Goal: Task Accomplishment & Management: Manage account settings

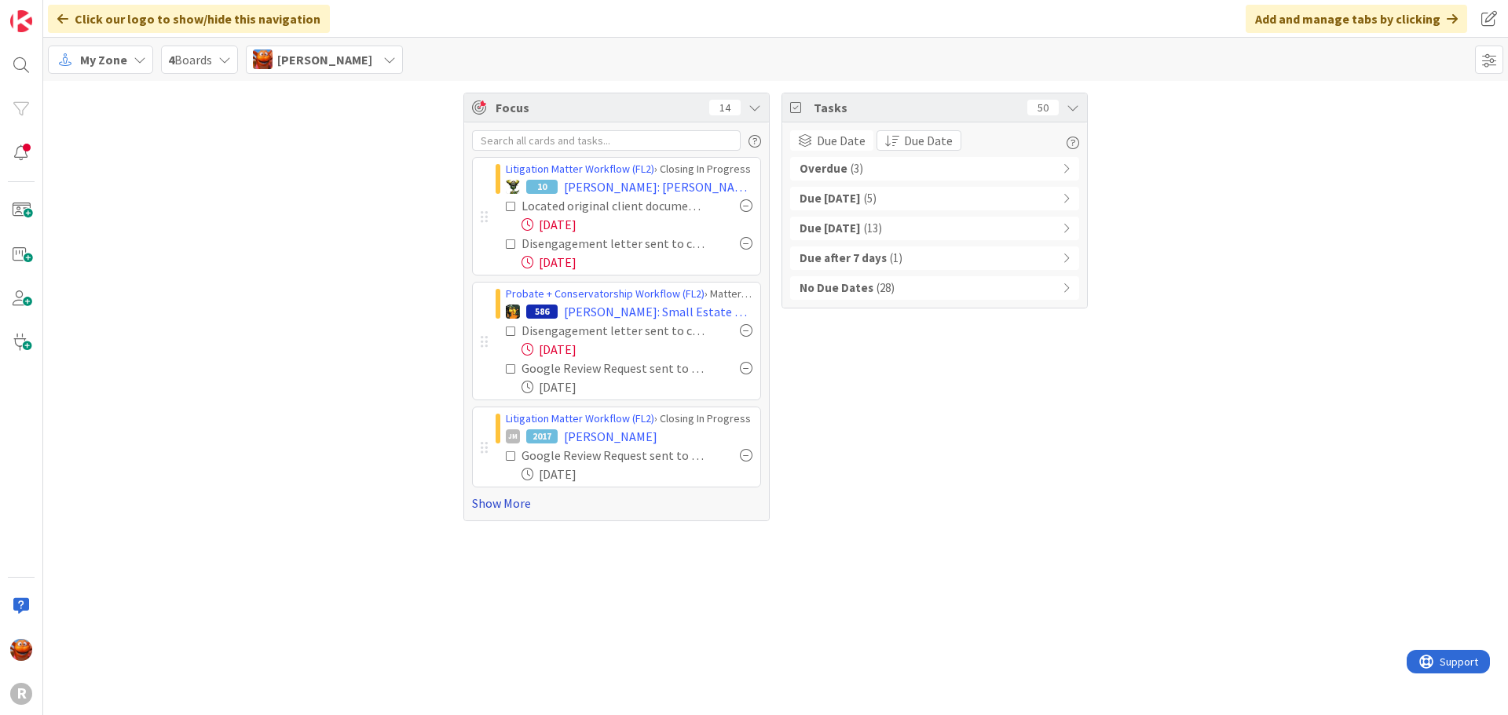
click at [510, 496] on link "Show More" at bounding box center [616, 503] width 289 height 19
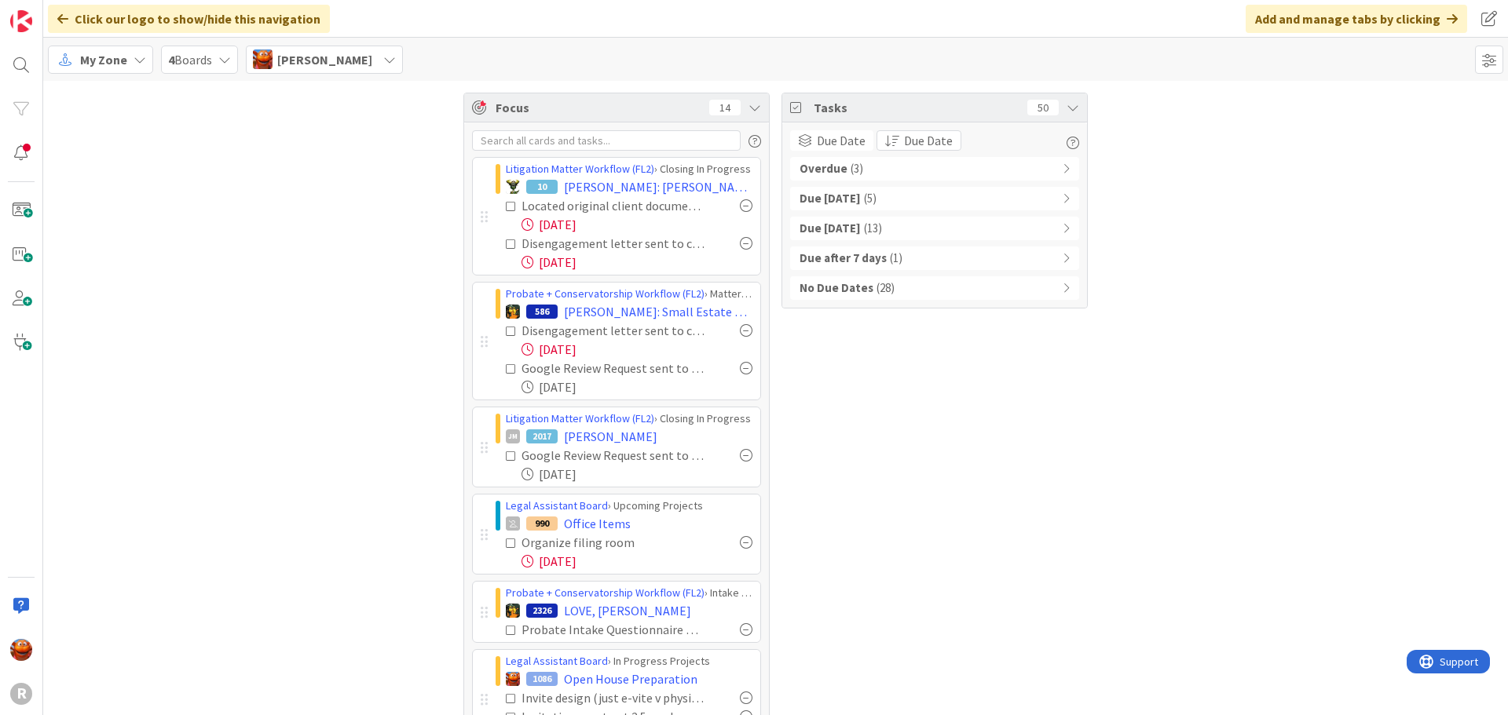
click at [850, 163] on span "( 3 )" at bounding box center [856, 169] width 13 height 18
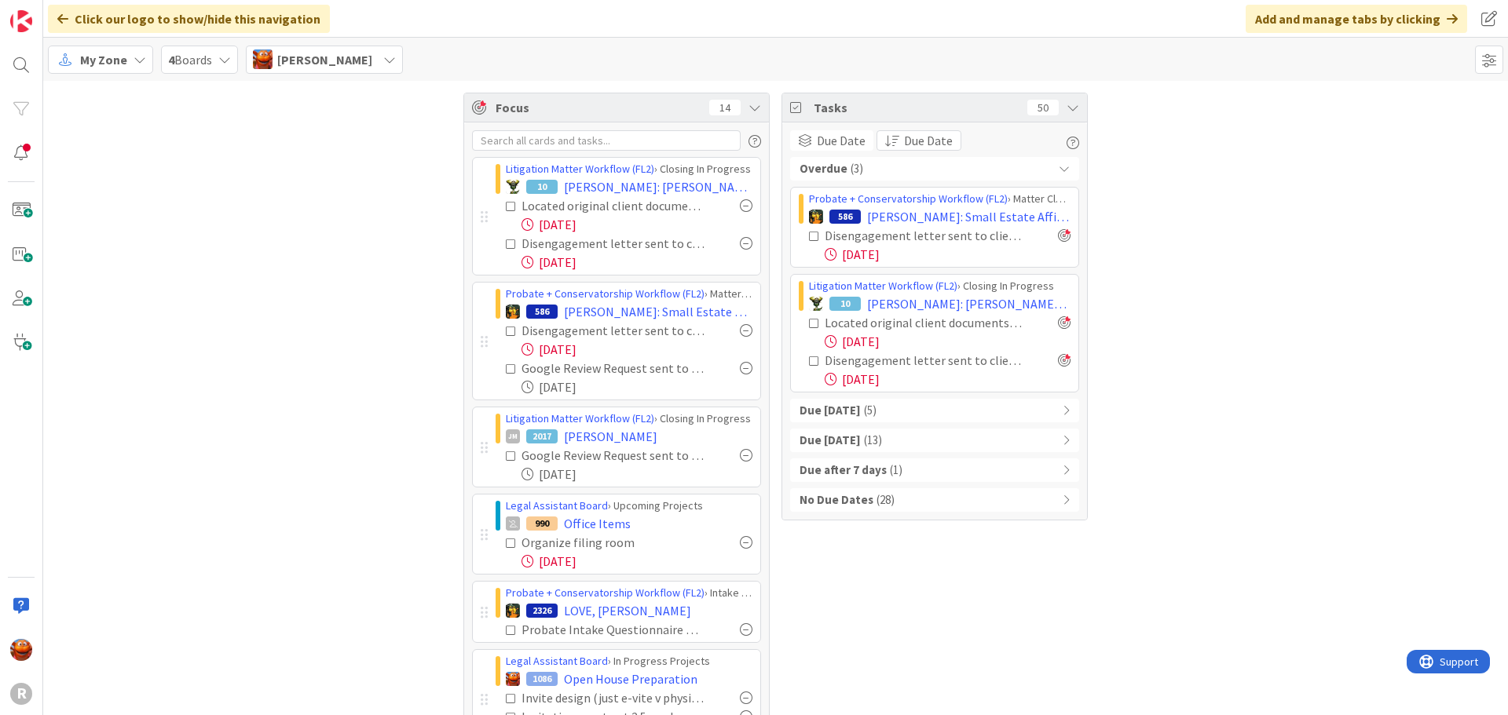
click at [850, 163] on span "( 3 )" at bounding box center [856, 169] width 13 height 18
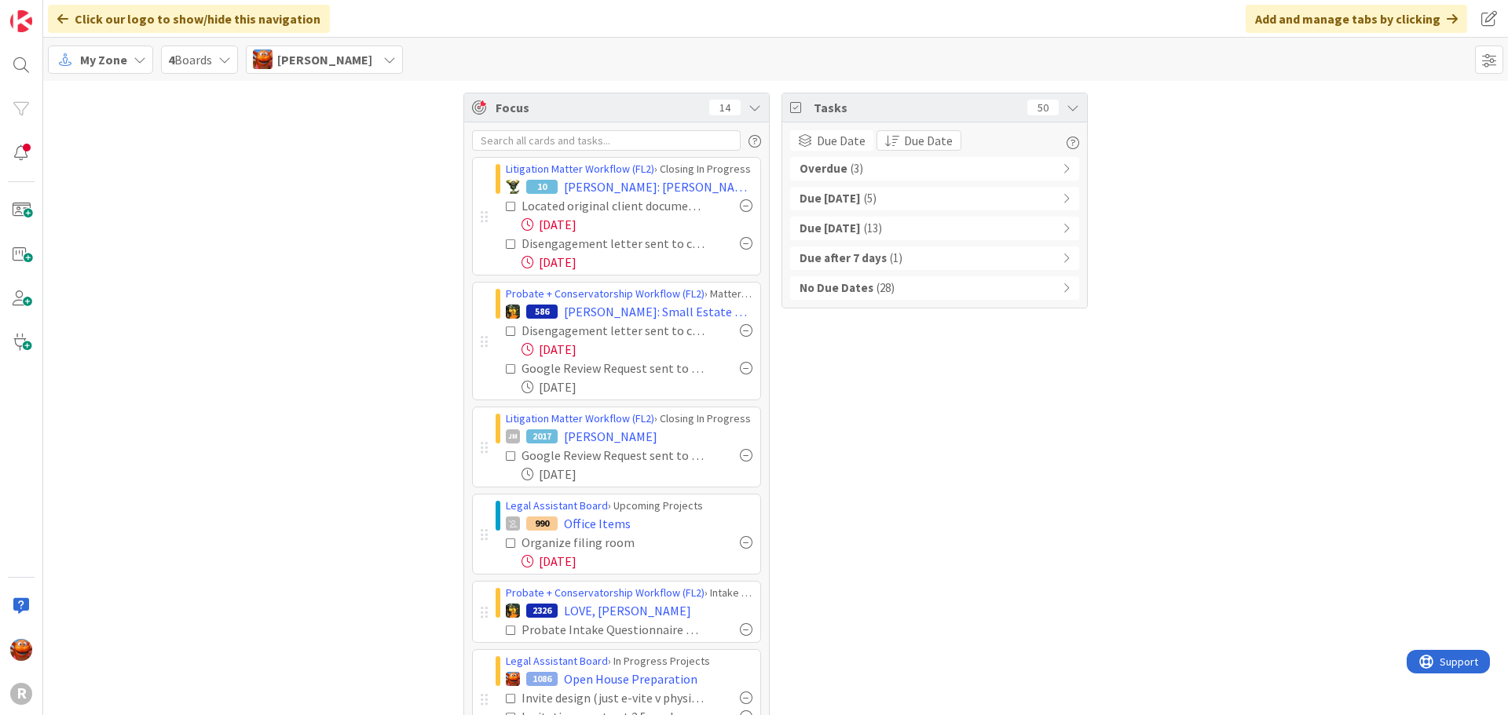
click at [871, 204] on div "Due Today ( 5 )" at bounding box center [934, 199] width 289 height 24
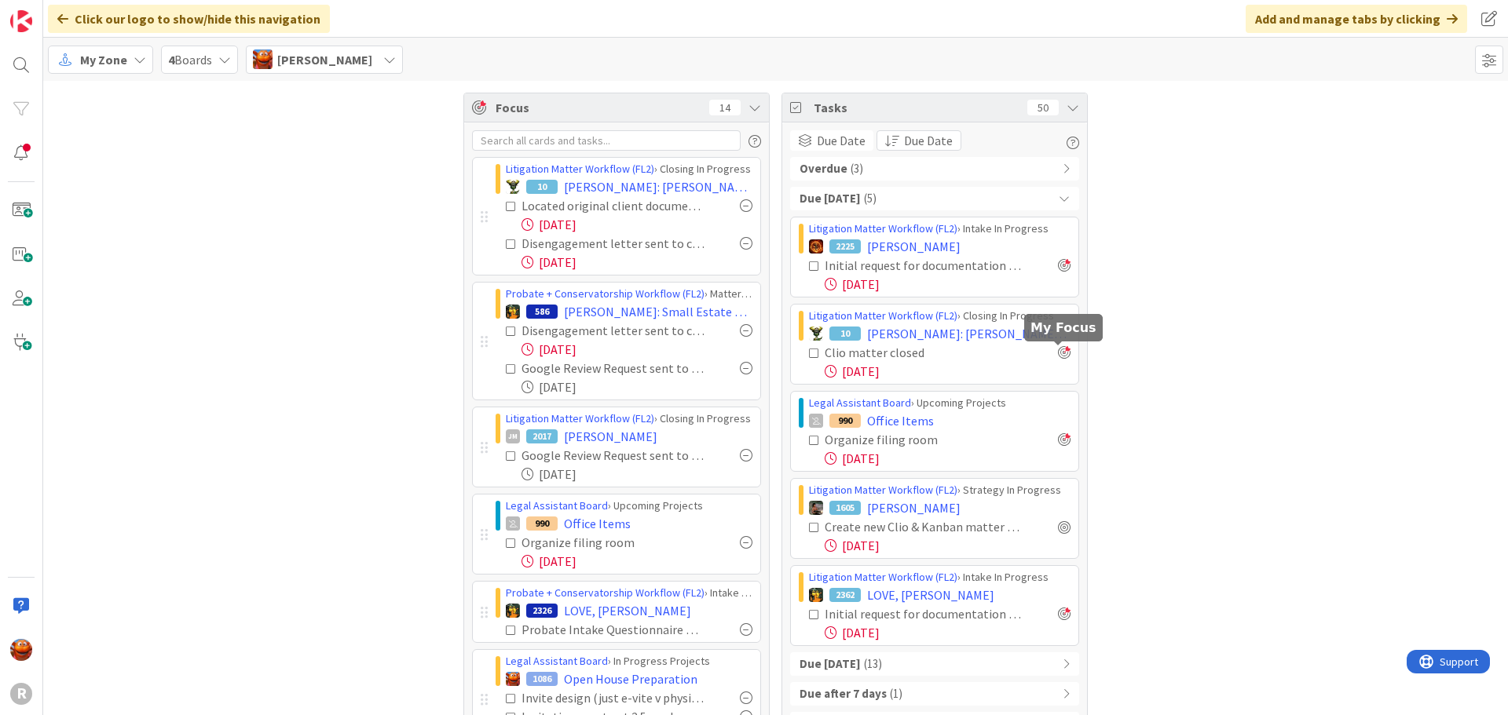
click at [1058, 349] on div at bounding box center [1064, 352] width 13 height 13
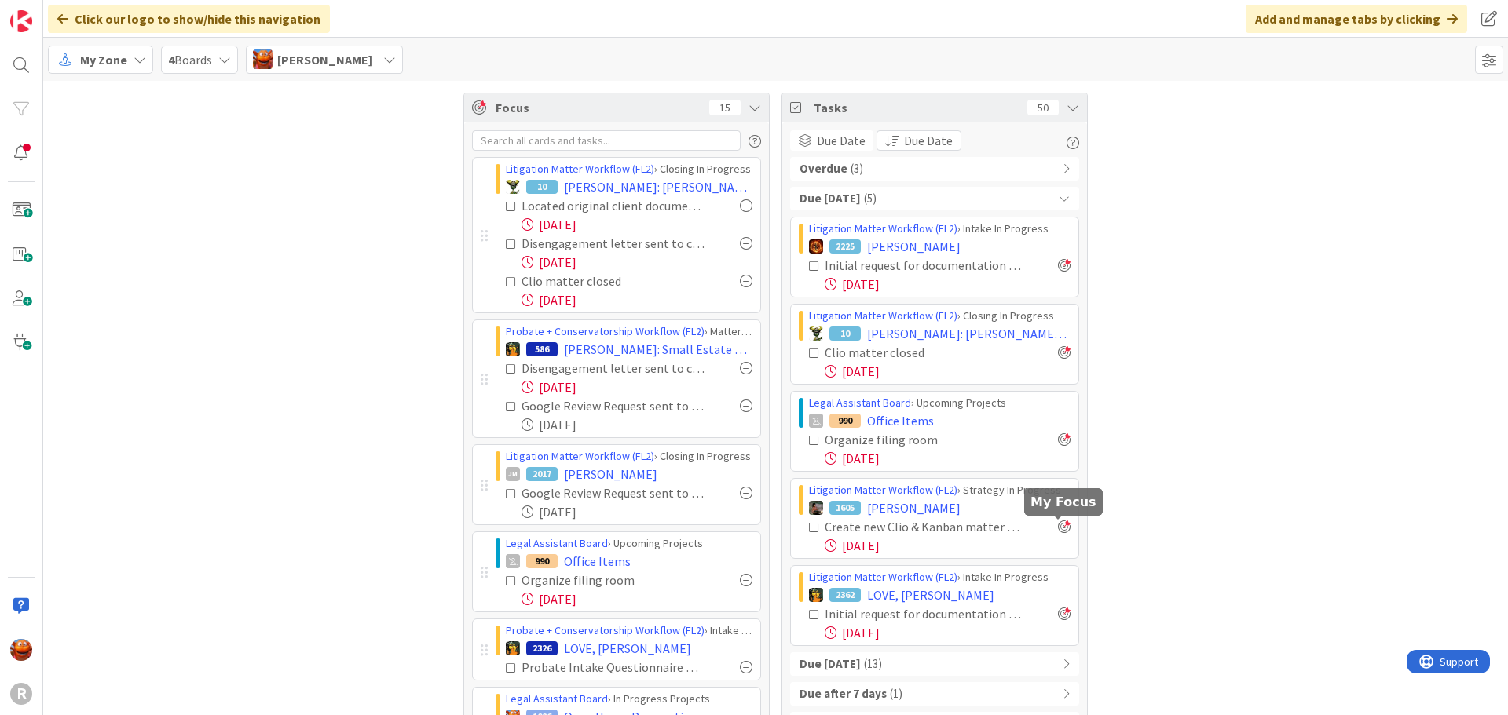
click at [1058, 522] on div at bounding box center [1064, 527] width 13 height 13
click at [115, 60] on span "My Zone" at bounding box center [103, 59] width 47 height 19
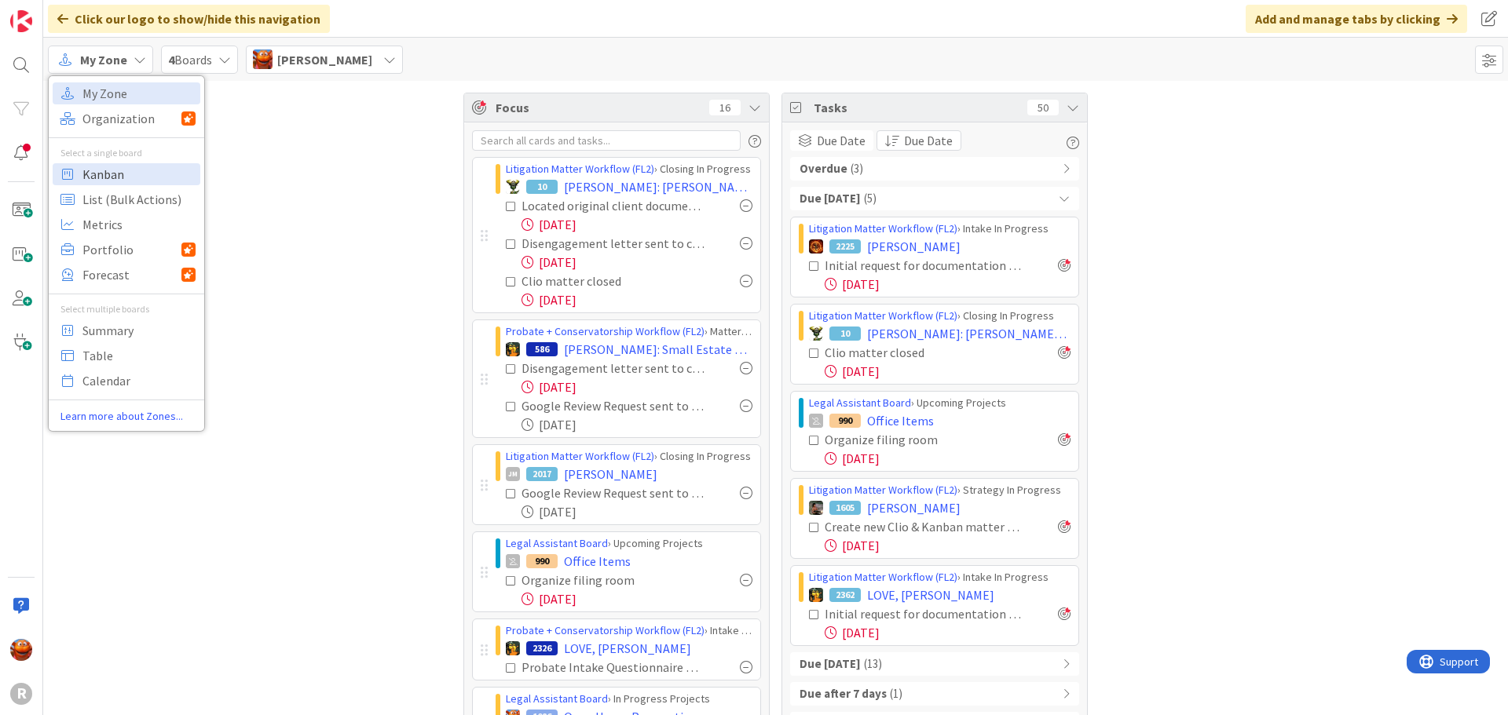
click at [131, 177] on span "Kanban" at bounding box center [138, 175] width 113 height 24
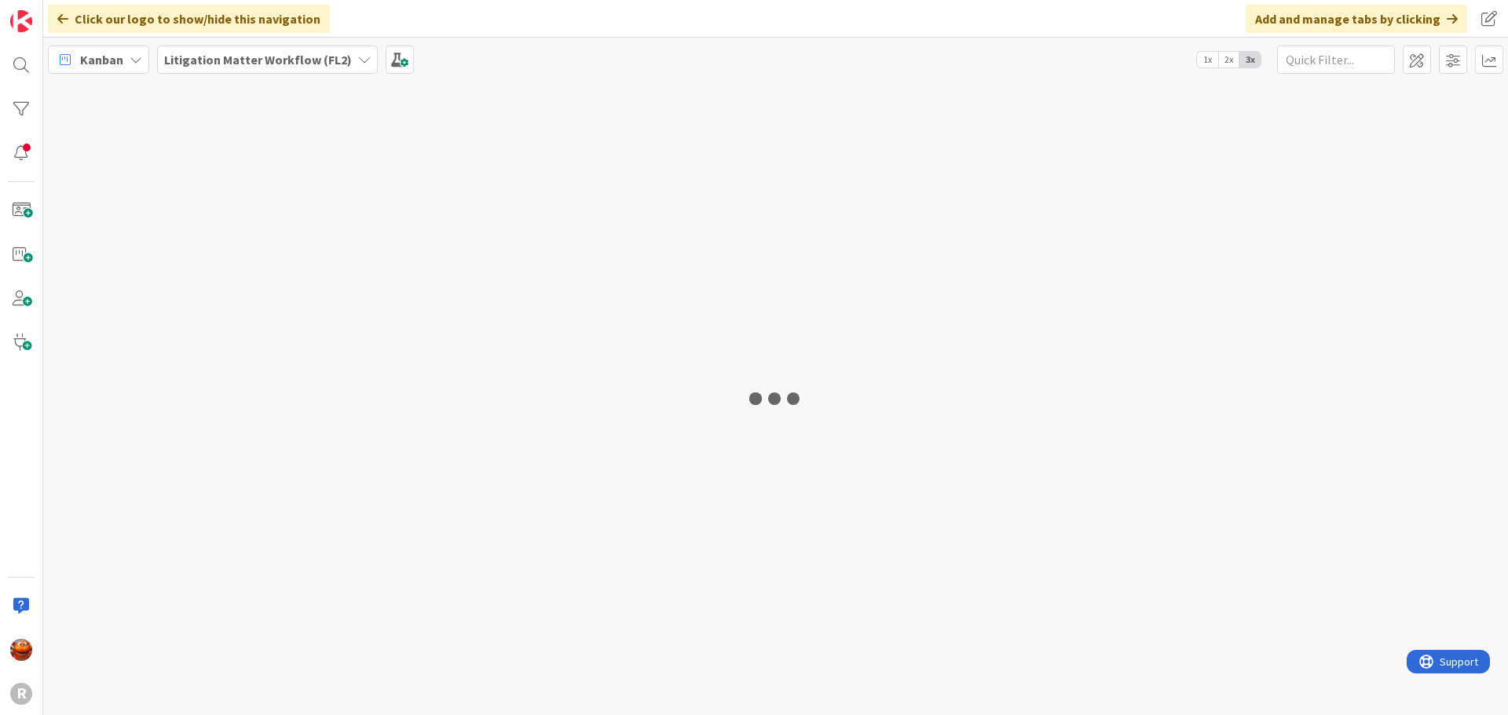
click at [253, 57] on b "Litigation Matter Workflow (FL2)" at bounding box center [258, 60] width 188 height 16
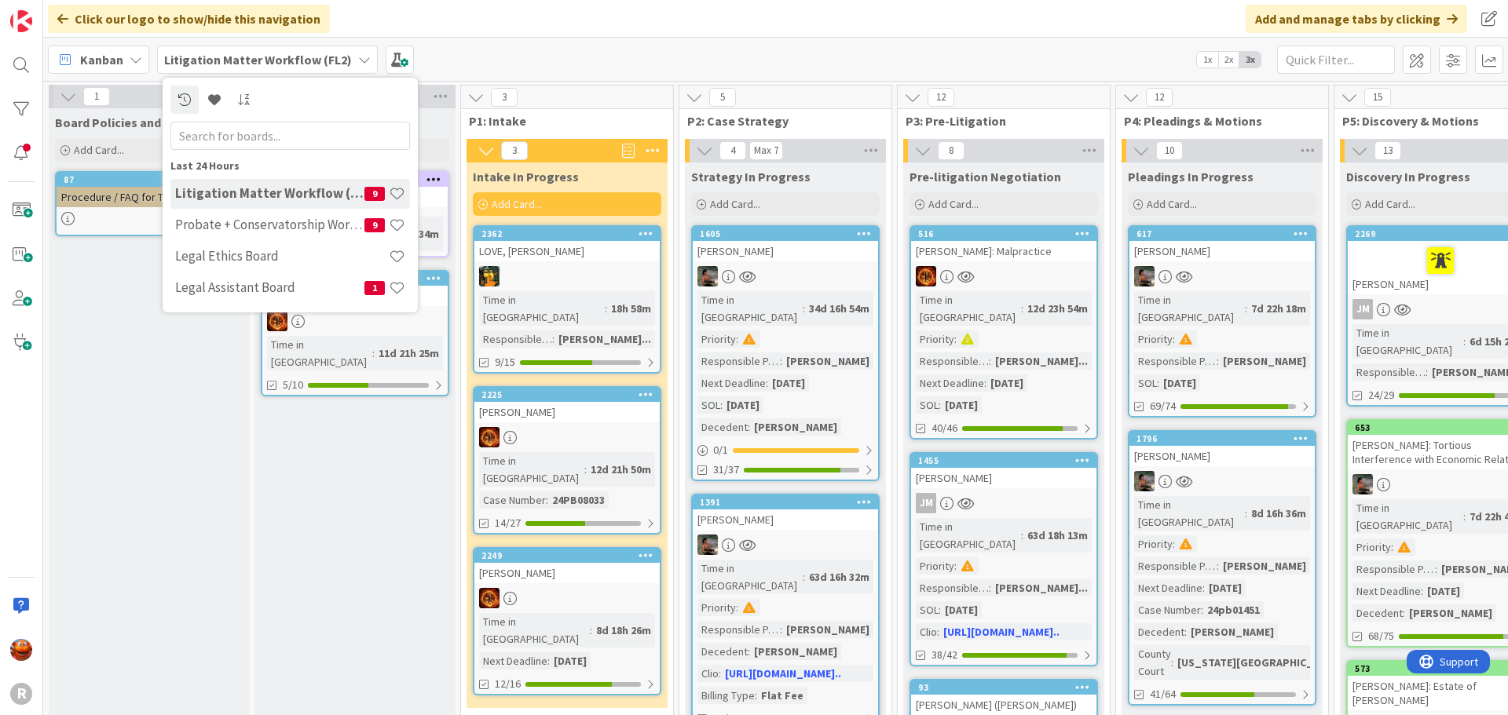
click at [286, 225] on h4 "Probate + Conservatorship Workflow (FL2)" at bounding box center [269, 225] width 189 height 16
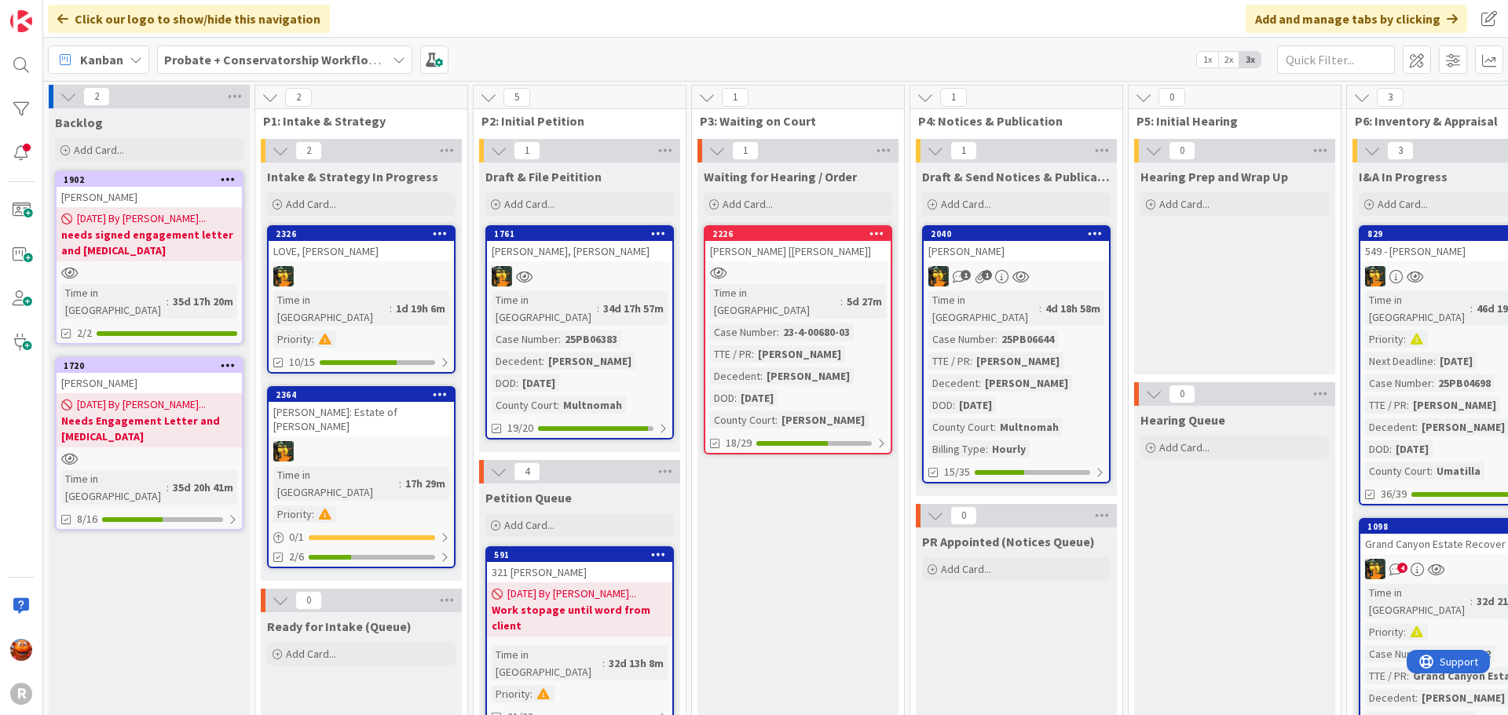
click at [349, 441] on div at bounding box center [361, 451] width 185 height 20
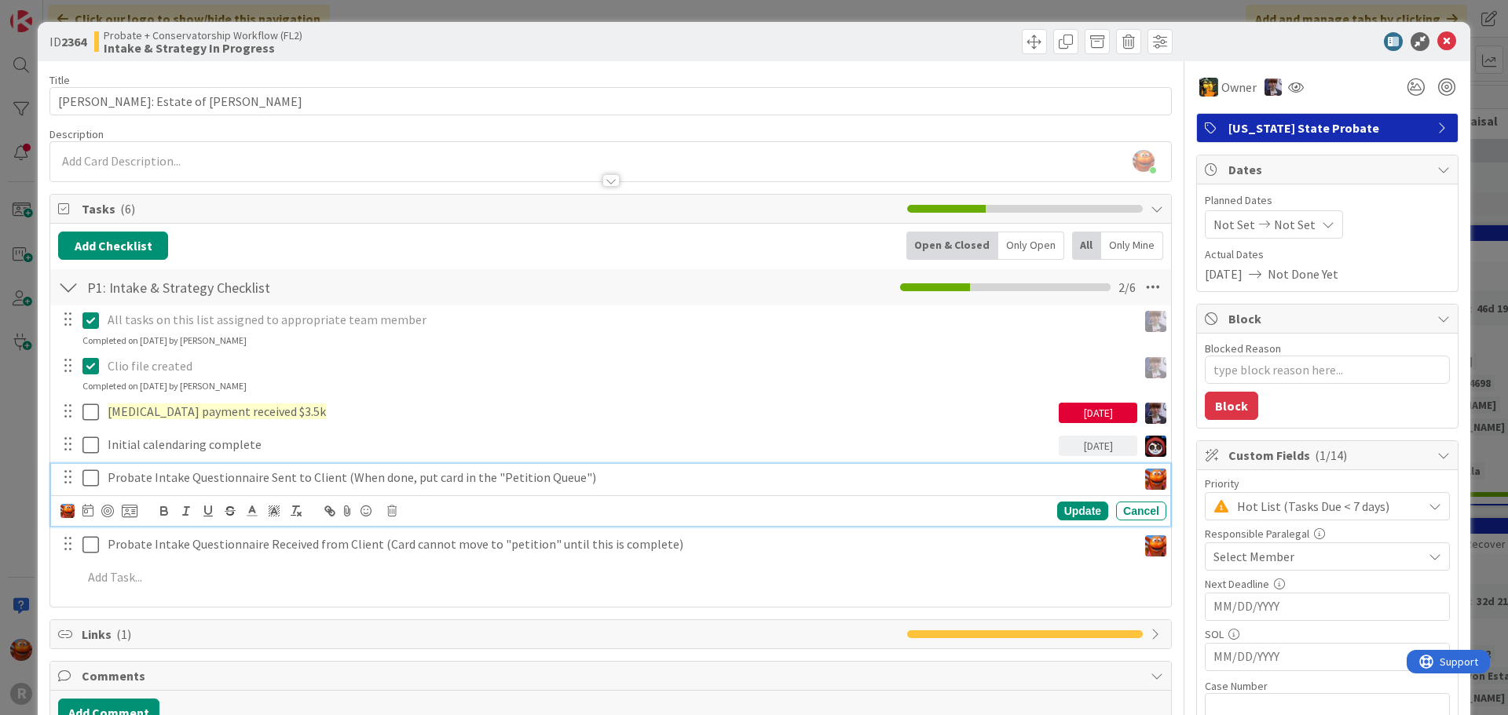
click at [163, 480] on p "Probate Intake Questionnaire Sent to Client (When done, put card in the "Petiti…" at bounding box center [619, 478] width 1023 height 18
click at [110, 506] on div at bounding box center [107, 511] width 13 height 13
click at [395, 507] on icon at bounding box center [391, 511] width 9 height 11
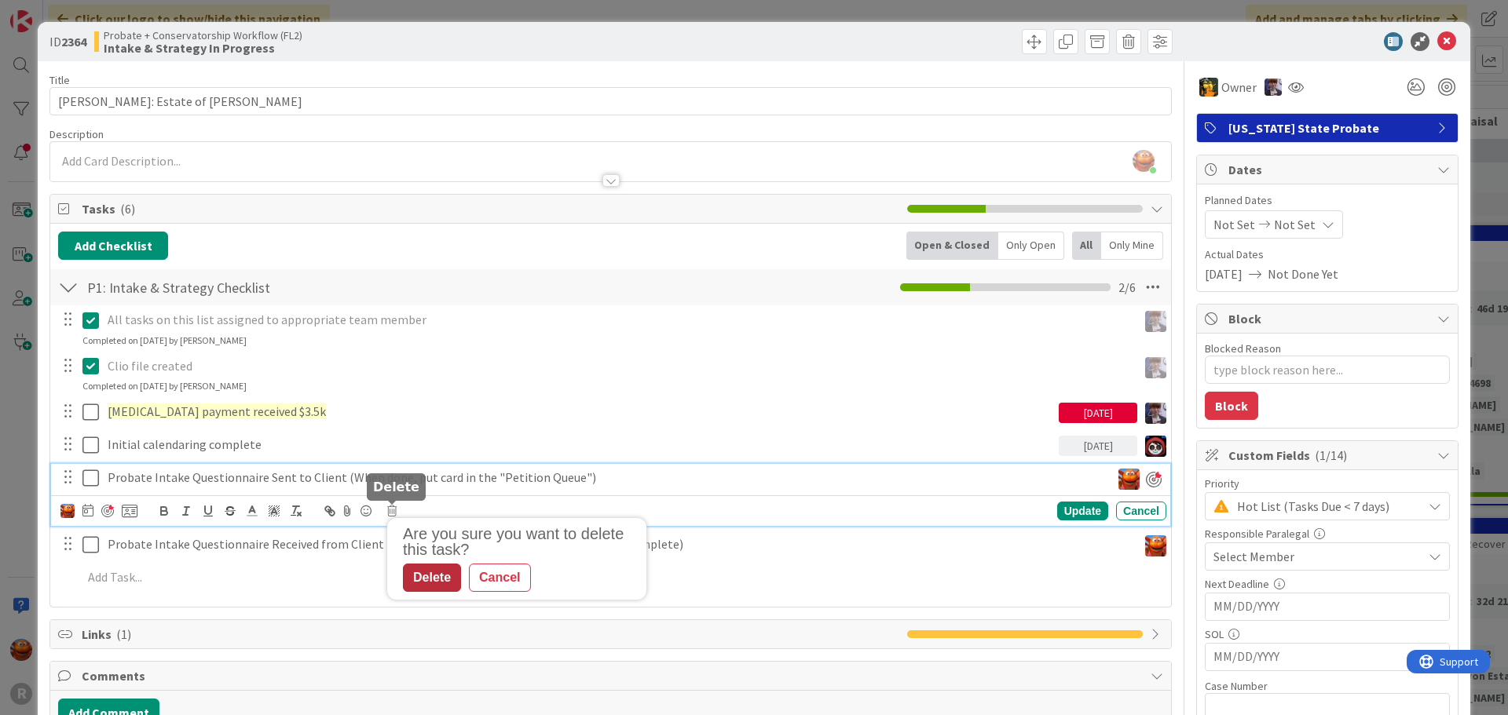
click at [417, 590] on div "Delete" at bounding box center [432, 578] width 58 height 28
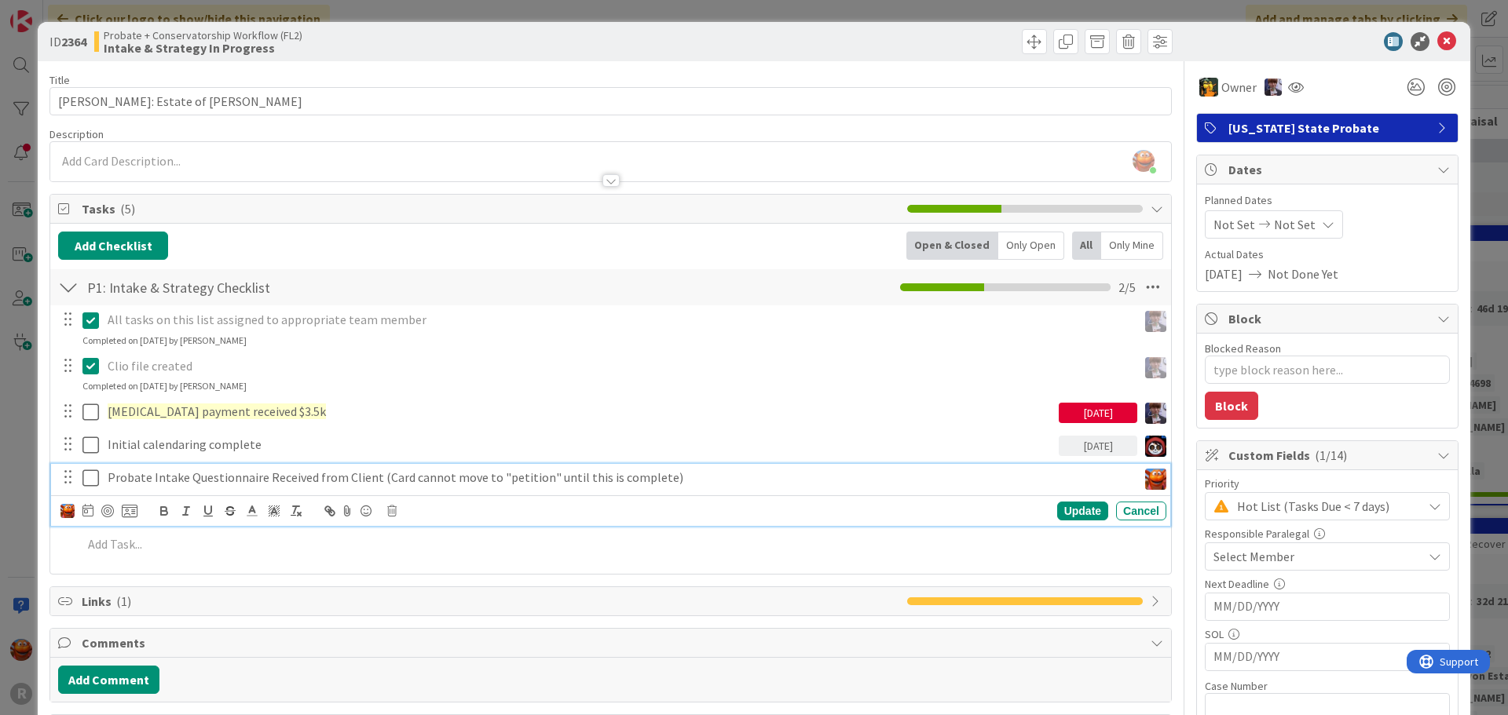
click at [370, 488] on div "Probate Intake Questionnaire Received from Client (Card cannot move to "petitio…" at bounding box center [619, 477] width 1036 height 27
click at [394, 512] on icon at bounding box center [391, 511] width 9 height 11
click at [419, 568] on div "Delete" at bounding box center [432, 578] width 58 height 28
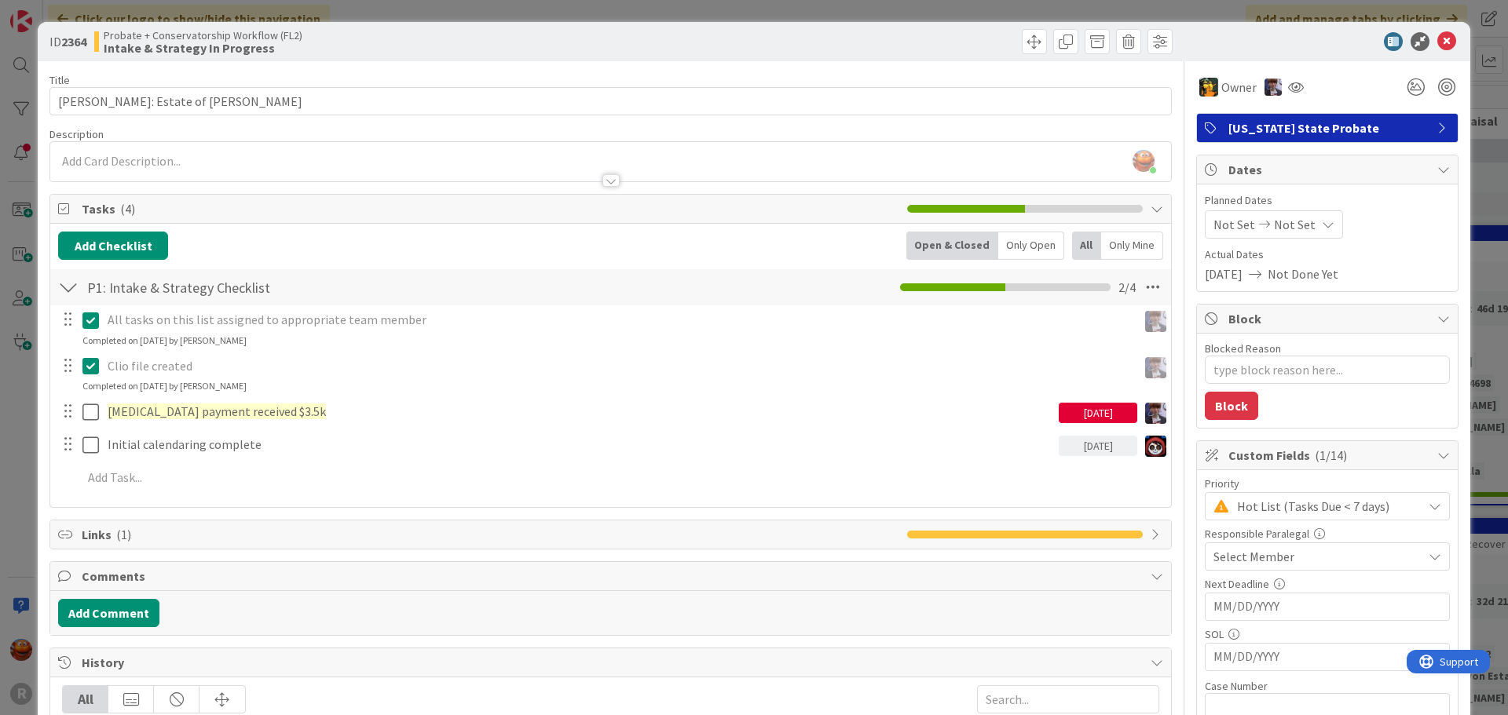
click at [0, 408] on div "ID 2364 Probate + Conservatorship Workflow (FL2) Intake & Strategy In Progress …" at bounding box center [754, 357] width 1508 height 715
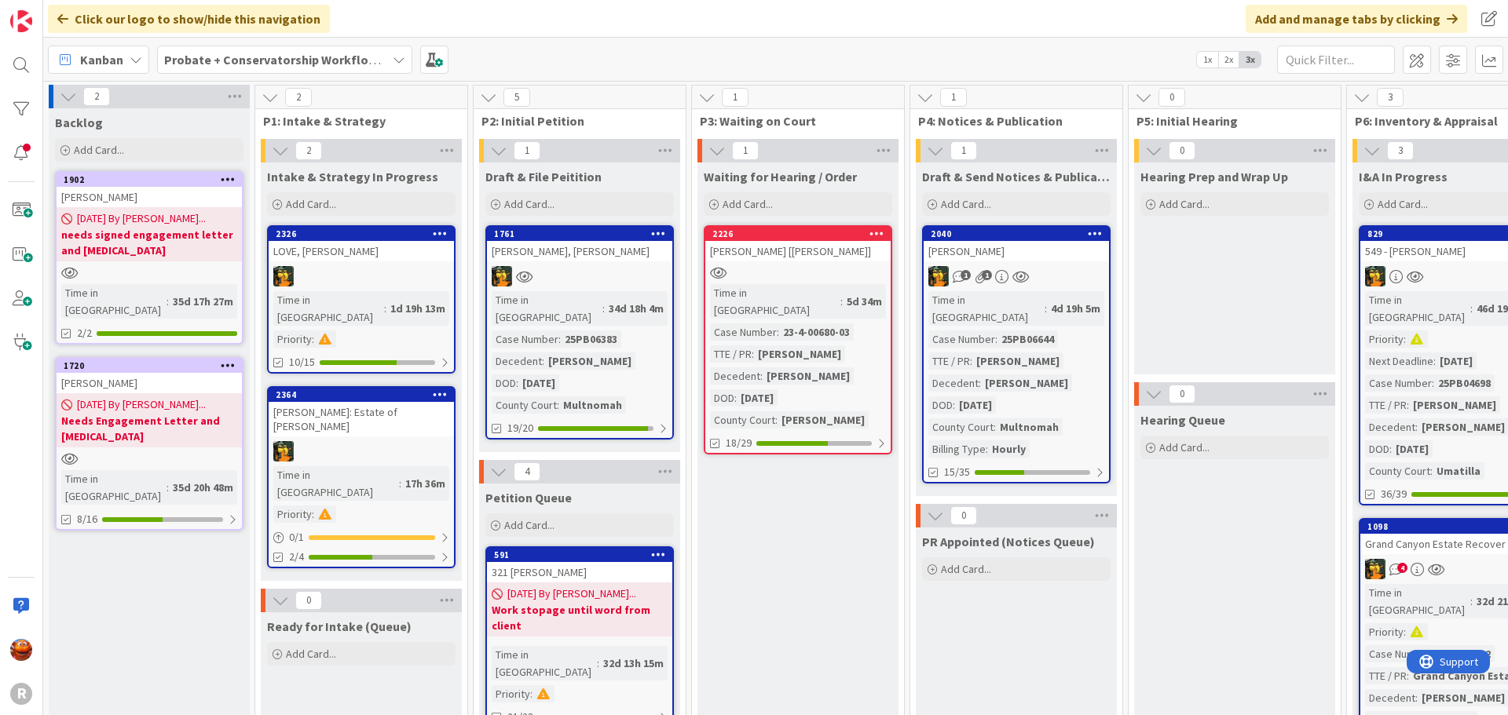
click at [372, 265] on link "2326 LOVE, Forrest Time in Column : 1d 19h 13m Priority : 10/15" at bounding box center [361, 299] width 188 height 148
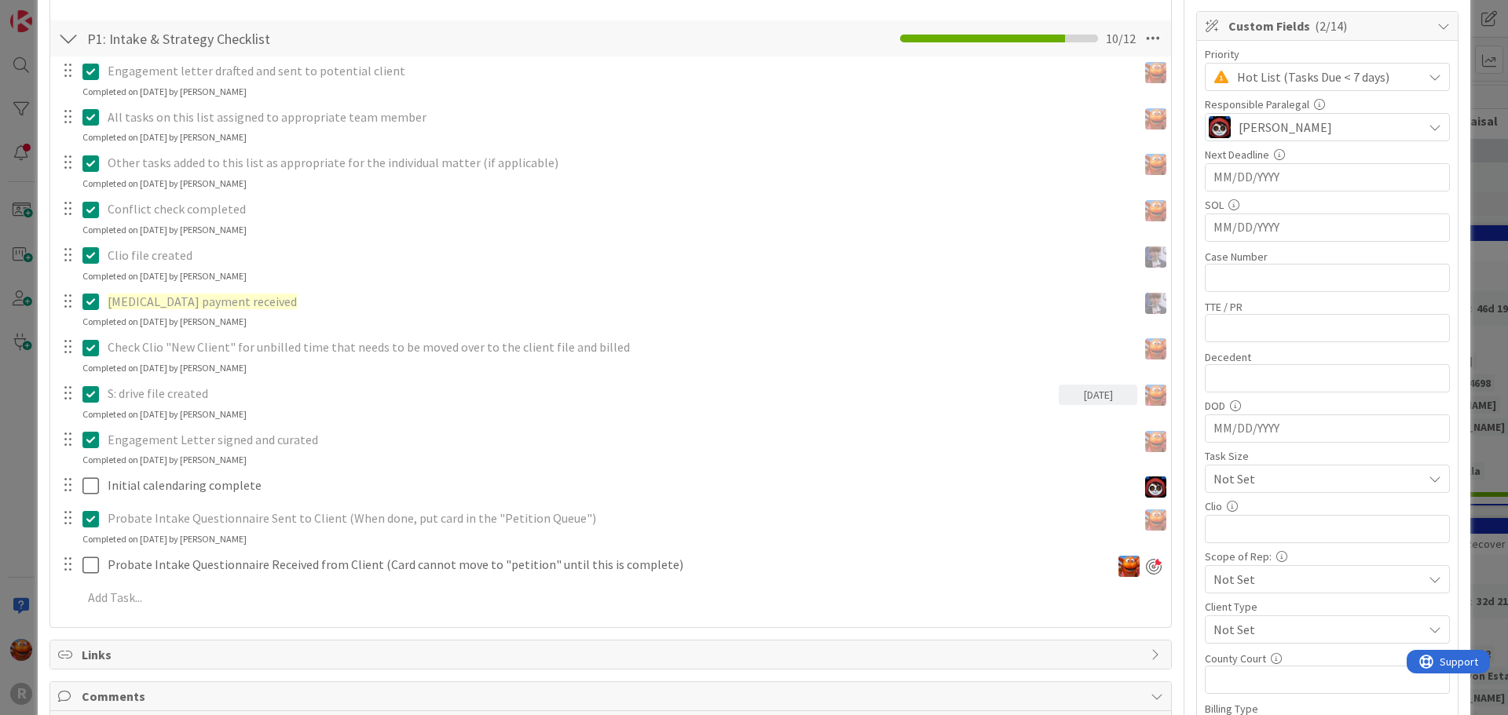
scroll to position [550, 0]
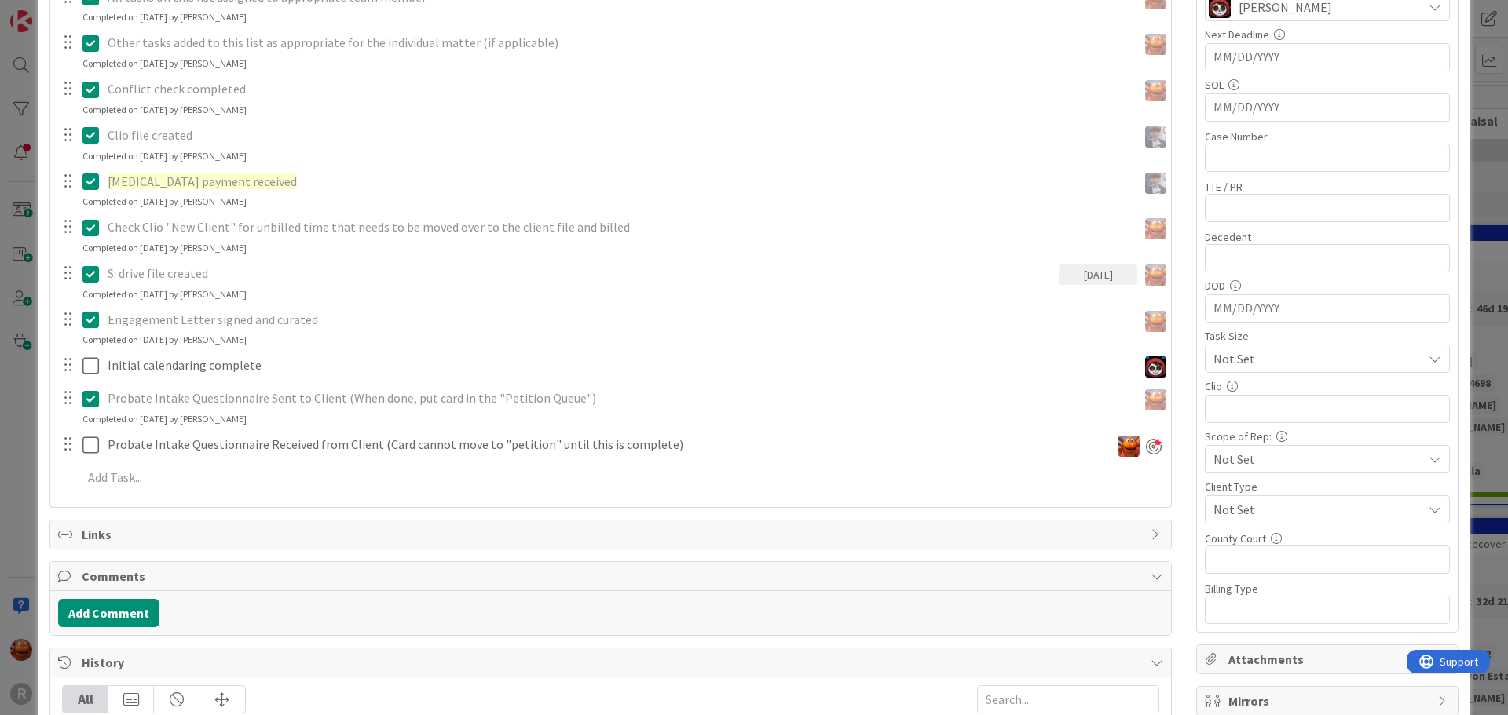
click at [20, 125] on div "ID 2326 Probate + Conservatorship Workflow (FL2) Intake & Strategy In Progress …" at bounding box center [754, 357] width 1508 height 715
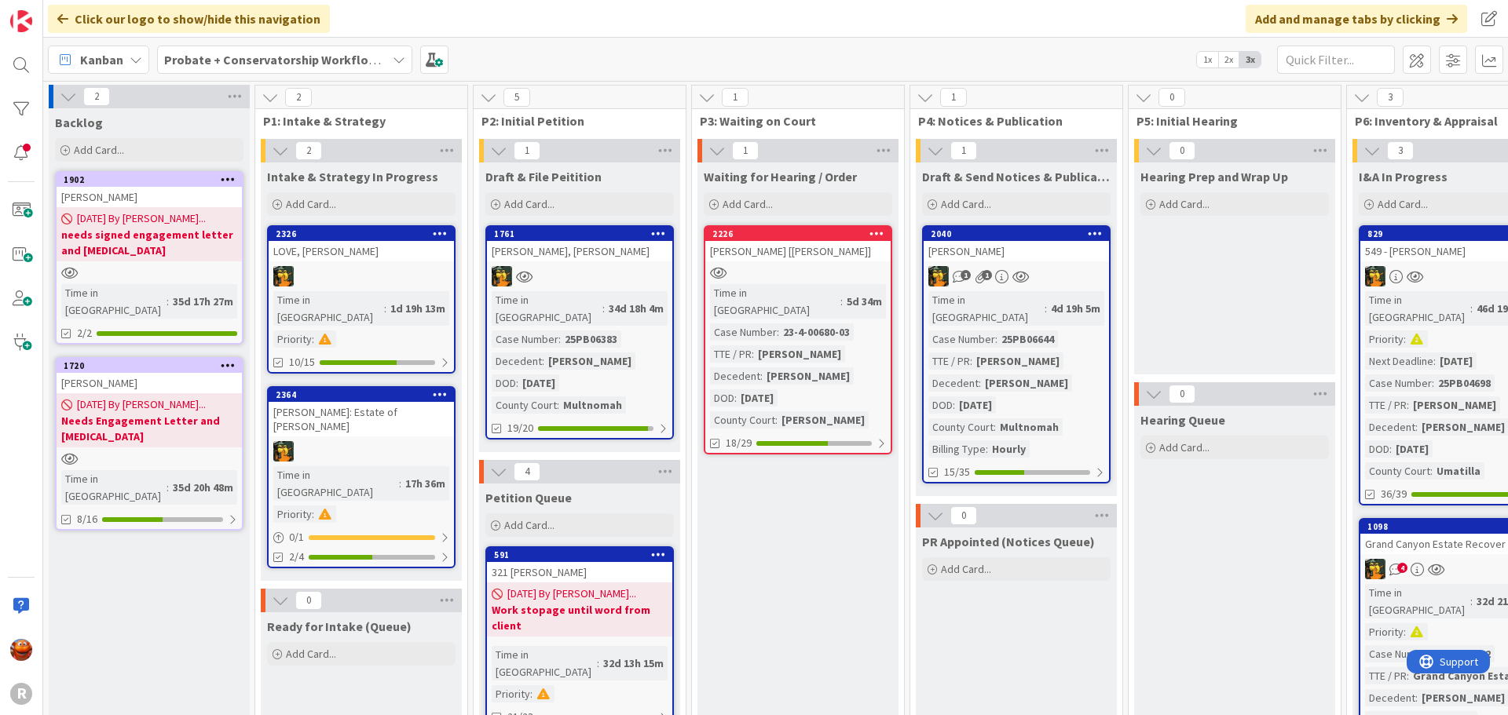
click at [122, 52] on span "Kanban" at bounding box center [101, 59] width 43 height 19
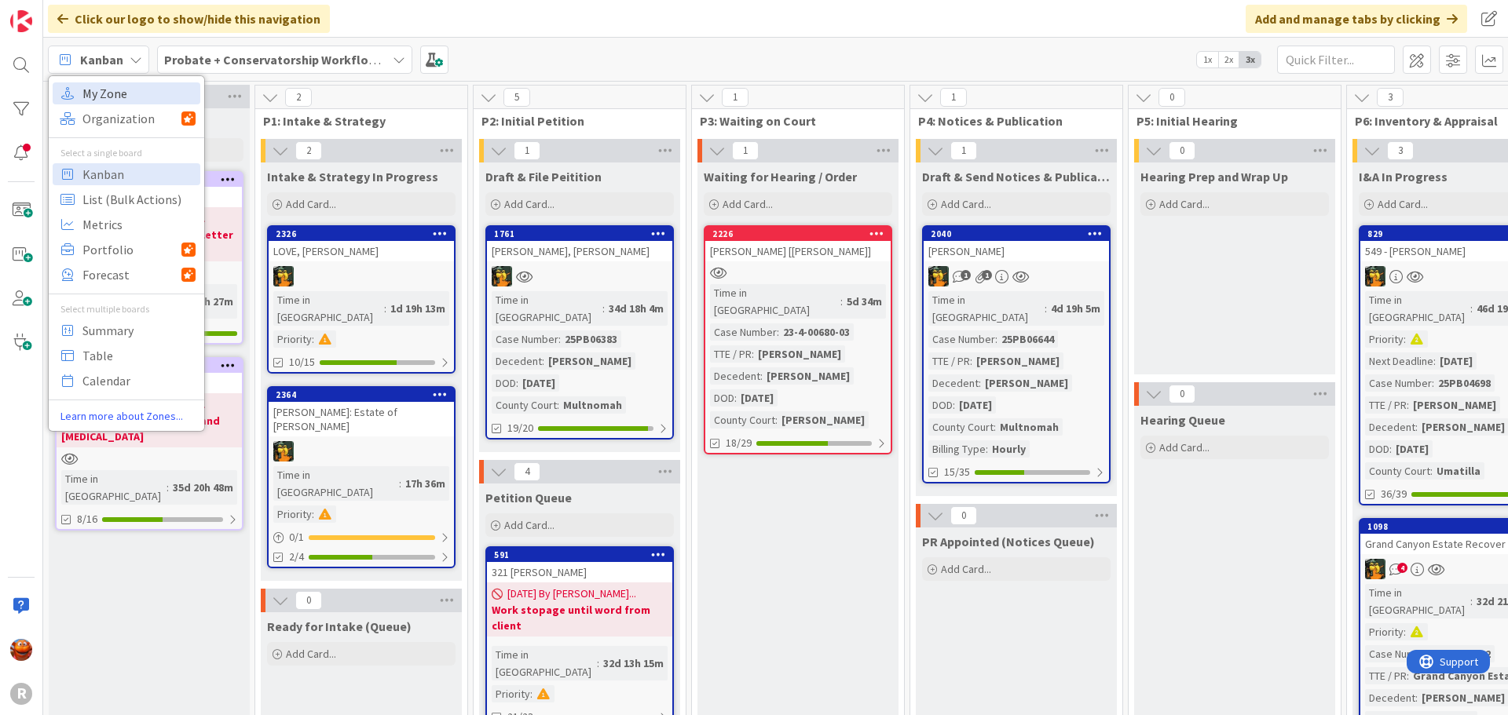
click at [116, 96] on span "My Zone" at bounding box center [138, 94] width 113 height 24
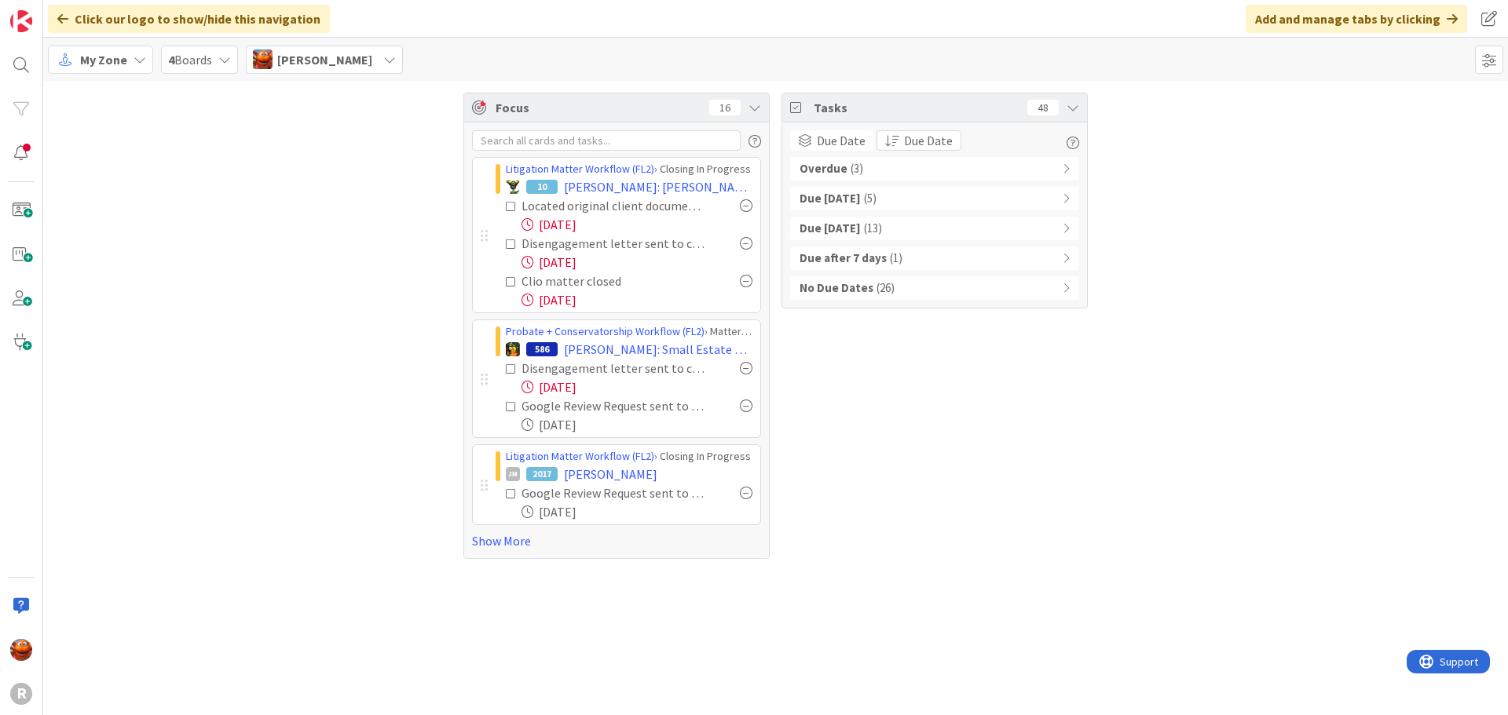
click at [907, 288] on div "No Due Dates ( 26 )" at bounding box center [934, 288] width 289 height 24
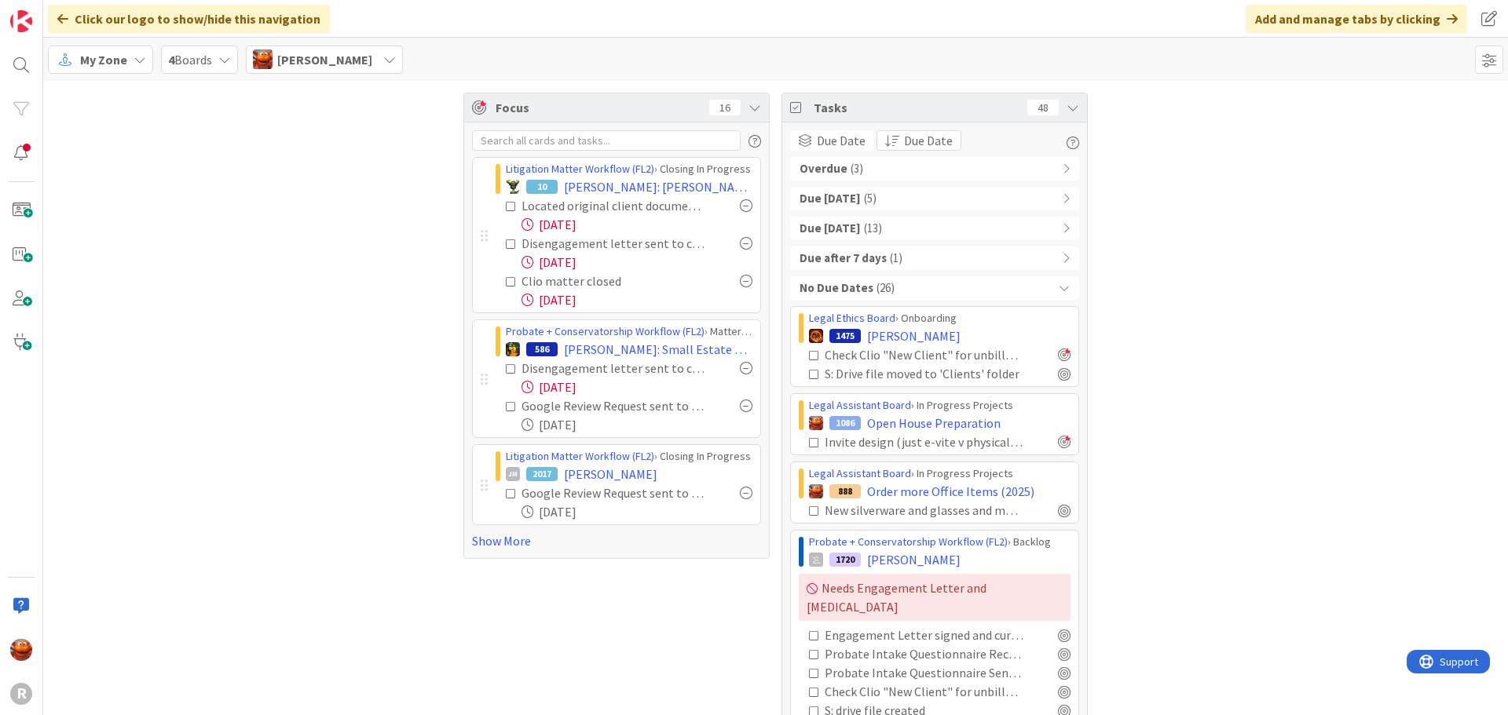
click at [869, 260] on b "Due after 7 days" at bounding box center [842, 259] width 87 height 18
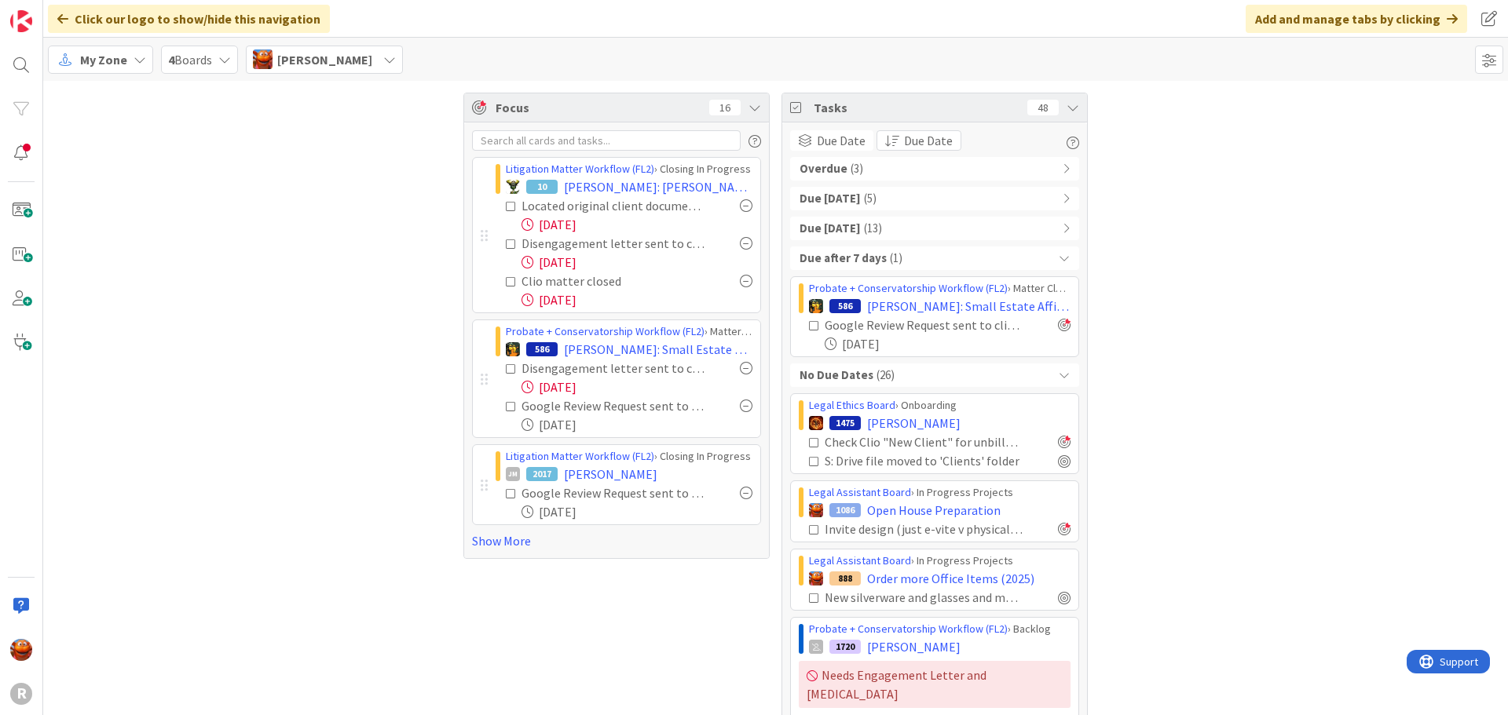
click at [861, 229] on b "Due within 7 days" at bounding box center [829, 229] width 61 height 18
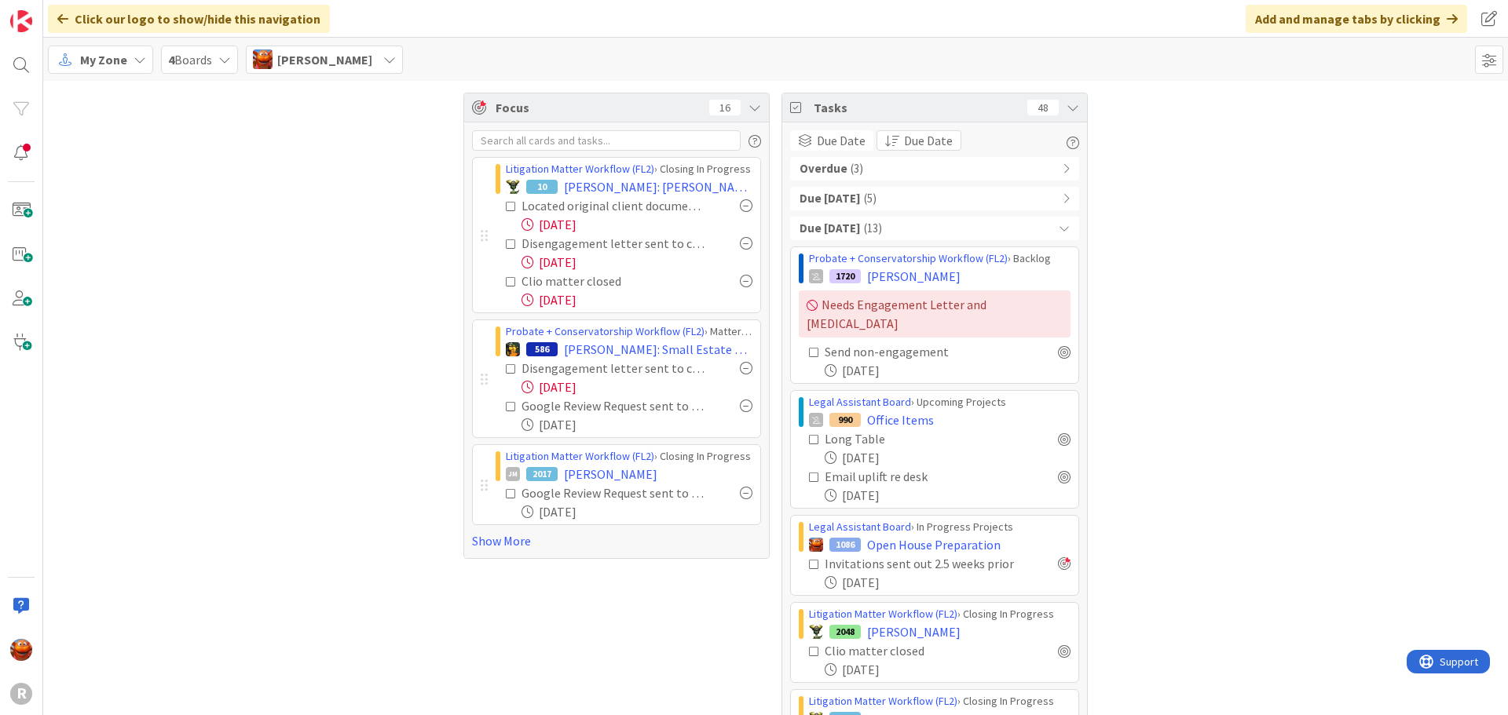
click at [864, 203] on span "( 5 )" at bounding box center [870, 199] width 13 height 18
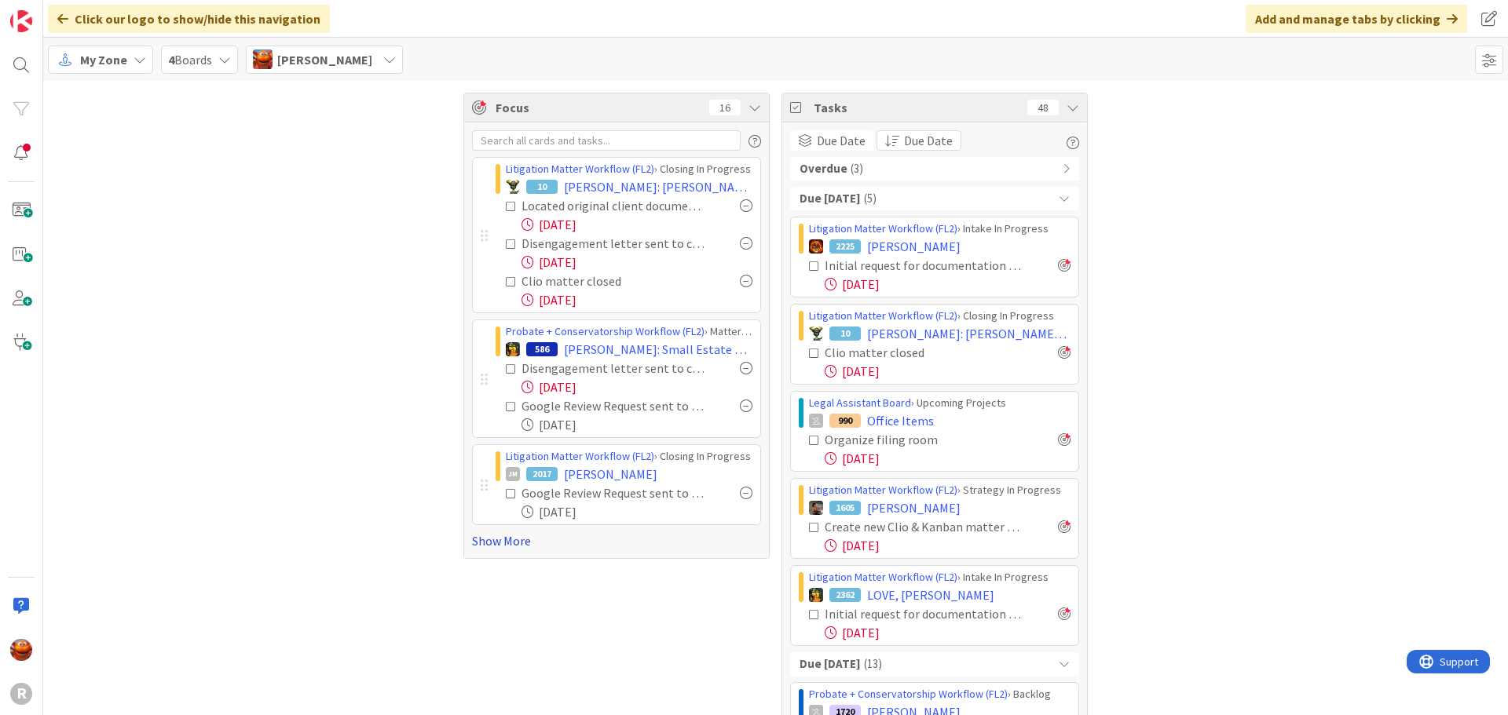
click at [518, 532] on link "Show More" at bounding box center [616, 541] width 289 height 19
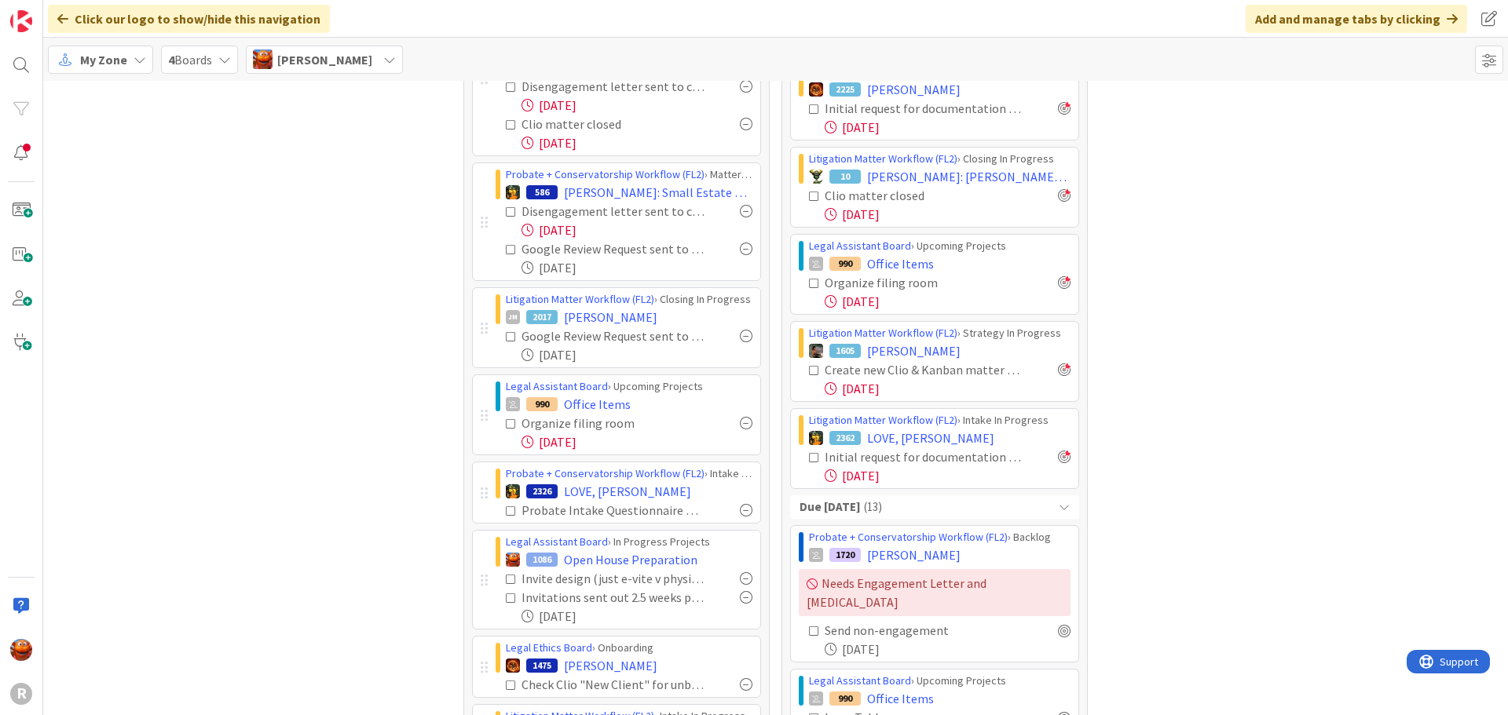
scroll to position [236, 0]
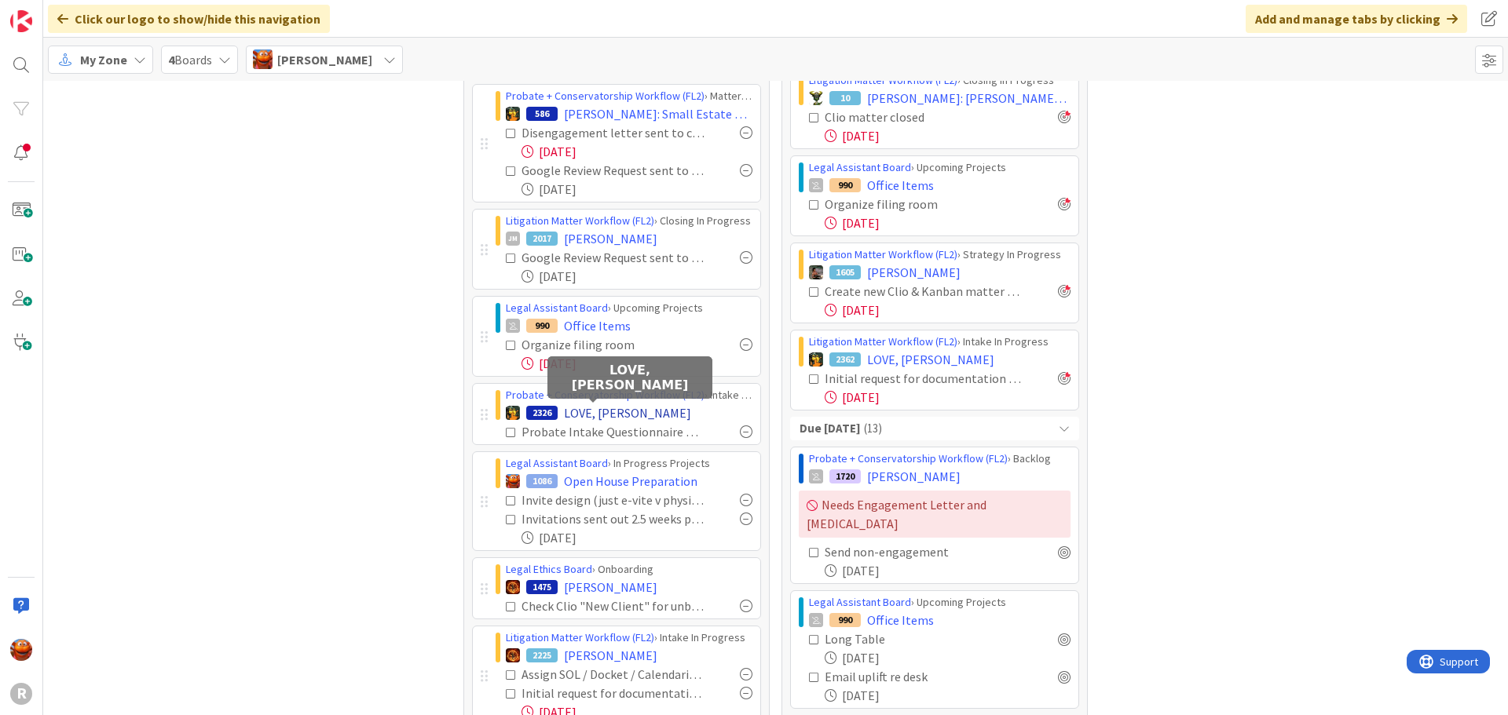
click at [595, 417] on span "LOVE, Forrest" at bounding box center [627, 413] width 127 height 19
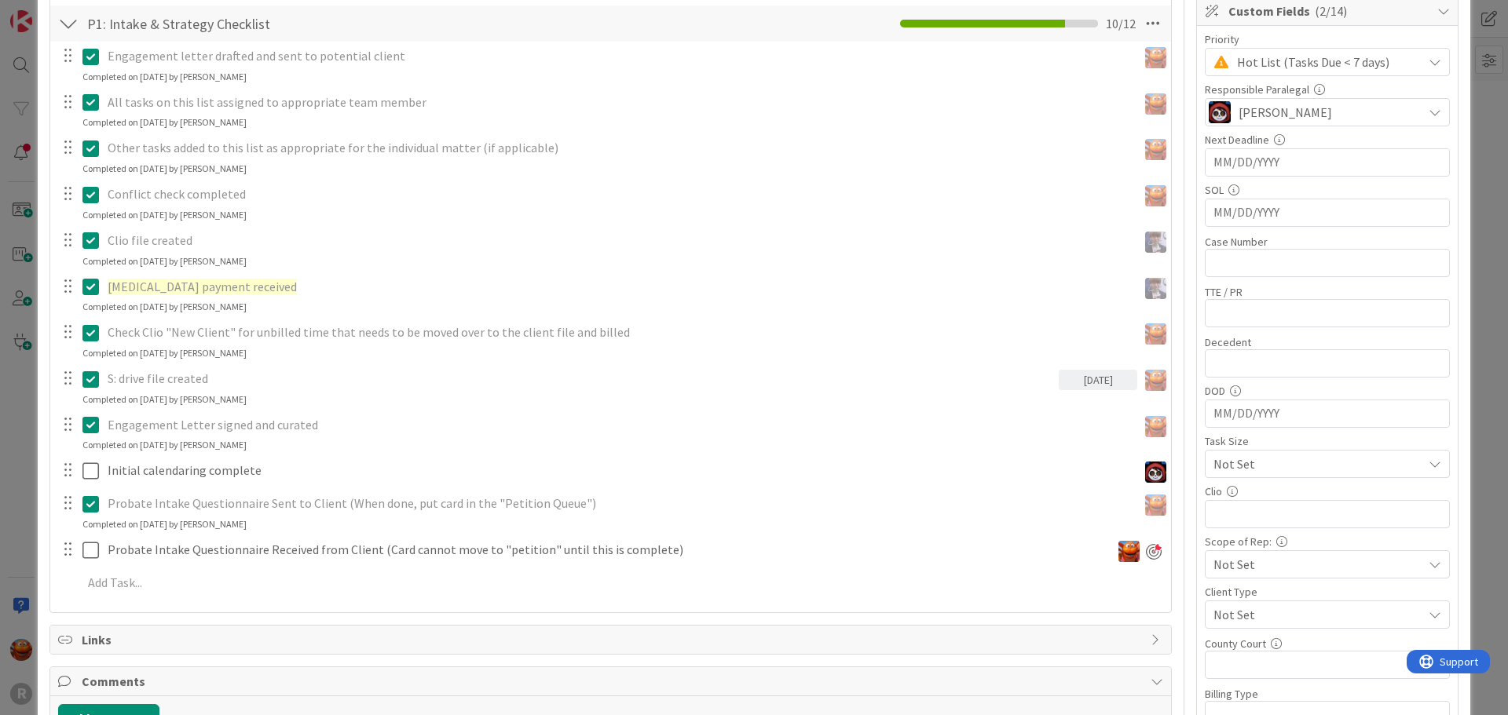
scroll to position [471, 0]
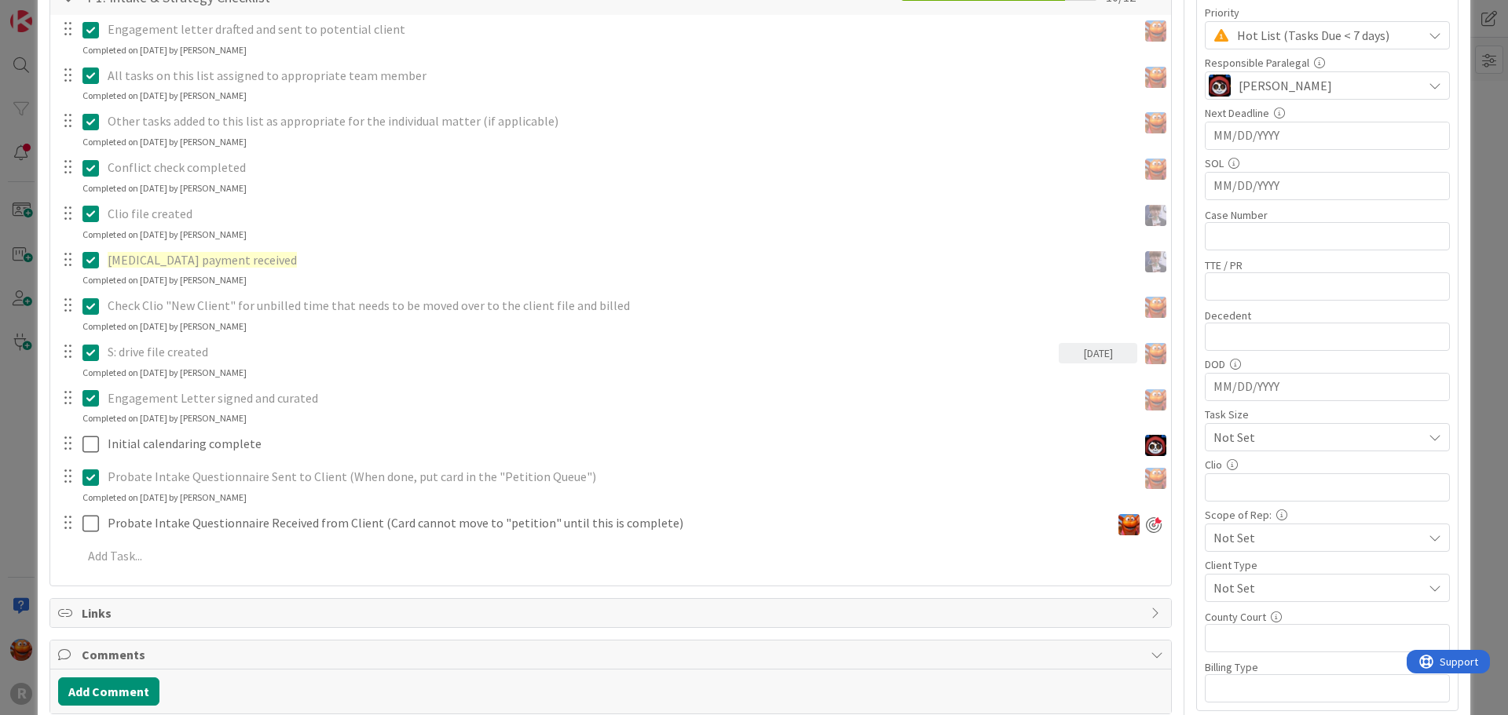
click at [5, 456] on div "ID 2326 Probate + Conservatorship Workflow (FL2) Intake & Strategy In Progress …" at bounding box center [754, 357] width 1508 height 715
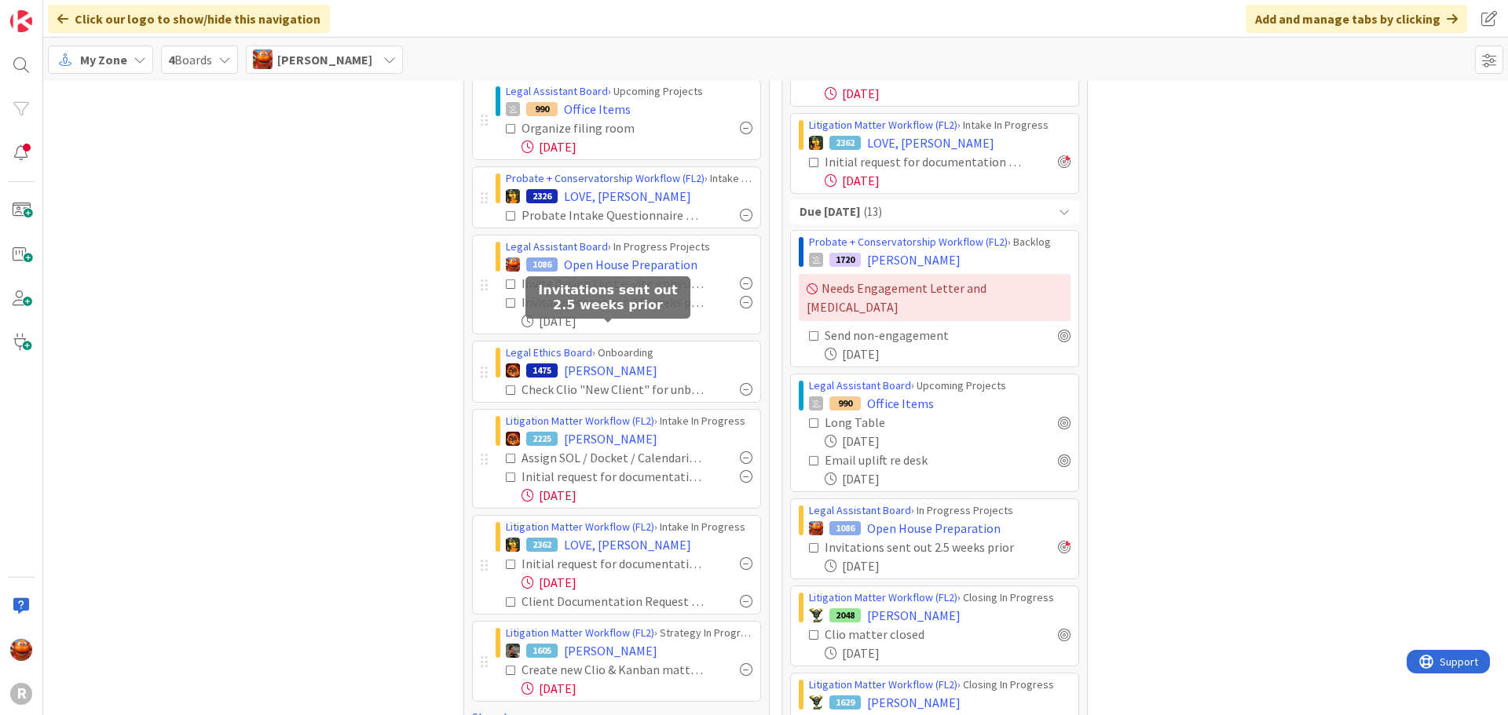
scroll to position [471, 0]
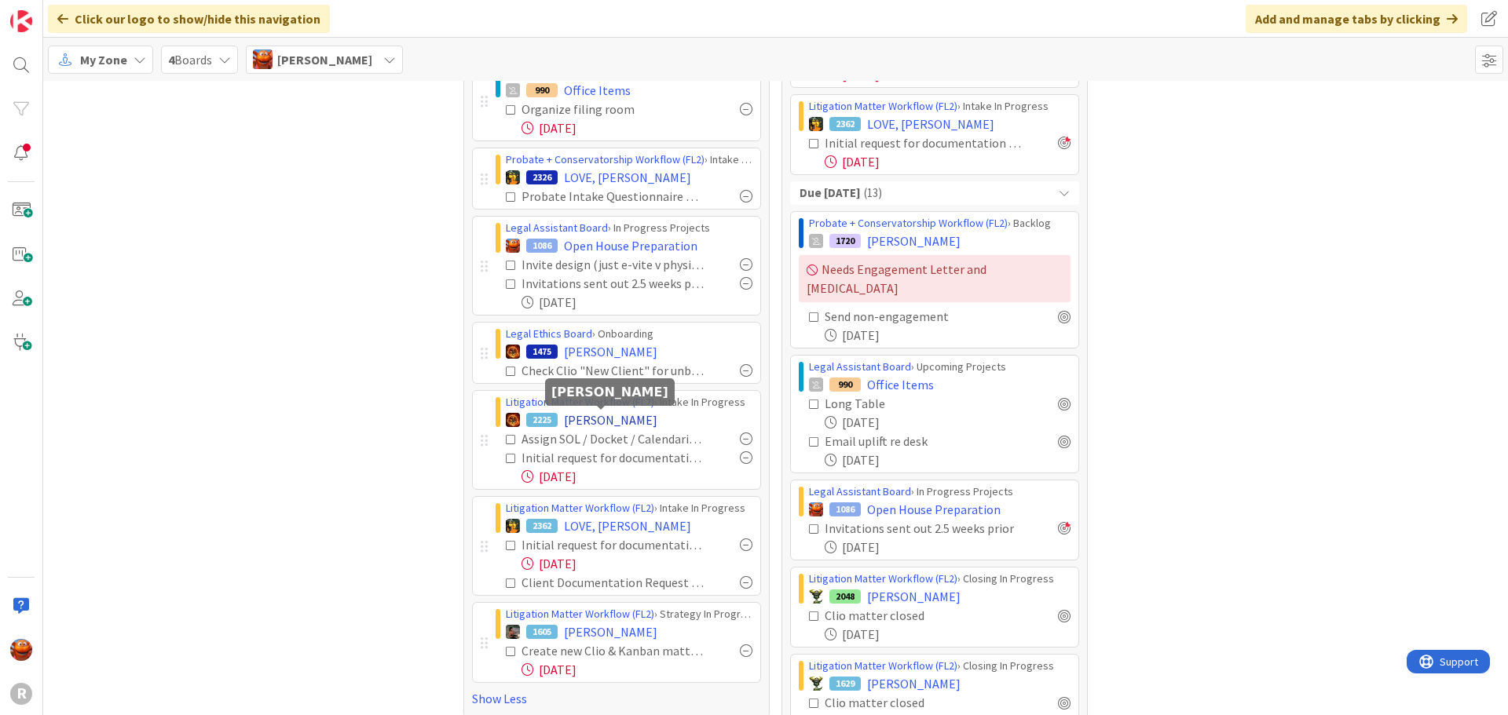
click at [587, 416] on span "FREEMAN, Cindy" at bounding box center [610, 420] width 93 height 19
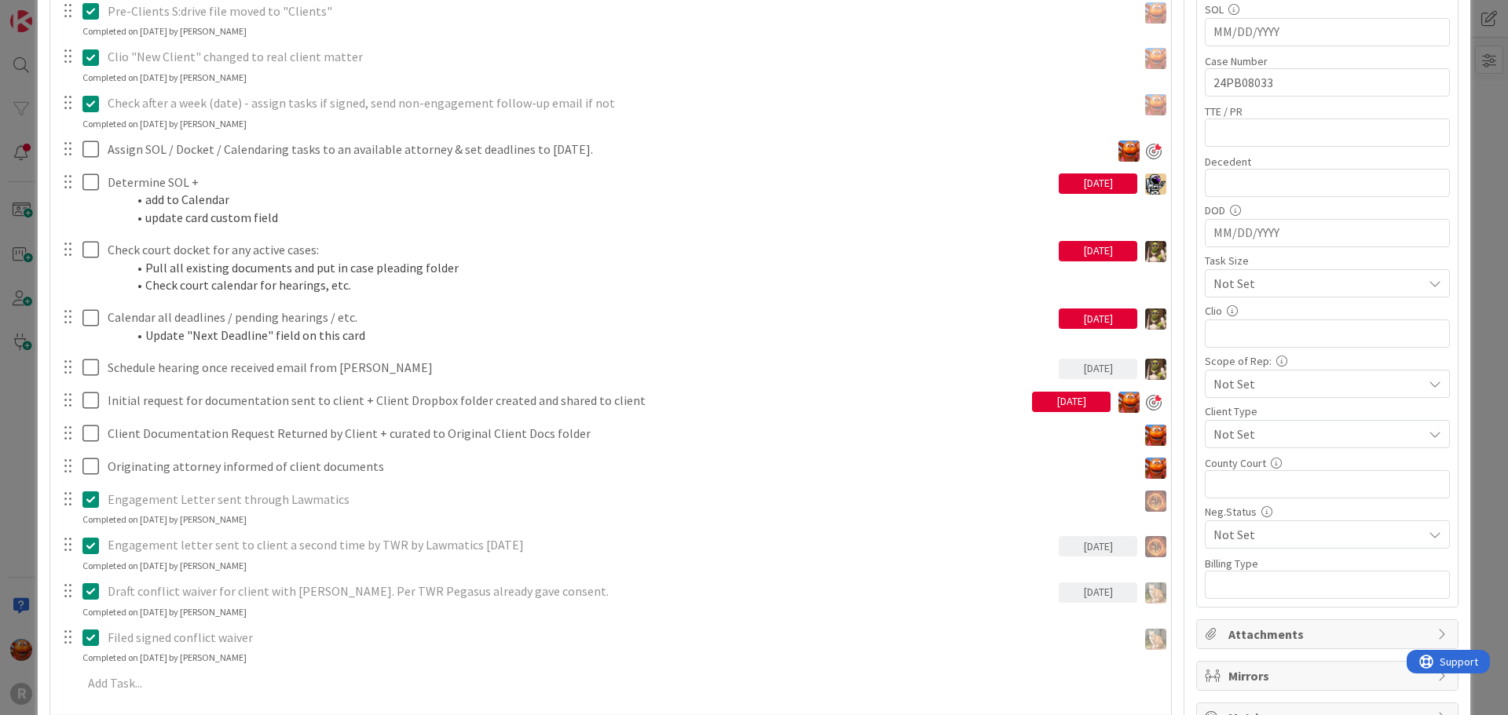
scroll to position [707, 0]
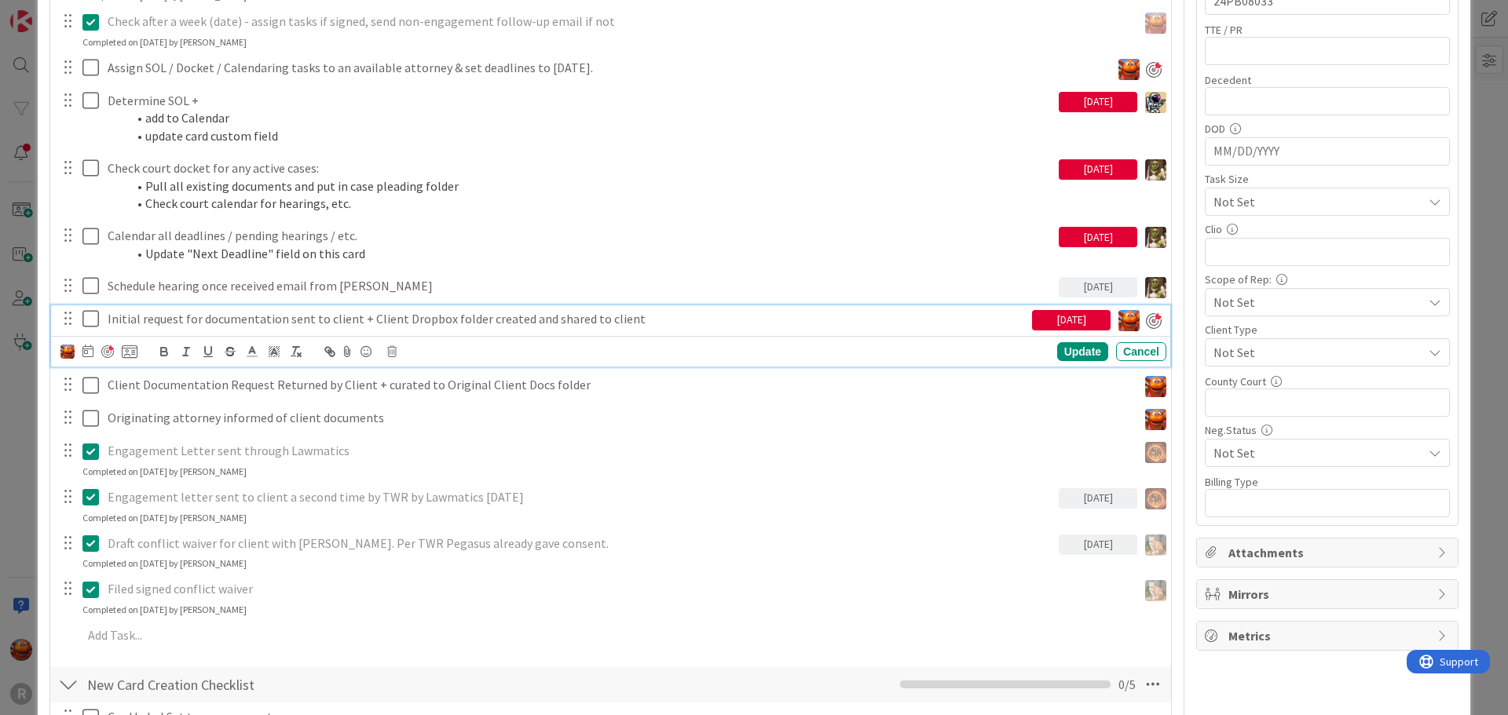
click at [198, 317] on p "Initial request for documentation sent to client + Client Dropbox folder create…" at bounding box center [567, 319] width 918 height 18
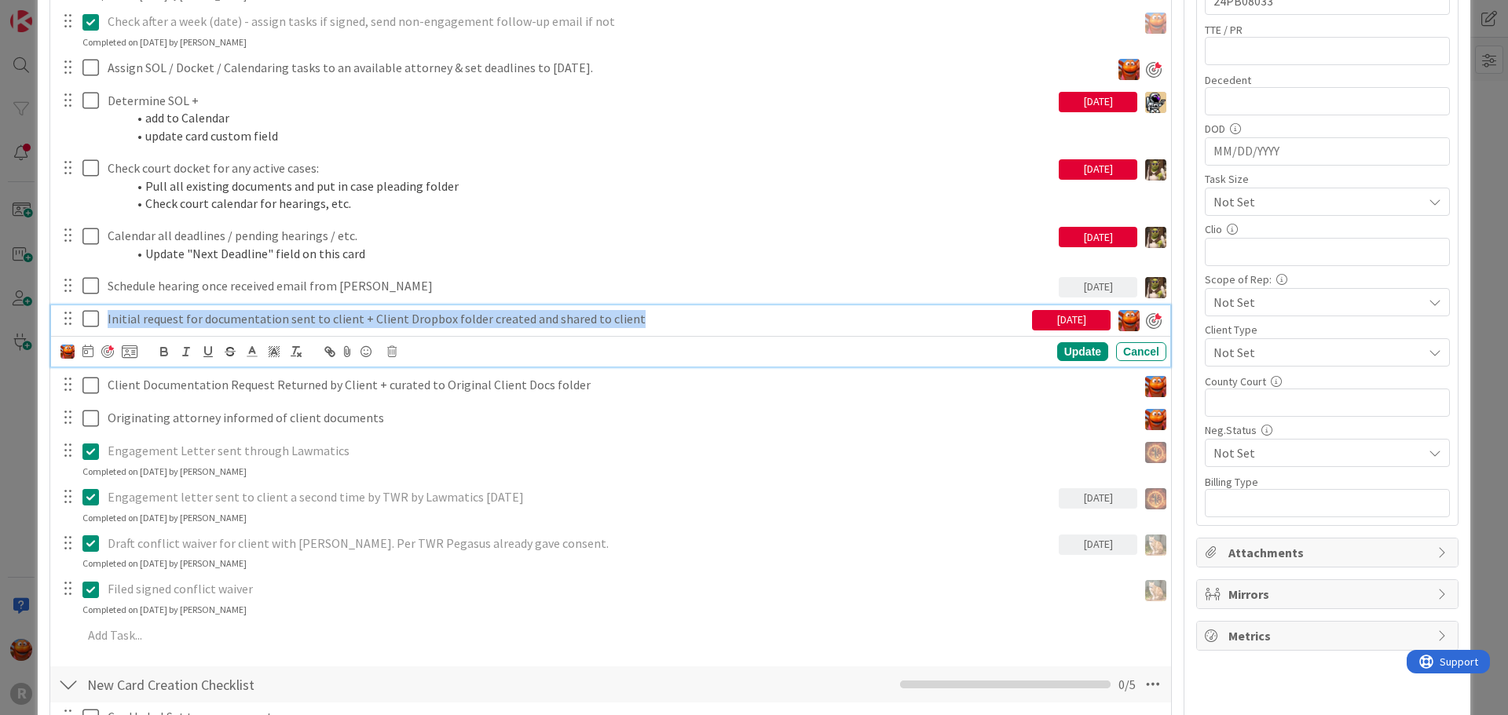
click at [198, 317] on p "Initial request for documentation sent to client + Client Dropbox folder create…" at bounding box center [567, 319] width 918 height 18
copy p "Initial request for documentation sent to client + Client Dropbox folder create…"
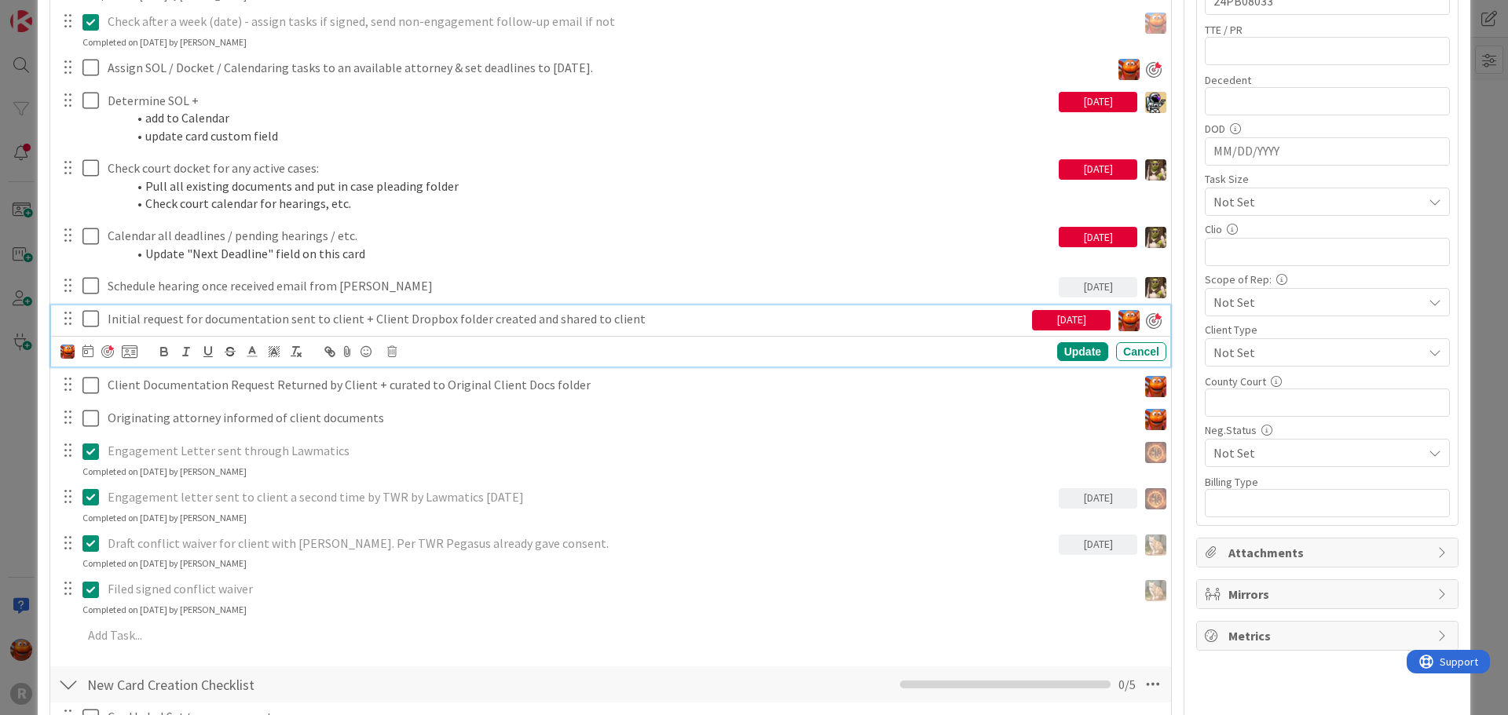
click at [15, 290] on div "ID 2225 Litigation Matter Workflow (FL2) Intake In Progress Title 14 / 128 FREE…" at bounding box center [754, 357] width 1508 height 715
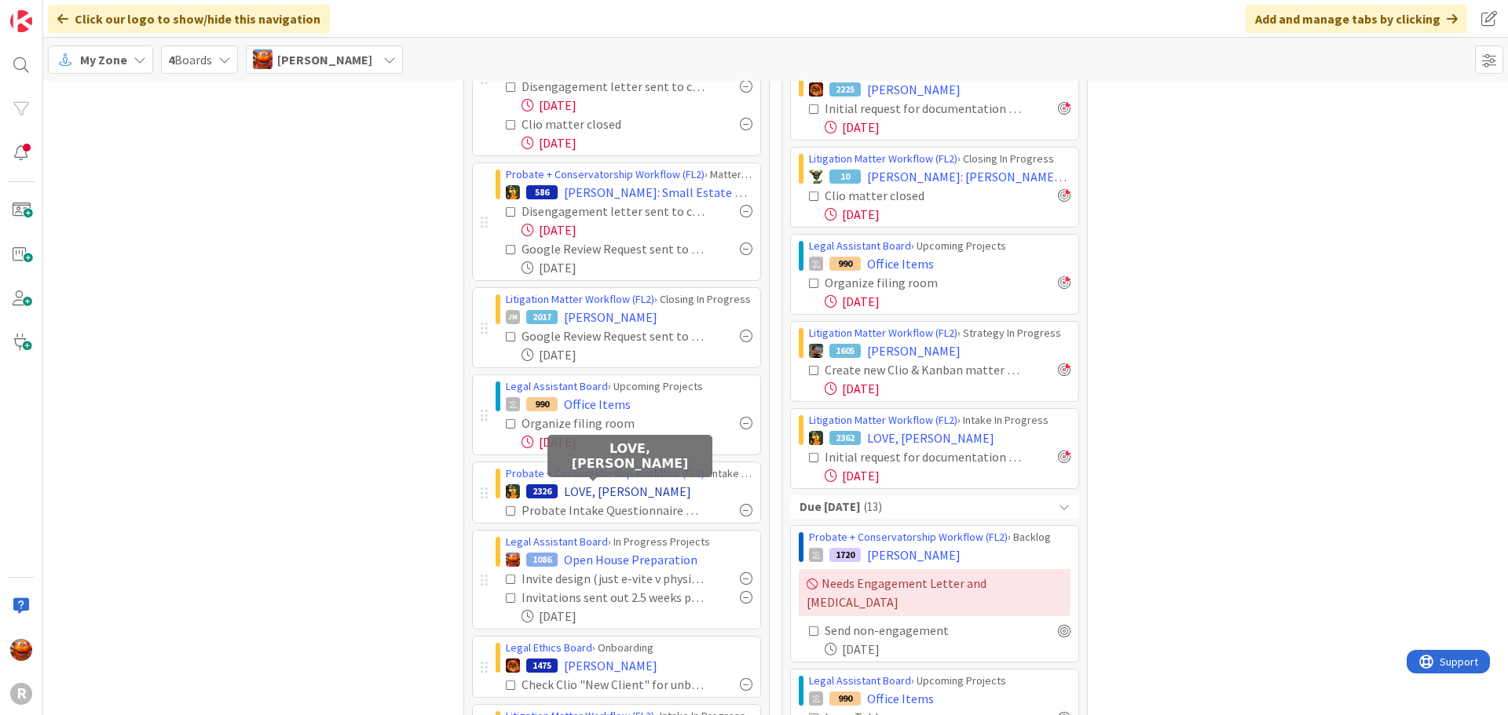
click at [569, 490] on span "LOVE, Forrest" at bounding box center [627, 491] width 127 height 19
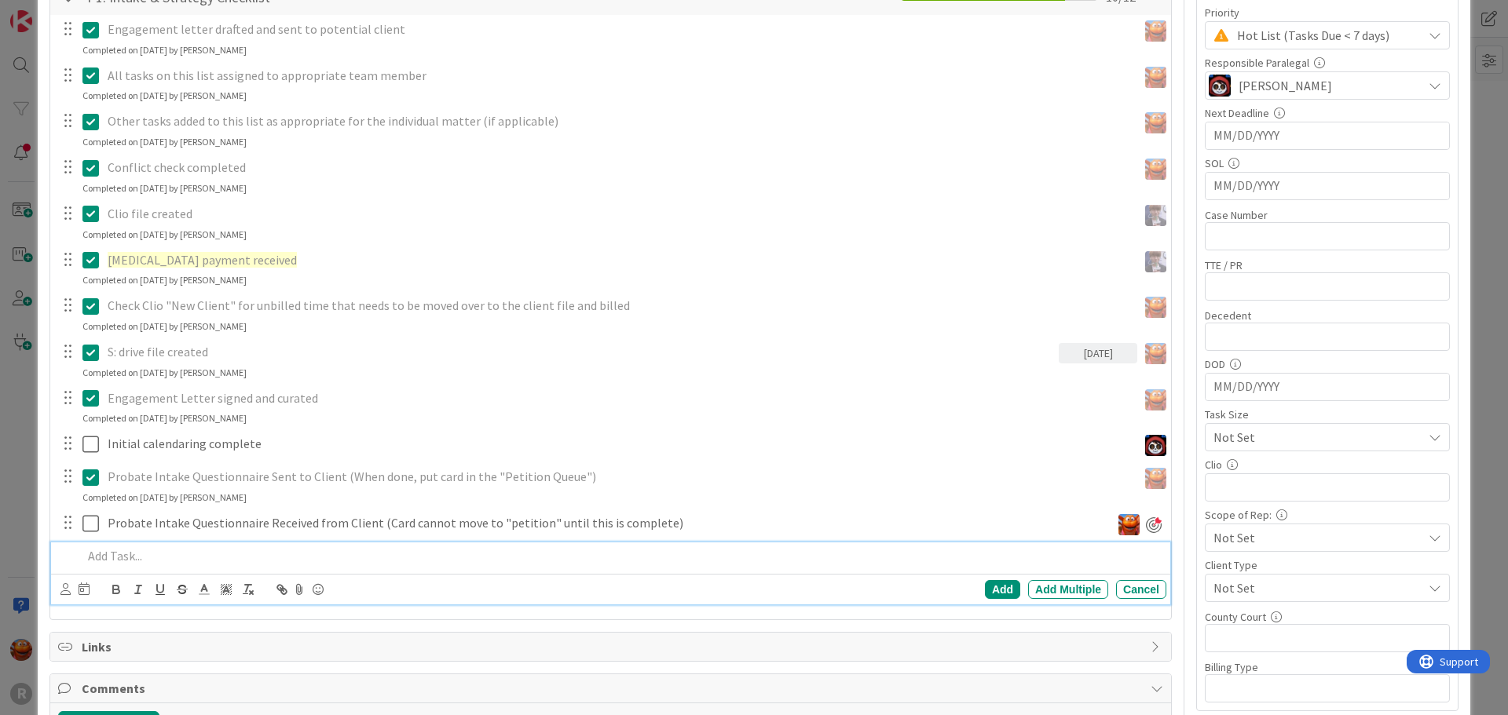
click at [123, 562] on p at bounding box center [620, 556] width 1077 height 18
click at [64, 594] on icon at bounding box center [65, 589] width 10 height 12
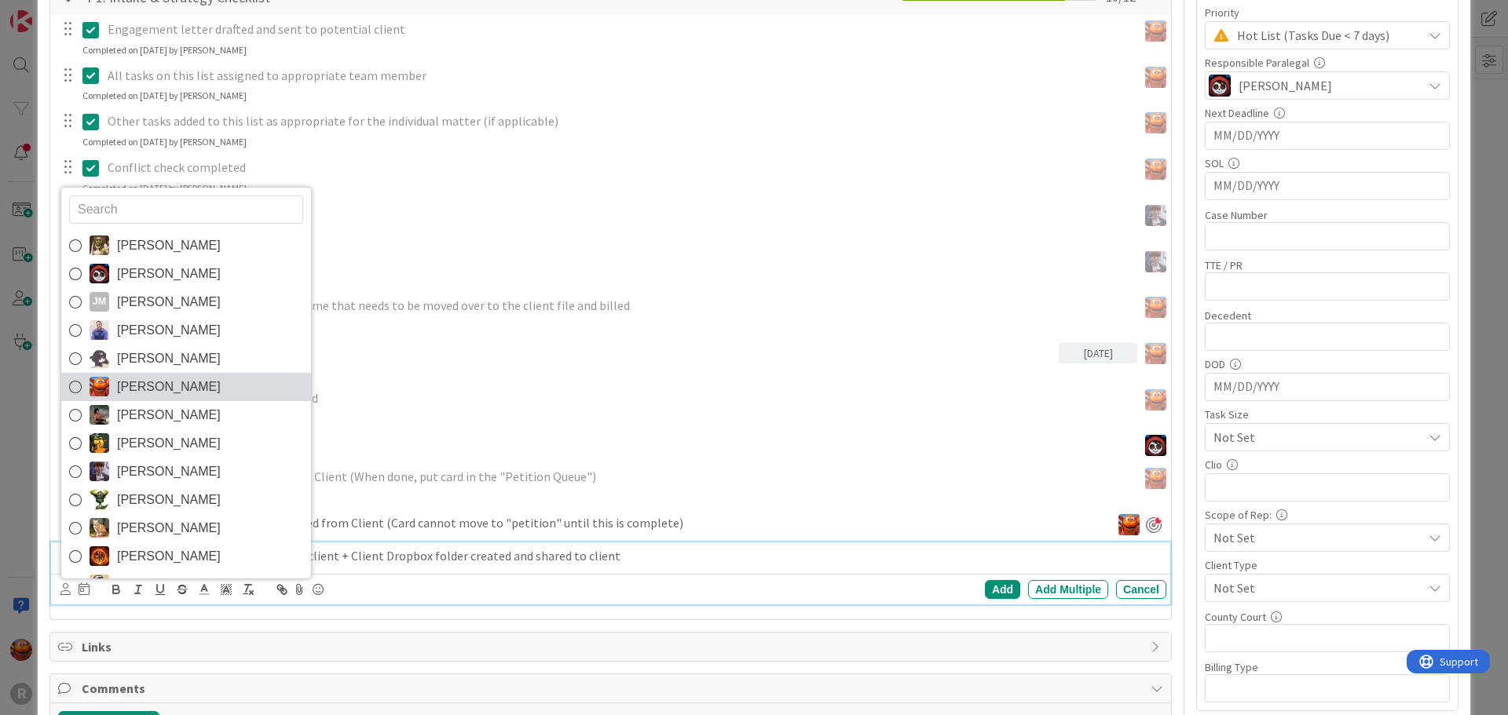
click at [147, 382] on span "Kiara Adams" at bounding box center [169, 387] width 104 height 24
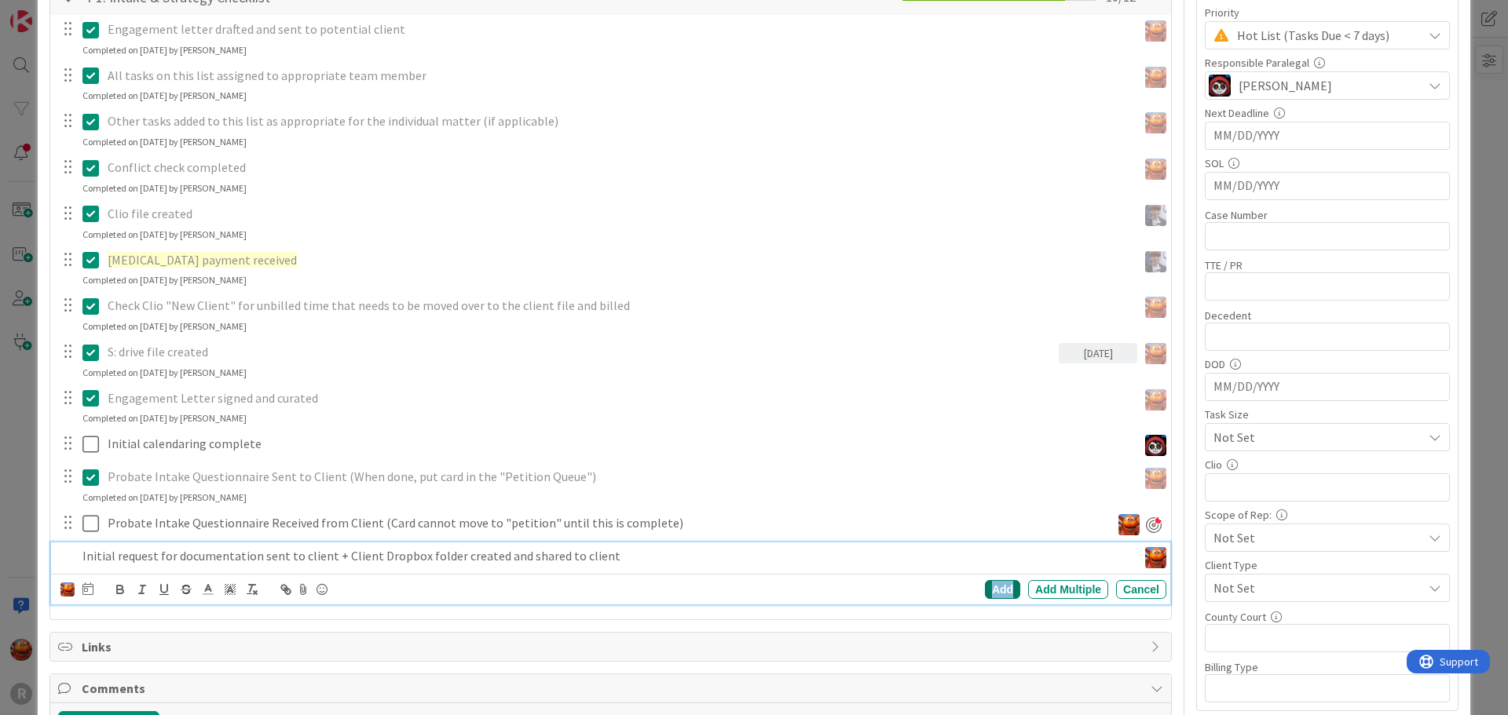
click at [997, 589] on div "Add" at bounding box center [1002, 589] width 35 height 19
type textarea "x"
click at [218, 558] on p "Initial request for documentation sent to client + Client Dropbox folder create…" at bounding box center [619, 556] width 1023 height 18
click at [93, 590] on div at bounding box center [98, 589] width 77 height 19
click at [93, 588] on div at bounding box center [98, 589] width 77 height 19
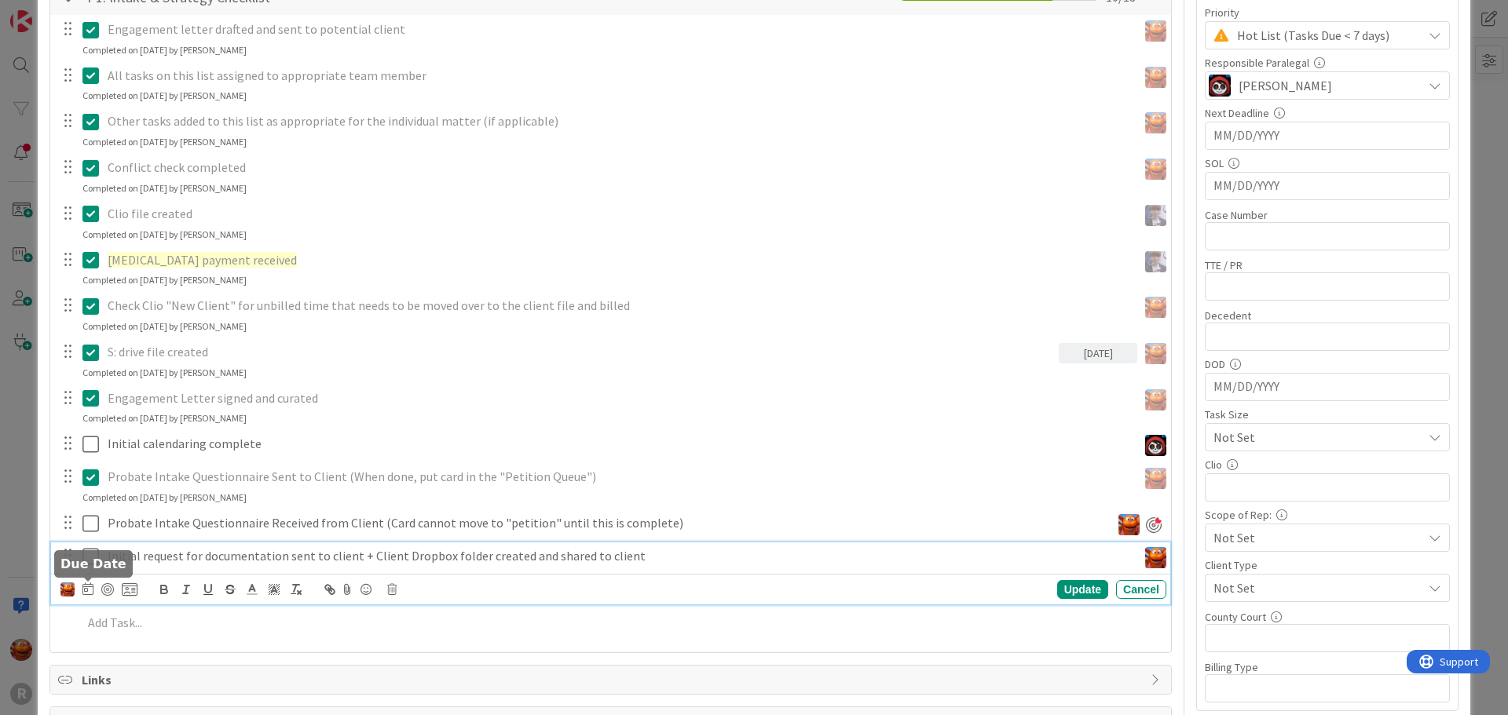
click at [90, 588] on icon at bounding box center [87, 589] width 11 height 13
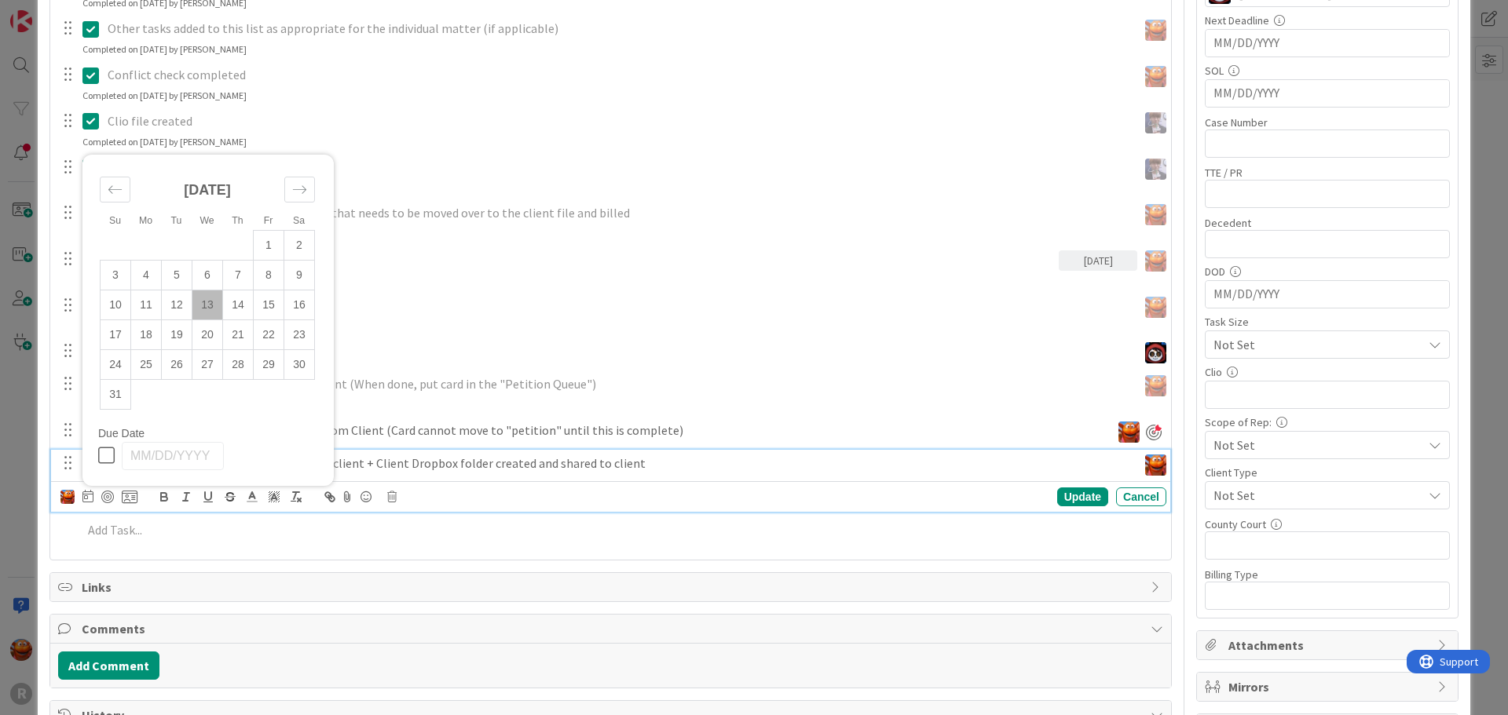
scroll to position [628, 0]
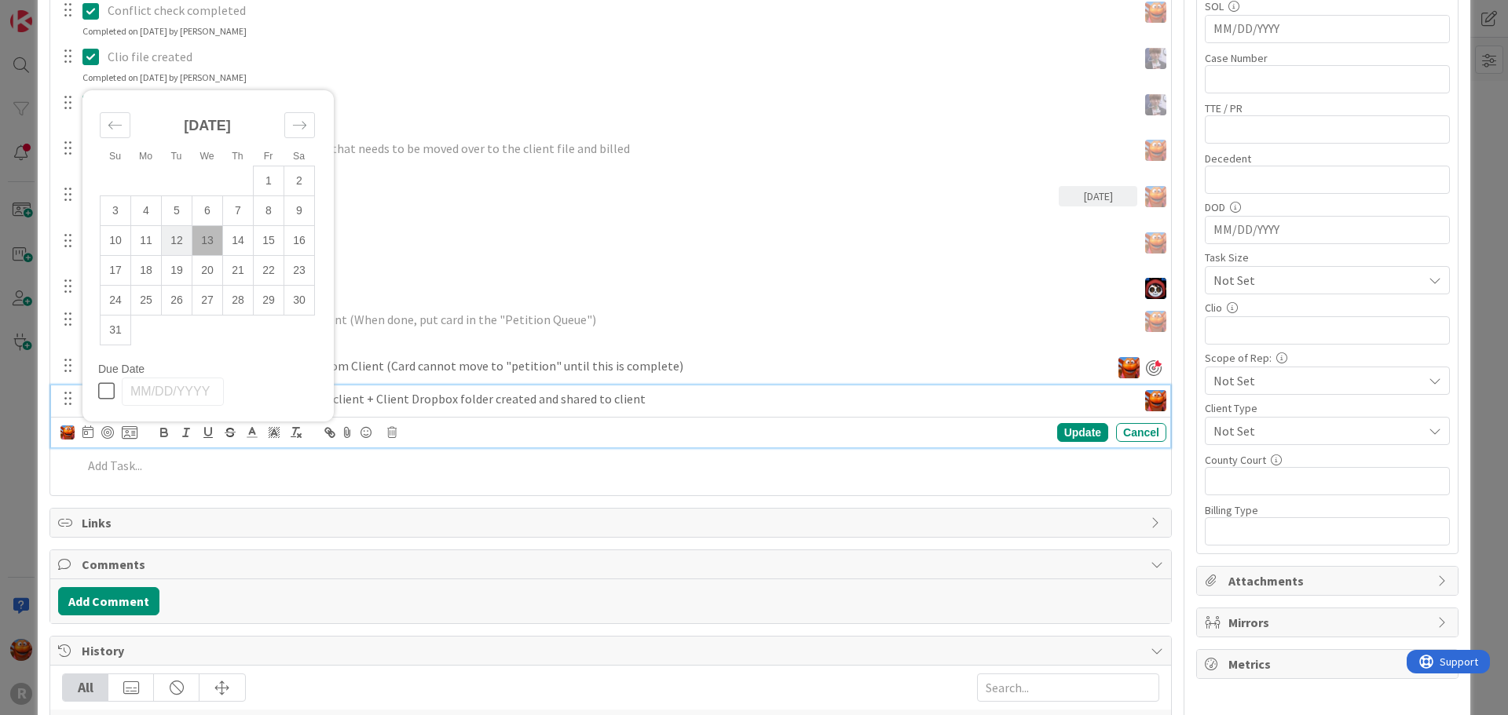
click at [183, 237] on td "12" at bounding box center [177, 240] width 31 height 30
type input "08/12/2025"
click at [113, 433] on div at bounding box center [107, 432] width 13 height 13
click at [1071, 427] on div "Update" at bounding box center [1082, 433] width 51 height 19
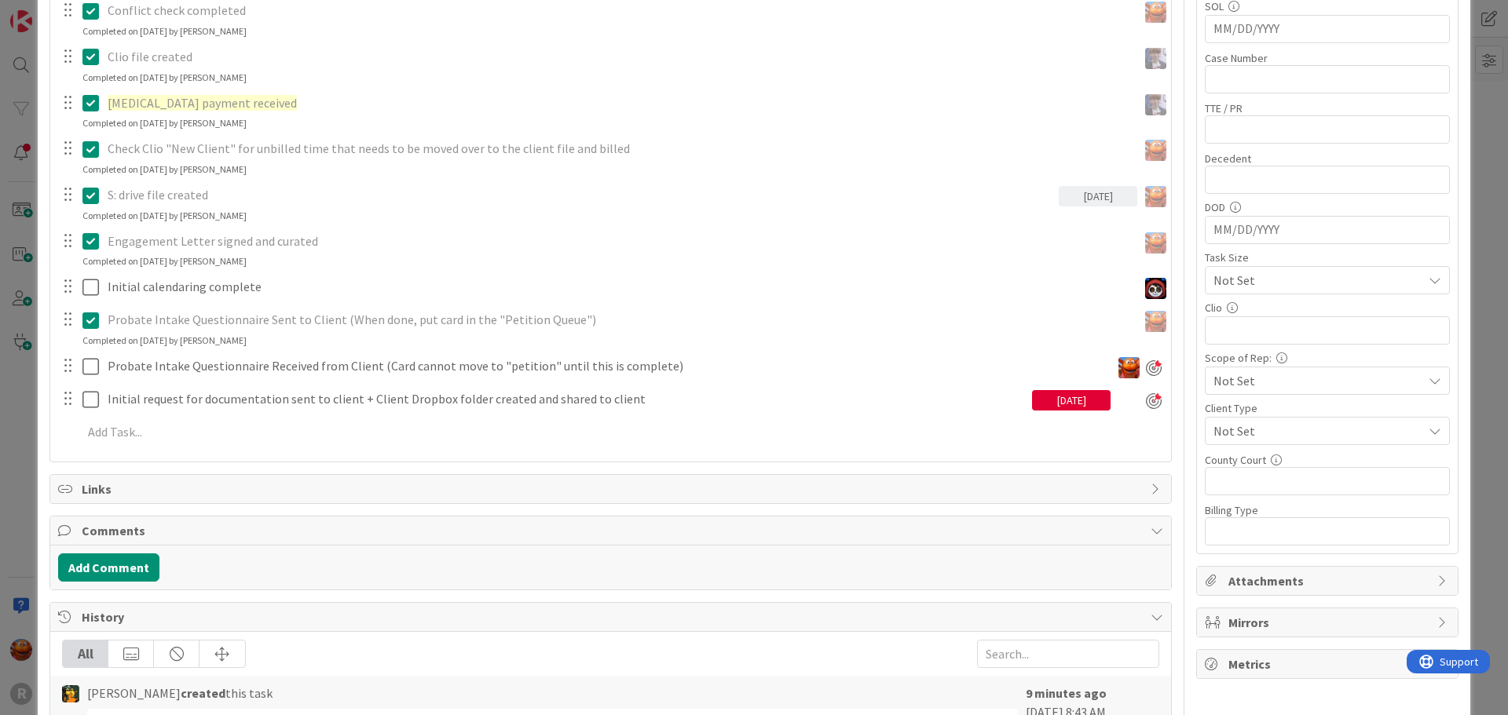
click at [17, 284] on div "ID 2326 Probate + Conservatorship Workflow (FL2) Intake & Strategy In Progress …" at bounding box center [754, 357] width 1508 height 715
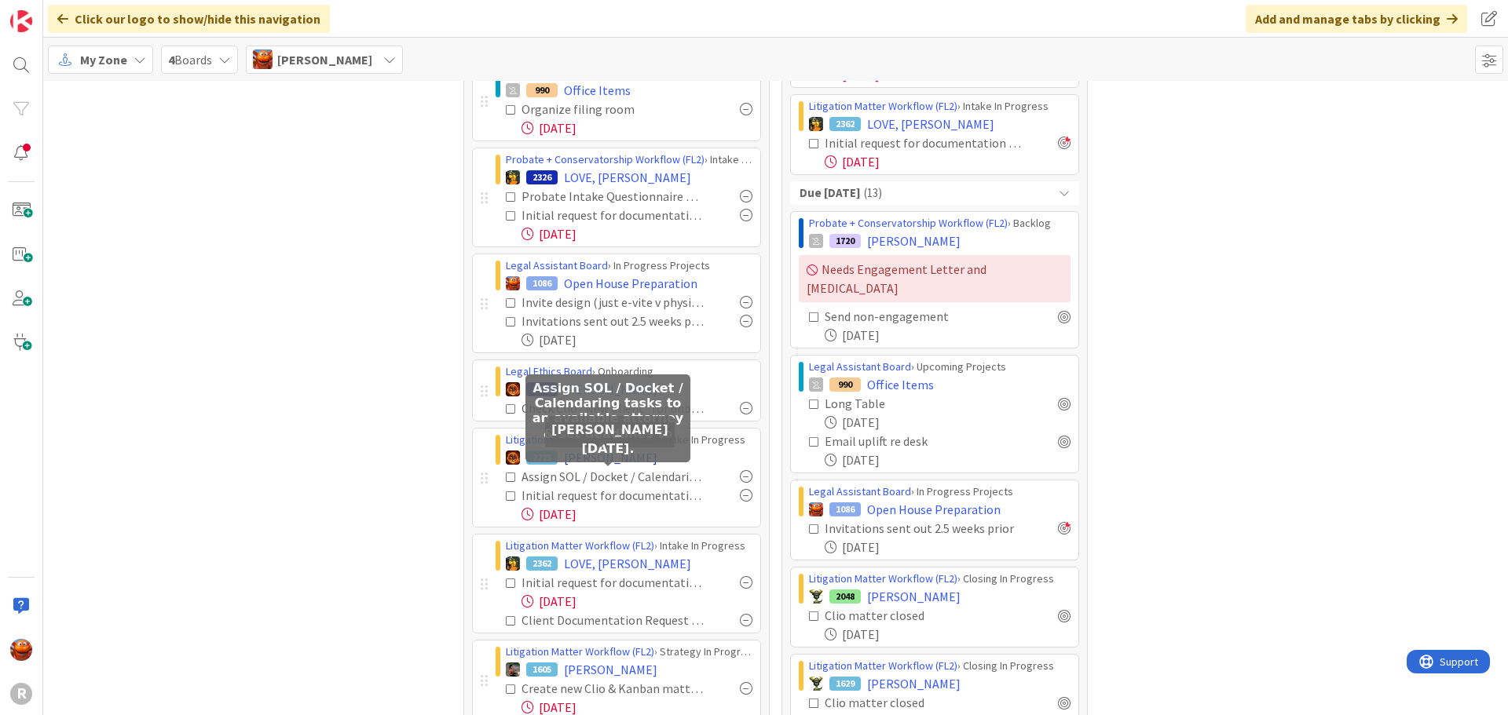
click at [580, 457] on span "FREEMAN, Cindy" at bounding box center [610, 457] width 93 height 19
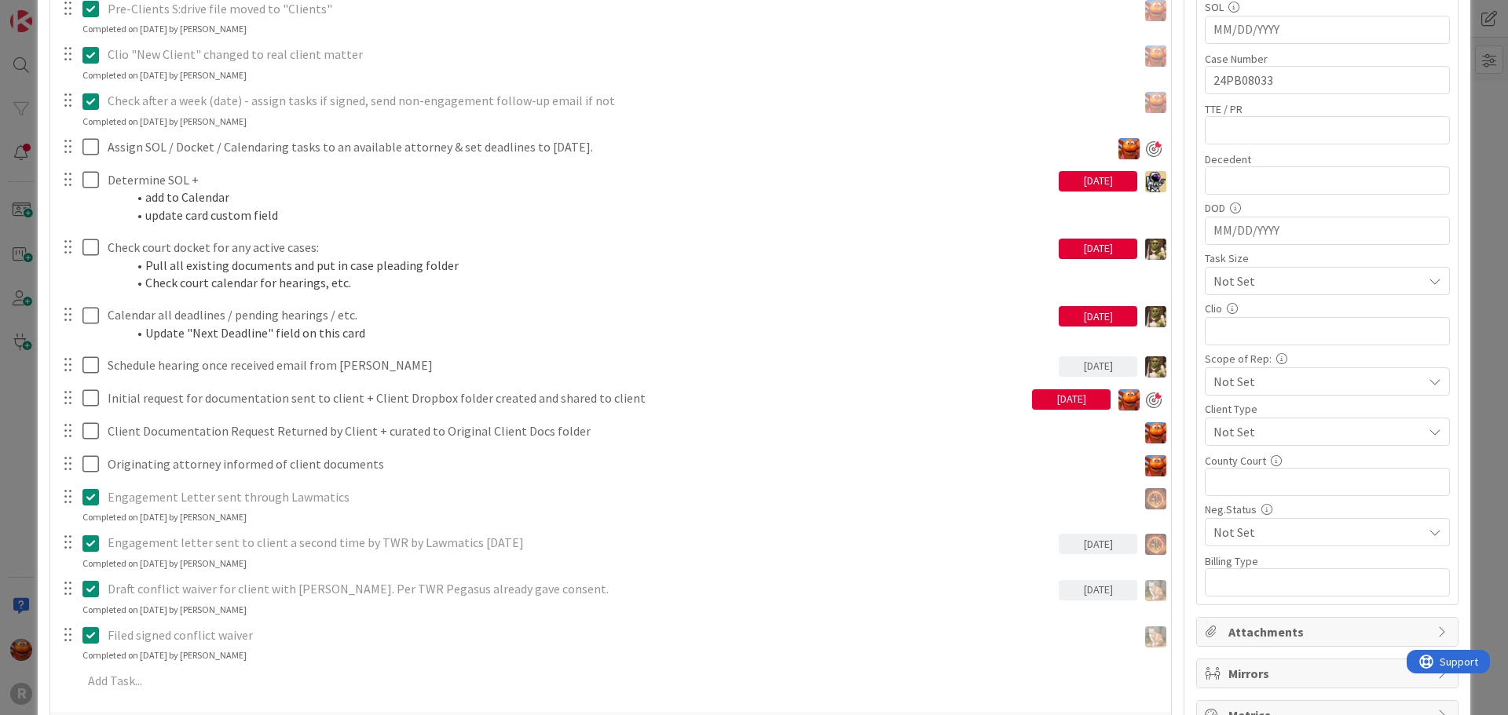
scroll to position [628, 0]
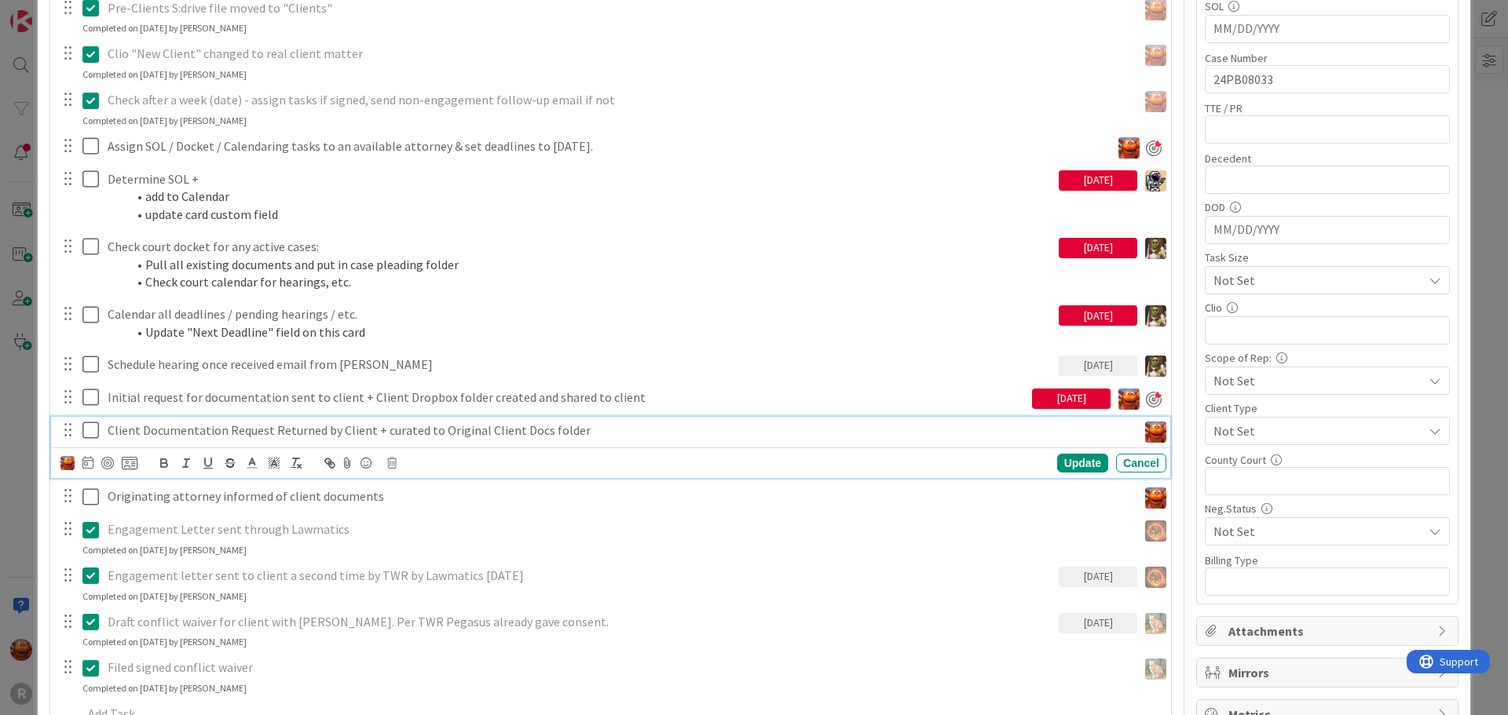
click at [233, 431] on p "Client Documentation Request Returned by Client + curated to Original Client Do…" at bounding box center [619, 431] width 1023 height 18
copy p "Client Documentation Request Returned by Client + curated to Original Client Do…"
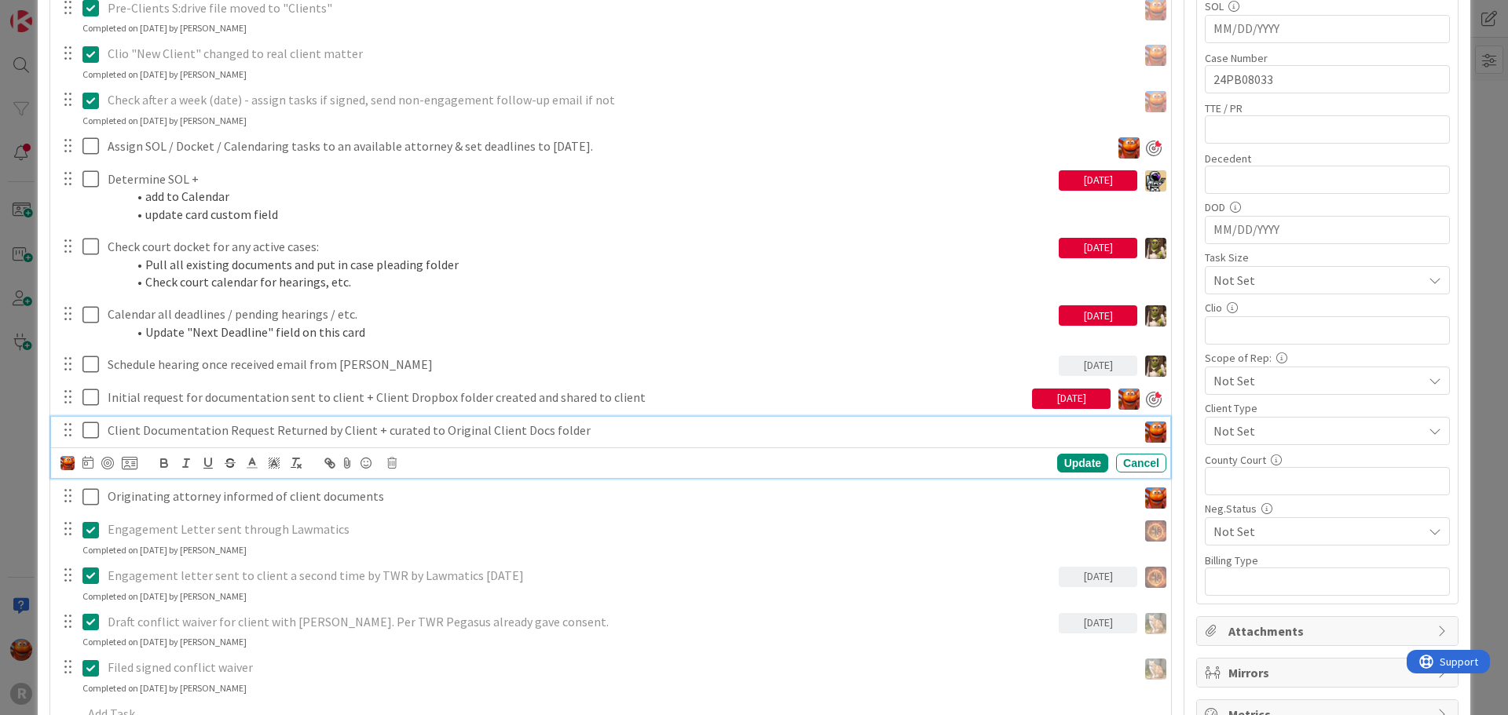
click at [19, 382] on div "ID 2225 Litigation Matter Workflow (FL2) Intake In Progress Title 14 / 128 FREE…" at bounding box center [754, 357] width 1508 height 715
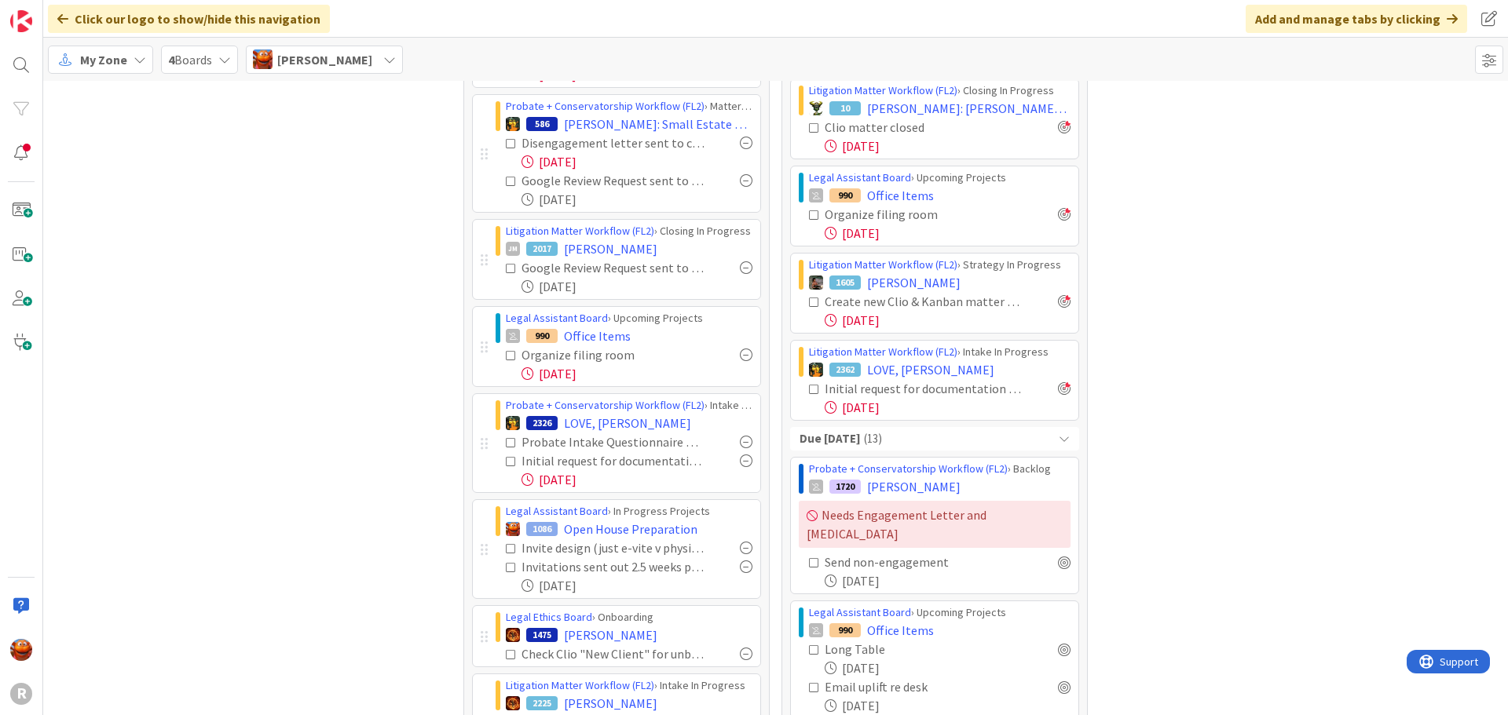
scroll to position [157, 0]
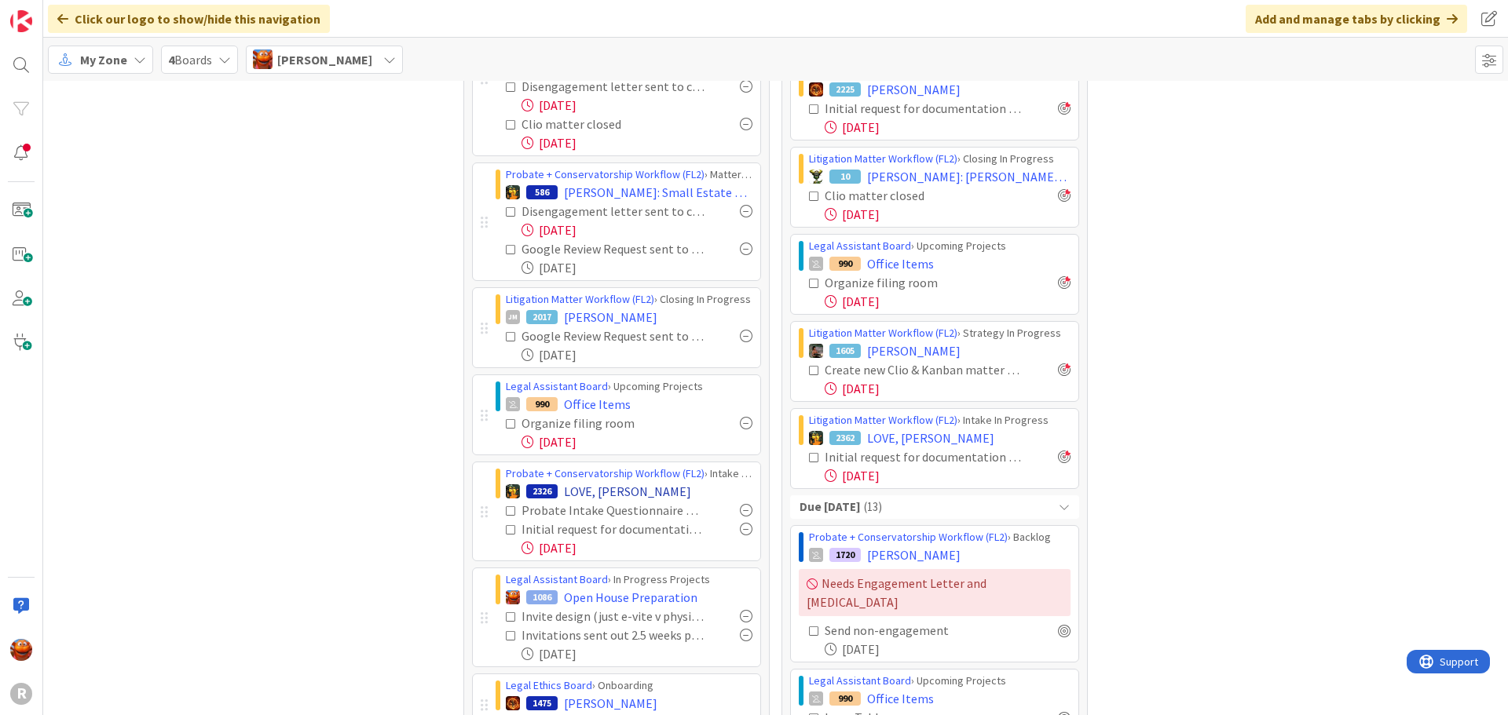
click at [576, 488] on span "LOVE, Forrest" at bounding box center [627, 491] width 127 height 19
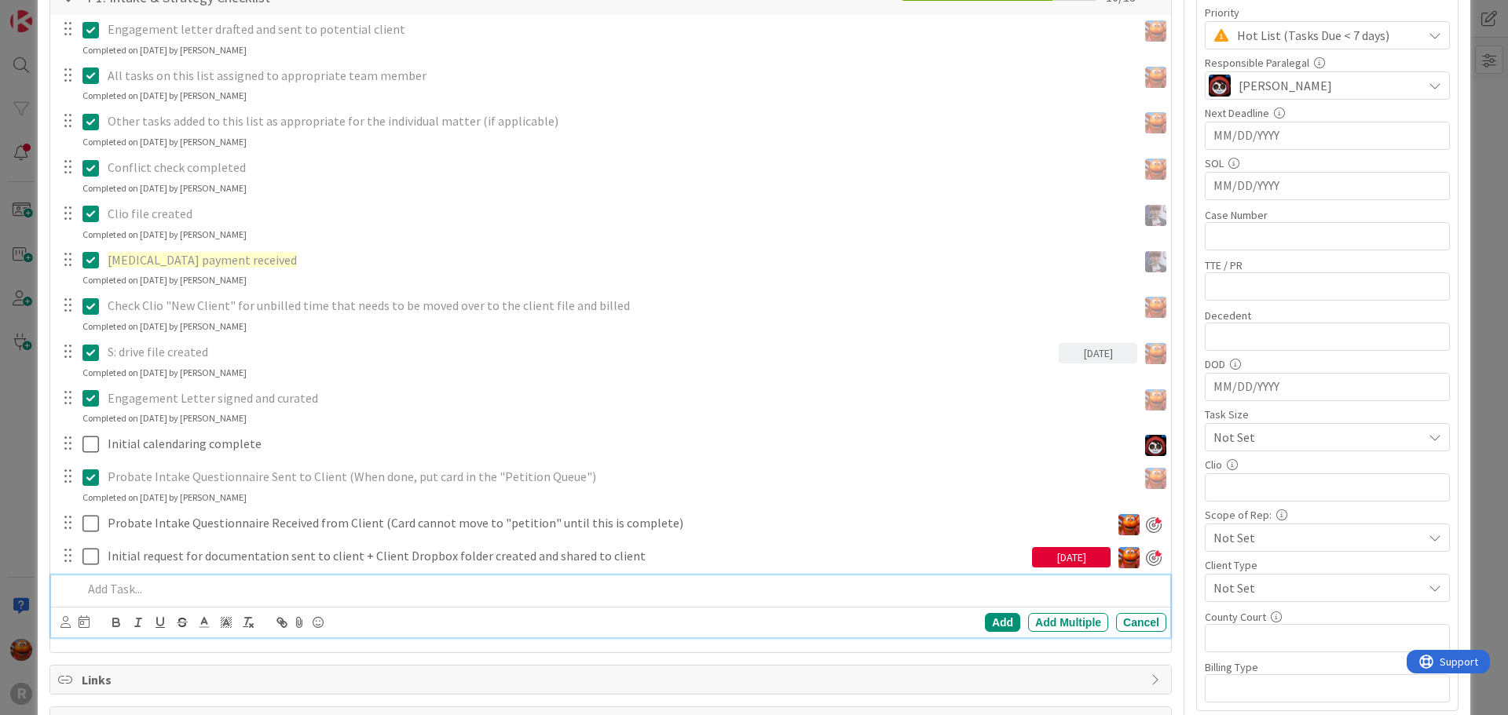
click at [158, 585] on p at bounding box center [620, 589] width 1077 height 18
click at [65, 621] on icon at bounding box center [65, 622] width 10 height 12
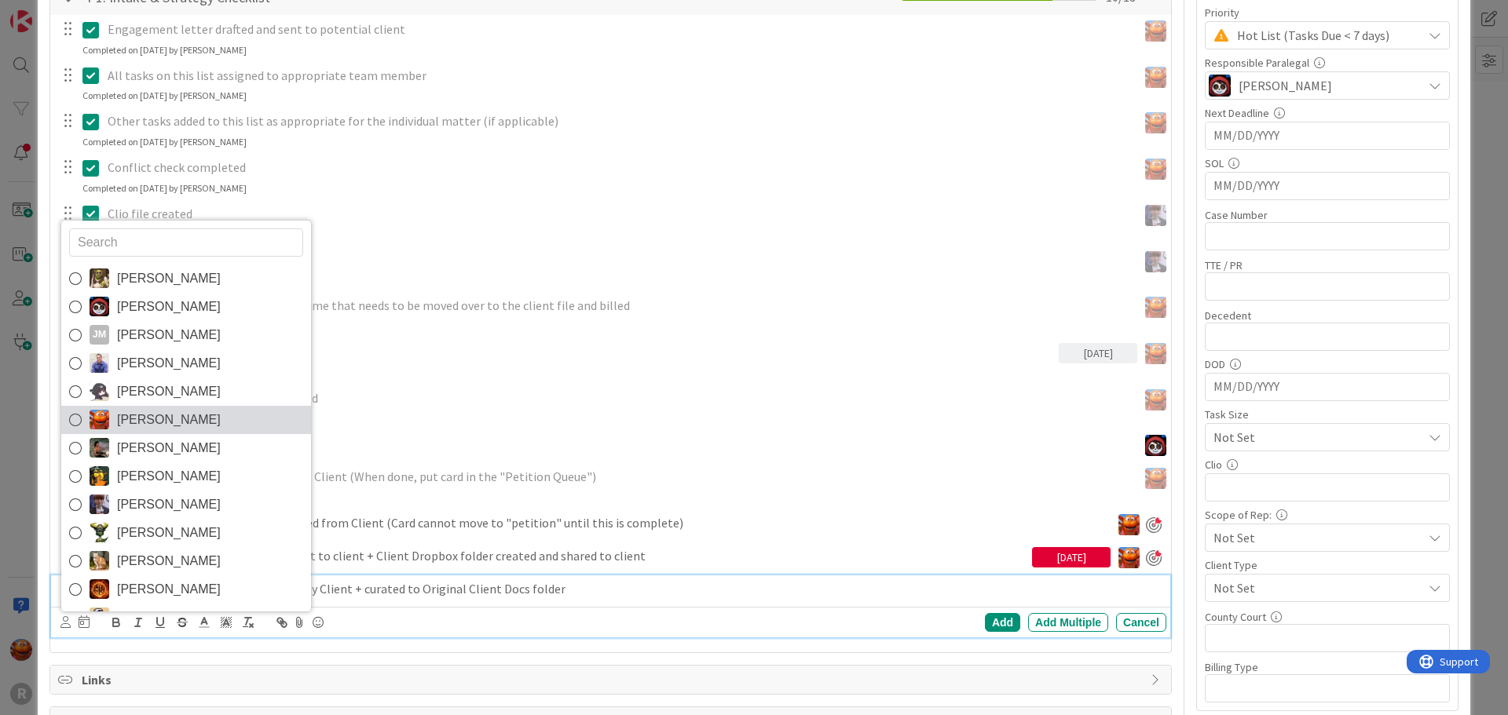
click at [204, 423] on link "Kiara Adams" at bounding box center [186, 420] width 250 height 28
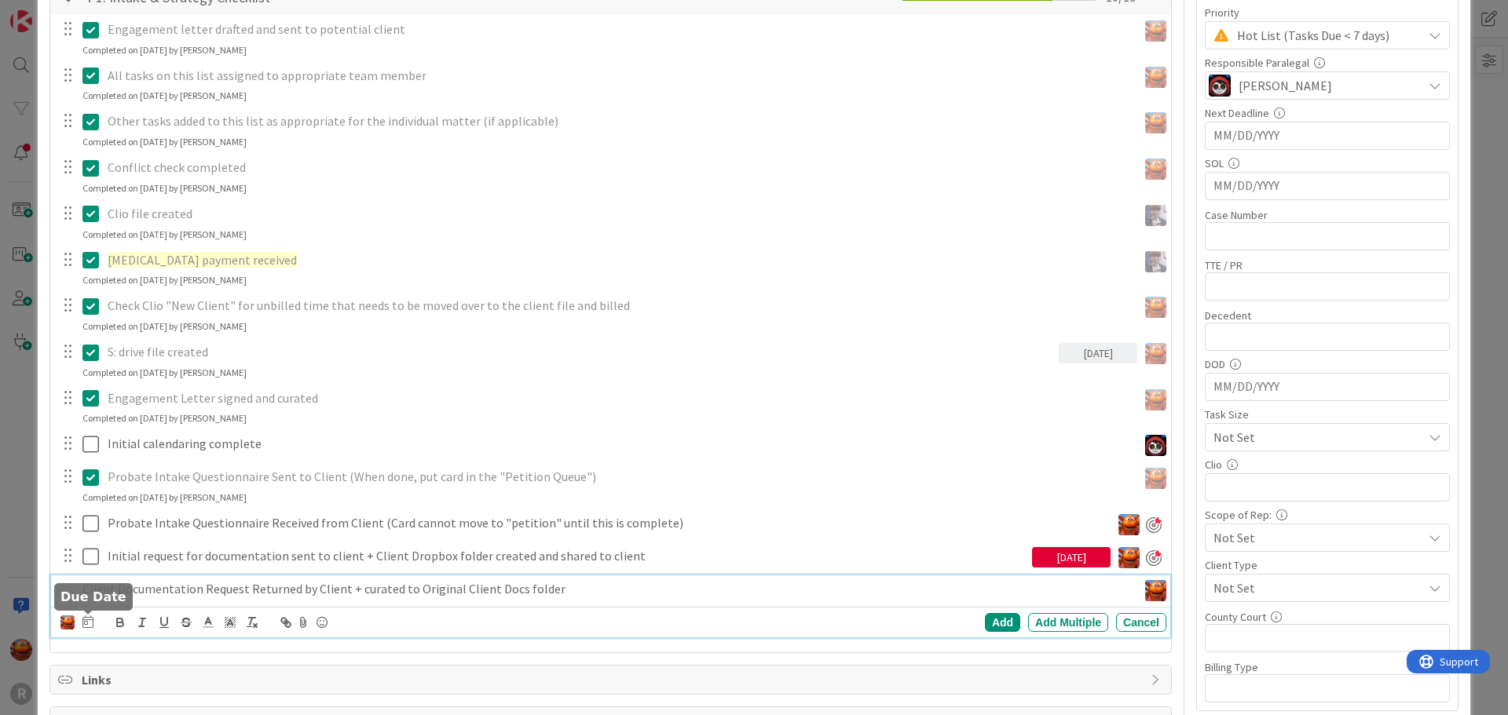
click at [90, 624] on icon at bounding box center [87, 622] width 11 height 13
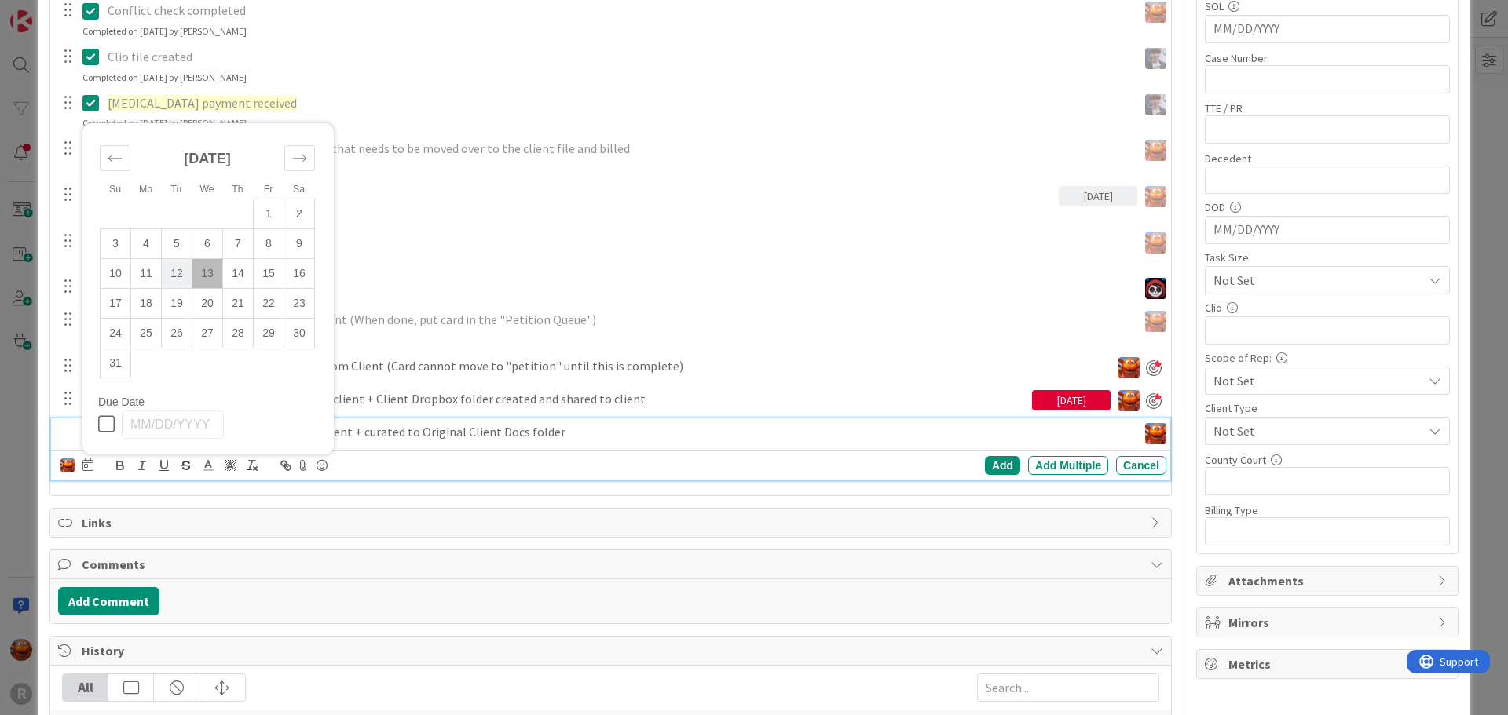
click at [186, 272] on td "12" at bounding box center [177, 273] width 31 height 30
click at [985, 466] on div "Add" at bounding box center [1002, 465] width 35 height 19
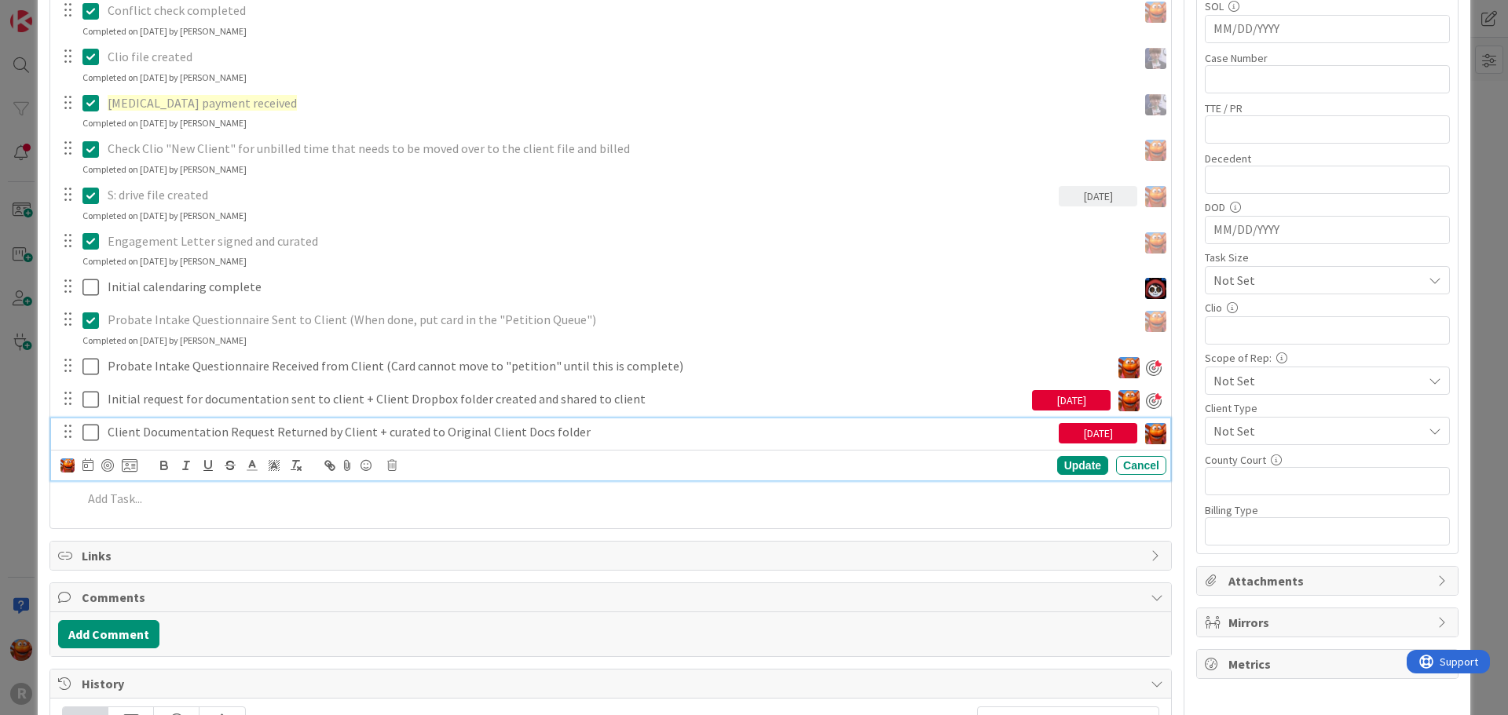
click at [244, 419] on div "Client Documentation Request Returned by Client + curated to Original Client Do…" at bounding box center [579, 432] width 957 height 27
click at [108, 467] on div at bounding box center [107, 465] width 13 height 13
click at [14, 399] on div "ID 2326 Probate + Conservatorship Workflow (FL2) Intake & Strategy In Progress …" at bounding box center [754, 357] width 1508 height 715
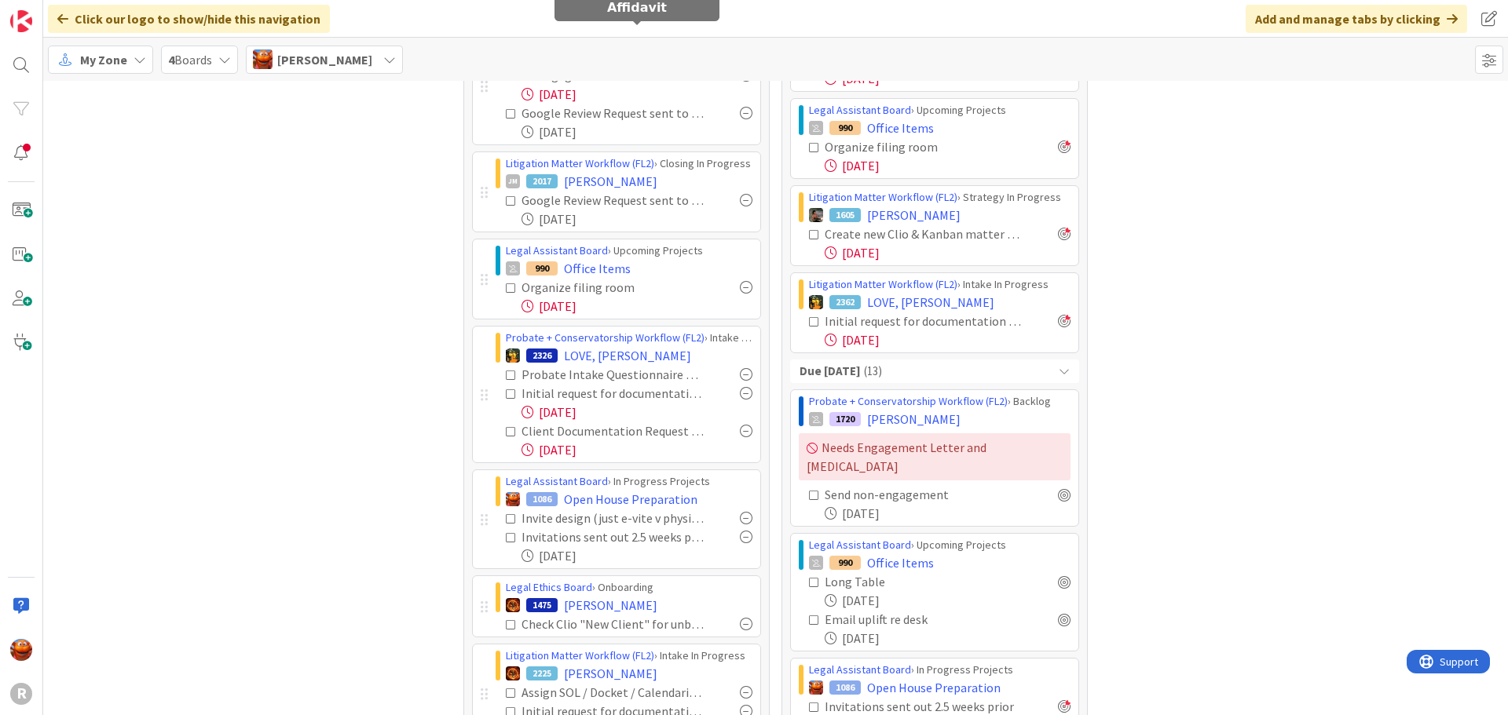
scroll to position [314, 0]
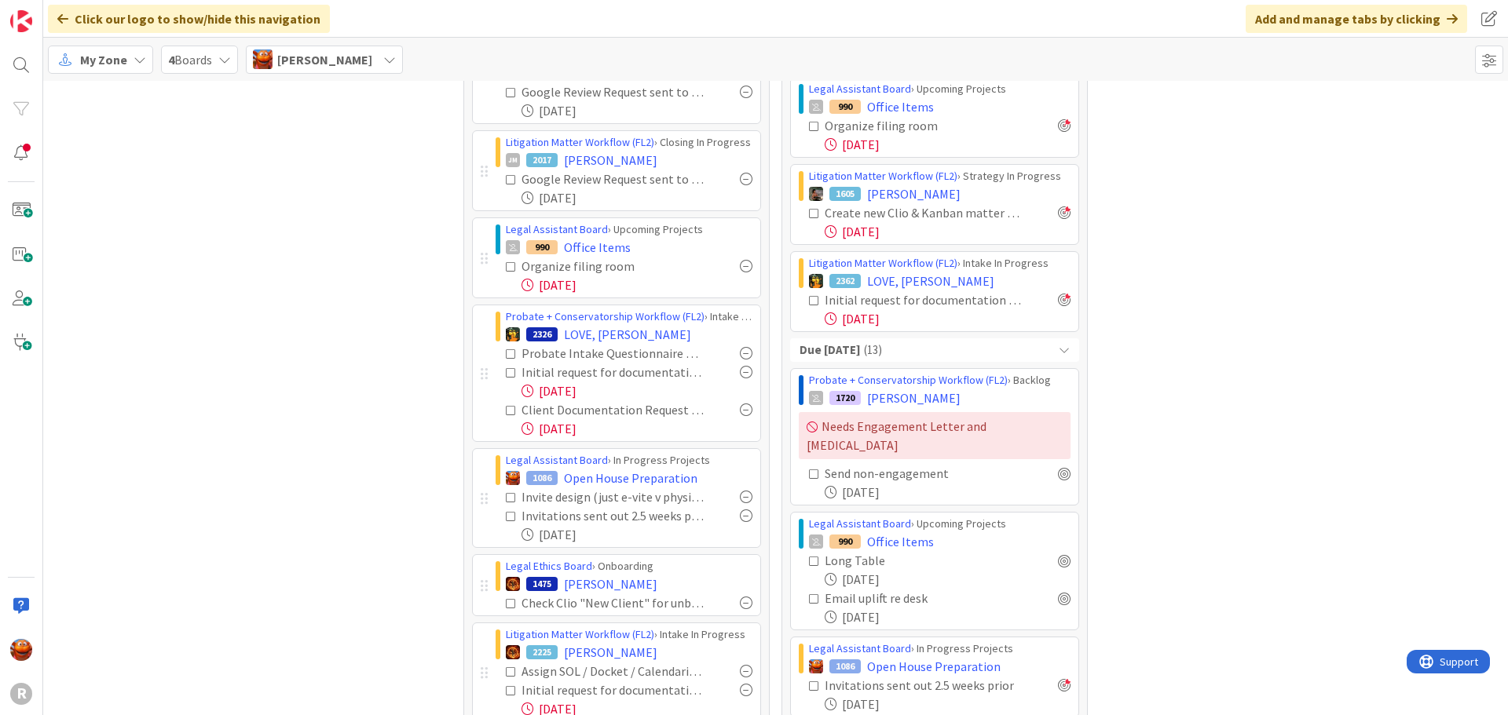
click at [94, 53] on span "My Zone" at bounding box center [103, 59] width 47 height 19
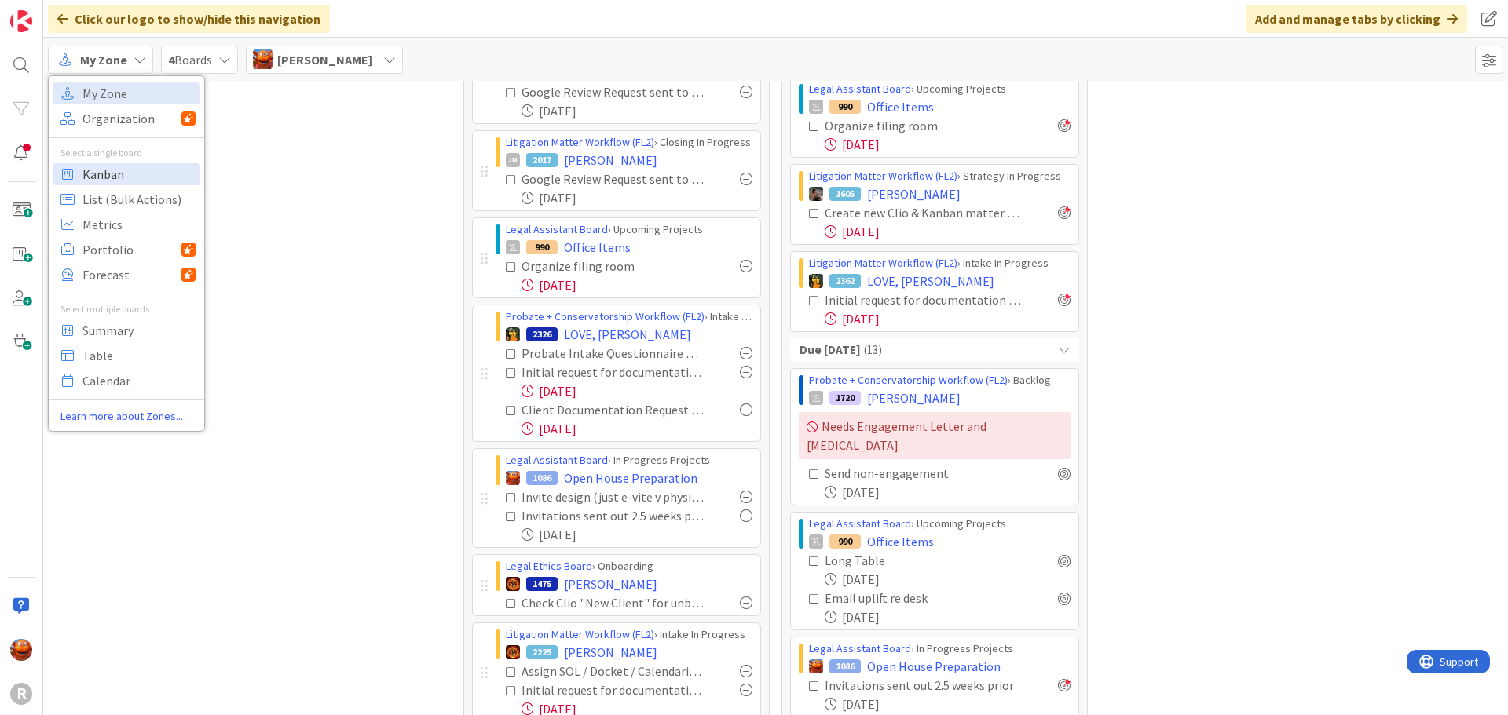
click at [120, 183] on span "Kanban" at bounding box center [138, 175] width 113 height 24
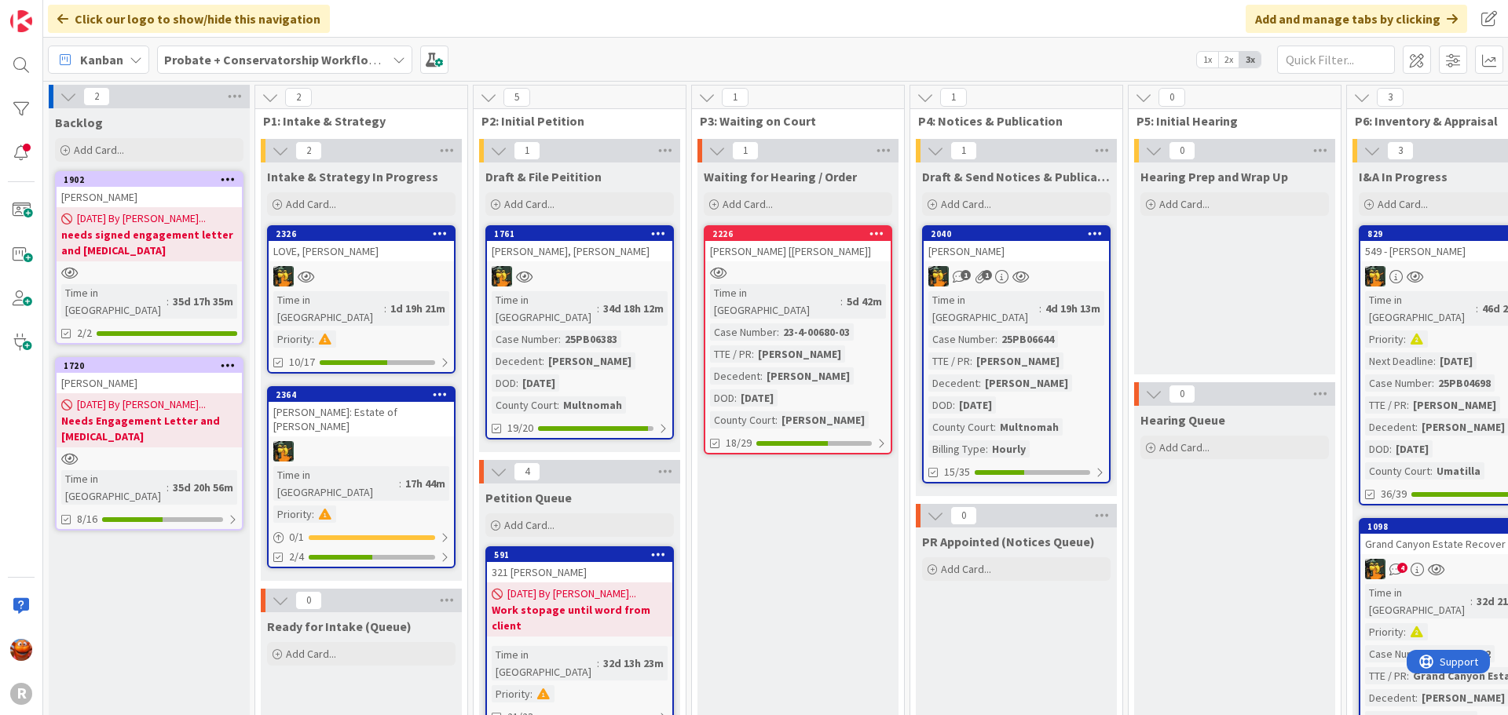
click at [290, 67] on b "Probate + Conservatorship Workflow (FL2)" at bounding box center [286, 60] width 244 height 16
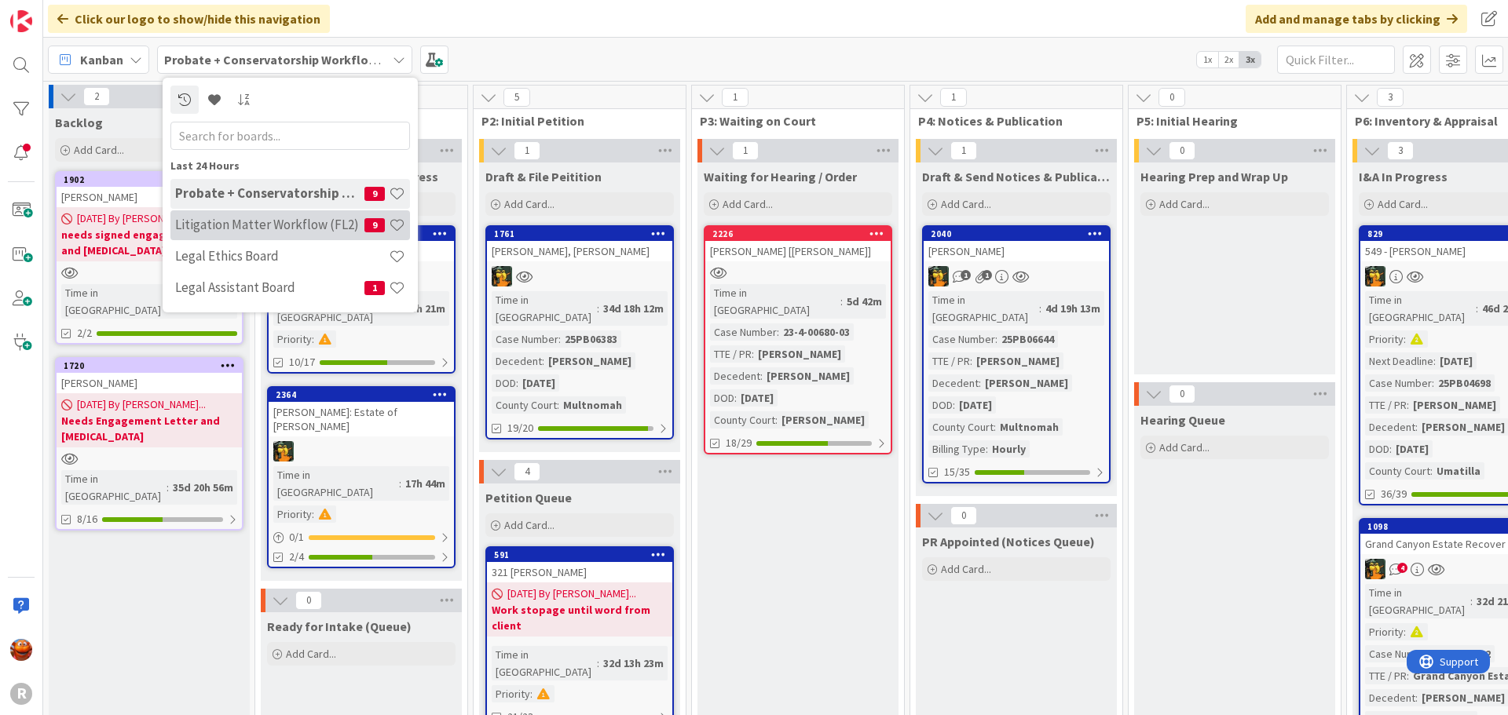
click at [246, 222] on h4 "Litigation Matter Workflow (FL2)" at bounding box center [269, 225] width 189 height 16
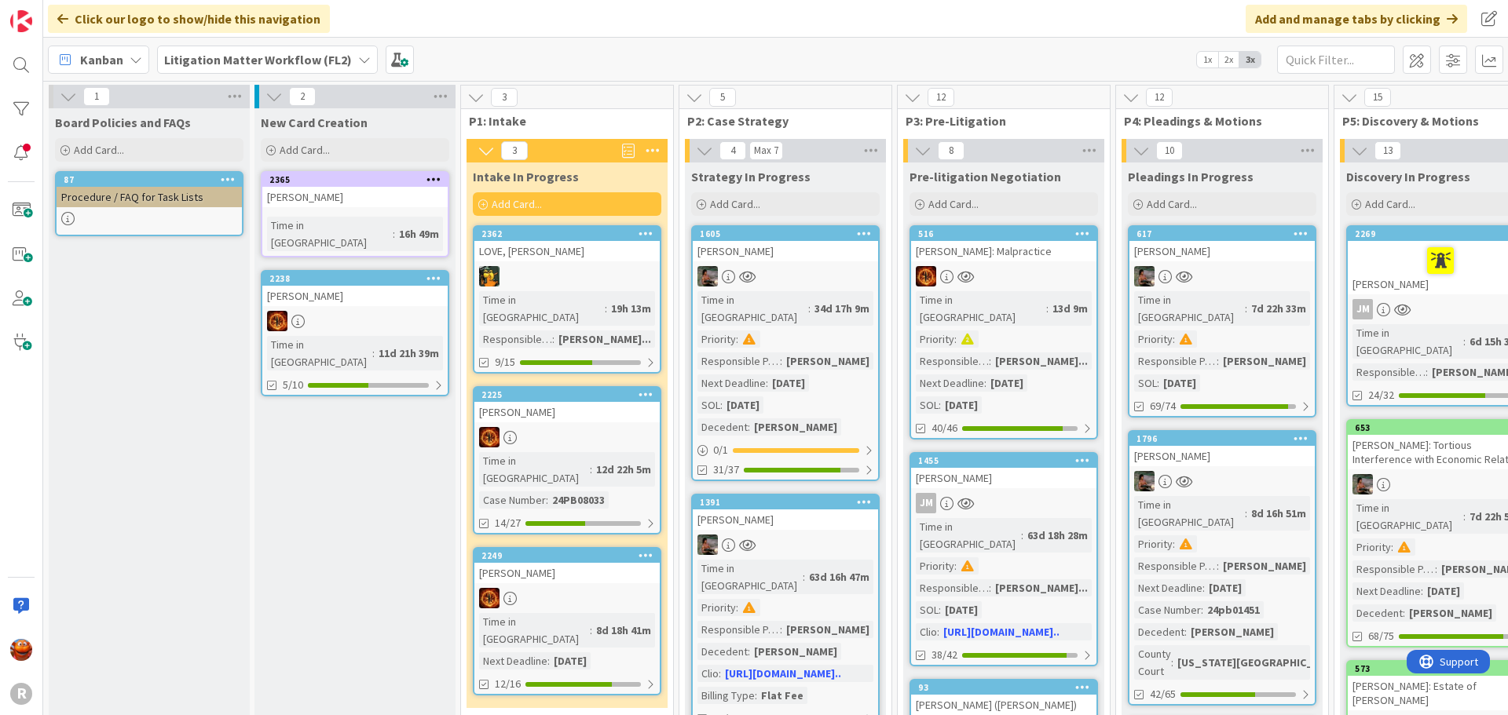
click at [323, 55] on b "Litigation Matter Workflow (FL2)" at bounding box center [258, 60] width 188 height 16
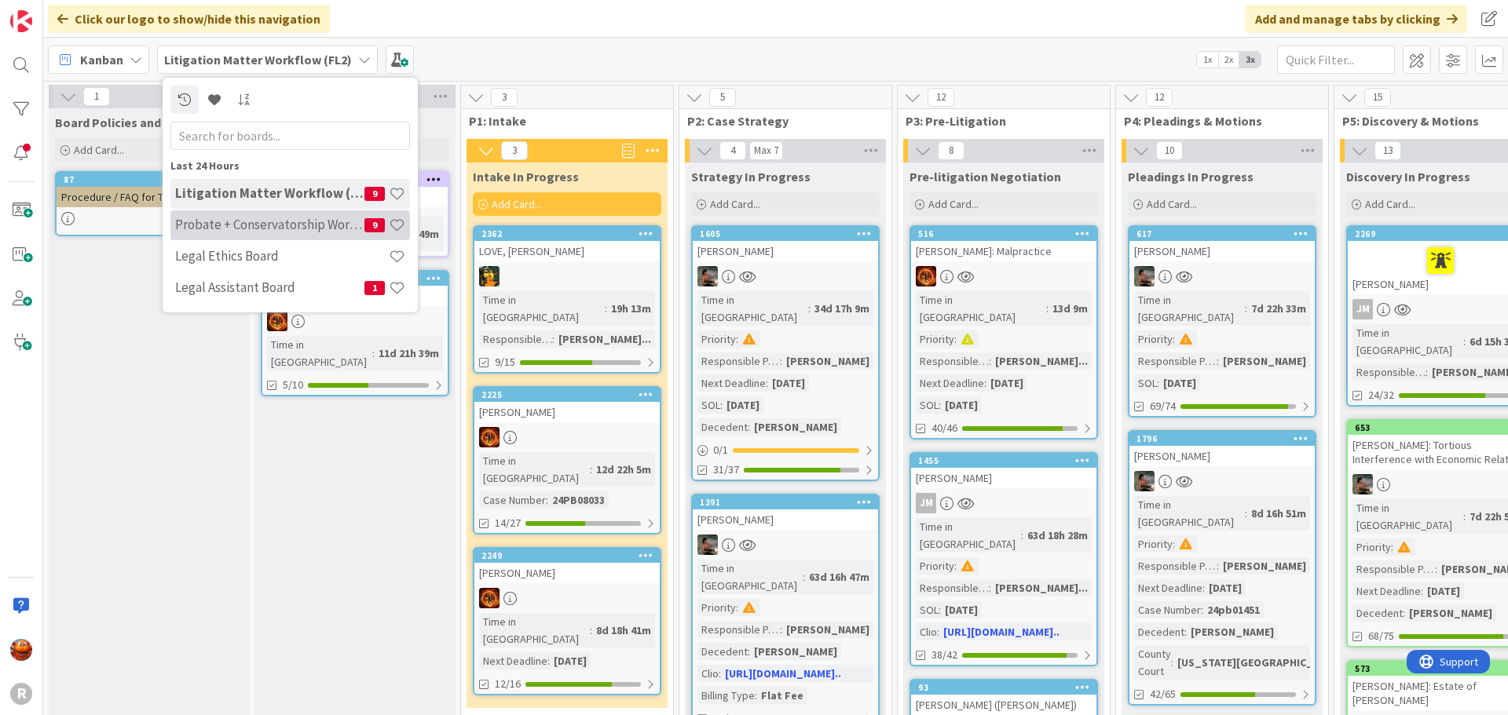
click at [283, 219] on h4 "Probate + Conservatorship Workflow (FL2)" at bounding box center [269, 225] width 189 height 16
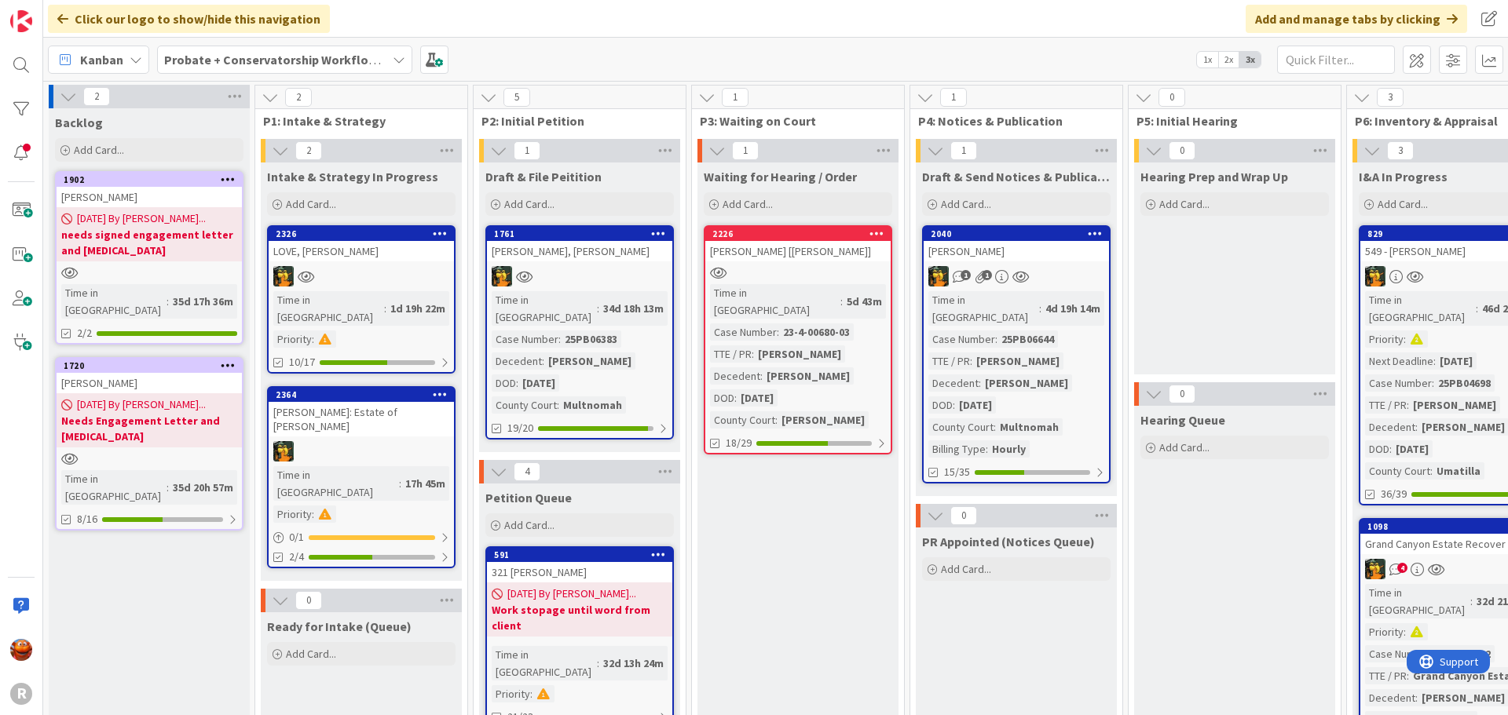
click at [379, 414] on div "SOWINSKI, Peter: Estate of Donald Sowinski" at bounding box center [361, 419] width 185 height 35
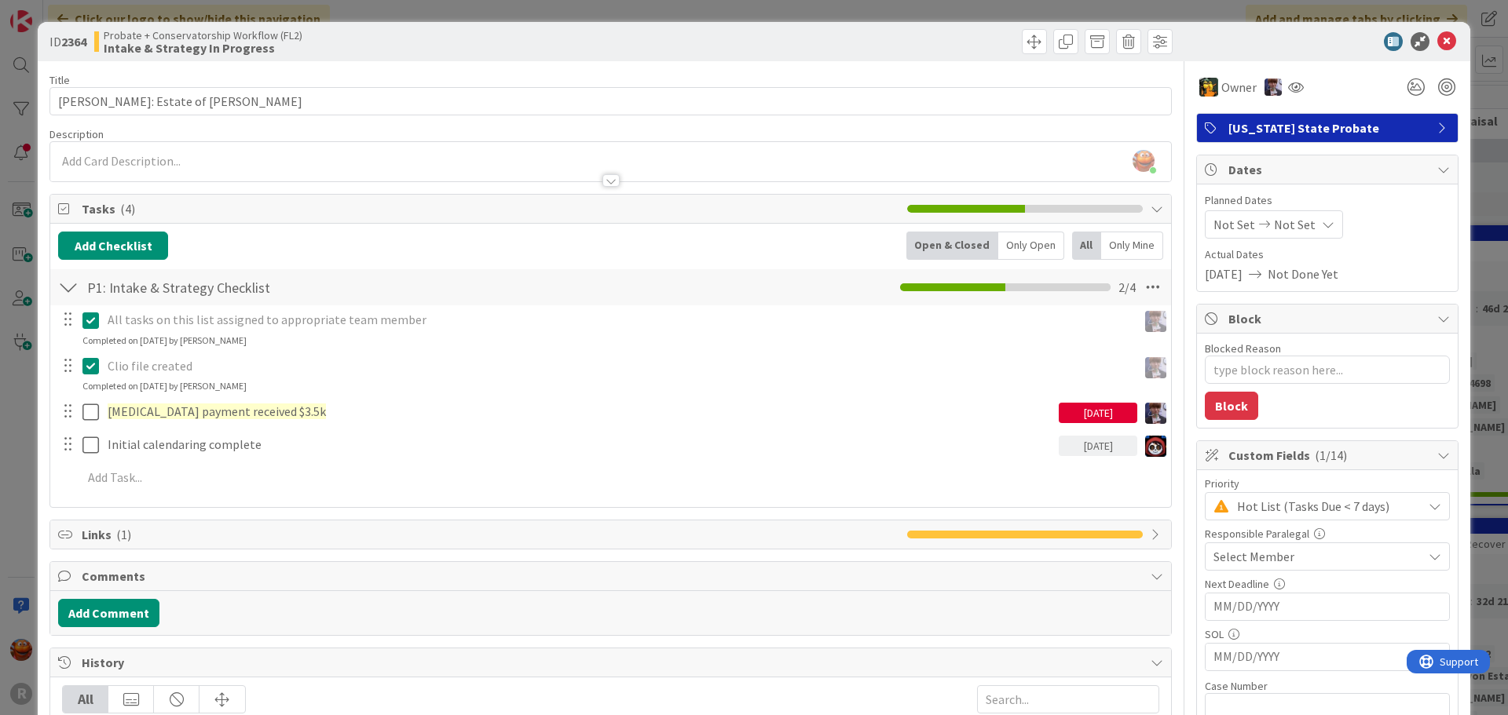
click at [1271, 561] on span "Select Member" at bounding box center [1253, 556] width 81 height 19
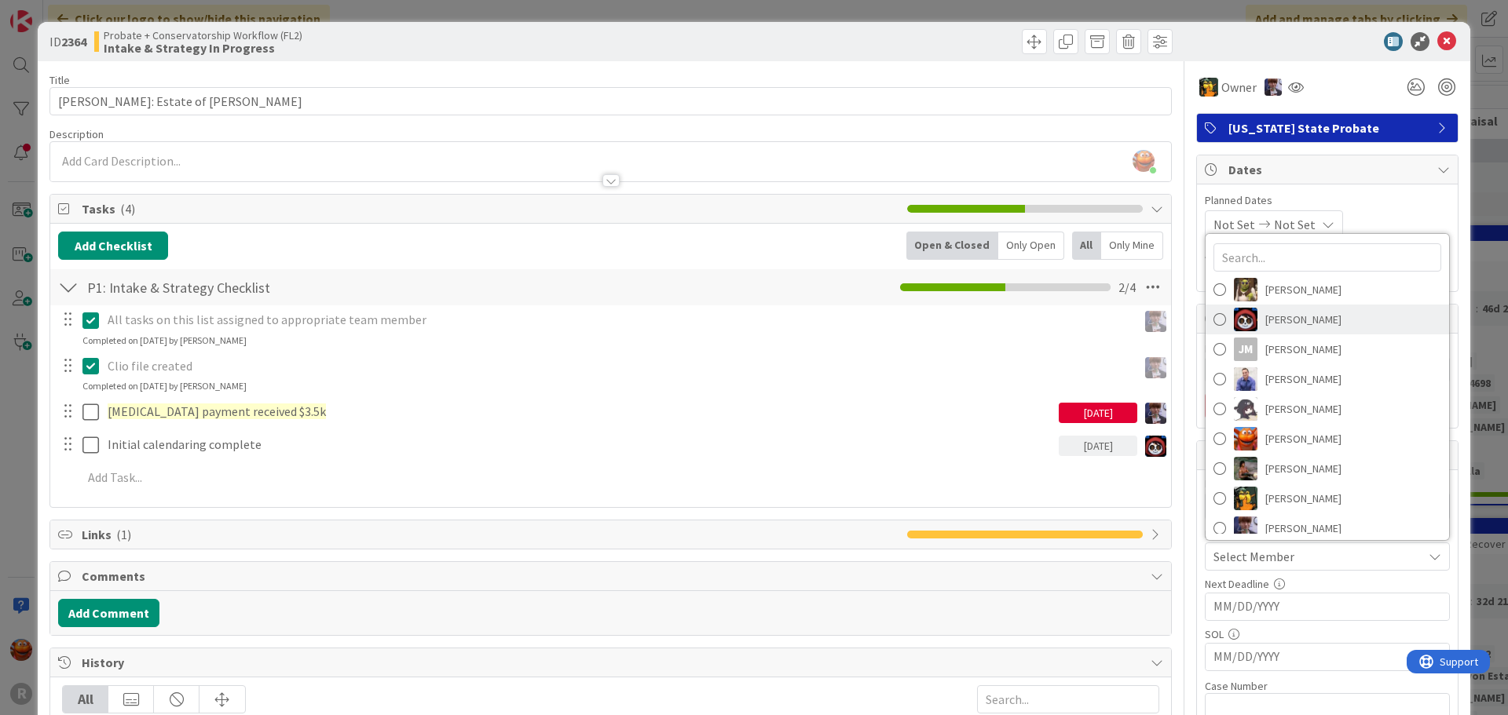
click at [1271, 323] on span "Jasmin Sanchez" at bounding box center [1303, 320] width 76 height 24
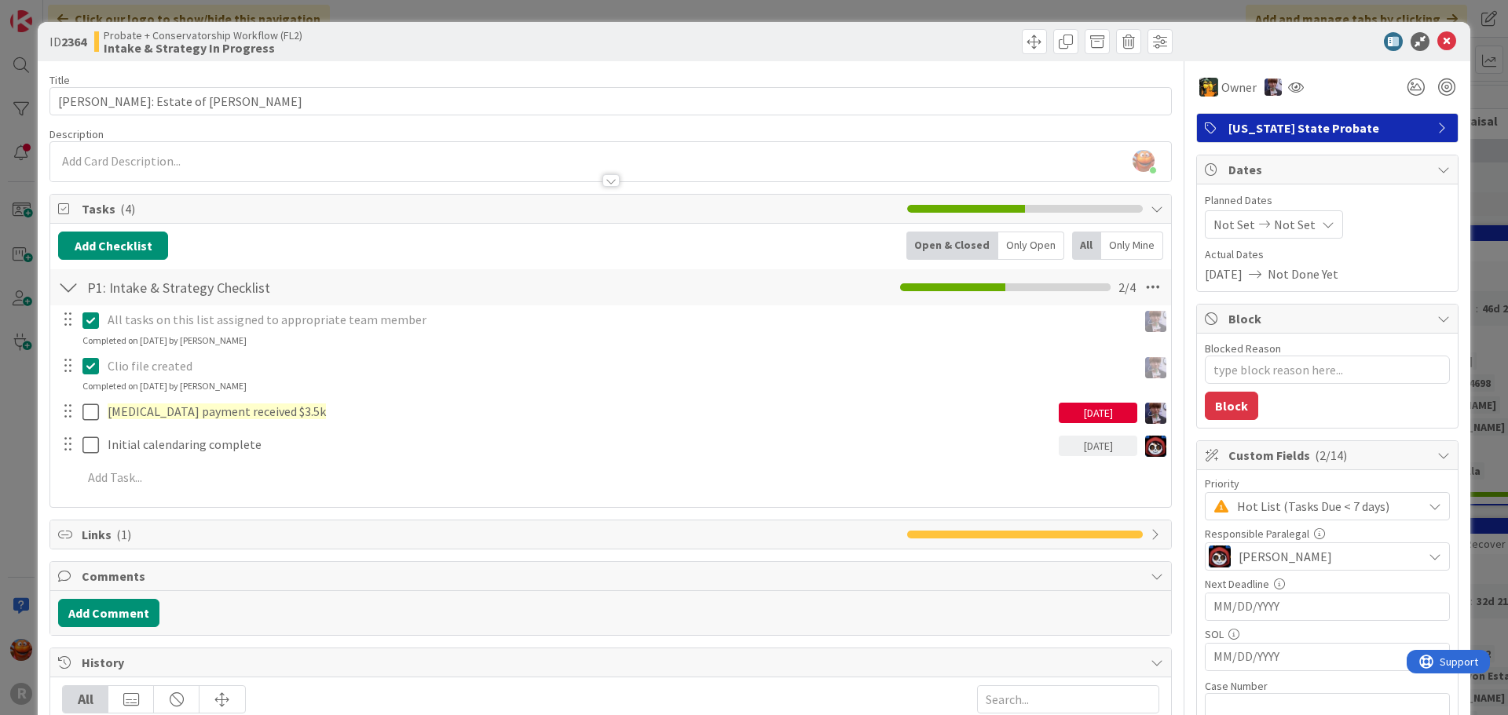
click at [0, 251] on div "ID 2364 Probate + Conservatorship Workflow (FL2) Intake & Strategy In Progress …" at bounding box center [754, 357] width 1508 height 715
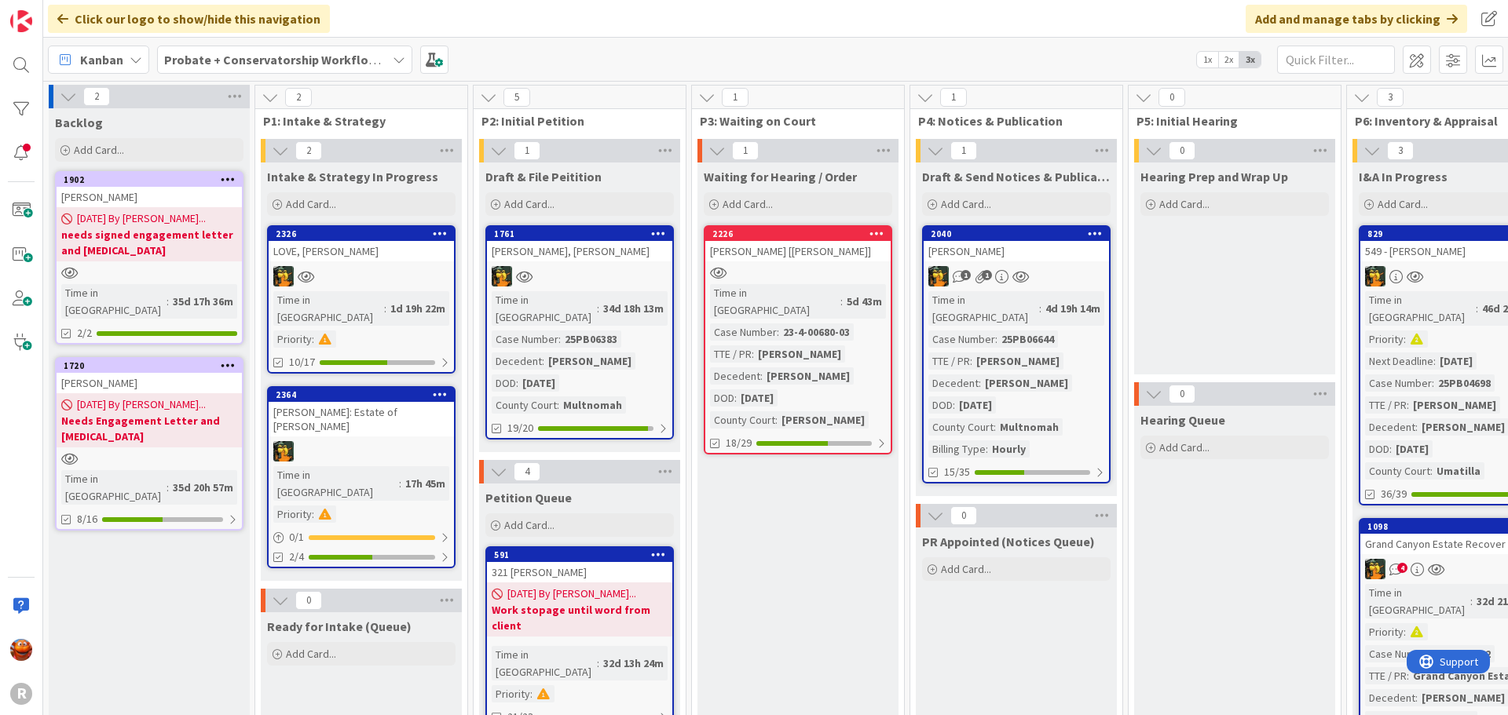
click at [100, 60] on span "Kanban" at bounding box center [101, 59] width 43 height 19
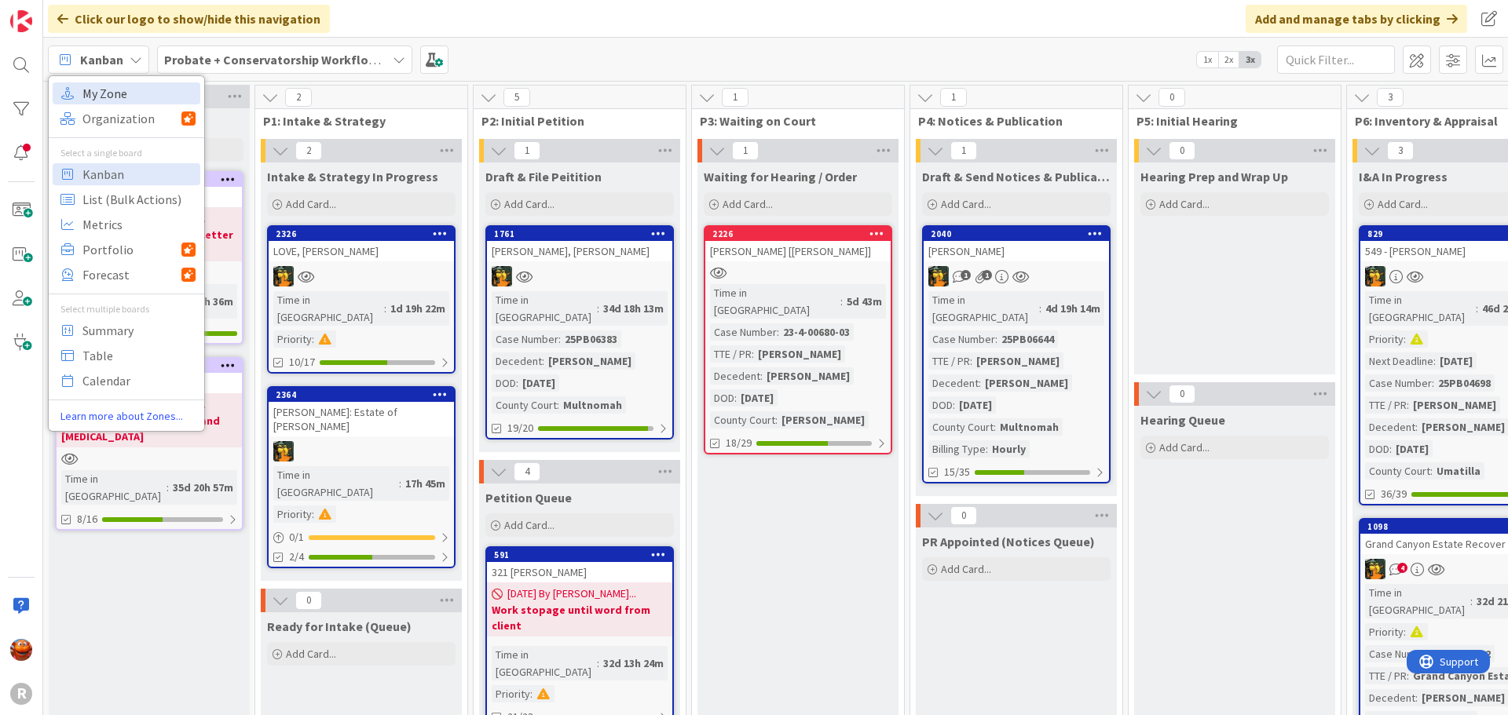
click at [103, 101] on span "My Zone" at bounding box center [138, 94] width 113 height 24
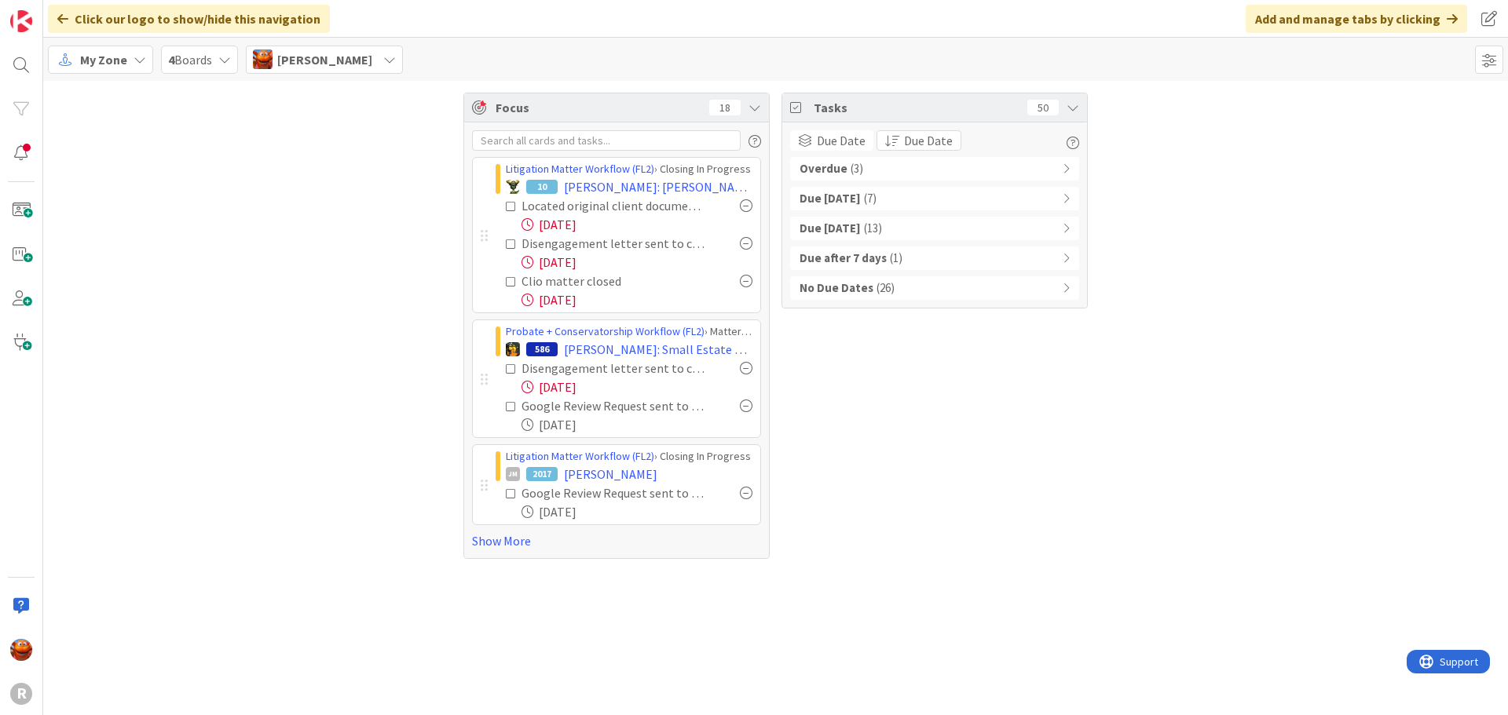
click at [507, 551] on div "Litigation Matter Workflow (FL2) › Closing In Progress 10 JOHANSON: Johanson v.…" at bounding box center [616, 341] width 305 height 436
click at [514, 537] on link "Show More" at bounding box center [616, 541] width 289 height 19
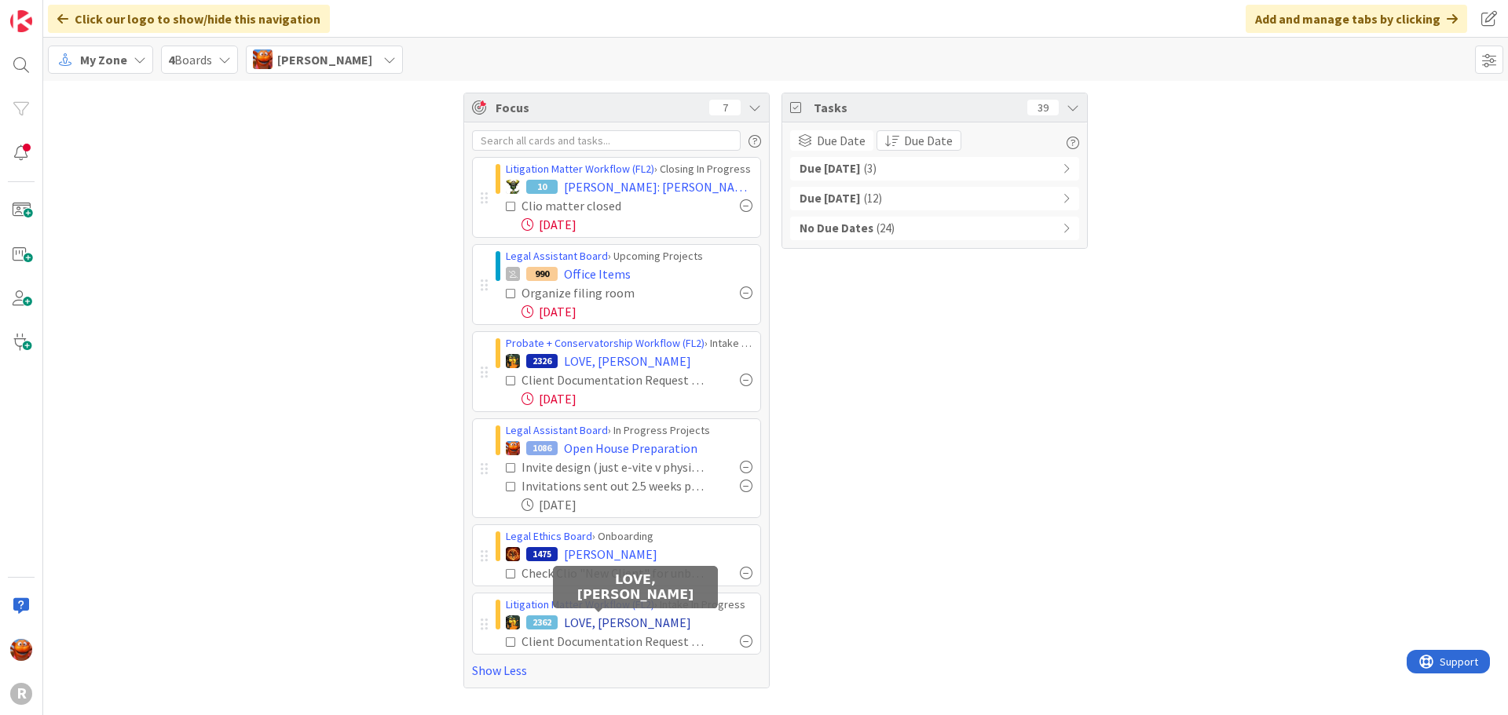
click at [592, 626] on span "LOVE, Forrest" at bounding box center [627, 622] width 127 height 19
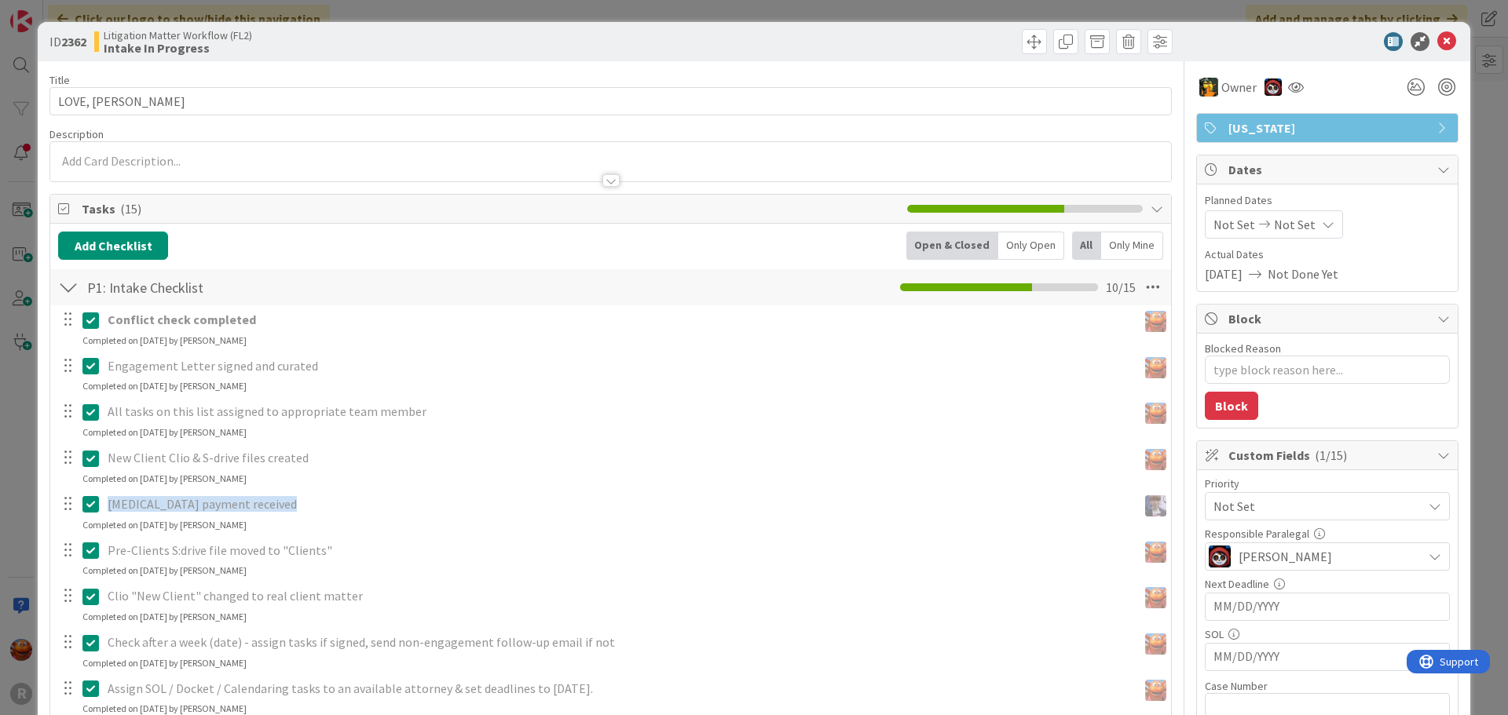
click at [13, 218] on div "ID 2362 Litigation Matter Workflow (FL2) Intake In Progress Title 13 / 128 LOVE…" at bounding box center [754, 357] width 1508 height 715
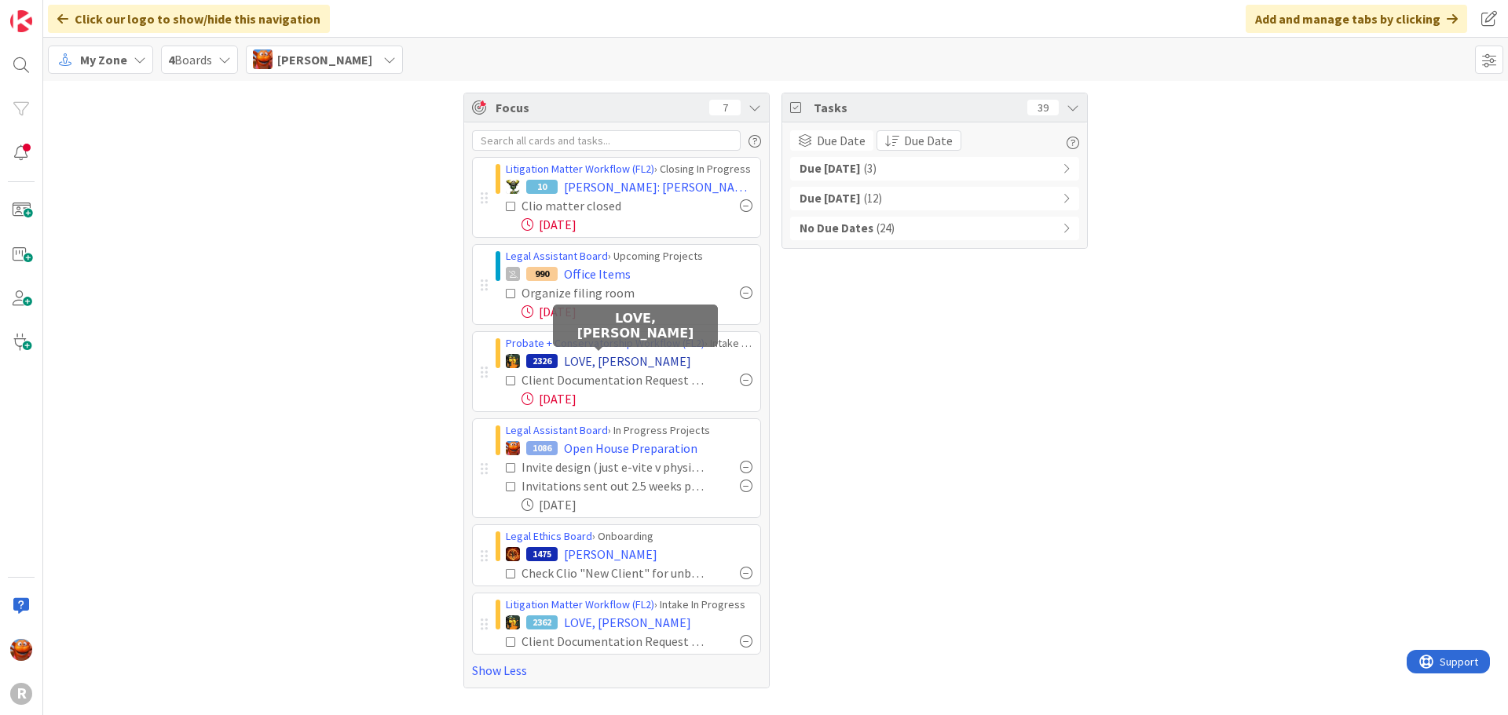
click at [588, 361] on span "LOVE, Forrest" at bounding box center [627, 361] width 127 height 19
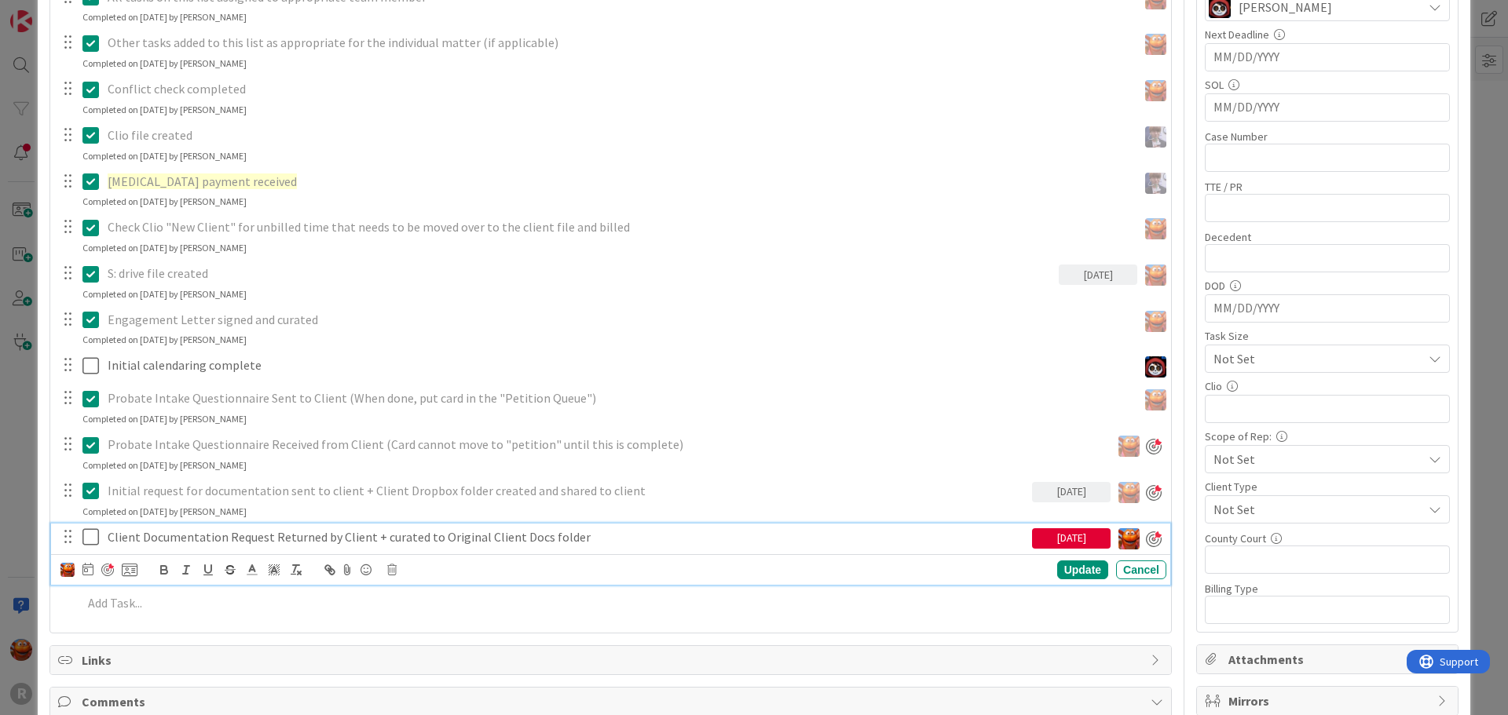
click at [318, 543] on p "Client Documentation Request Returned by Client + curated to Original Client Do…" at bounding box center [567, 537] width 918 height 18
click at [393, 569] on icon at bounding box center [391, 570] width 9 height 11
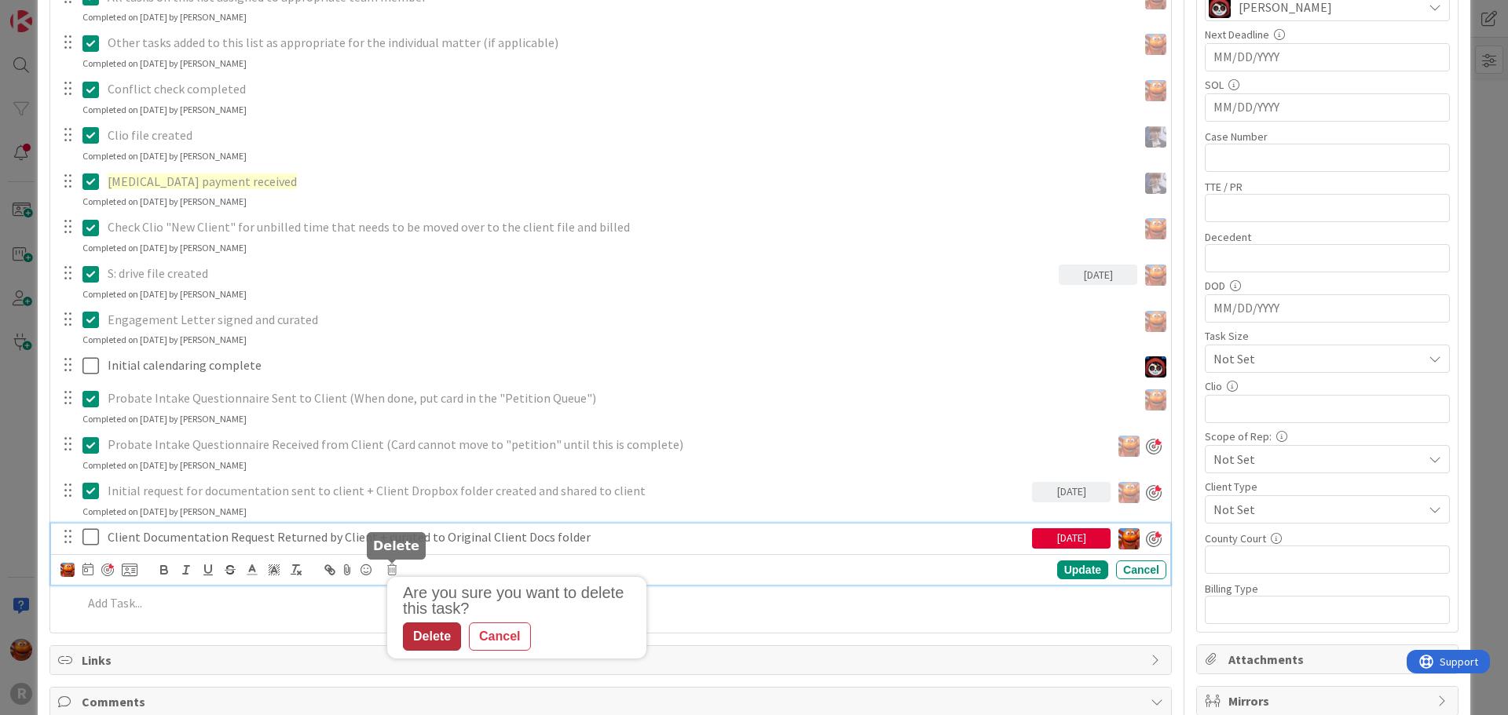
click at [449, 644] on div "Delete" at bounding box center [432, 637] width 58 height 28
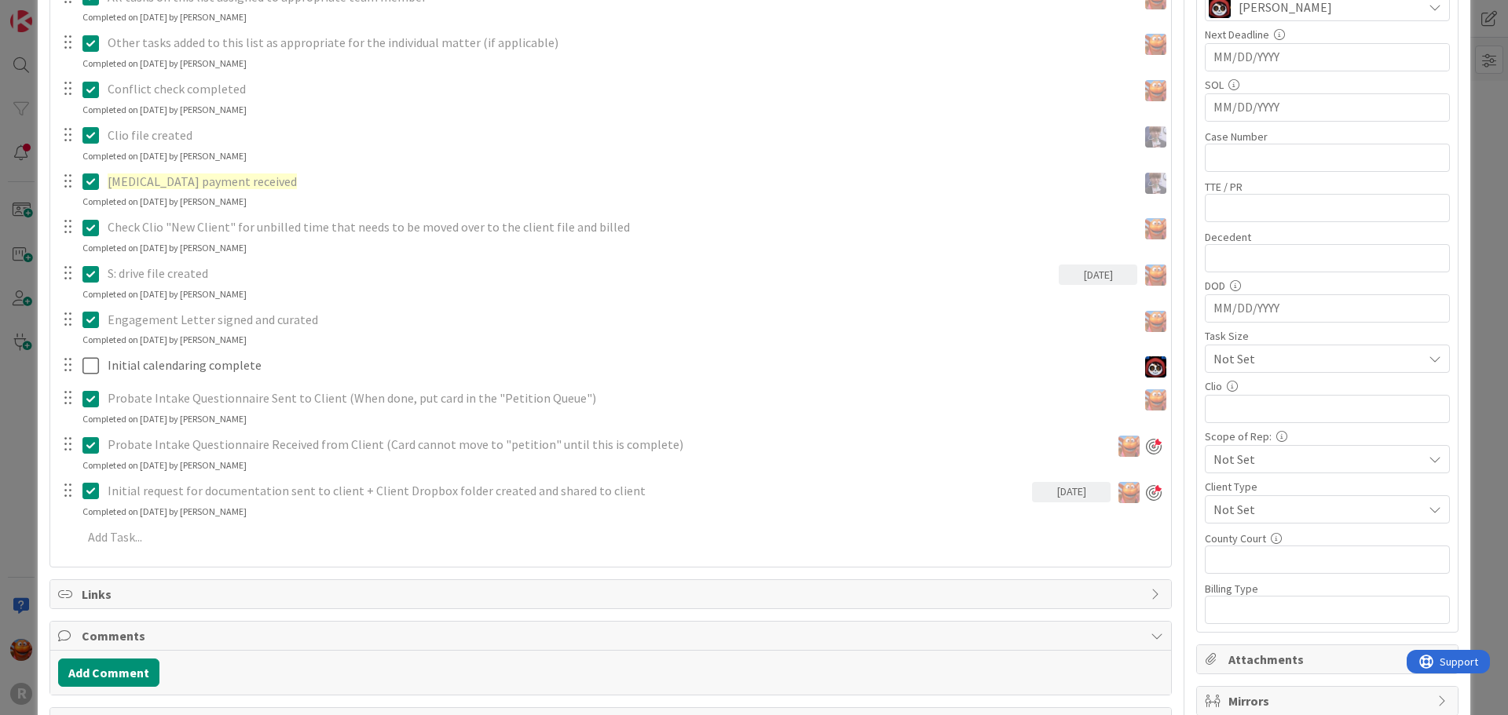
click at [23, 430] on div "ID 2326 Probate + Conservatorship Workflow (FL2) Intake & Strategy In Progress …" at bounding box center [754, 357] width 1508 height 715
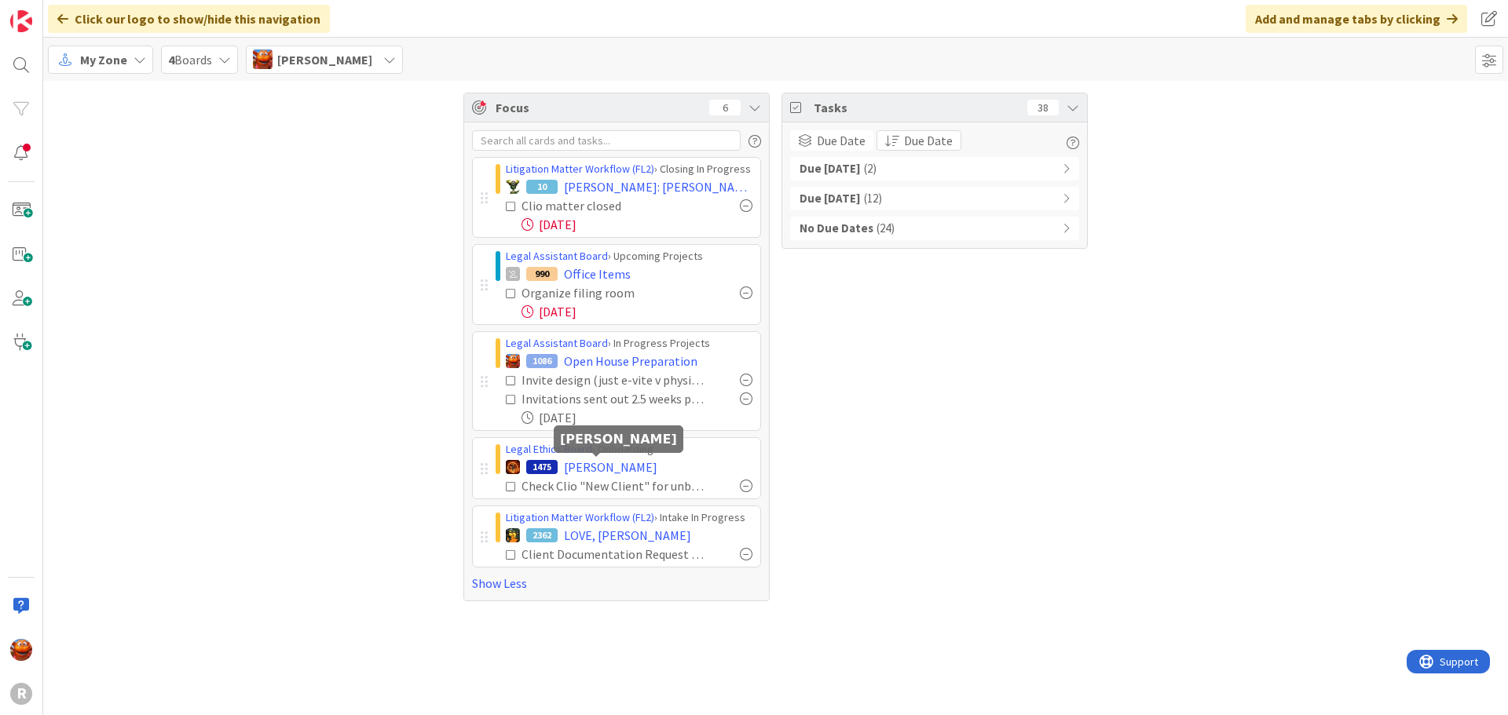
click at [589, 464] on span "ROSE, Adam" at bounding box center [610, 467] width 93 height 19
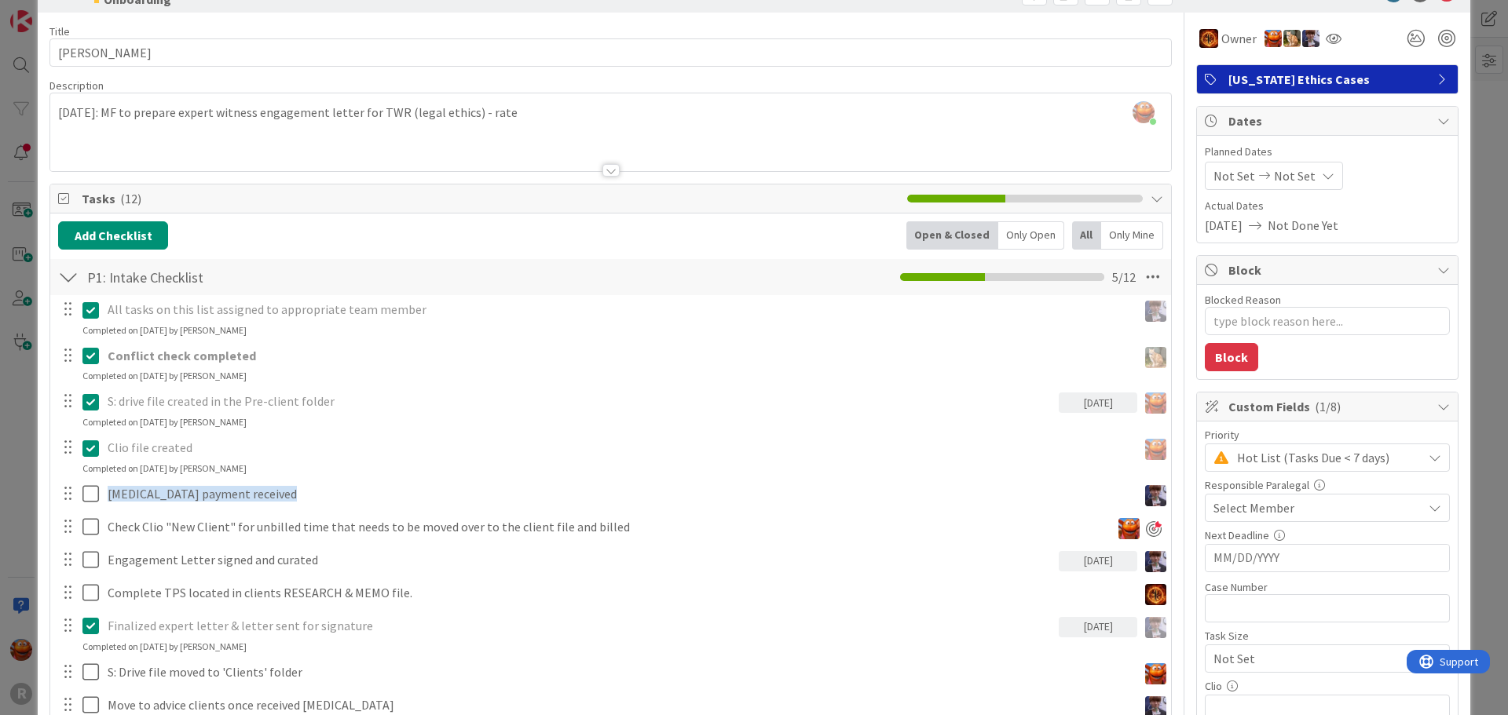
scroll to position [236, 0]
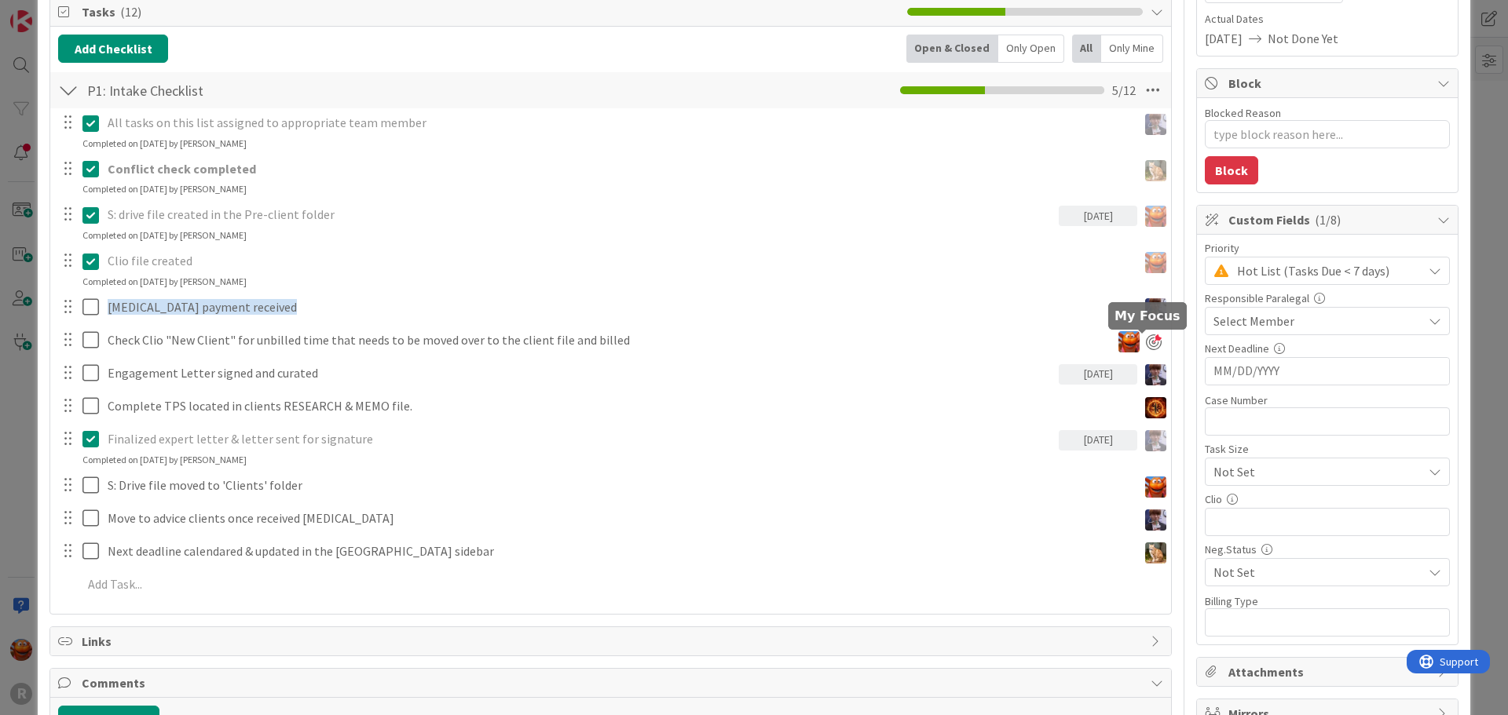
click at [1146, 337] on div at bounding box center [1154, 343] width 16 height 16
type textarea "x"
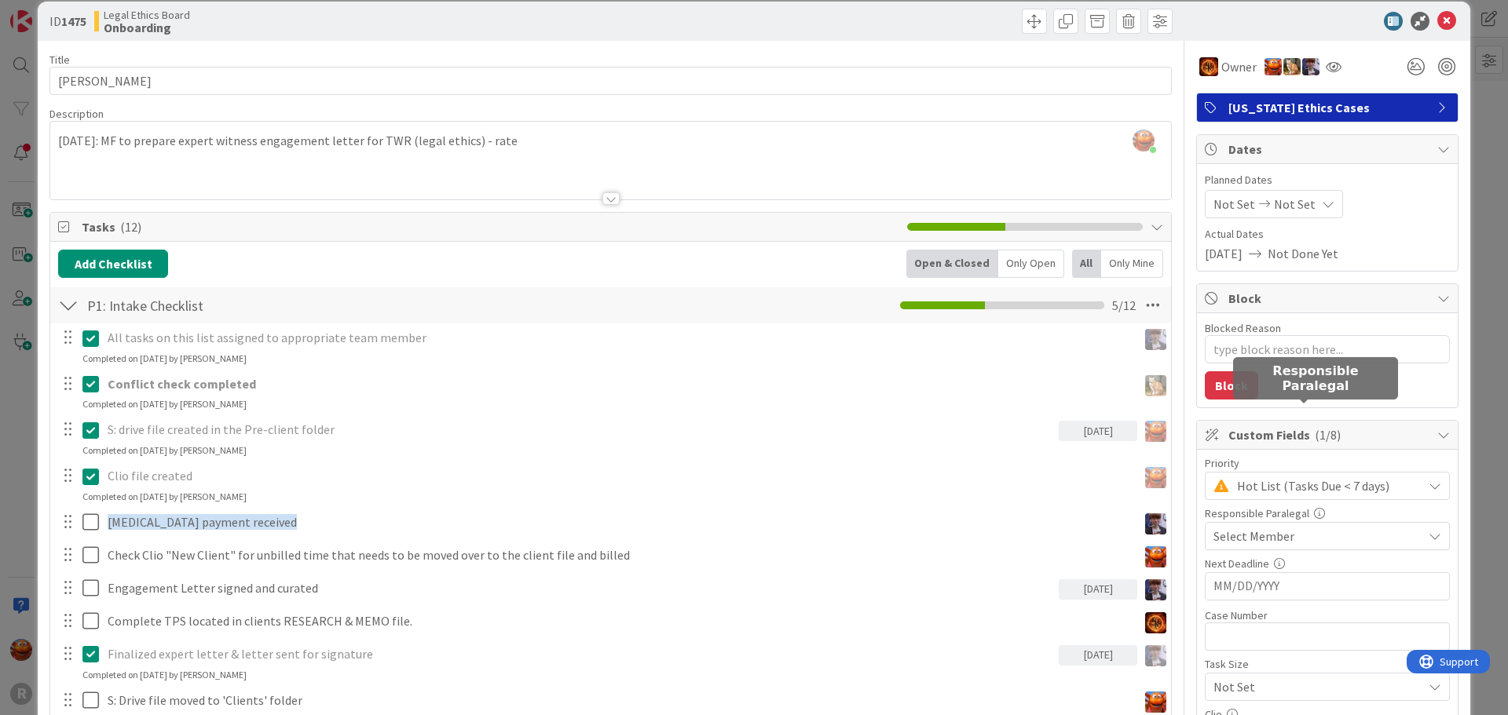
scroll to position [0, 0]
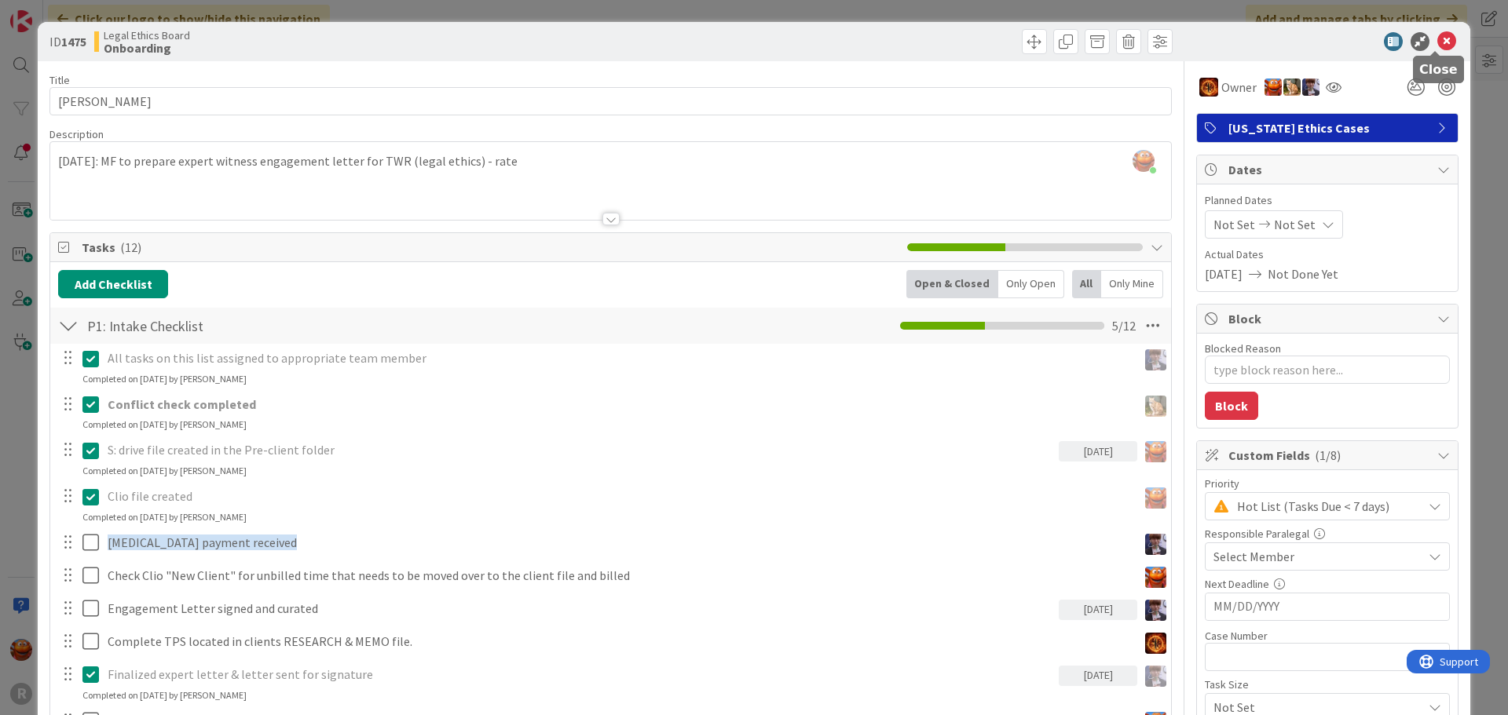
click at [1441, 42] on icon at bounding box center [1446, 41] width 19 height 19
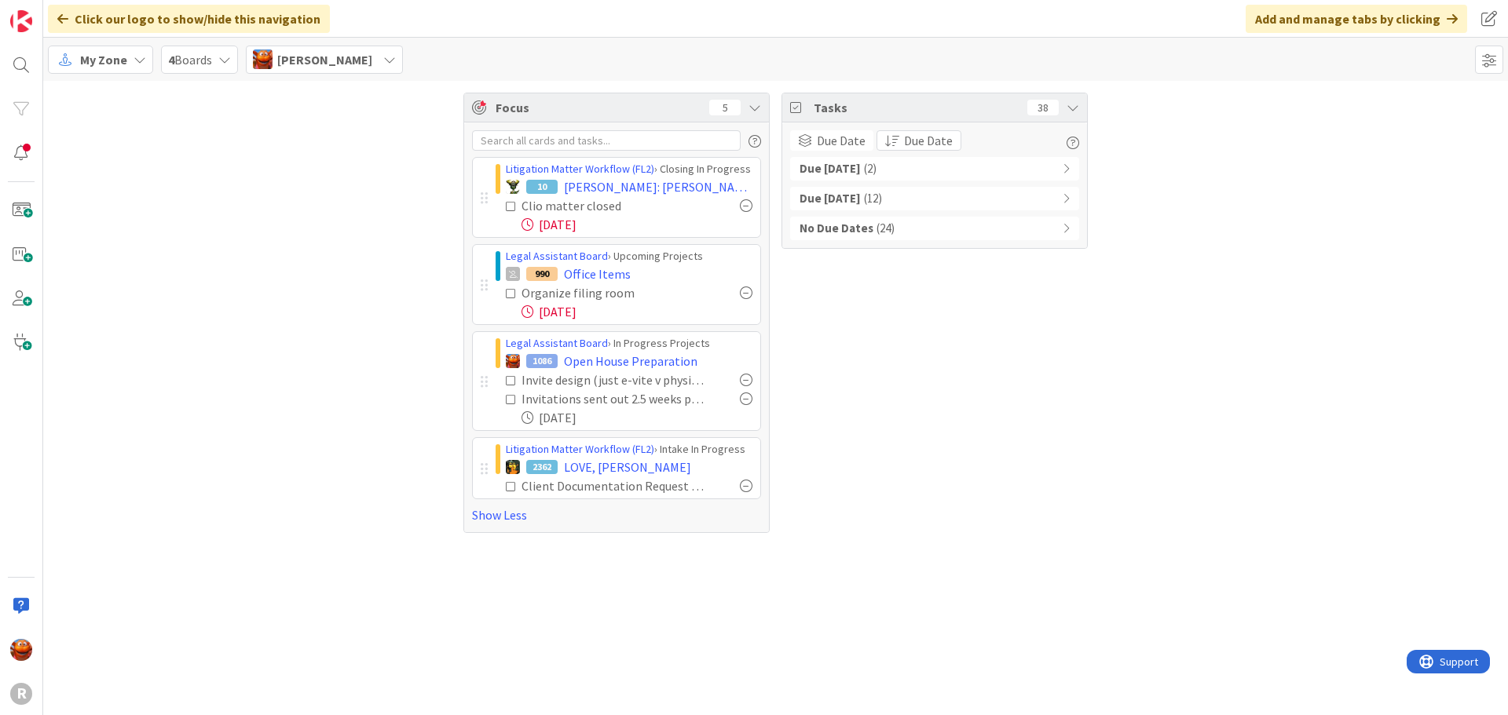
click at [118, 65] on span "My Zone" at bounding box center [103, 59] width 47 height 19
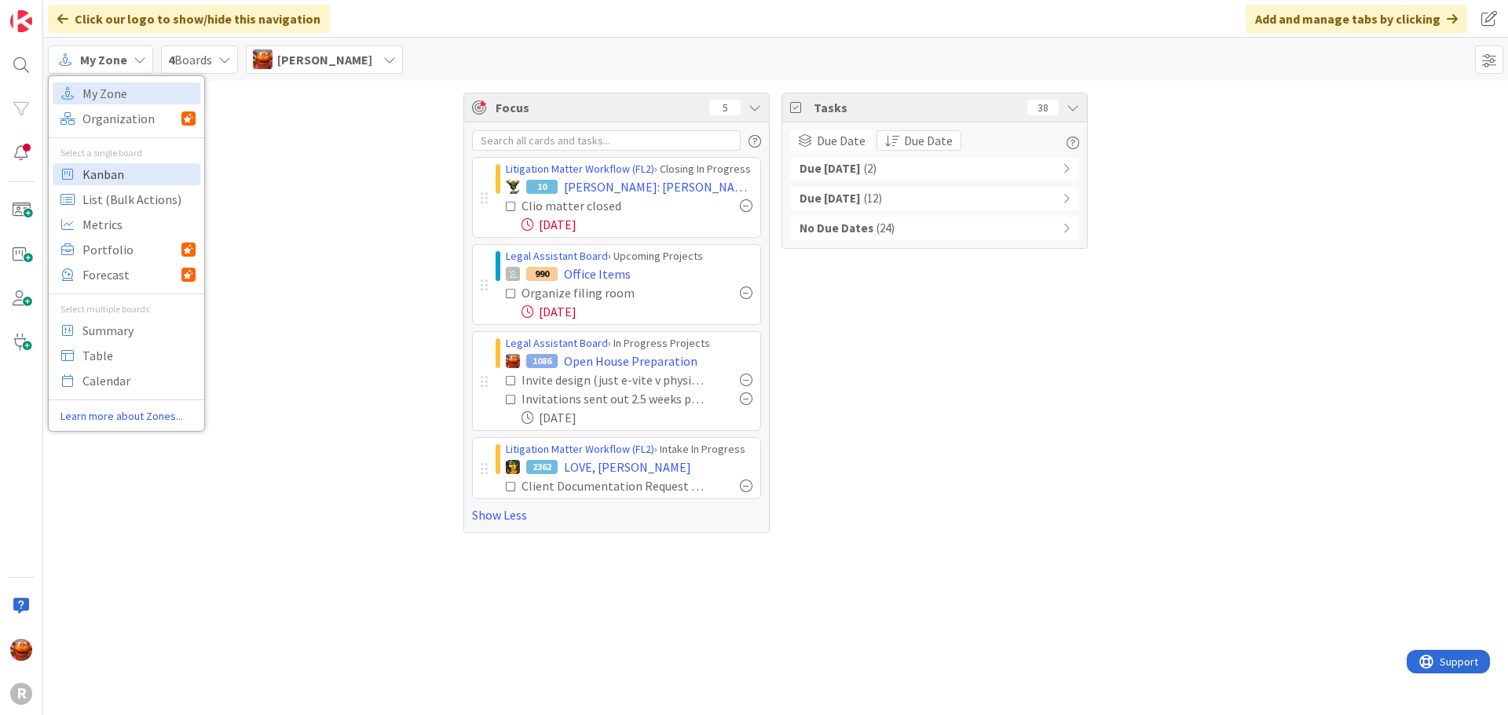
click at [133, 166] on span "Kanban" at bounding box center [138, 175] width 113 height 24
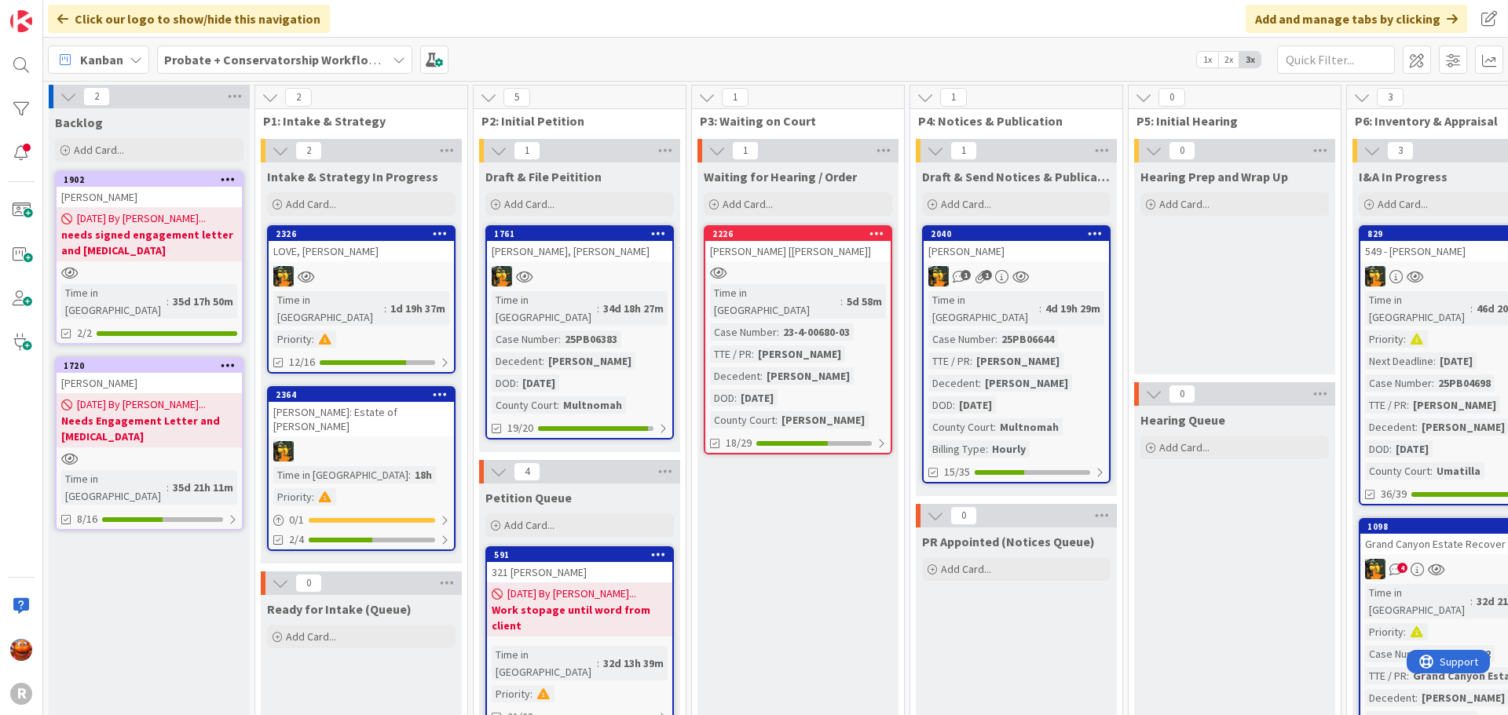
click at [249, 60] on b "Probate + Conservatorship Workflow (FL2)" at bounding box center [286, 60] width 244 height 16
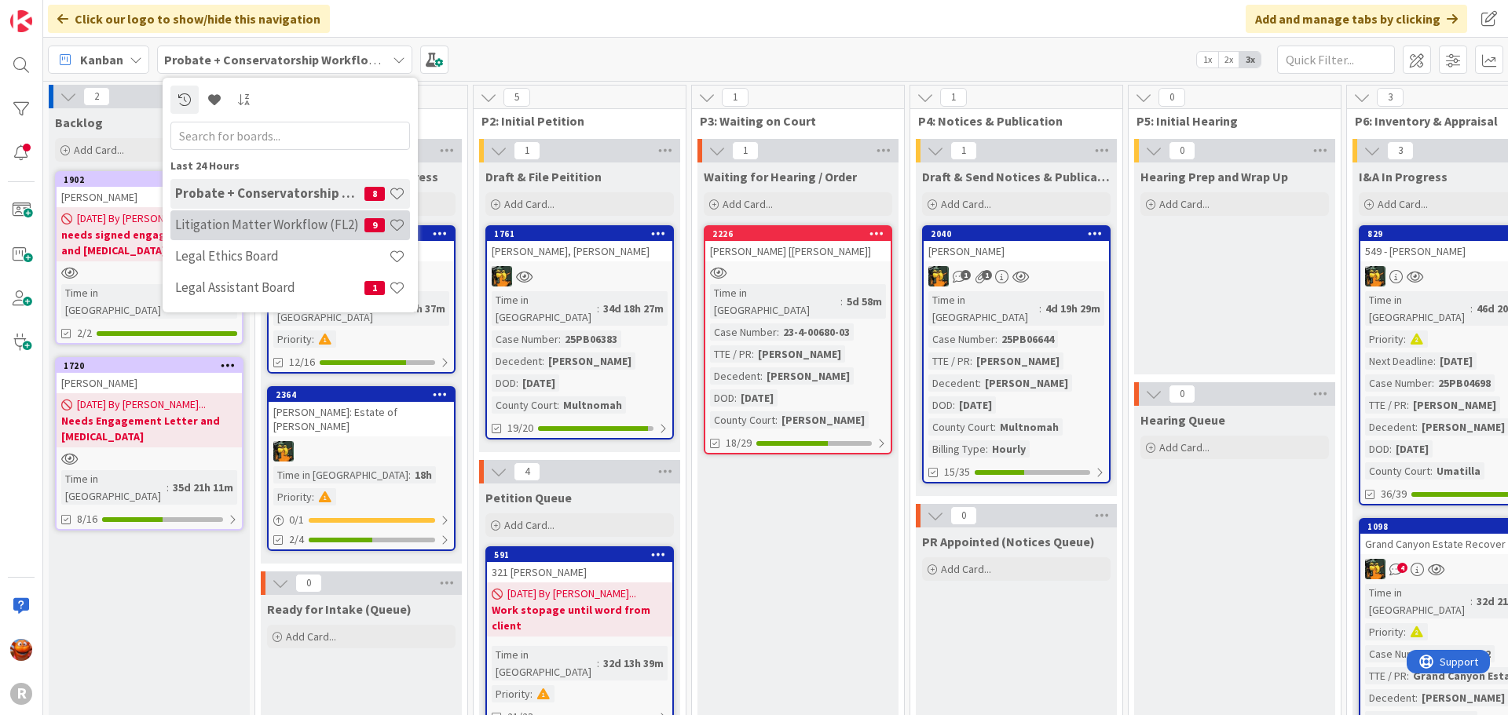
click at [267, 216] on div "Litigation Matter Workflow (FL2) 9" at bounding box center [290, 225] width 240 height 30
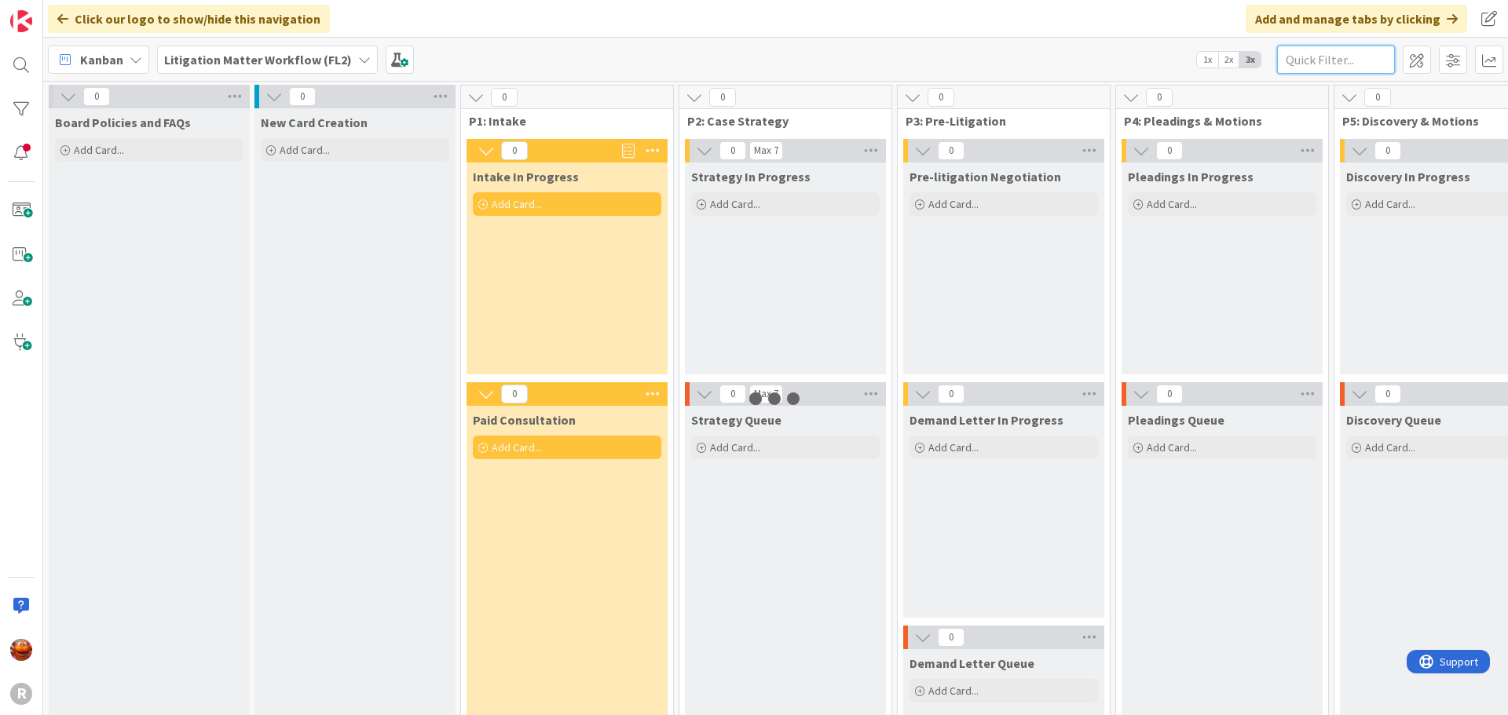
click at [1340, 55] on input "text" at bounding box center [1336, 60] width 118 height 28
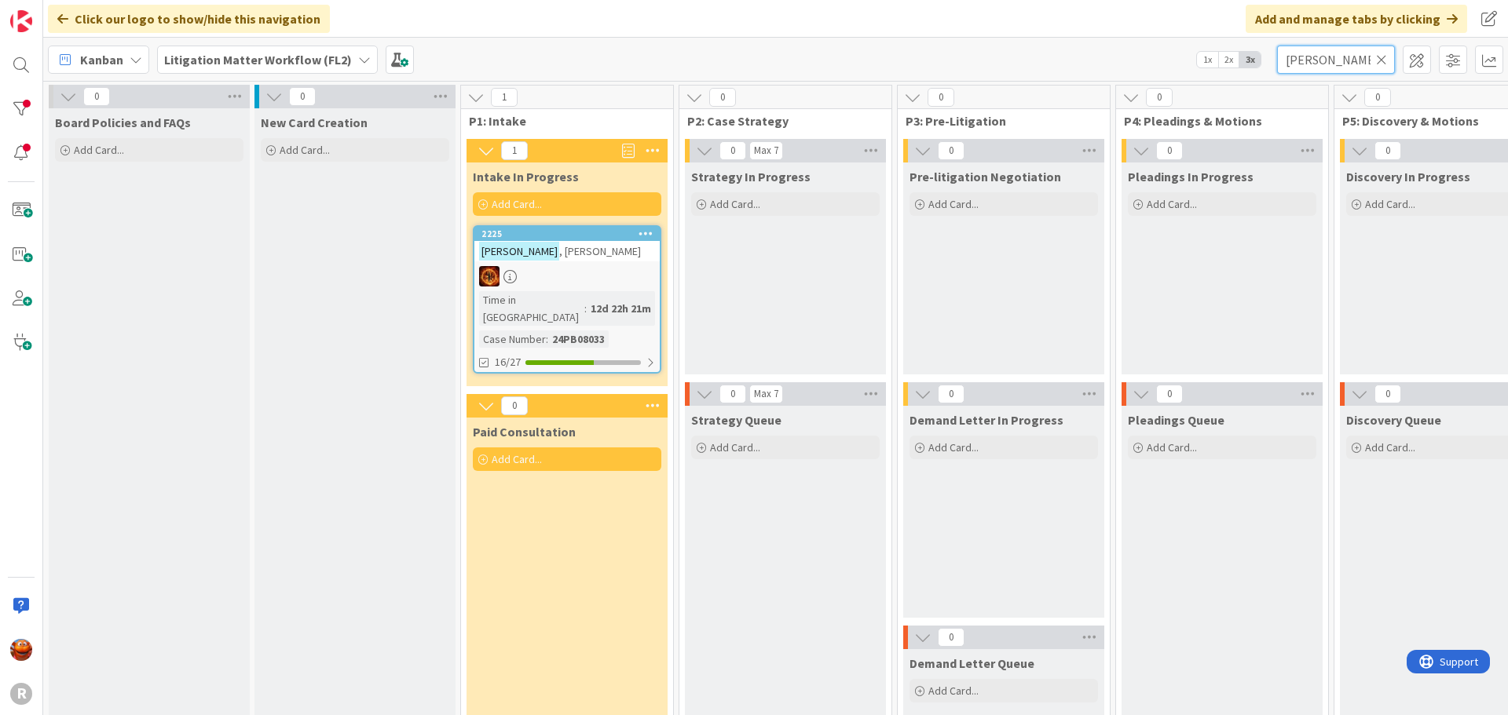
type input "freeman"
click at [538, 262] on link "2225 FREEMAN , Cindy Time in Column : 12d 22h 21m Case Number : 24PB08033 16/27" at bounding box center [567, 299] width 188 height 148
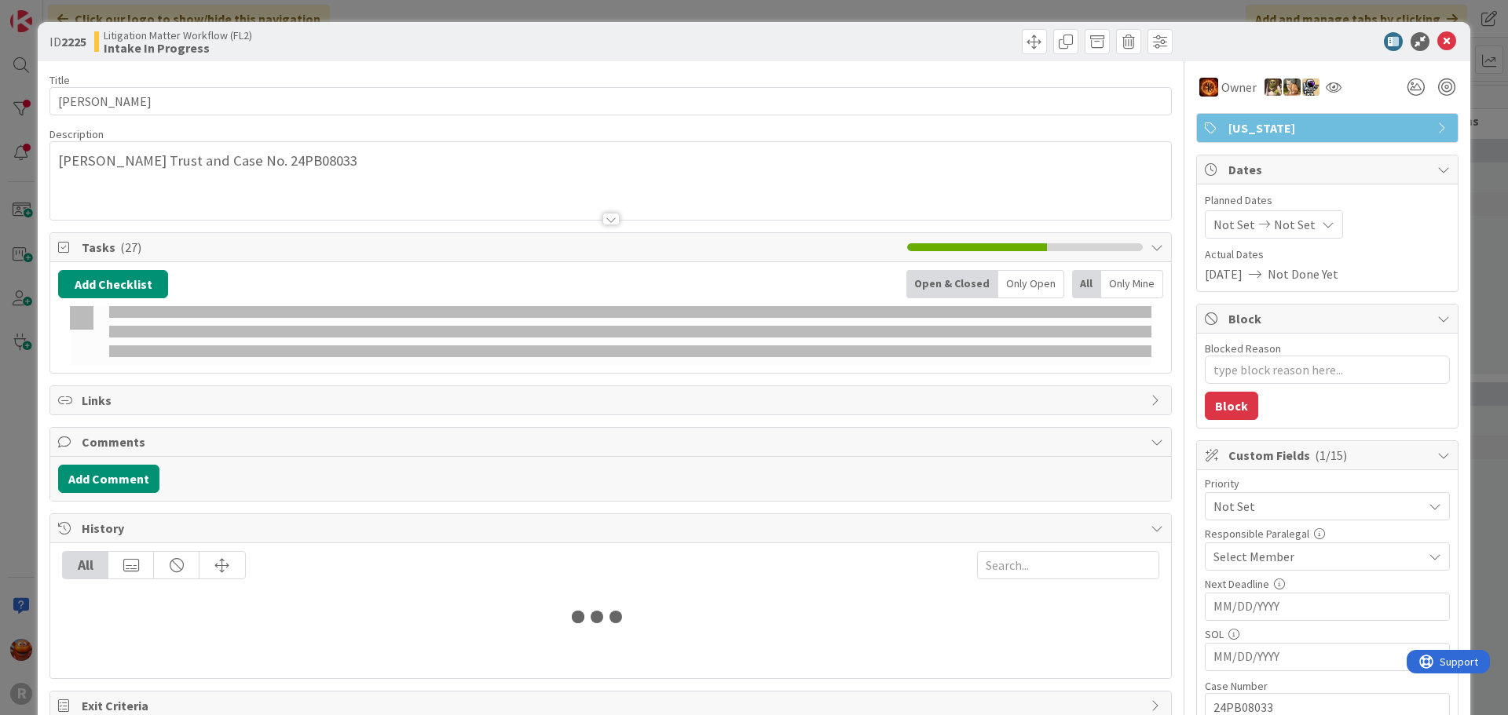
type textarea "x"
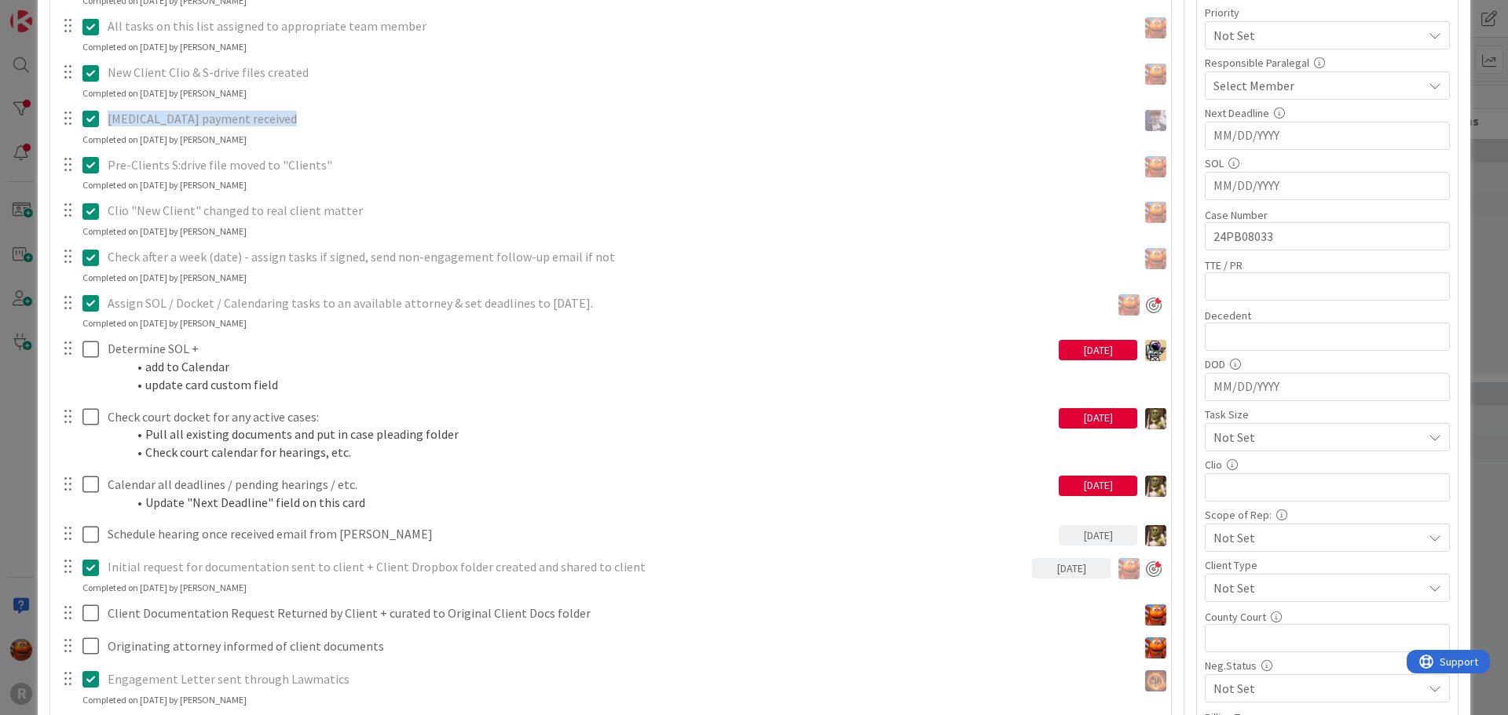
scroll to position [393, 0]
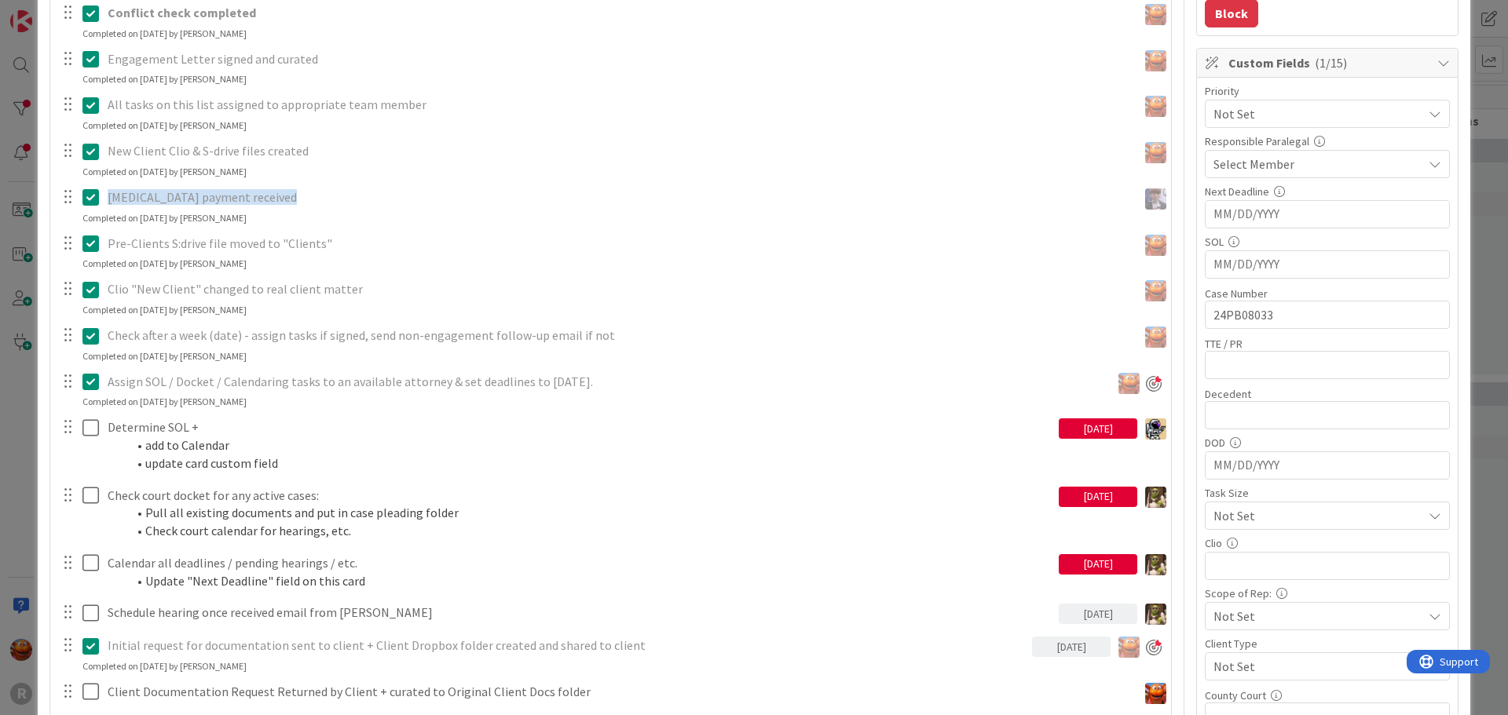
click at [9, 408] on div "ID 2225 Litigation Matter Workflow (FL2) Intake In Progress Title 14 / 128 FREE…" at bounding box center [754, 357] width 1508 height 715
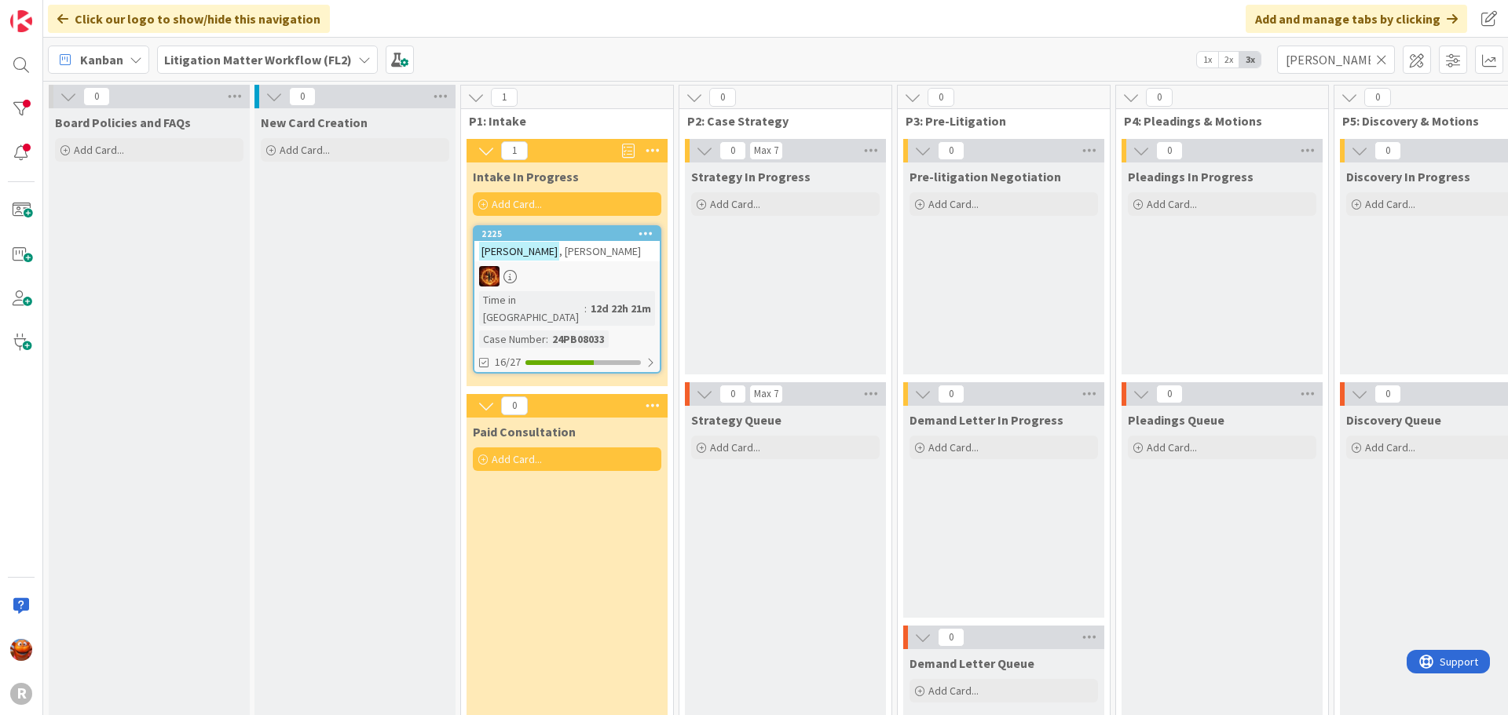
click at [222, 61] on b "Litigation Matter Workflow (FL2)" at bounding box center [258, 60] width 188 height 16
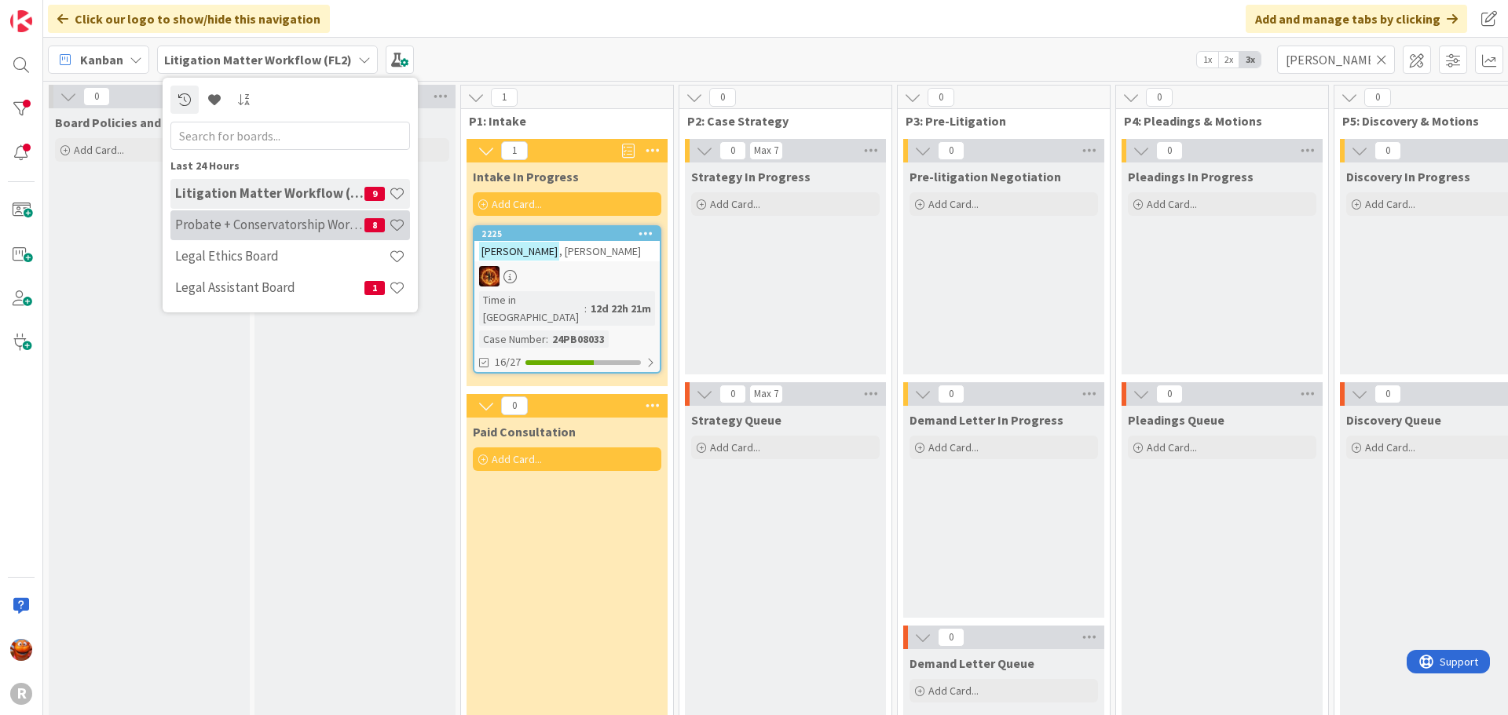
click at [251, 225] on h4 "Probate + Conservatorship Workflow (FL2)" at bounding box center [269, 225] width 189 height 16
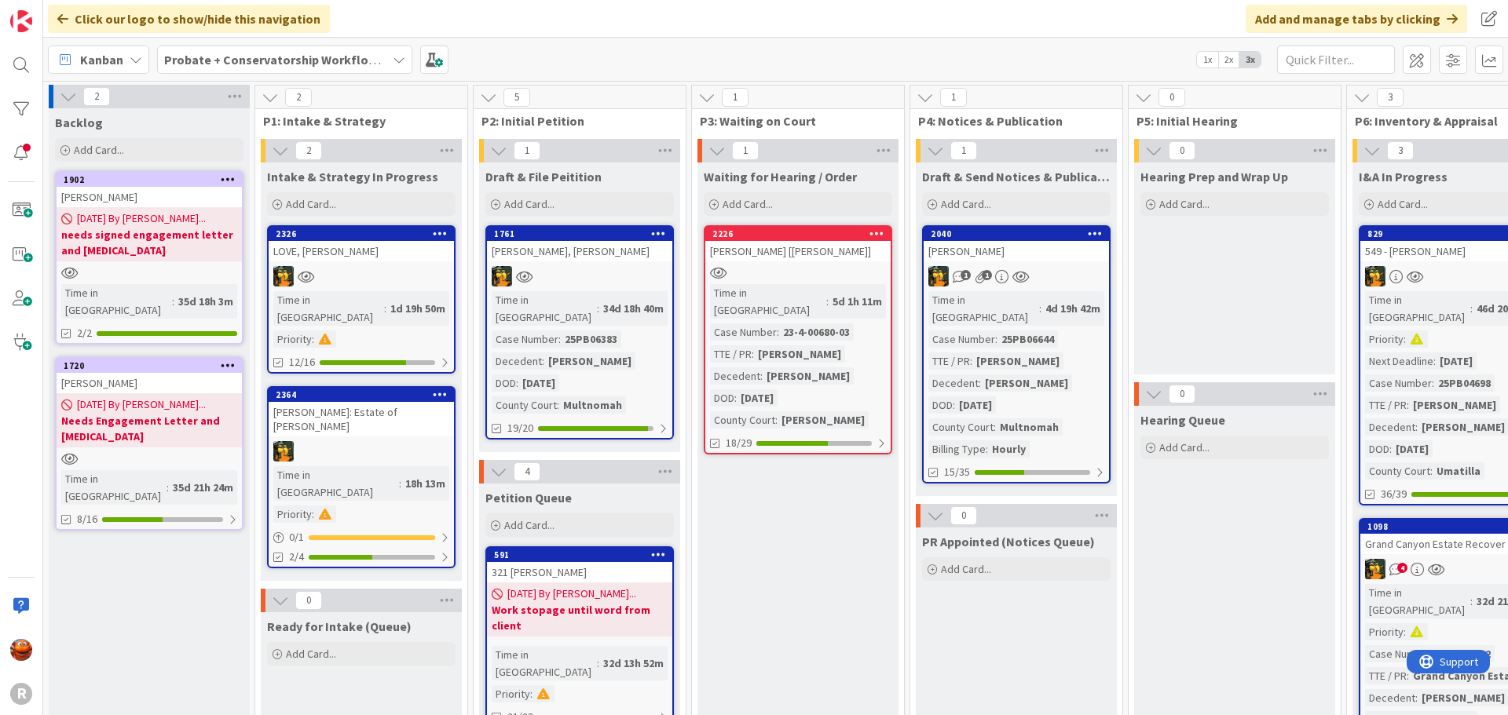
click at [190, 273] on div at bounding box center [149, 272] width 185 height 13
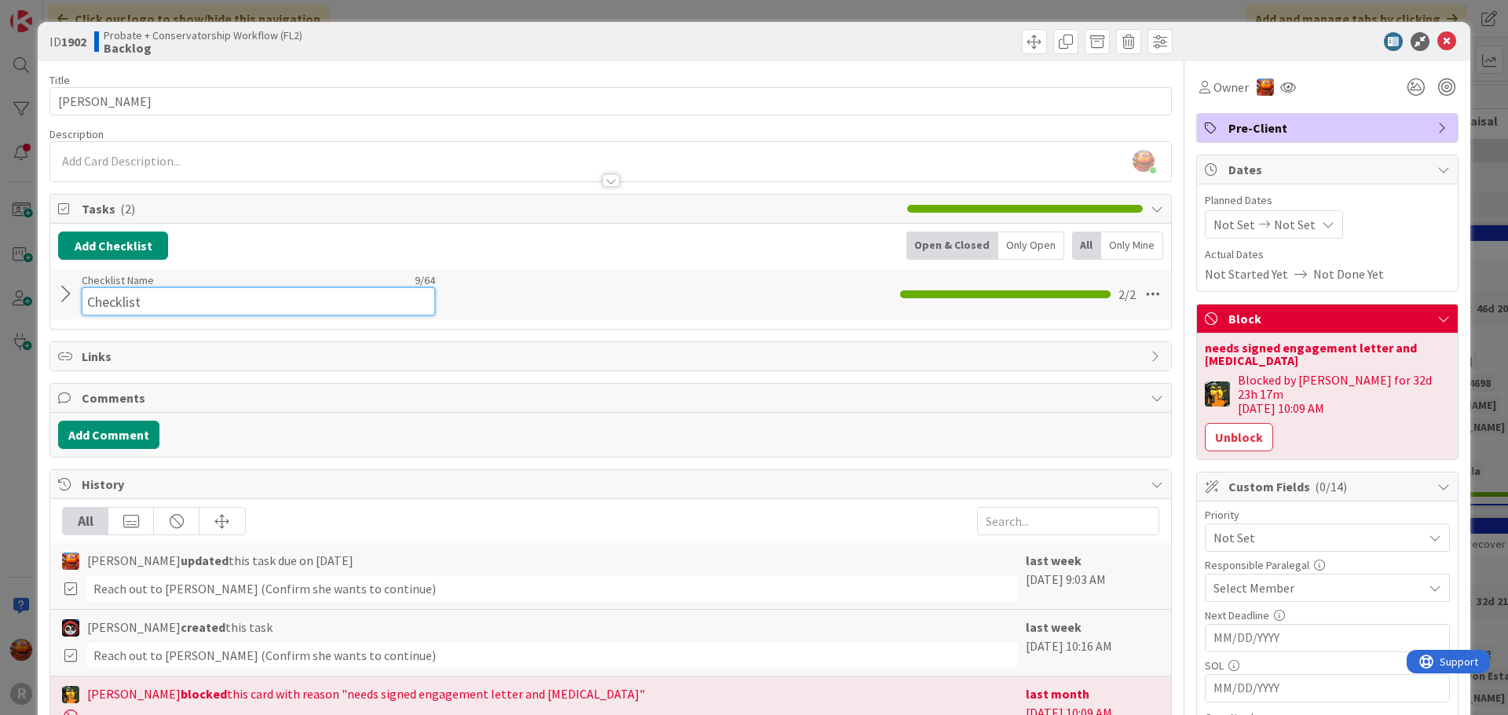
click at [137, 285] on div "Checklist Name 9 / 64 Checklist" at bounding box center [258, 294] width 353 height 42
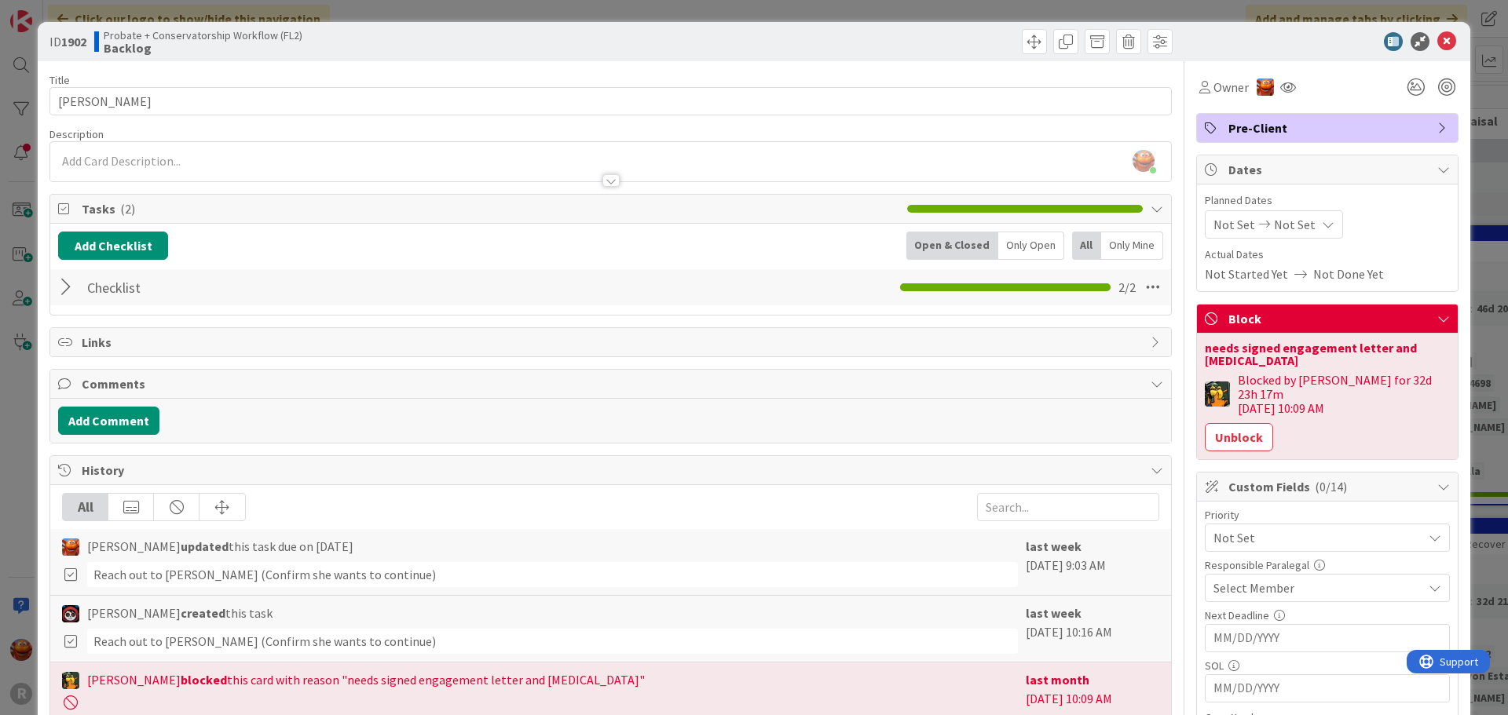
click at [60, 294] on div at bounding box center [68, 287] width 20 height 28
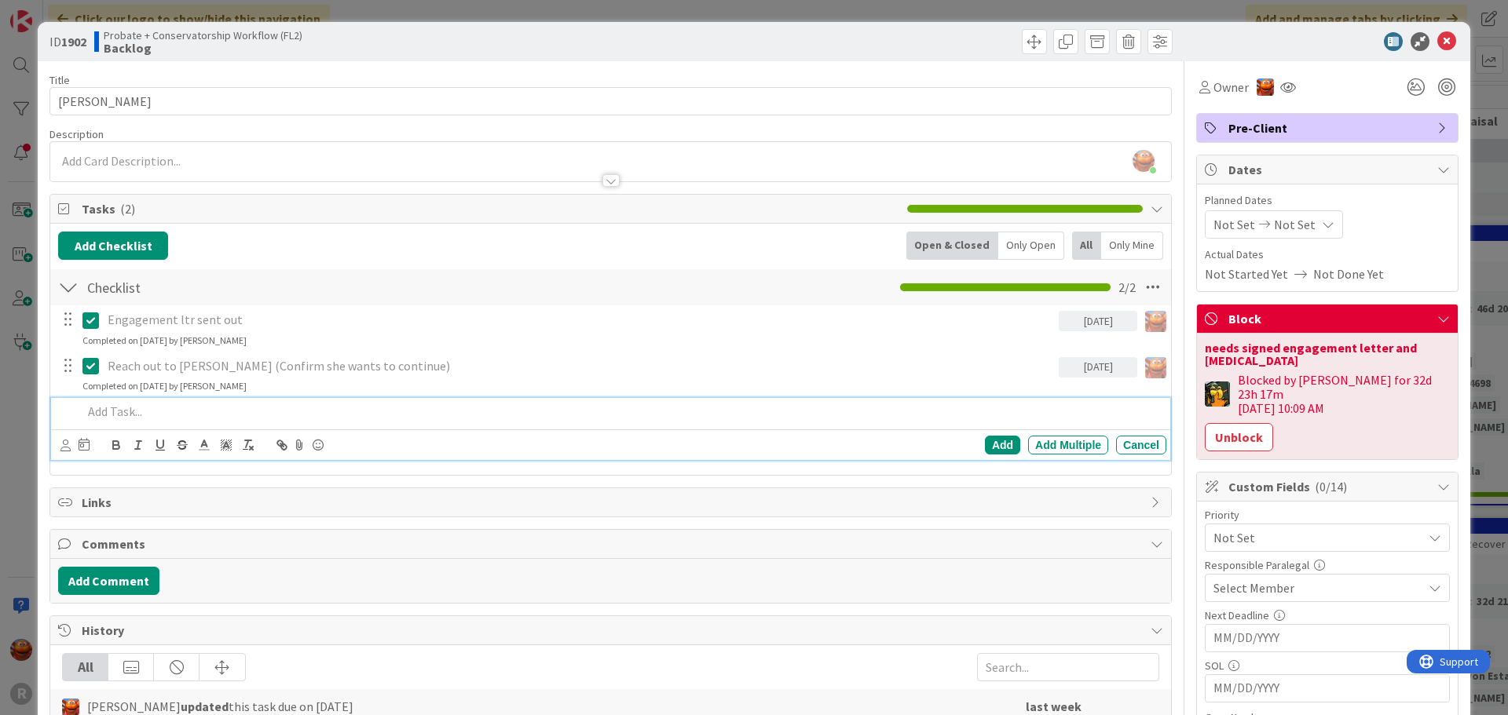
click at [129, 411] on p at bounding box center [620, 412] width 1077 height 18
click at [68, 447] on icon at bounding box center [65, 446] width 10 height 12
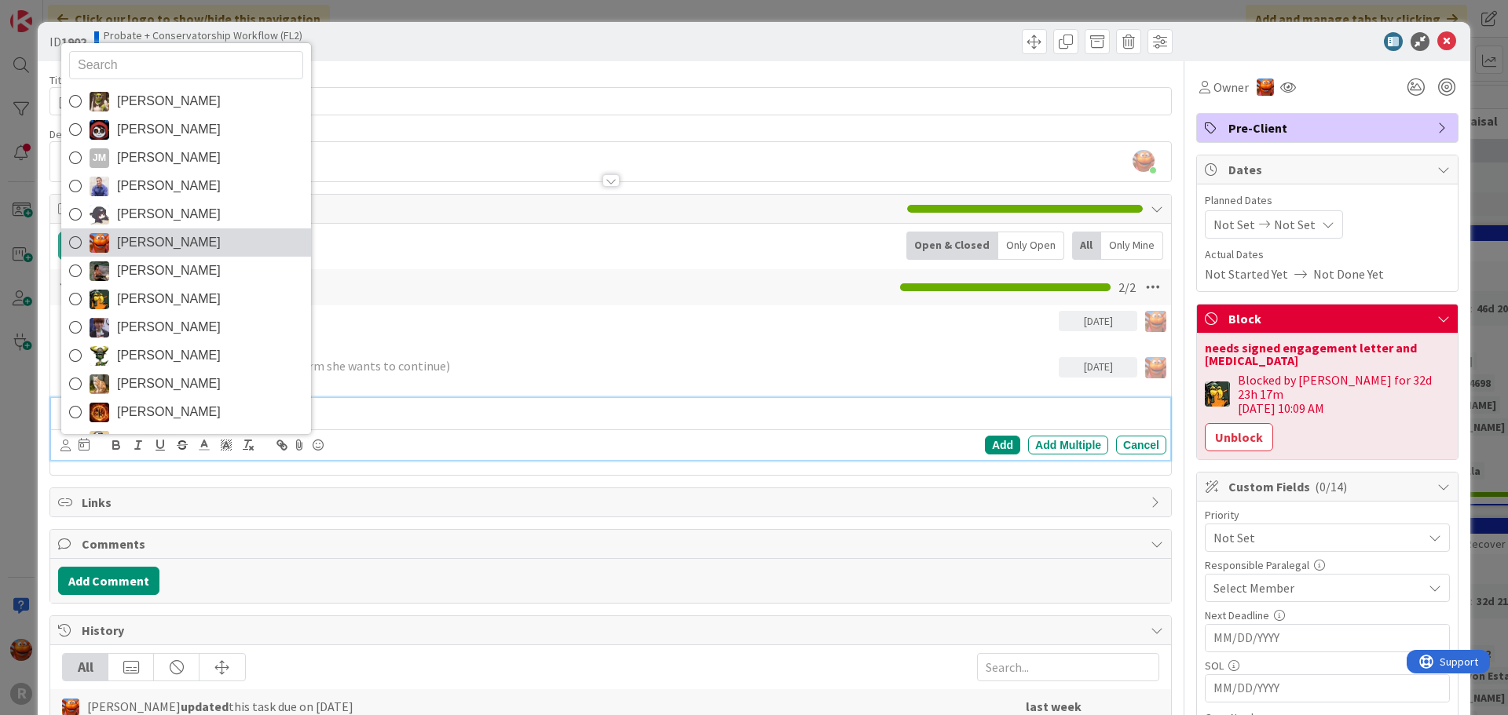
click at [128, 243] on span "Kiara Adams" at bounding box center [169, 243] width 104 height 24
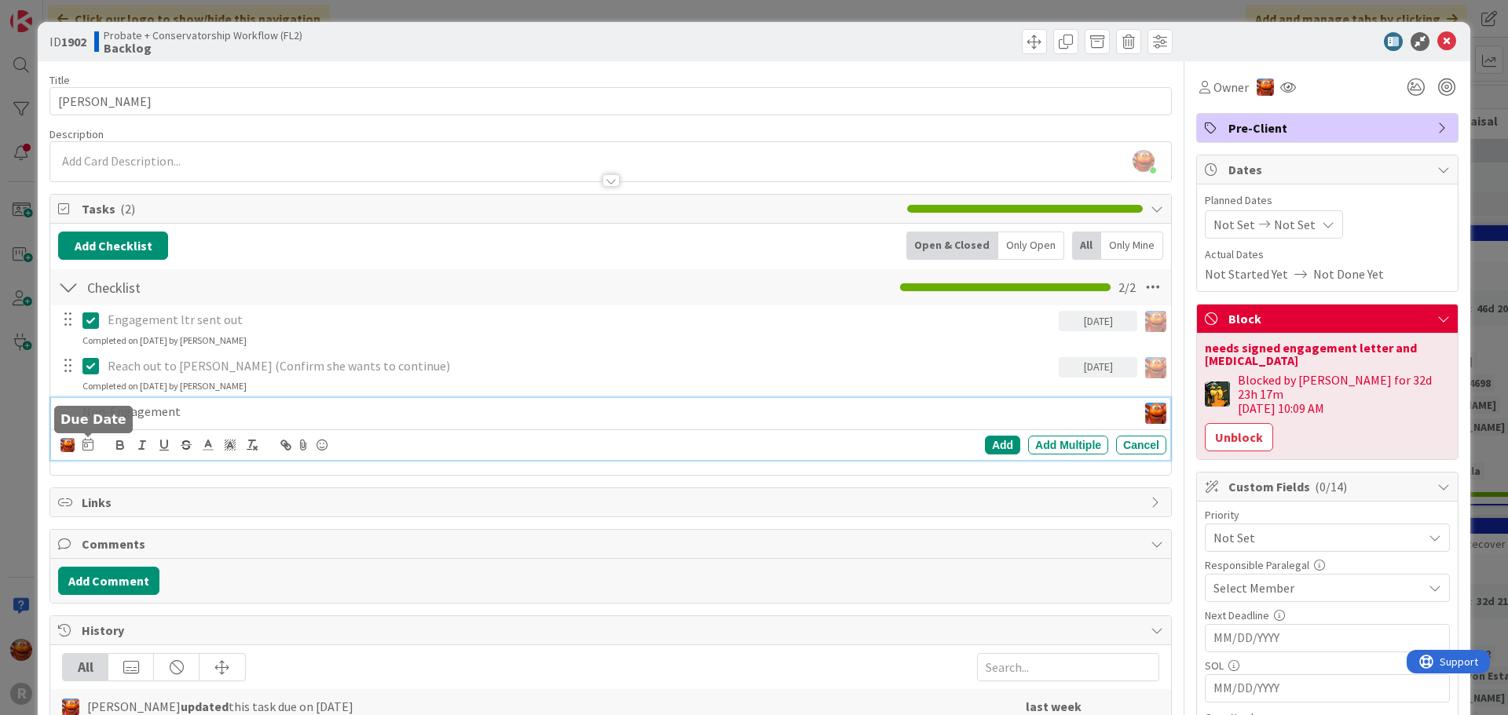
click at [89, 443] on icon at bounding box center [87, 444] width 11 height 13
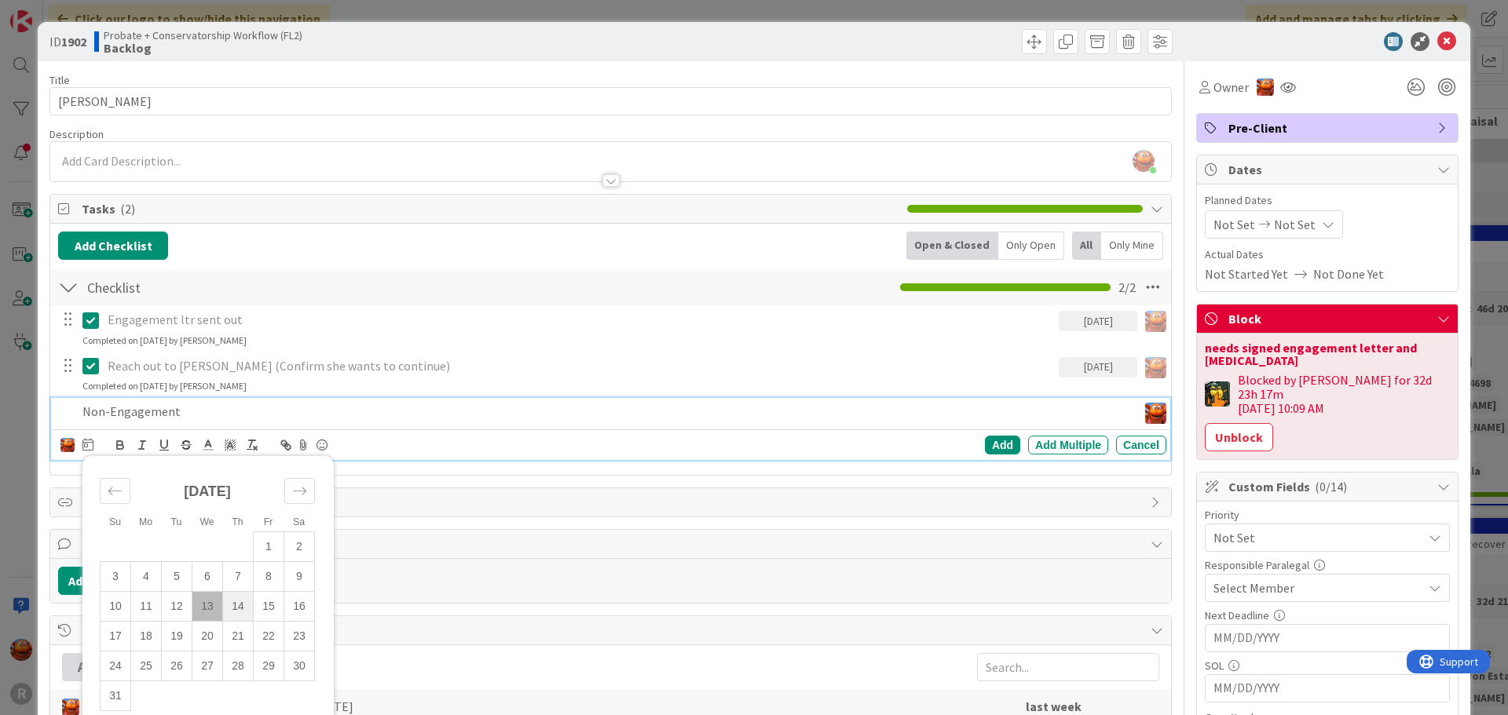
click at [232, 610] on td "14" at bounding box center [238, 607] width 31 height 30
click at [991, 444] on div "Add" at bounding box center [1002, 445] width 35 height 19
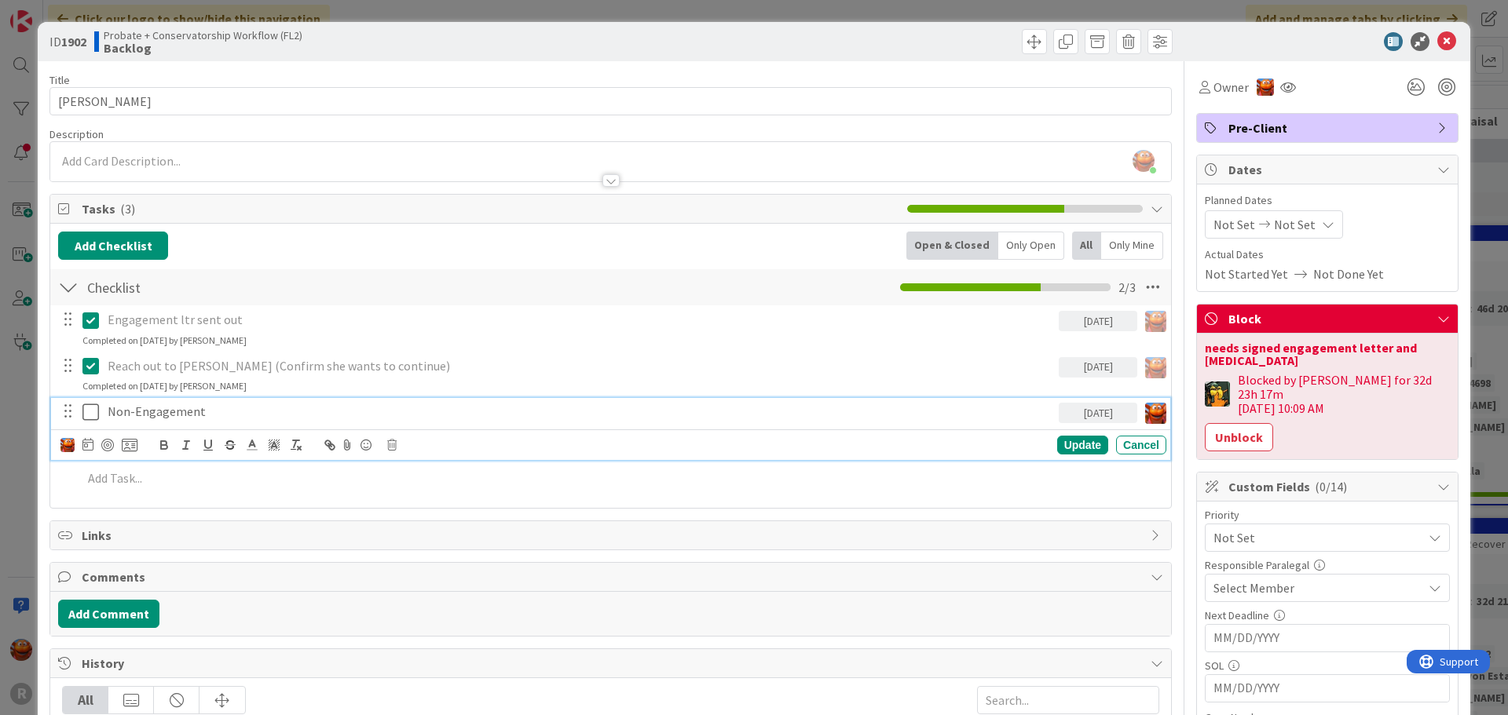
click at [153, 404] on p "Non-Engagement" at bounding box center [580, 412] width 945 height 18
click at [108, 445] on div at bounding box center [107, 445] width 13 height 13
click at [20, 397] on div "ID 1902 Probate + Conservatorship Workflow (FL2) Backlog Title 16 / 128 ESTES, …" at bounding box center [754, 357] width 1508 height 715
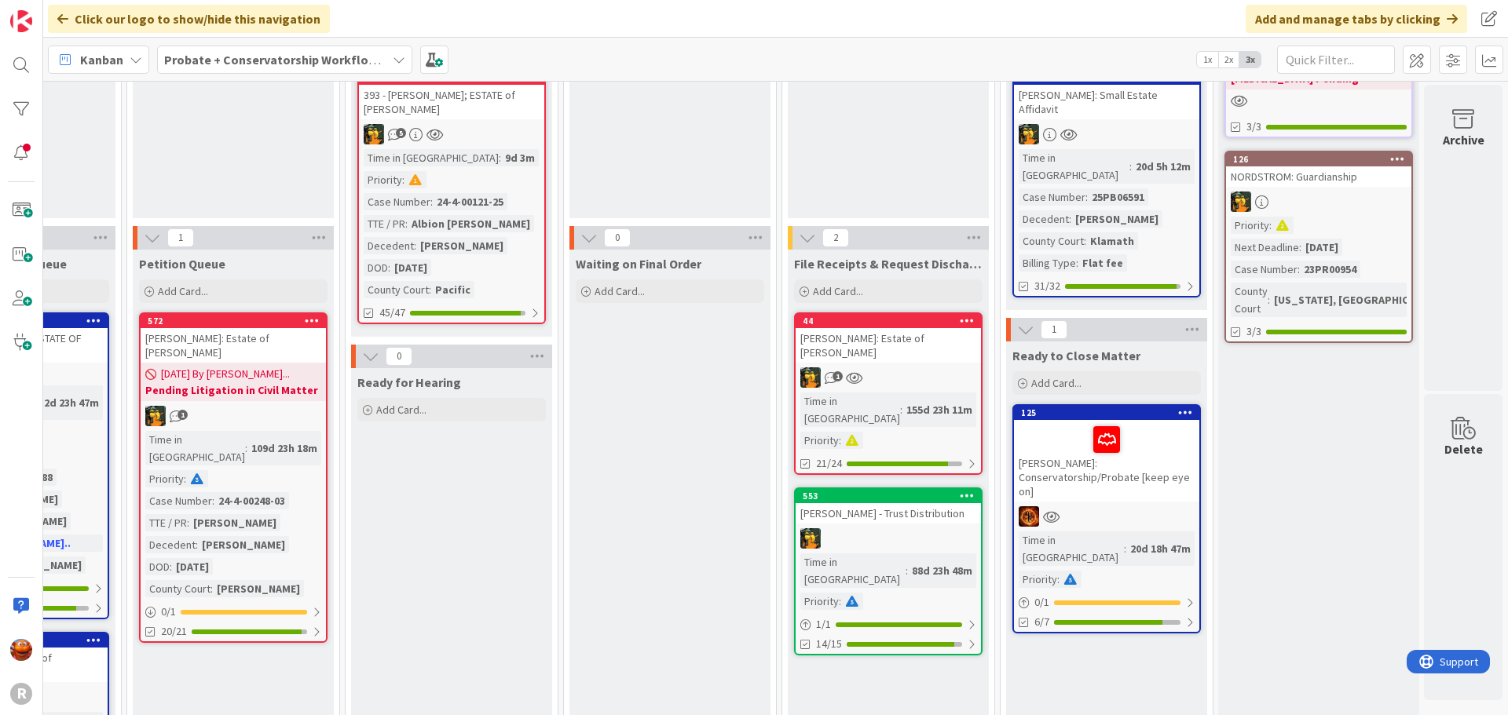
scroll to position [157, 1886]
click at [1092, 453] on div "KILLEN: Conservatorship/Probate [keep eye on]" at bounding box center [1106, 460] width 185 height 82
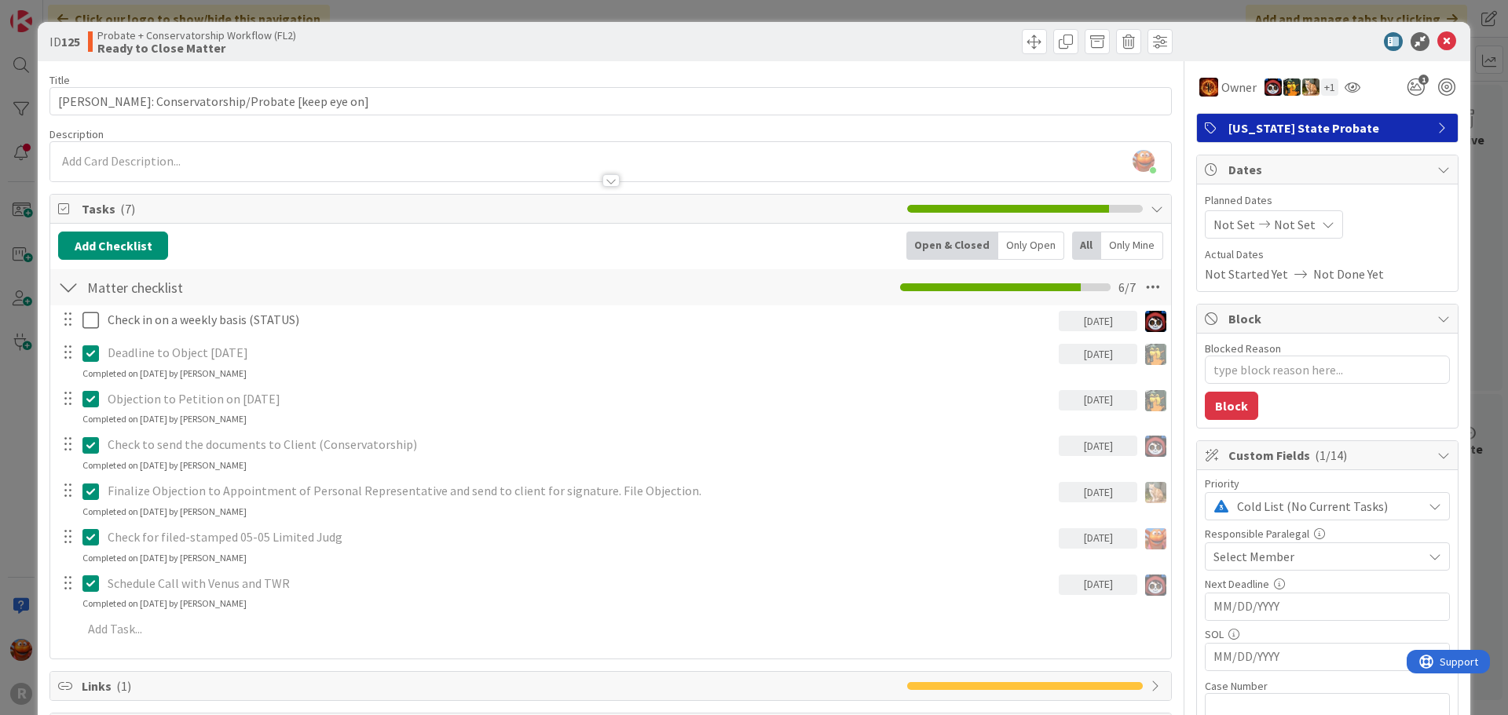
click at [1250, 560] on span "Select Member" at bounding box center [1253, 556] width 81 height 19
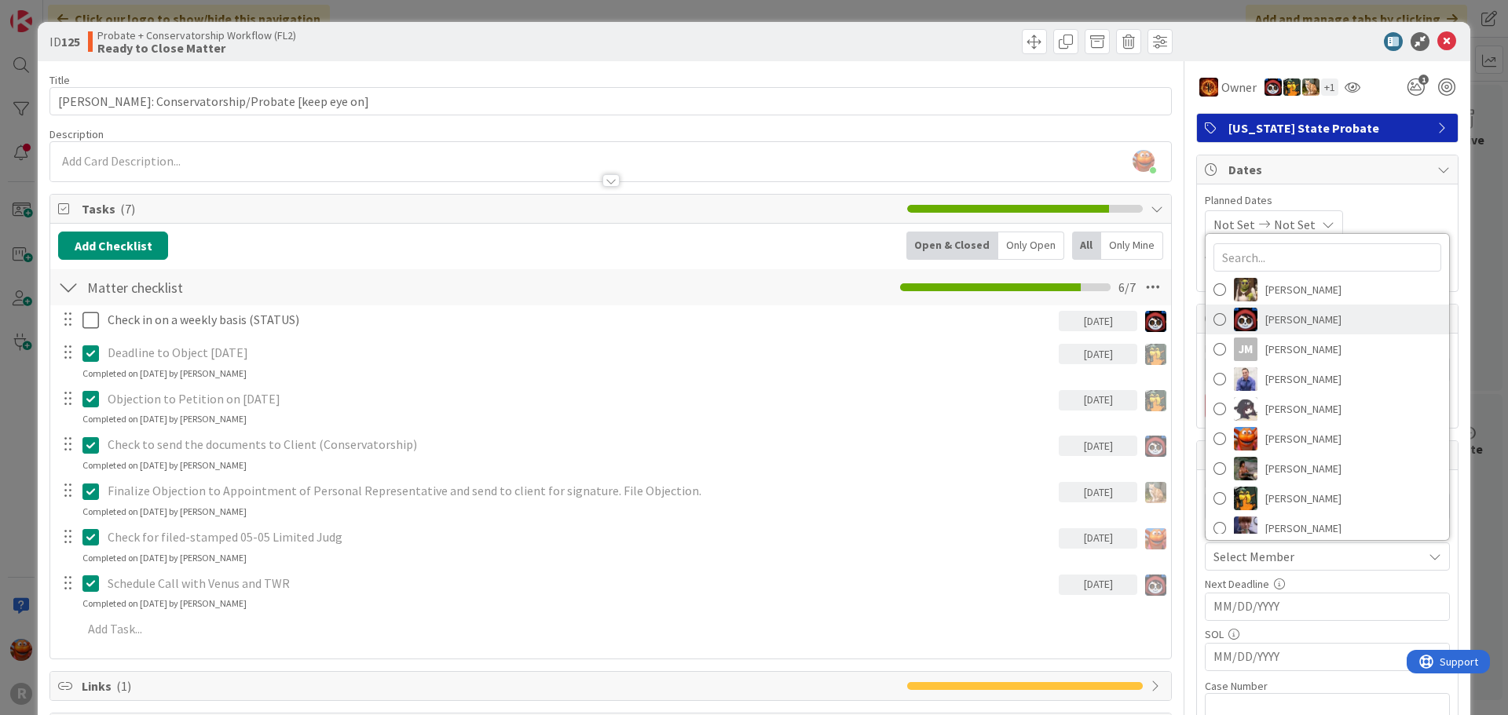
click at [1286, 323] on span "Jasmin Sanchez" at bounding box center [1303, 320] width 76 height 24
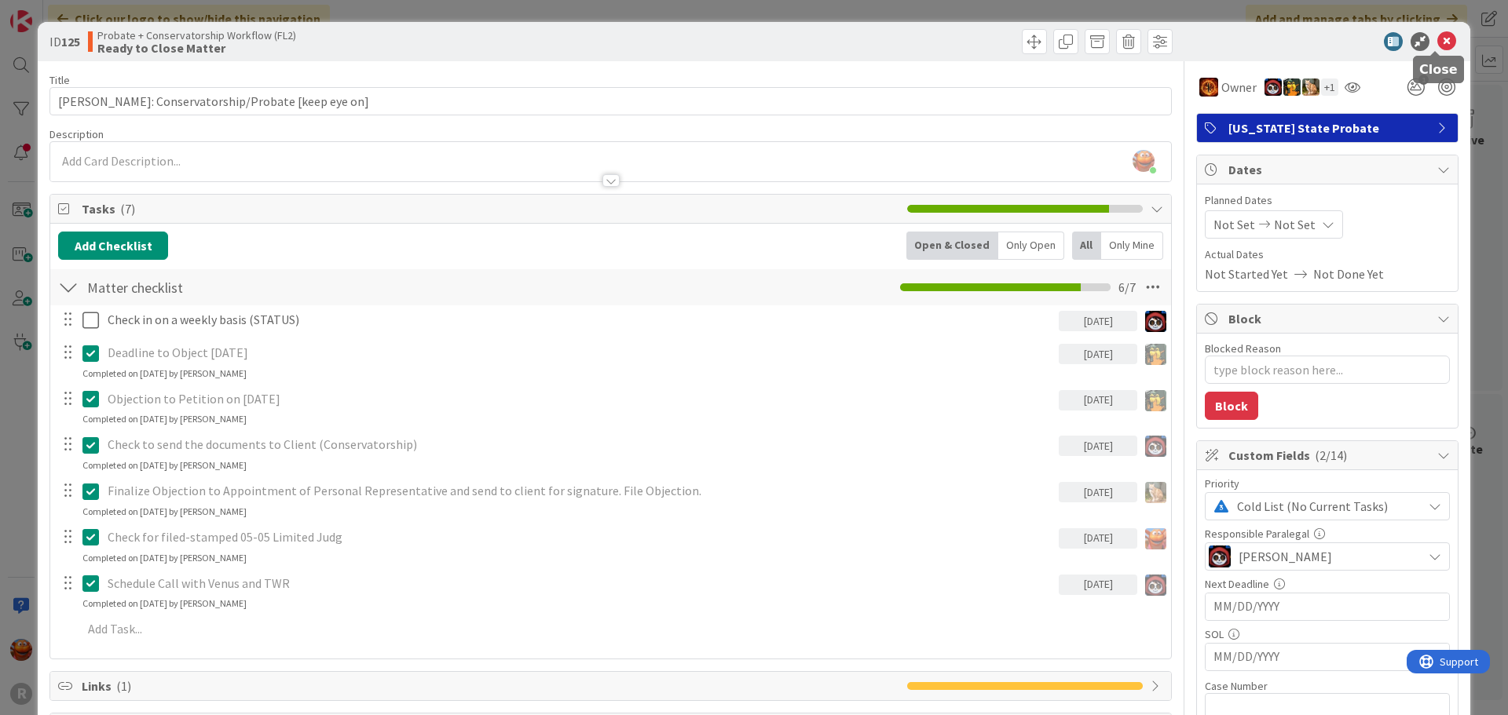
click at [1437, 42] on icon at bounding box center [1446, 41] width 19 height 19
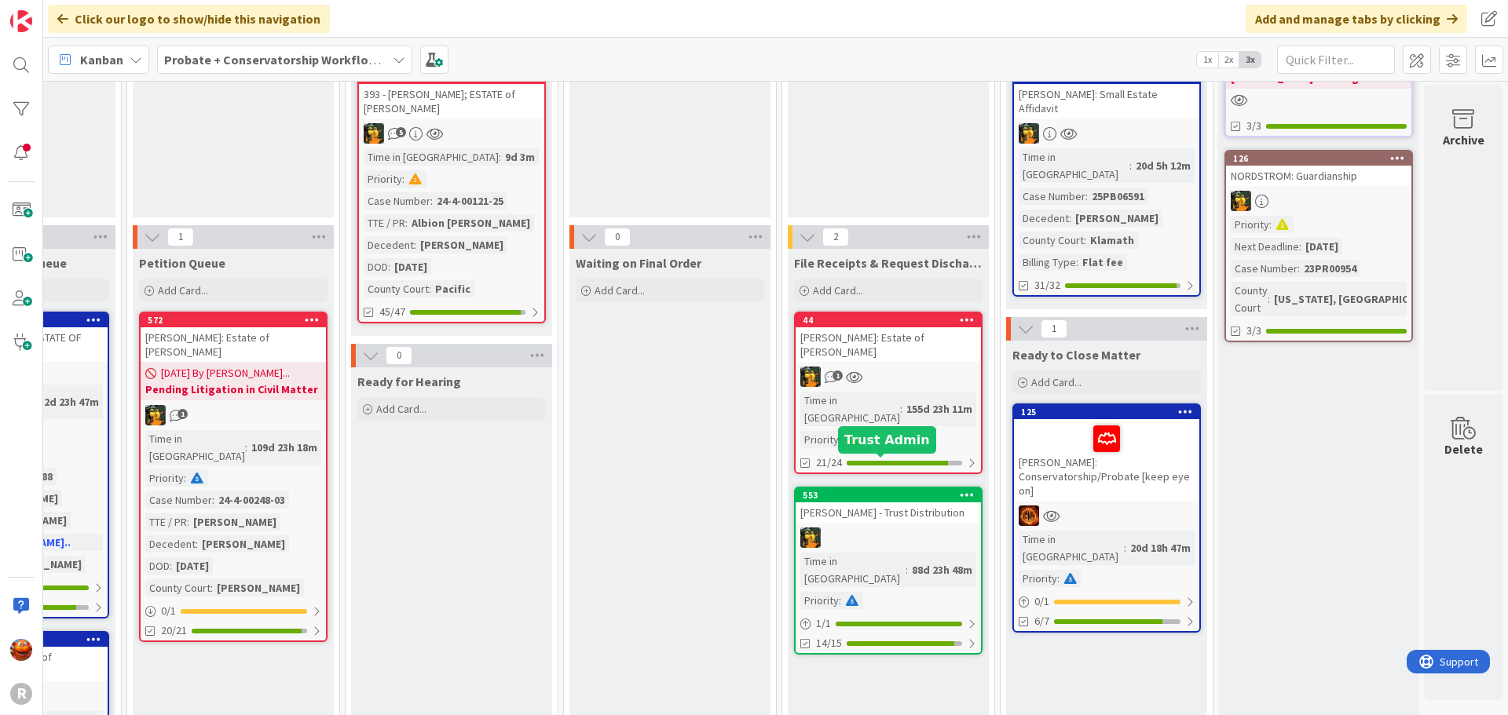
click at [837, 528] on div at bounding box center [887, 538] width 185 height 20
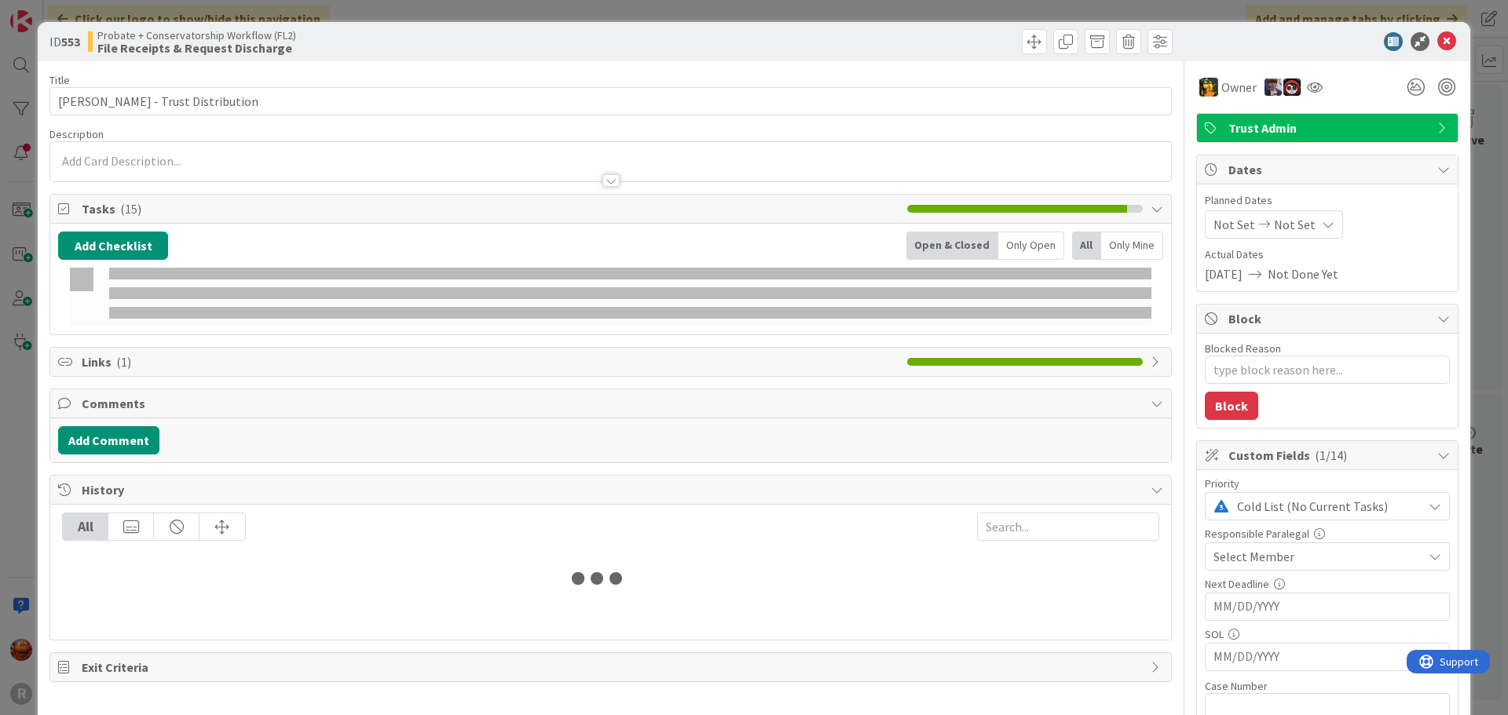
type textarea "x"
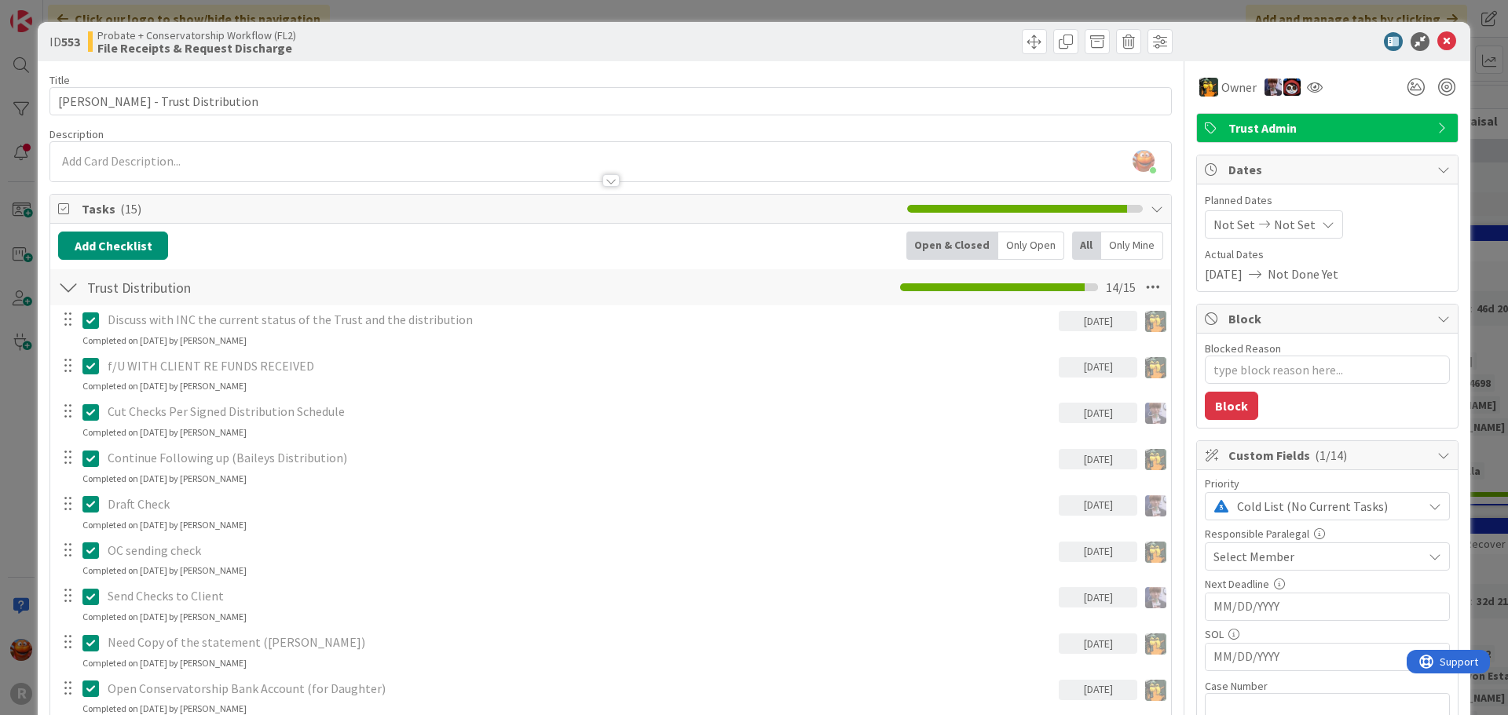
scroll to position [79, 0]
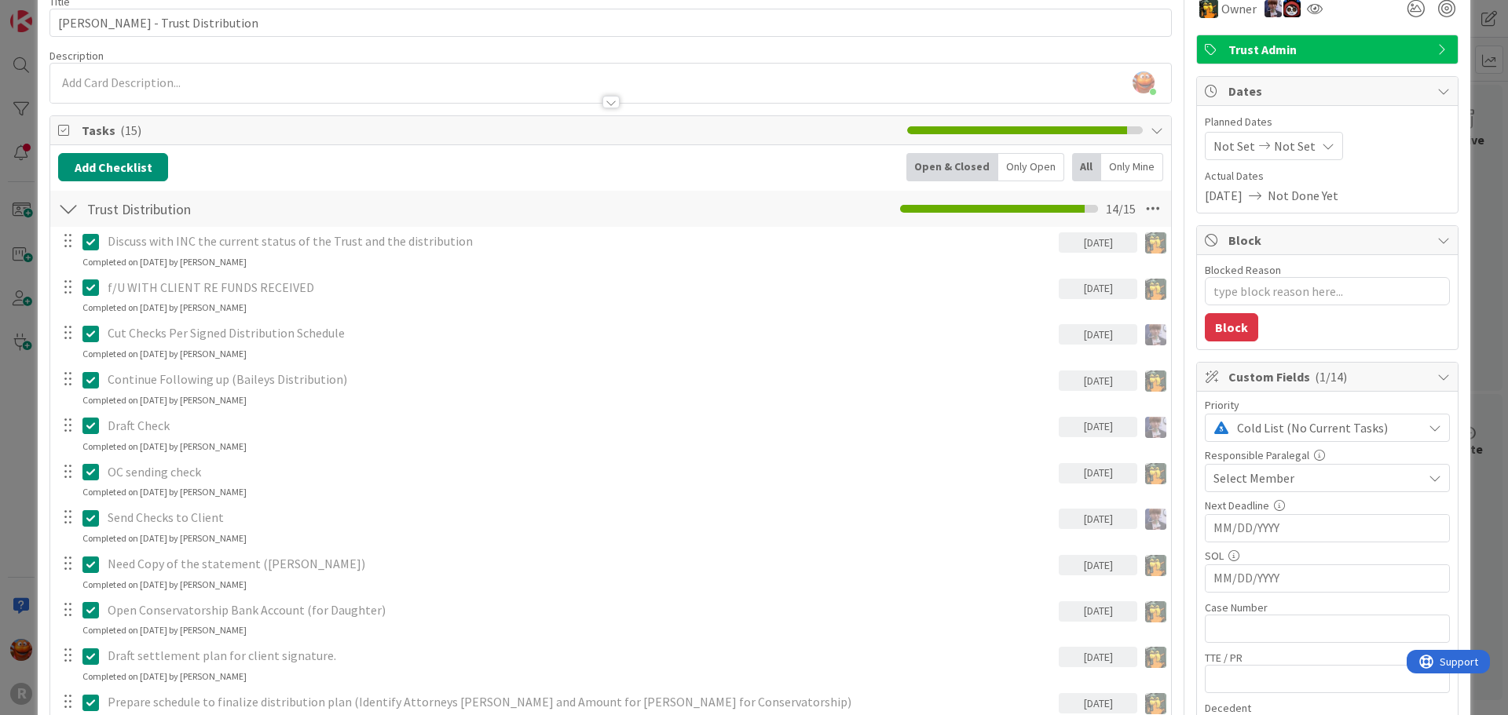
click at [1271, 474] on span "Select Member" at bounding box center [1253, 478] width 81 height 19
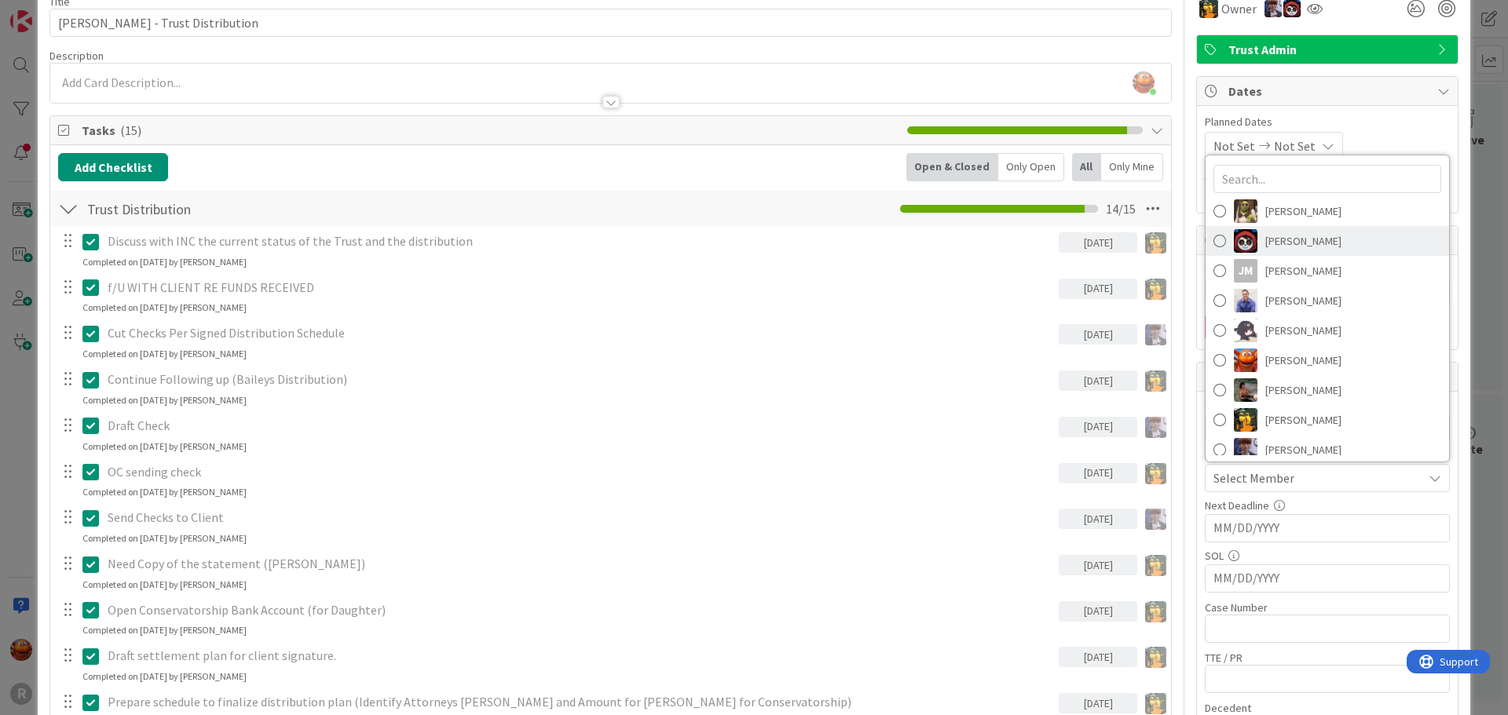
click at [1292, 235] on span "Jasmin Sanchez" at bounding box center [1303, 241] width 76 height 24
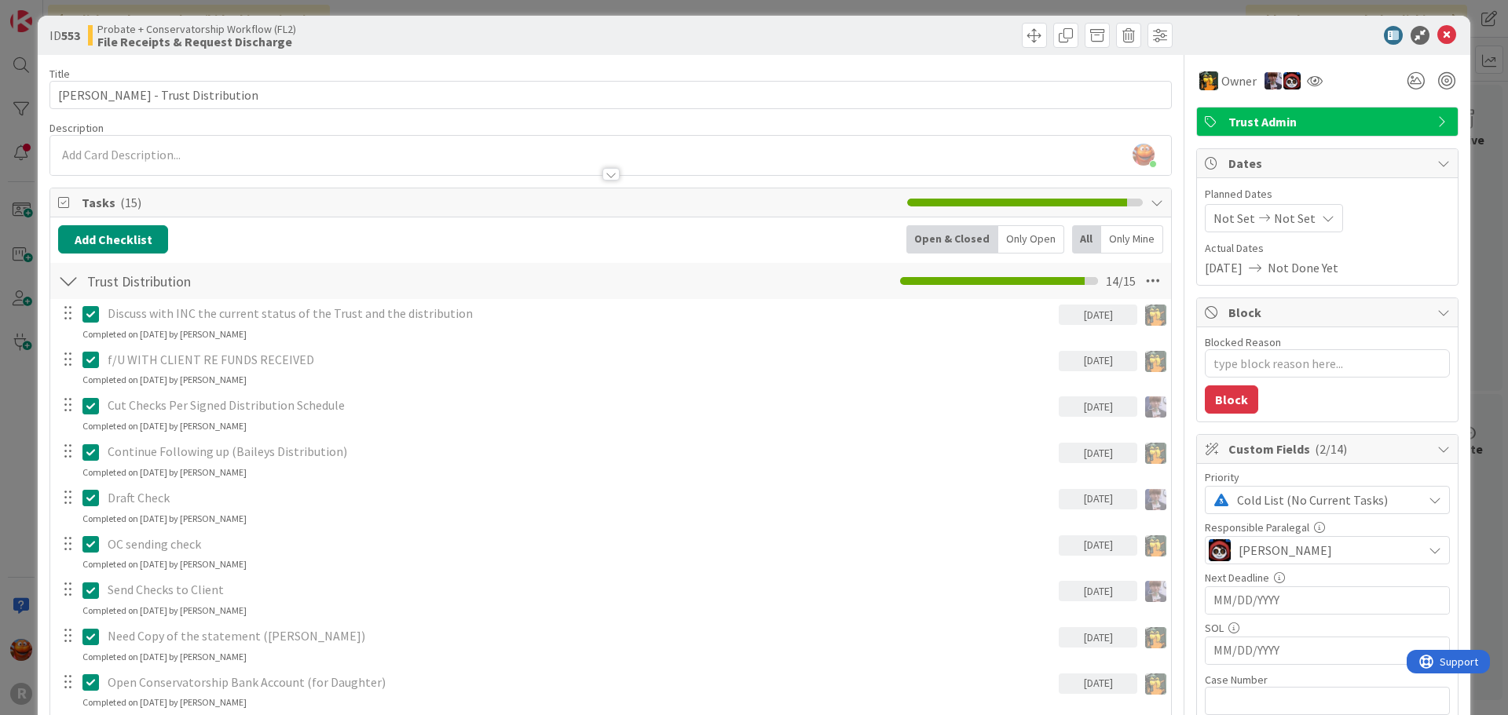
scroll to position [0, 0]
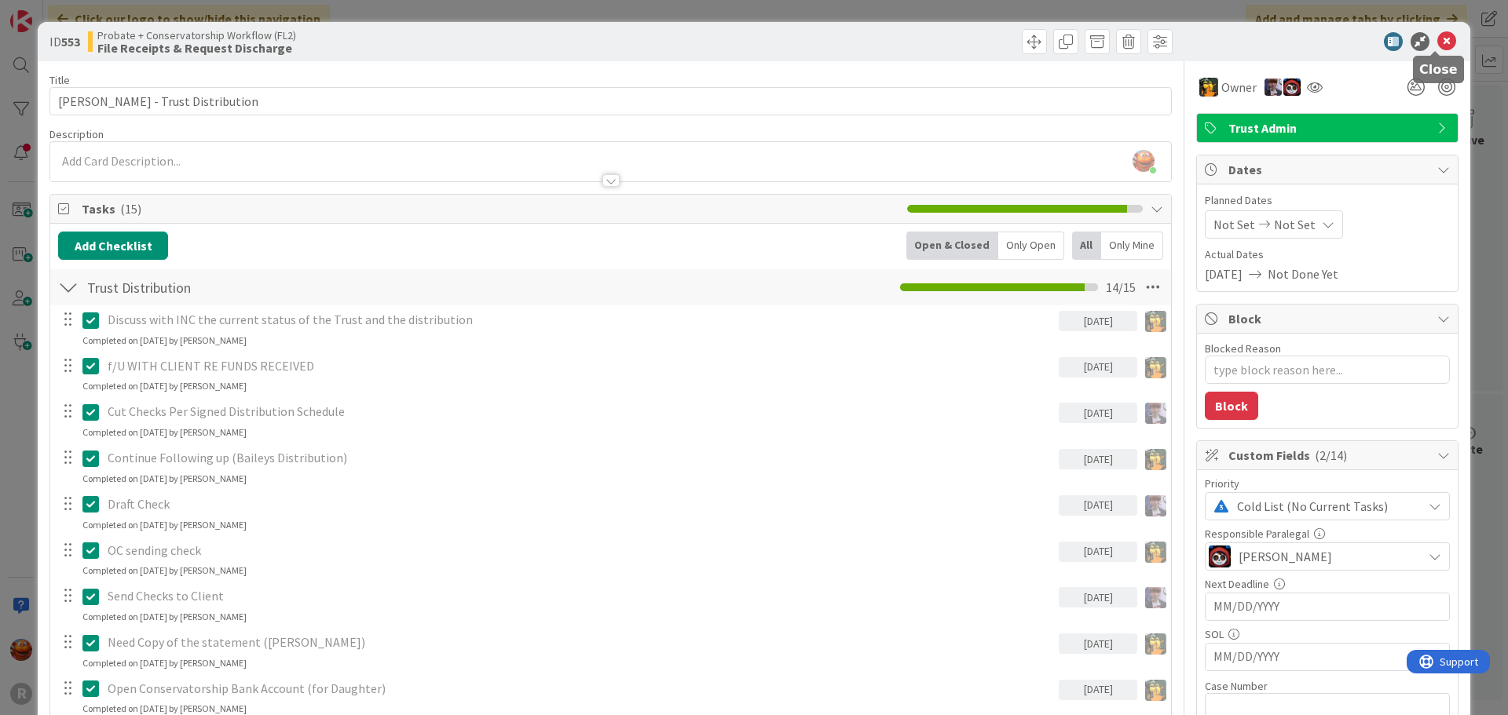
click at [1437, 36] on icon at bounding box center [1446, 41] width 19 height 19
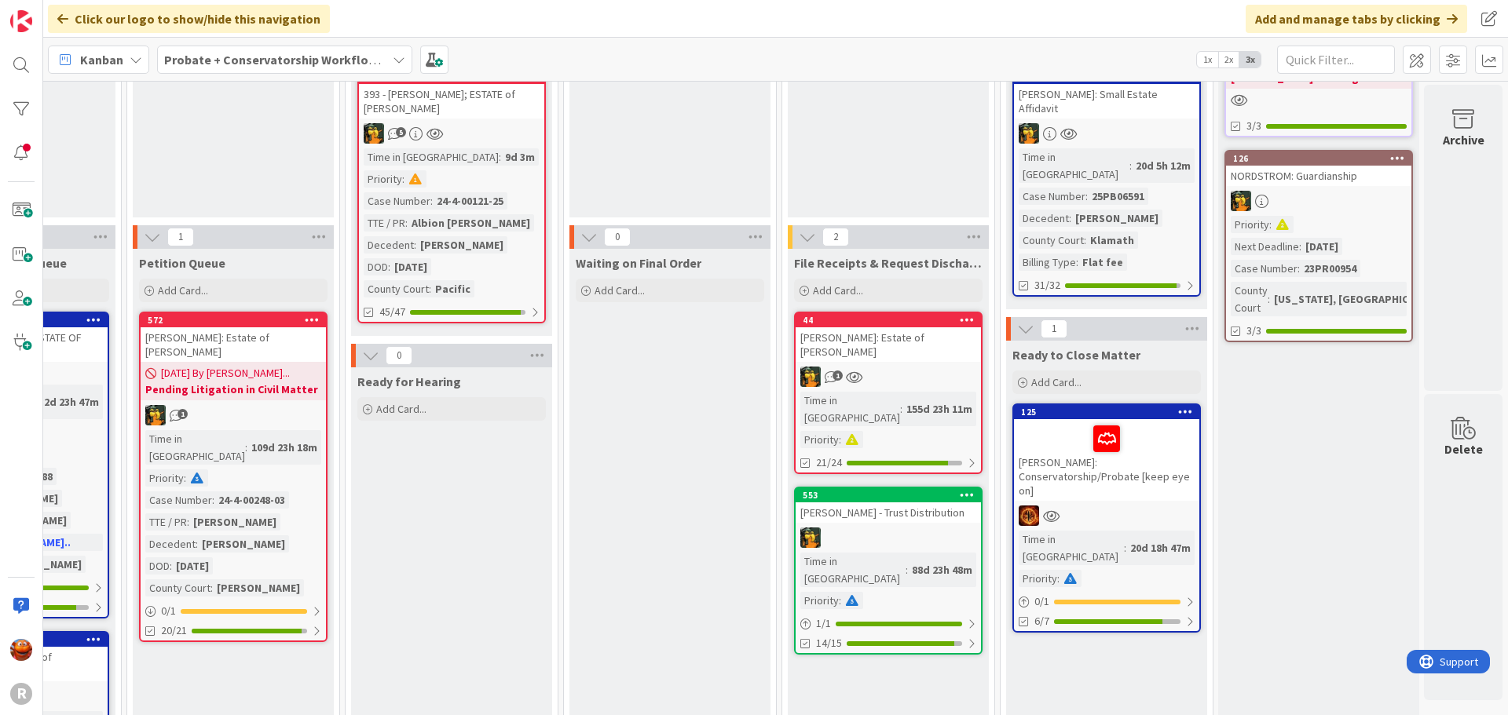
click at [926, 367] on div "1" at bounding box center [887, 377] width 185 height 20
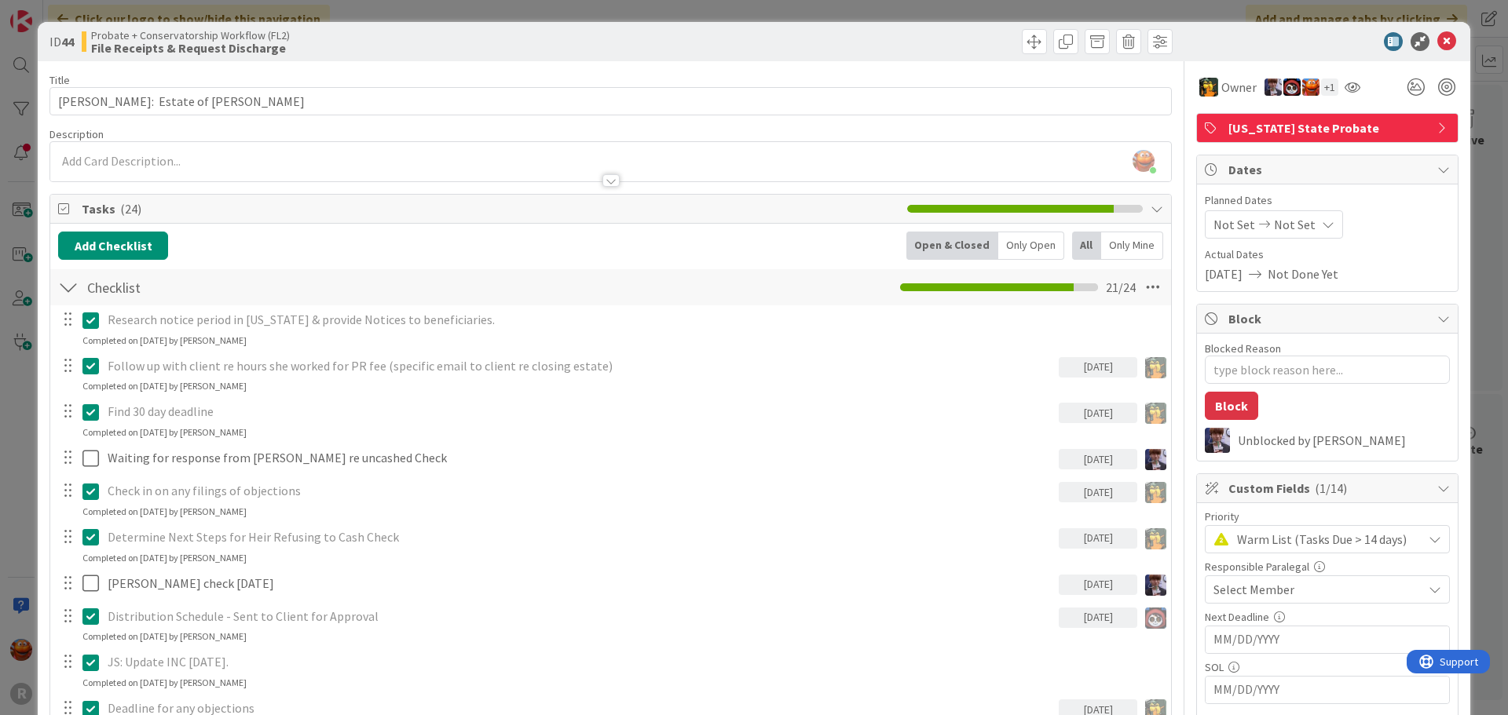
click at [1259, 589] on span "Select Member" at bounding box center [1253, 589] width 81 height 19
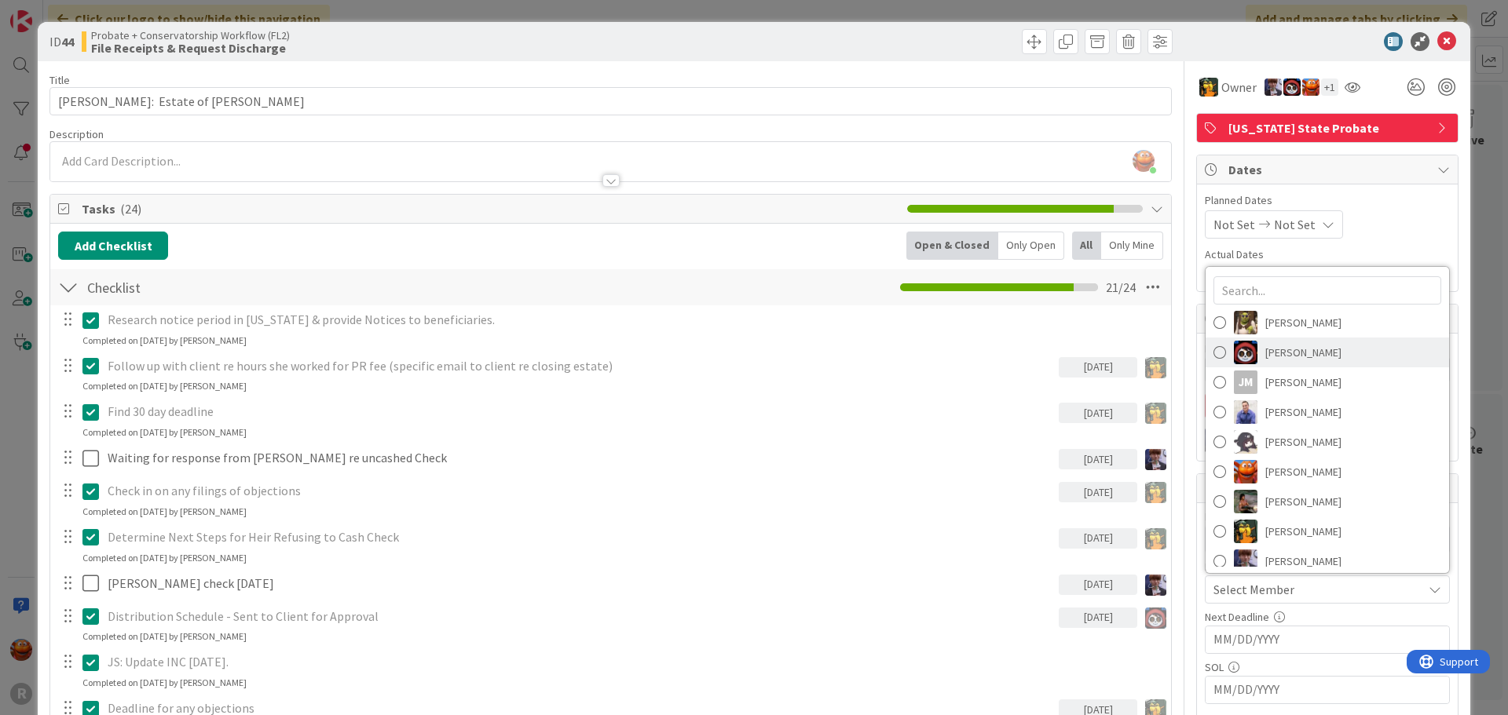
click at [1273, 356] on span "Jasmin Sanchez" at bounding box center [1303, 353] width 76 height 24
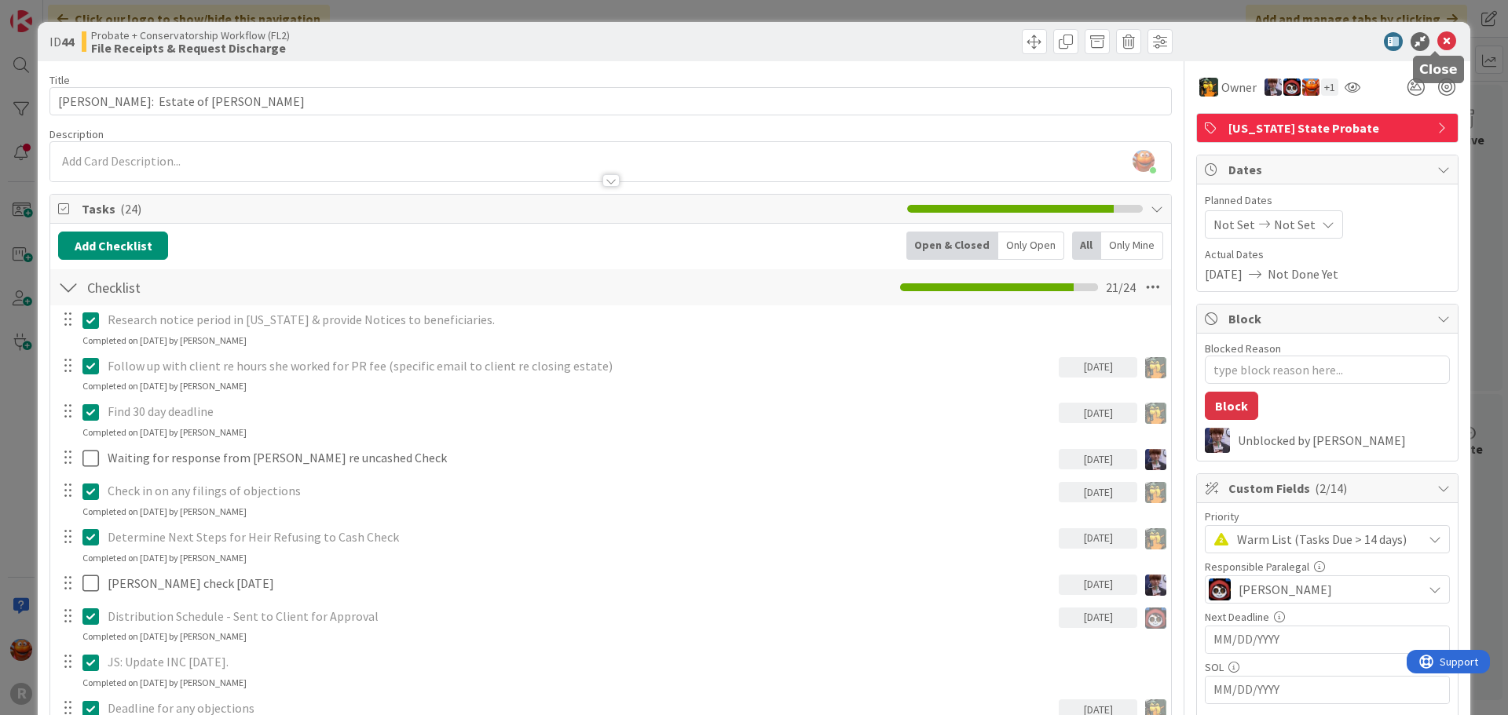
click at [1439, 42] on icon at bounding box center [1446, 41] width 19 height 19
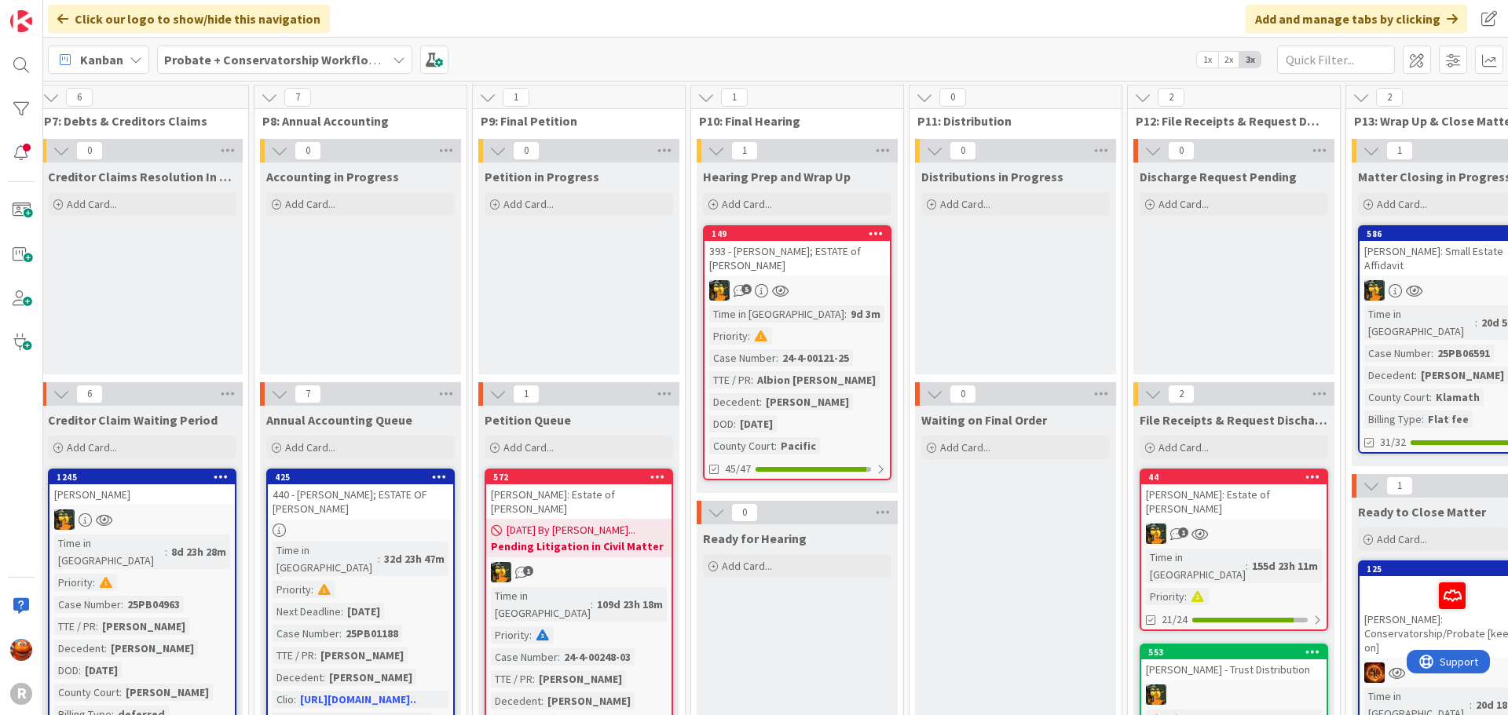
scroll to position [0, 1411]
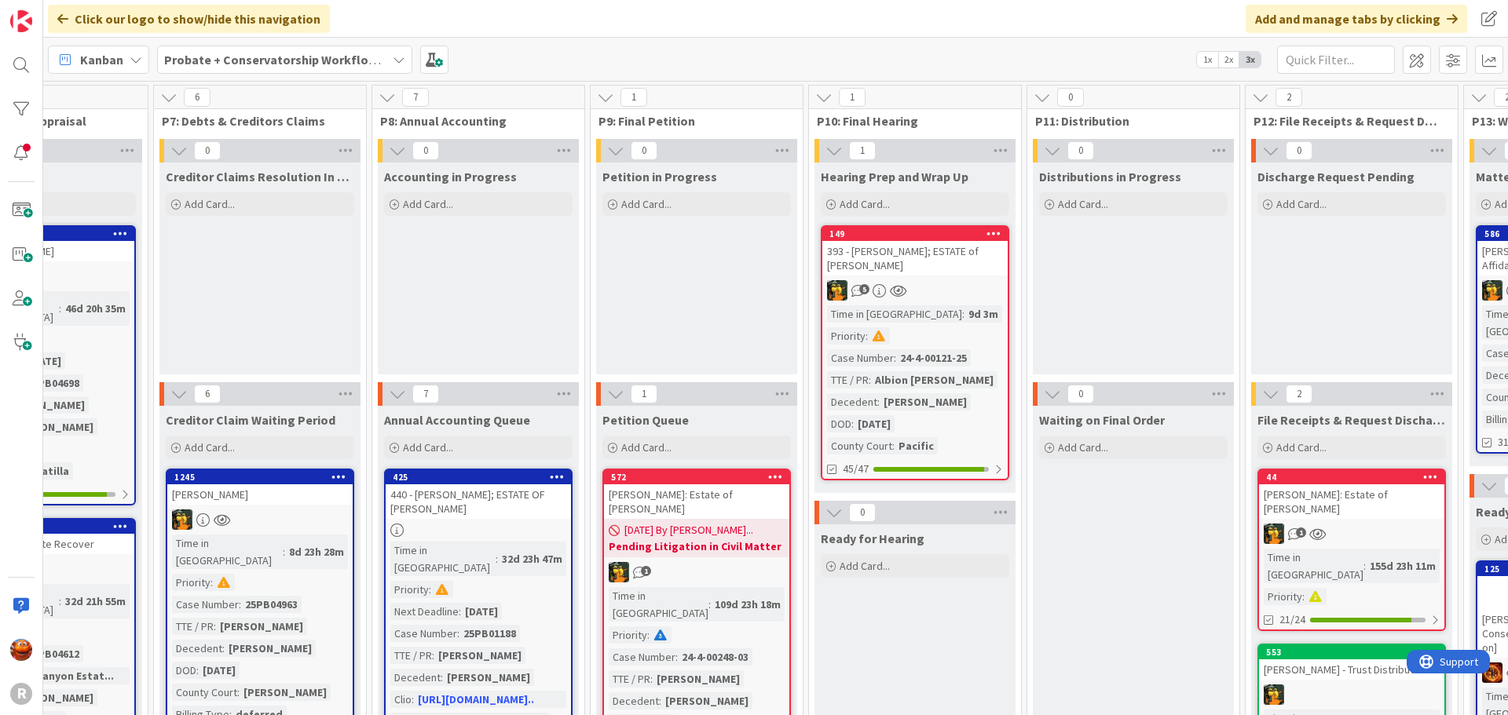
click at [1002, 256] on div "393 - BEAN, Chuck; ESTATE of GREGORY BRIGGS" at bounding box center [914, 258] width 185 height 35
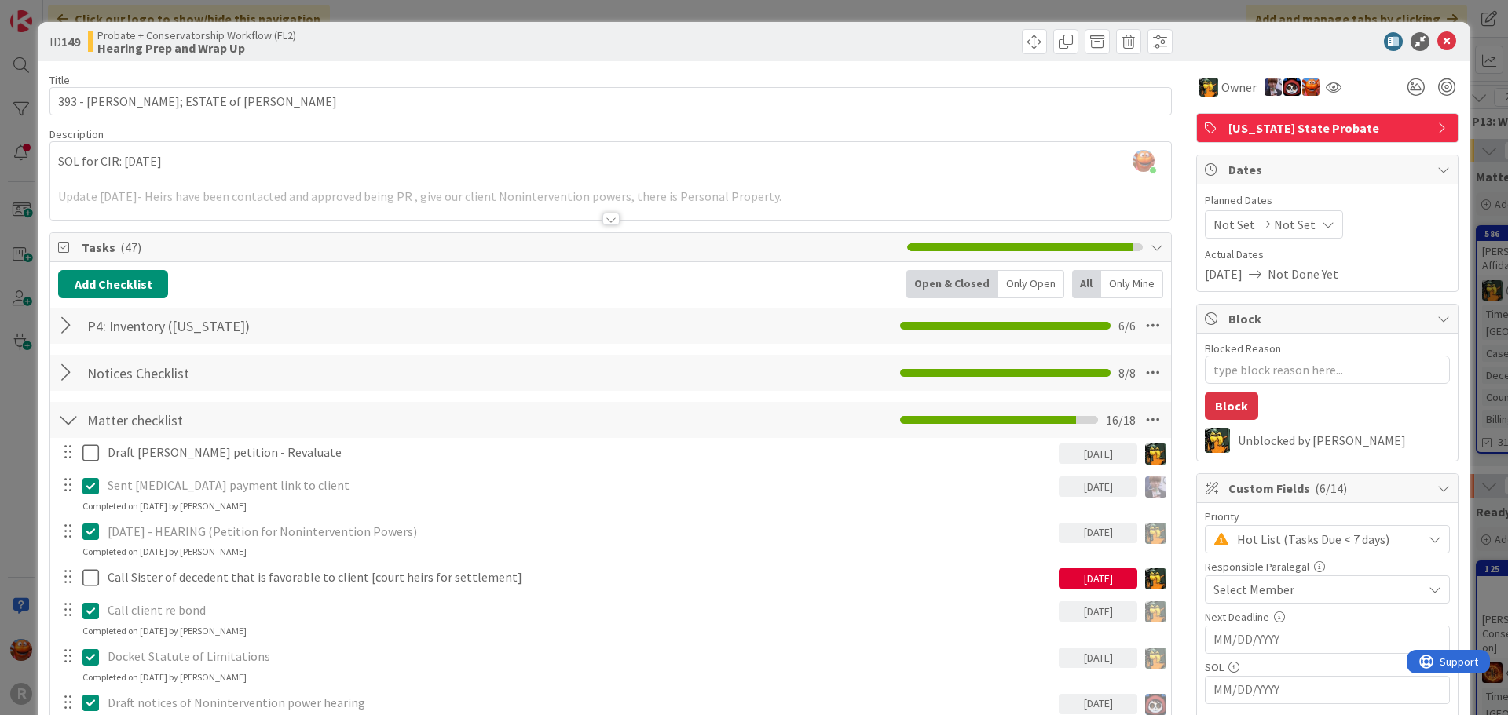
click at [1241, 587] on span "Select Member" at bounding box center [1253, 589] width 81 height 19
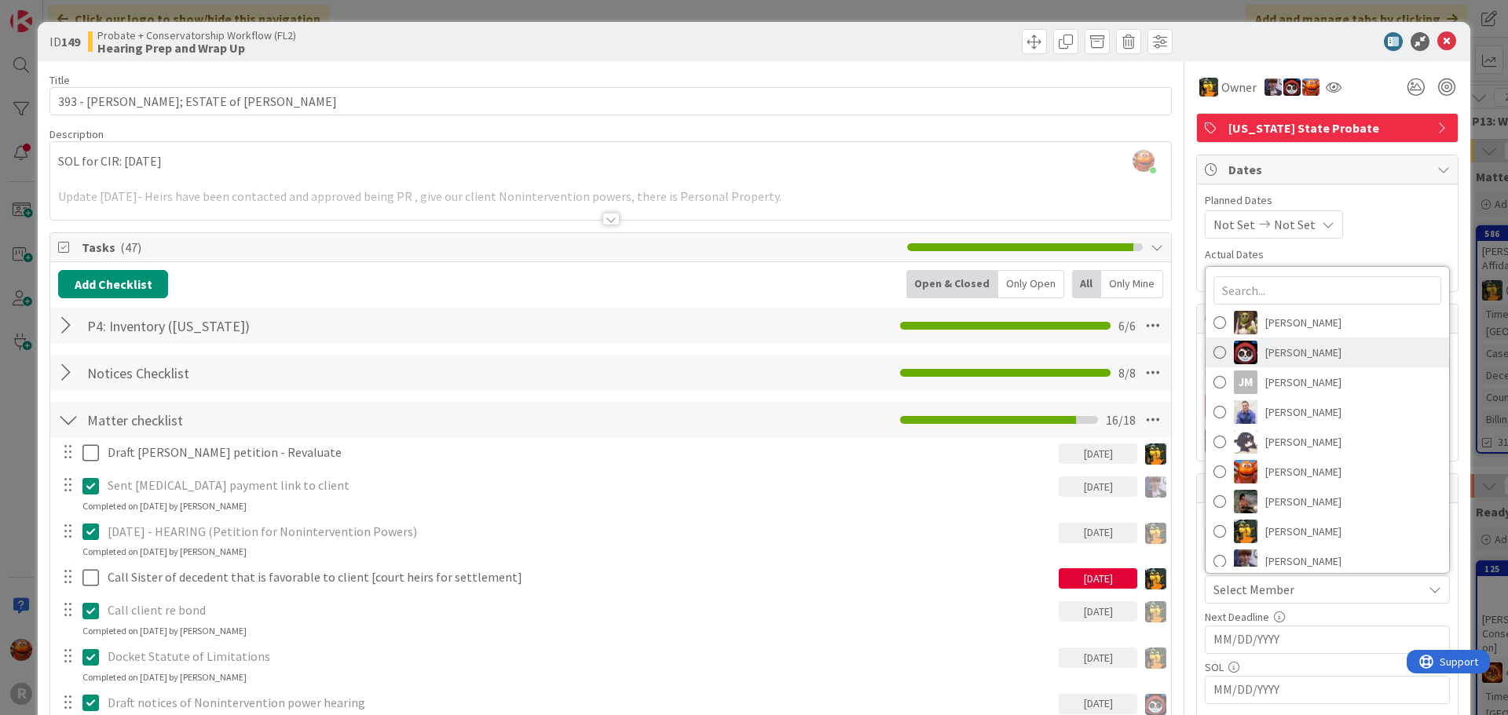
click at [1267, 356] on span "Jasmin Sanchez" at bounding box center [1303, 353] width 76 height 24
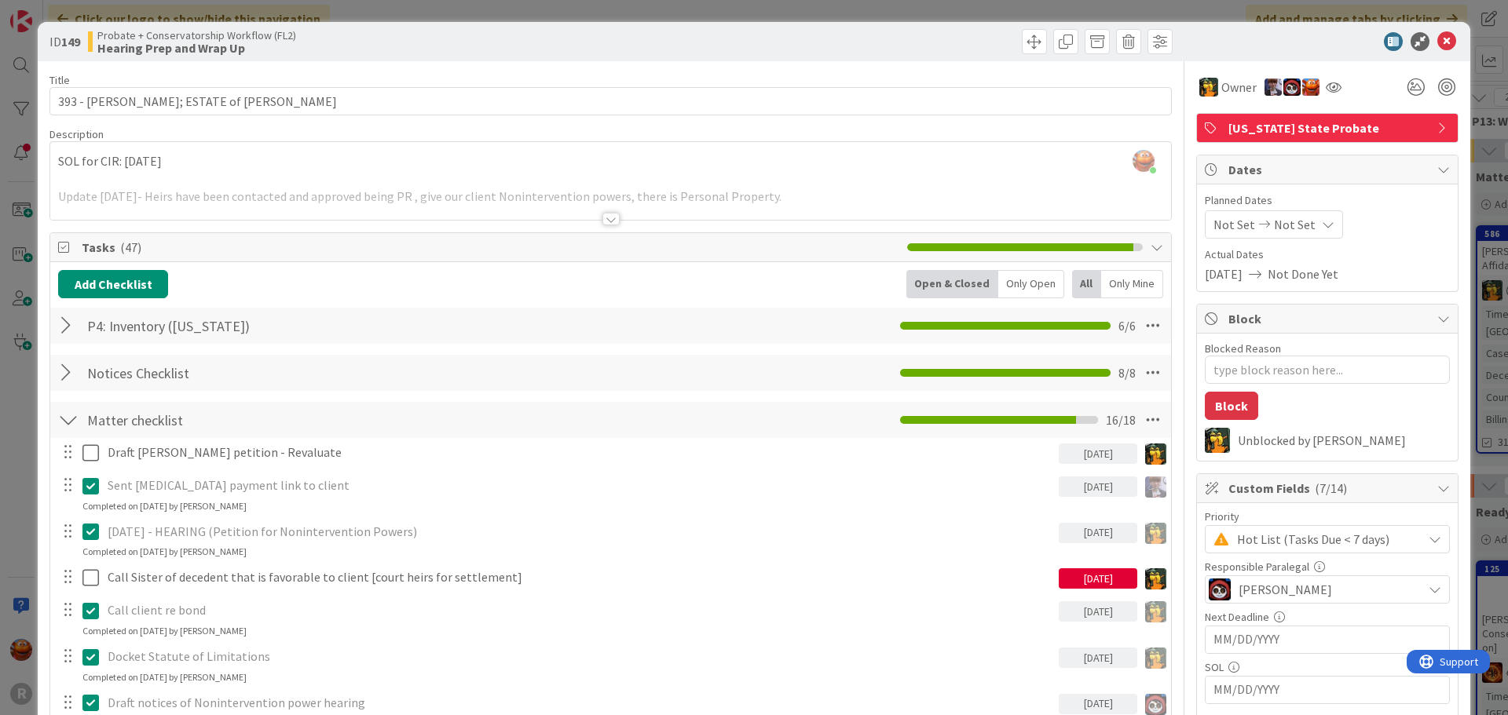
click at [1430, 29] on div "ID 149 Probate + Conservatorship Workflow (FL2) Hearing Prep and Wrap Up" at bounding box center [754, 41] width 1432 height 39
click at [1437, 34] on icon at bounding box center [1446, 41] width 19 height 19
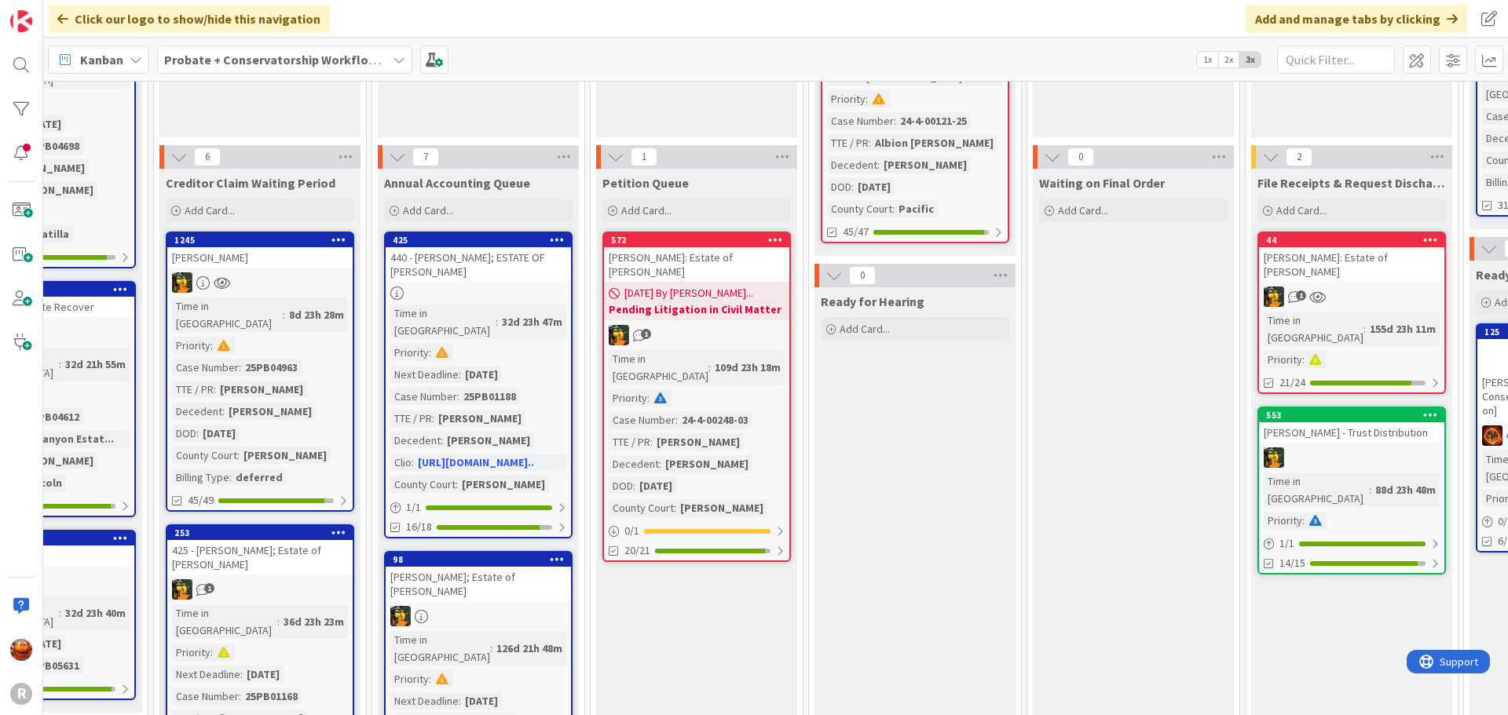
scroll to position [236, 1411]
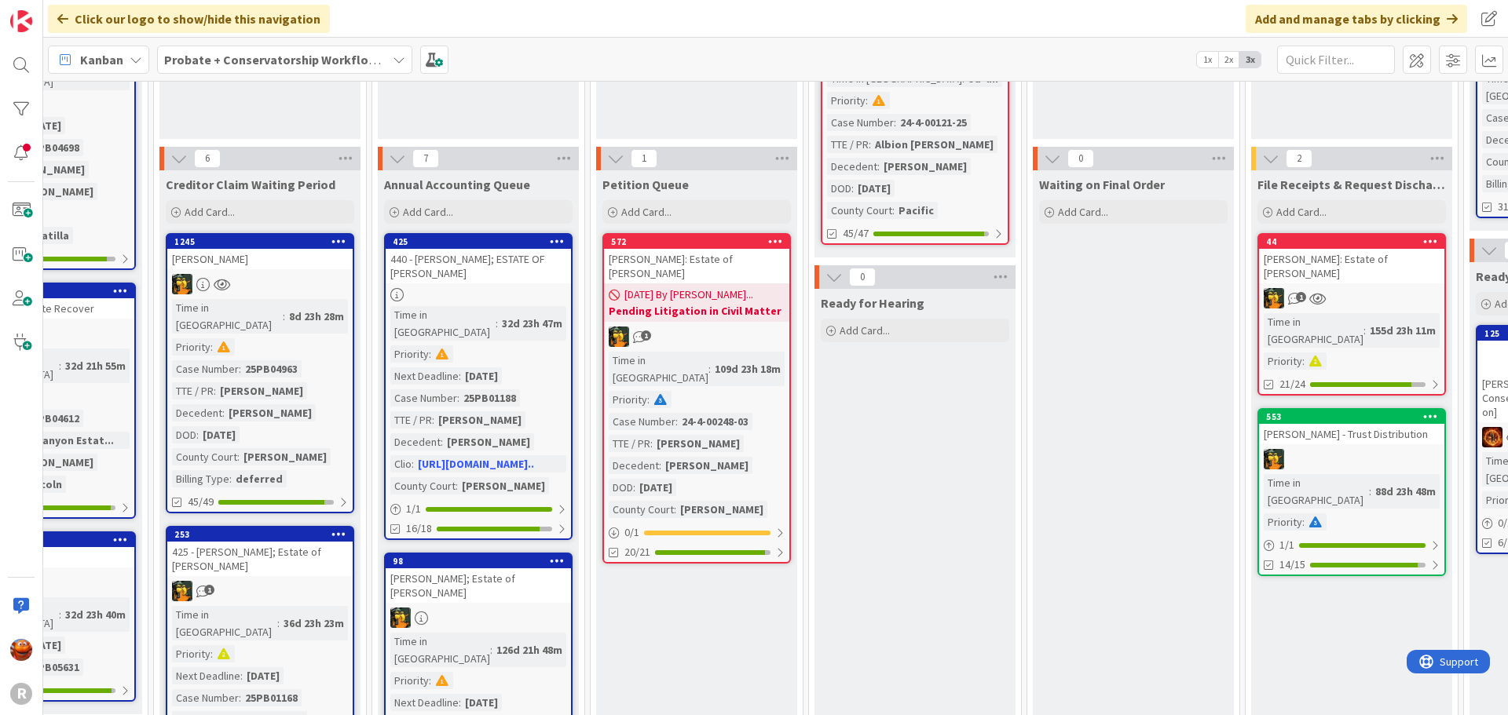
click at [738, 336] on div "1" at bounding box center [696, 337] width 185 height 20
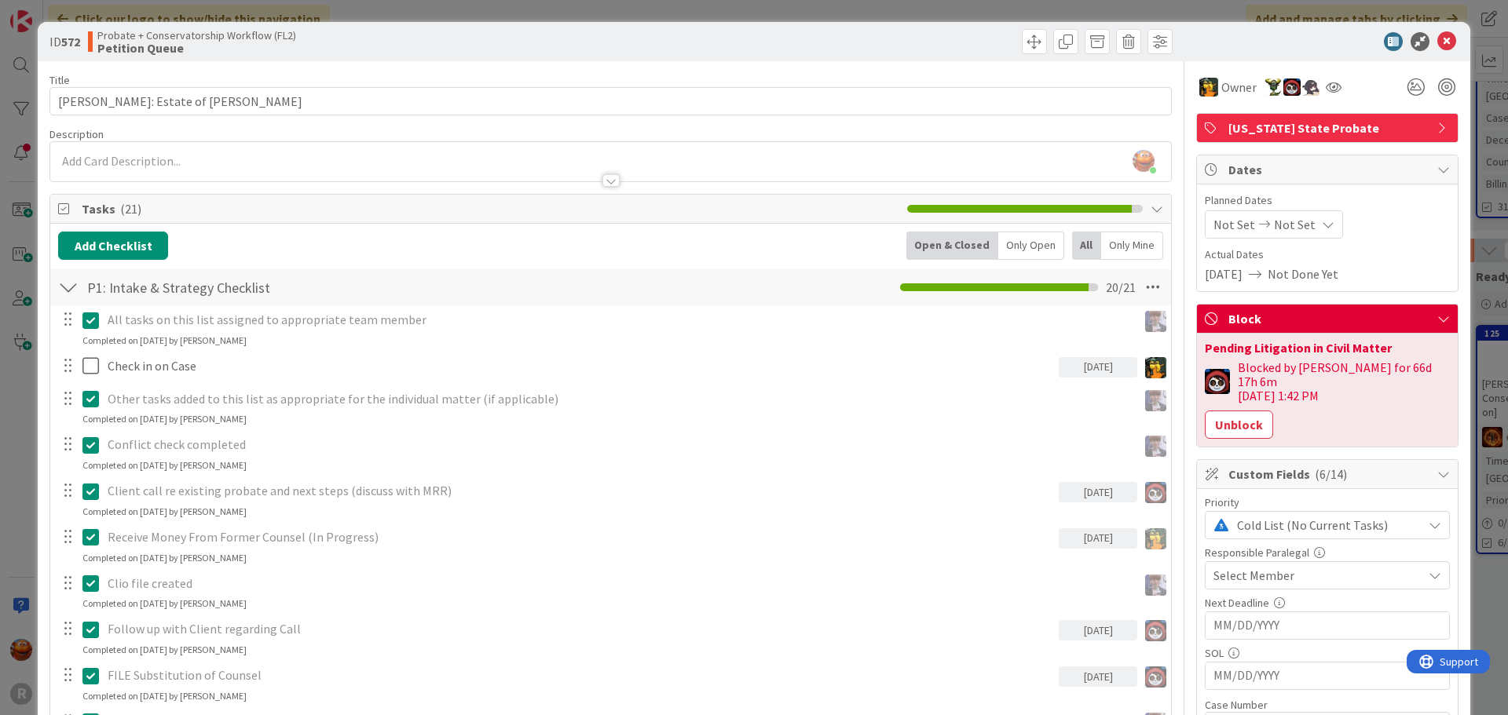
click at [1231, 570] on span "Select Member" at bounding box center [1253, 575] width 81 height 19
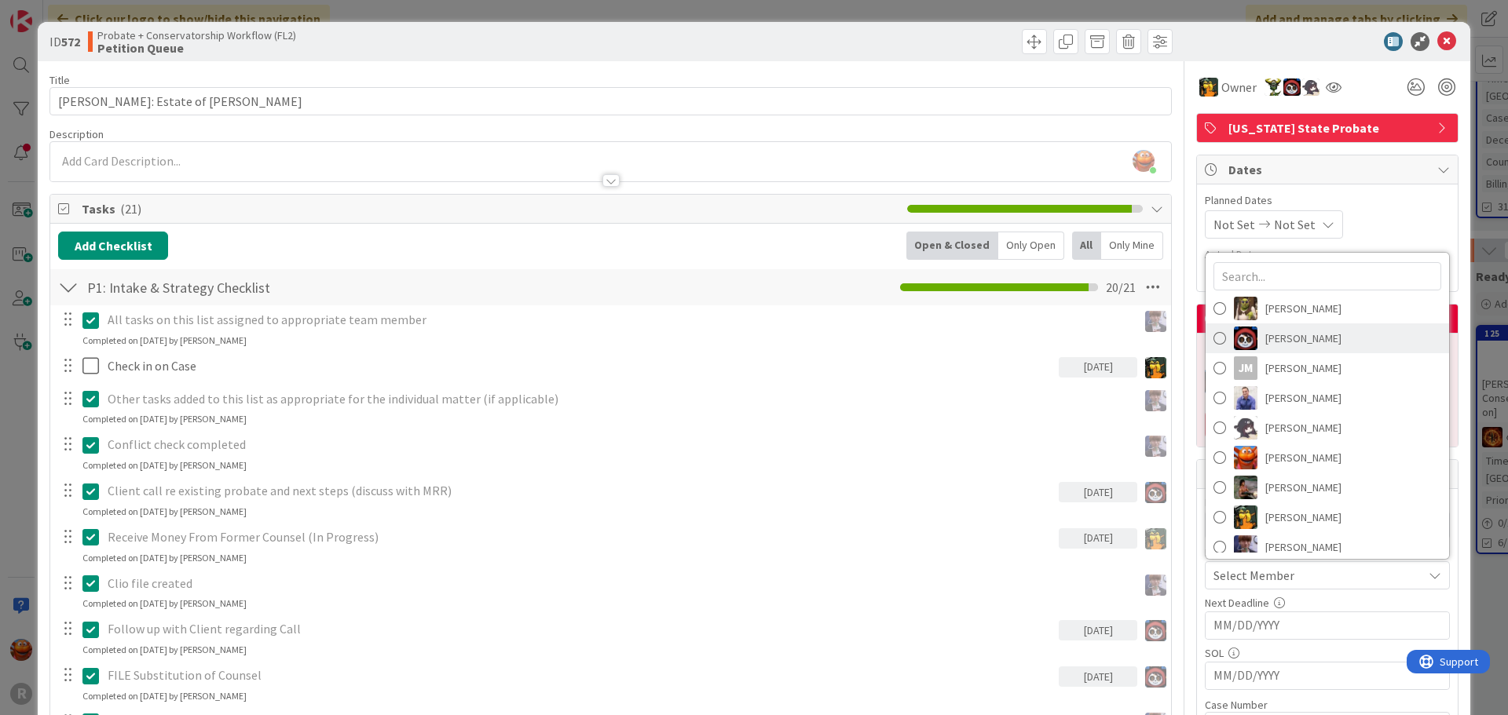
click at [1279, 327] on span "Jasmin Sanchez" at bounding box center [1303, 339] width 76 height 24
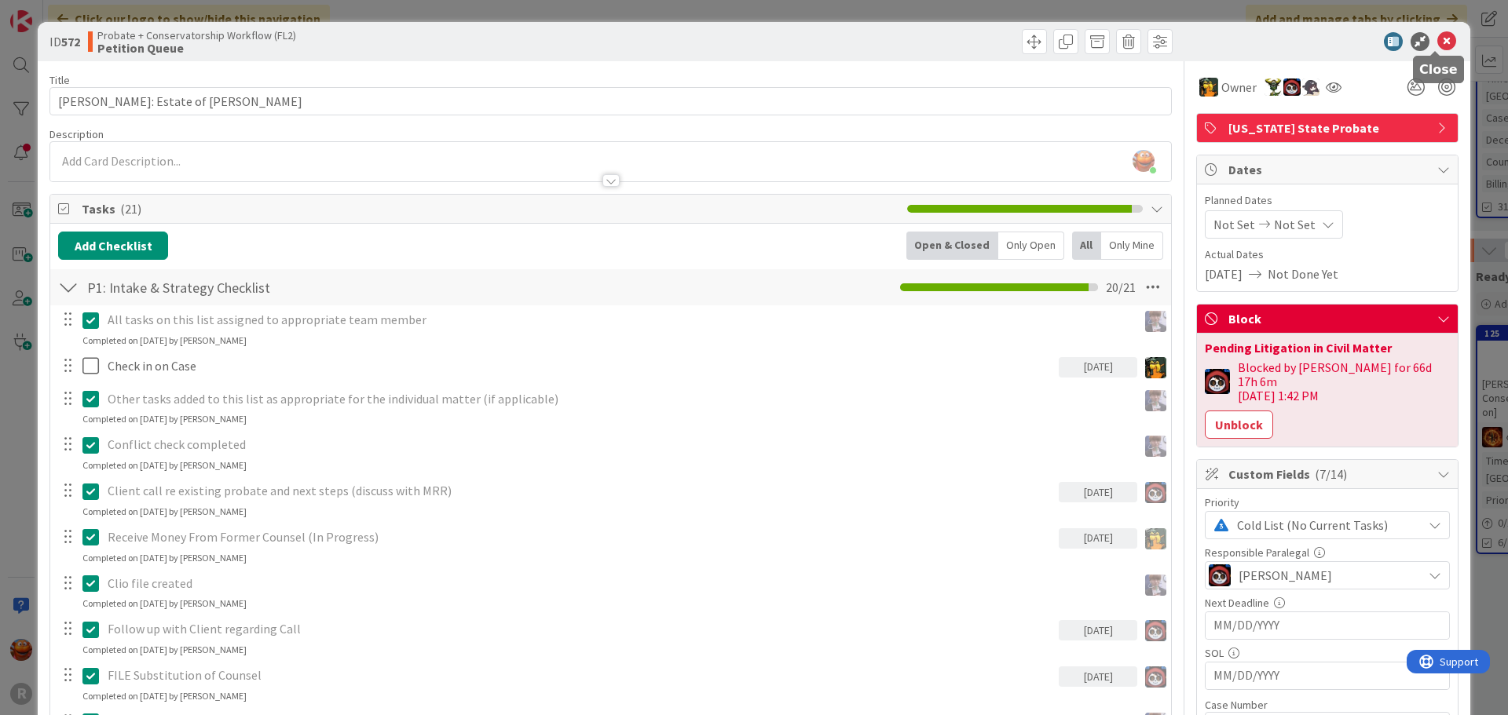
click at [1438, 46] on icon at bounding box center [1446, 41] width 19 height 19
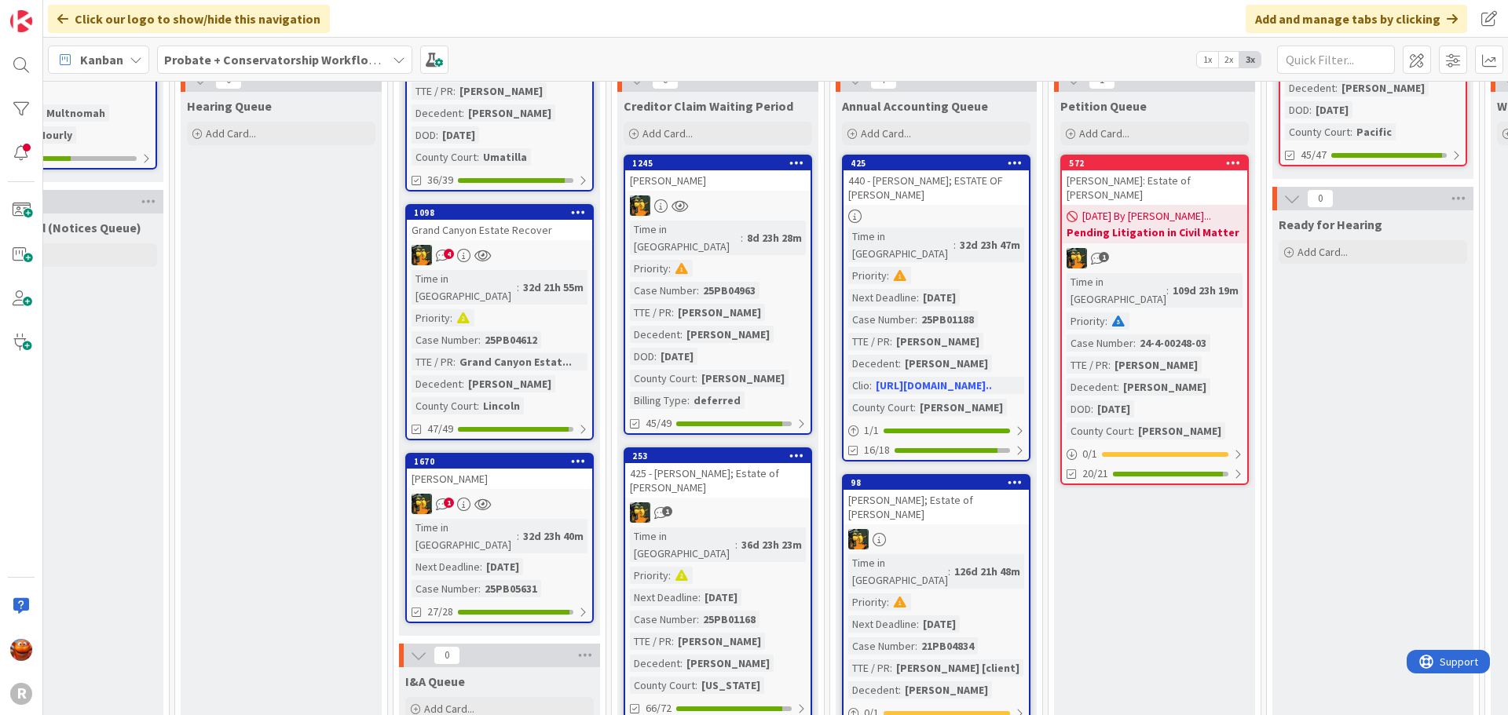
click at [1225, 379] on div "Time in Column : 109d 23h 19m Priority : Case Number : 24-4-00248-03 TTE / PR :…" at bounding box center [1154, 356] width 176 height 166
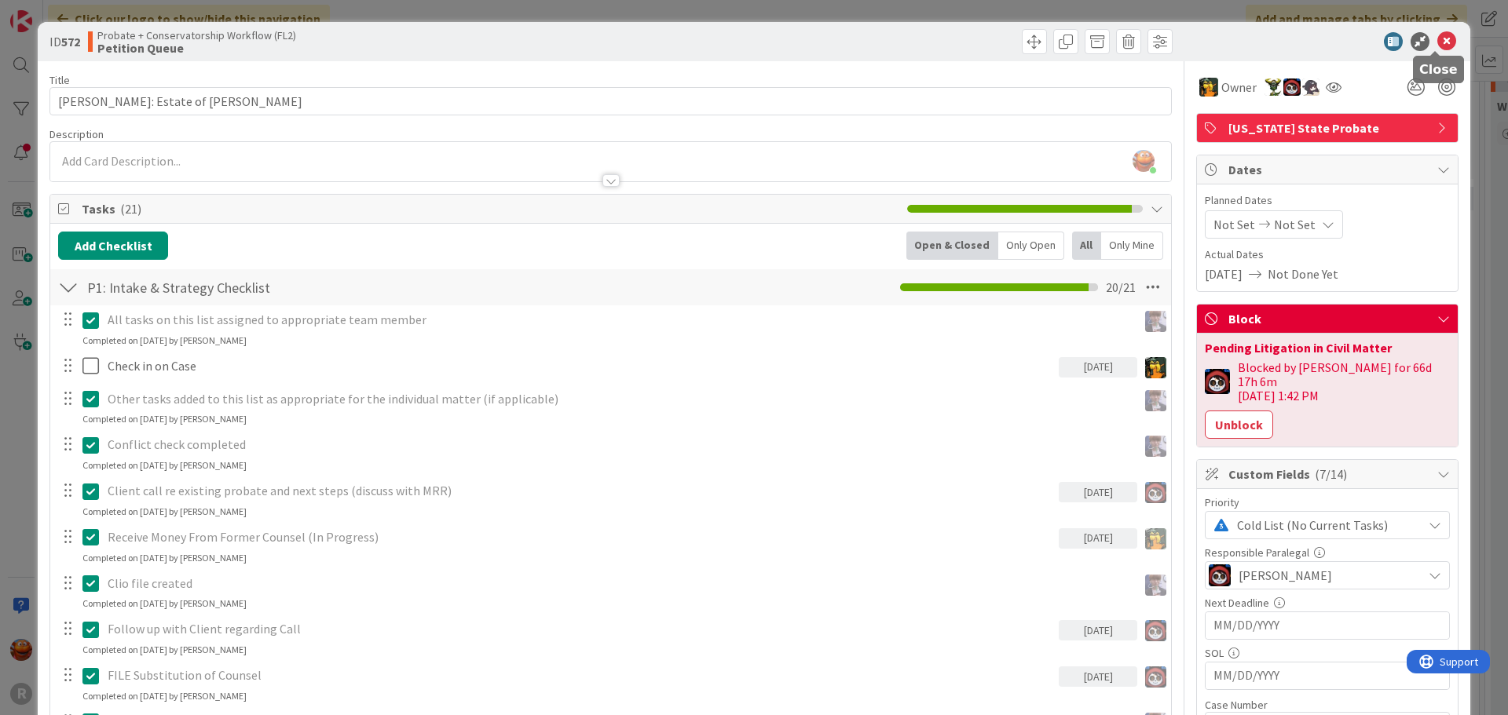
click at [1437, 33] on icon at bounding box center [1446, 41] width 19 height 19
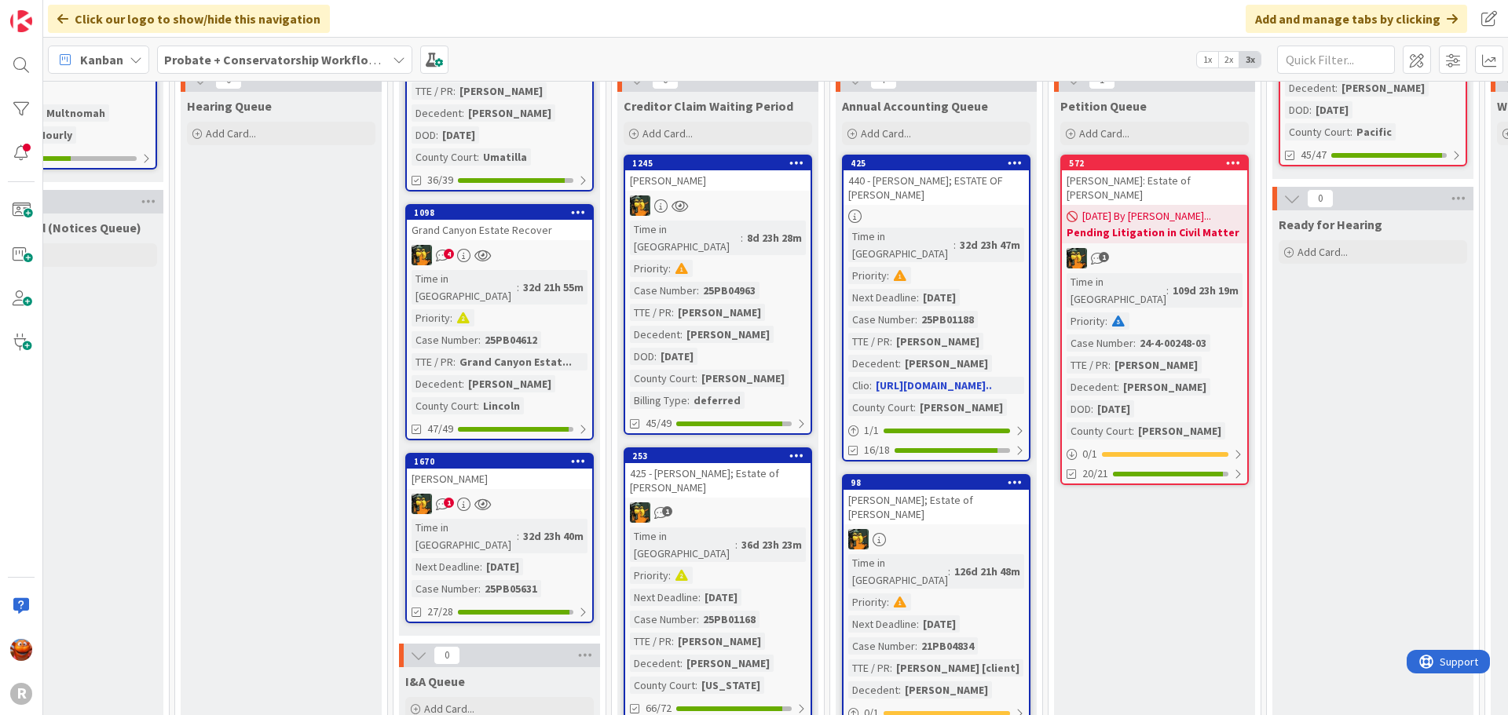
click at [989, 214] on div at bounding box center [935, 216] width 185 height 13
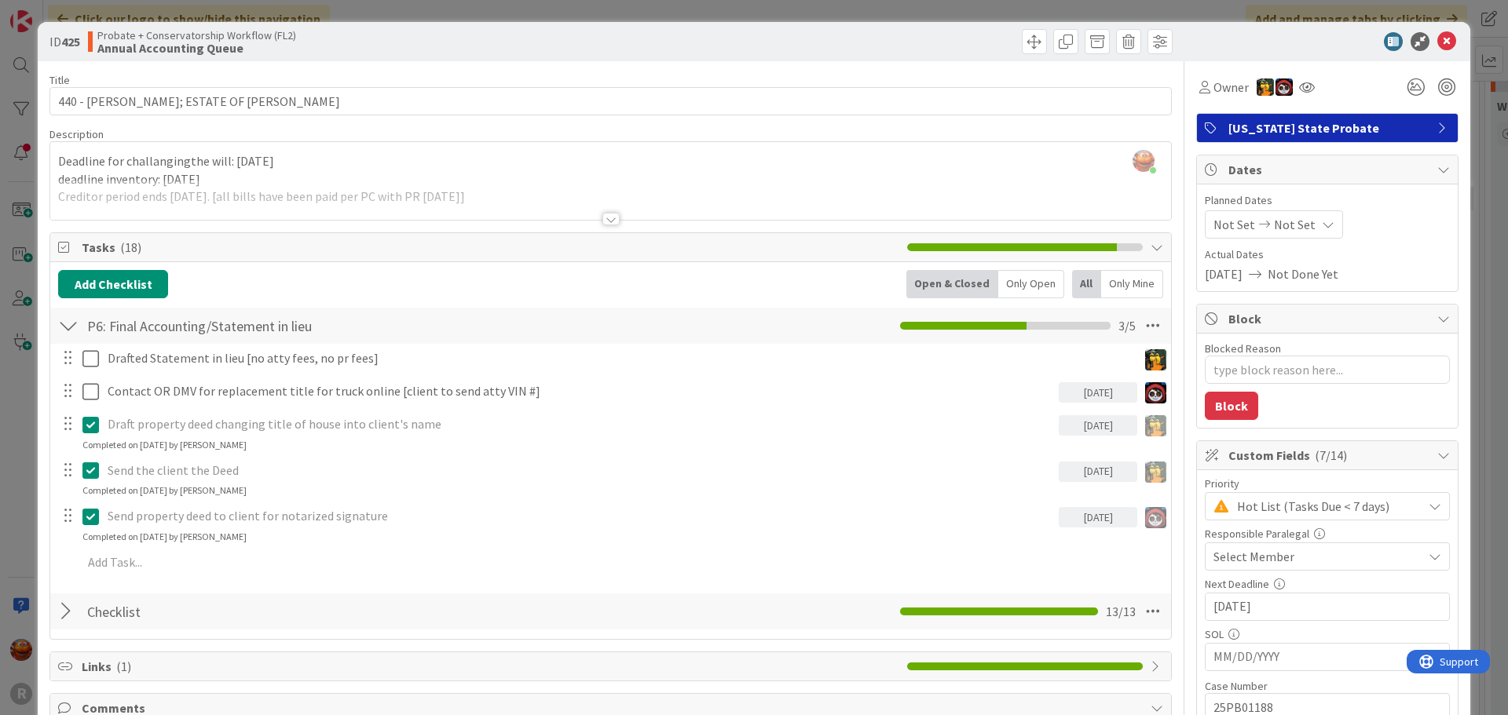
click at [1213, 558] on span "Select Member" at bounding box center [1253, 556] width 81 height 19
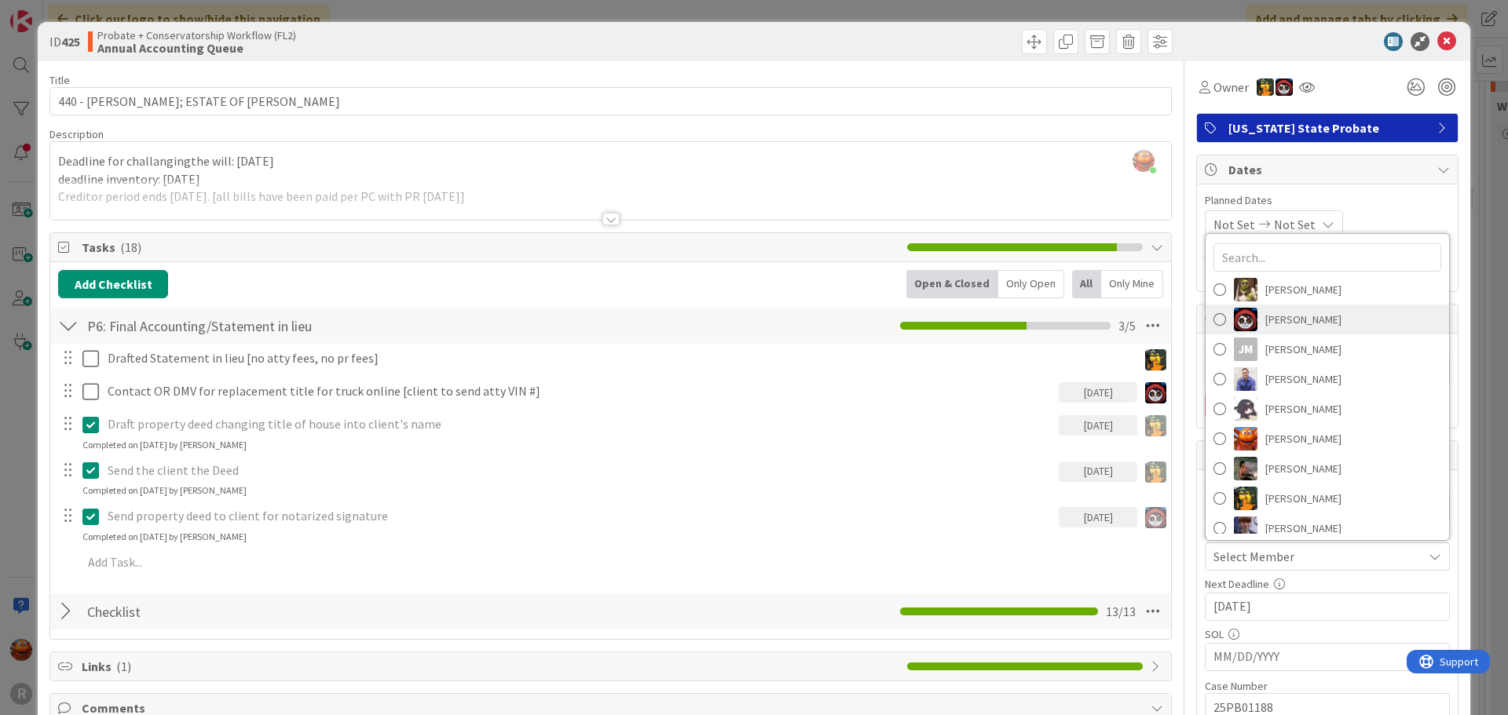
click at [1282, 323] on span "Jasmin Sanchez" at bounding box center [1303, 320] width 76 height 24
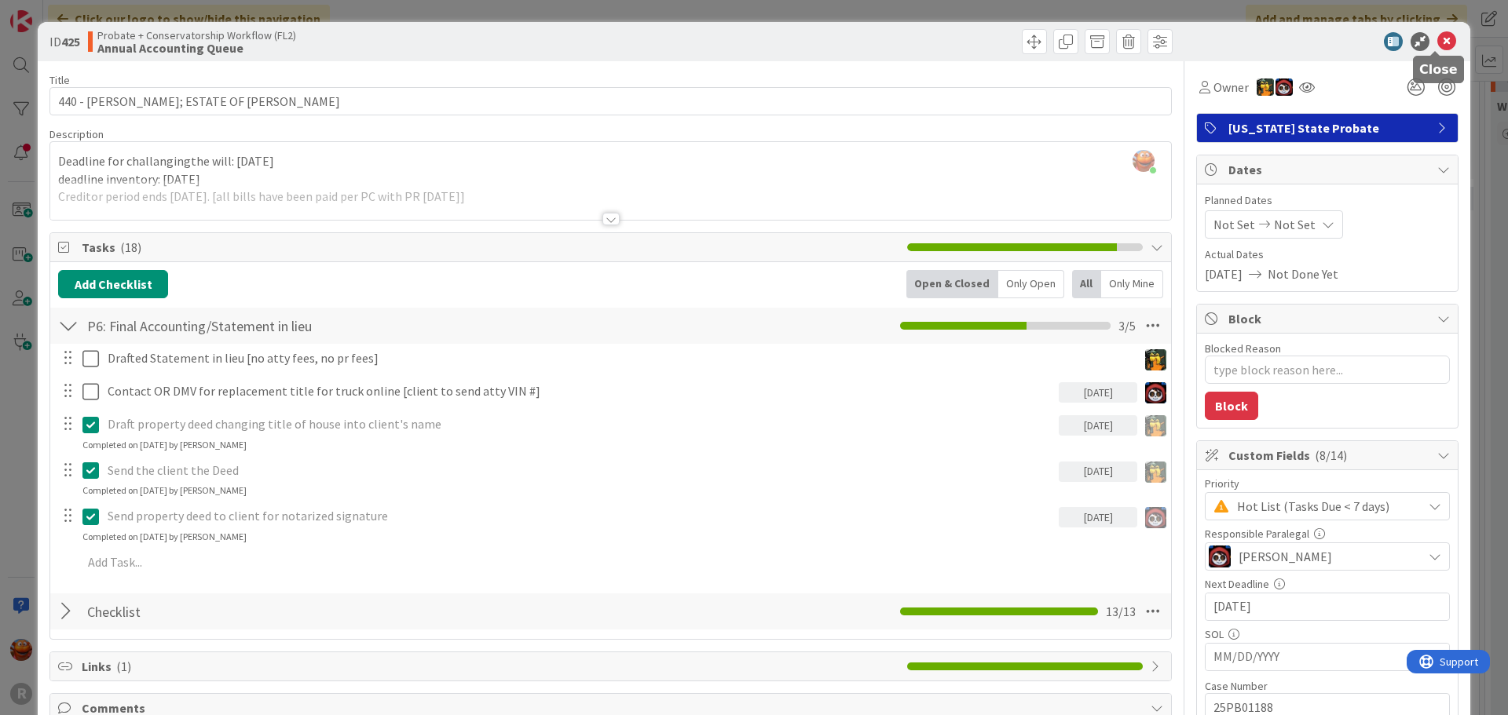
click at [1443, 40] on icon at bounding box center [1446, 41] width 19 height 19
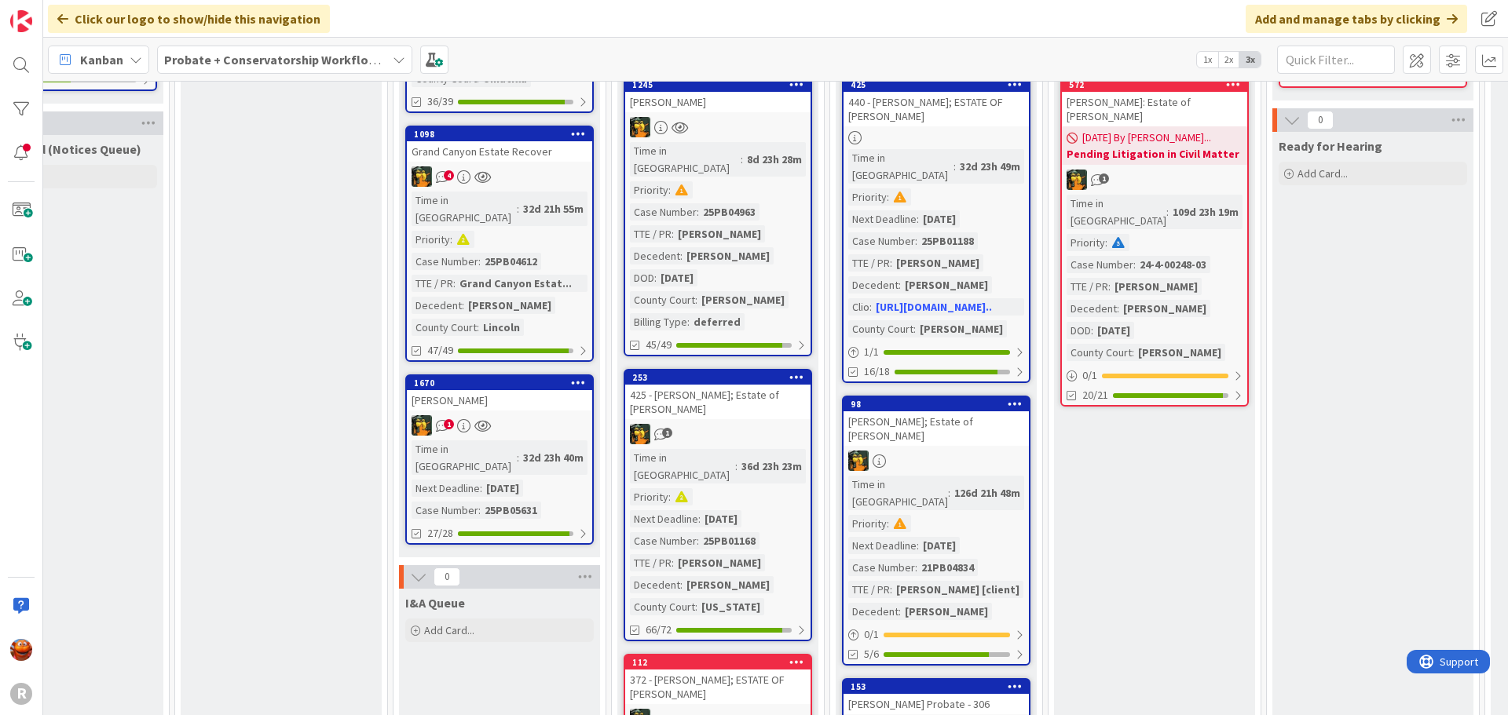
click at [992, 417] on link "98 ROUS, David; Estate of Wilbur Rous Time in Column : 126d 21h 48m Priority : …" at bounding box center [936, 531] width 188 height 270
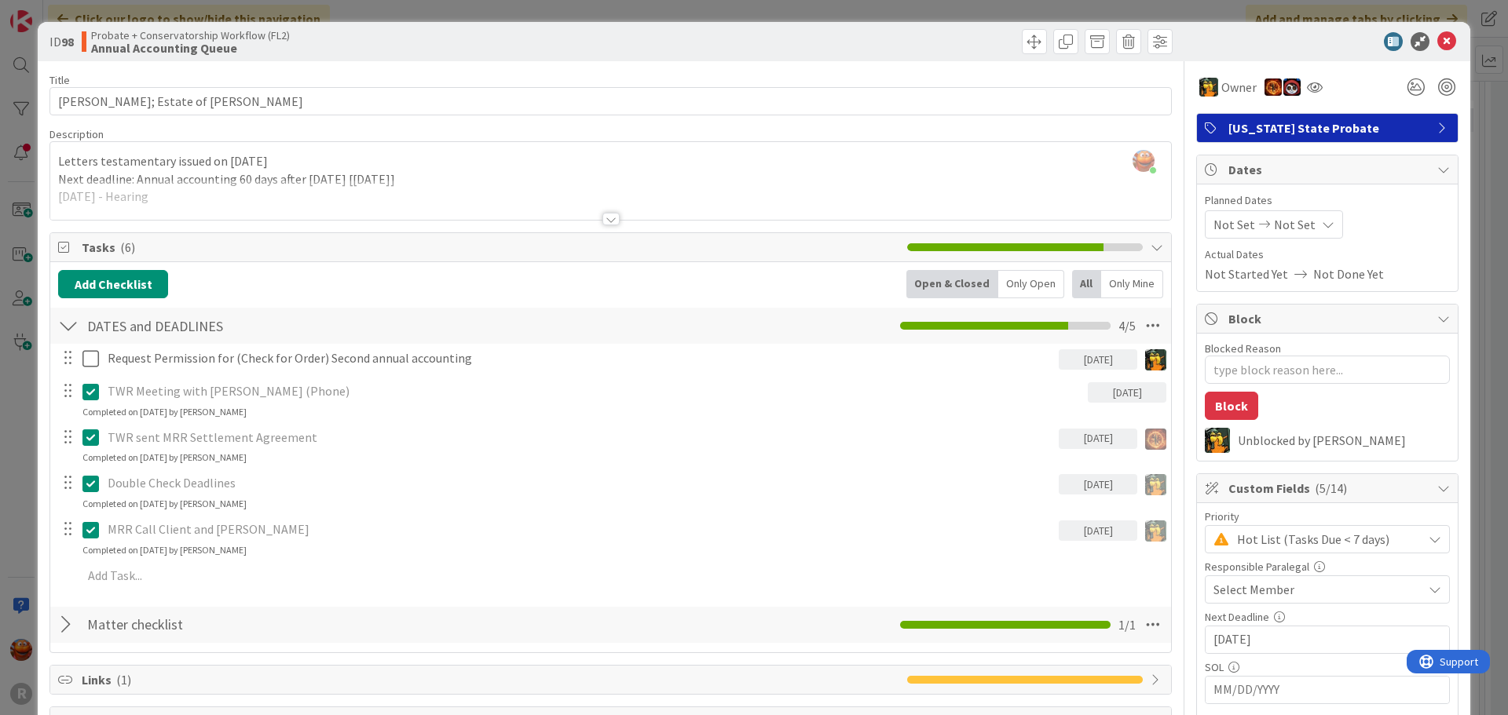
click at [1260, 583] on span "Select Member" at bounding box center [1253, 589] width 81 height 19
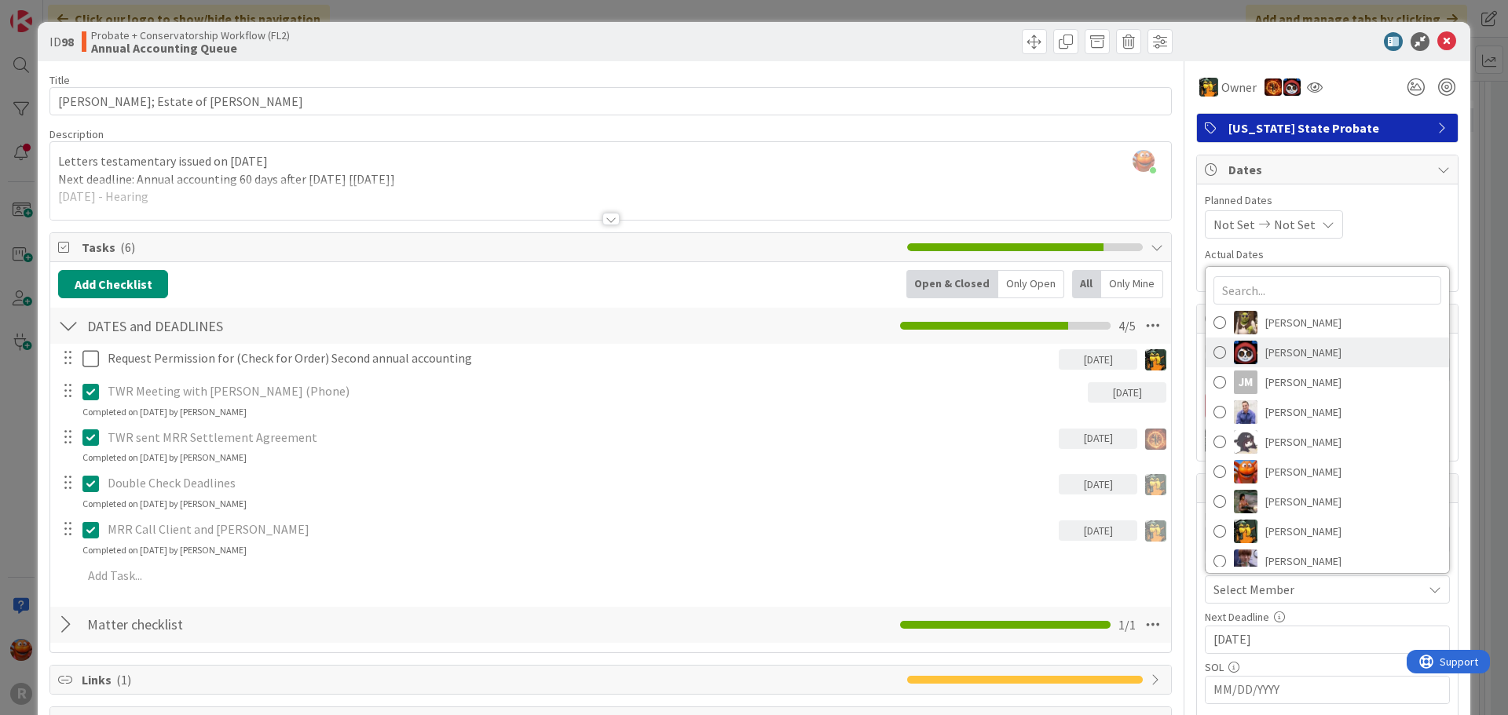
click at [1274, 360] on span "Jasmin Sanchez" at bounding box center [1303, 353] width 76 height 24
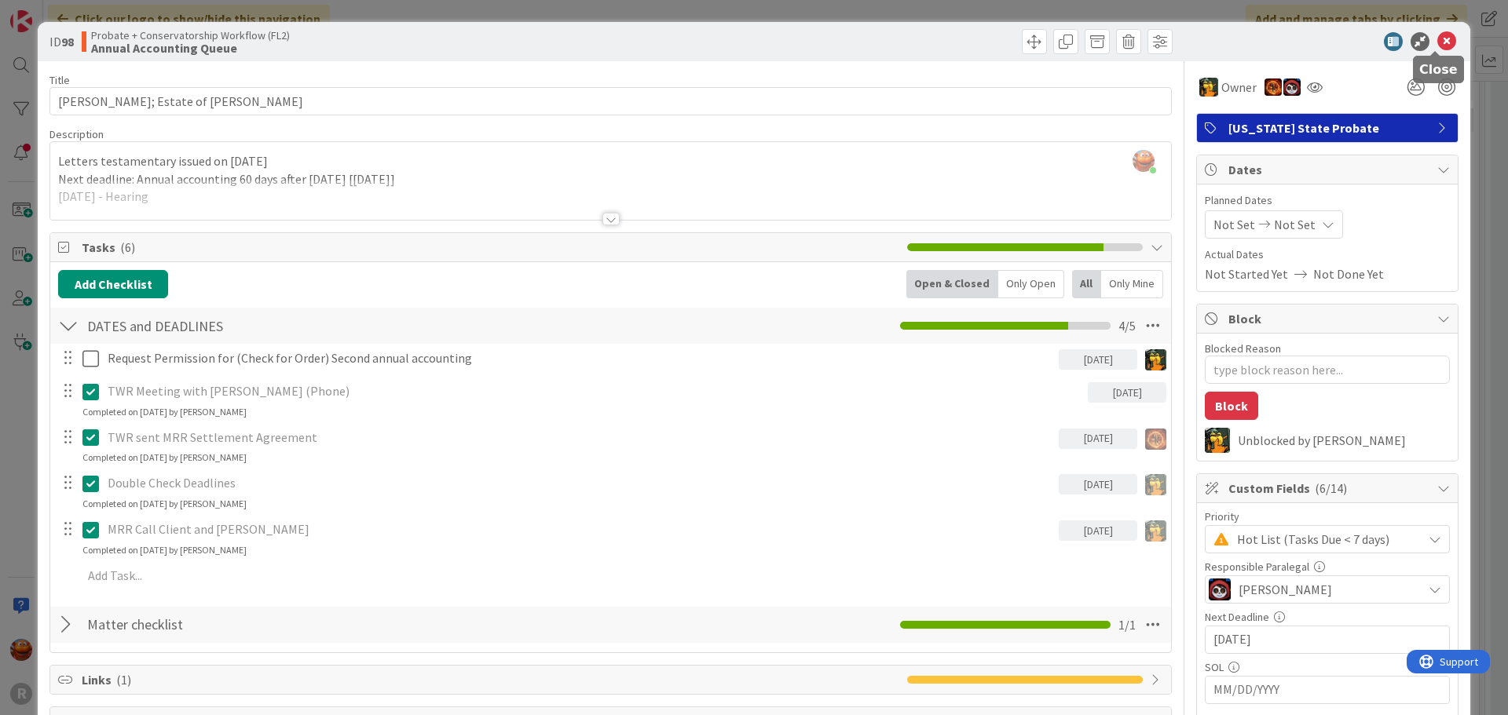
click at [1437, 39] on icon at bounding box center [1446, 41] width 19 height 19
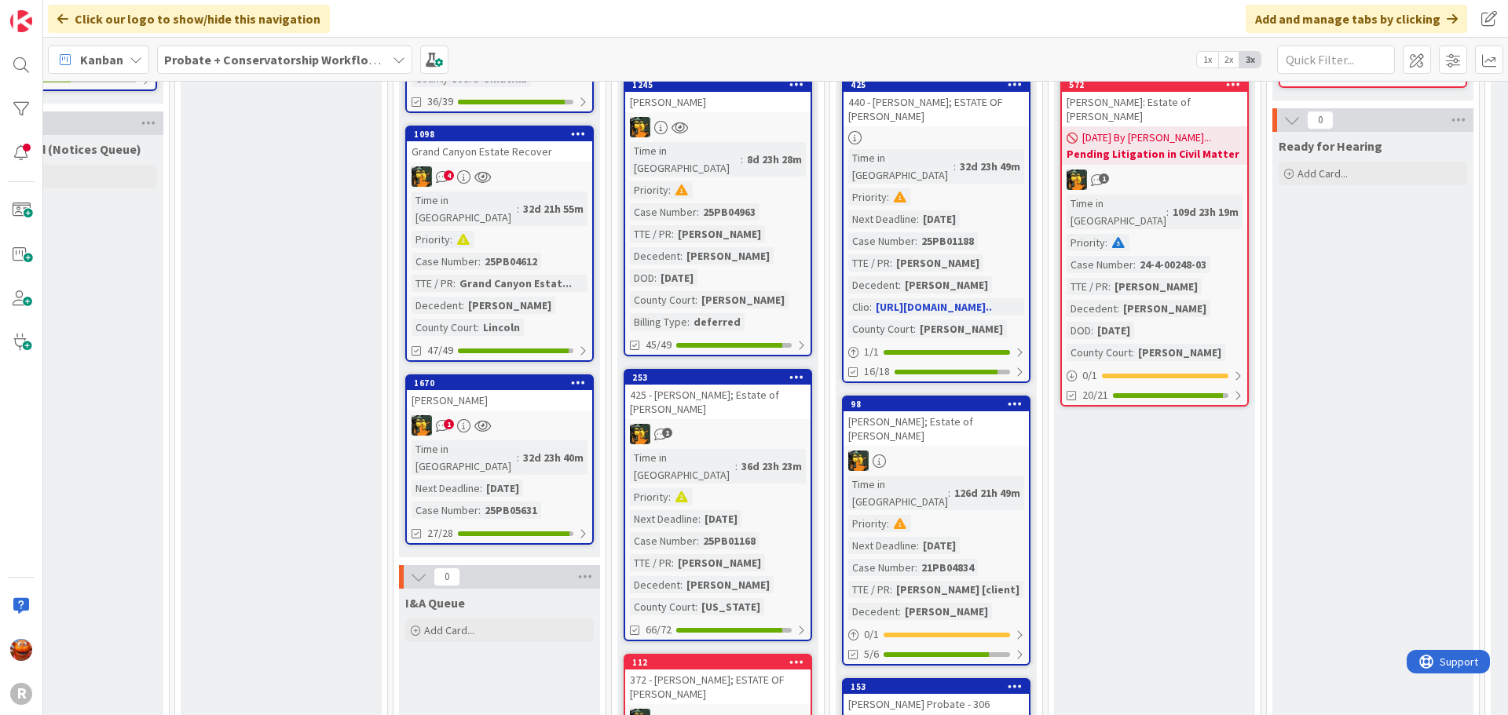
click at [955, 124] on div "440 - WELSH, Stefanie; ESTATE OF GARY DUMMER" at bounding box center [935, 109] width 185 height 35
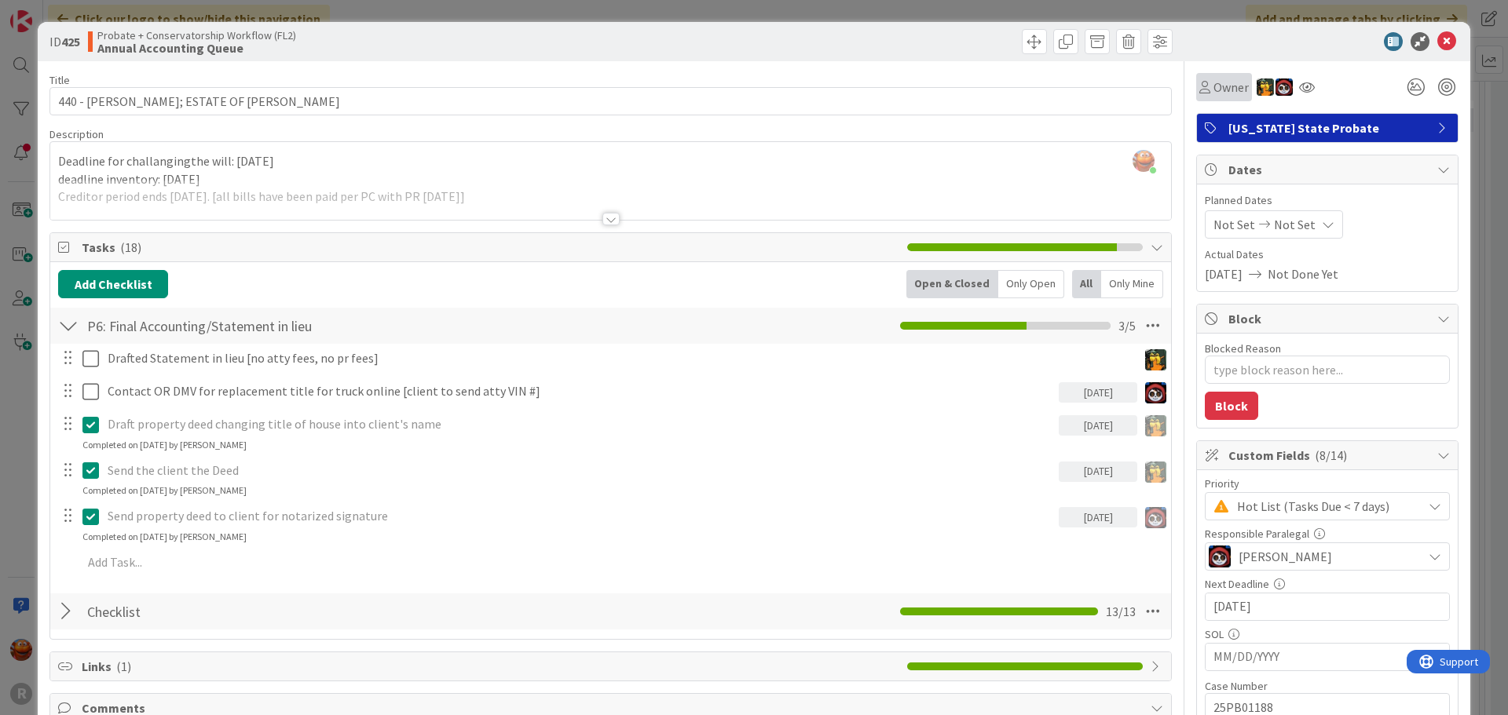
click at [1201, 99] on div "Owner" at bounding box center [1224, 87] width 56 height 28
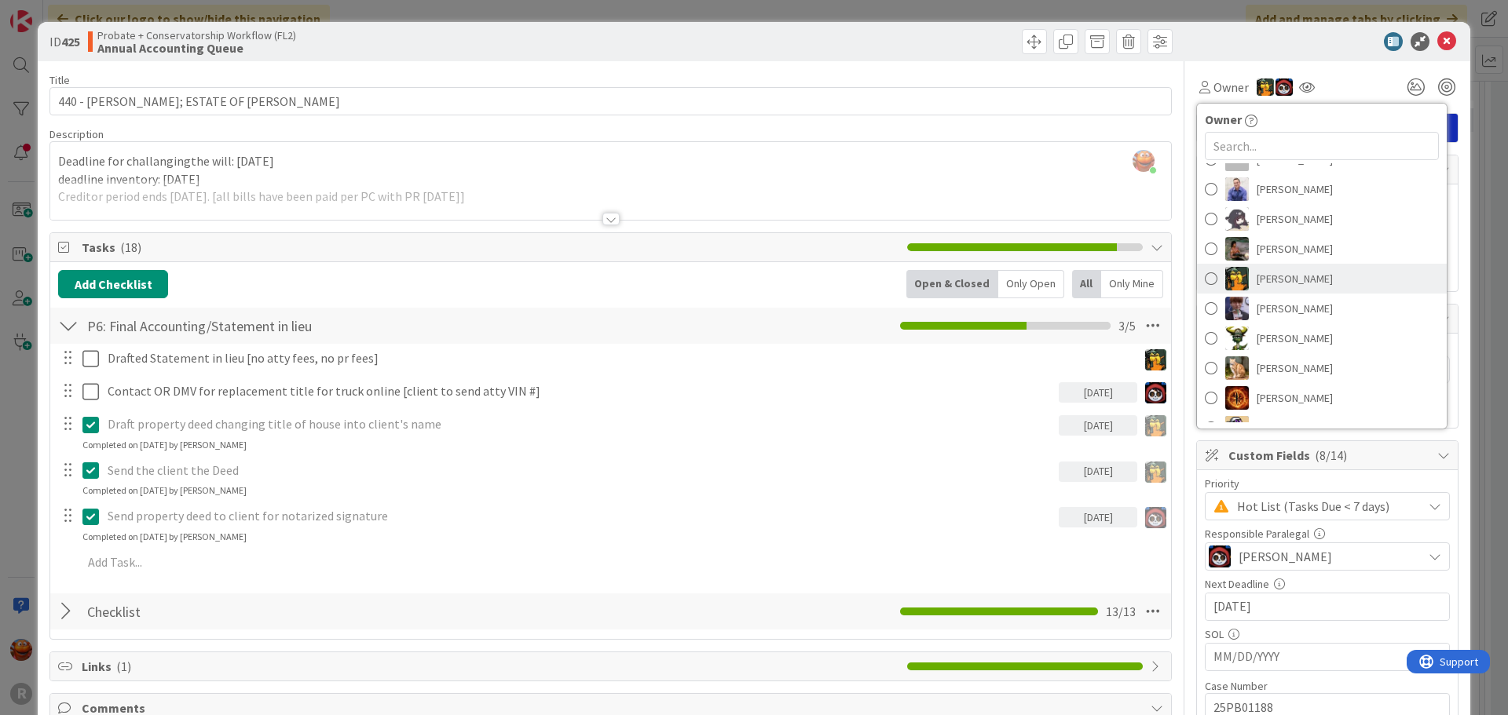
click at [1269, 282] on span "Michael Robb" at bounding box center [1294, 279] width 76 height 24
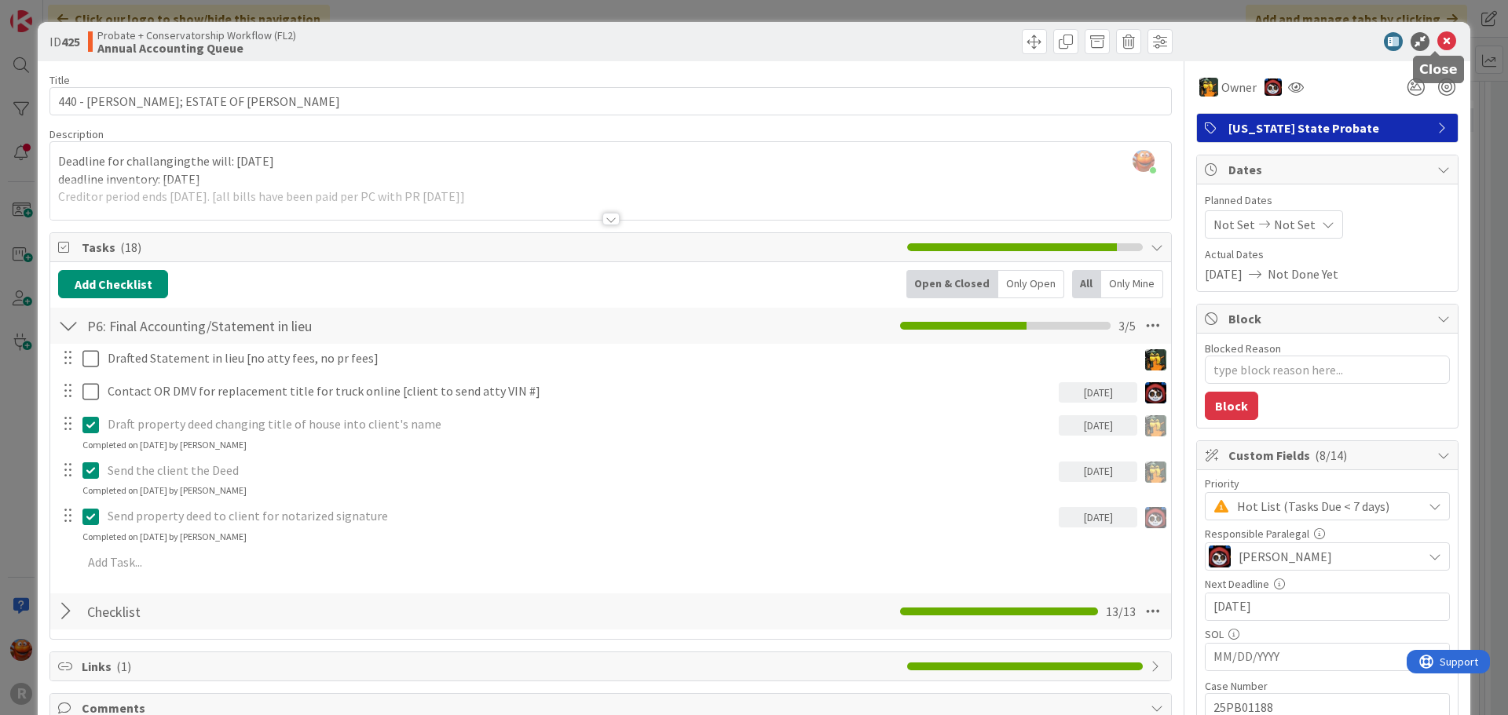
click at [1437, 37] on icon at bounding box center [1446, 41] width 19 height 19
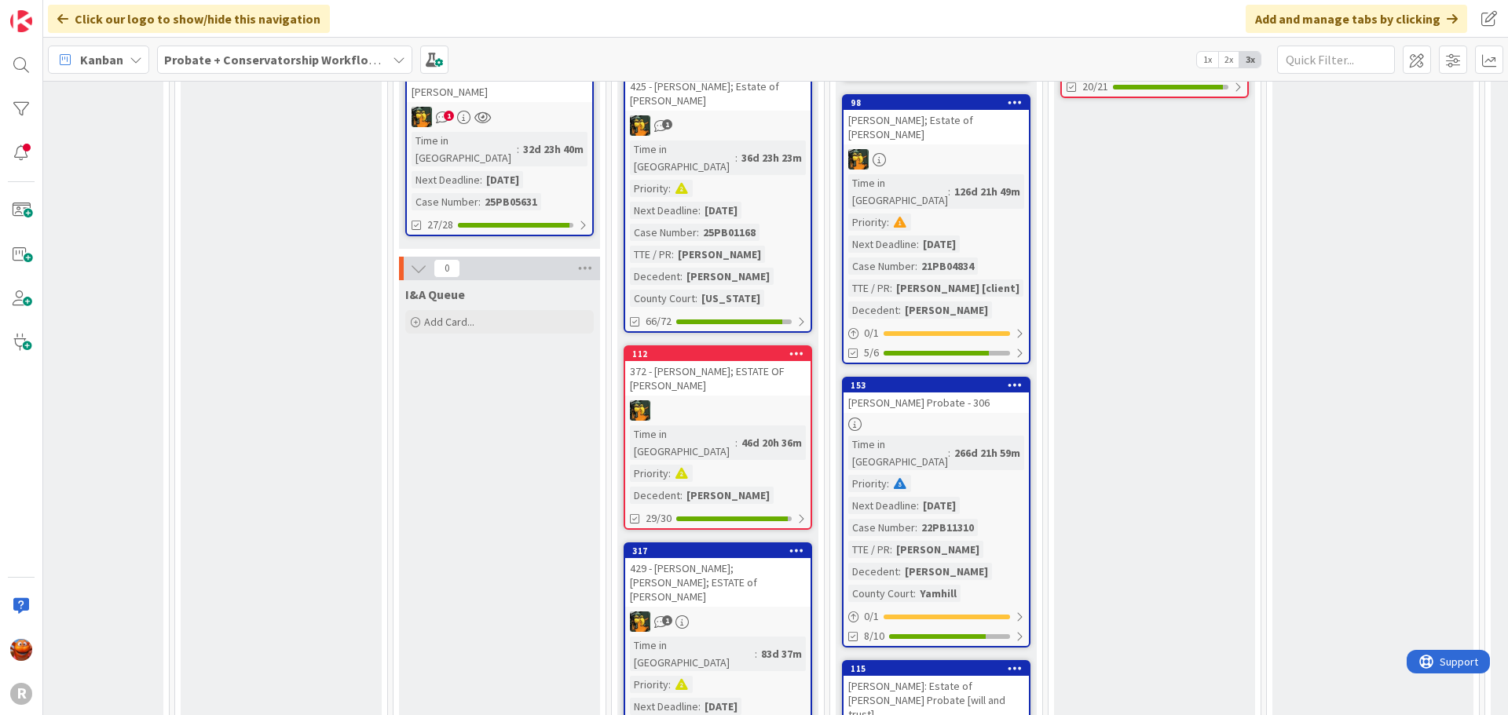
click at [963, 377] on link "153 LEMKE, Dorothy Probate - 306 Time in Column : 266d 21h 59m Priority : Next …" at bounding box center [936, 512] width 188 height 271
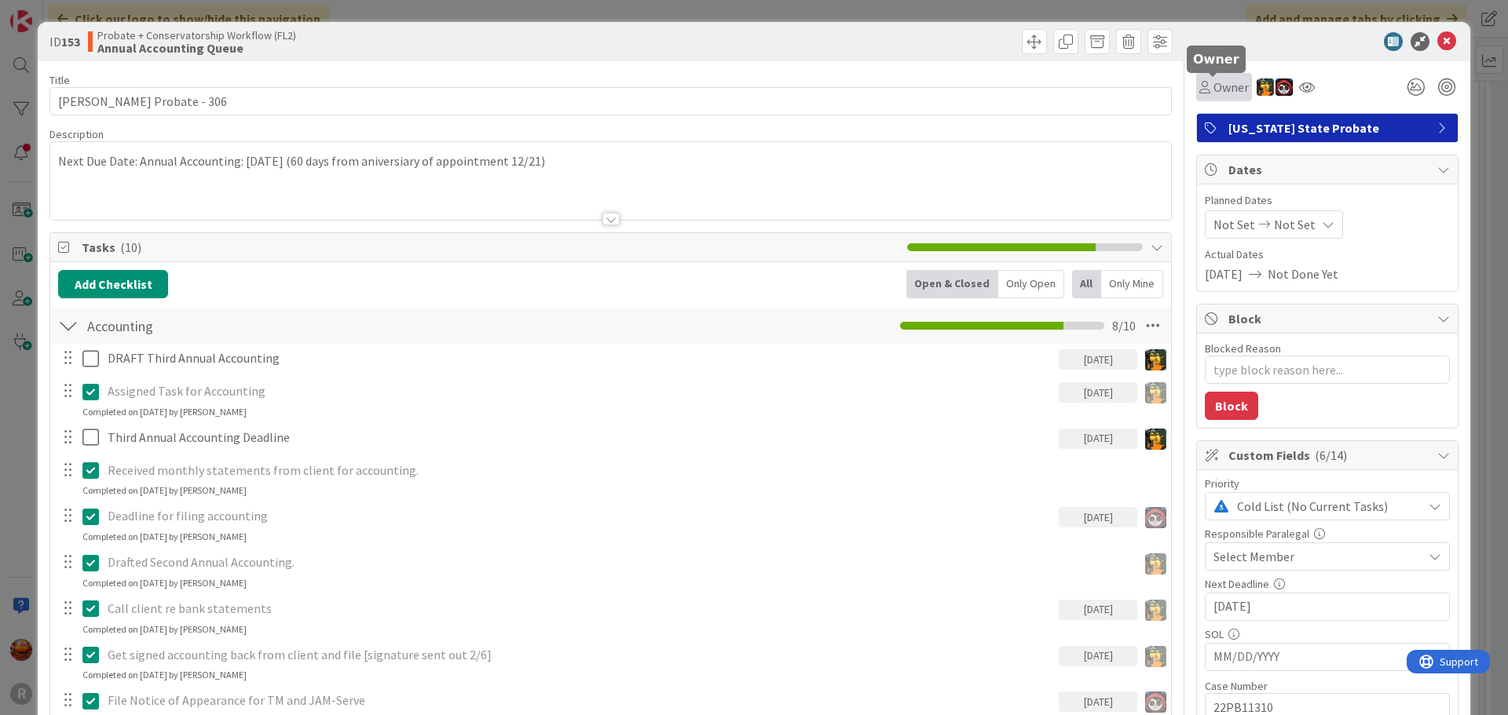
click at [1218, 85] on span "Owner" at bounding box center [1230, 87] width 35 height 19
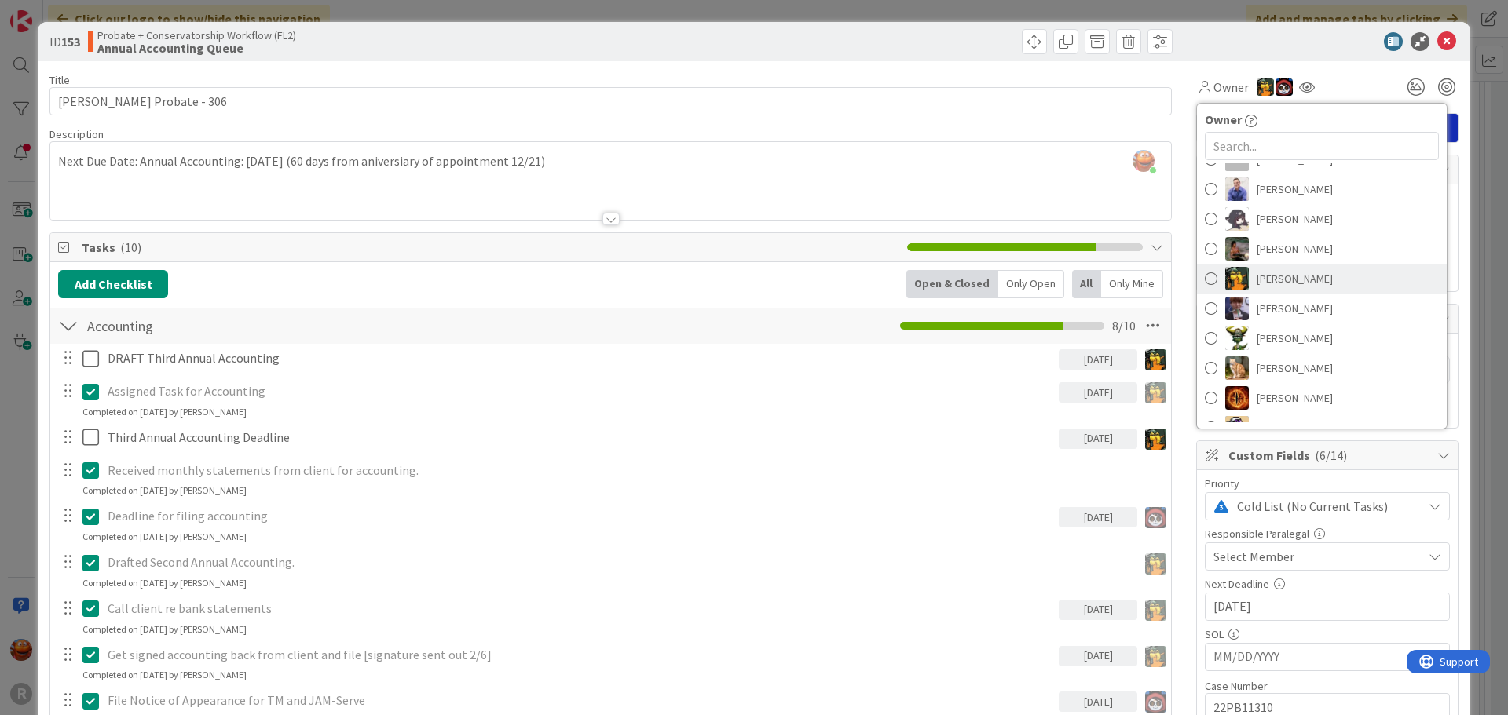
click at [1256, 288] on span "Michael Robb" at bounding box center [1294, 279] width 76 height 24
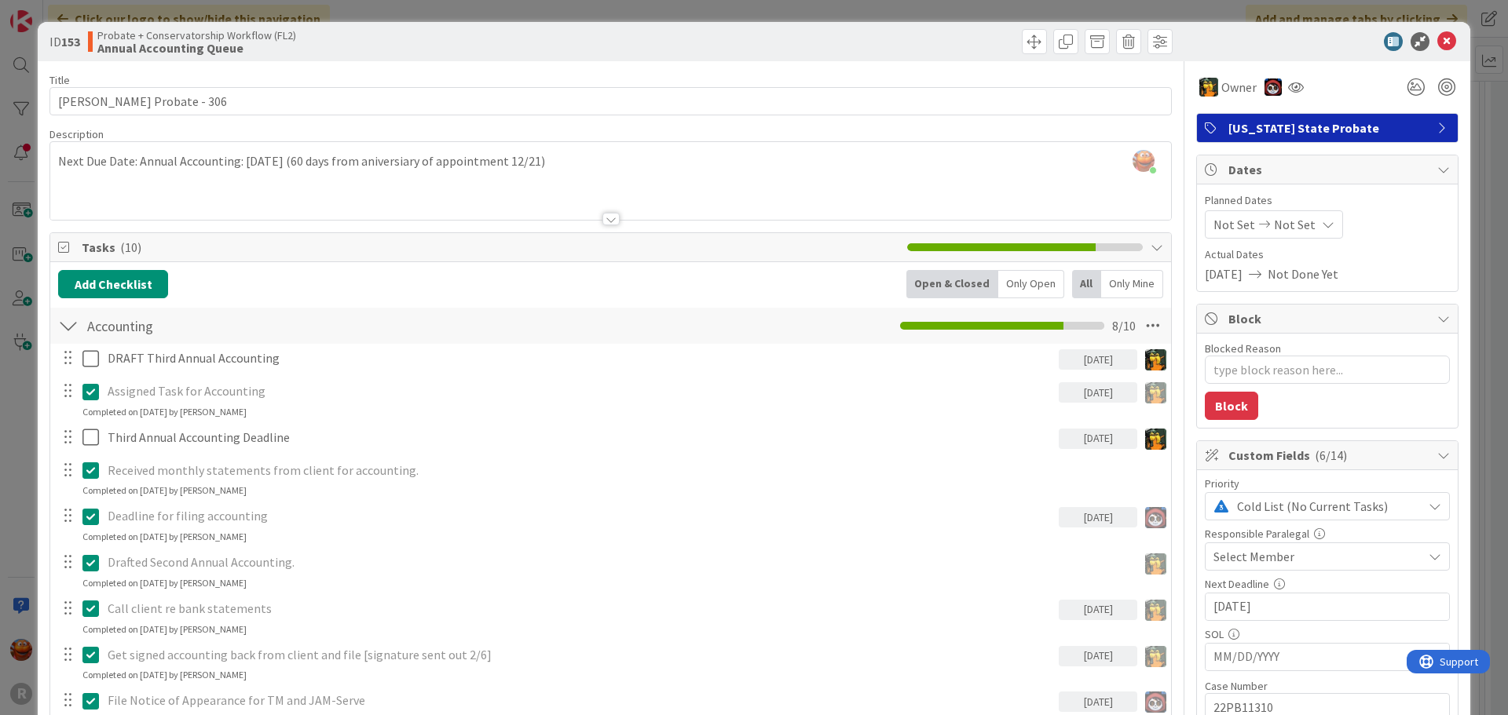
click at [1236, 565] on span "Select Member" at bounding box center [1253, 556] width 81 height 19
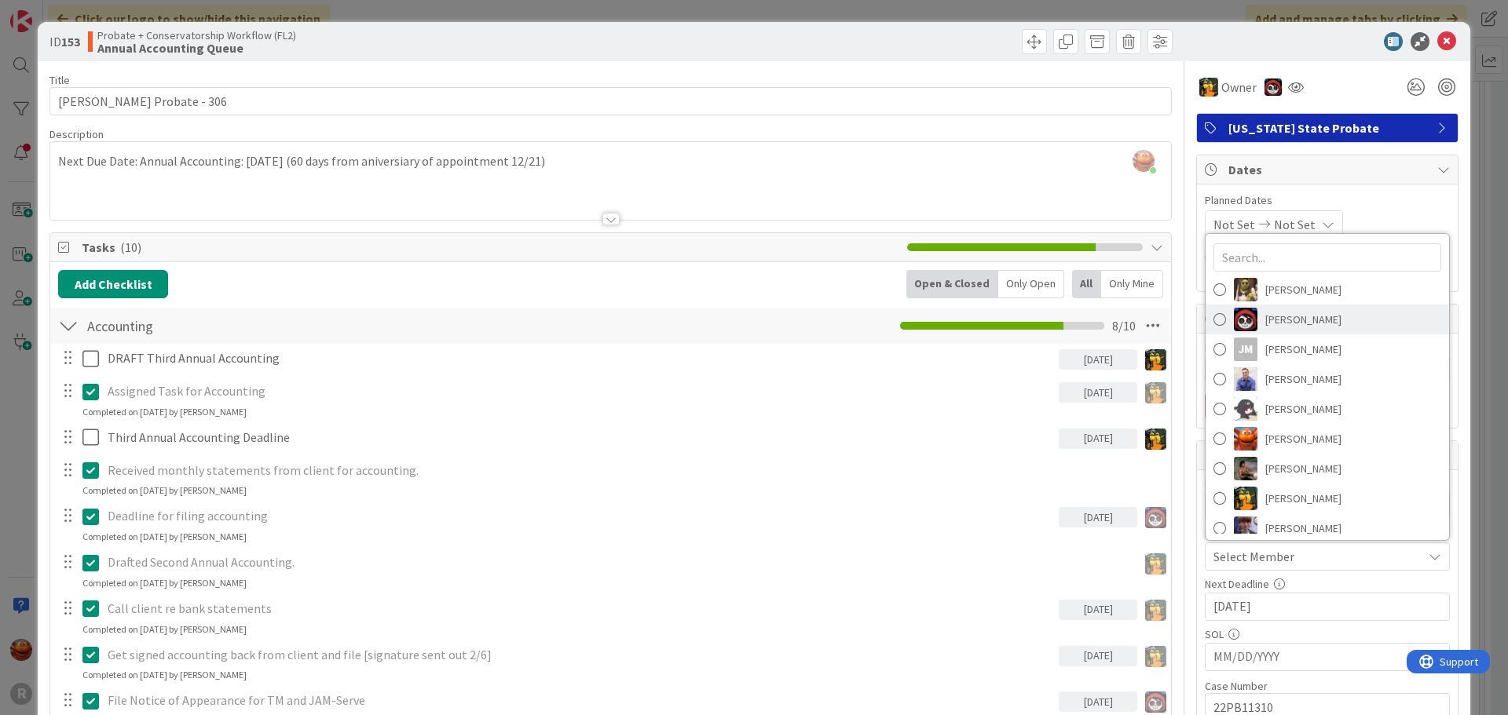
click at [1274, 318] on span "Jasmin Sanchez" at bounding box center [1303, 320] width 76 height 24
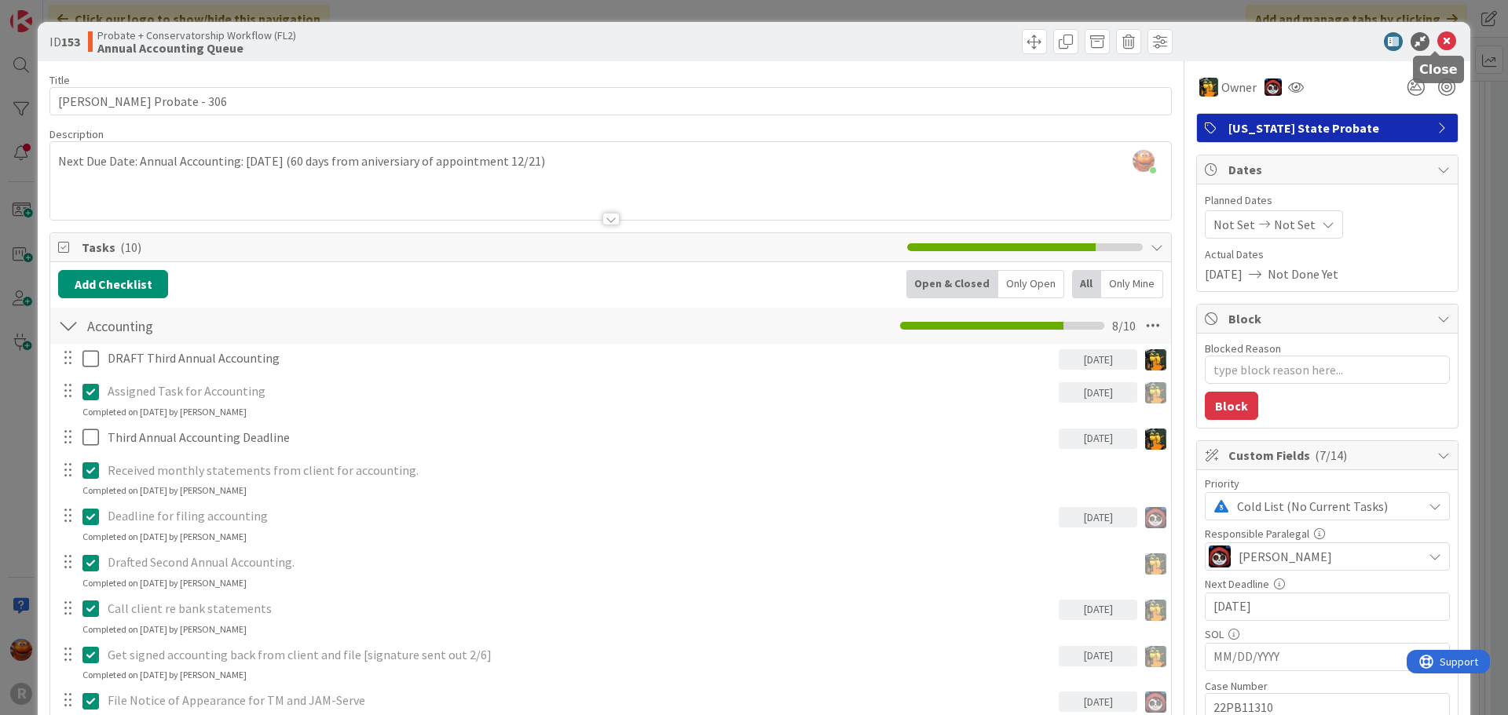
click at [1437, 39] on icon at bounding box center [1446, 41] width 19 height 19
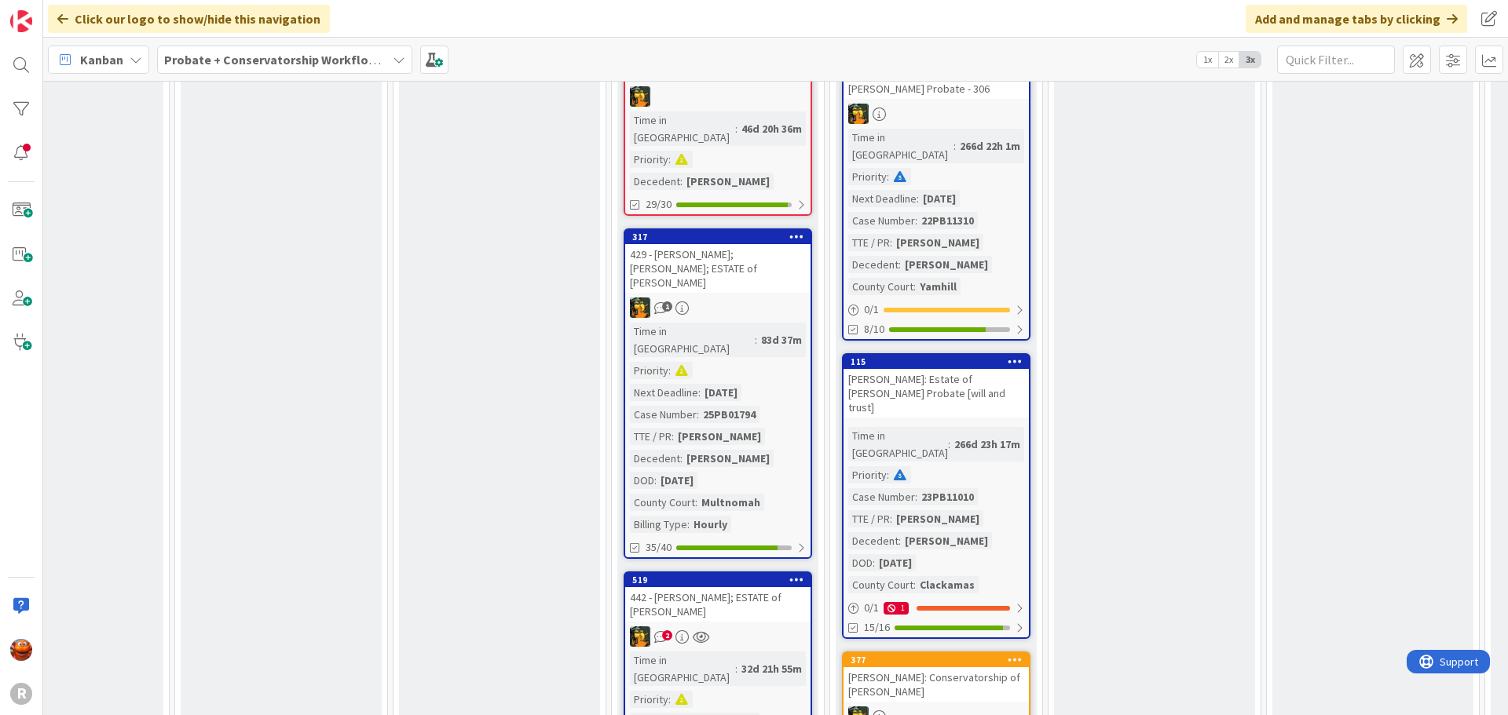
click at [989, 369] on div "HART: Estate of Charles E. Hart Probate [will and trust]" at bounding box center [935, 393] width 185 height 49
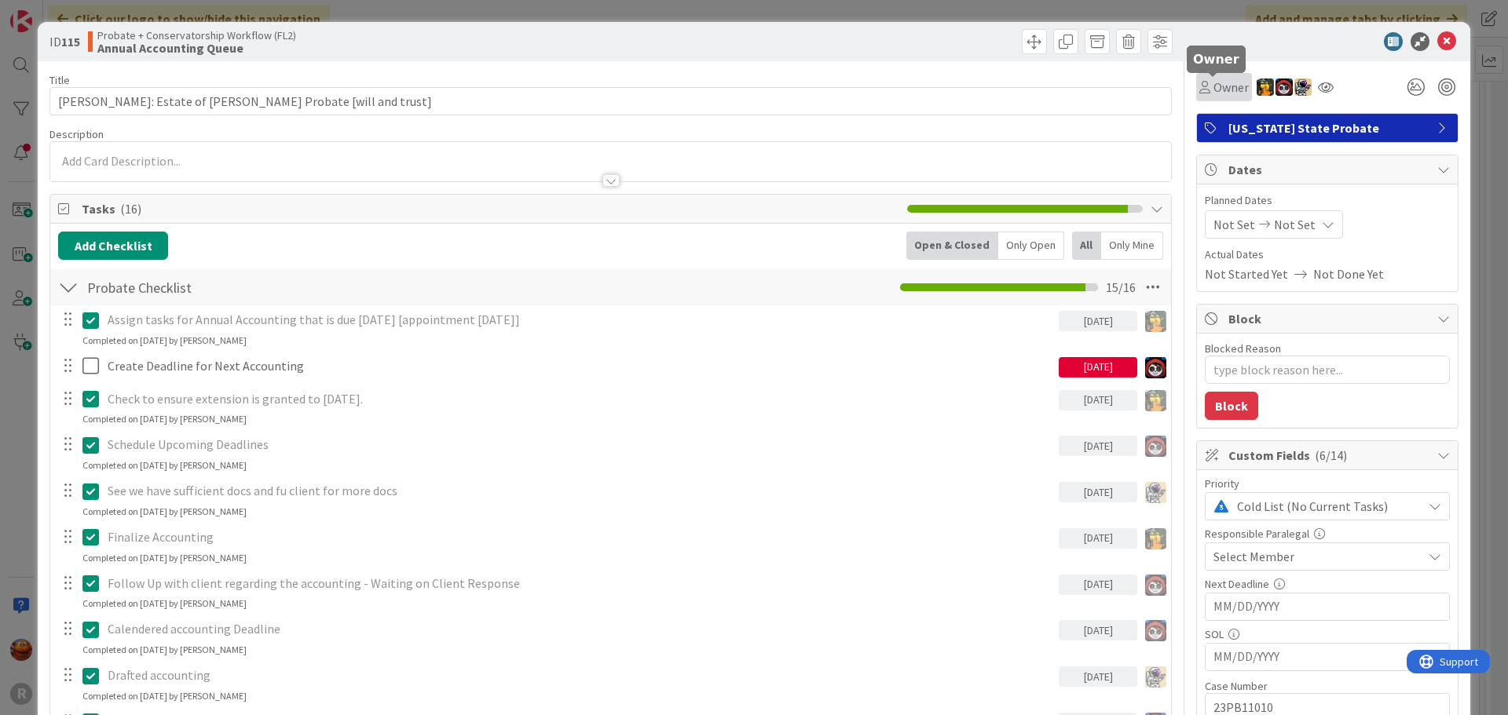
click at [1213, 84] on span "Owner" at bounding box center [1230, 87] width 35 height 19
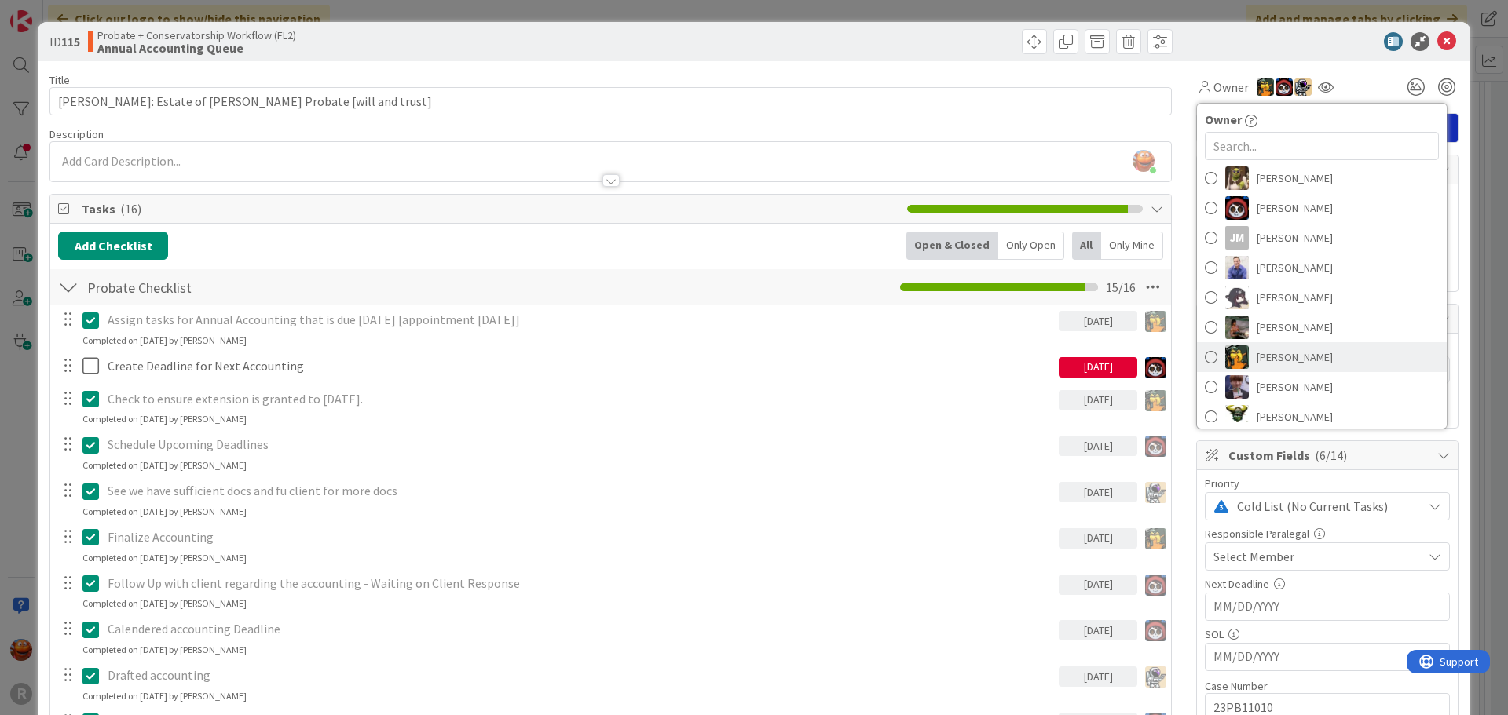
click at [1240, 353] on link "Michael Robb" at bounding box center [1322, 357] width 250 height 30
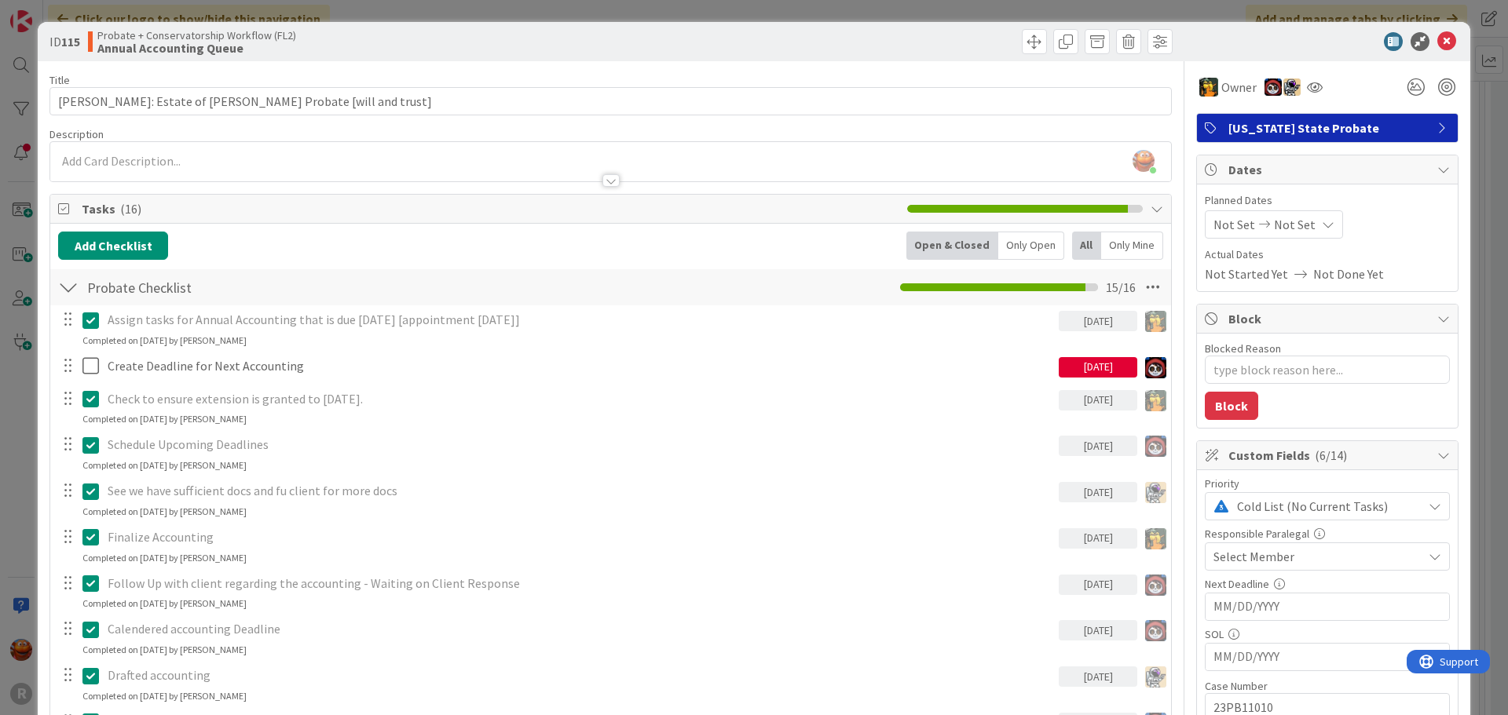
click at [1254, 561] on span "Select Member" at bounding box center [1253, 556] width 81 height 19
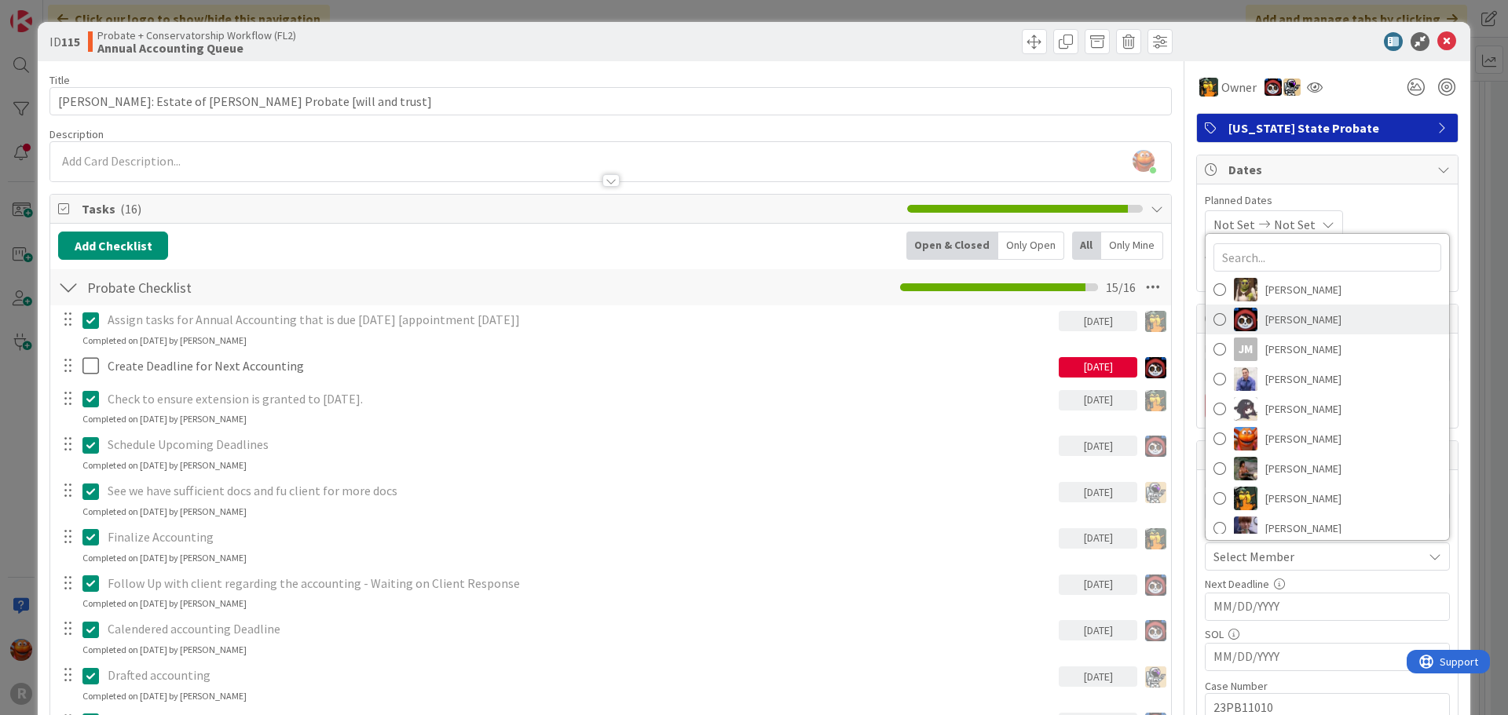
click at [1249, 319] on link "Jasmin Sanchez" at bounding box center [1326, 320] width 243 height 30
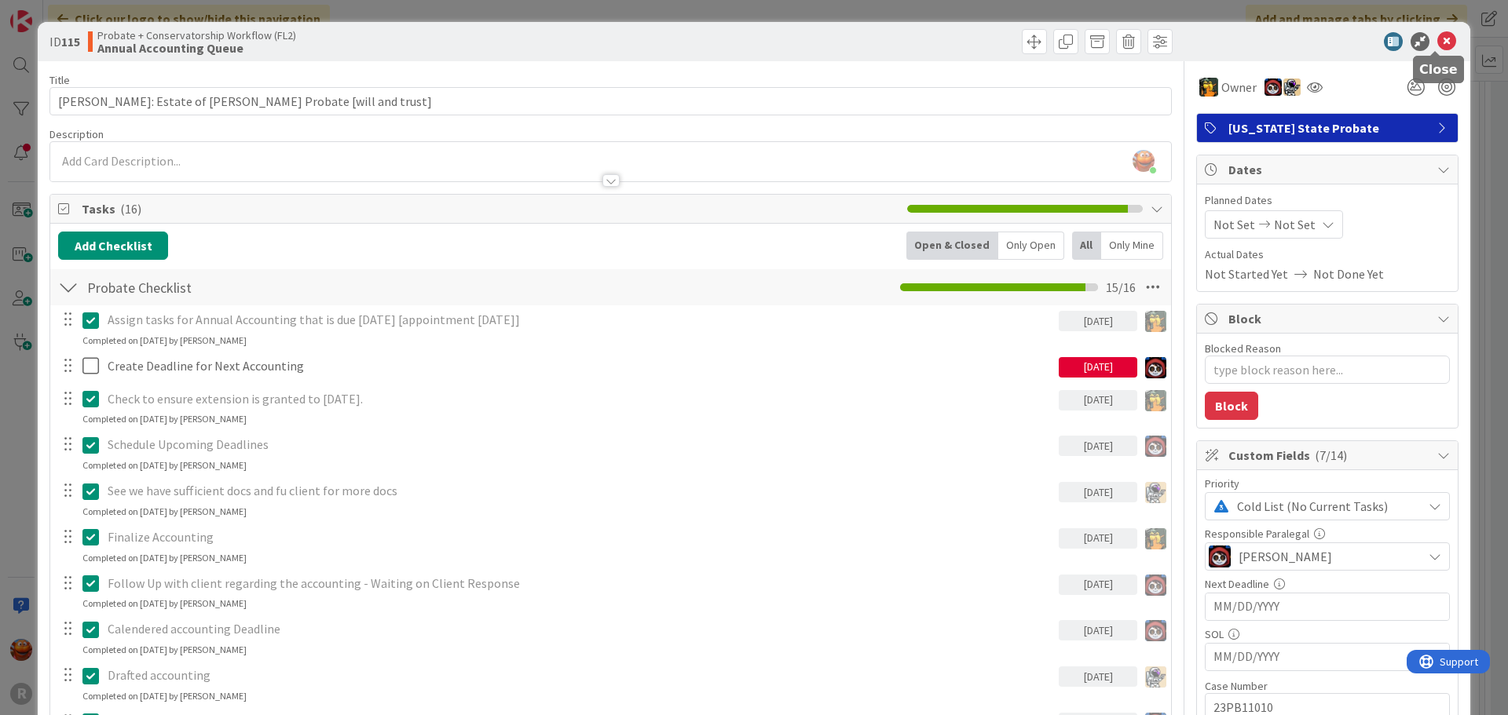
click at [1437, 43] on icon at bounding box center [1446, 41] width 19 height 19
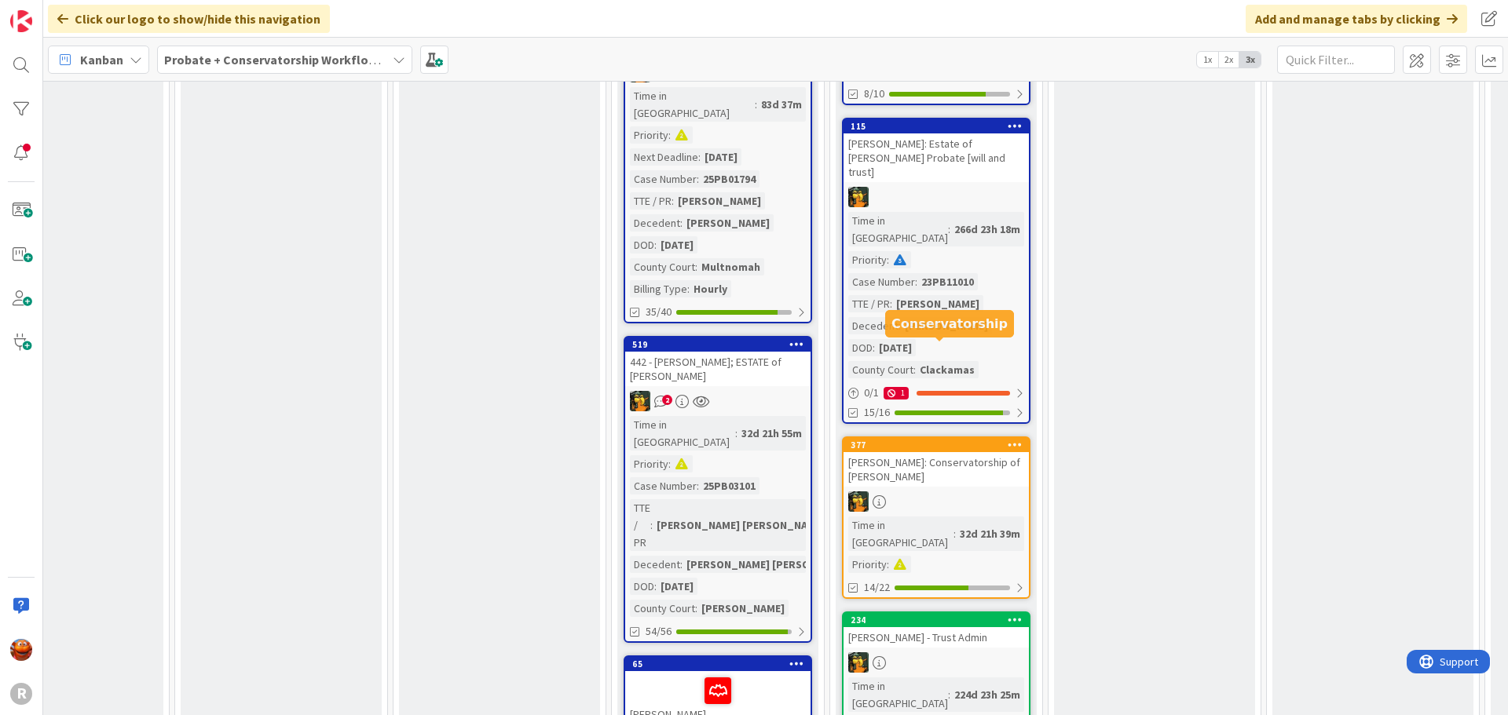
click at [944, 492] on div at bounding box center [935, 502] width 185 height 20
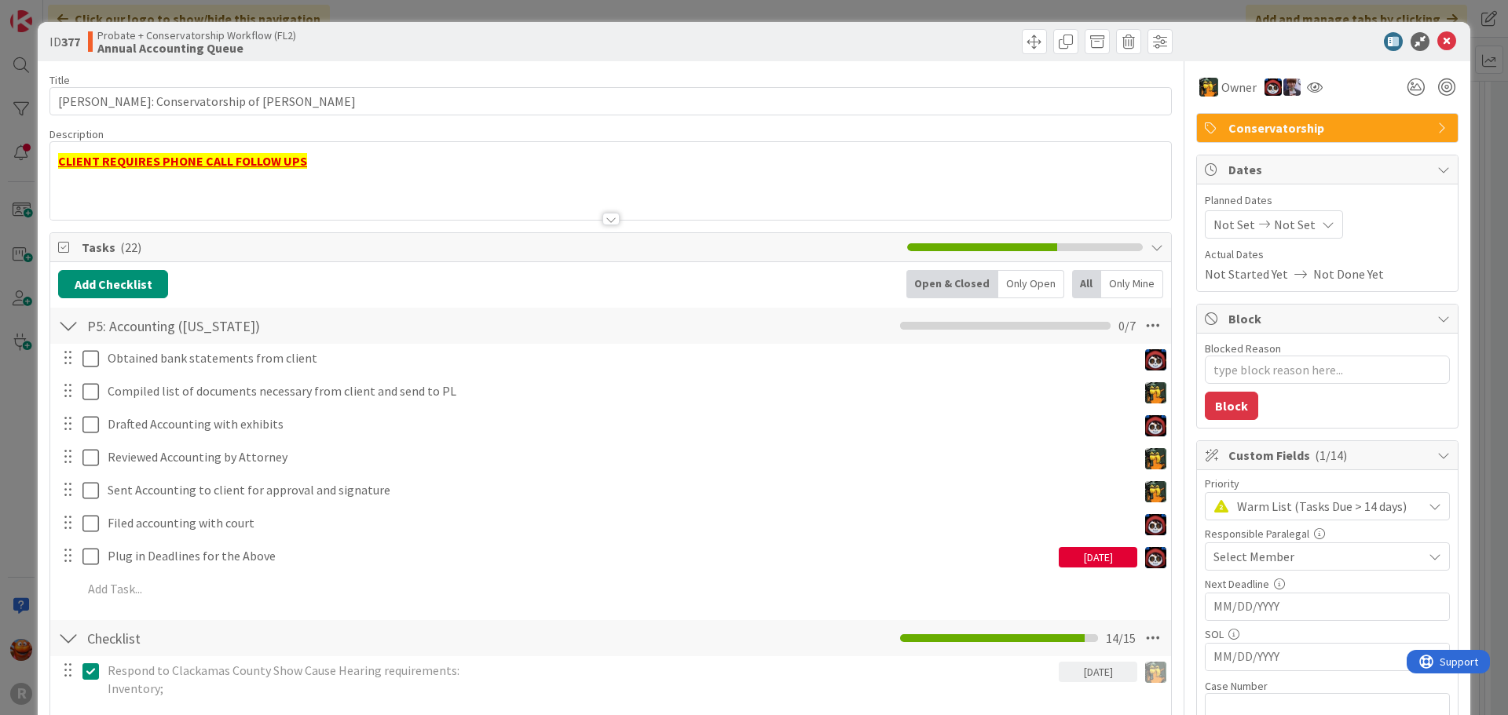
click at [1247, 565] on span "Select Member" at bounding box center [1253, 556] width 81 height 19
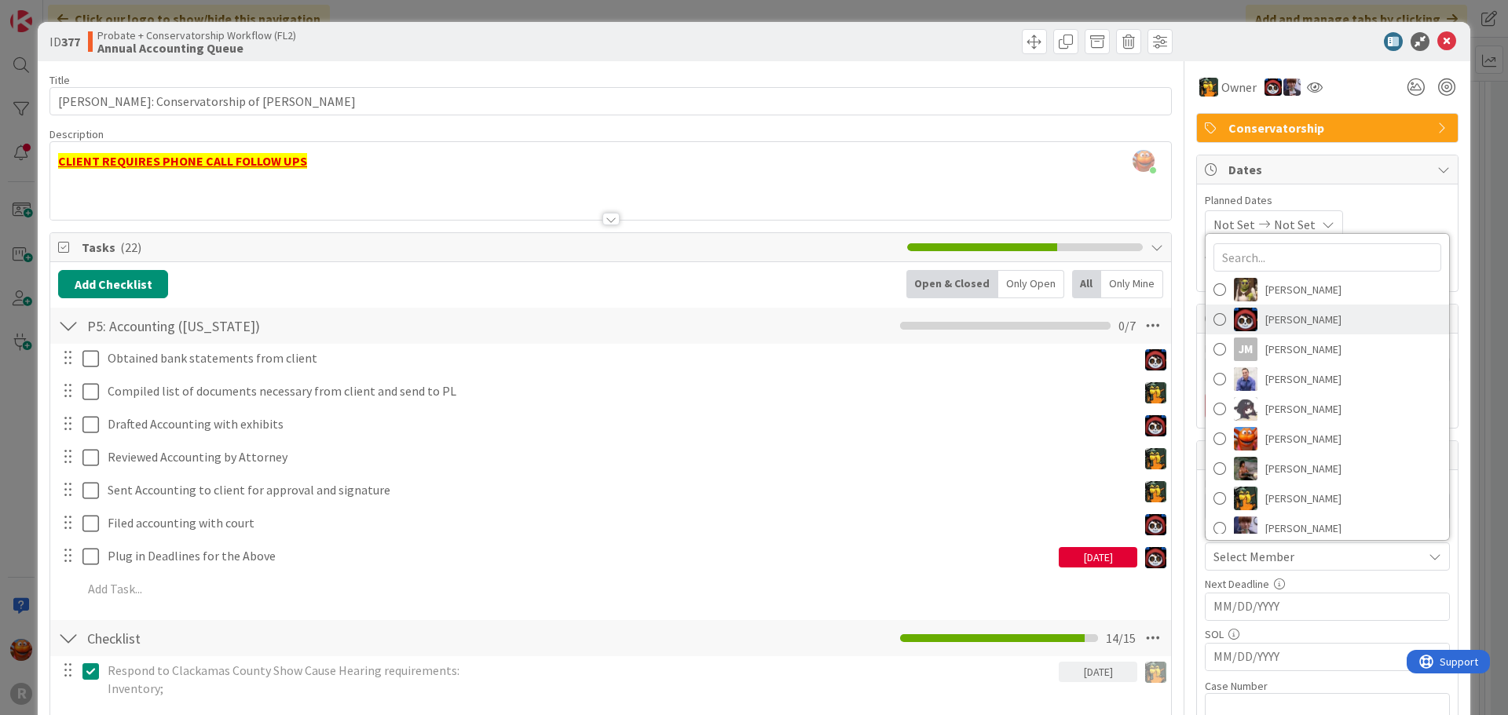
click at [1251, 327] on link "Jasmin Sanchez" at bounding box center [1326, 320] width 243 height 30
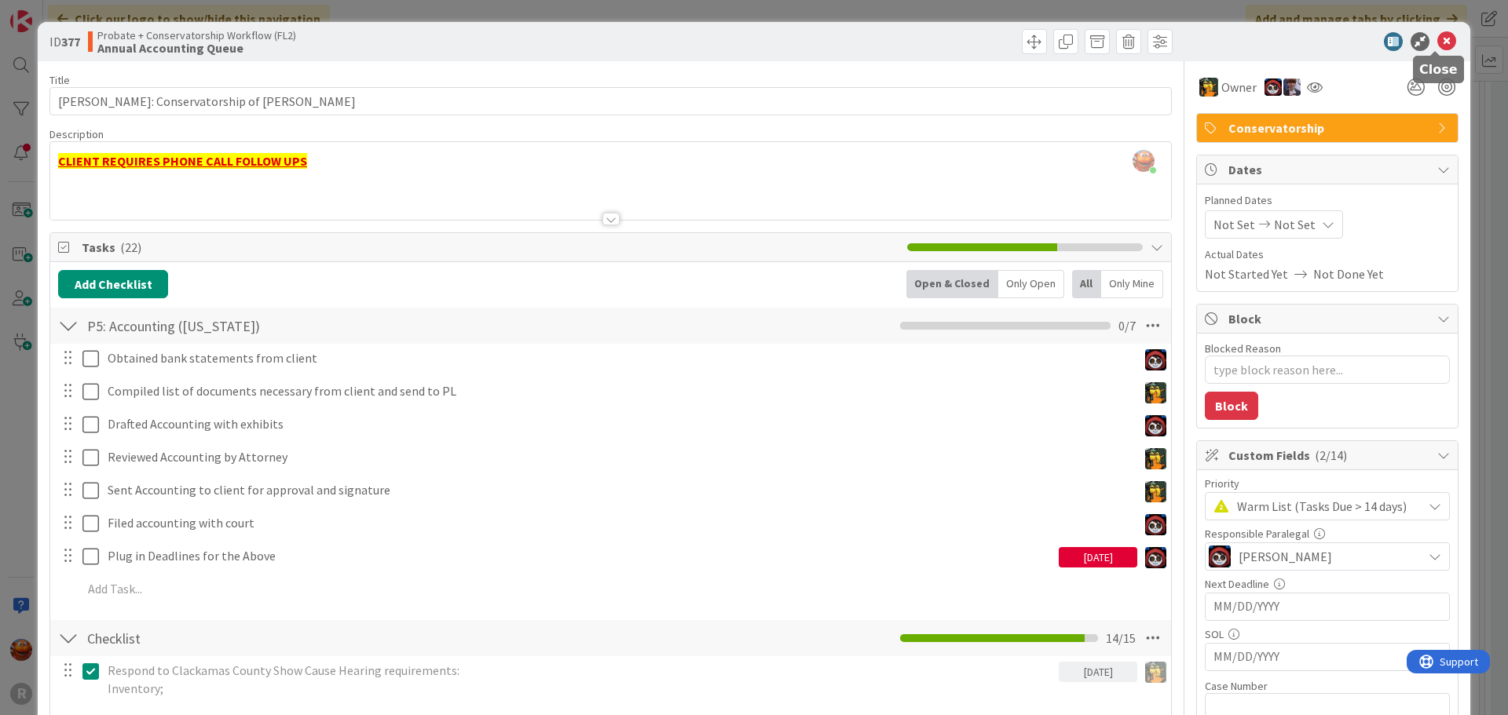
click at [1437, 40] on icon at bounding box center [1446, 41] width 19 height 19
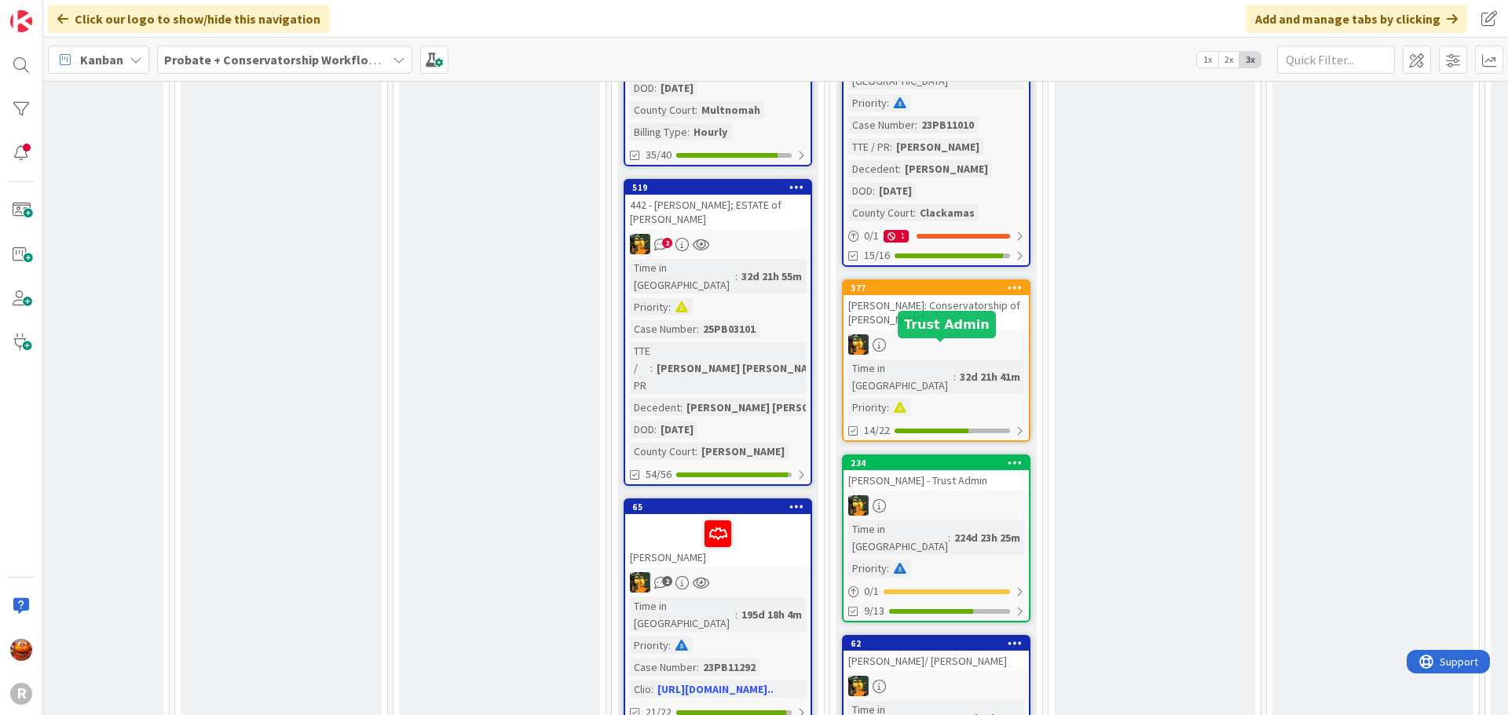
click at [965, 470] on div "McWhirter - Trust Admin" at bounding box center [935, 480] width 185 height 20
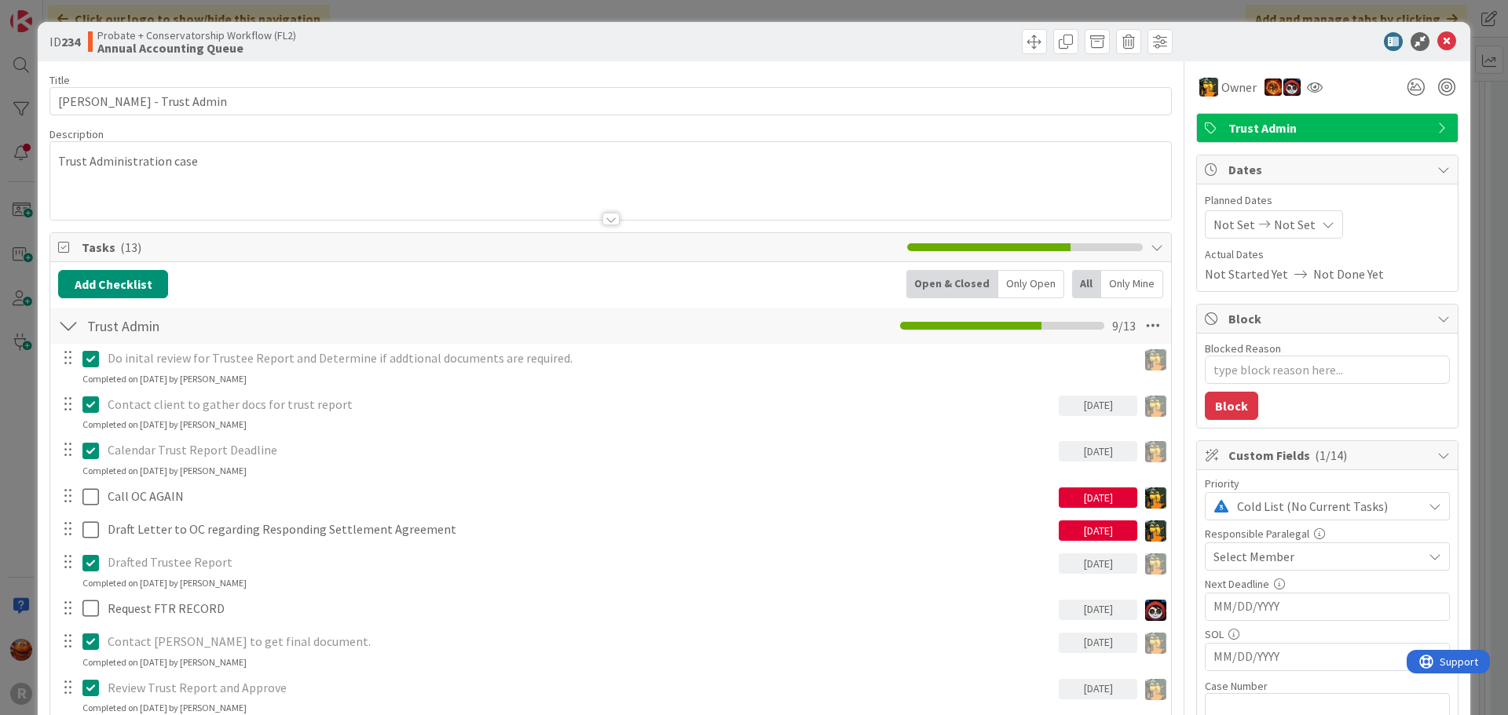
click at [1264, 555] on span "Select Member" at bounding box center [1253, 556] width 81 height 19
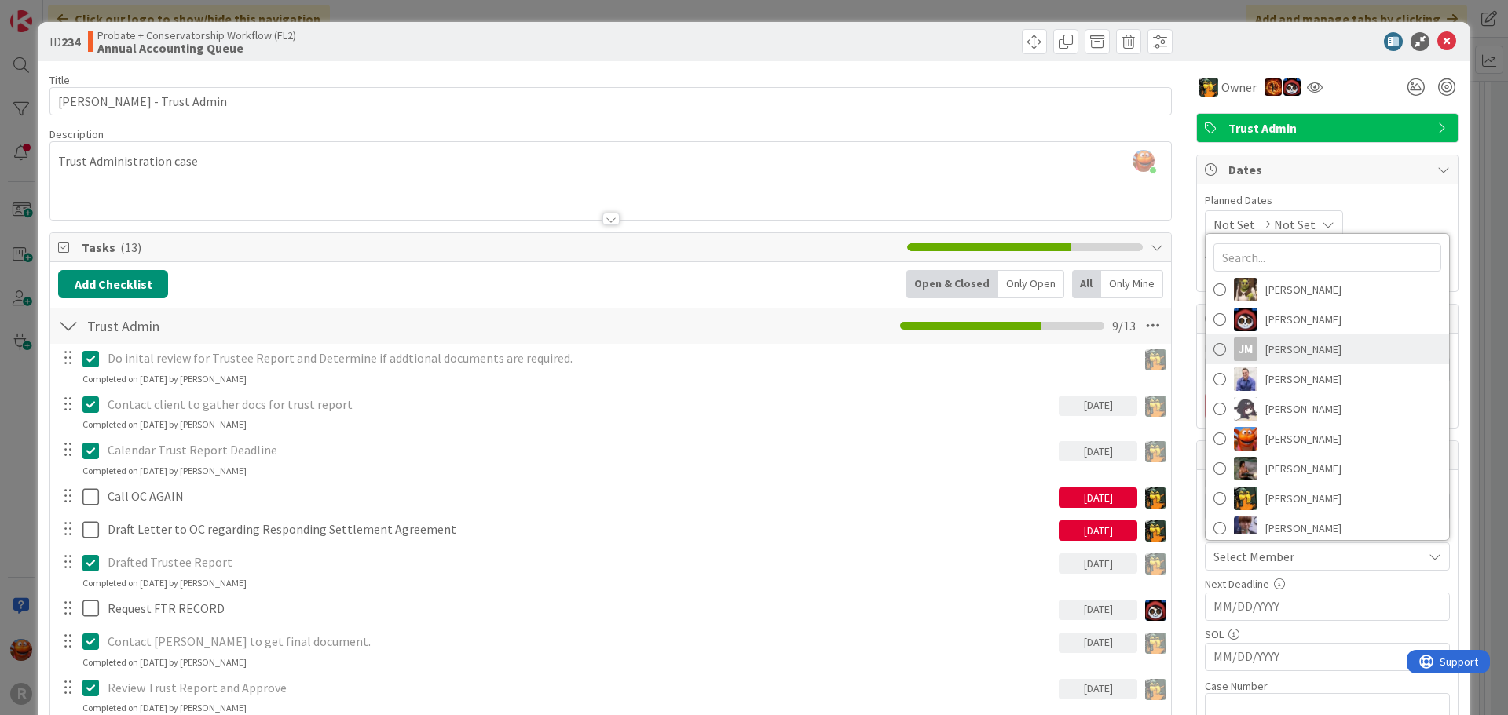
click at [1270, 336] on link "JM Jeff Myers" at bounding box center [1326, 350] width 243 height 30
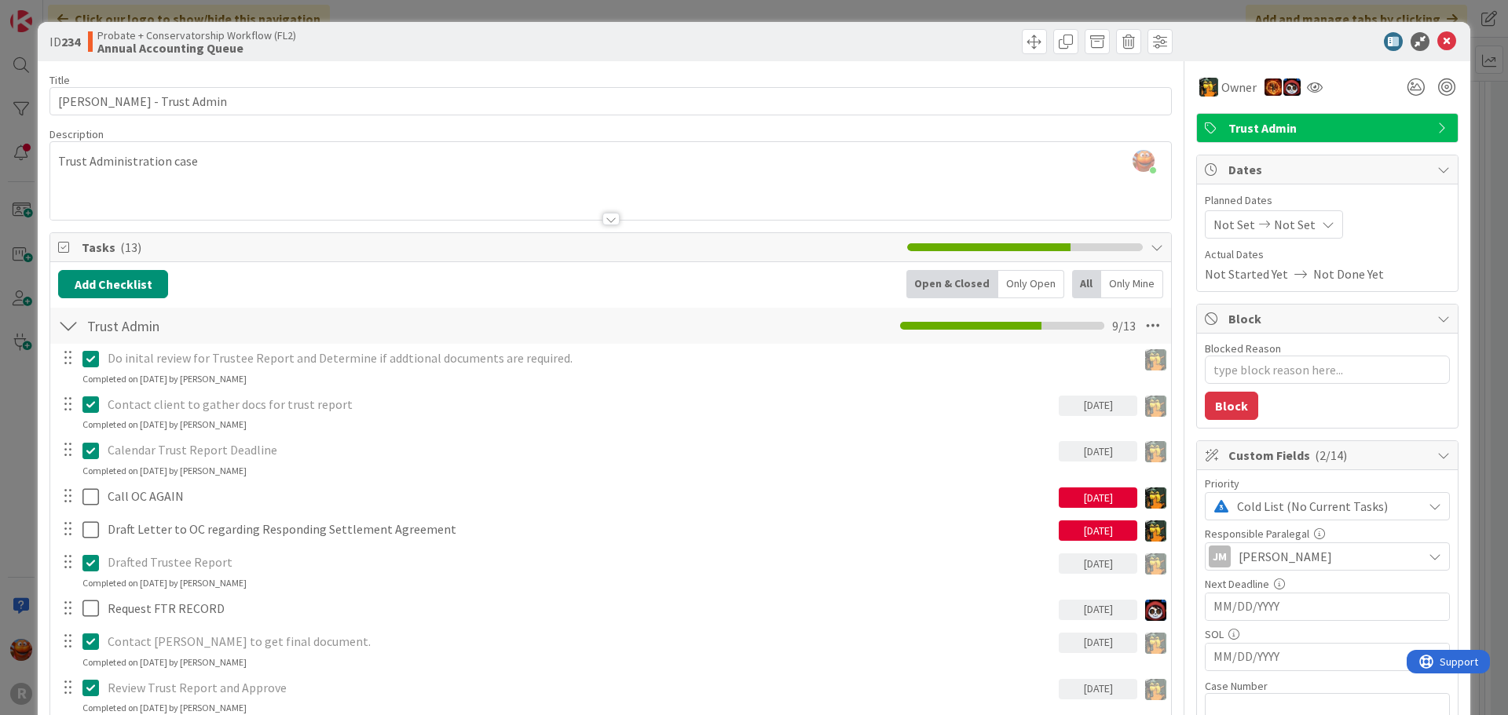
click at [1270, 554] on span "Jeff Myers" at bounding box center [1284, 556] width 93 height 19
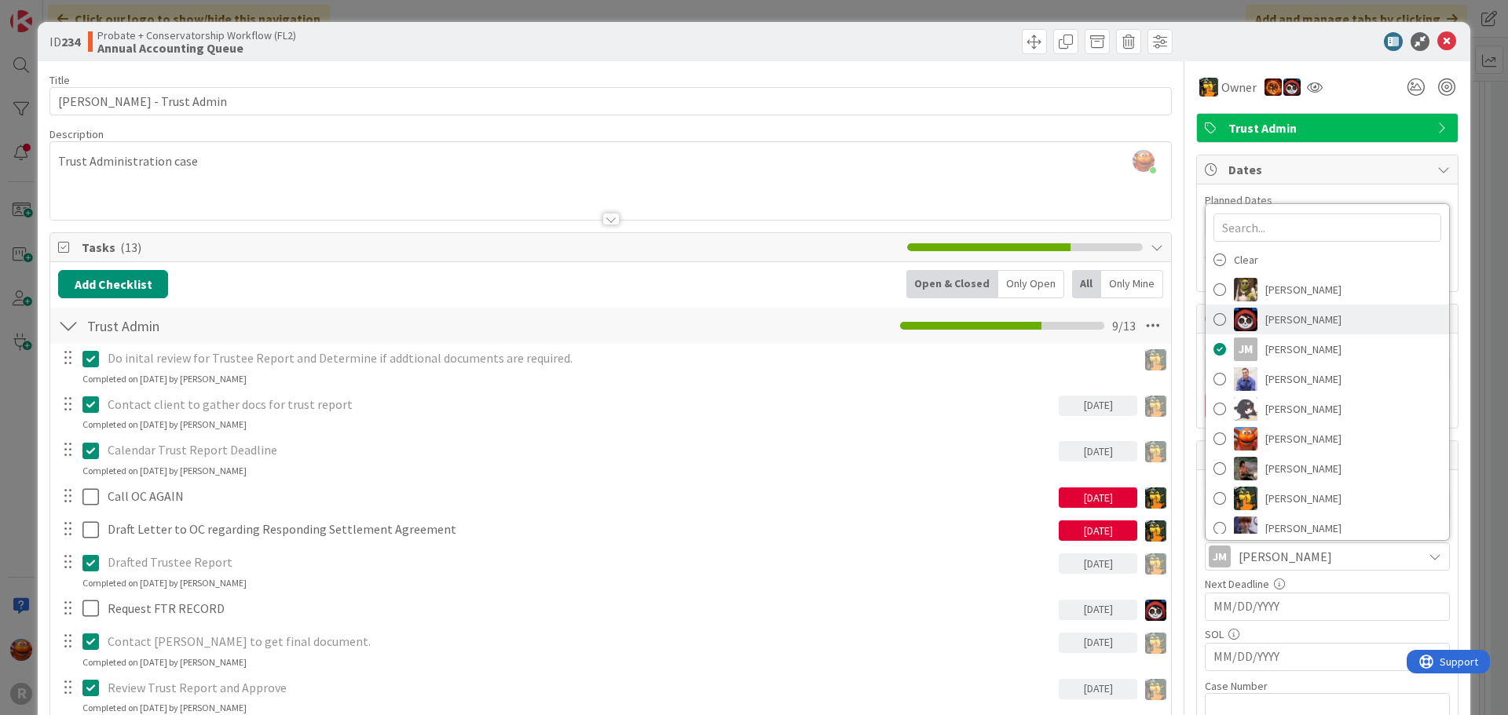
click at [1274, 316] on span "Jasmin Sanchez" at bounding box center [1303, 320] width 76 height 24
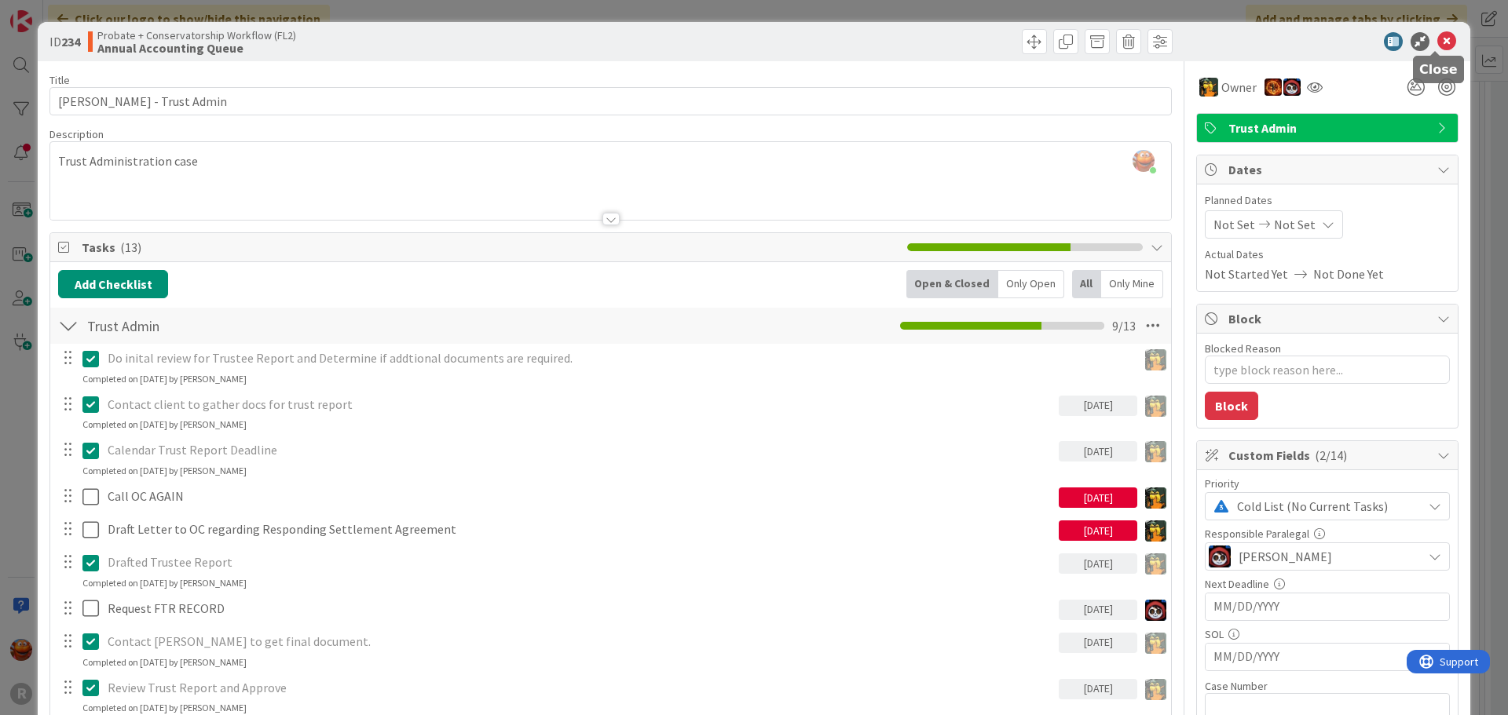
click at [1437, 48] on icon at bounding box center [1446, 41] width 19 height 19
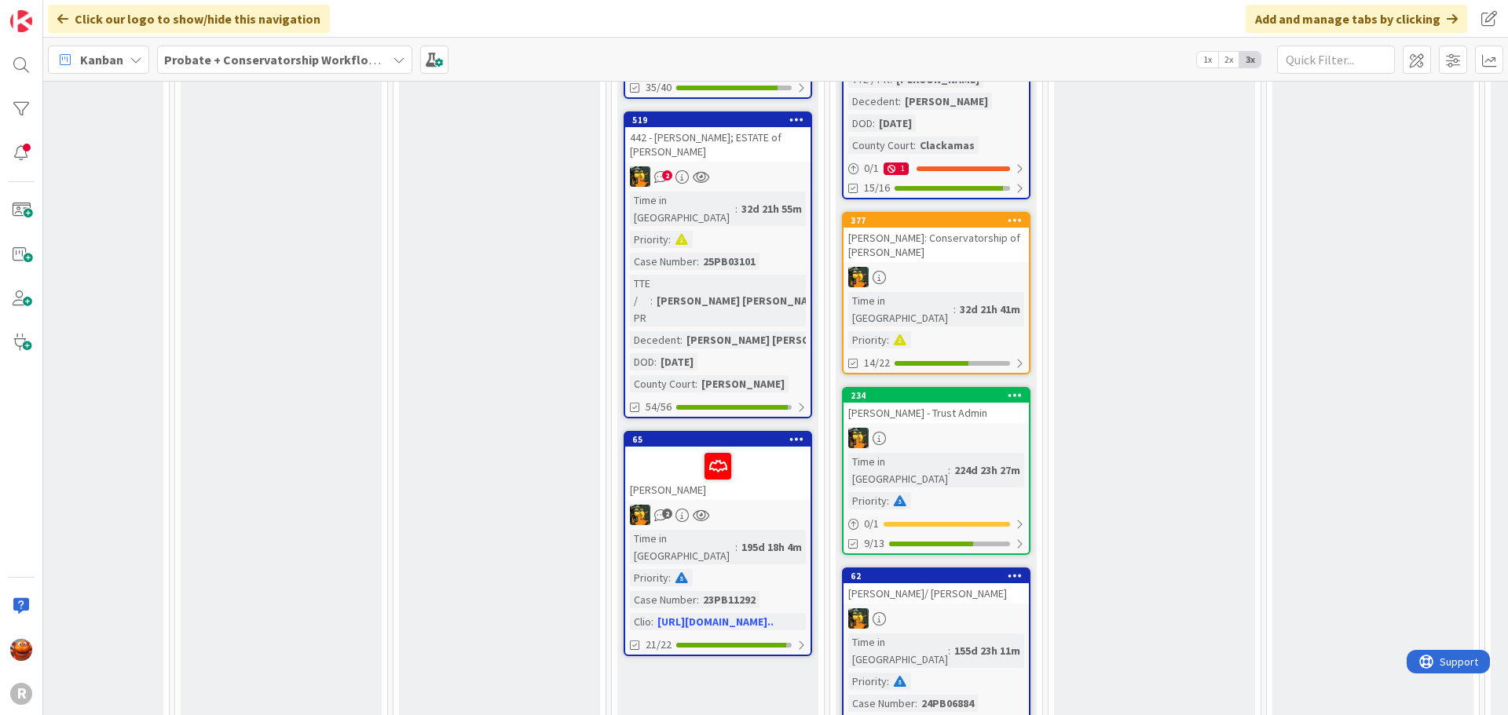
click at [950, 642] on div "155d 23h 11m" at bounding box center [987, 650] width 74 height 17
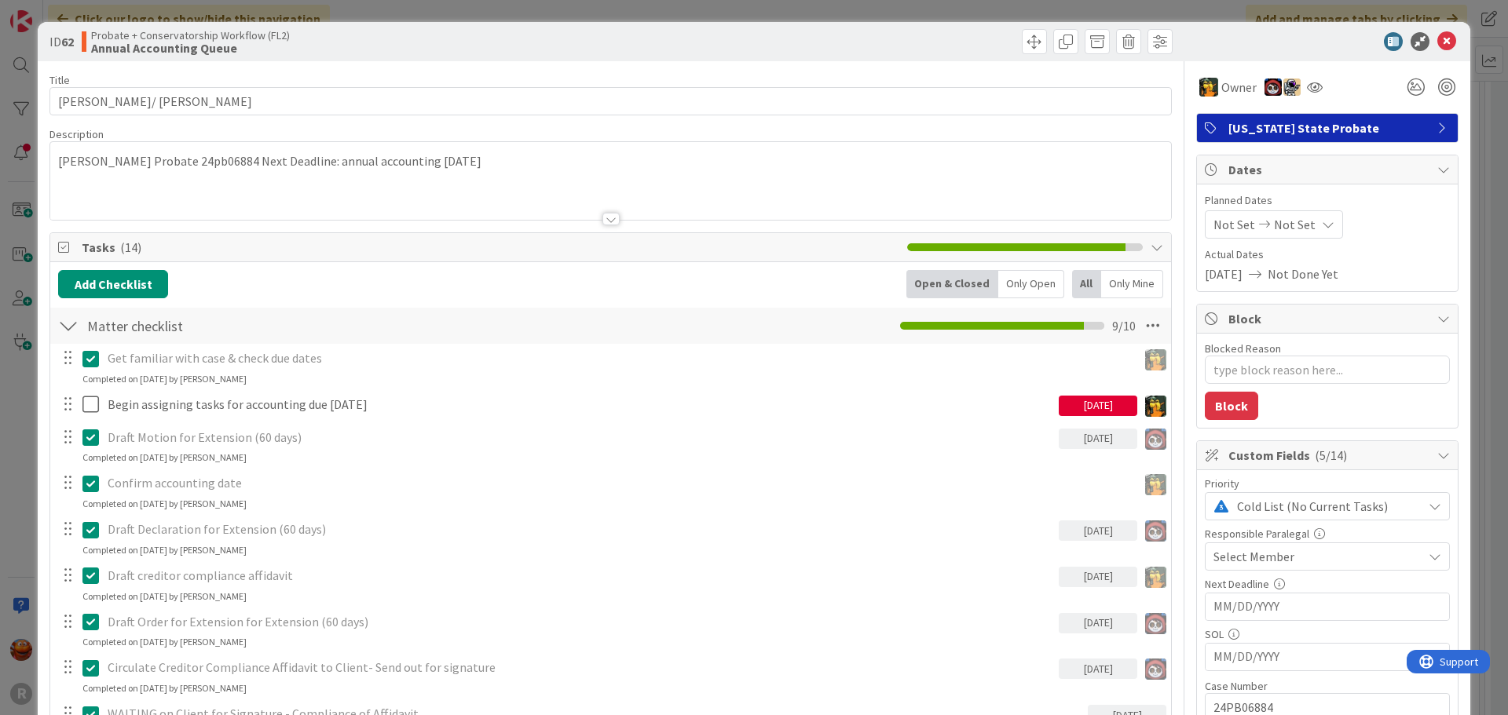
click at [1296, 570] on div "Select Member" at bounding box center [1327, 557] width 245 height 28
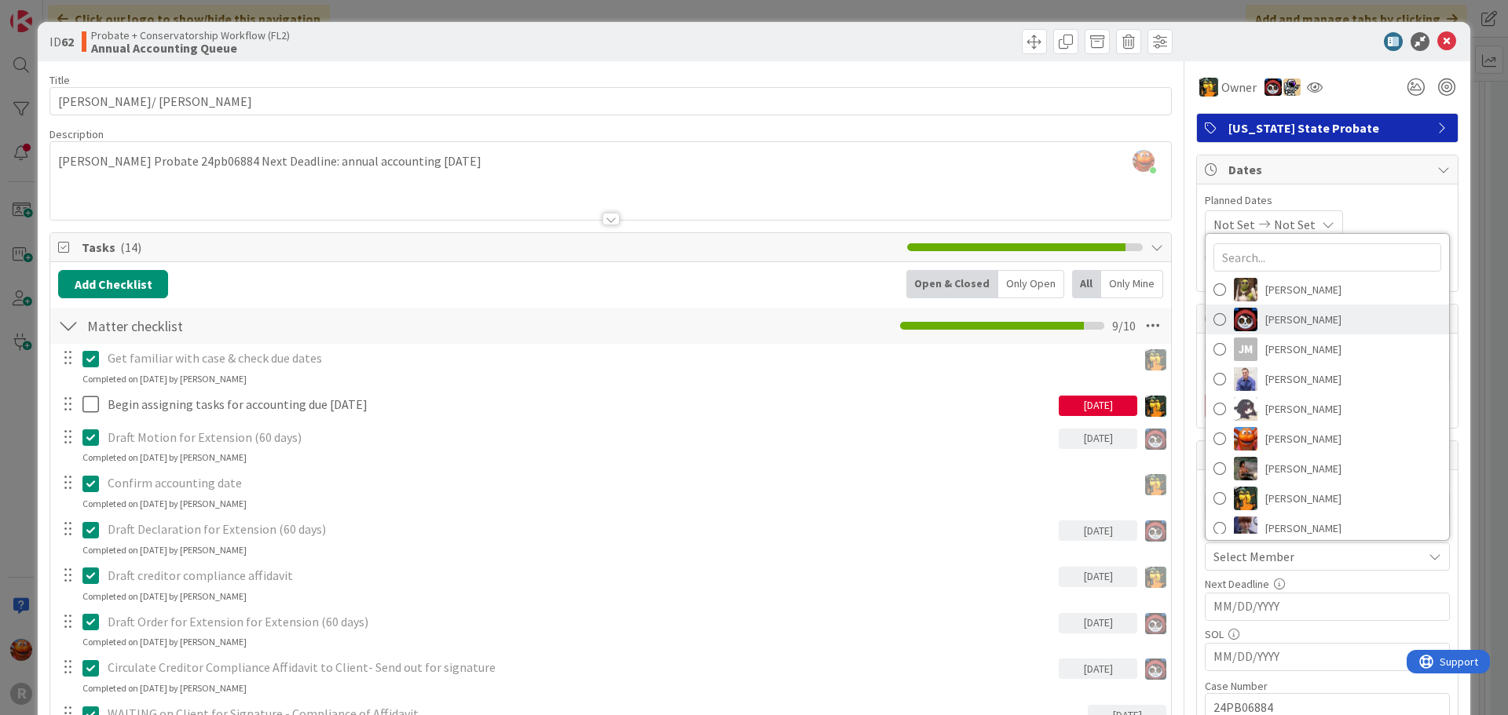
click at [1284, 324] on span "Jasmin Sanchez" at bounding box center [1303, 320] width 76 height 24
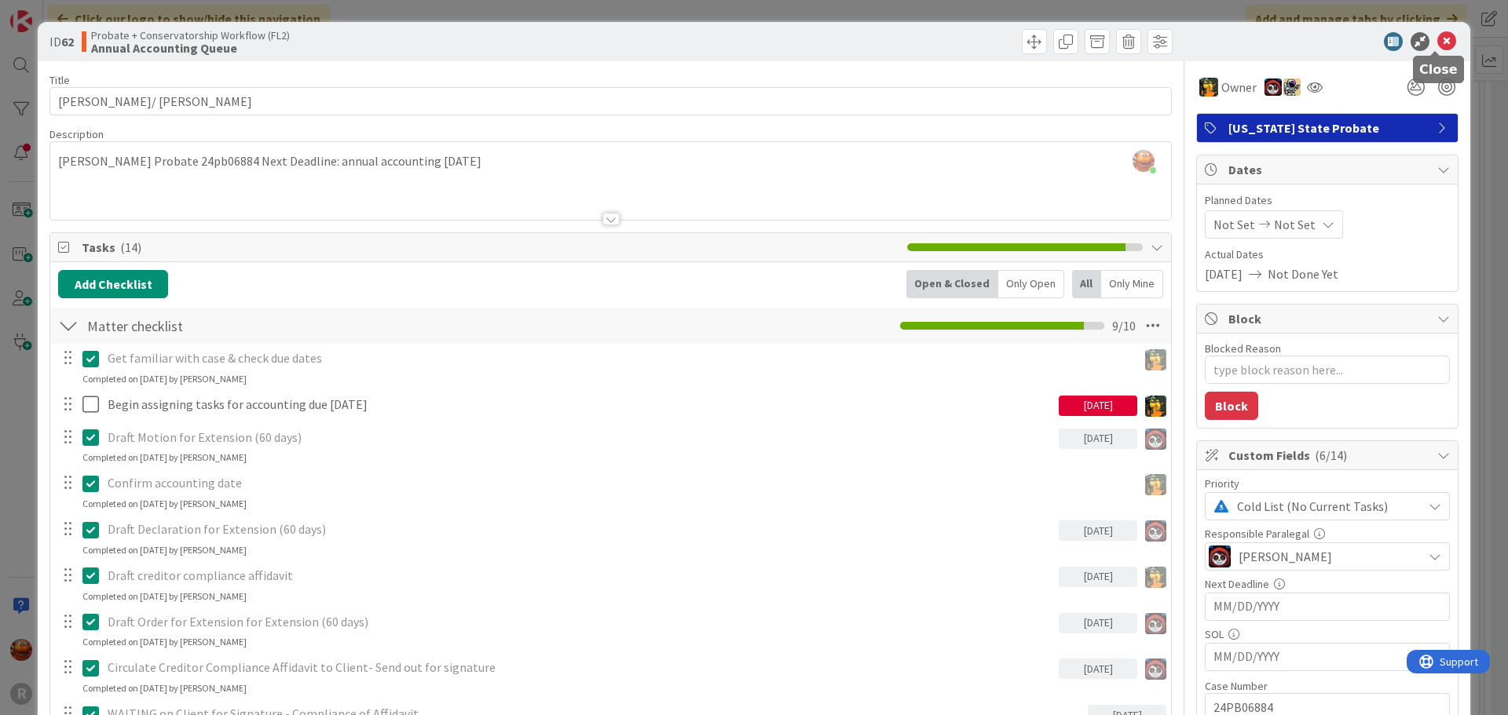
click at [1437, 43] on icon at bounding box center [1446, 41] width 19 height 19
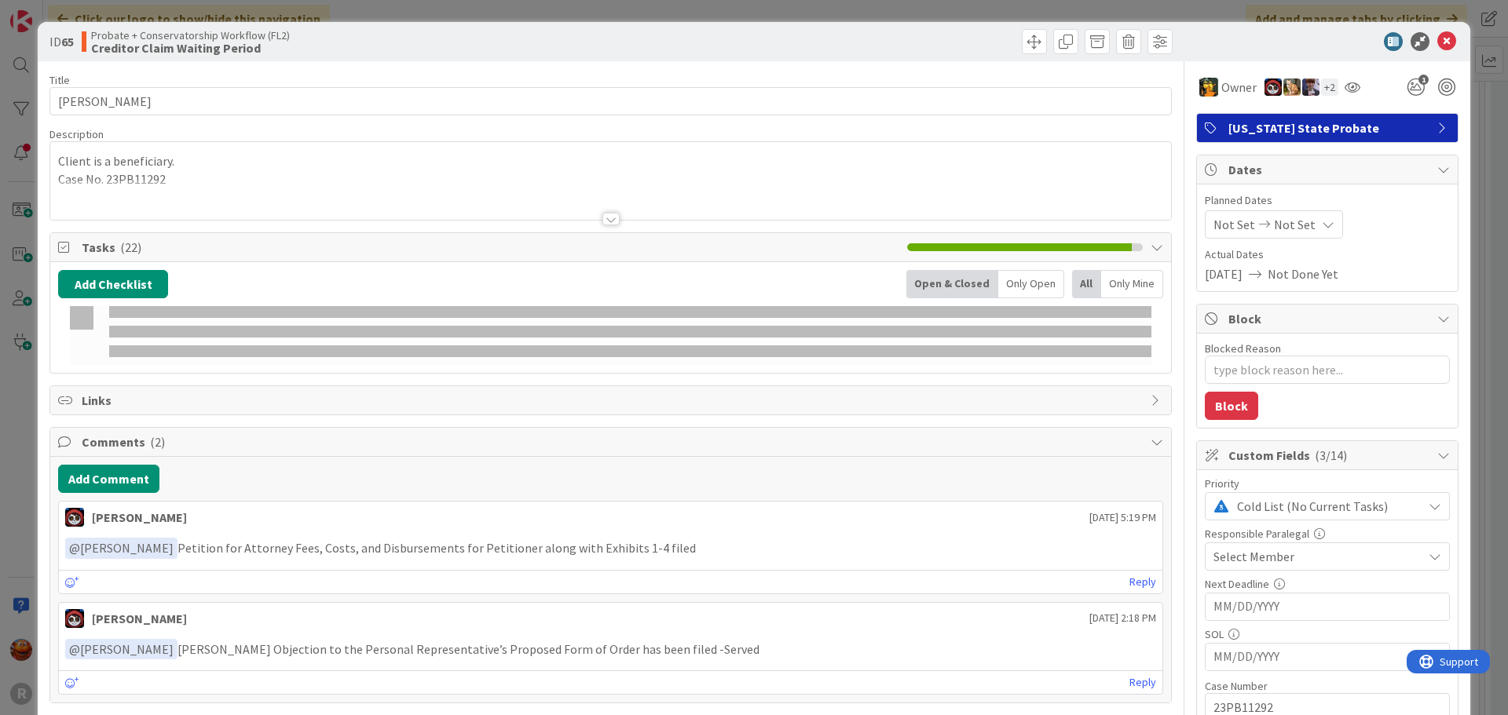
click at [1249, 554] on span "Select Member" at bounding box center [1253, 556] width 81 height 19
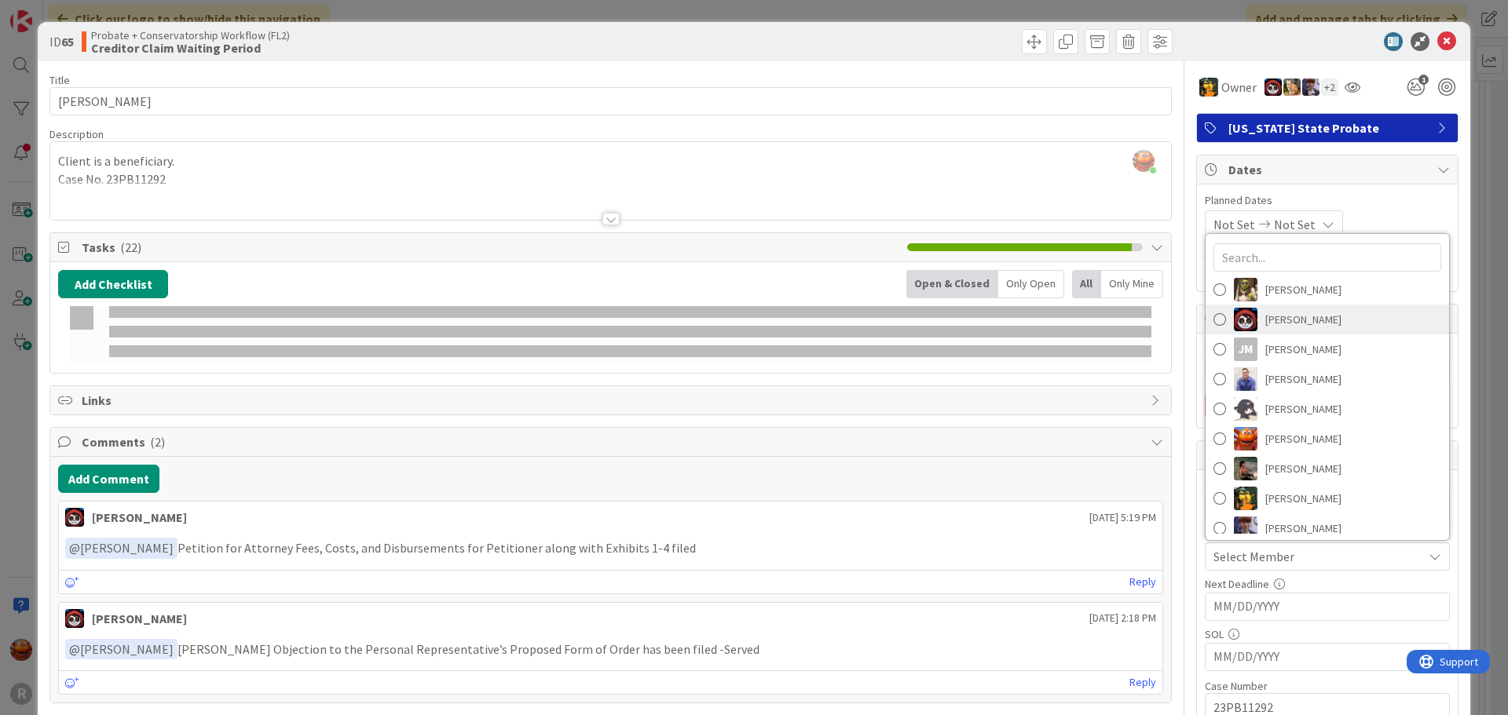
click at [1277, 321] on span "Jasmin Sanchez" at bounding box center [1303, 320] width 76 height 24
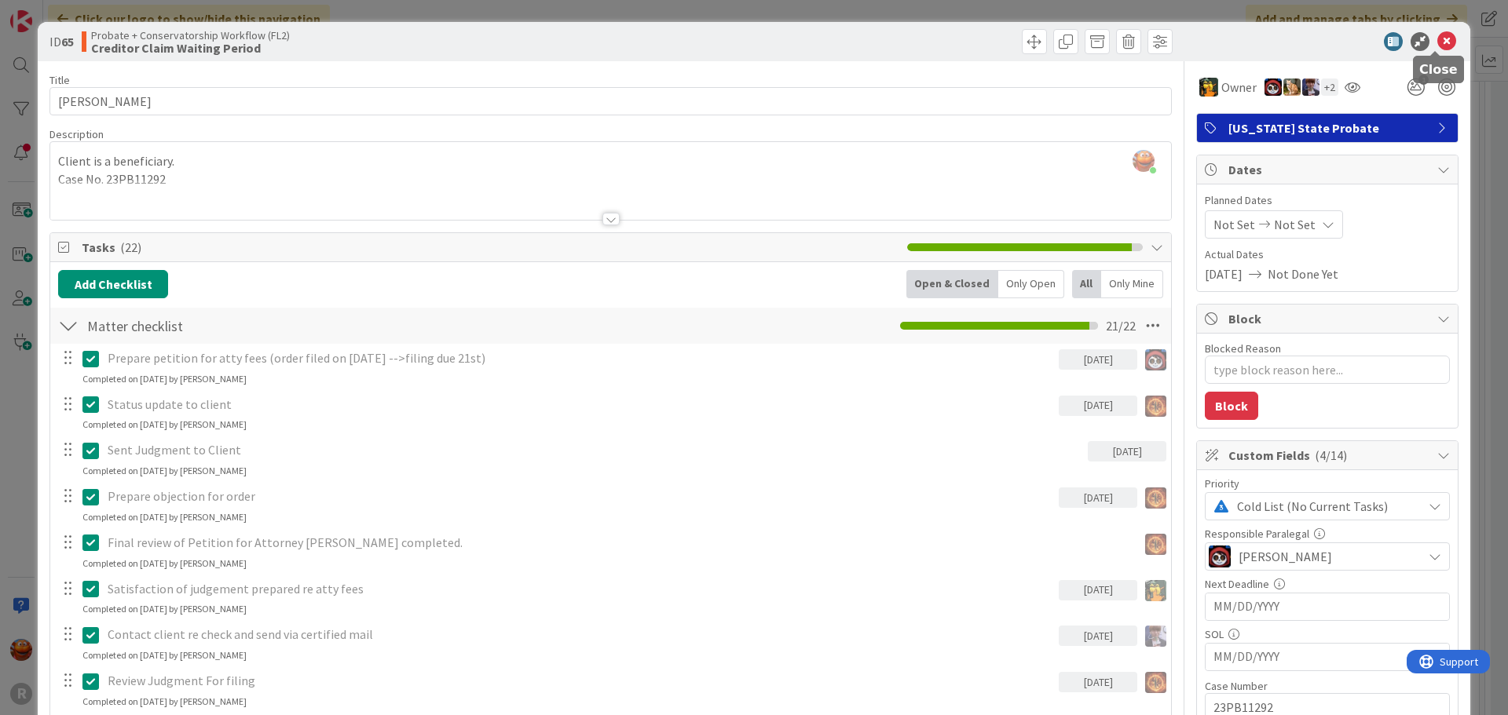
click at [1437, 46] on icon at bounding box center [1446, 41] width 19 height 19
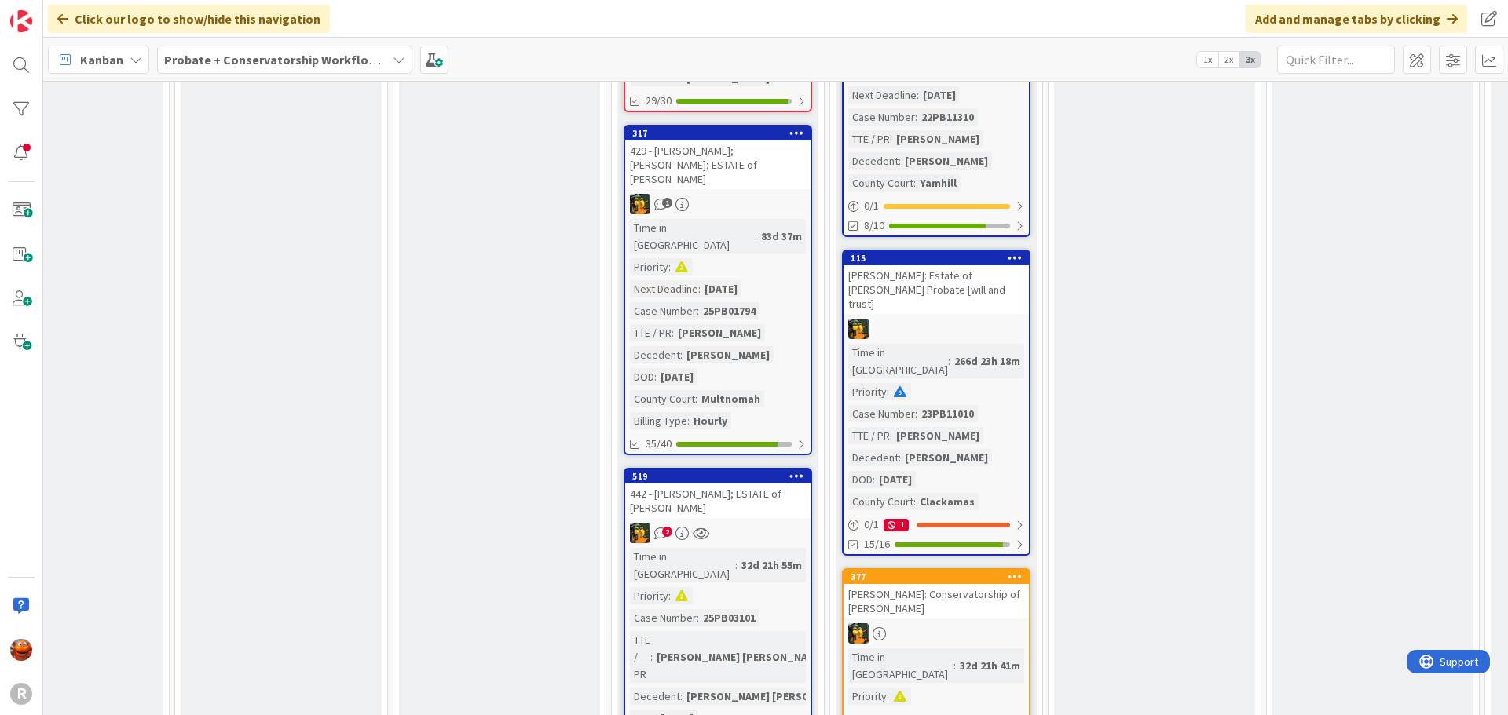
click at [759, 468] on link "519 442 - BURNAM, Randall; ESTATE of RANDALL BURNAM 2 Time in Column : 32d 21h …" at bounding box center [718, 621] width 188 height 307
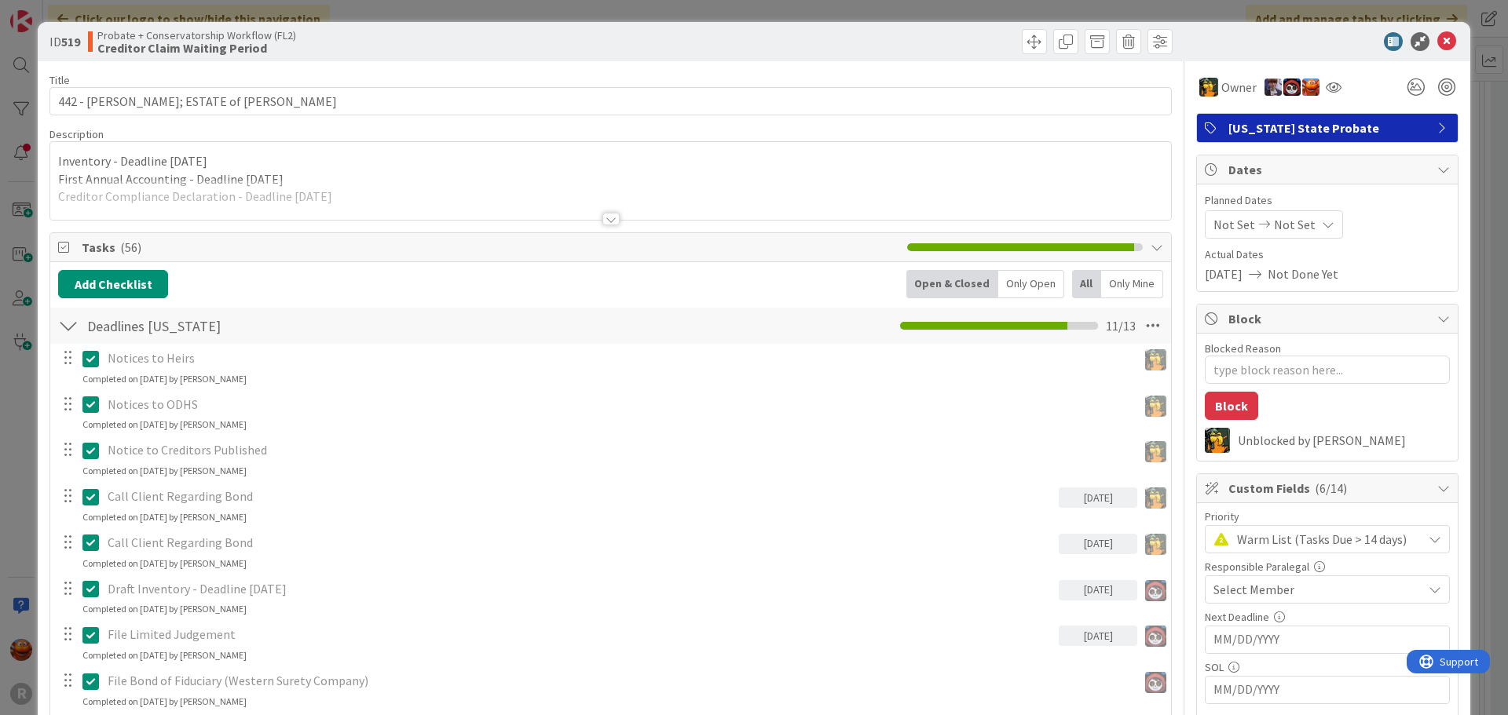
click at [1258, 587] on span "Select Member" at bounding box center [1253, 589] width 81 height 19
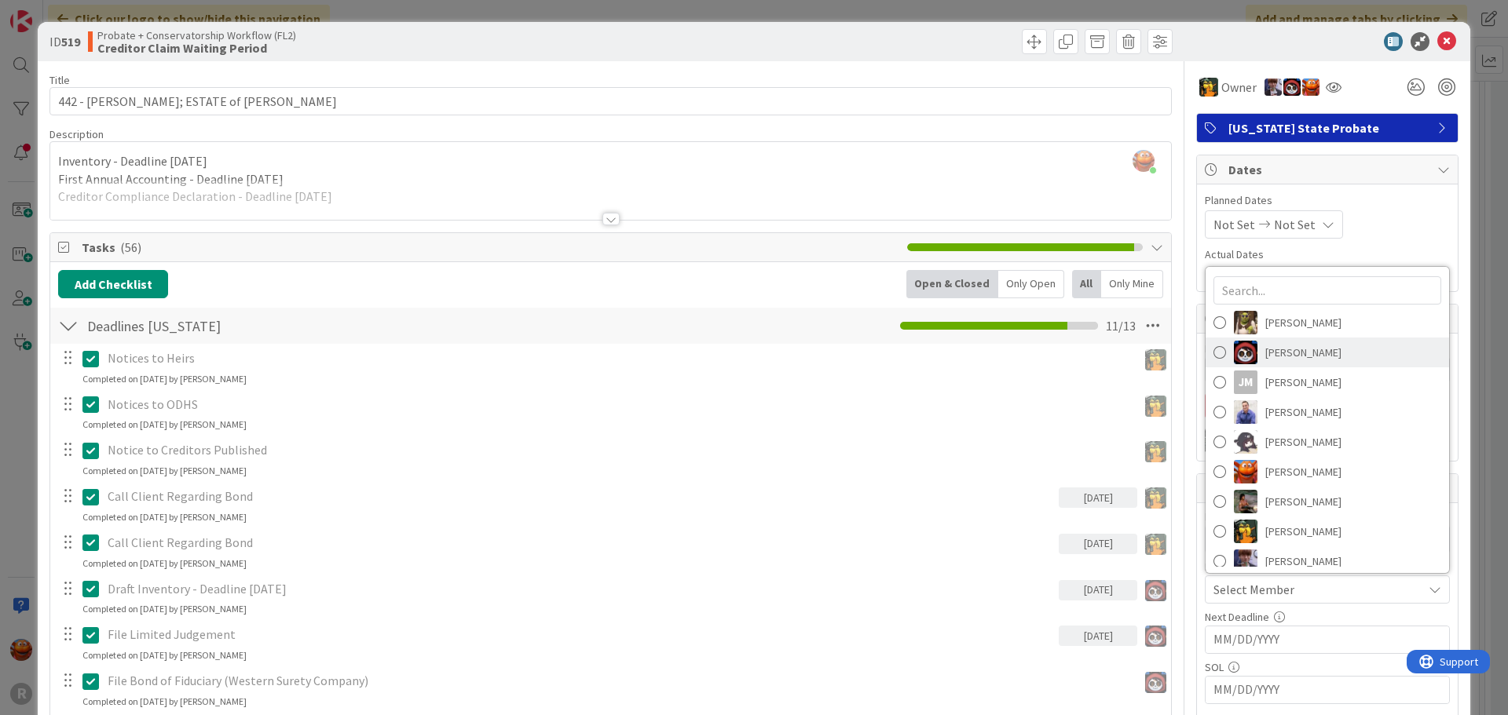
click at [1296, 360] on span "Jasmin Sanchez" at bounding box center [1303, 353] width 76 height 24
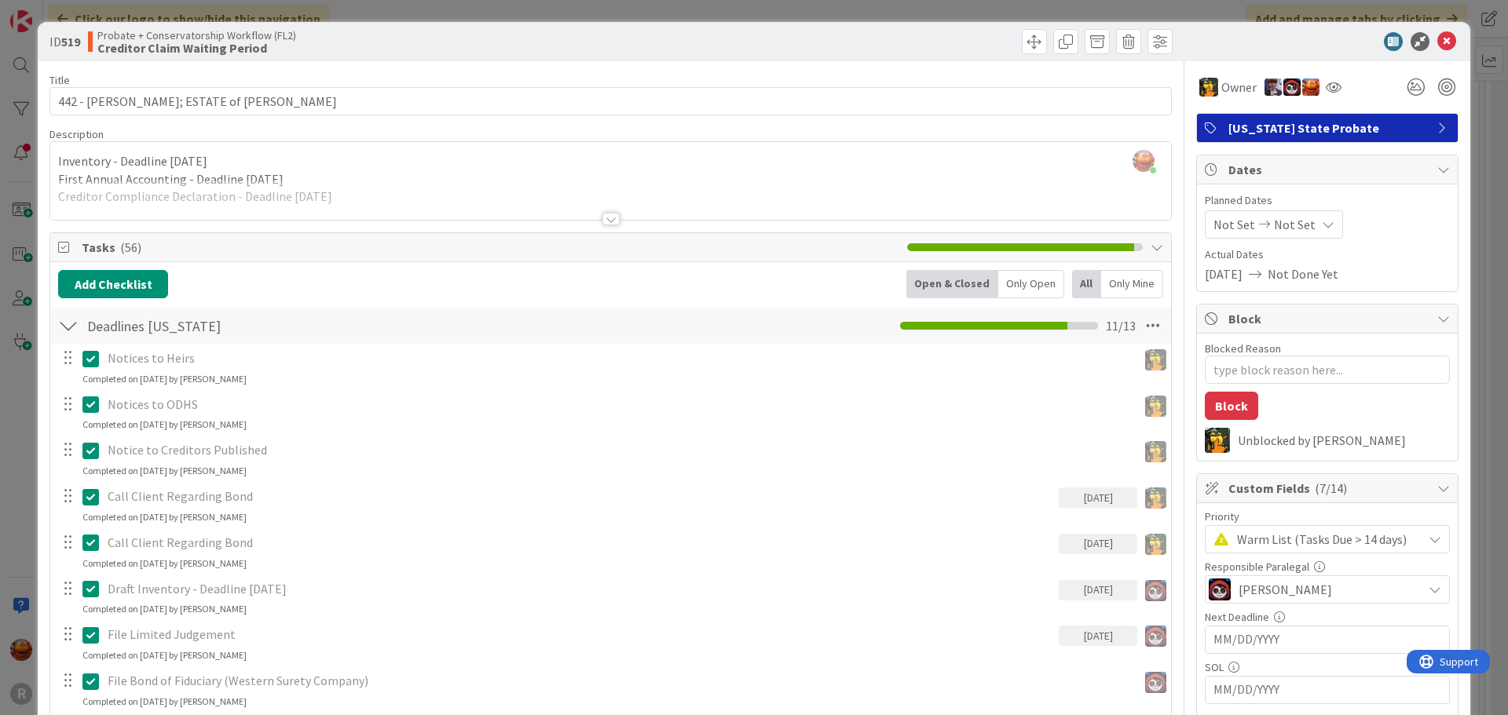
click at [1440, 38] on icon at bounding box center [1446, 41] width 19 height 19
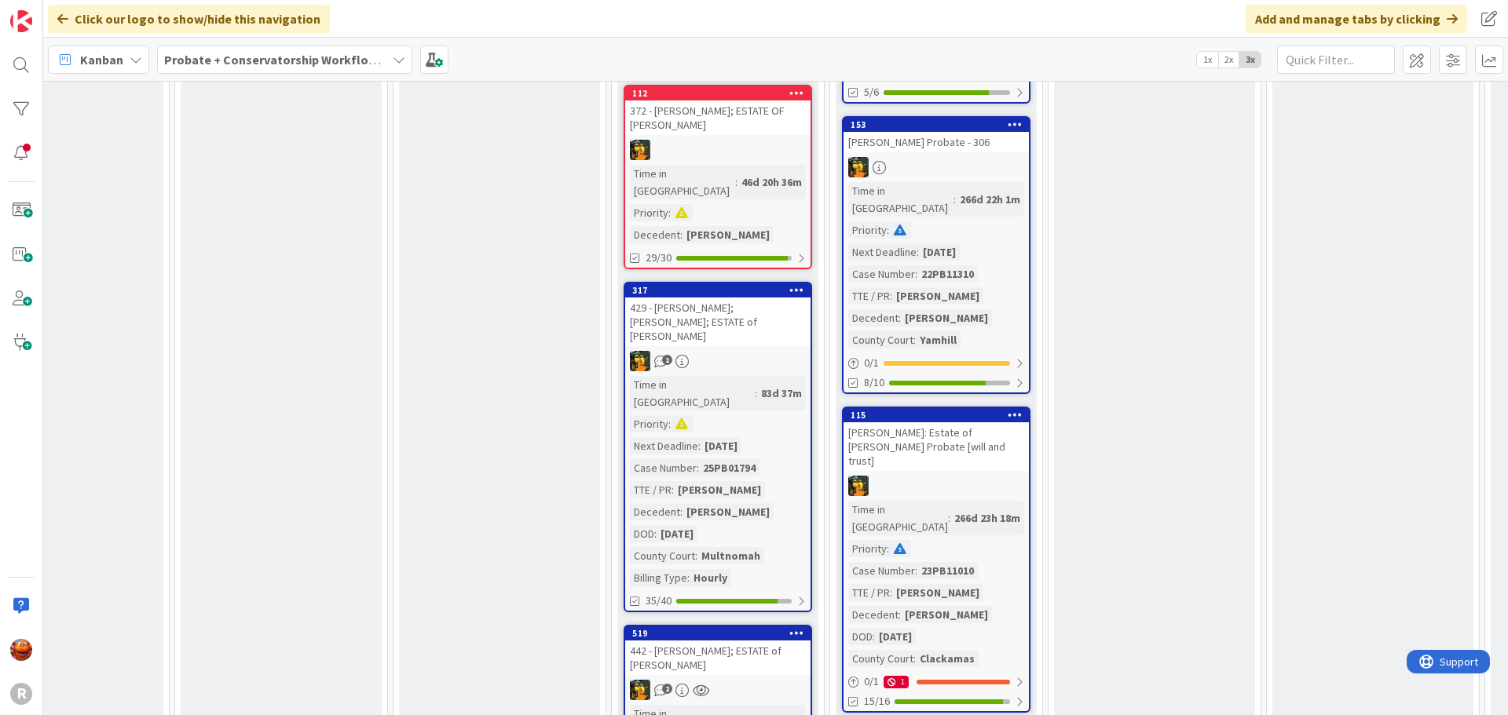
click at [799, 393] on div "Time in Column : 83d 37m Priority : Next Deadline : 08/19/2025 Case Number : 25…" at bounding box center [718, 481] width 176 height 210
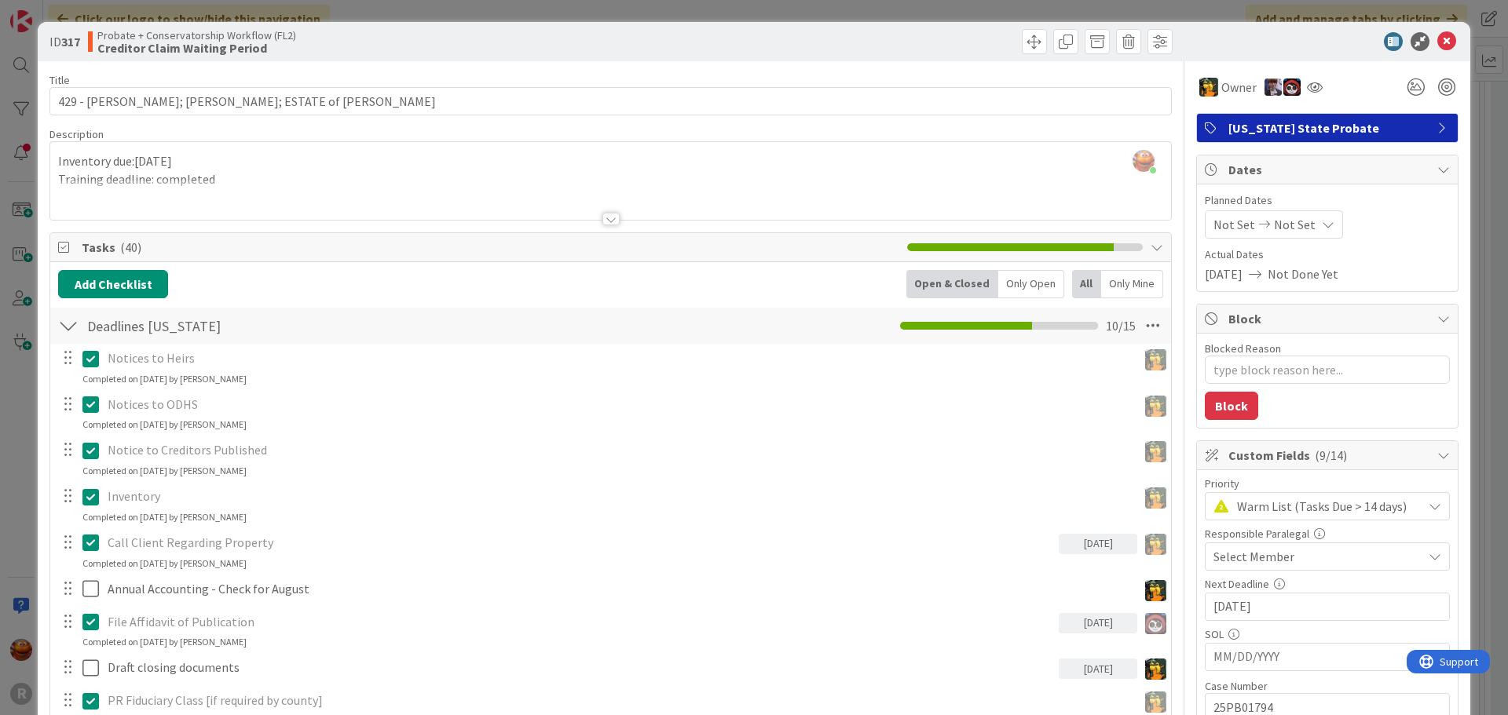
click at [1273, 559] on span "Select Member" at bounding box center [1253, 556] width 81 height 19
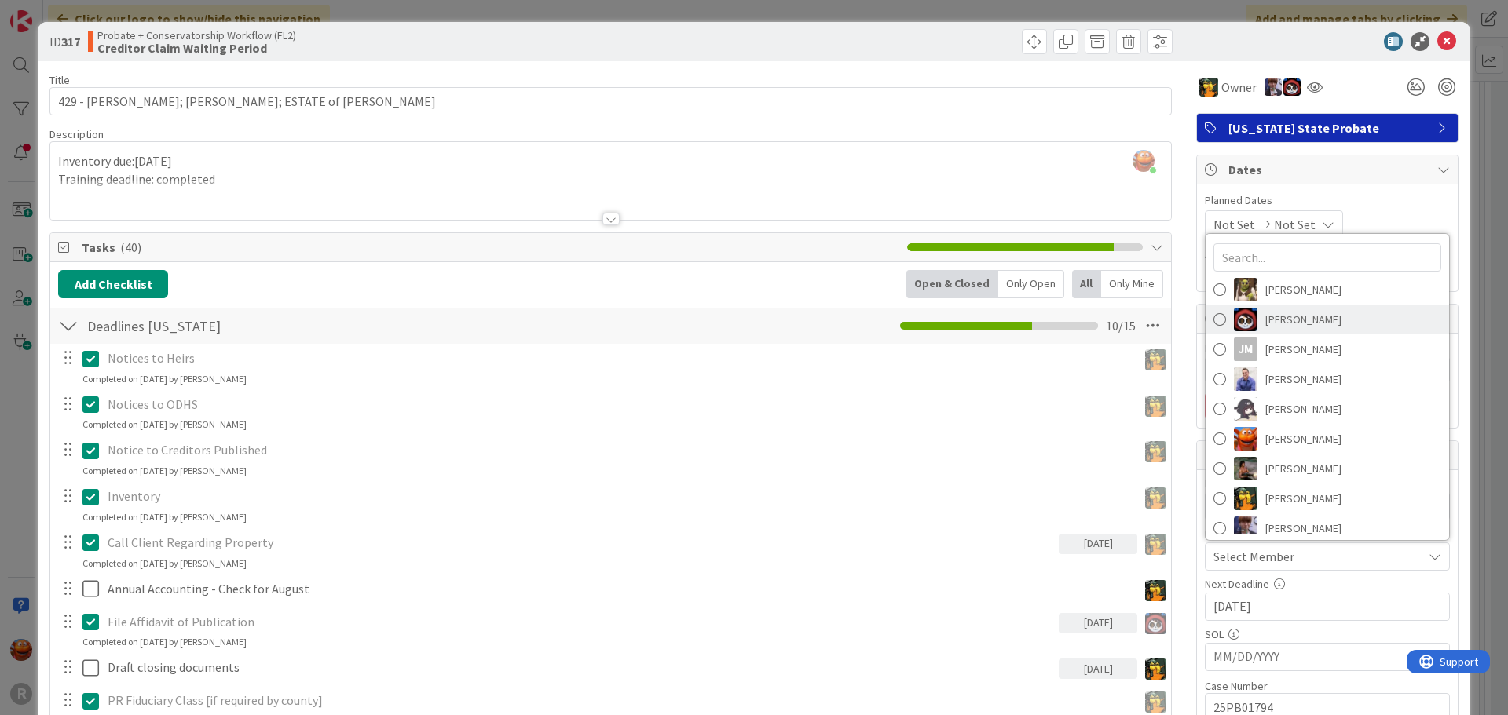
click at [1287, 329] on span "Jasmin Sanchez" at bounding box center [1303, 320] width 76 height 24
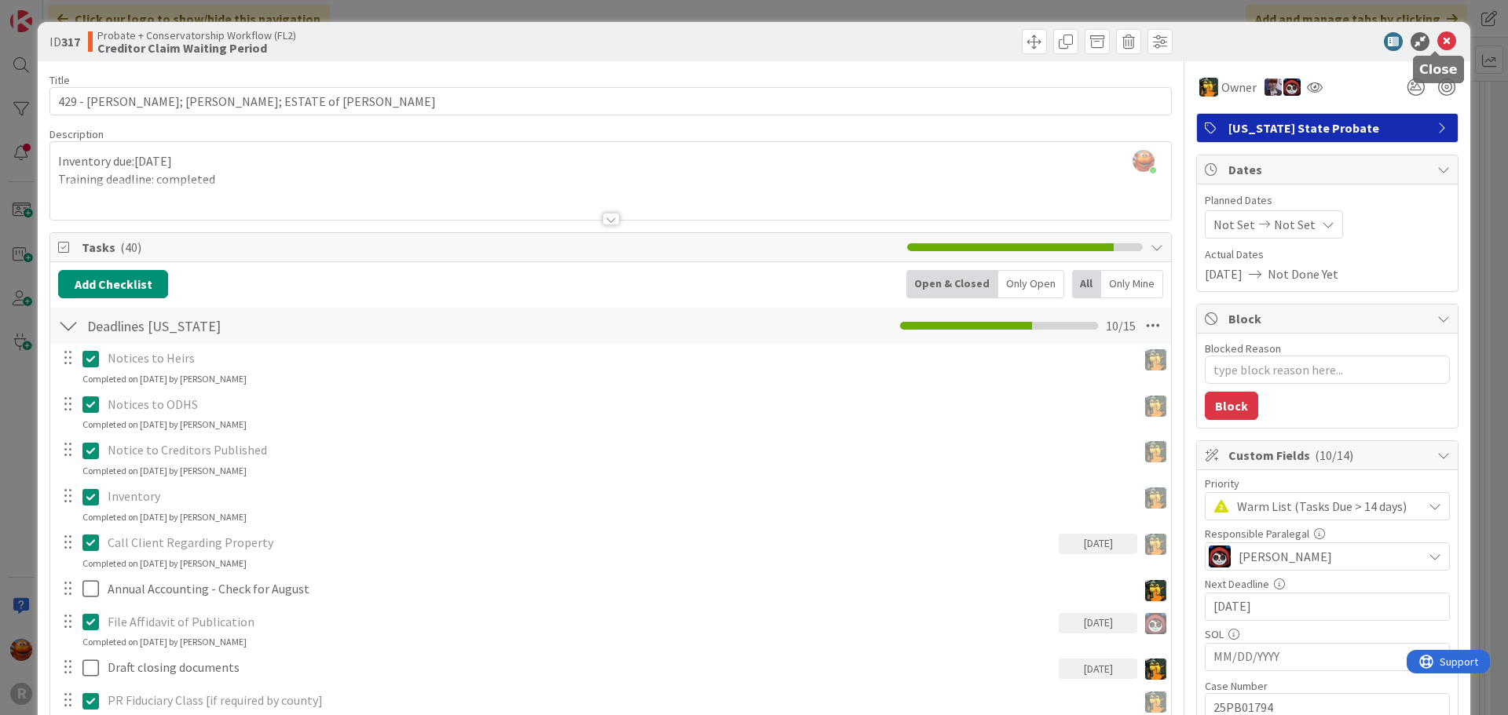
click at [1437, 44] on icon at bounding box center [1446, 41] width 19 height 19
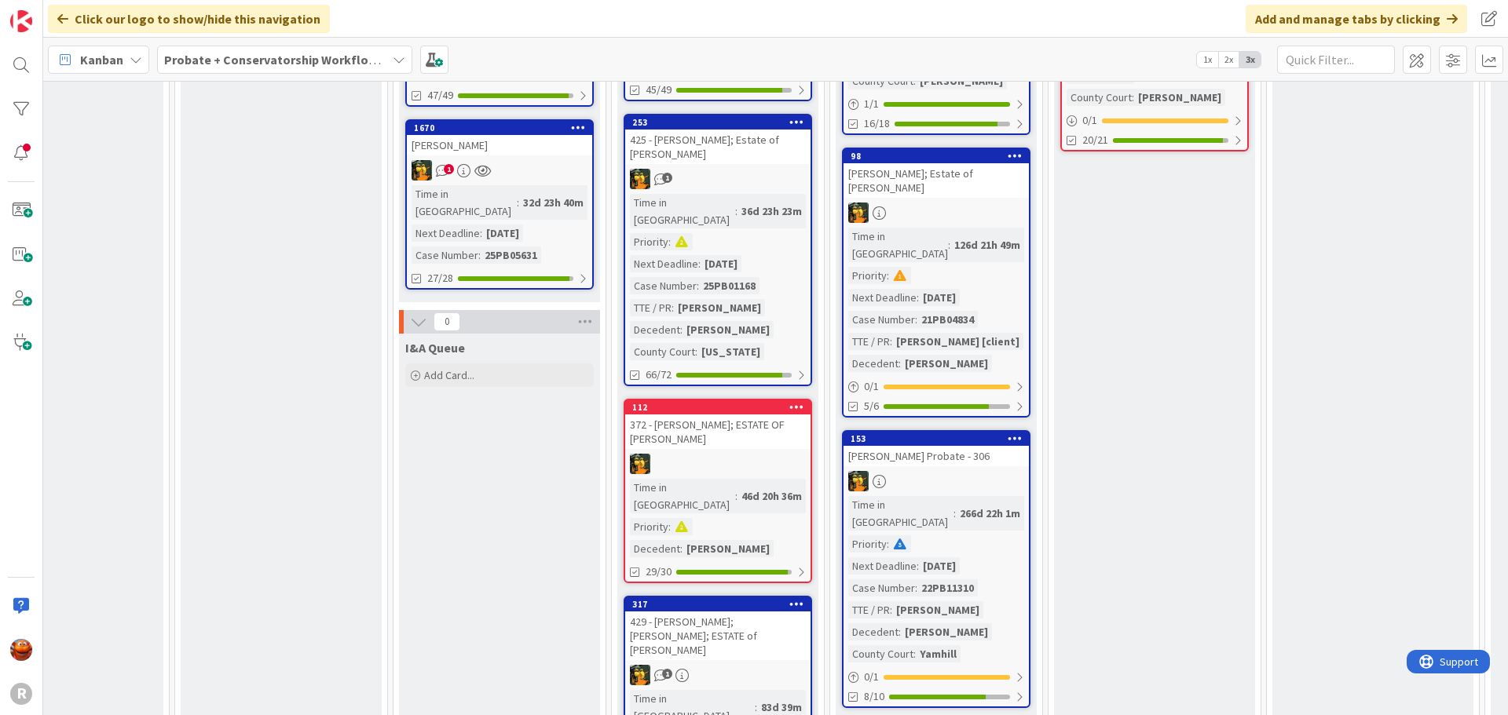
click at [790, 454] on div at bounding box center [717, 464] width 185 height 20
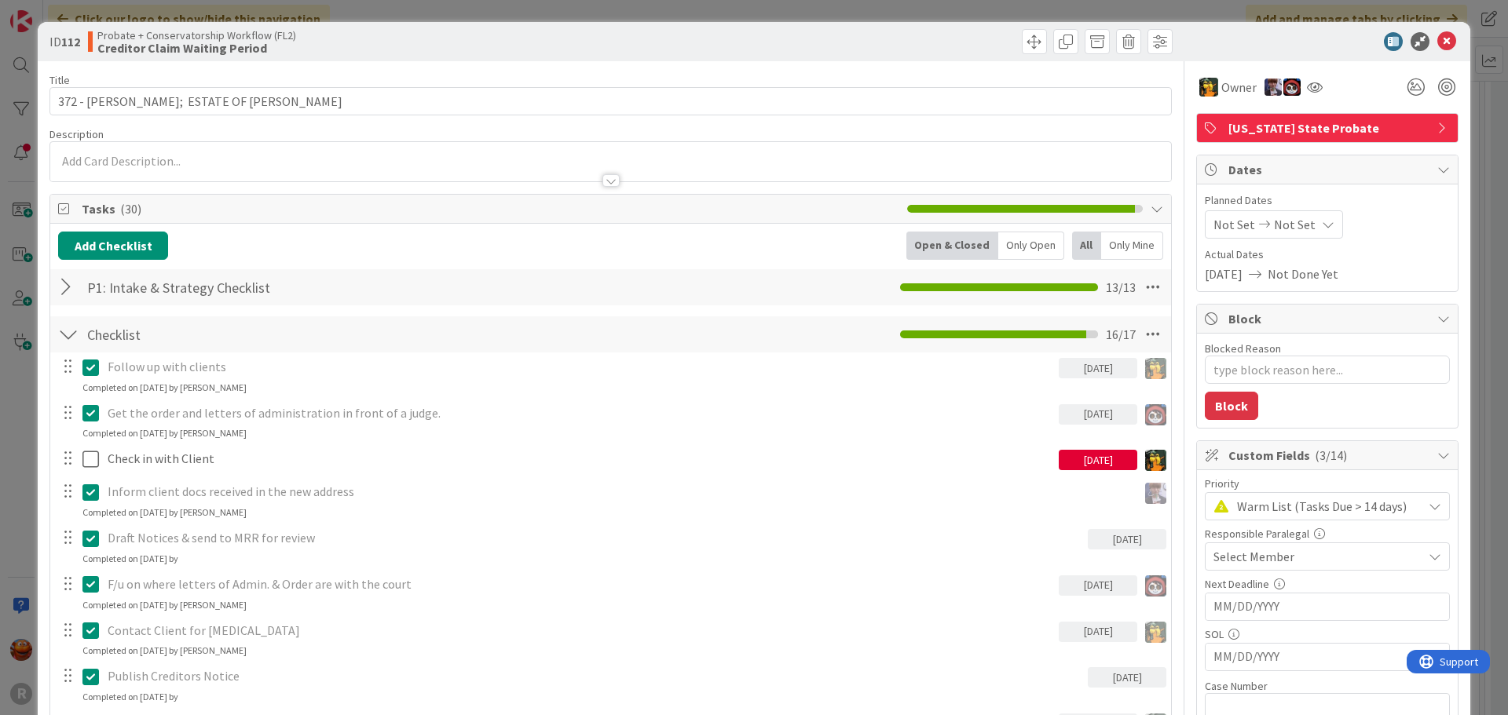
click at [1260, 559] on span "Select Member" at bounding box center [1253, 556] width 81 height 19
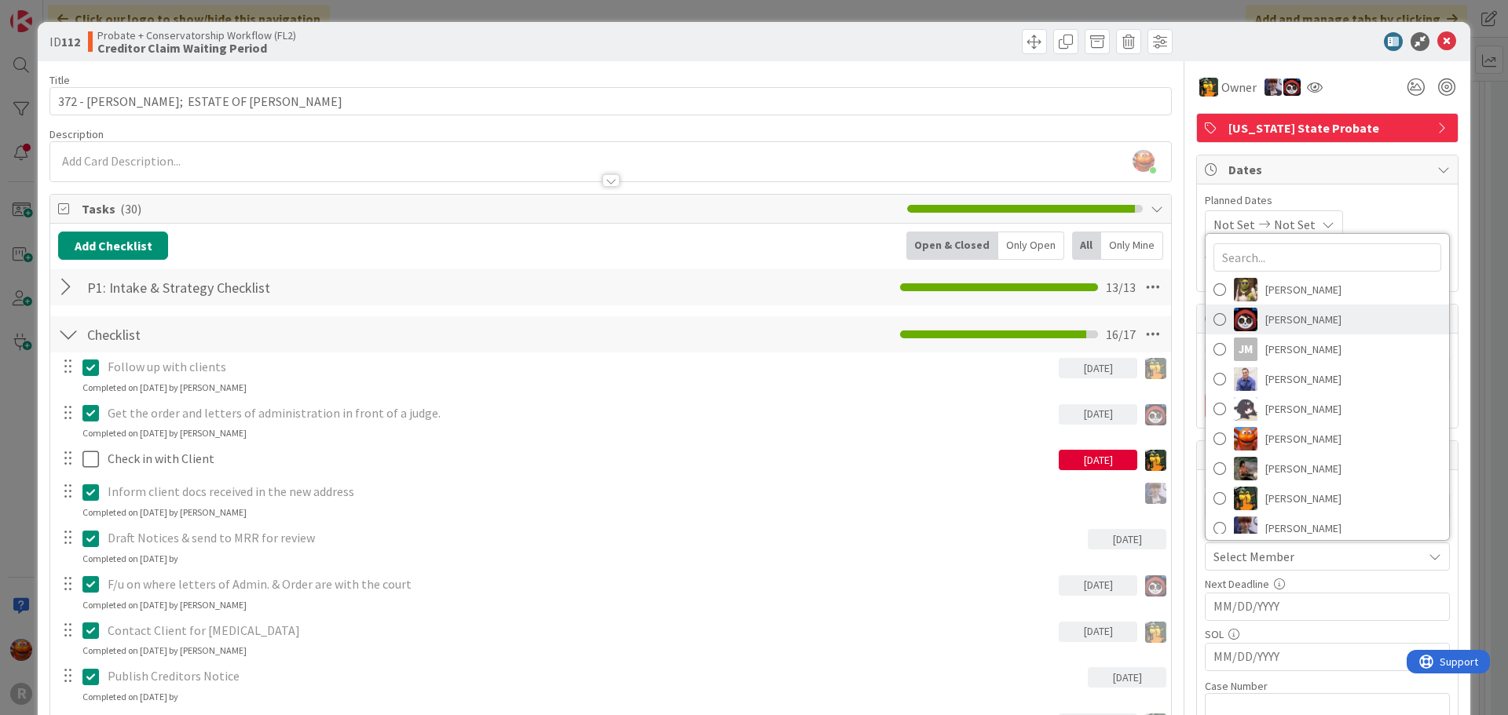
click at [1275, 319] on span "Jasmin Sanchez" at bounding box center [1303, 320] width 76 height 24
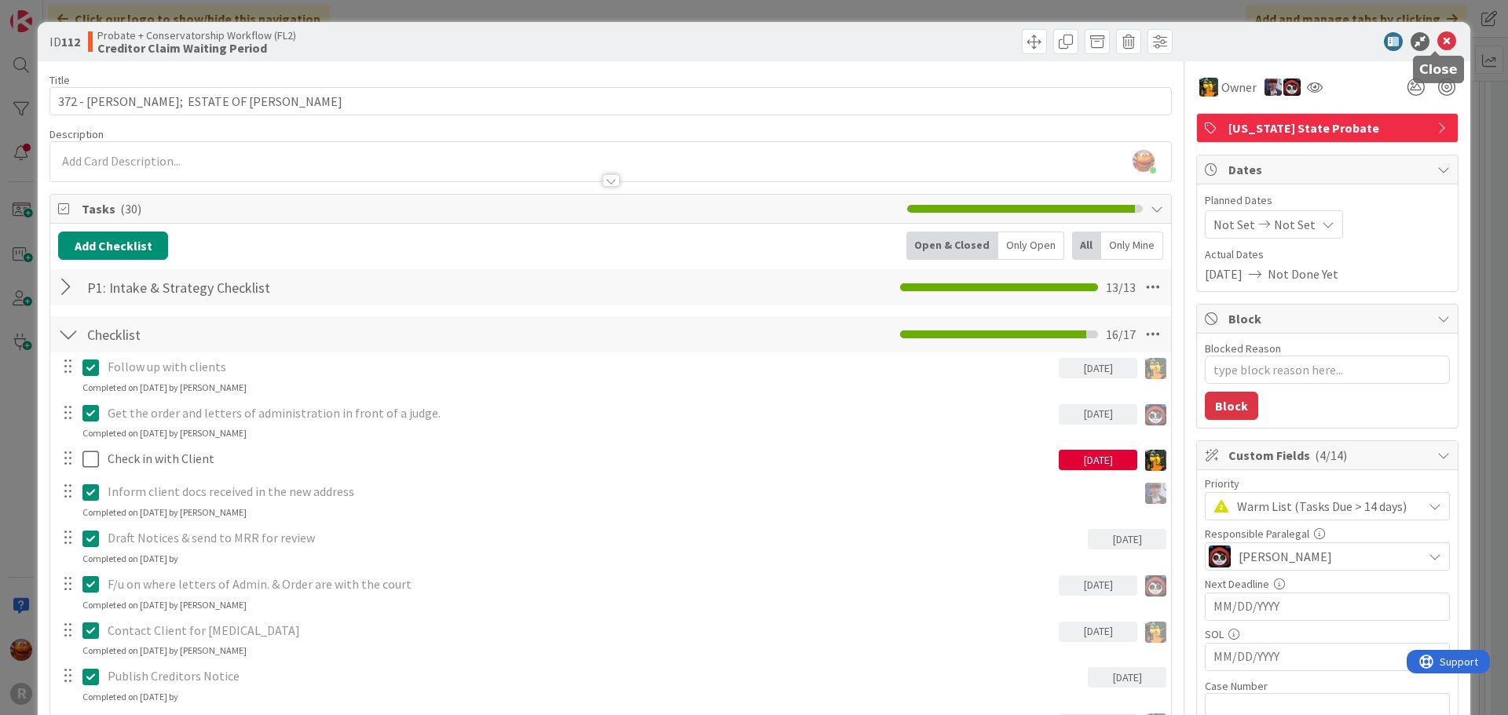
click at [1438, 37] on icon at bounding box center [1446, 41] width 19 height 19
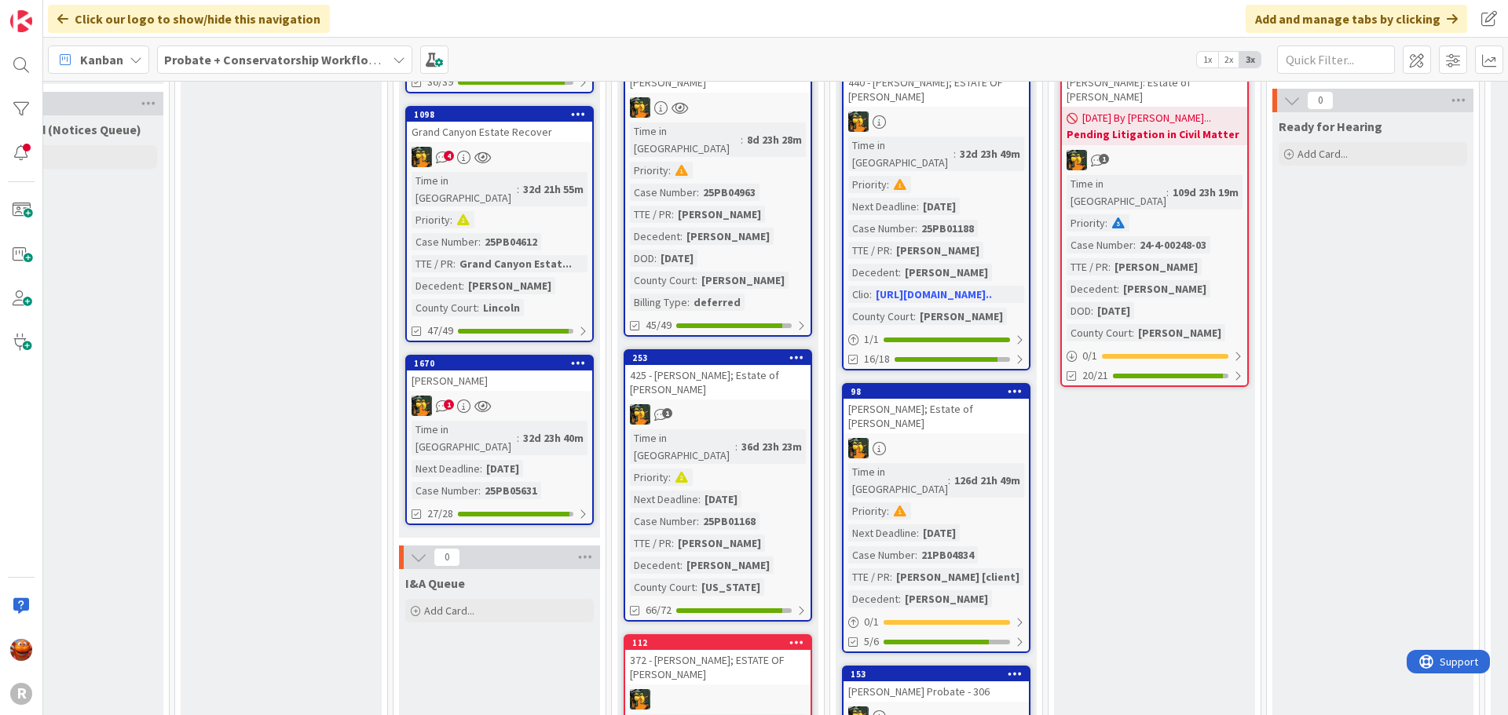
click at [794, 456] on div "Time in Column : 36d 23h 23m Priority : Next Deadline : 08/21/2025 Case Number …" at bounding box center [718, 513] width 176 height 166
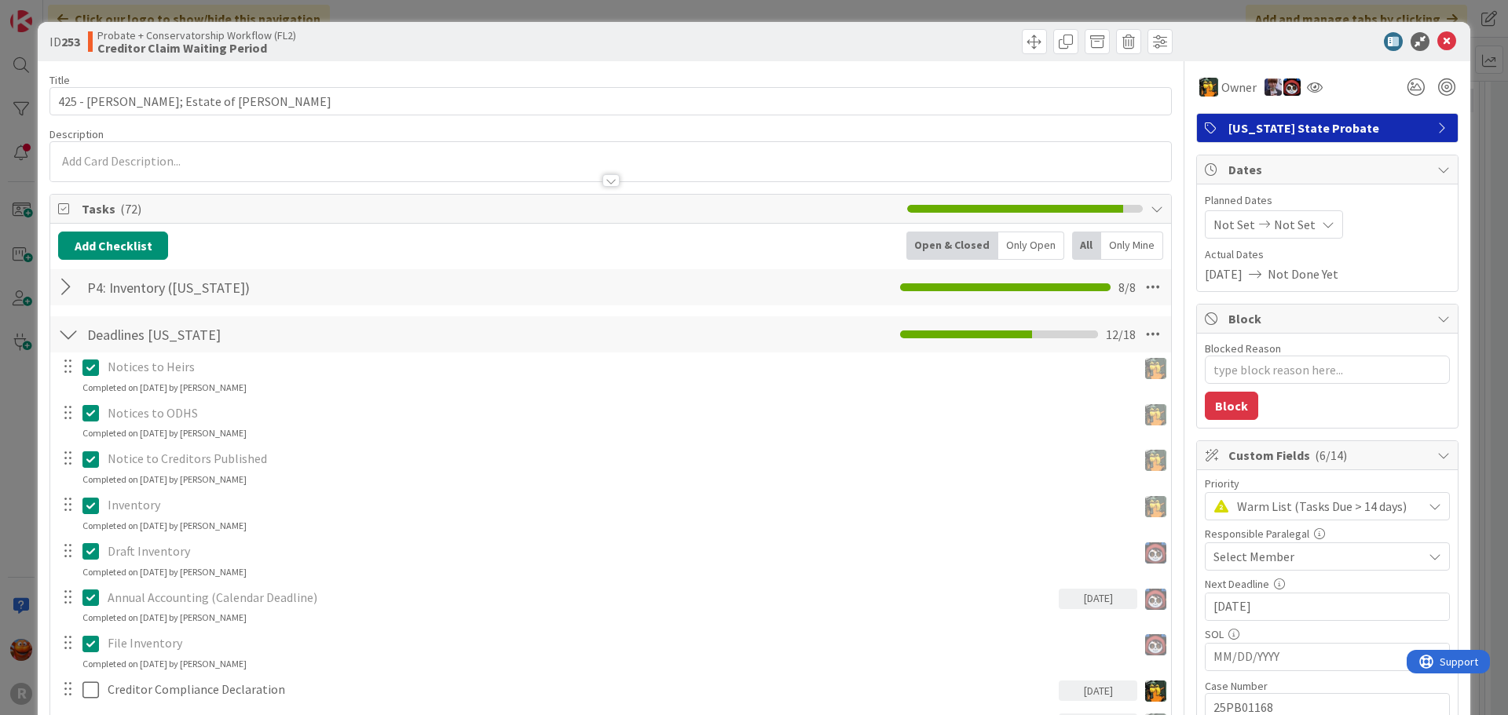
click at [1247, 562] on span "Select Member" at bounding box center [1253, 556] width 81 height 19
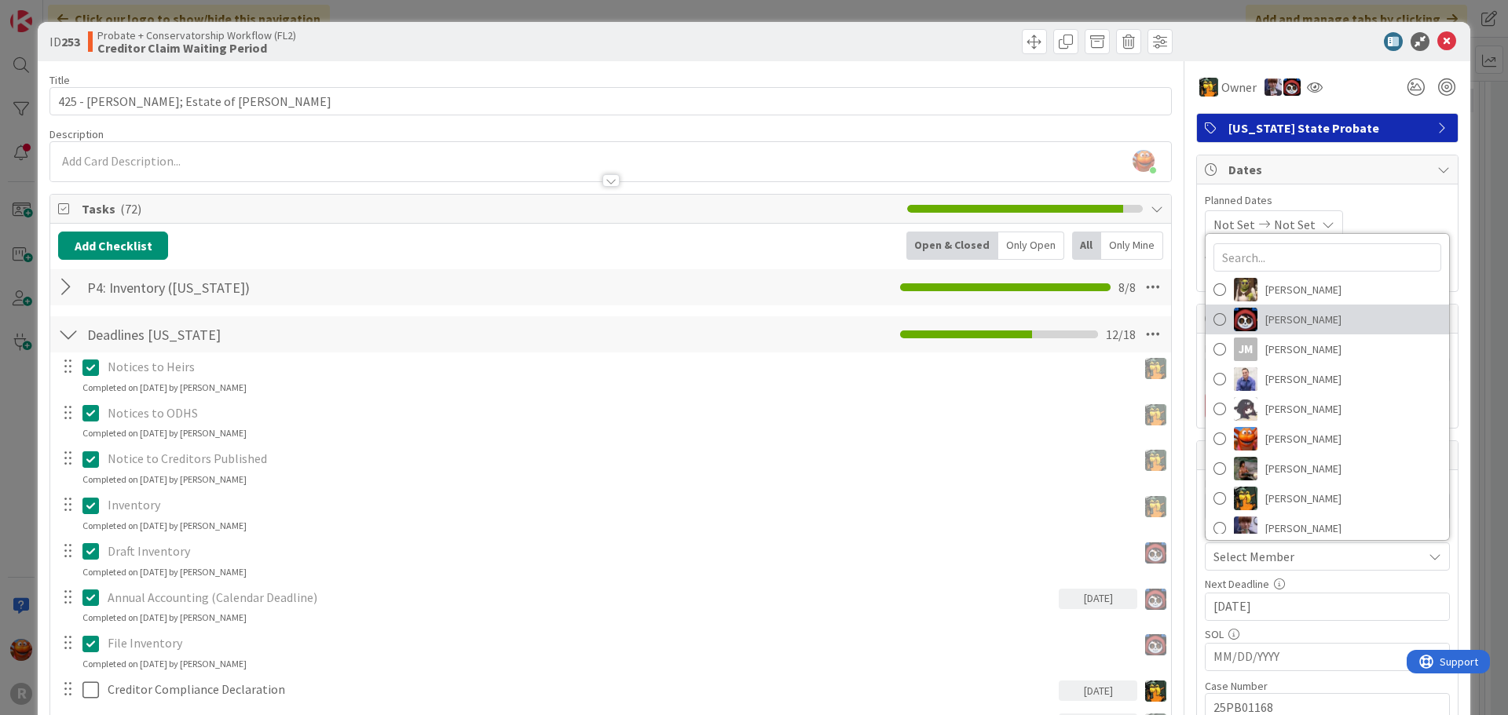
click at [1249, 315] on link "Jasmin Sanchez" at bounding box center [1326, 320] width 243 height 30
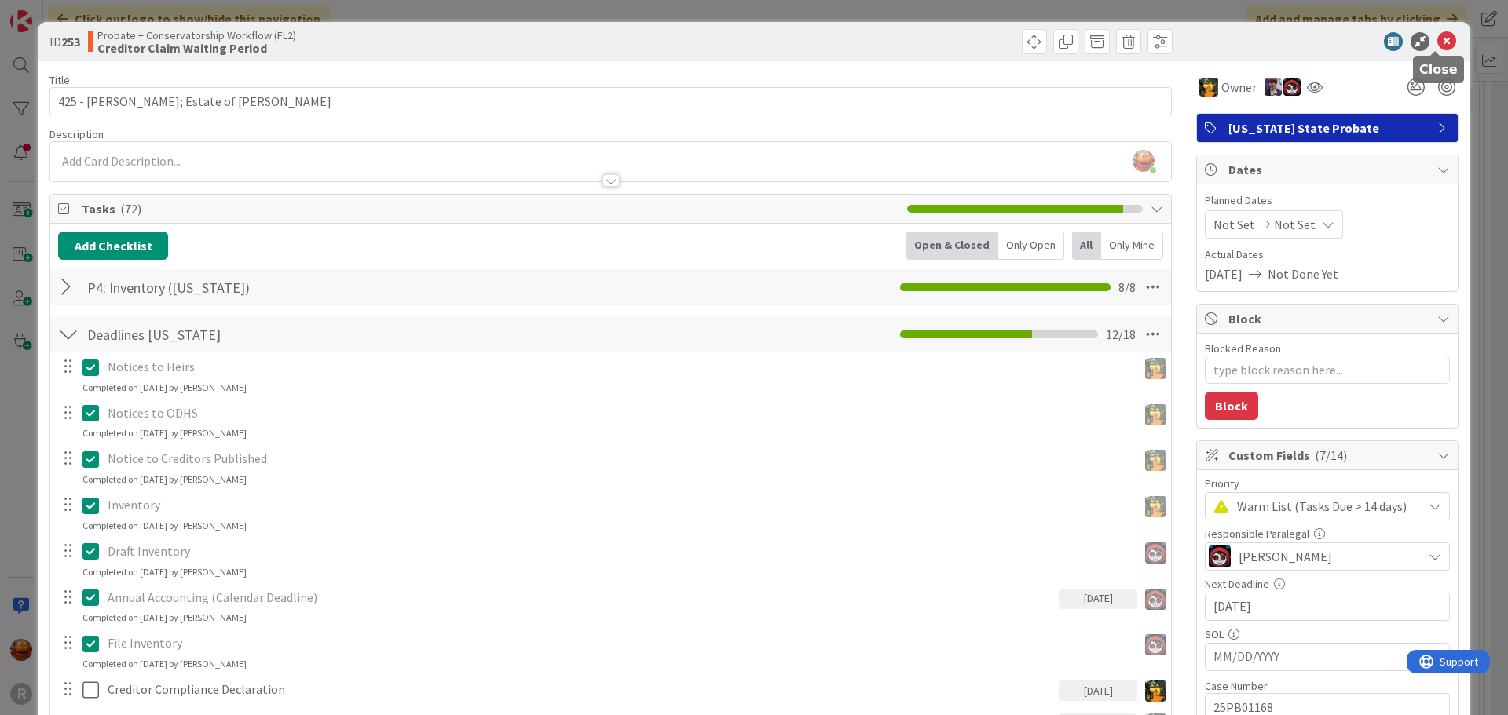
click at [1437, 35] on icon at bounding box center [1446, 41] width 19 height 19
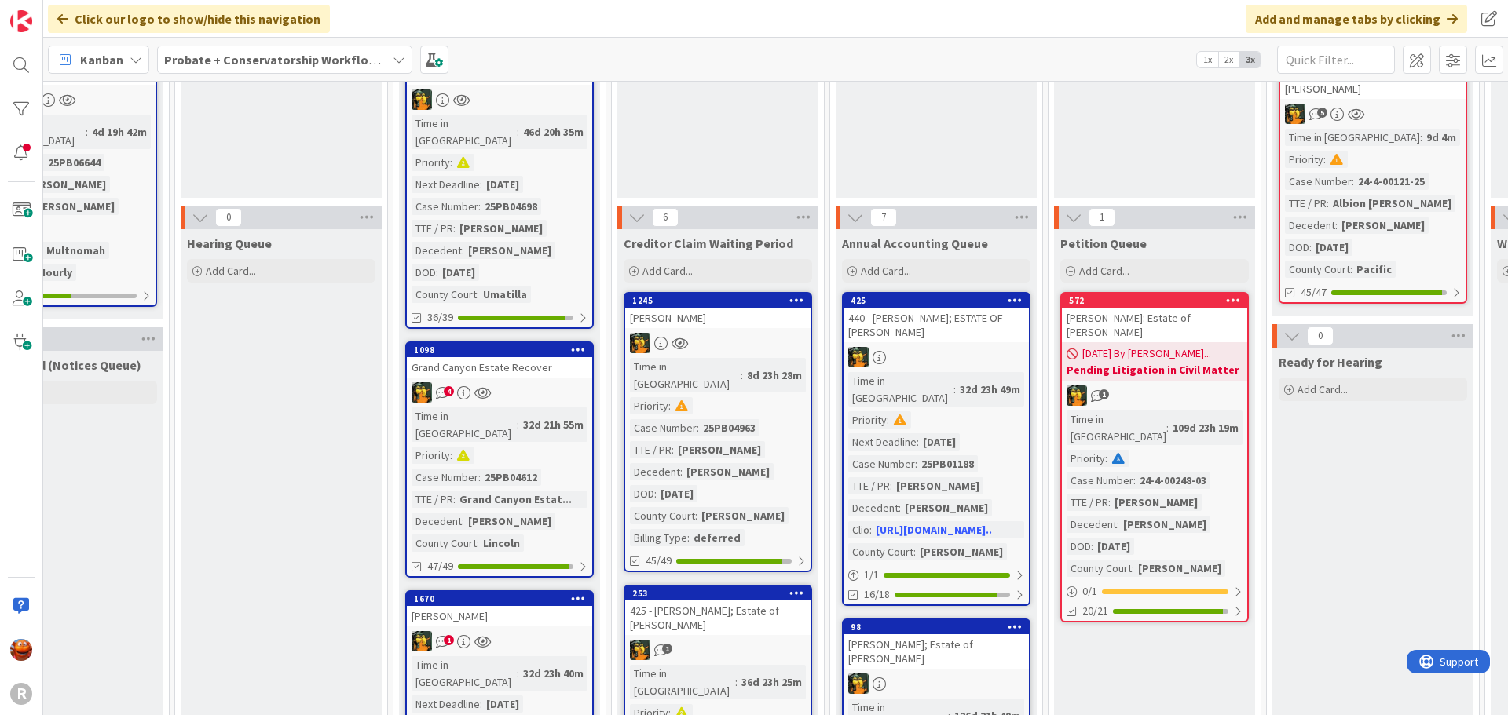
click at [777, 415] on div "Time in Column : 8d 23h 28m Priority : Case Number : 25PB04963 TTE / PR : Kevin…" at bounding box center [718, 452] width 176 height 188
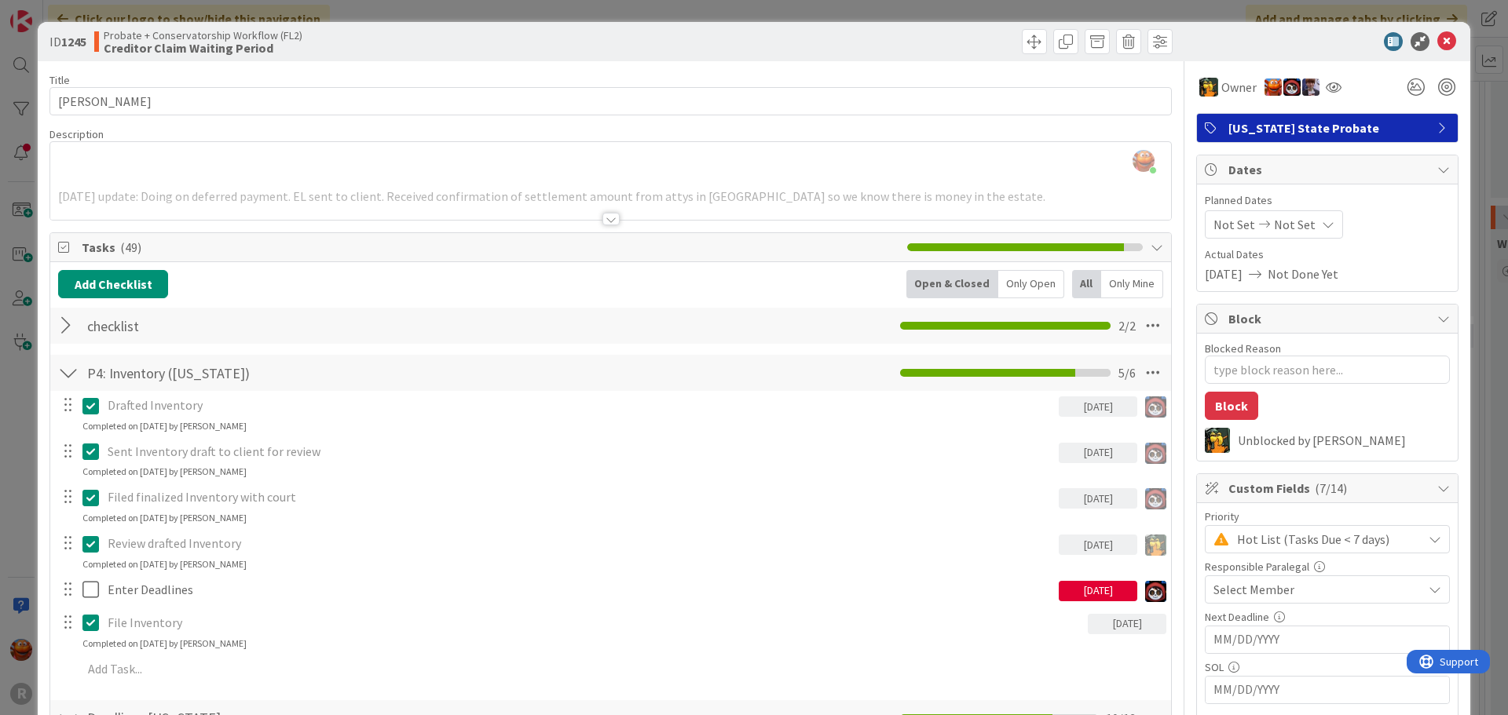
click at [1238, 584] on span "Select Member" at bounding box center [1253, 589] width 81 height 19
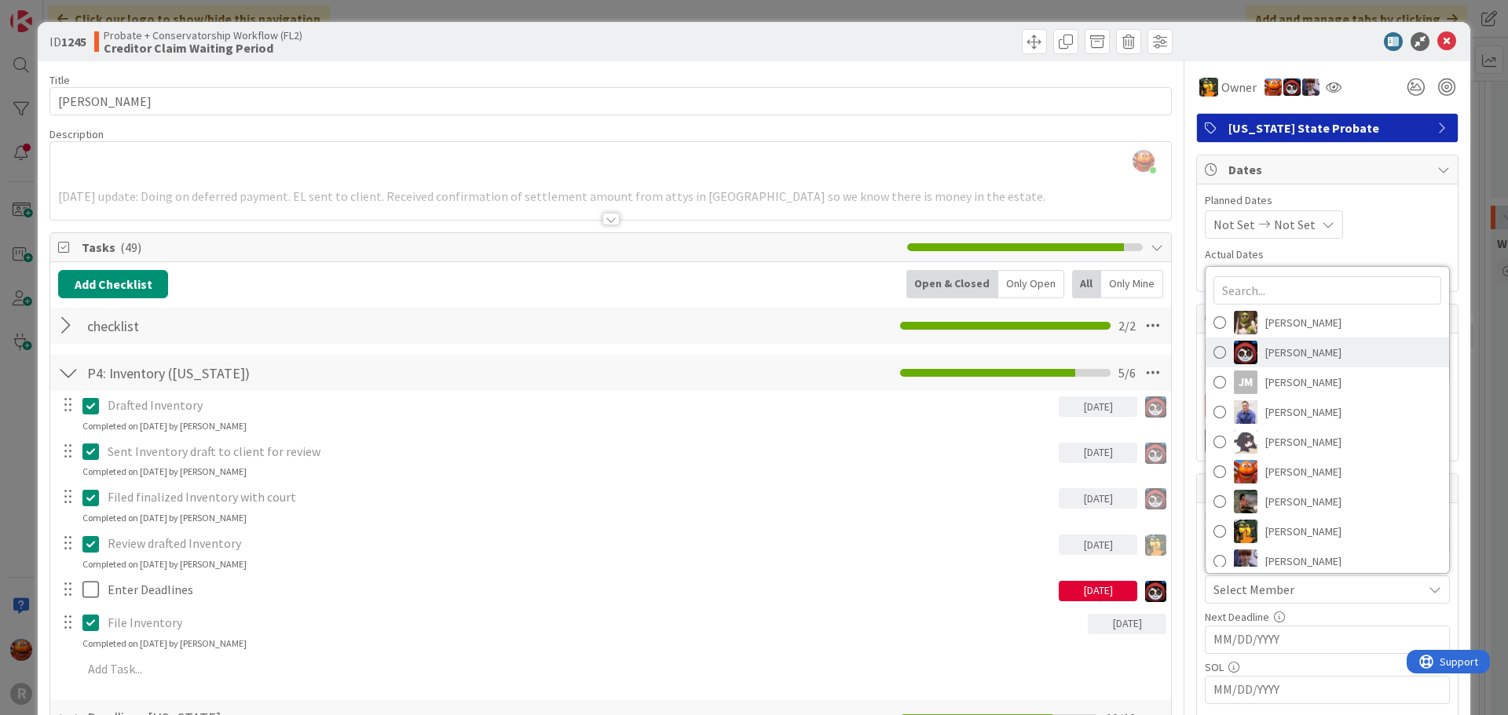
click at [1292, 359] on span "Jasmin Sanchez" at bounding box center [1303, 353] width 76 height 24
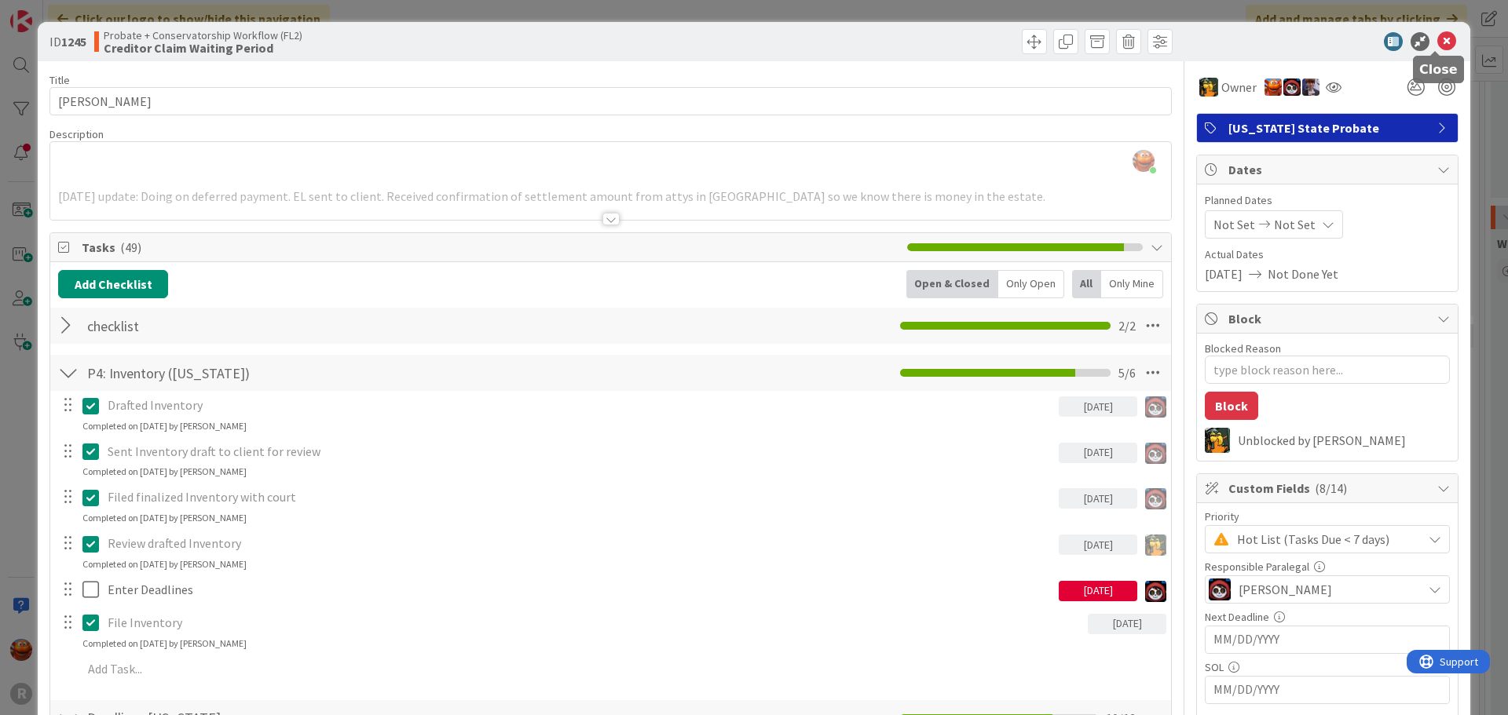
click at [1437, 45] on icon at bounding box center [1446, 41] width 19 height 19
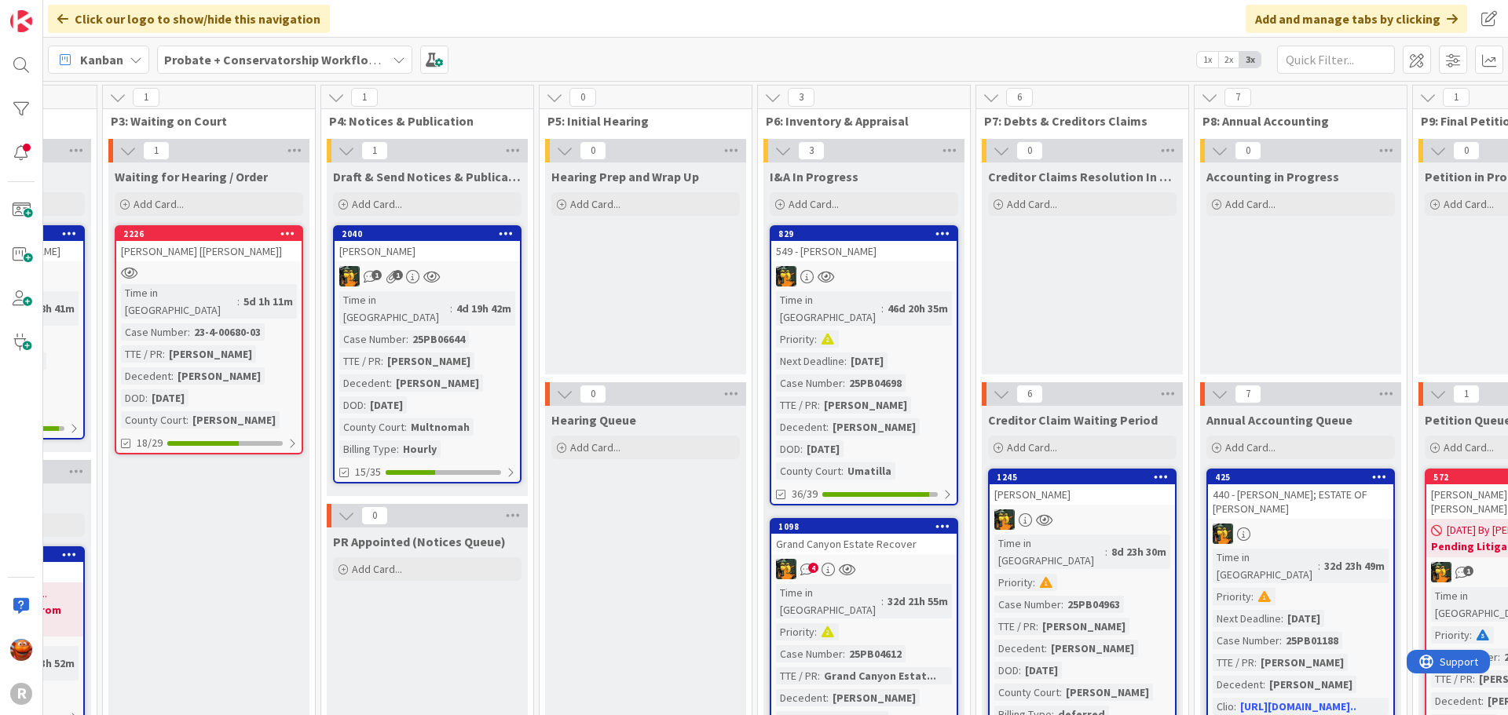
click at [880, 276] on div at bounding box center [863, 276] width 185 height 20
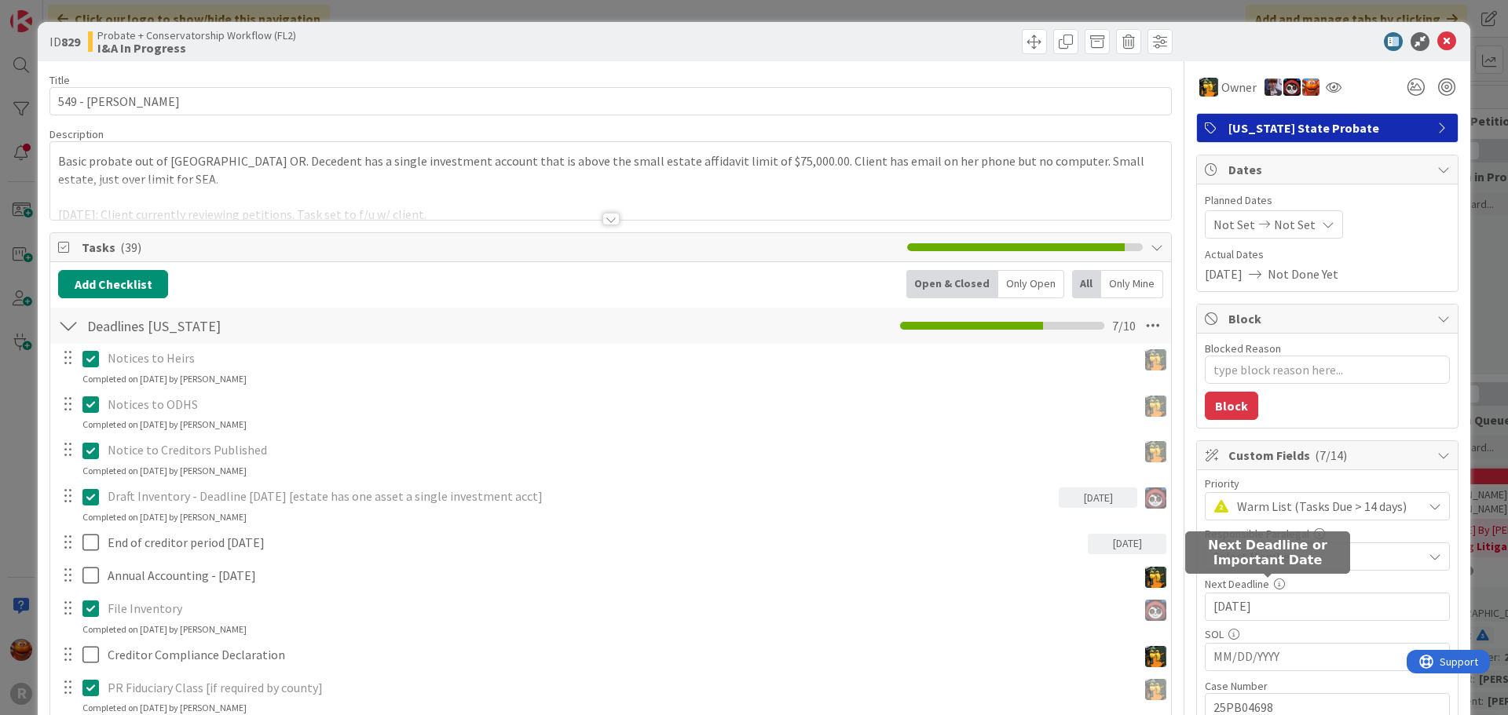
click at [1241, 559] on span "Select Member" at bounding box center [1253, 556] width 81 height 19
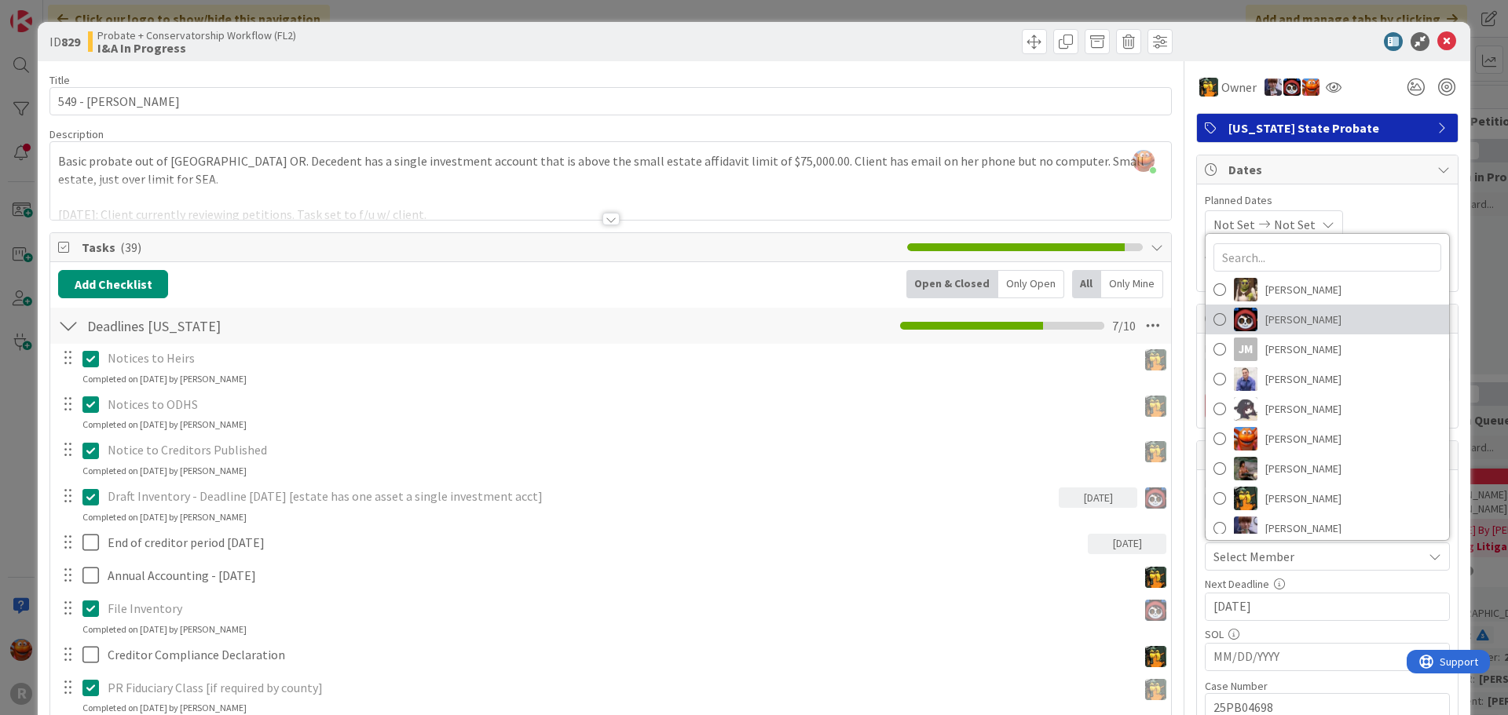
click at [1275, 327] on span "Jasmin Sanchez" at bounding box center [1303, 320] width 76 height 24
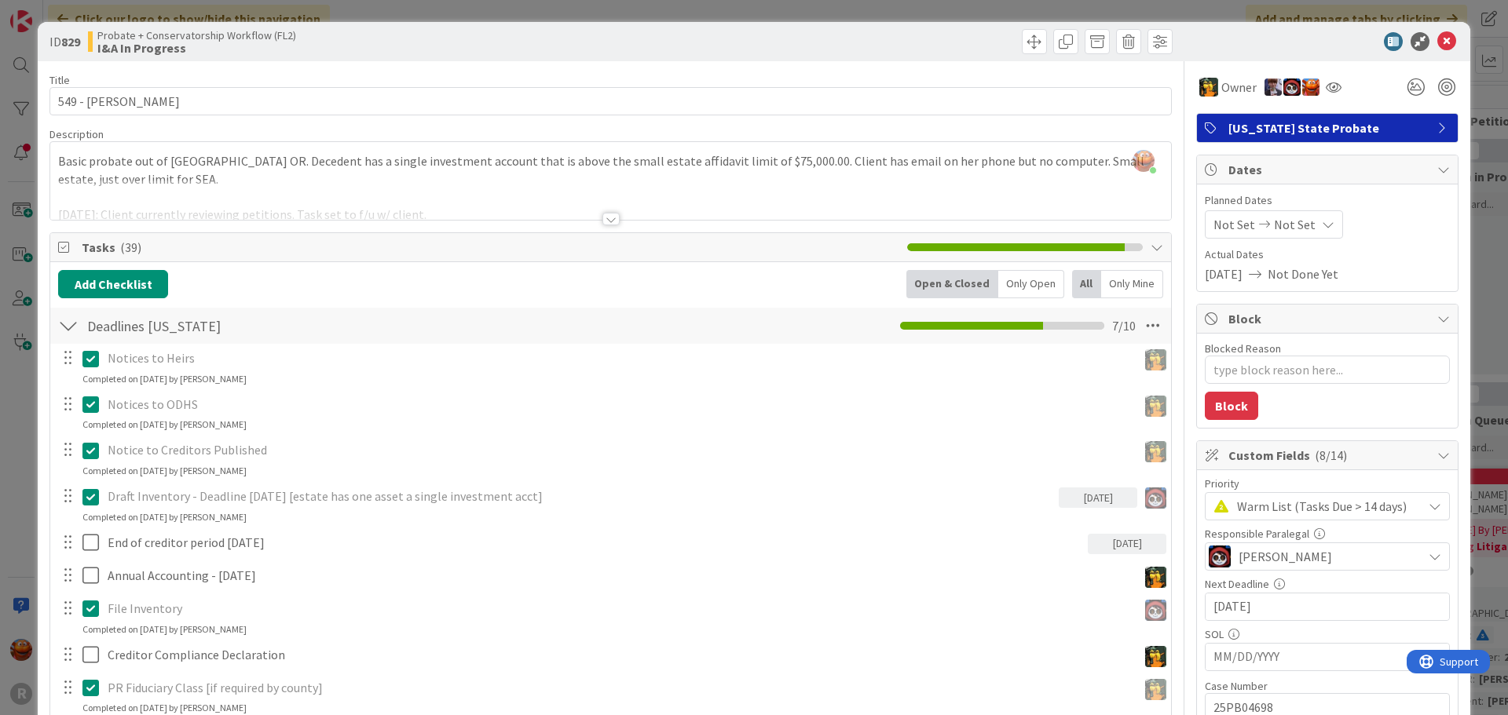
click at [1437, 27] on div "ID 829 Probate + Conservatorship Workflow (FL2) I&A In Progress" at bounding box center [754, 41] width 1432 height 39
click at [1440, 47] on icon at bounding box center [1446, 41] width 19 height 19
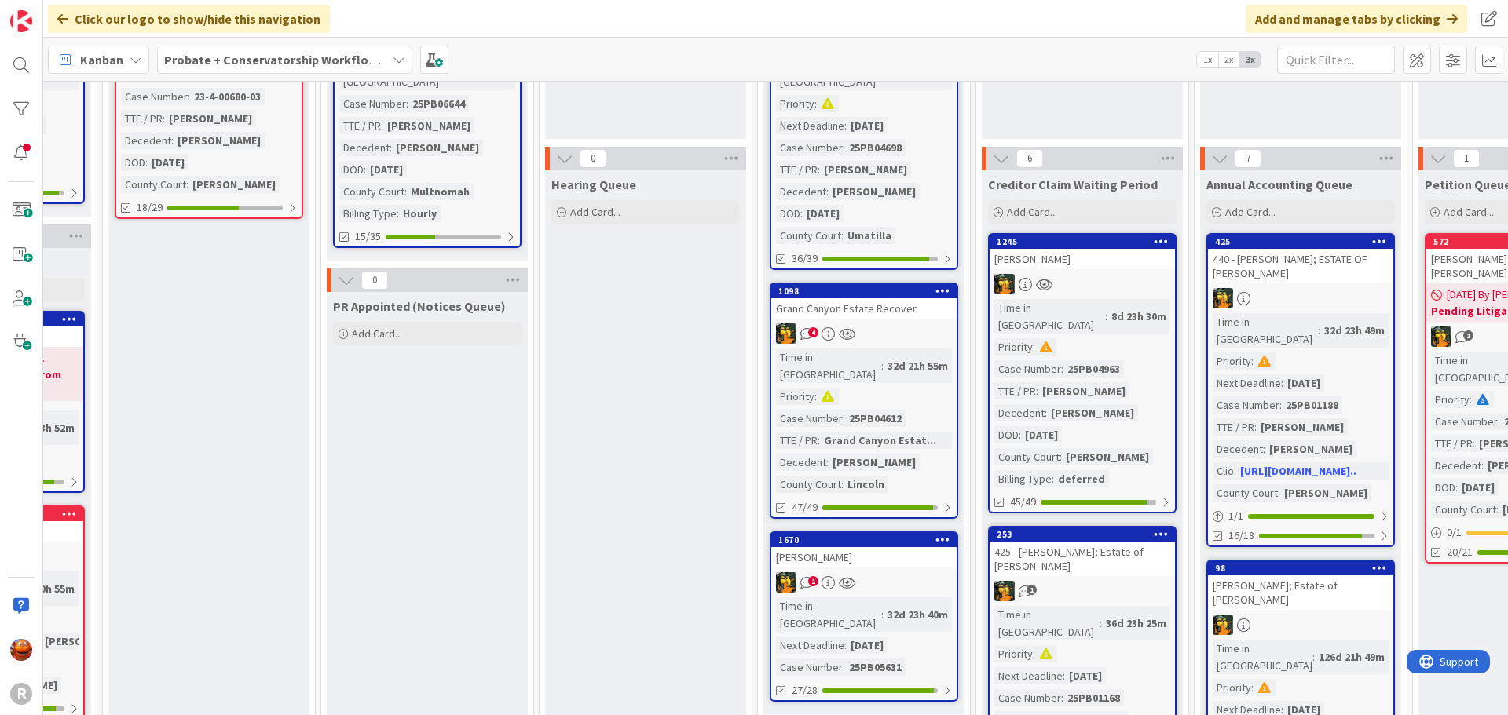
click at [909, 324] on div "4" at bounding box center [863, 334] width 185 height 20
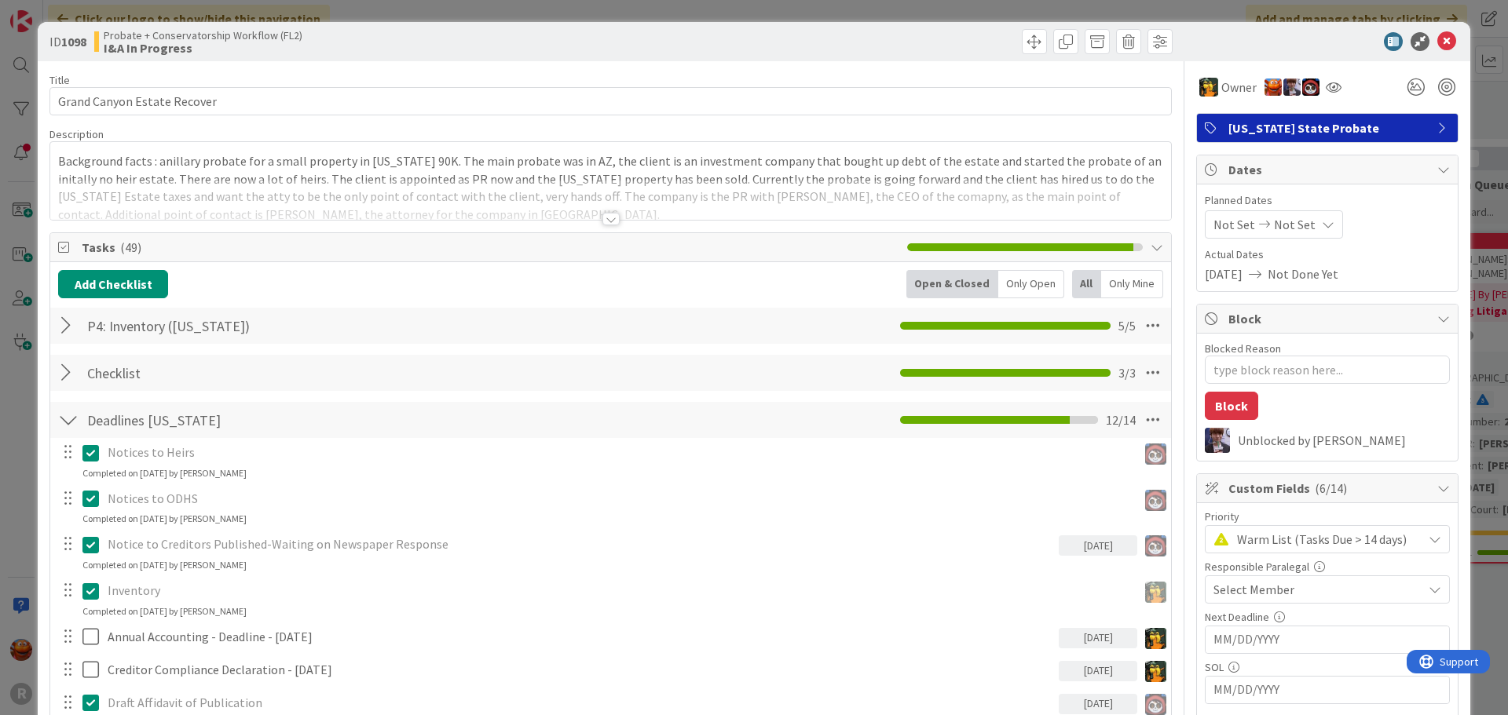
click at [1255, 580] on div "Select Member" at bounding box center [1327, 590] width 245 height 28
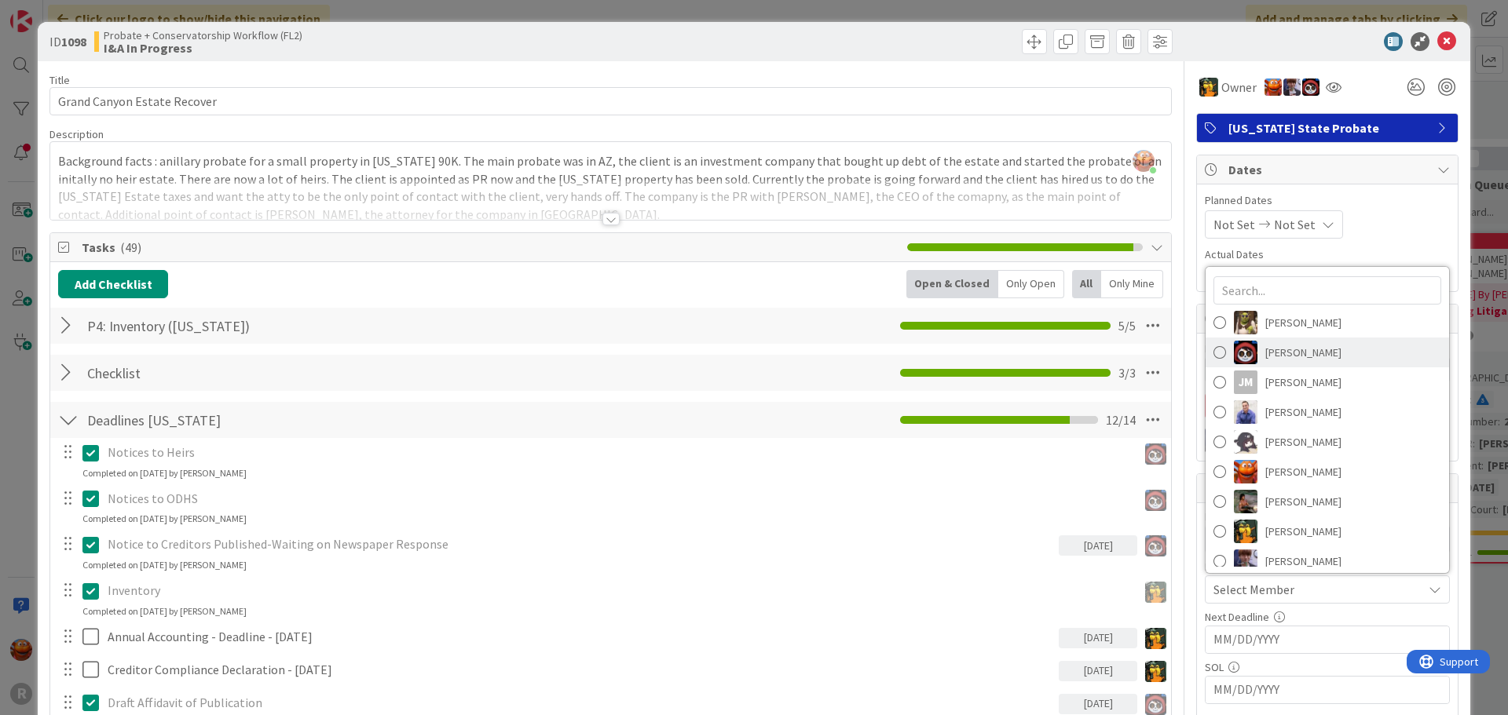
click at [1308, 358] on span "Jasmin Sanchez" at bounding box center [1303, 353] width 76 height 24
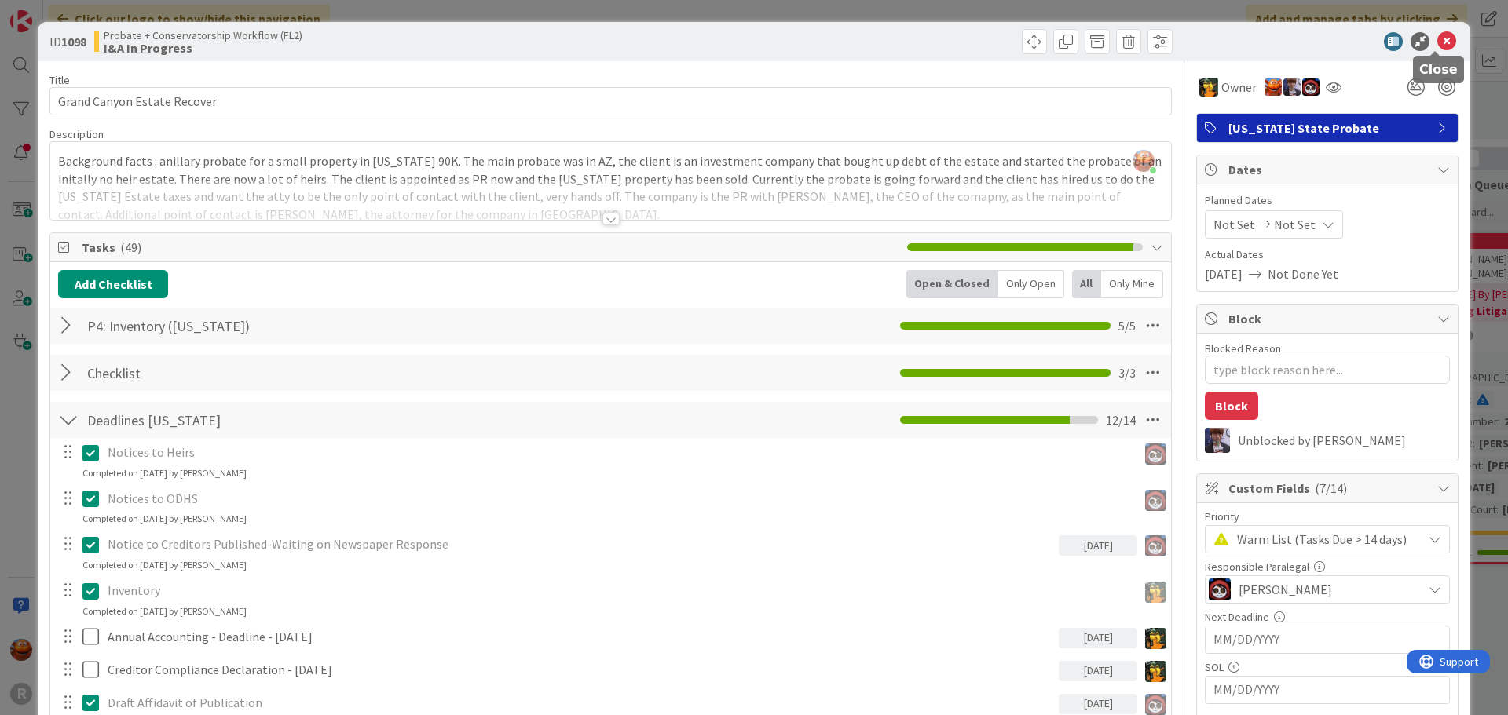
click at [1439, 43] on icon at bounding box center [1446, 41] width 19 height 19
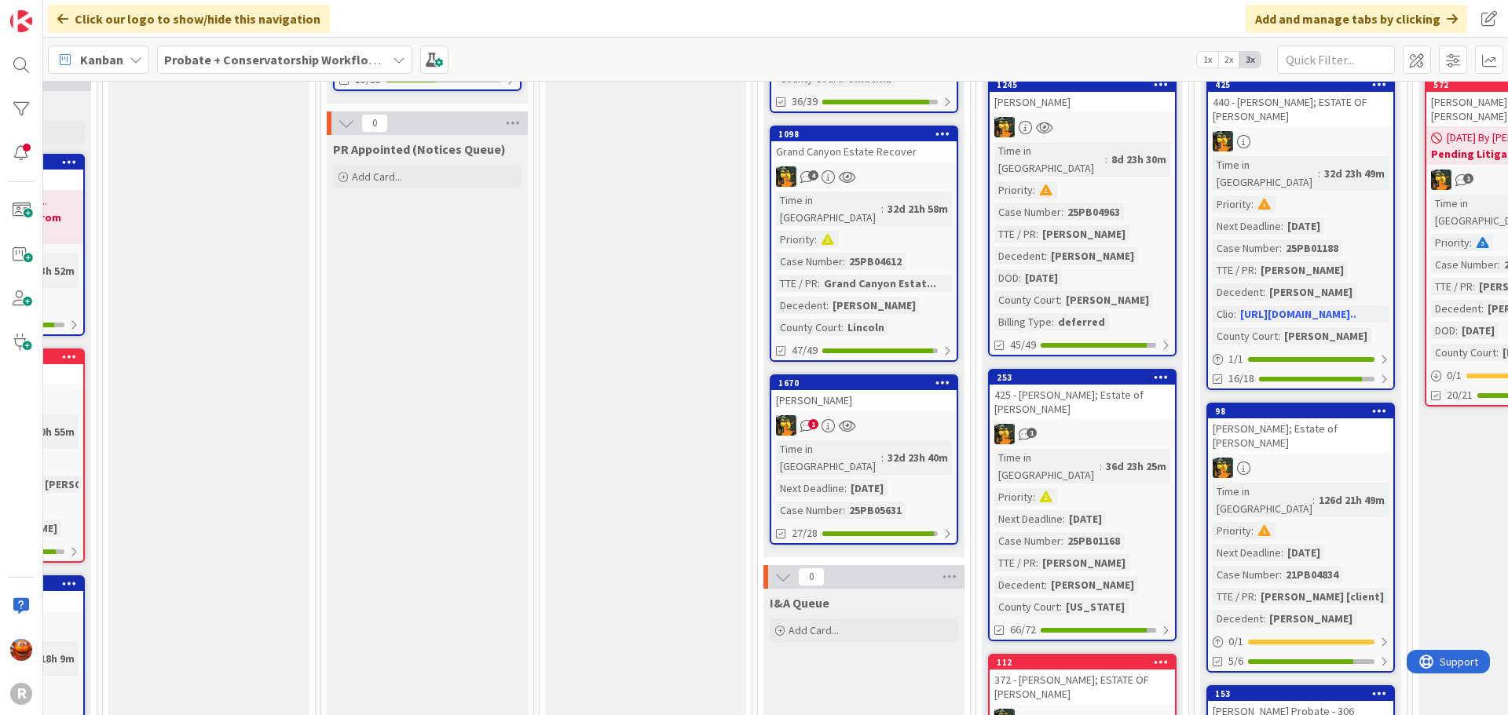
click at [916, 379] on link "1670 SHIPP, Janet 1 Time in Column : 32d 23h 40m Next Deadline : 07/25/2025 Cas…" at bounding box center [864, 460] width 188 height 170
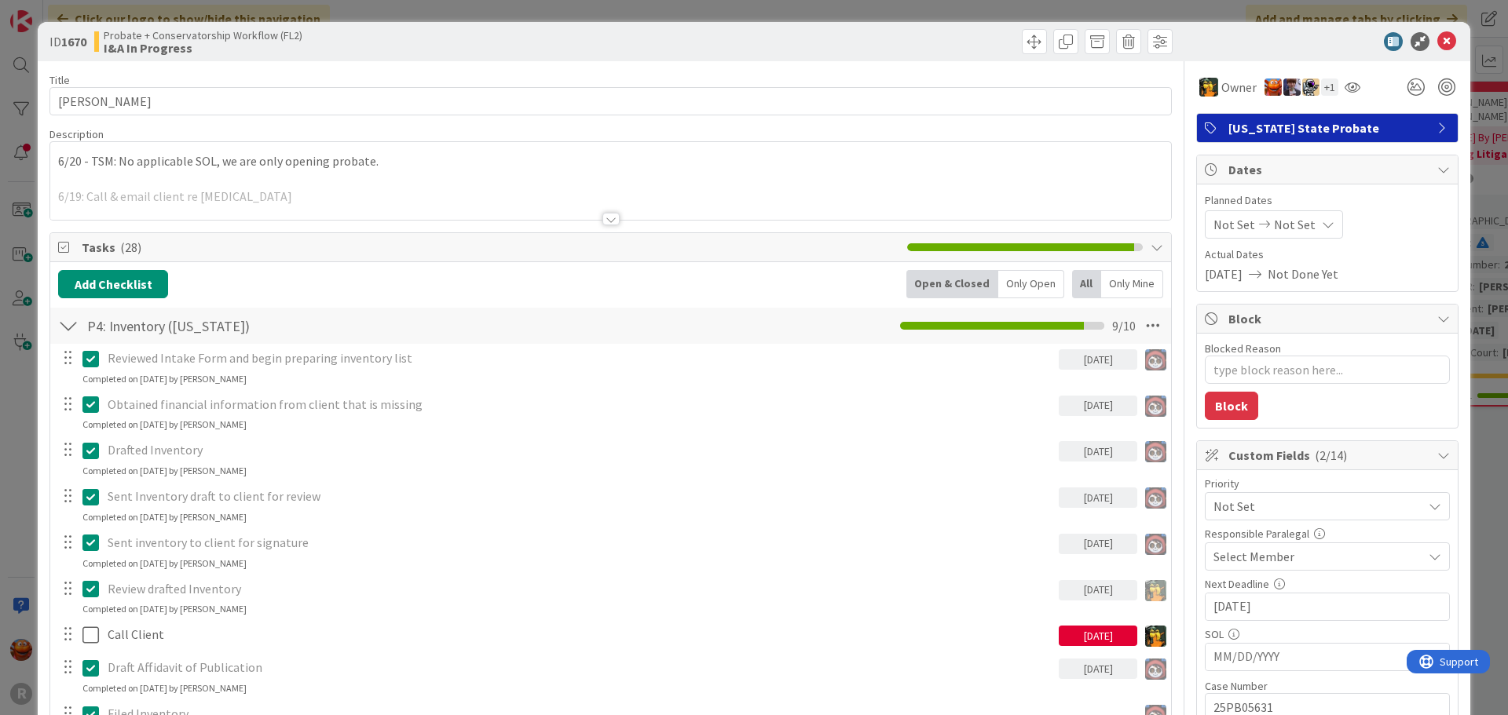
click at [1260, 554] on span "Select Member" at bounding box center [1253, 556] width 81 height 19
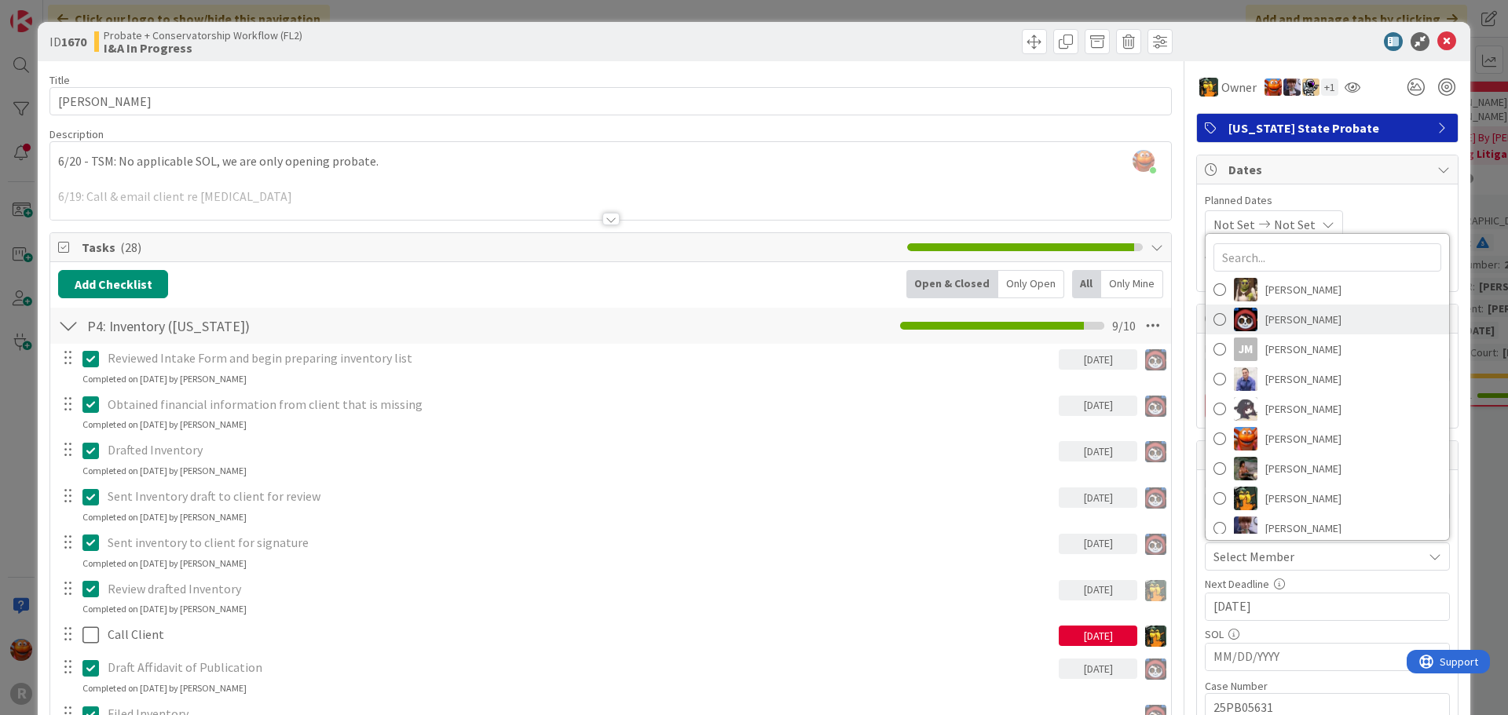
click at [1276, 320] on span "Jasmin Sanchez" at bounding box center [1303, 320] width 76 height 24
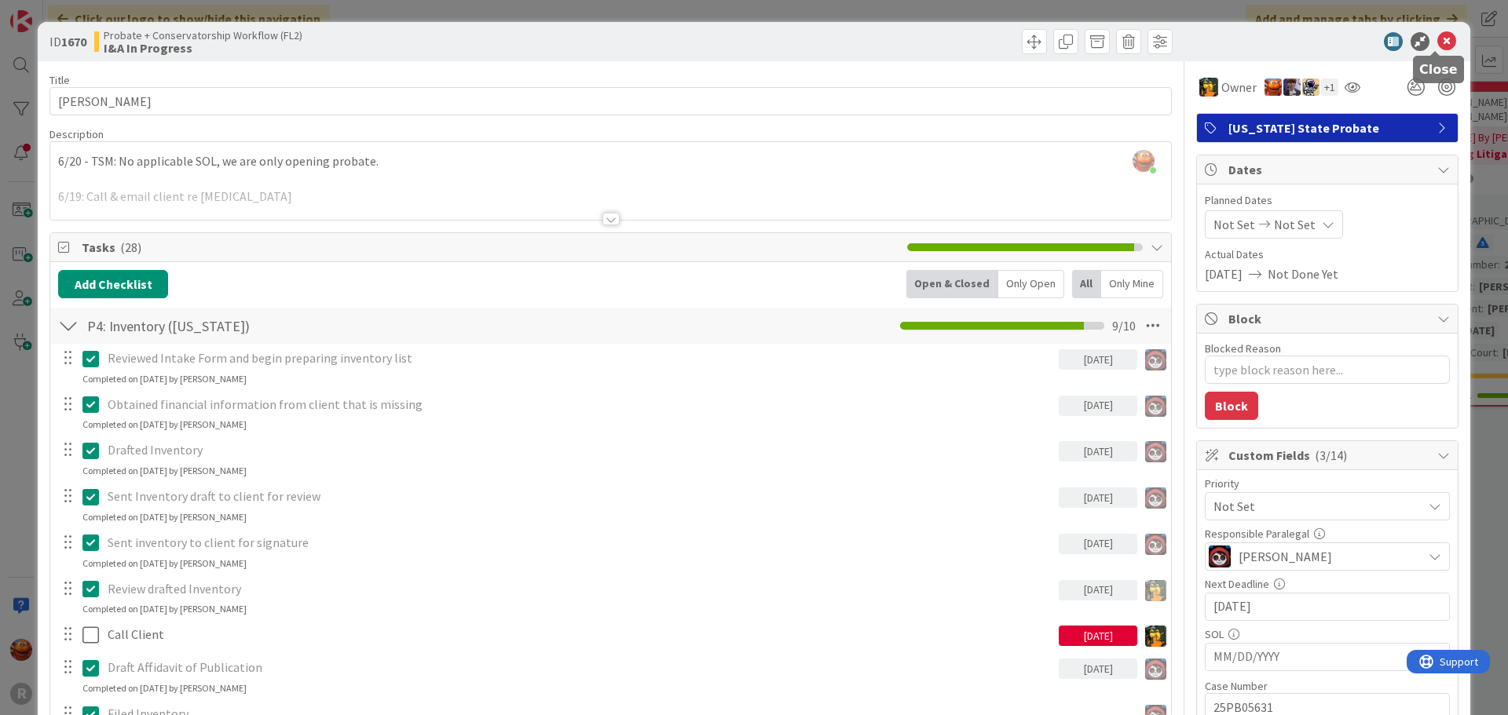
click at [1437, 36] on icon at bounding box center [1446, 41] width 19 height 19
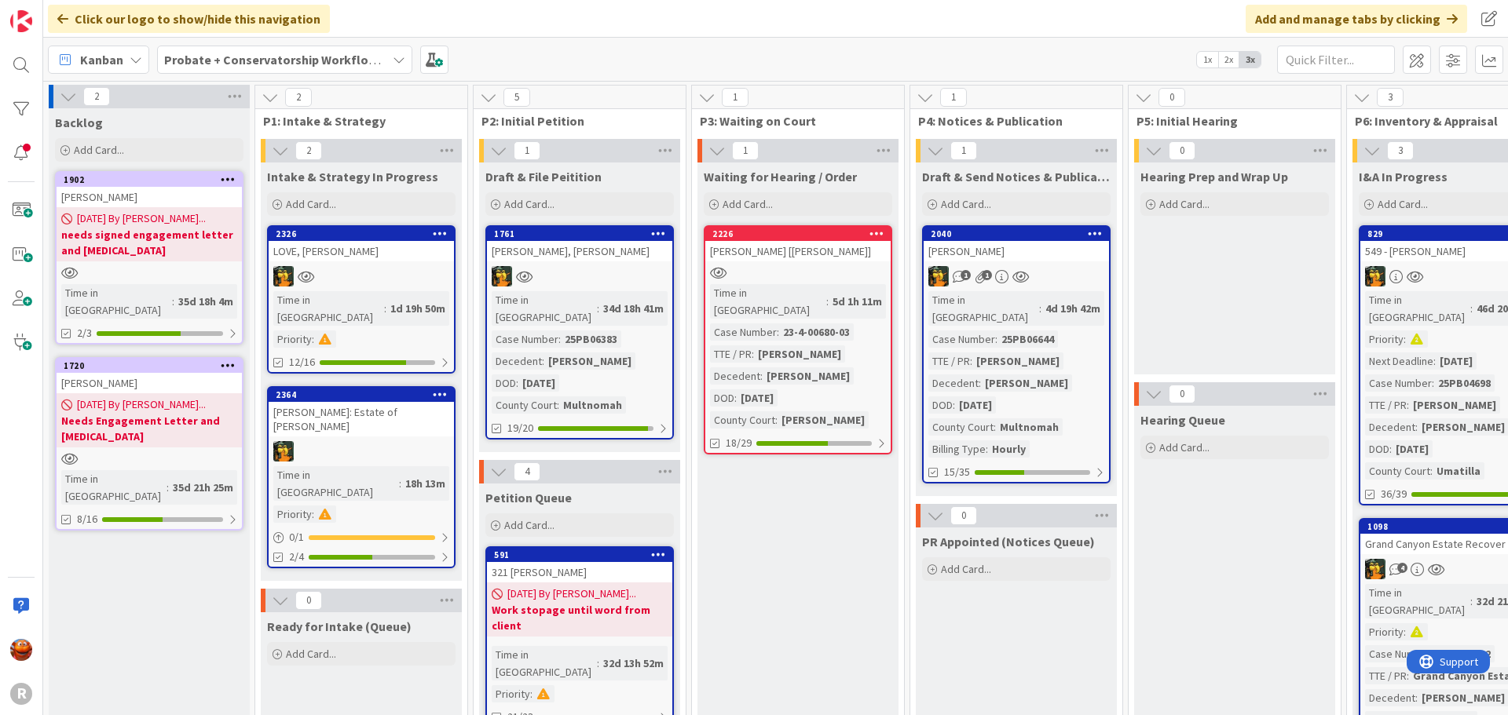
click at [1059, 291] on link "2040 LARSON, Elizabeth 1 1 Time in Column : 4d 19h 42m Case Number : 25PB06644 …" at bounding box center [1016, 354] width 188 height 258
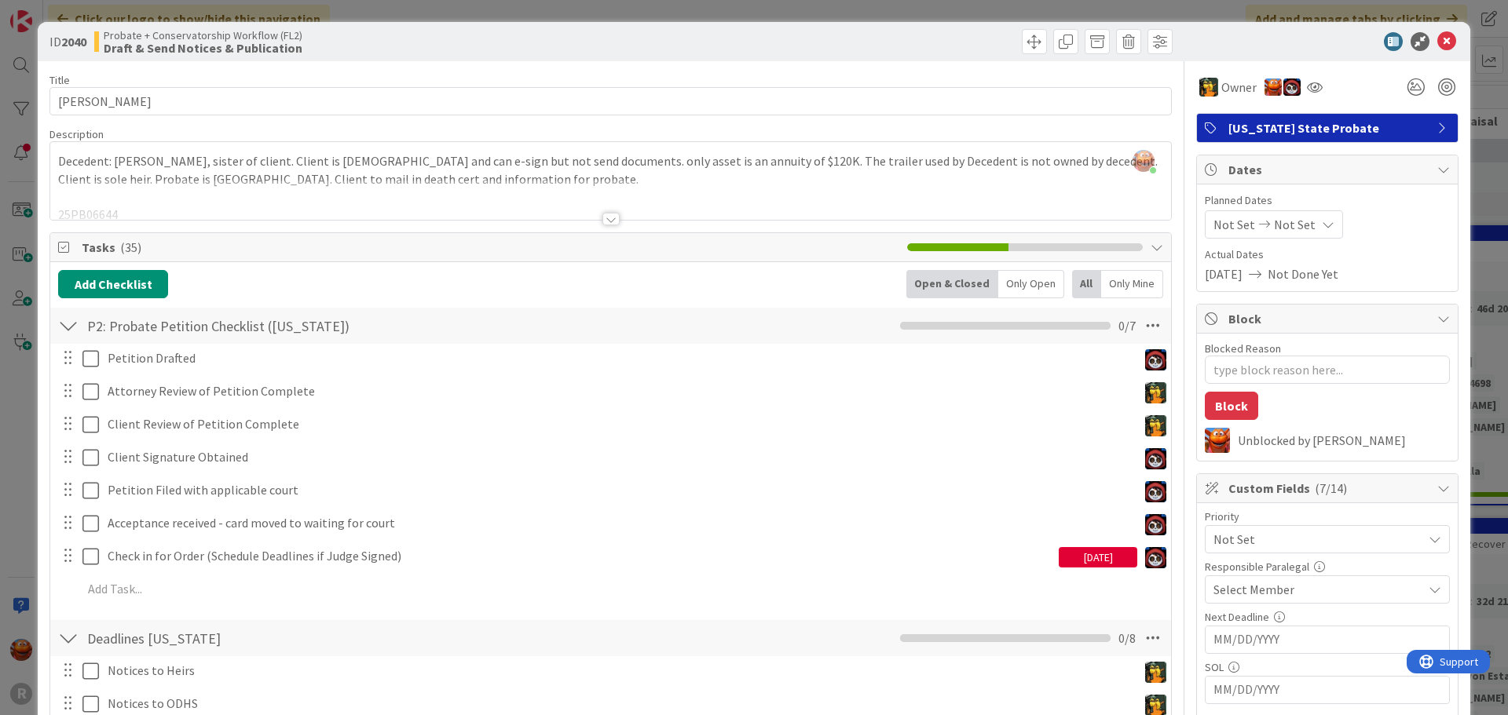
click at [1240, 598] on span "Select Member" at bounding box center [1253, 589] width 81 height 19
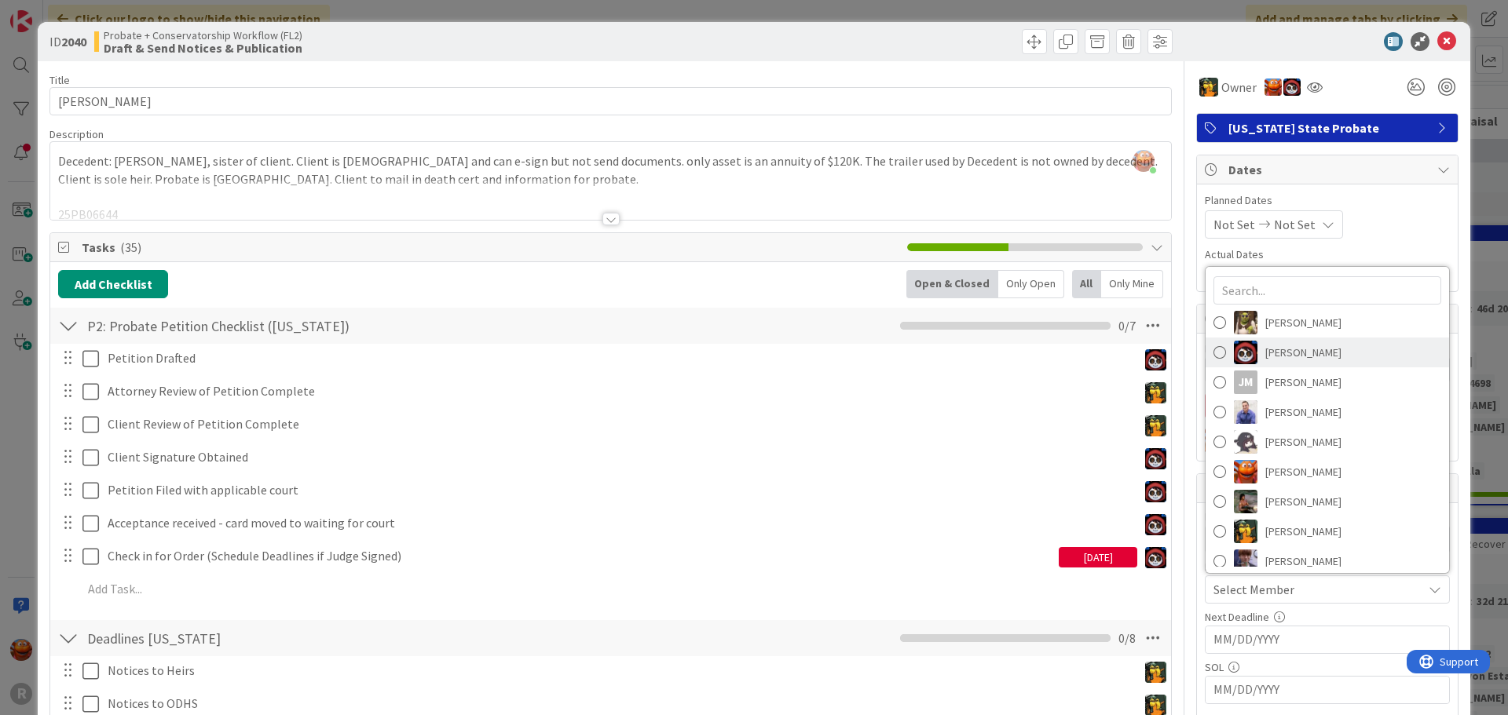
click at [1265, 346] on span "Jasmin Sanchez" at bounding box center [1303, 353] width 76 height 24
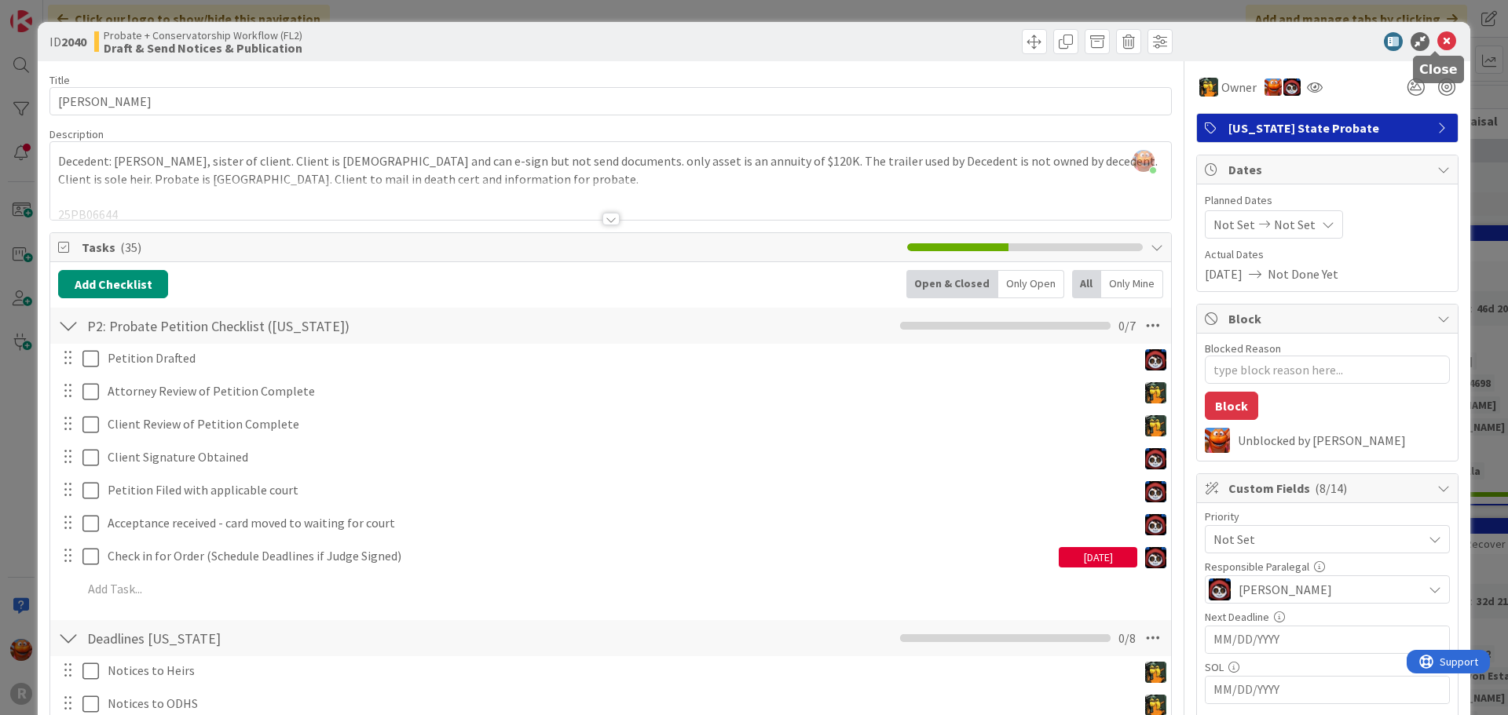
click at [1437, 40] on icon at bounding box center [1446, 41] width 19 height 19
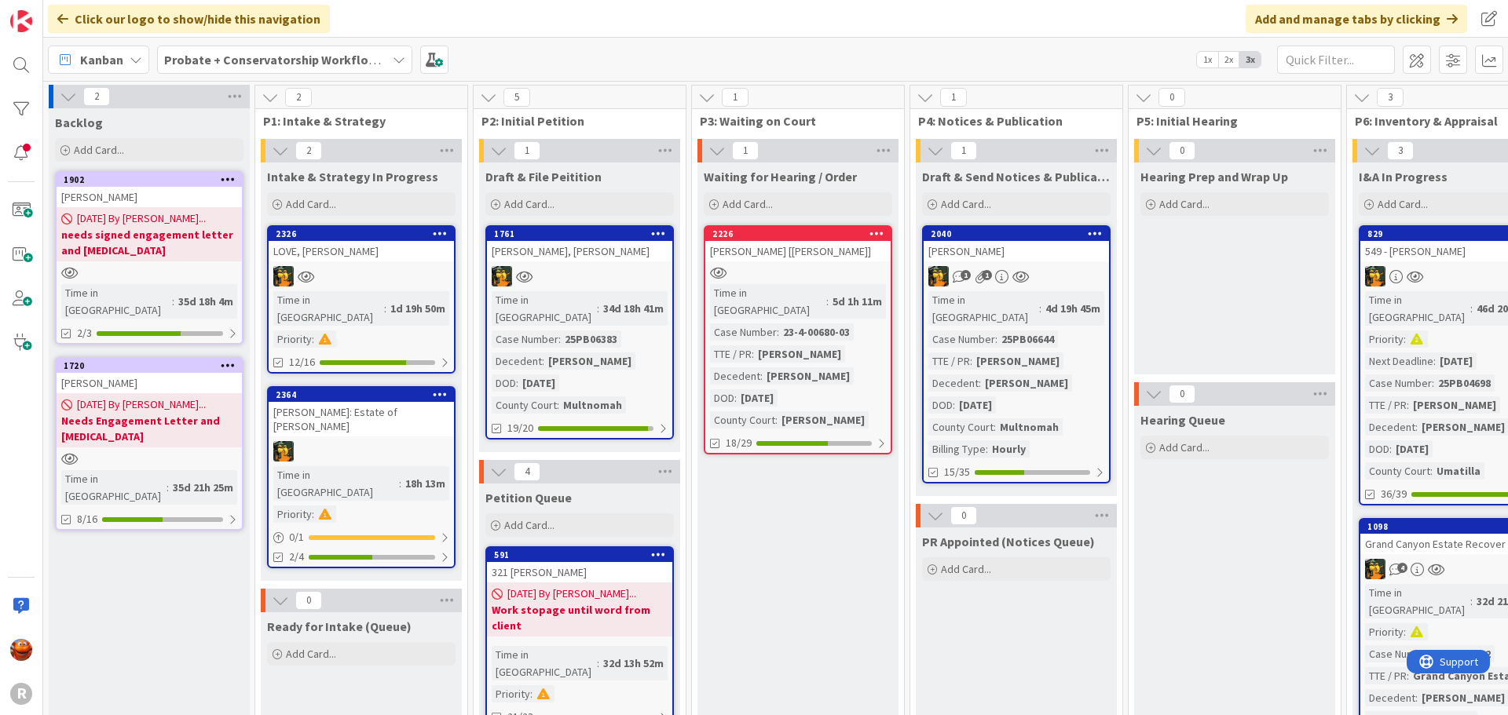
click at [829, 272] on div at bounding box center [797, 272] width 185 height 13
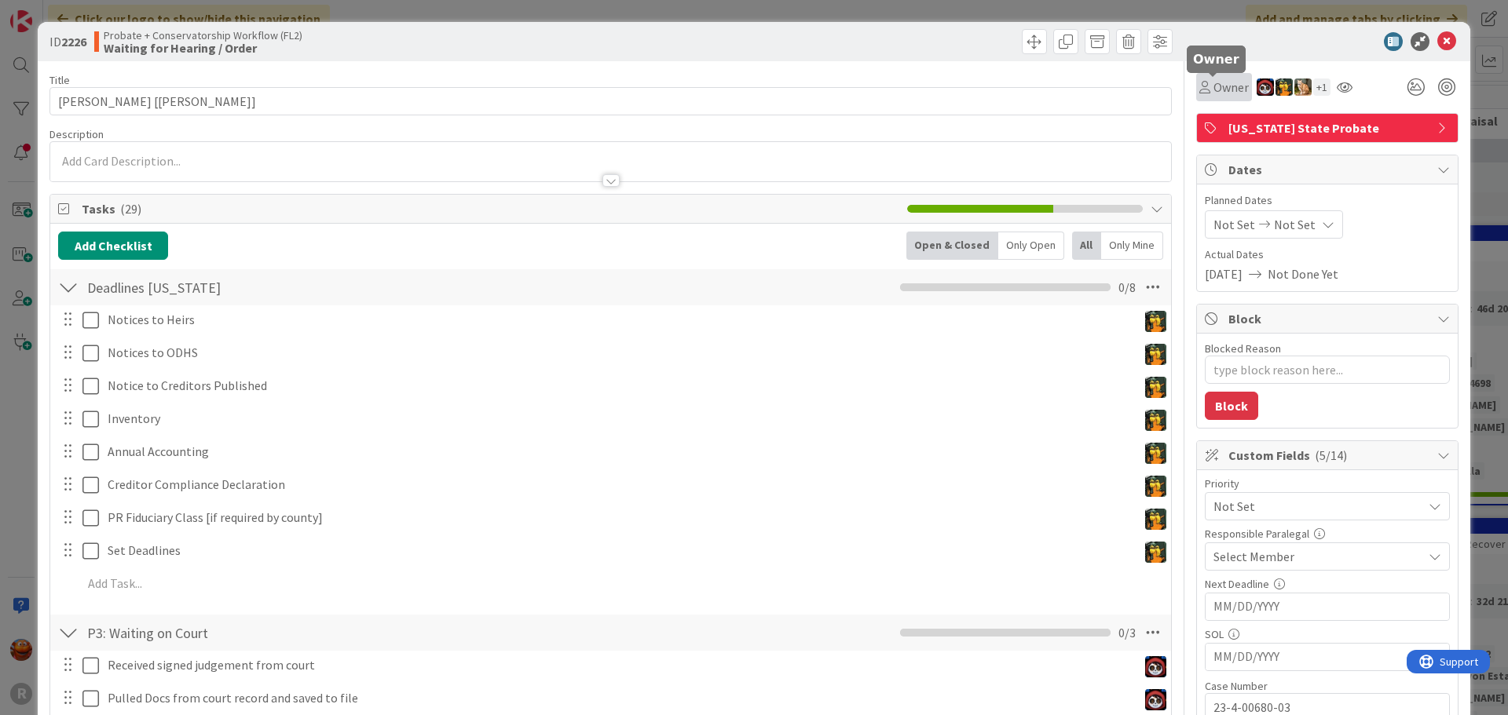
click at [1226, 85] on span "Owner" at bounding box center [1230, 87] width 35 height 19
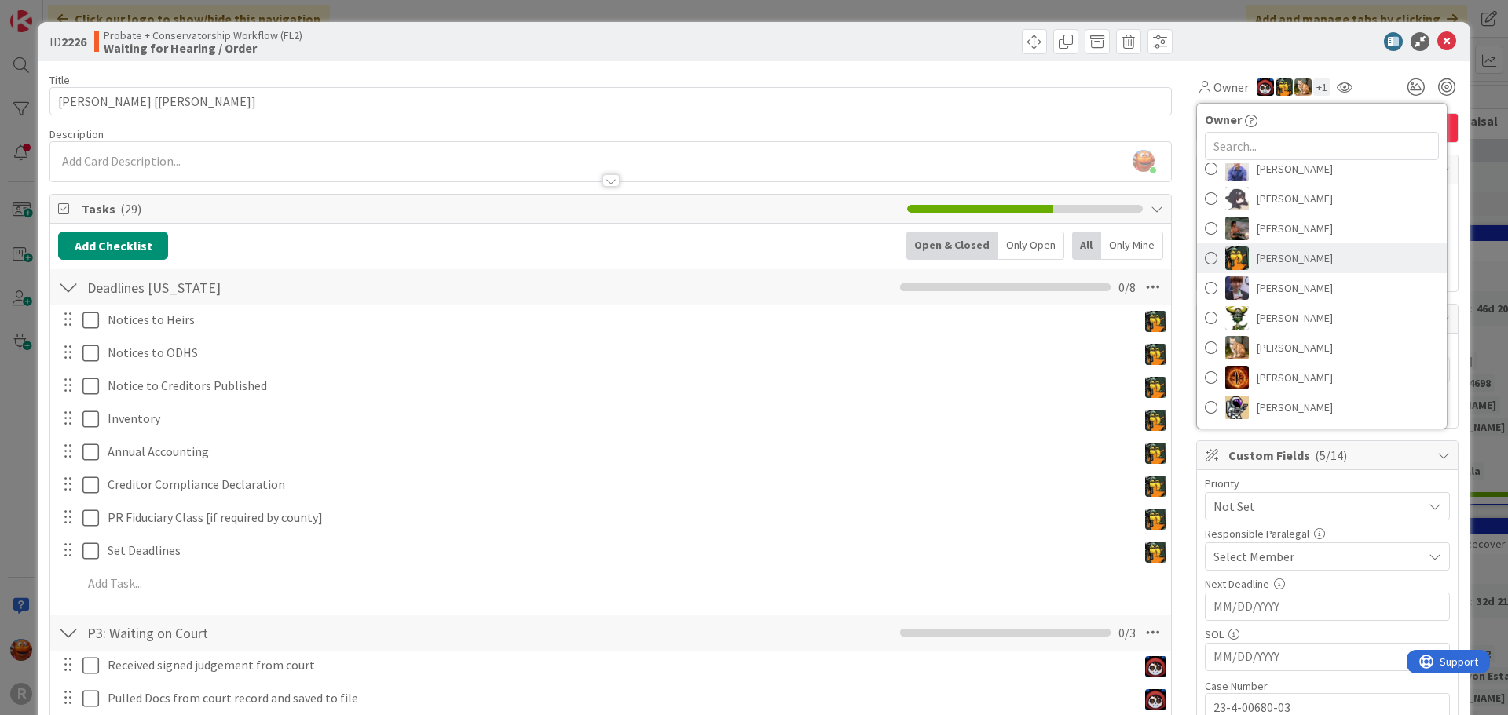
click at [1262, 251] on span "Michael Robb" at bounding box center [1294, 259] width 76 height 24
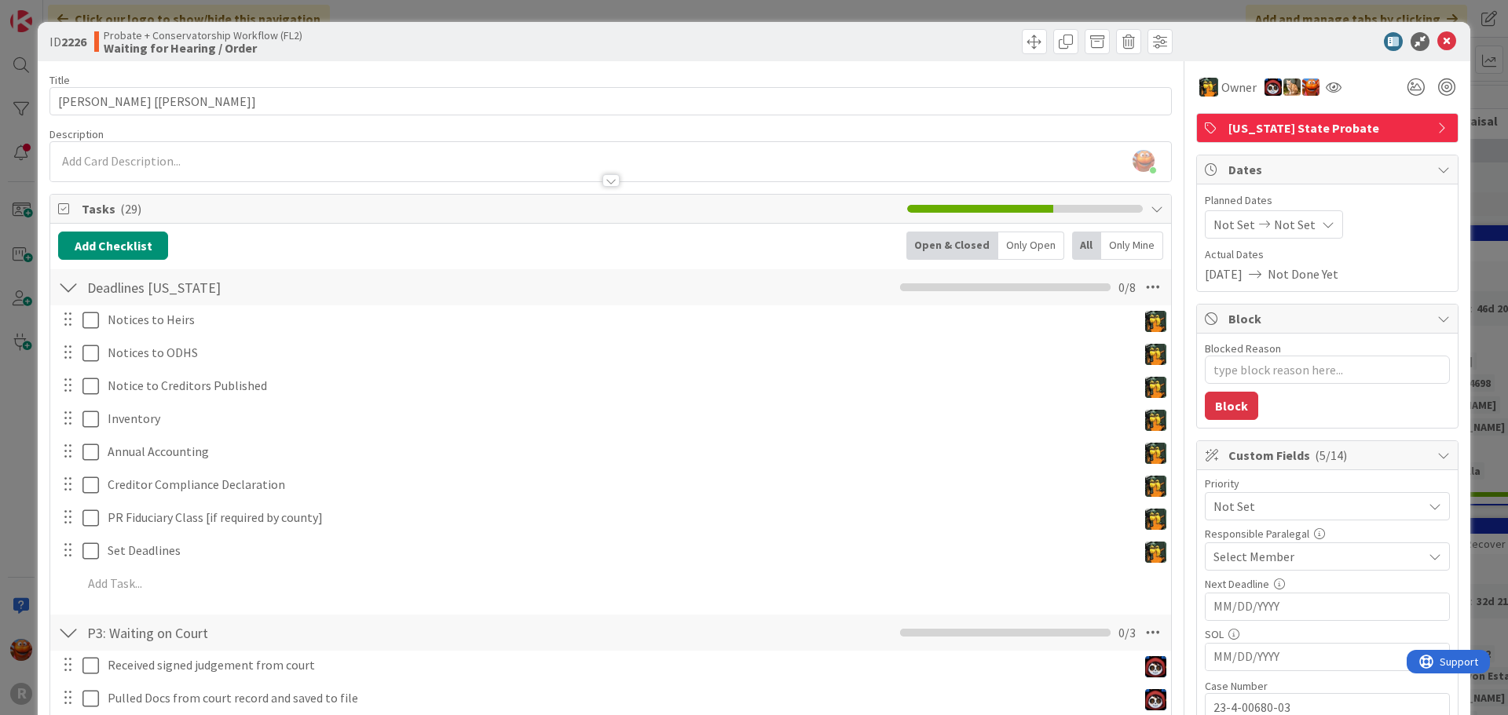
click at [1239, 562] on span "Select Member" at bounding box center [1253, 556] width 81 height 19
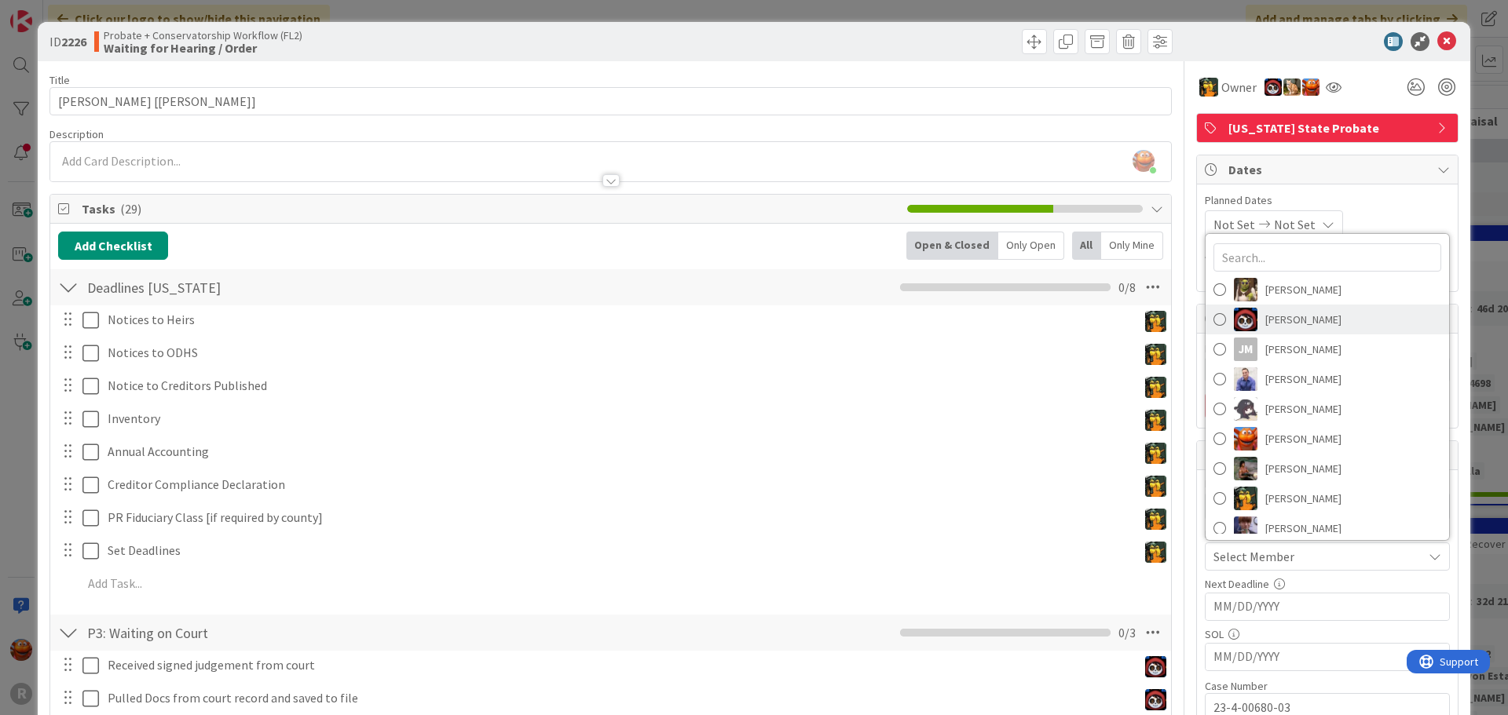
click at [1265, 318] on span "Jasmin Sanchez" at bounding box center [1303, 320] width 76 height 24
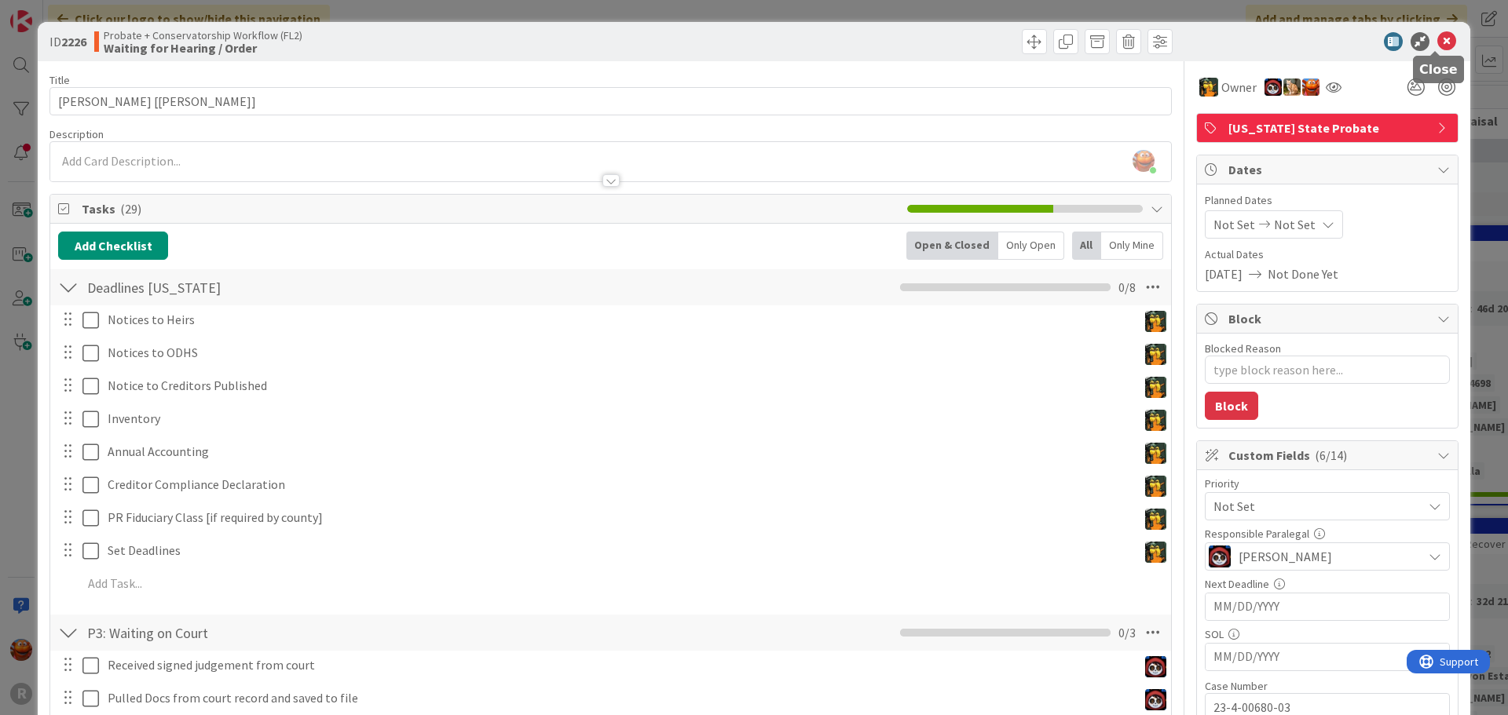
click at [1437, 41] on icon at bounding box center [1446, 41] width 19 height 19
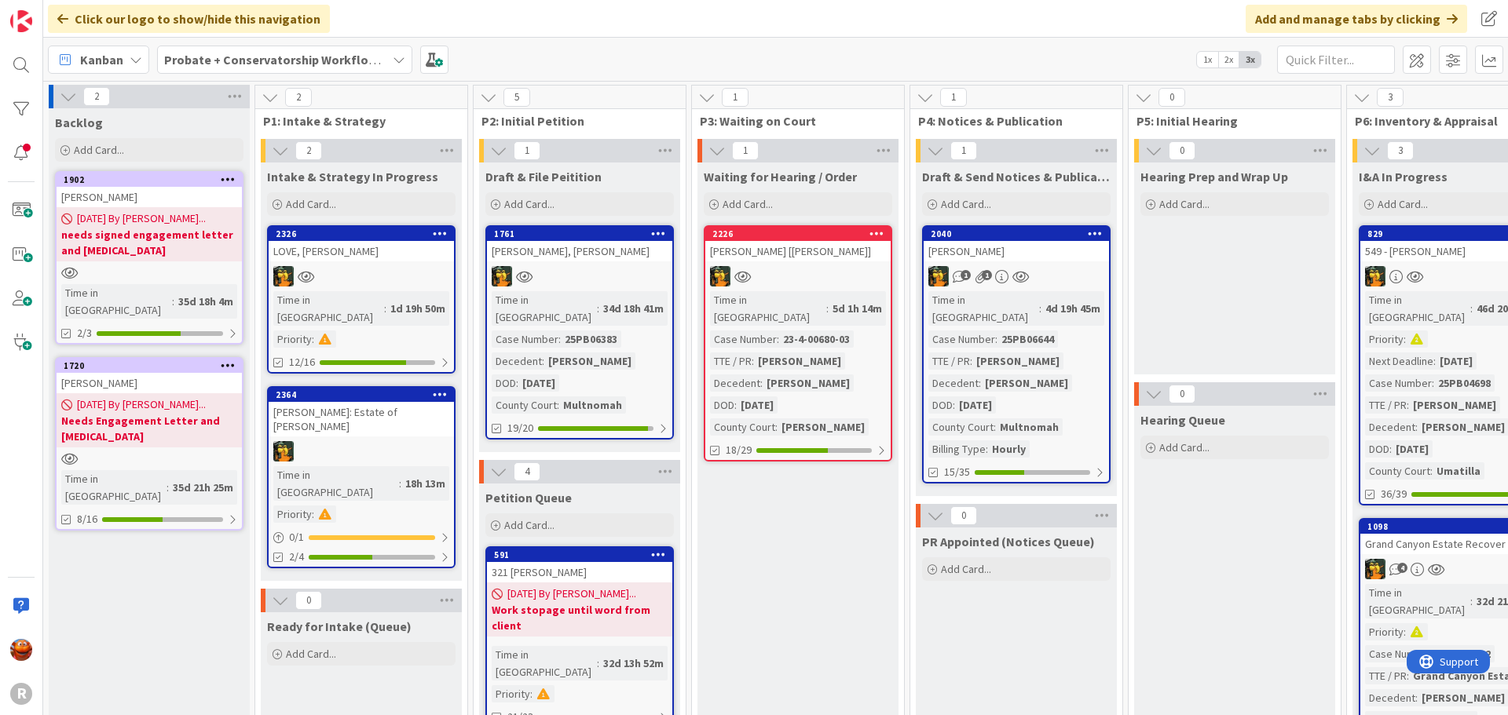
click at [620, 269] on div at bounding box center [579, 276] width 185 height 20
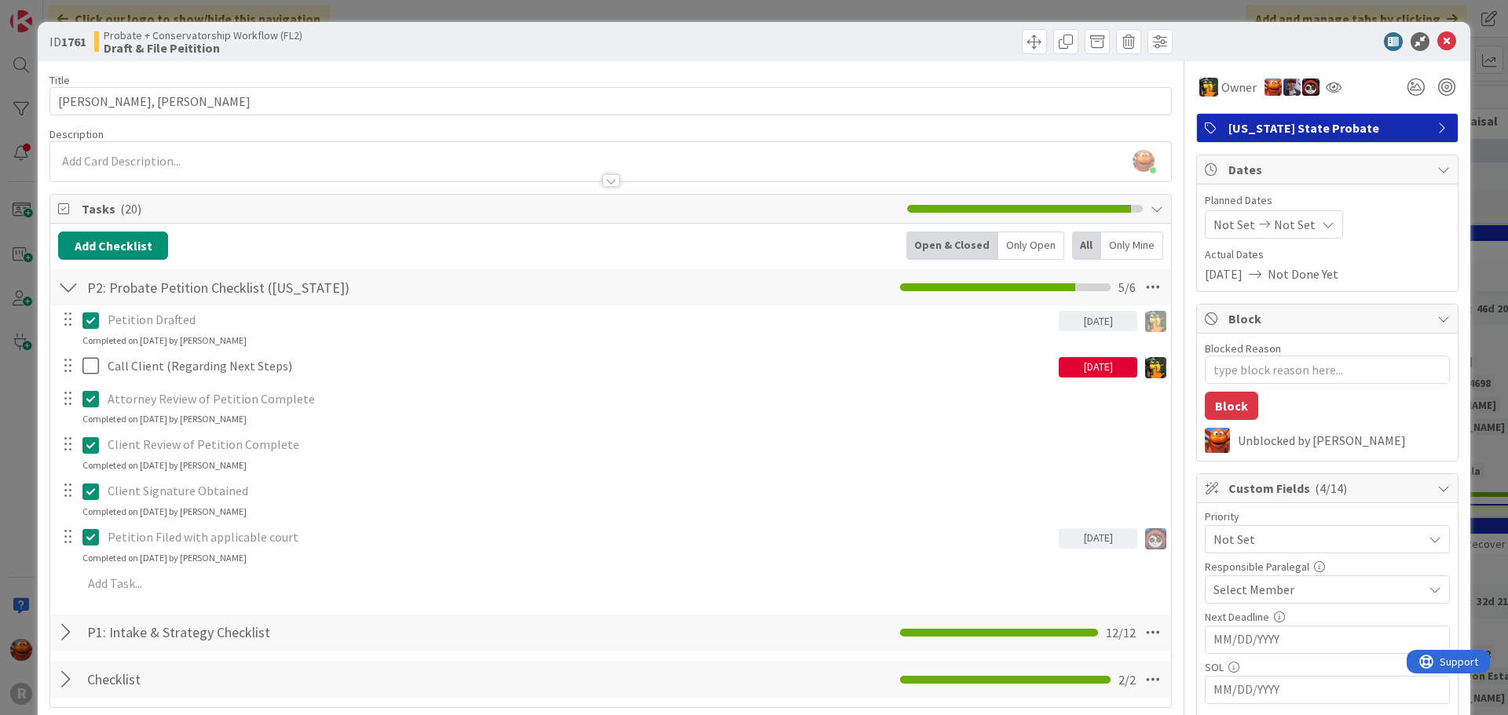
click at [1242, 592] on span "Select Member" at bounding box center [1253, 589] width 81 height 19
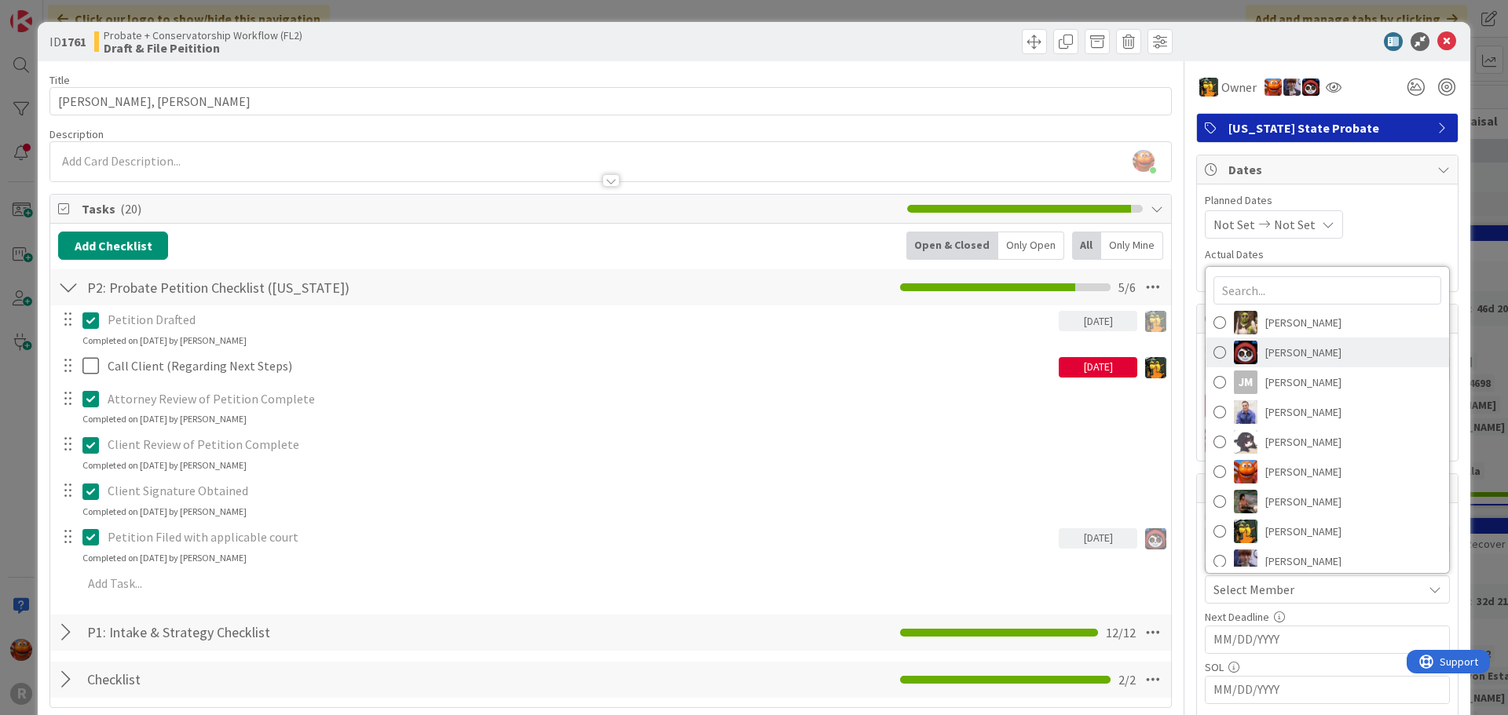
click at [1286, 354] on span "Jasmin Sanchez" at bounding box center [1303, 353] width 76 height 24
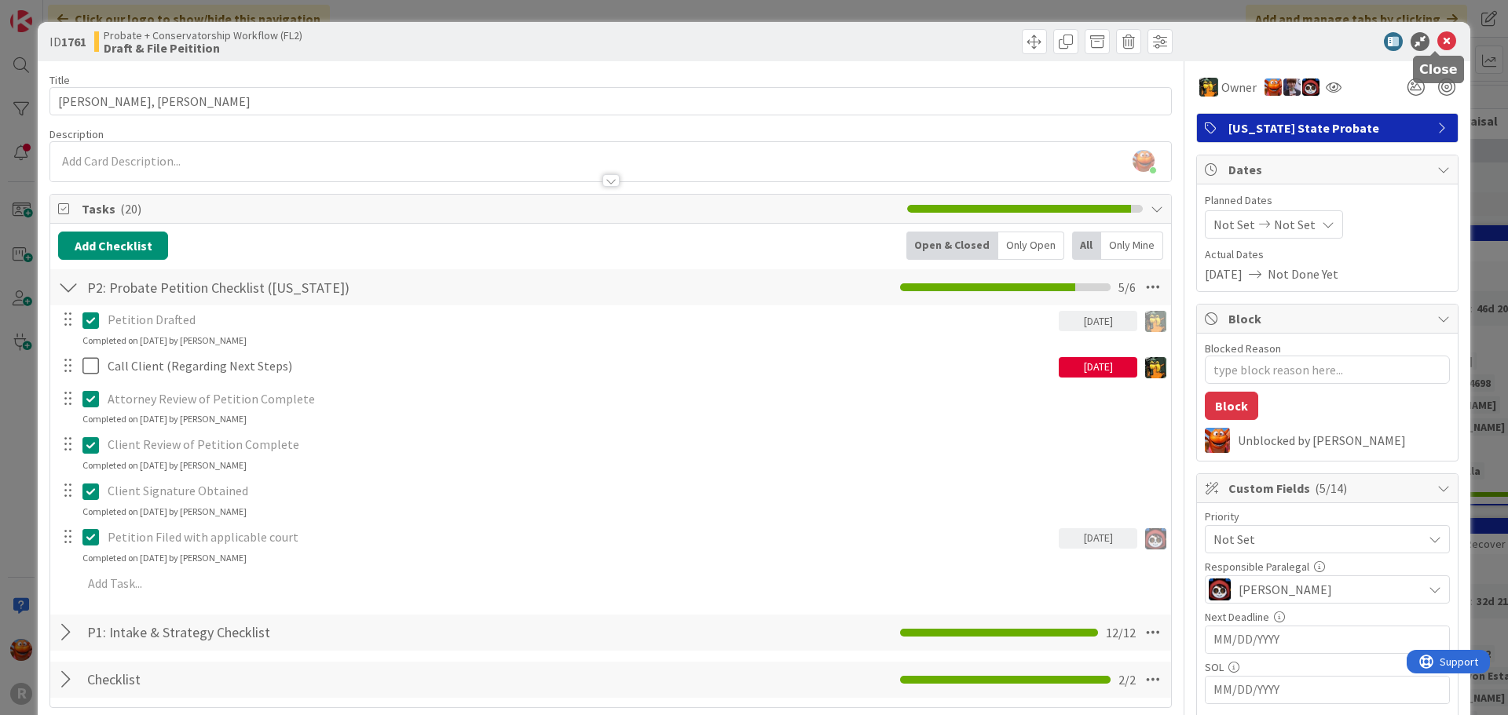
click at [1437, 34] on icon at bounding box center [1446, 41] width 19 height 19
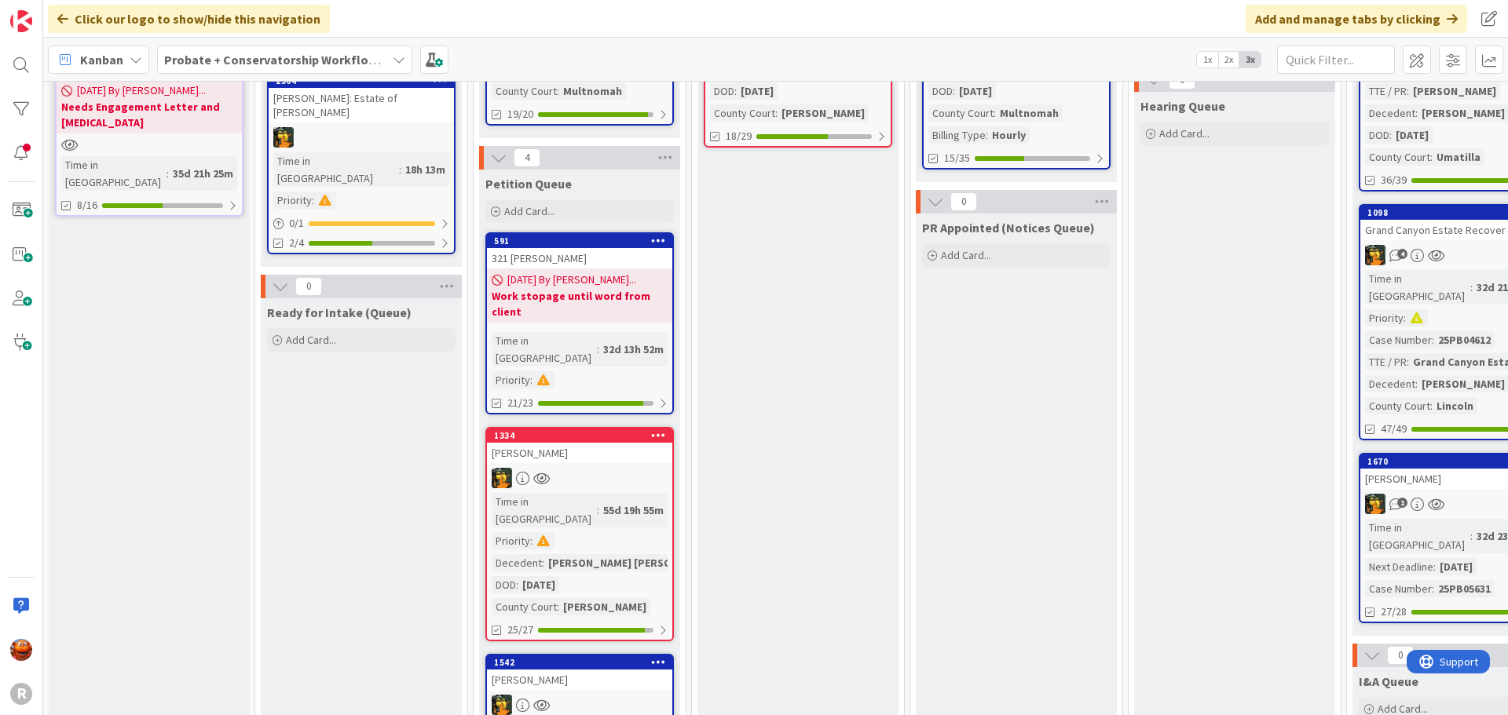
click at [621, 288] on b "Work stopage until word from client" at bounding box center [580, 303] width 176 height 31
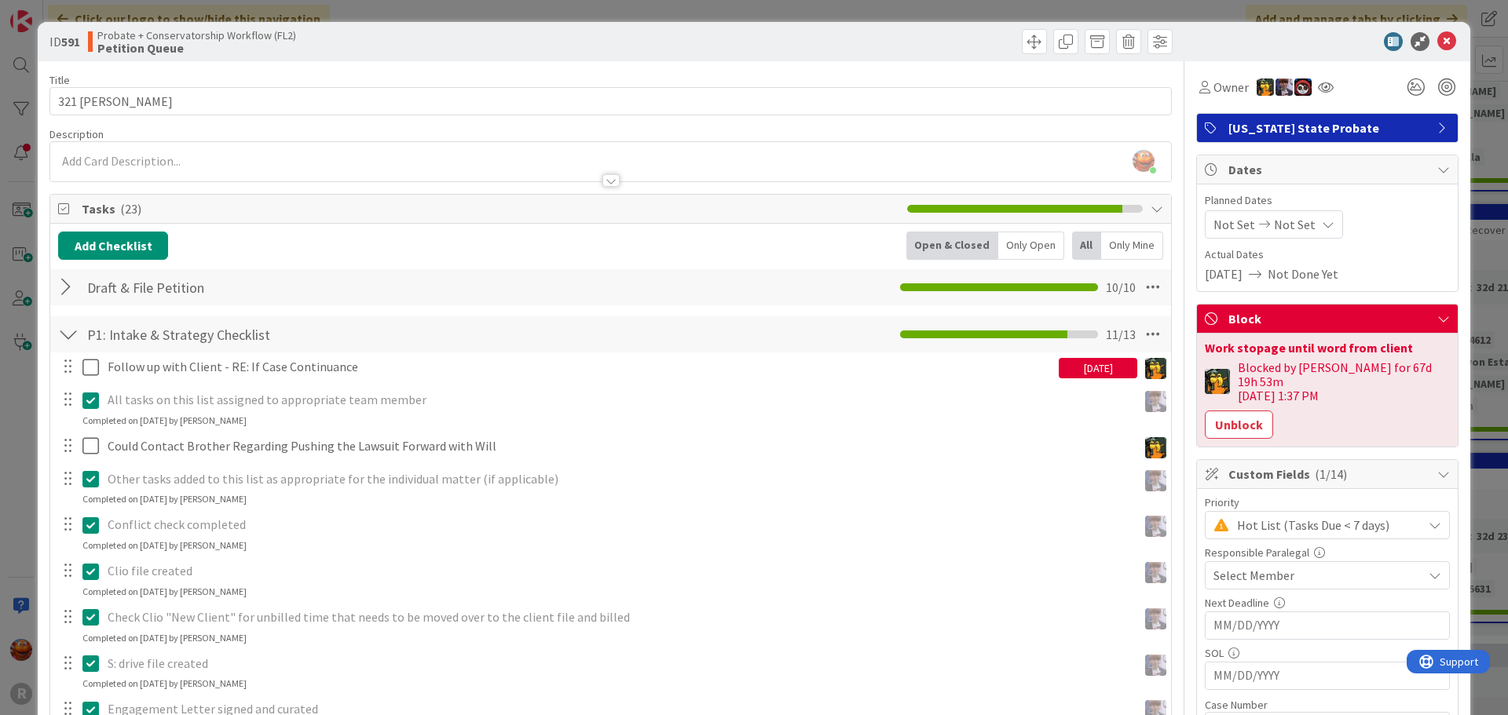
click at [1248, 566] on span "Select Member" at bounding box center [1253, 575] width 81 height 19
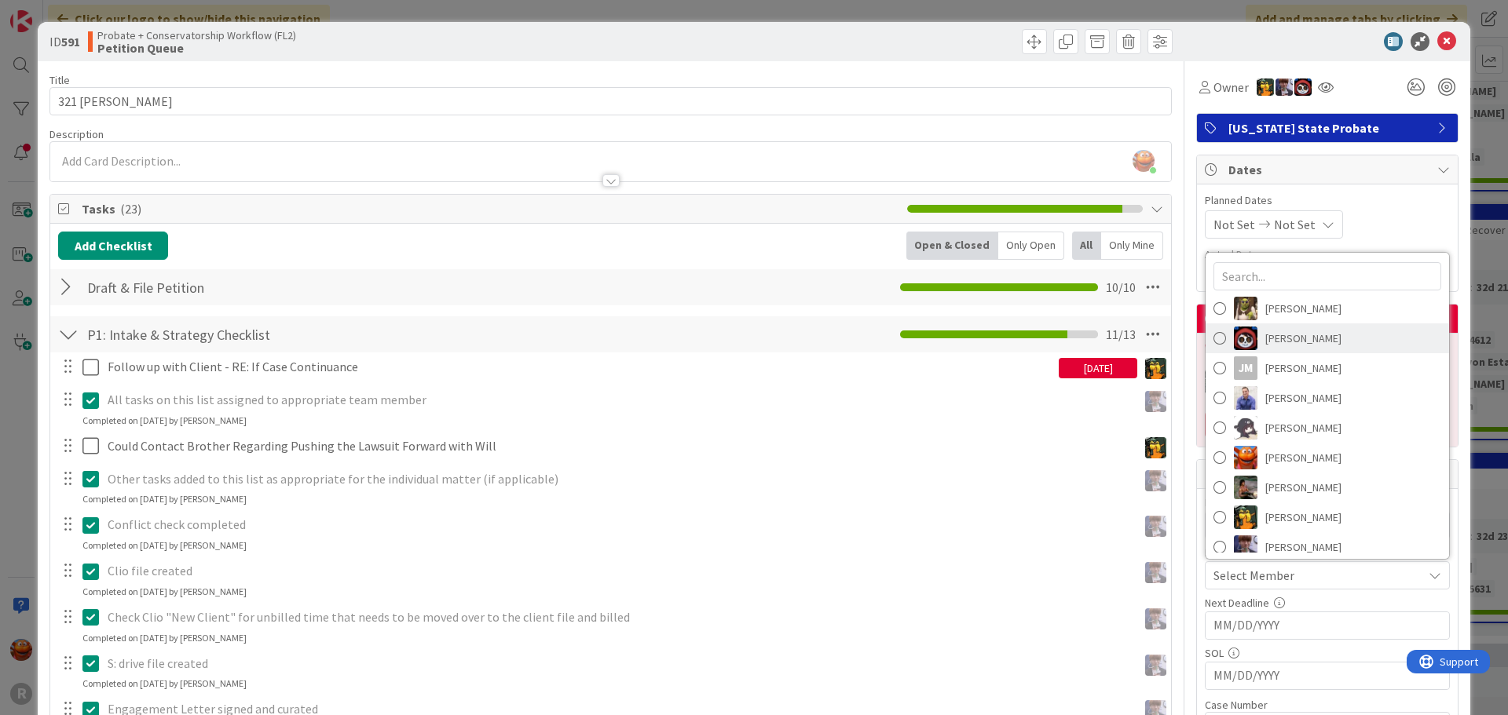
click at [1278, 327] on span "Jasmin Sanchez" at bounding box center [1303, 339] width 76 height 24
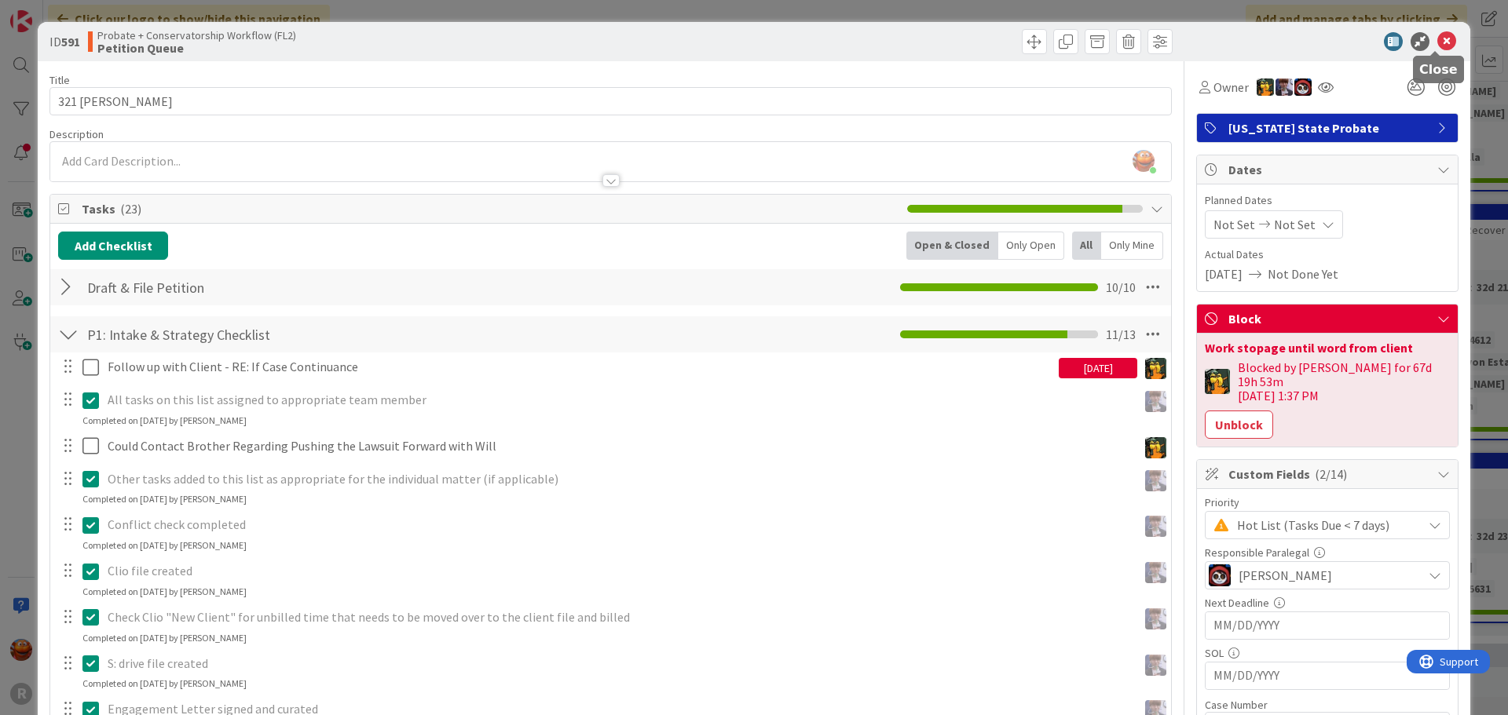
click at [1437, 42] on icon at bounding box center [1446, 41] width 19 height 19
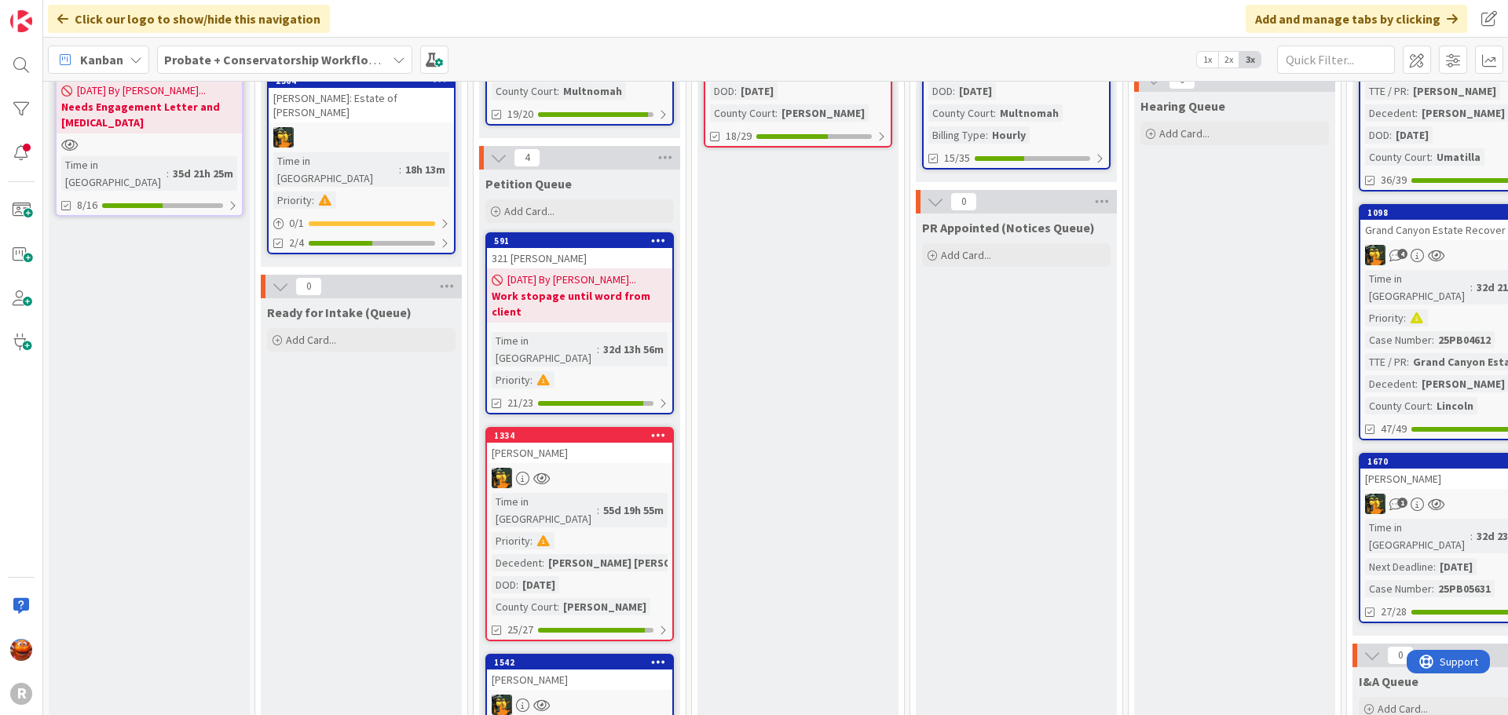
click at [642, 332] on div "Time in Column : 32d 13h 56m Priority :" at bounding box center [580, 360] width 176 height 57
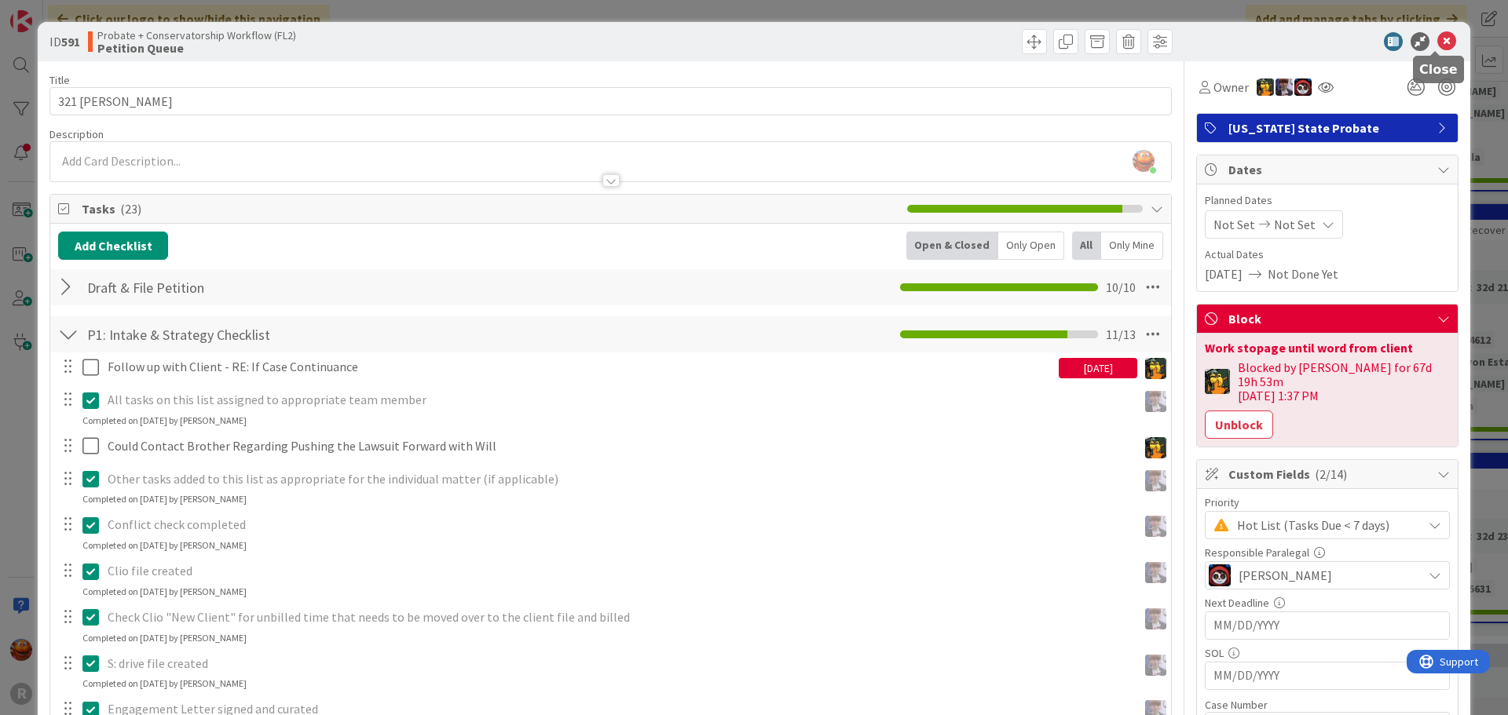
click at [1437, 36] on icon at bounding box center [1446, 41] width 19 height 19
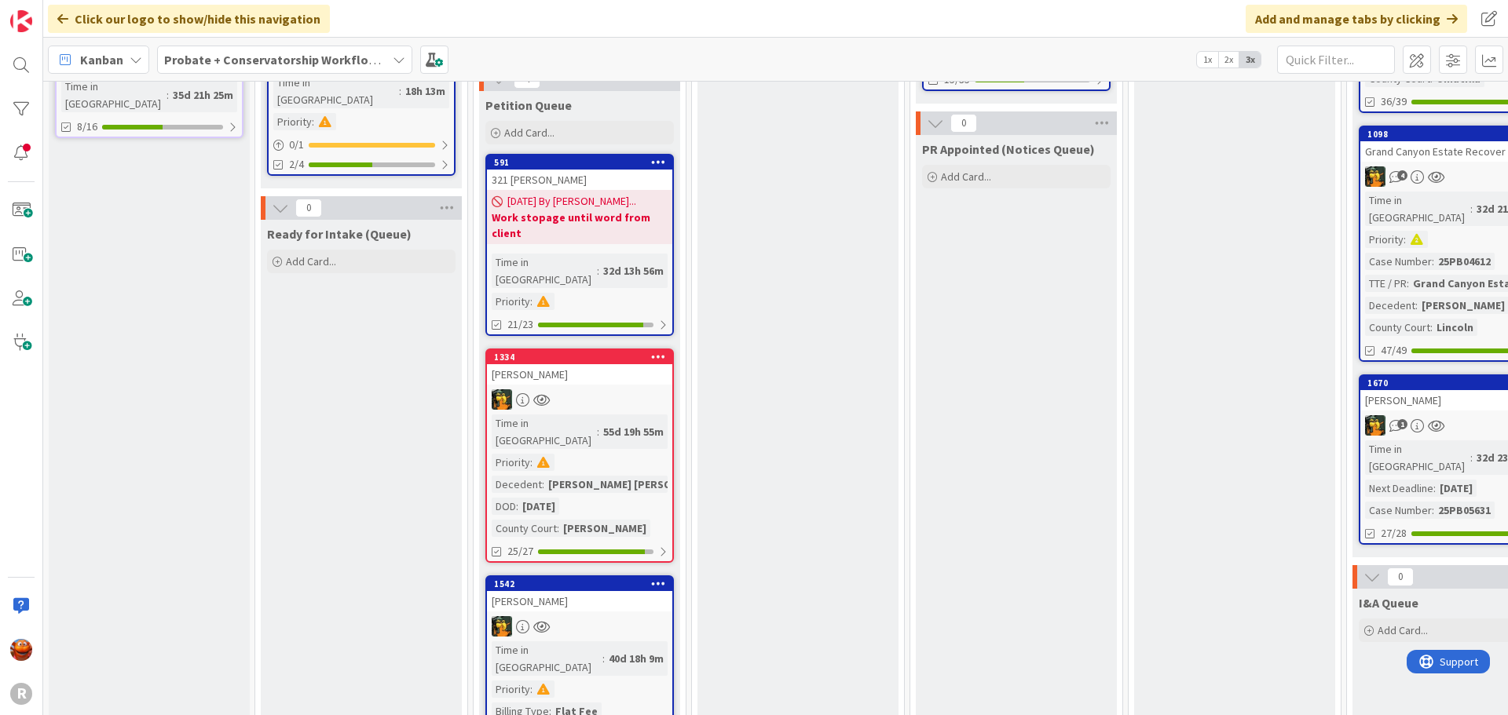
click at [591, 349] on link "1334 DUNSIRE, Erin Time in Column : 55d 19h 55m Priority : Decedent : Bryce Bra…" at bounding box center [579, 456] width 188 height 214
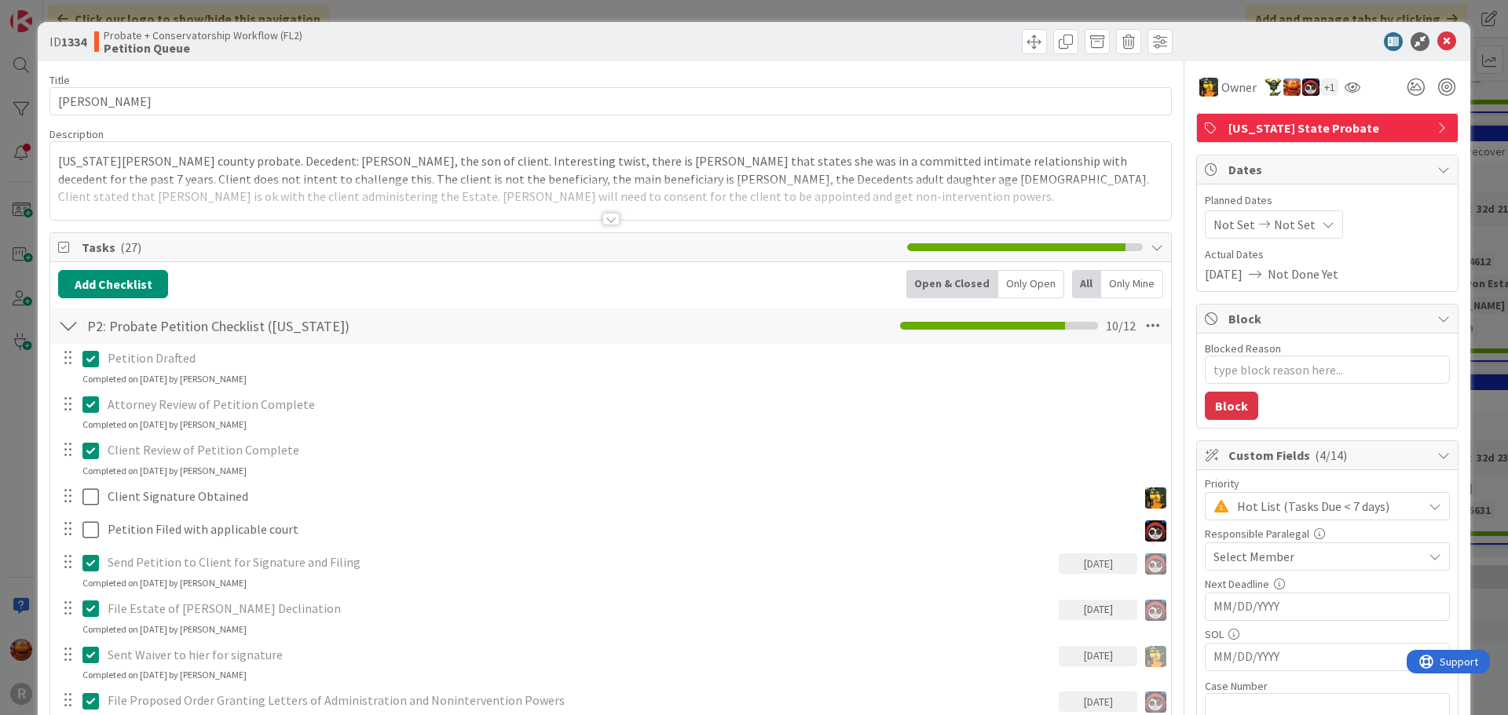
click at [1252, 552] on span "Select Member" at bounding box center [1253, 556] width 81 height 19
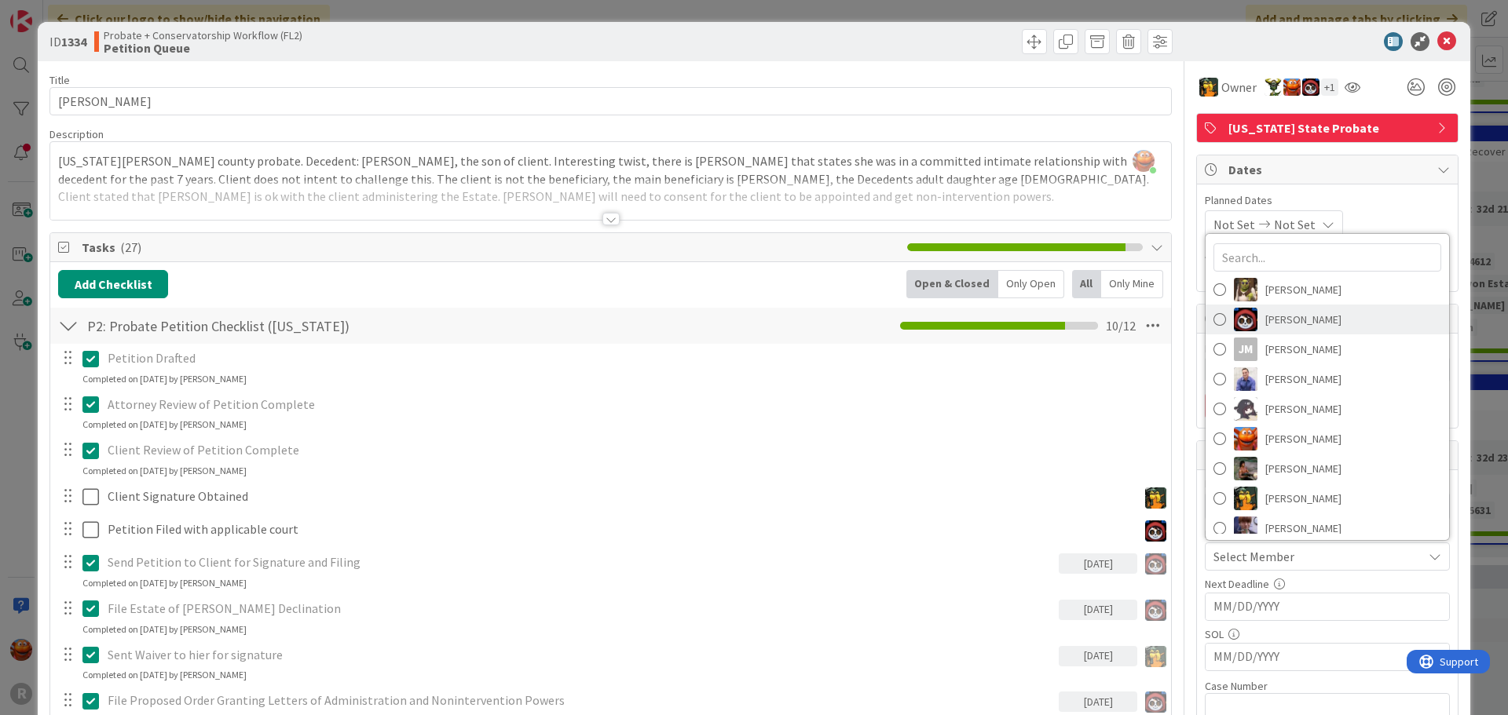
click at [1290, 311] on span "Jasmin Sanchez" at bounding box center [1303, 320] width 76 height 24
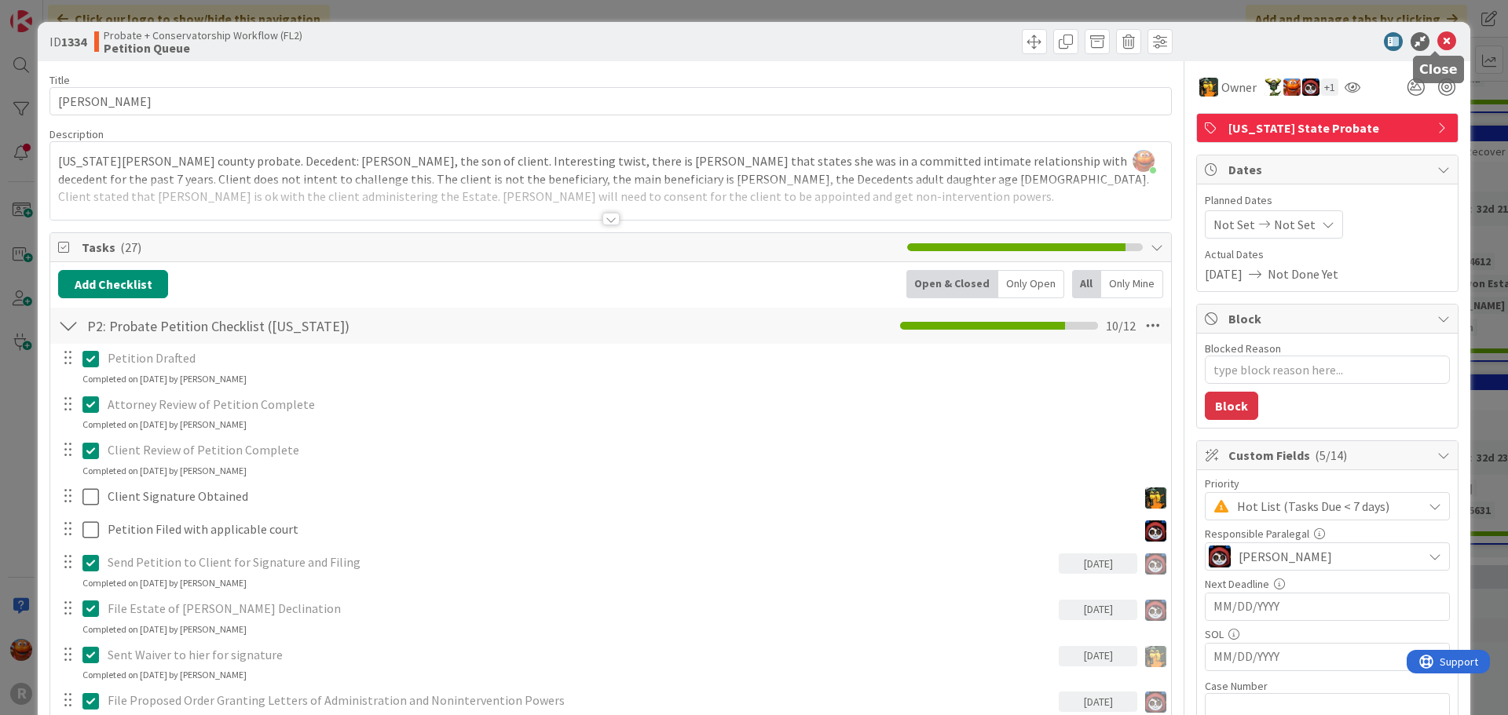
click at [1441, 42] on icon at bounding box center [1446, 41] width 19 height 19
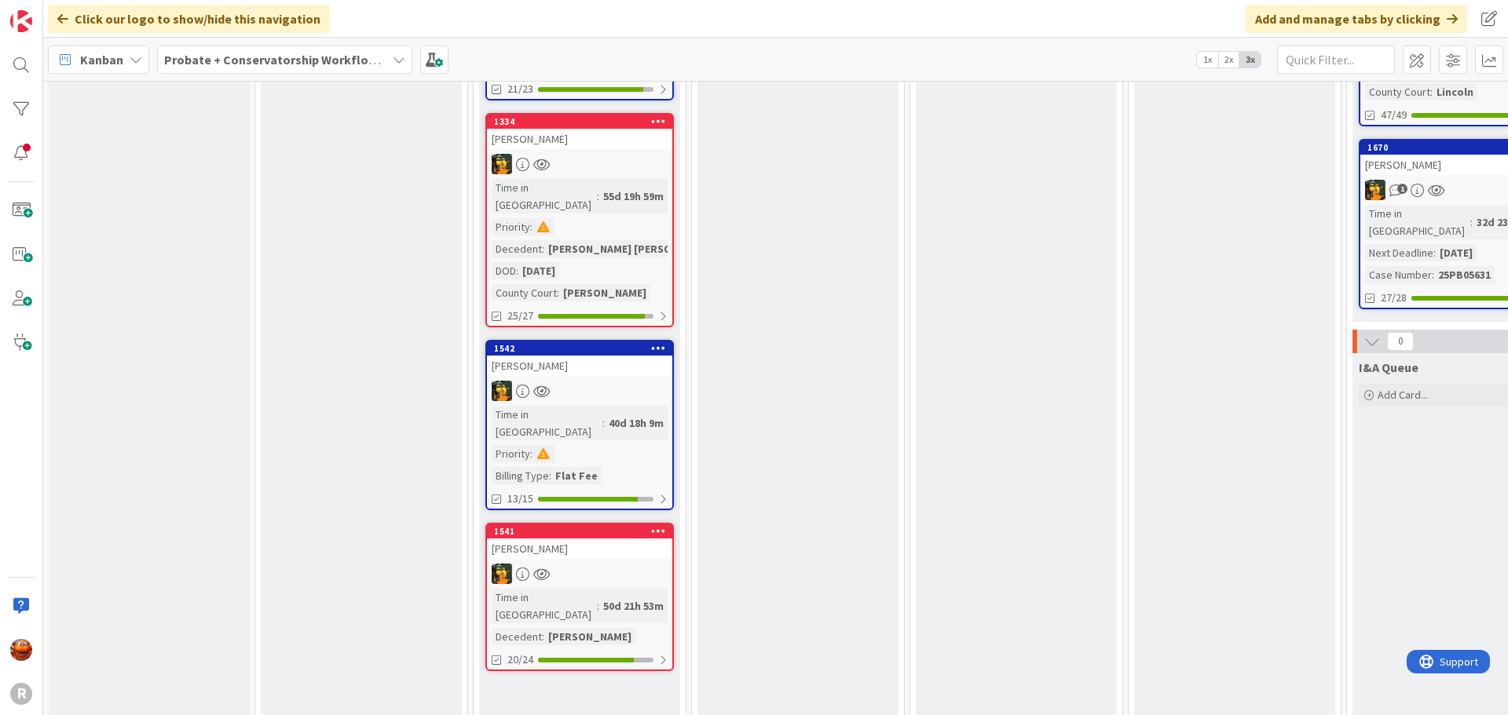
click at [609, 415] on div "40d 18h 9m" at bounding box center [636, 423] width 63 height 17
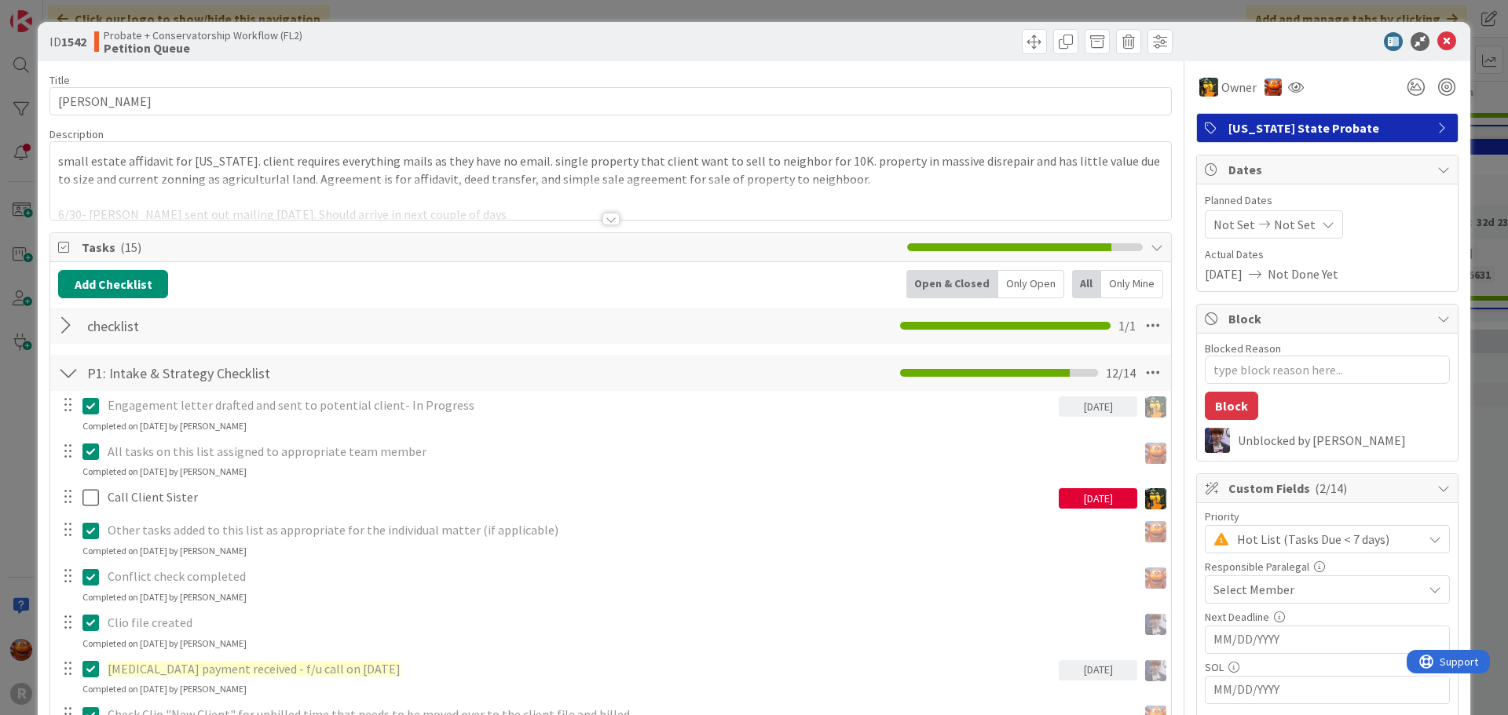
click at [1237, 588] on span "Select Member" at bounding box center [1253, 589] width 81 height 19
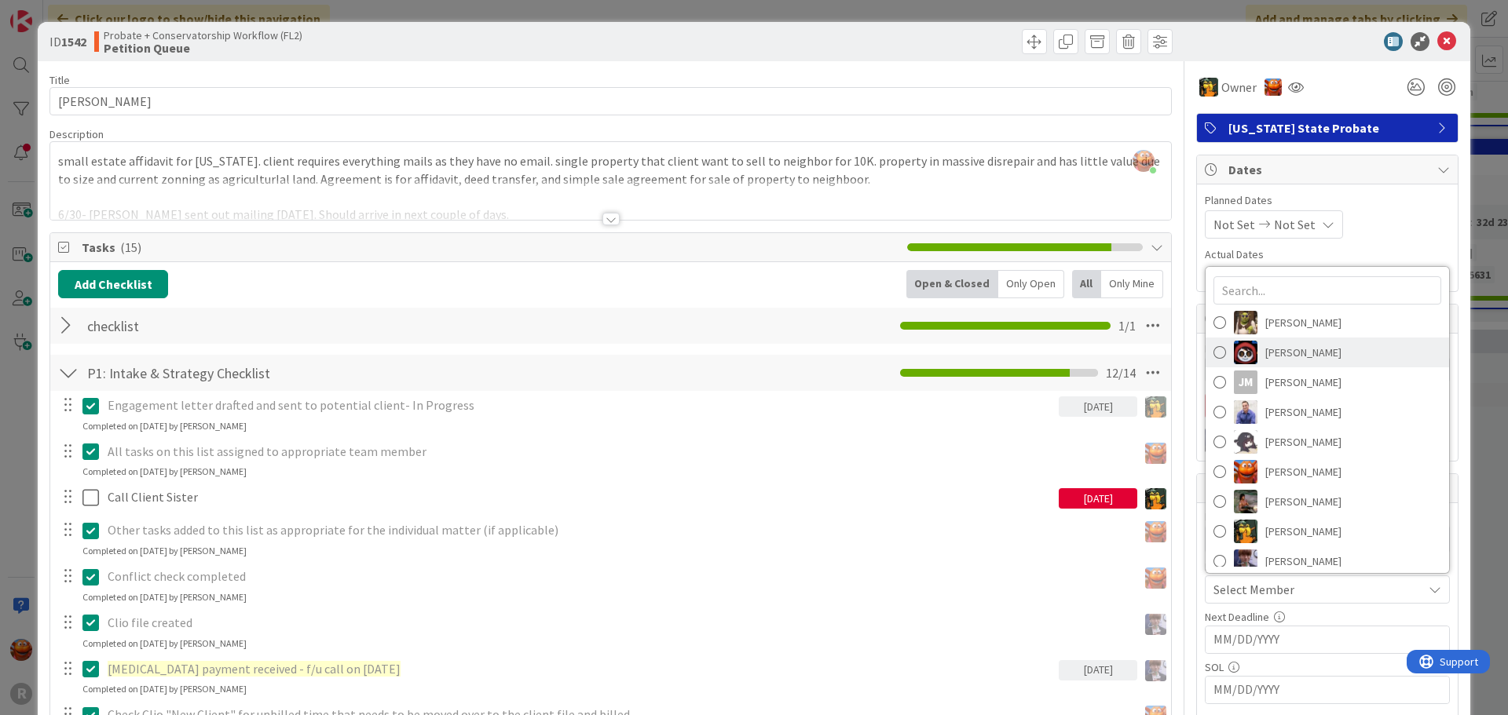
click at [1271, 346] on span "Jasmin Sanchez" at bounding box center [1303, 353] width 76 height 24
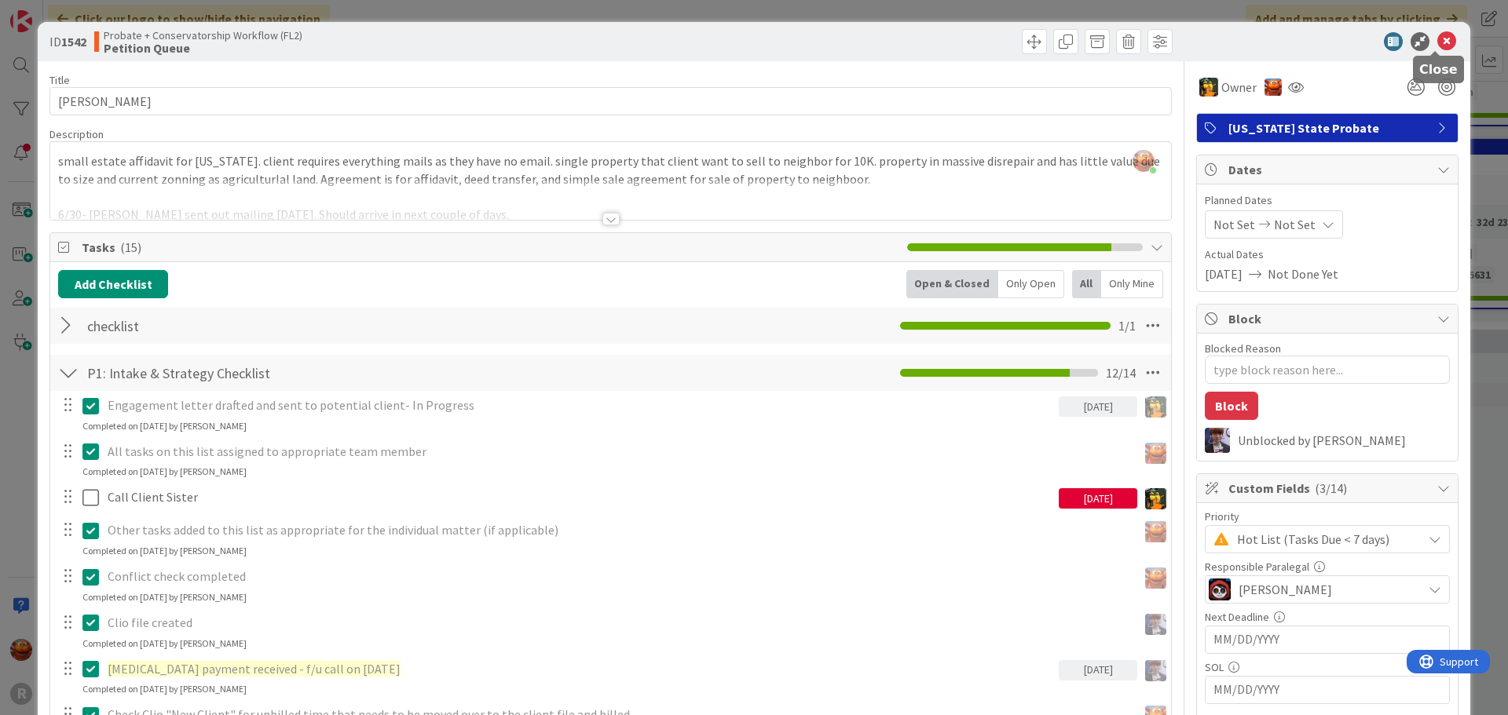
click at [1437, 42] on icon at bounding box center [1446, 41] width 19 height 19
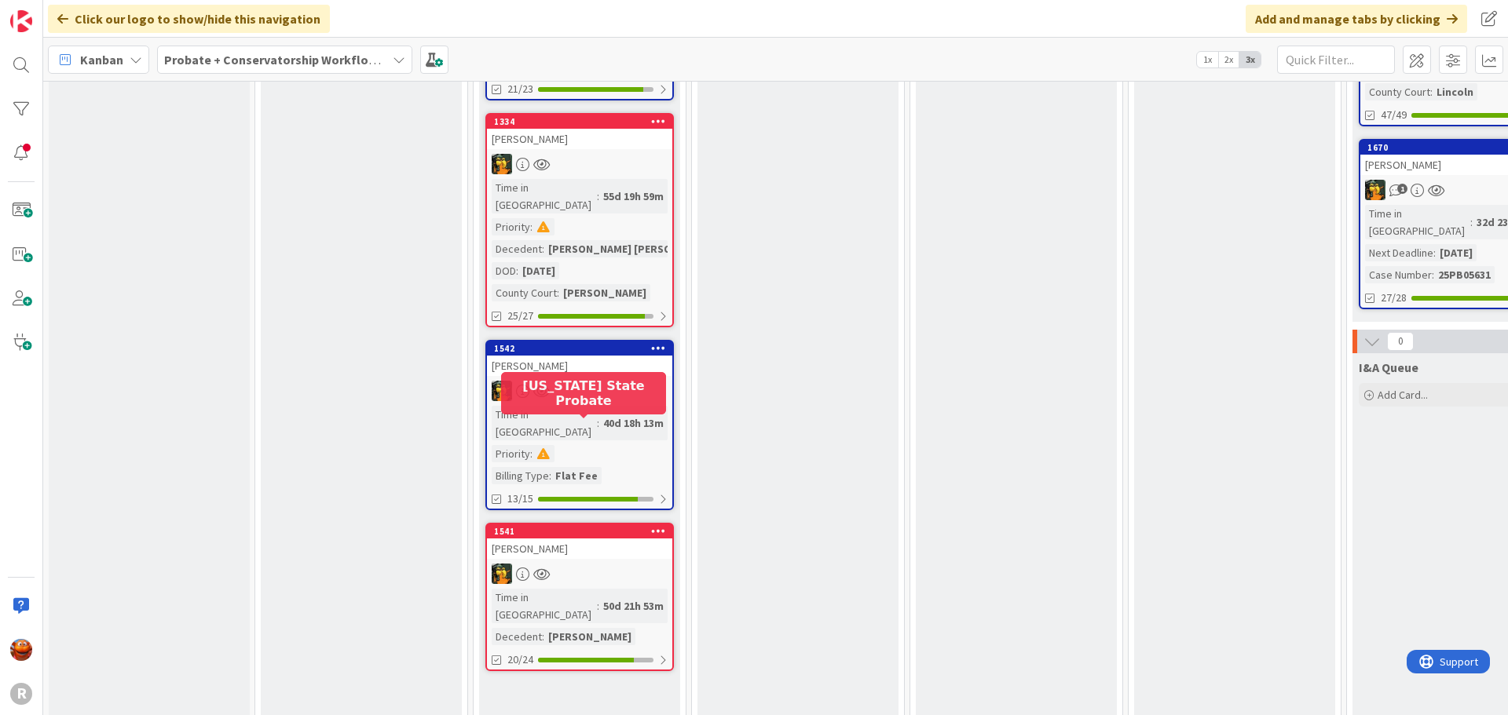
click at [584, 525] on div "1541" at bounding box center [579, 532] width 185 height 14
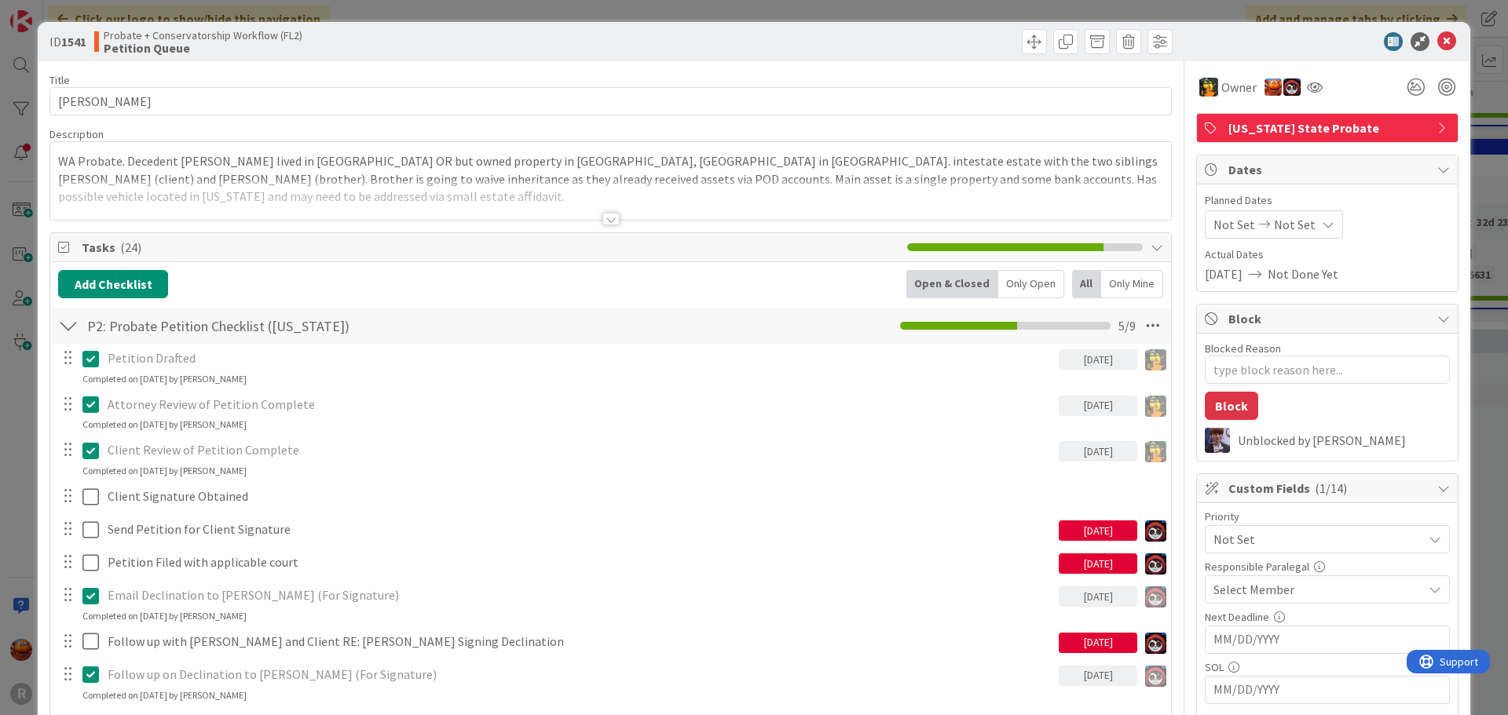
click at [1267, 594] on span "Select Member" at bounding box center [1253, 589] width 81 height 19
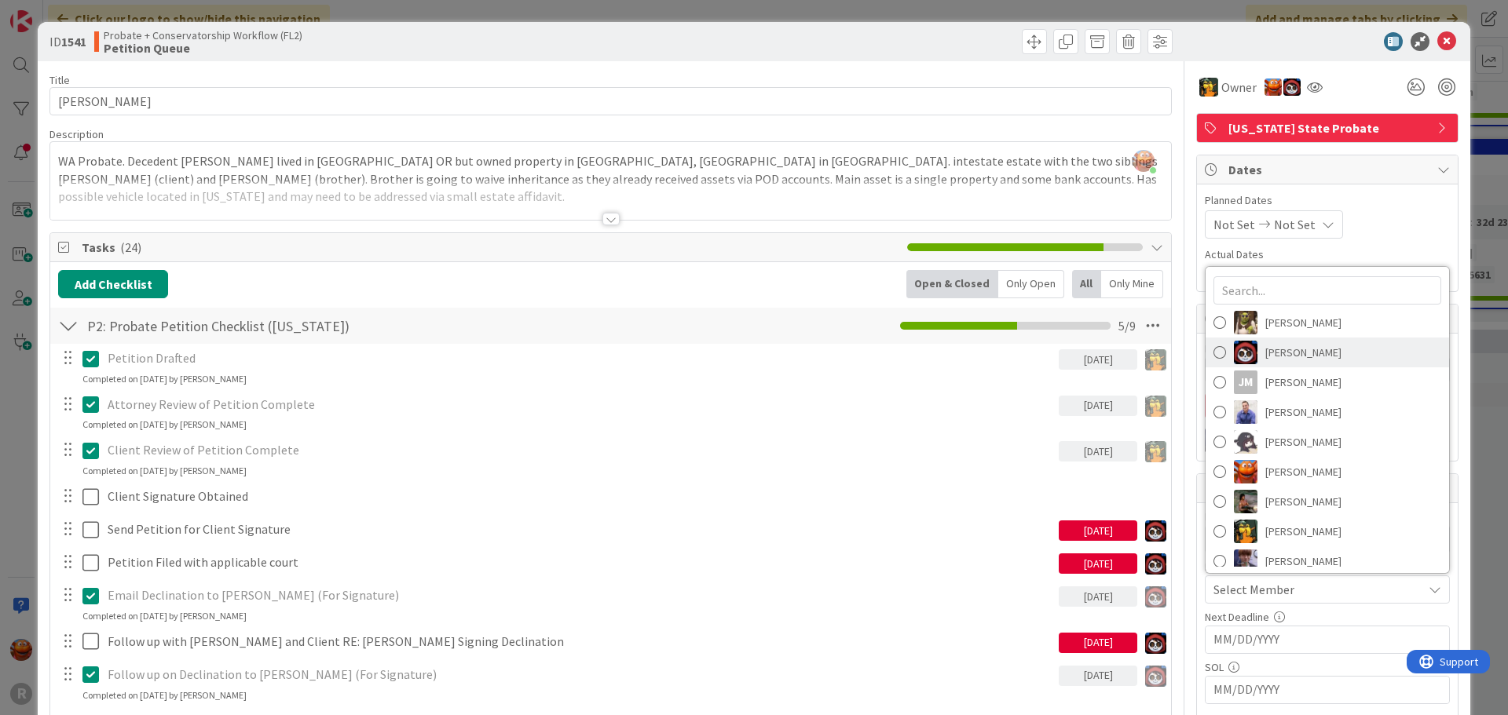
click at [1286, 347] on span "Jasmin Sanchez" at bounding box center [1303, 353] width 76 height 24
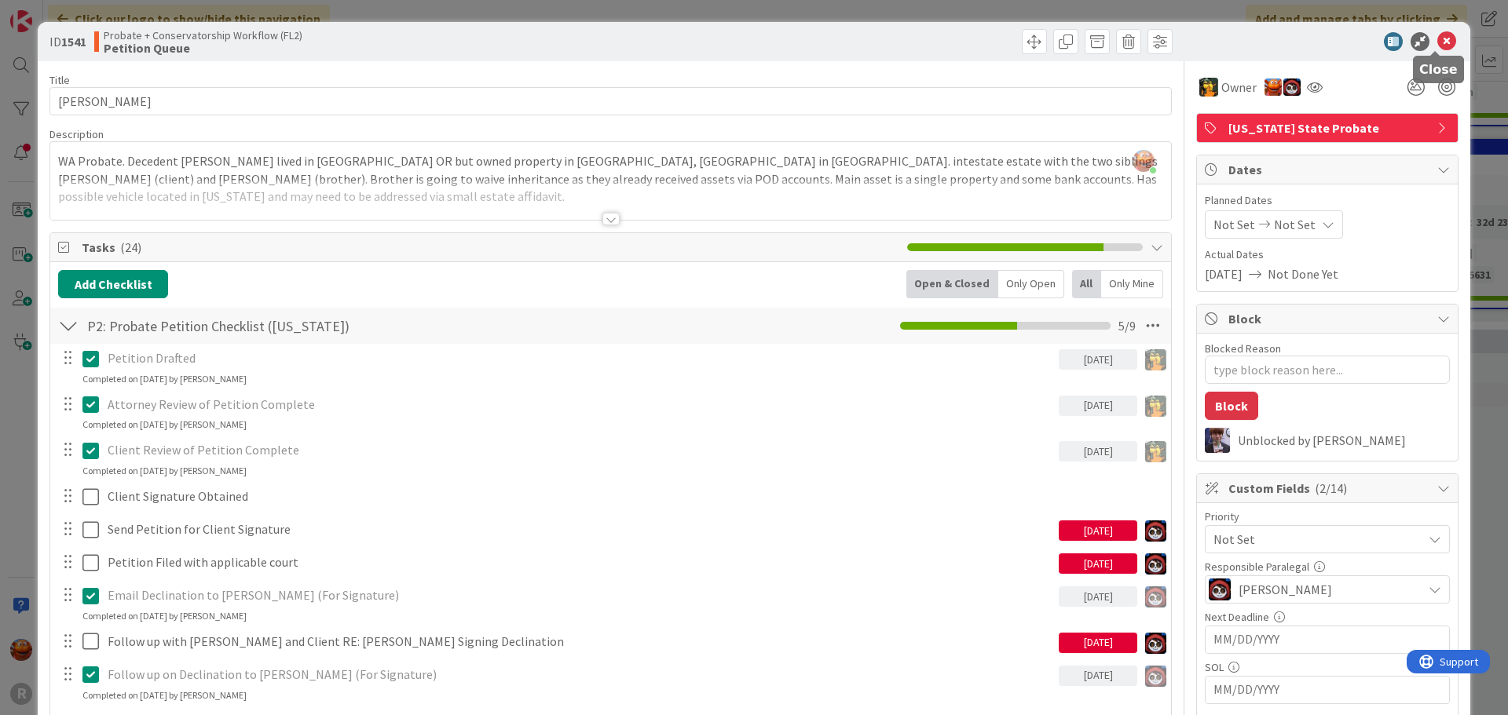
click at [1437, 43] on icon at bounding box center [1446, 41] width 19 height 19
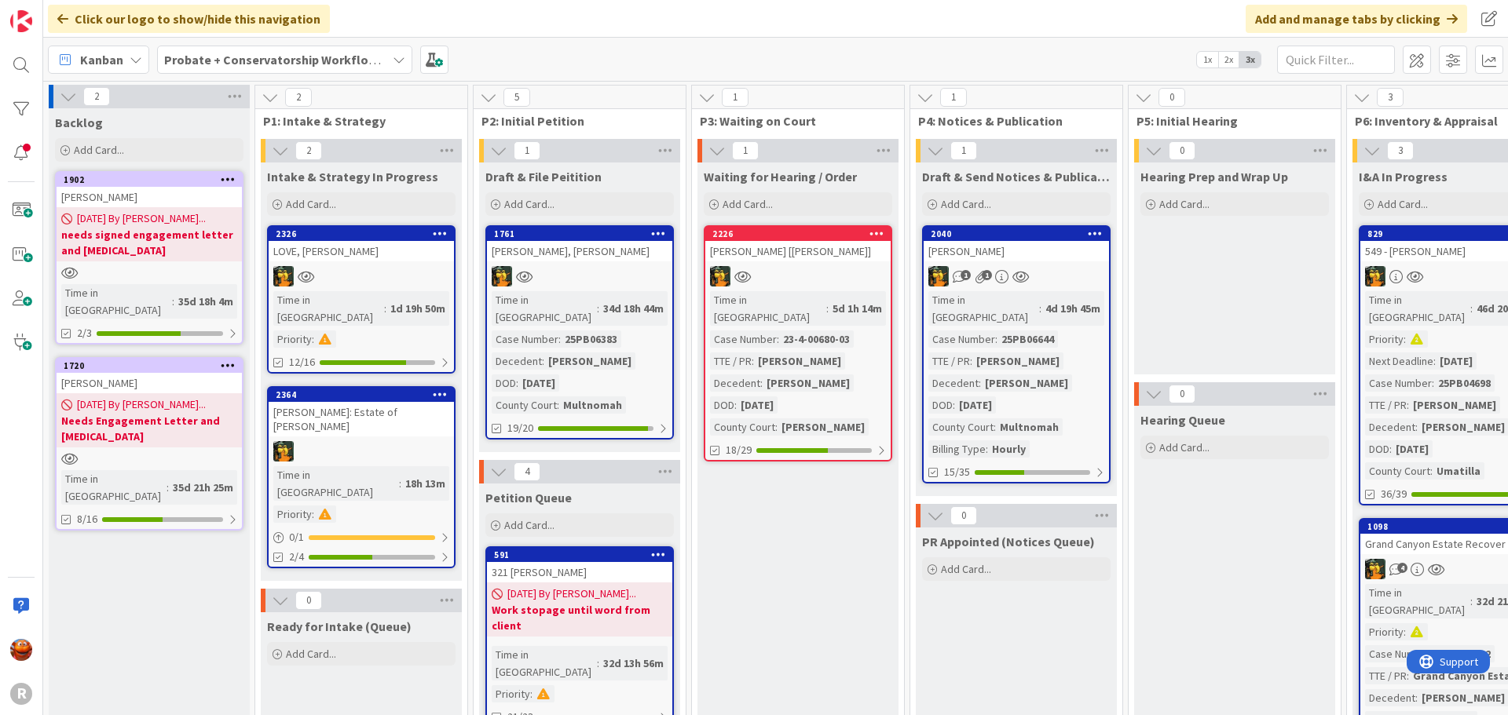
click at [389, 419] on div "SOWINSKI, Peter: Estate of Donald Sowinski" at bounding box center [361, 419] width 185 height 35
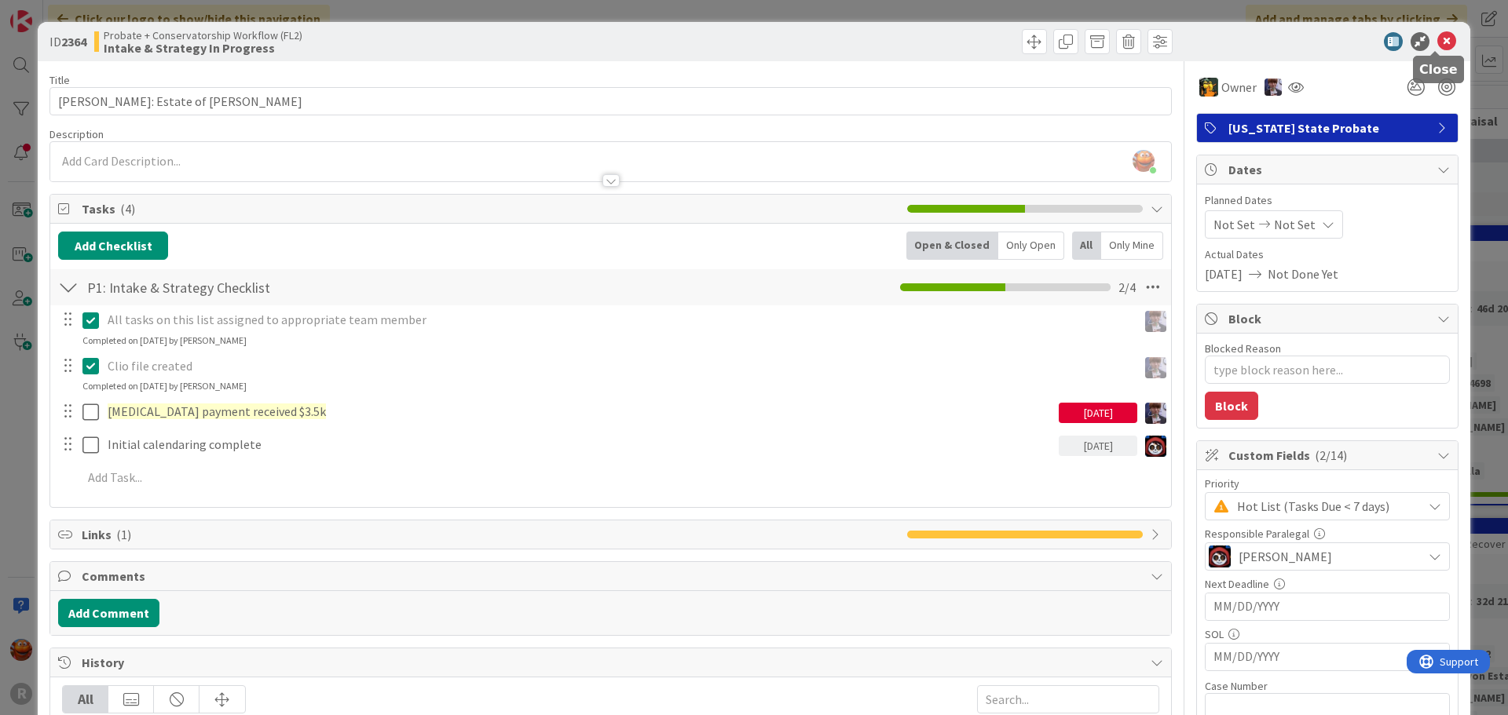
click at [1437, 38] on icon at bounding box center [1446, 41] width 19 height 19
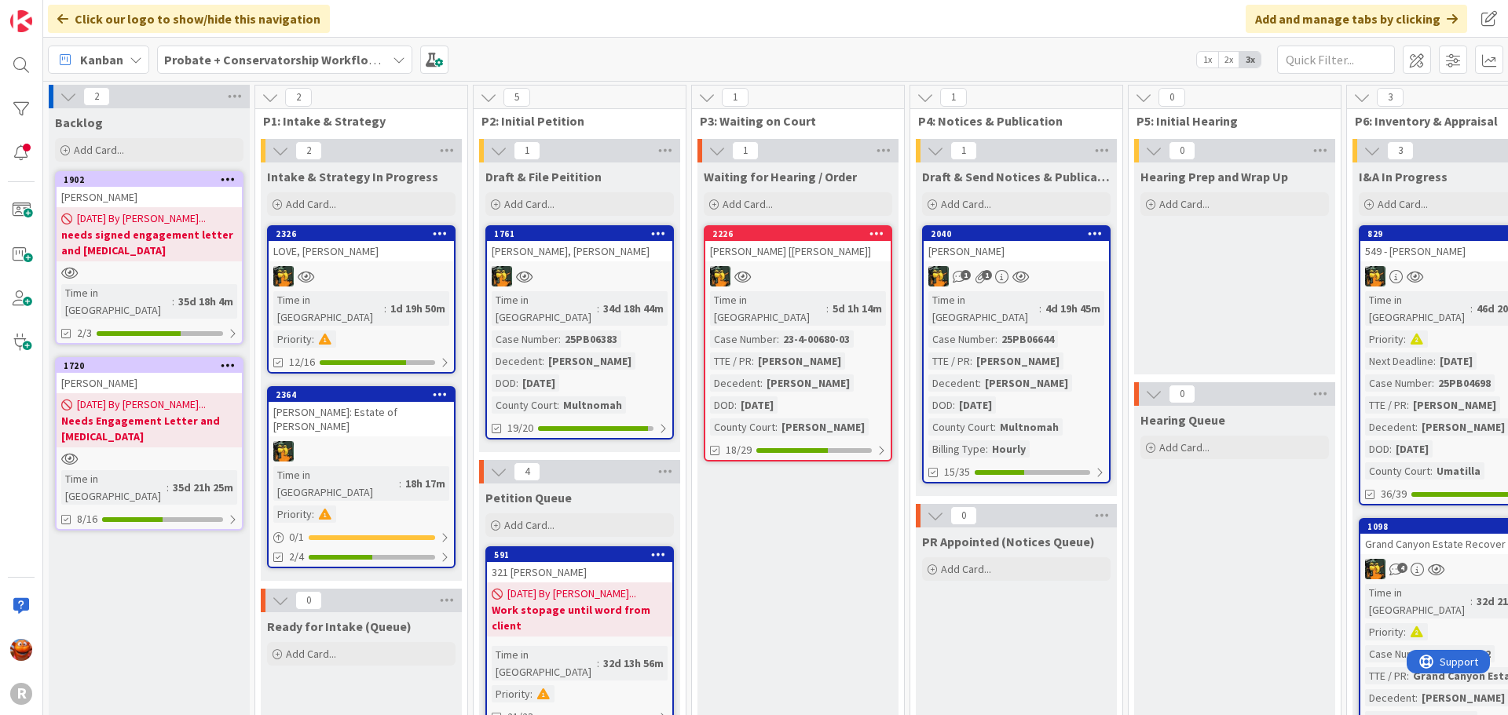
click at [368, 265] on link "2326 LOVE, Forrest Time in Column : 1d 19h 50m Priority : 12/16" at bounding box center [361, 299] width 188 height 148
type textarea "x"
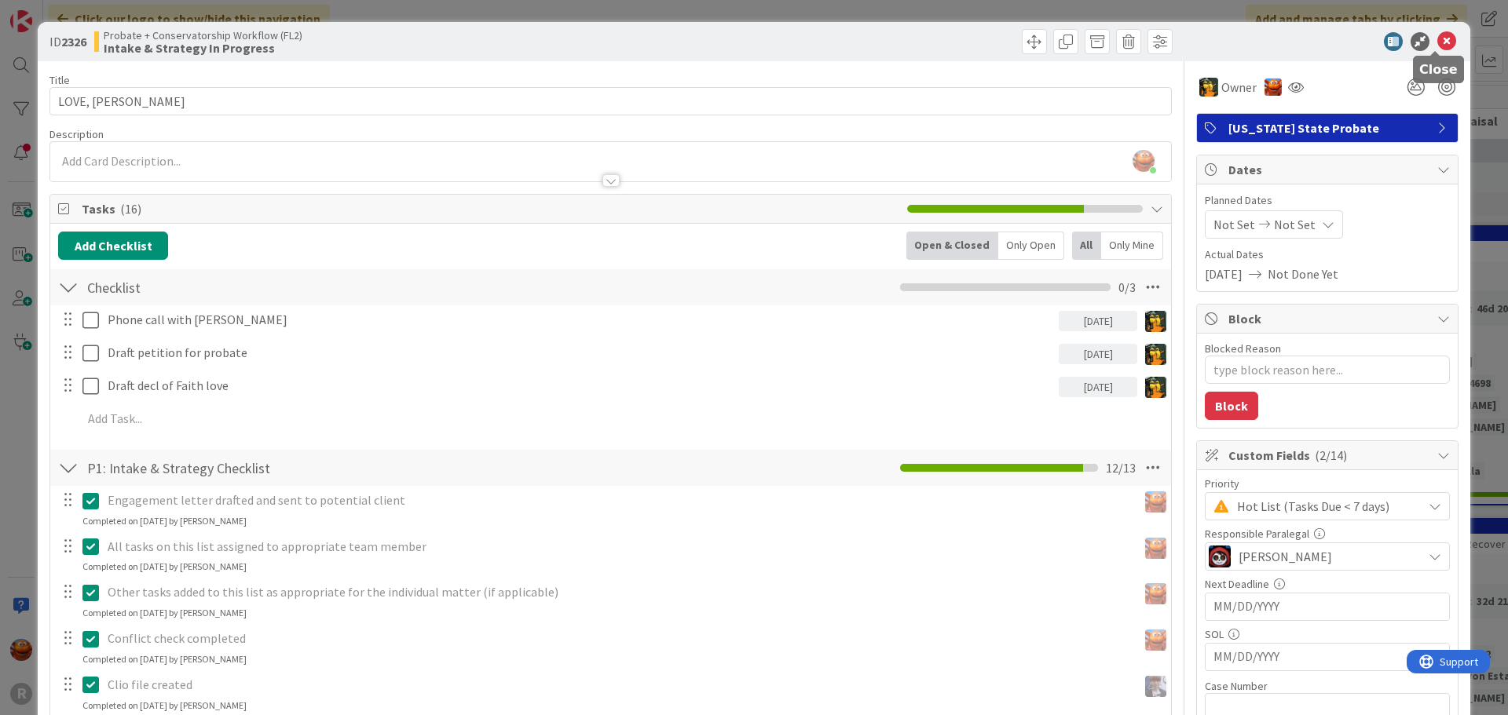
click at [1437, 42] on icon at bounding box center [1446, 41] width 19 height 19
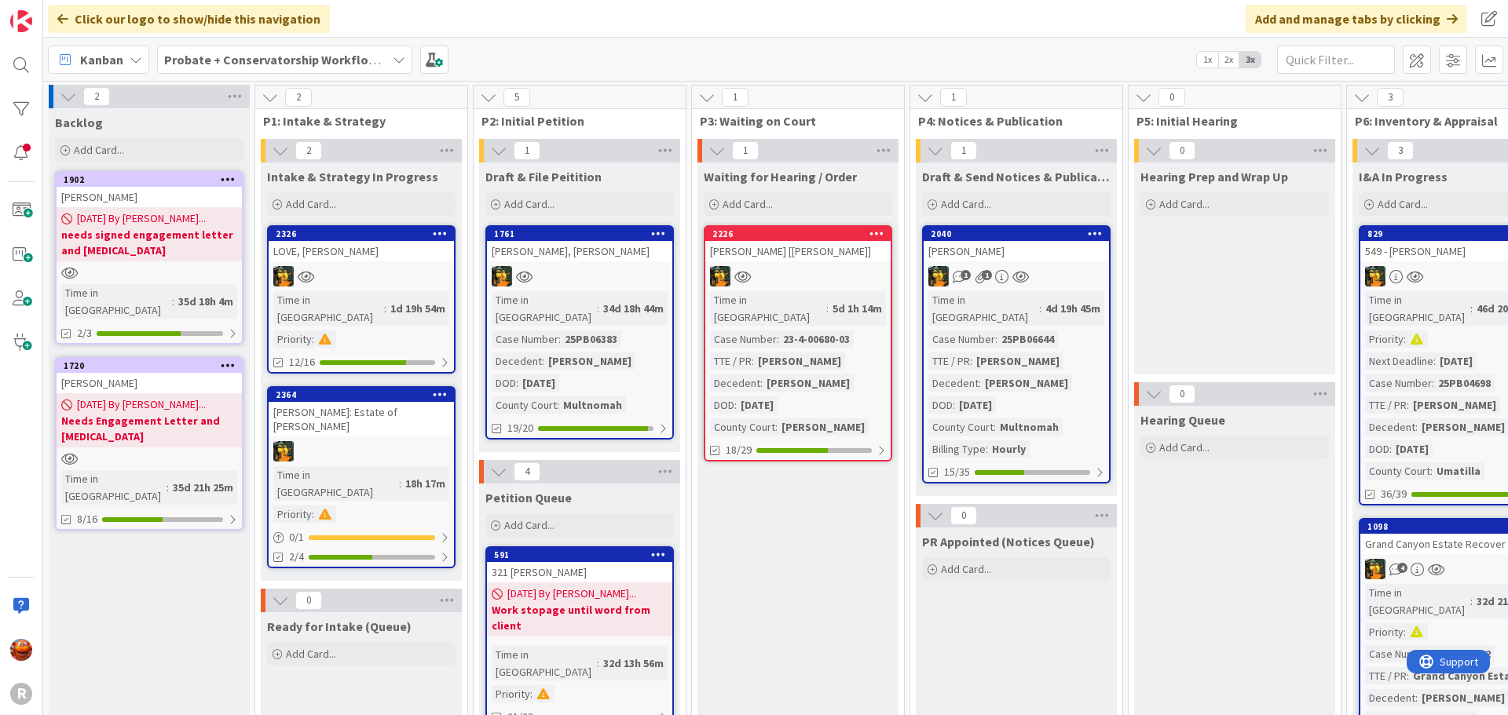
click at [107, 64] on span "Kanban" at bounding box center [101, 59] width 43 height 19
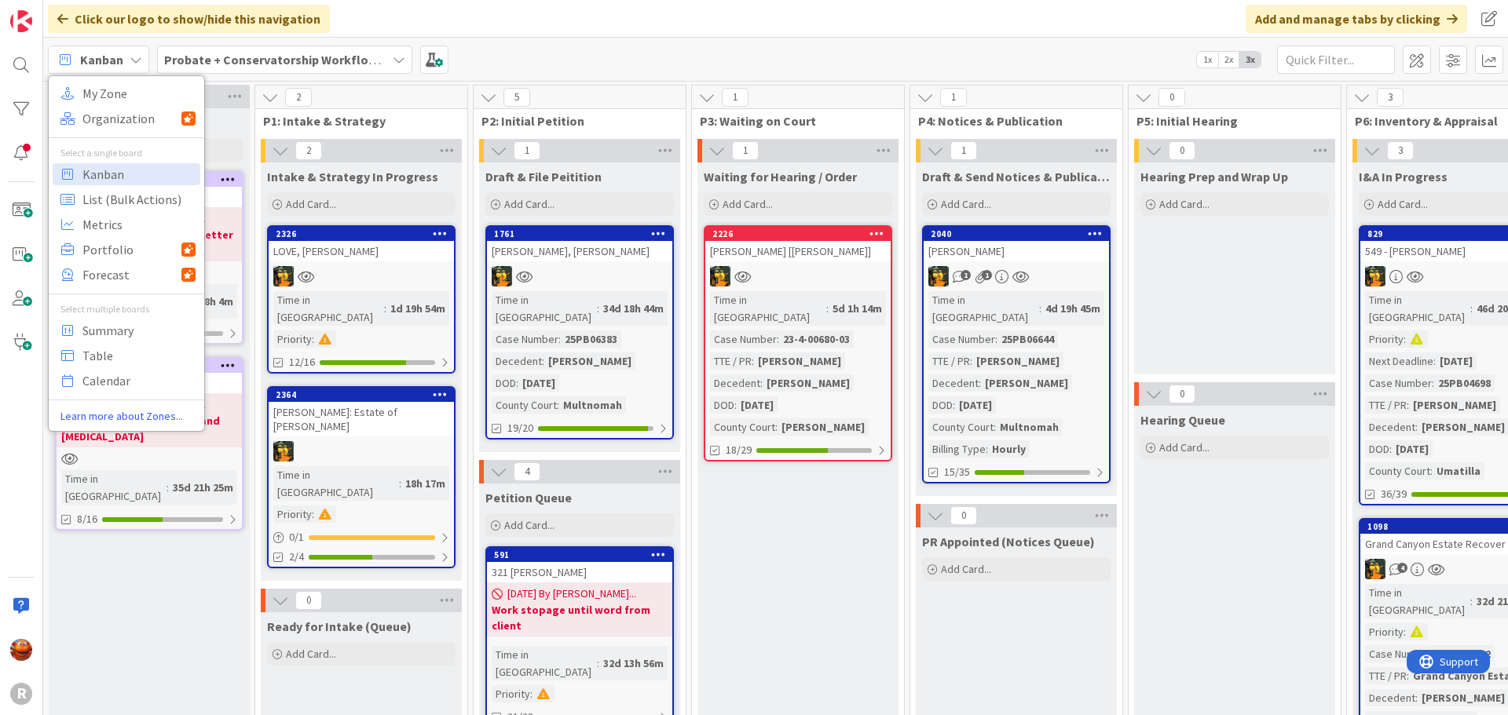
click at [100, 168] on span "Kanban" at bounding box center [138, 175] width 113 height 24
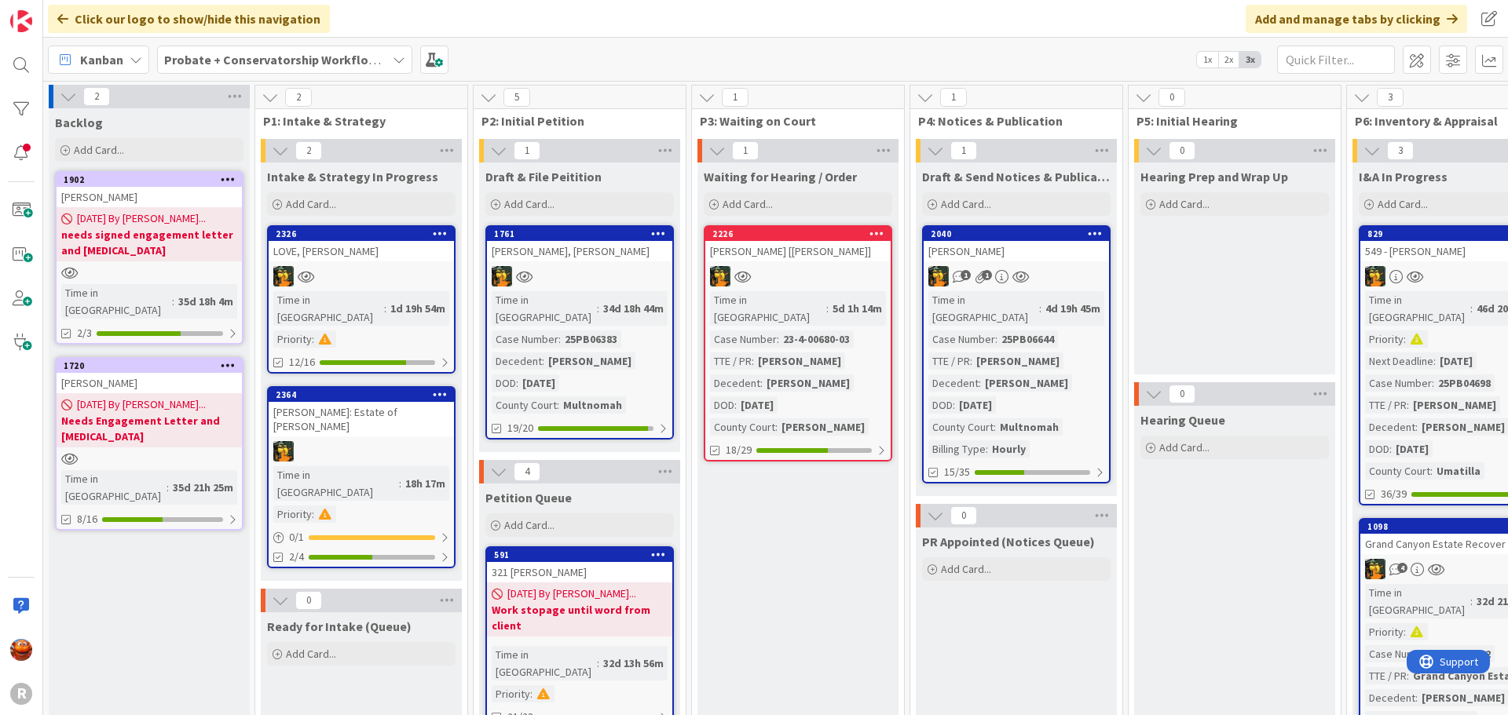
click at [210, 59] on b "Probate + Conservatorship Workflow (FL2)" at bounding box center [286, 60] width 244 height 16
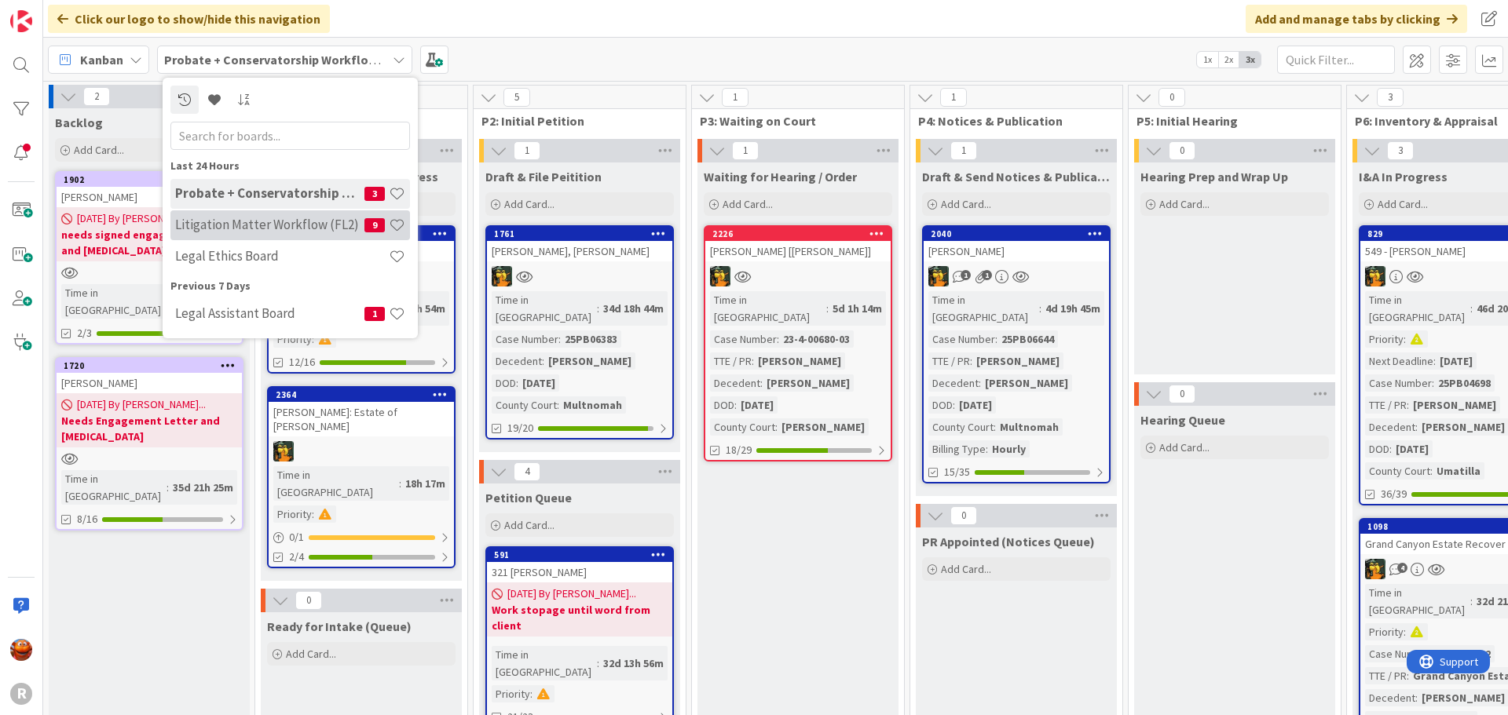
click at [267, 221] on h4 "Litigation Matter Workflow (FL2)" at bounding box center [269, 225] width 189 height 16
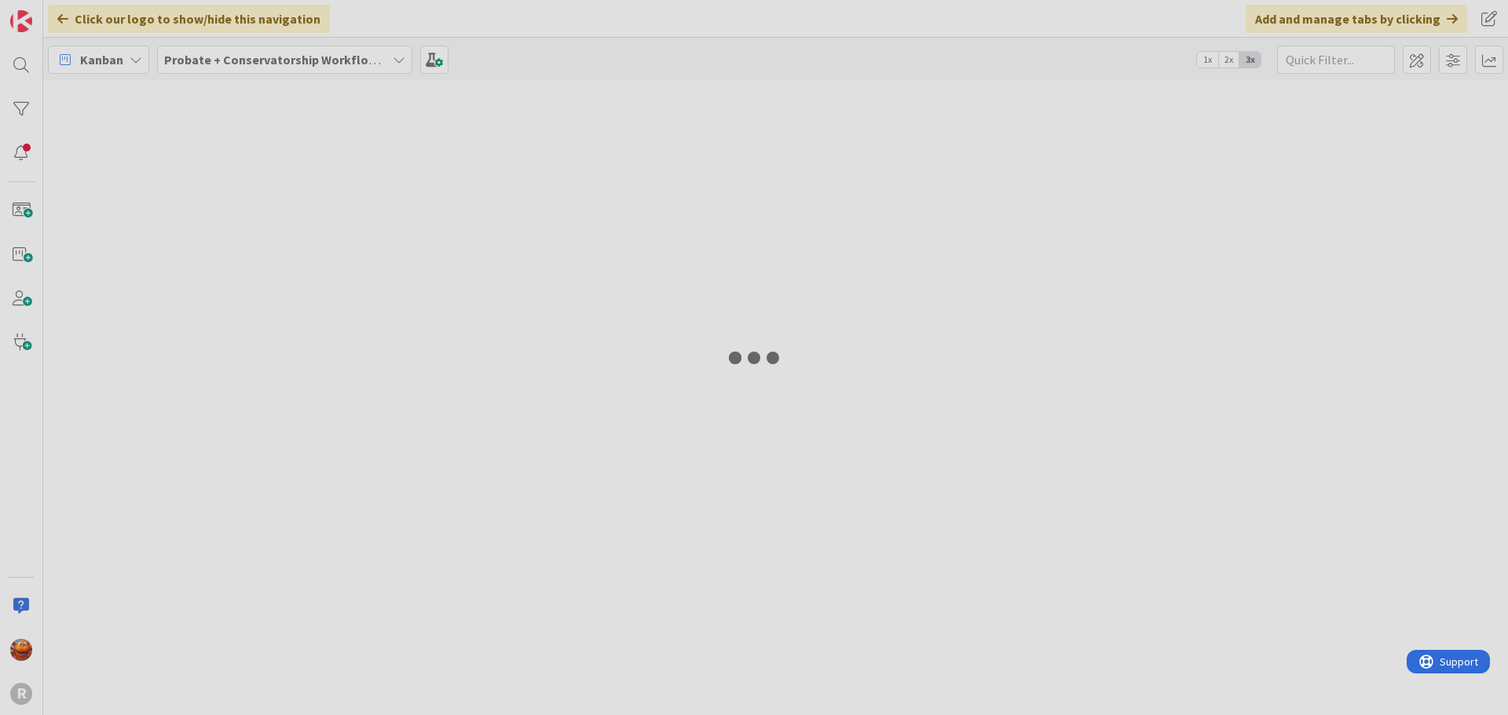
type input "freeman"
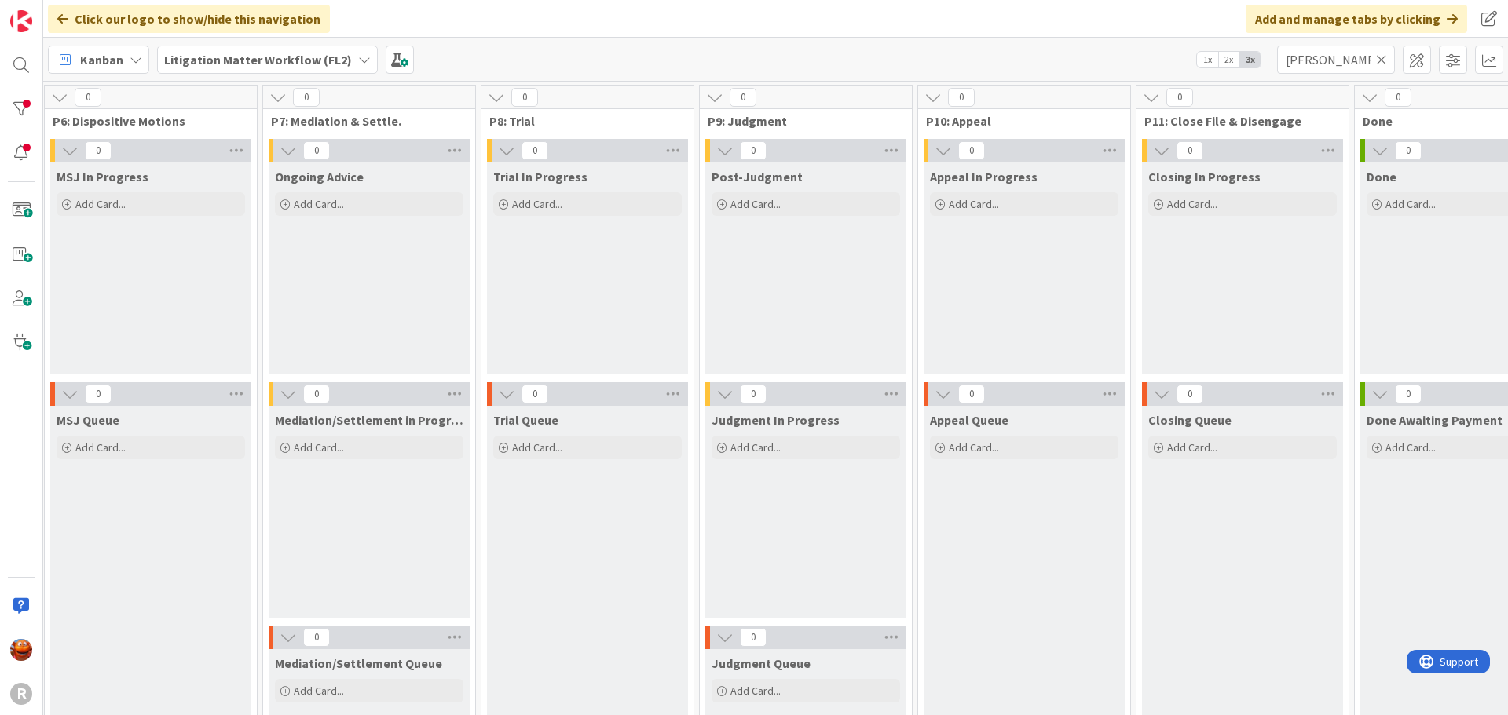
scroll to position [0, 1532]
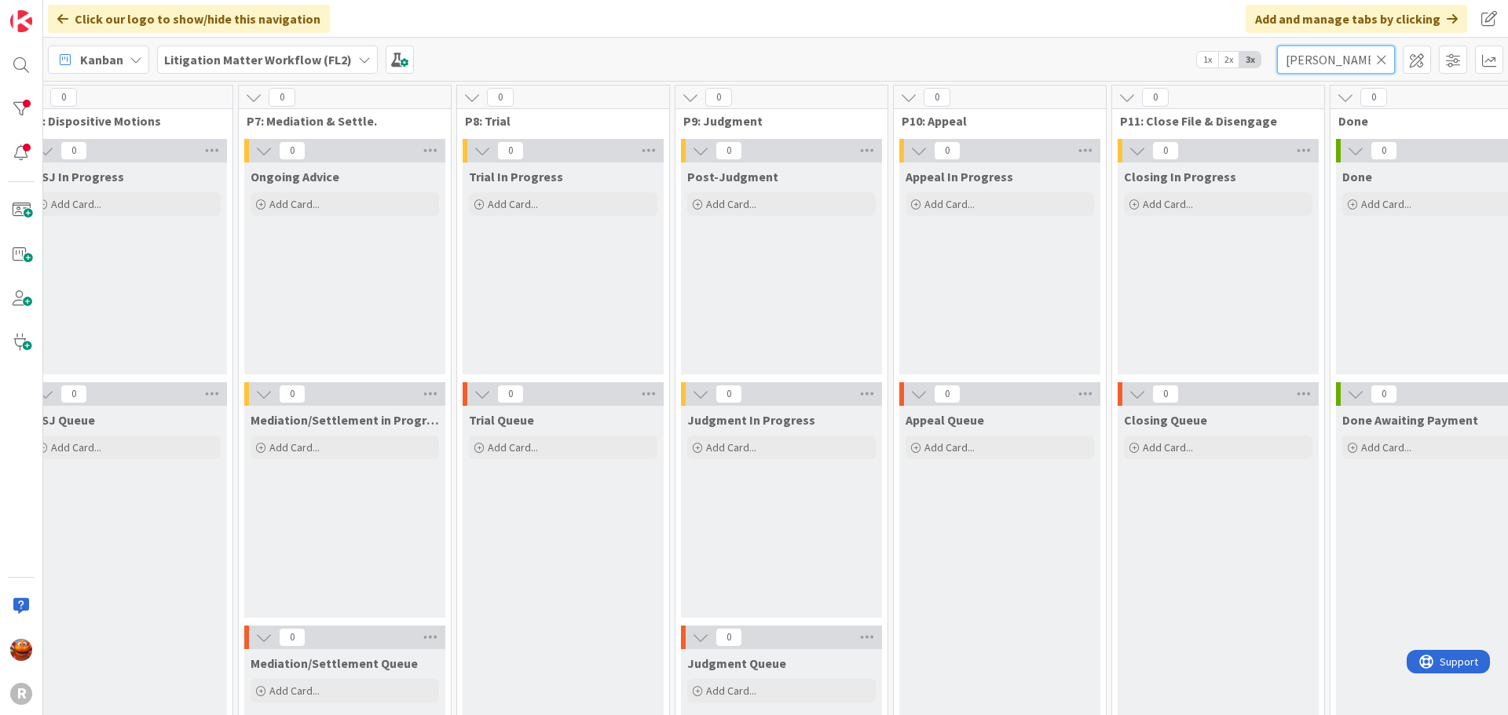
click at [1388, 60] on input "freeman" at bounding box center [1336, 60] width 118 height 28
click at [1384, 57] on icon at bounding box center [1381, 60] width 11 height 14
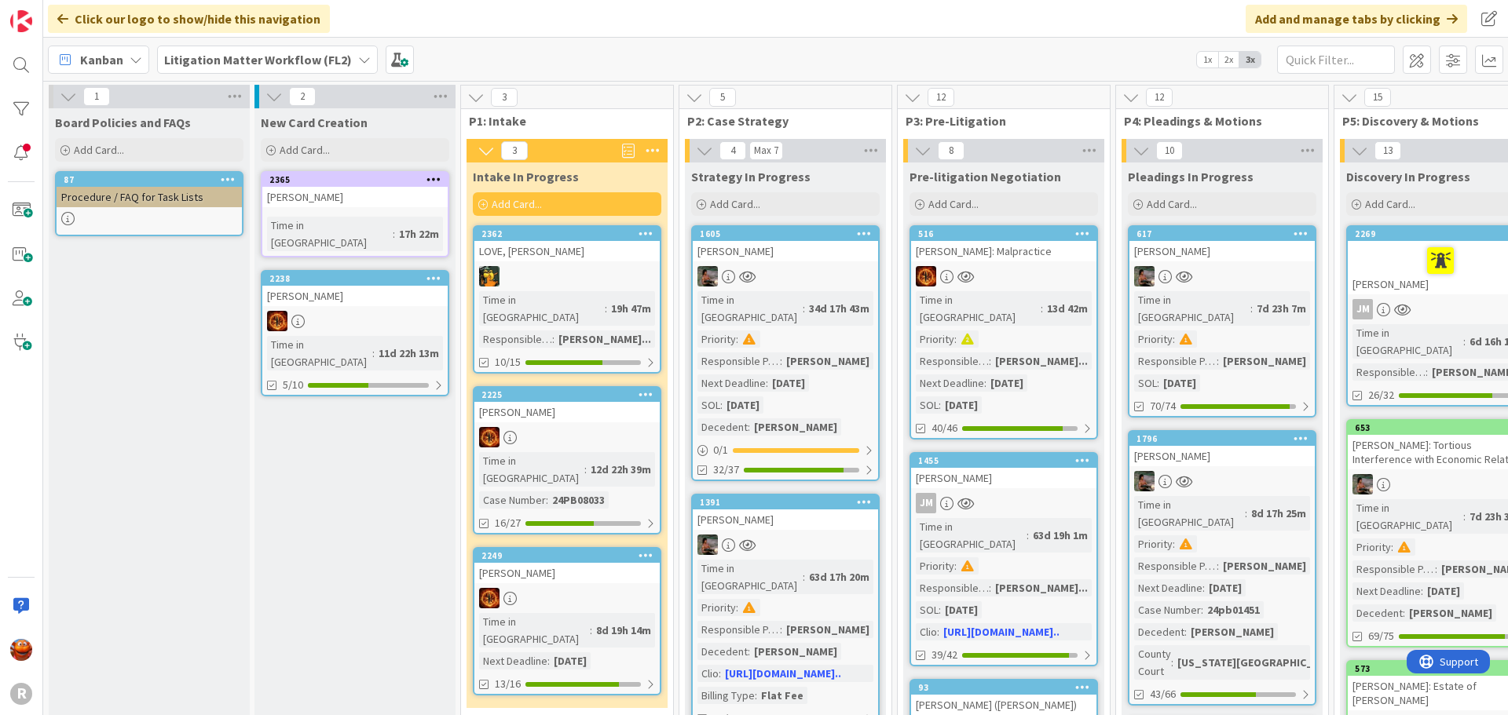
scroll to position [79, 0]
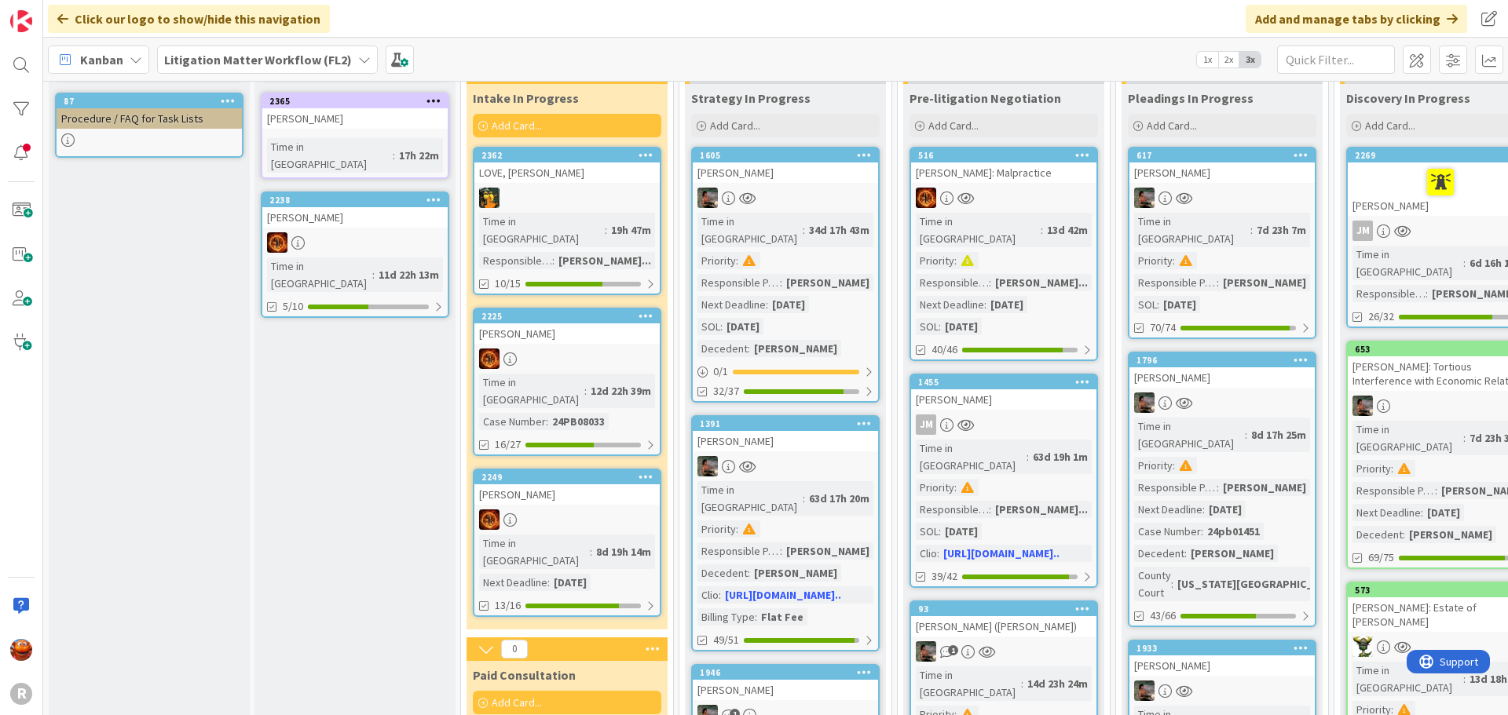
click at [301, 60] on b "Litigation Matter Workflow (FL2)" at bounding box center [258, 60] width 188 height 16
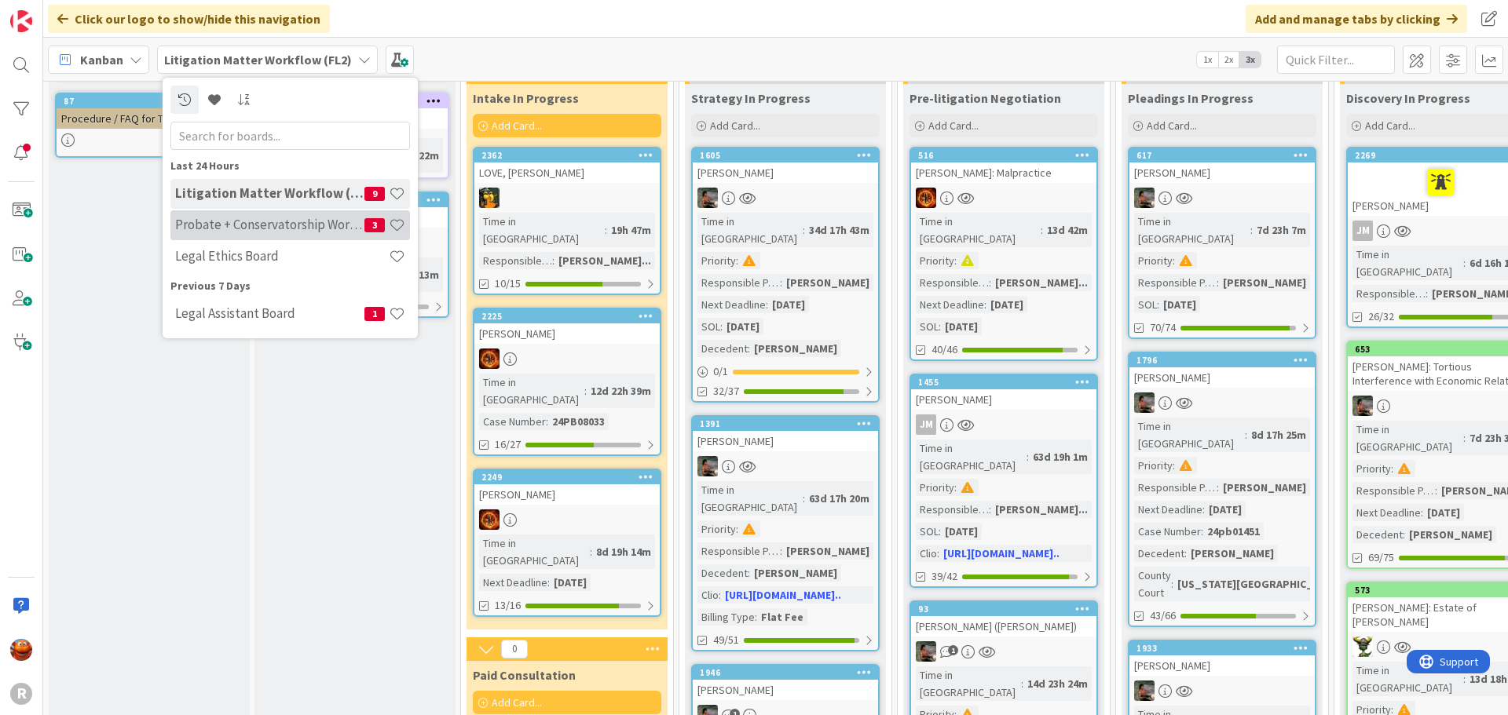
click at [289, 216] on div "Probate + Conservatorship Workflow (FL2) 3" at bounding box center [290, 225] width 240 height 30
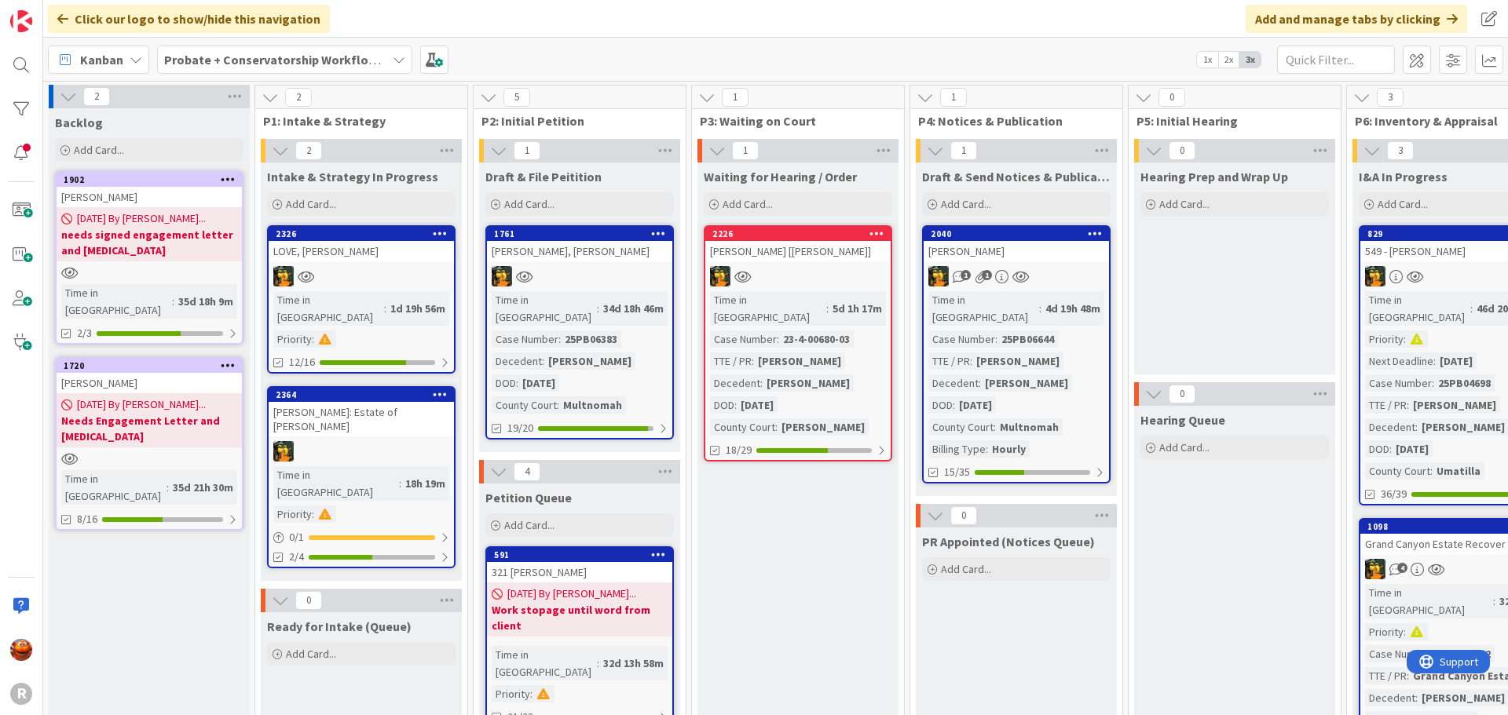
click at [377, 276] on div at bounding box center [361, 276] width 185 height 20
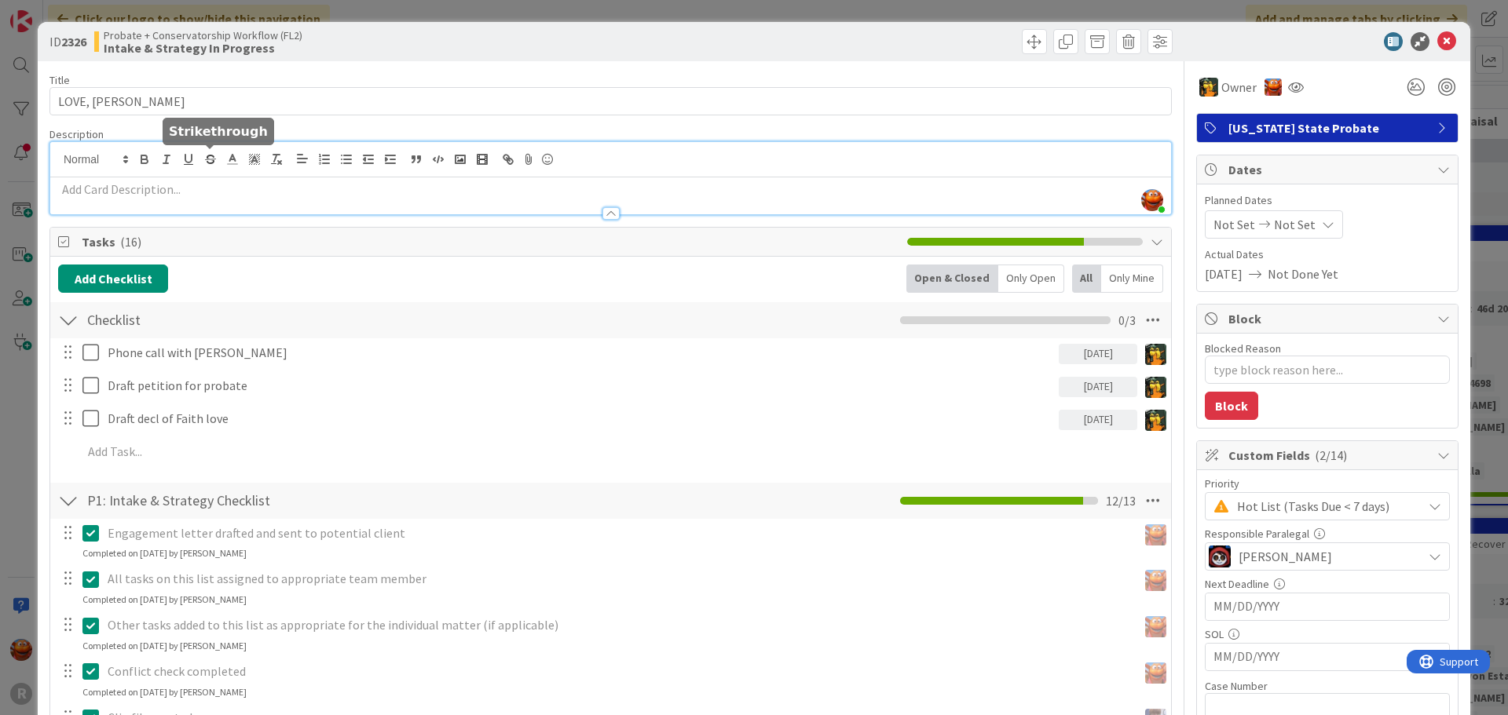
click at [199, 163] on div "Kiara Adams just joined" at bounding box center [610, 178] width 1121 height 72
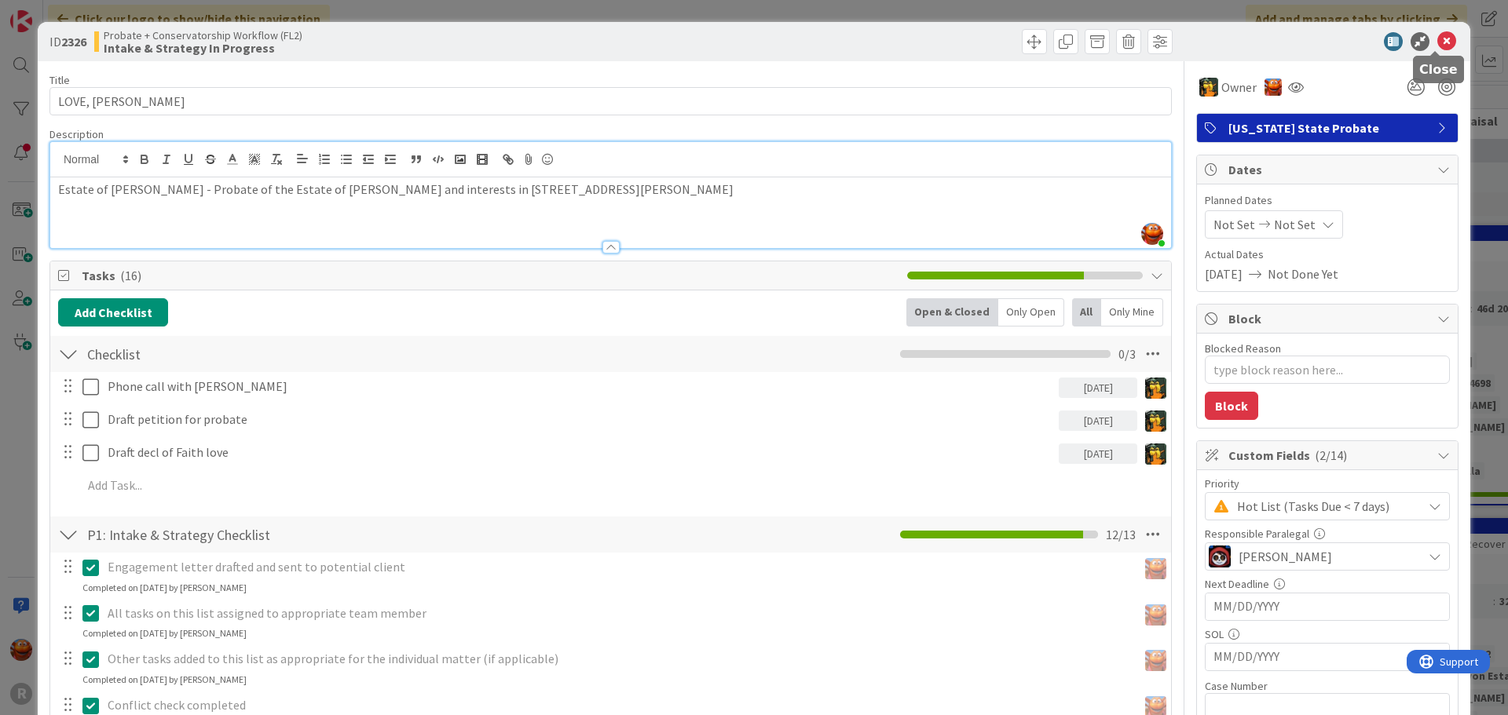
click at [1443, 38] on icon at bounding box center [1446, 41] width 19 height 19
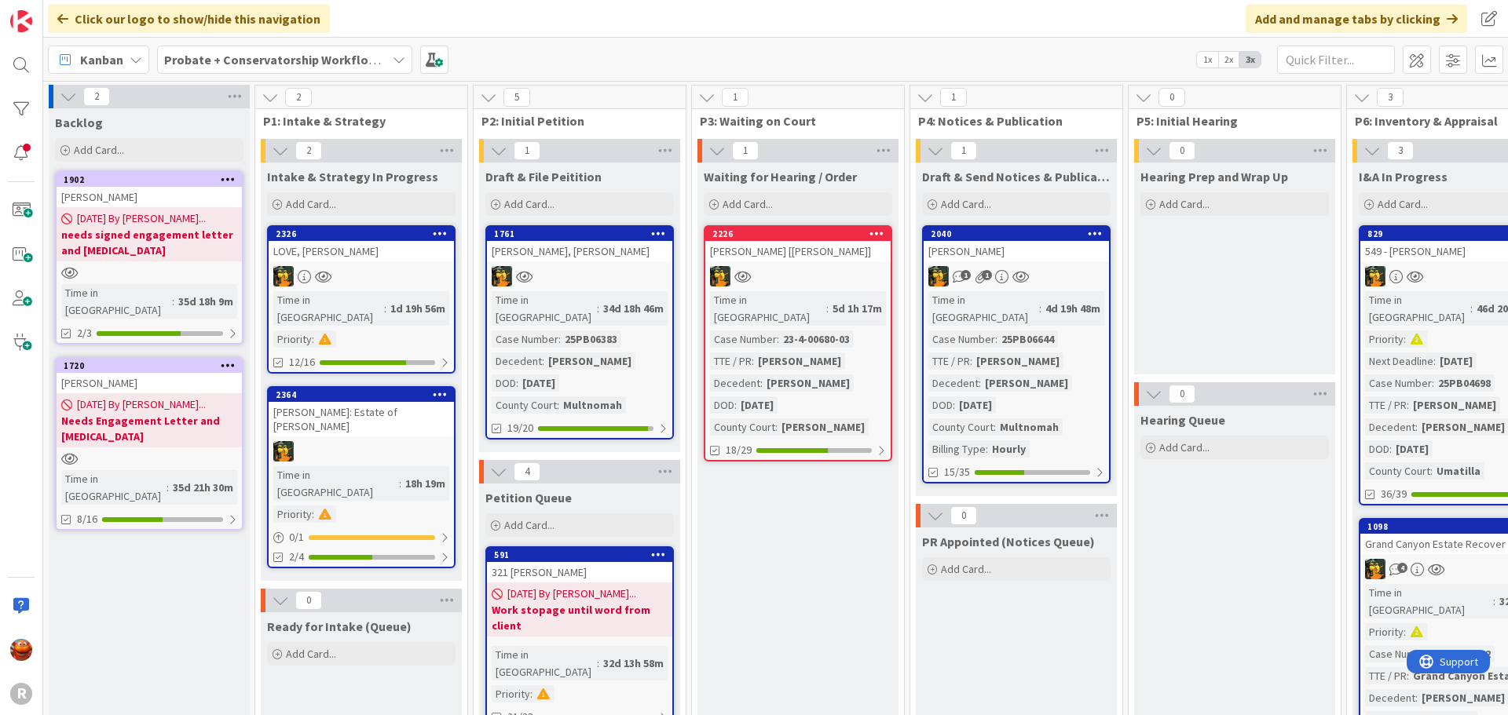
click at [337, 441] on div at bounding box center [361, 451] width 185 height 20
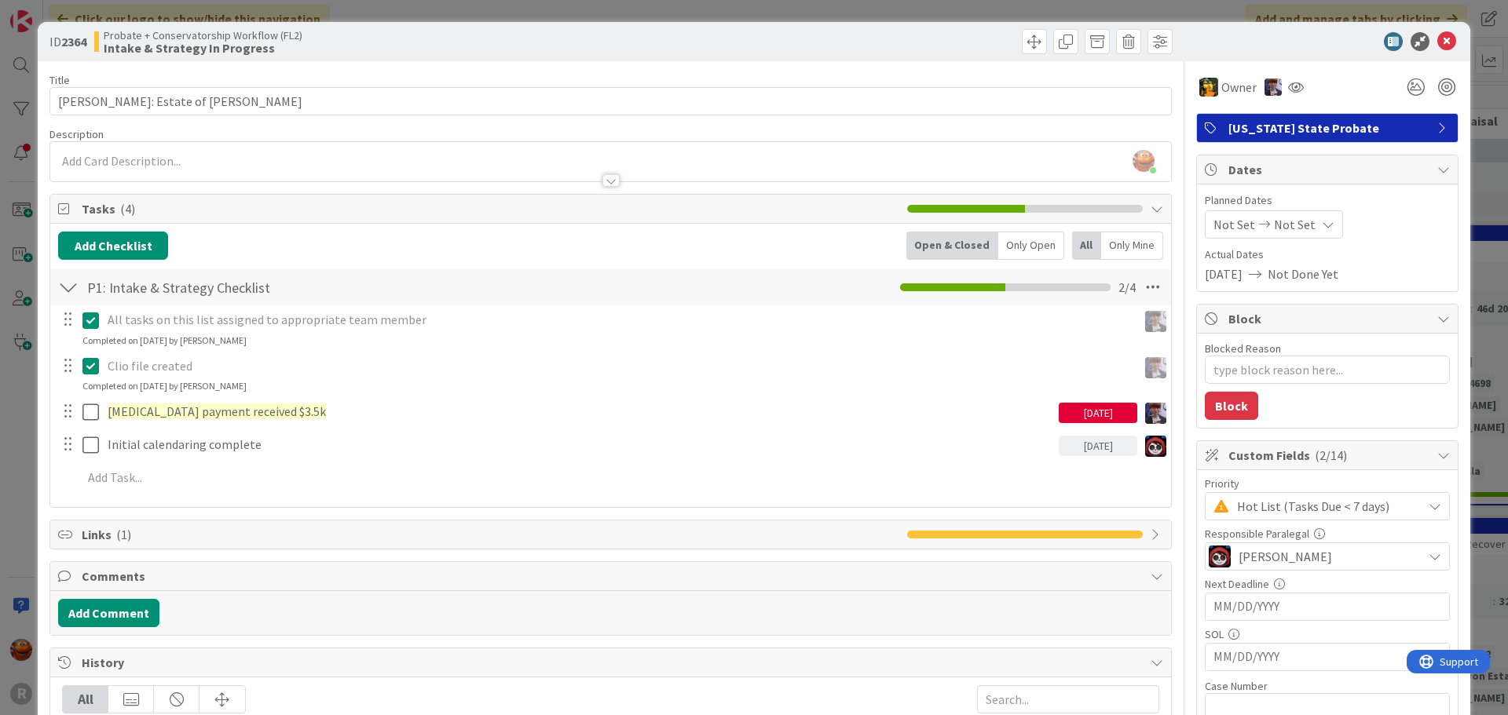
click at [604, 14] on div "ID 2364 Probate + Conservatorship Workflow (FL2) Intake & Strategy In Progress …" at bounding box center [754, 357] width 1508 height 715
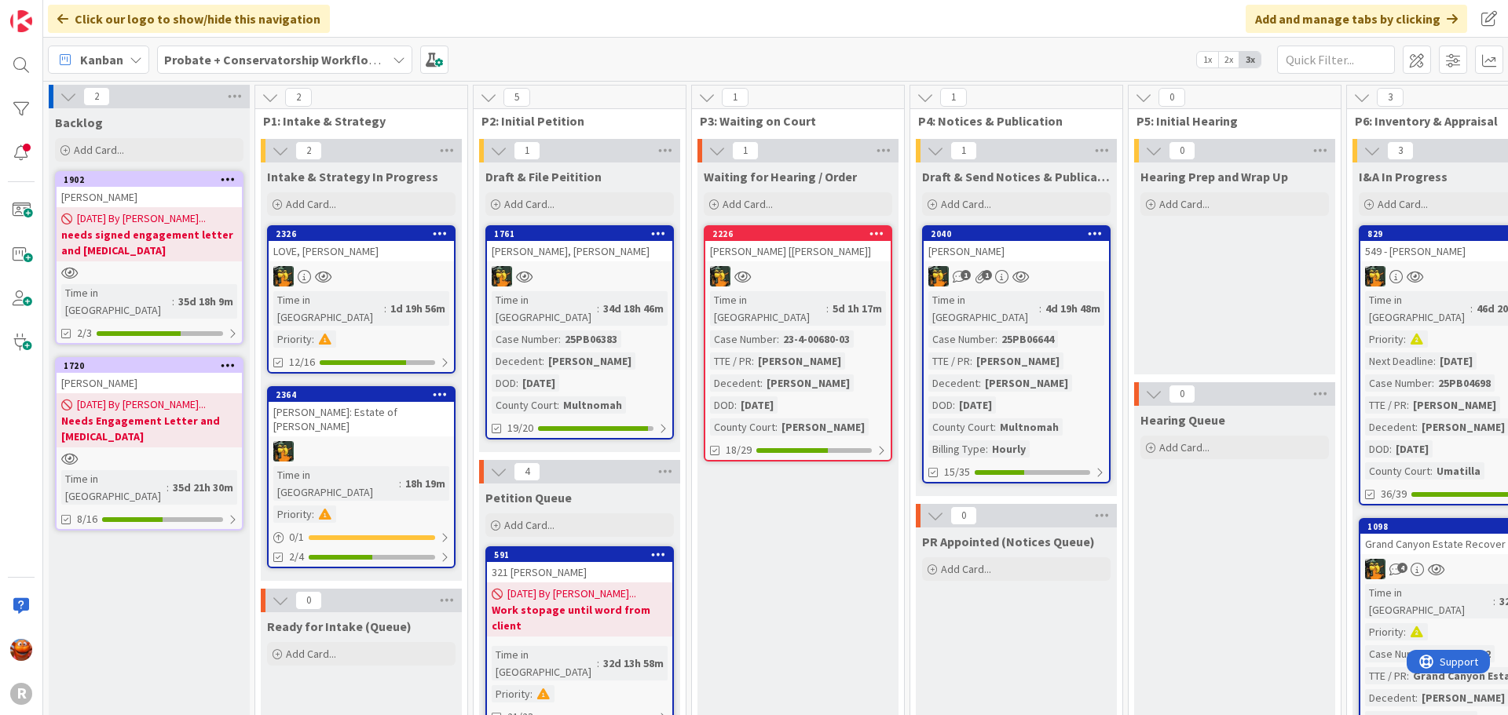
click at [262, 56] on b "Probate + Conservatorship Workflow (FL2)" at bounding box center [286, 60] width 244 height 16
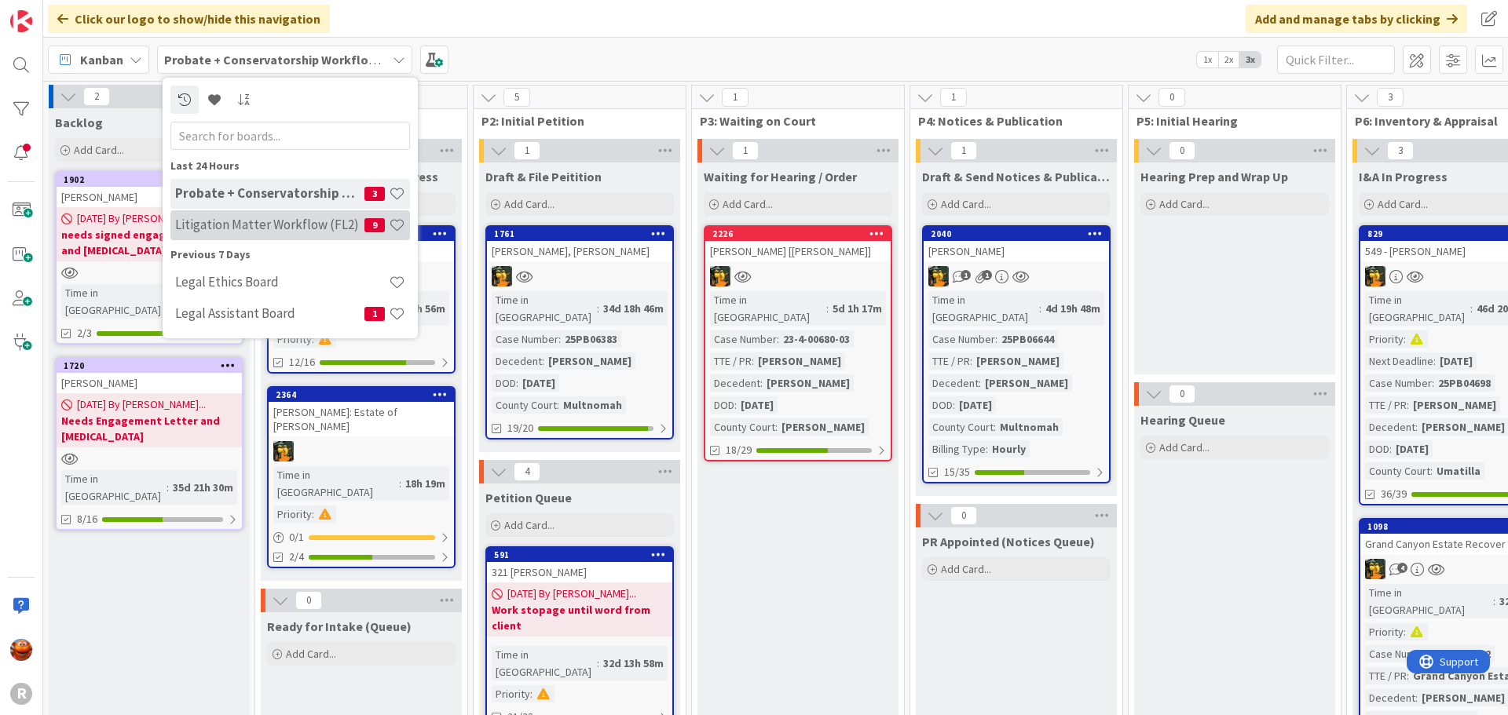
click at [234, 221] on h4 "Litigation Matter Workflow (FL2)" at bounding box center [269, 225] width 189 height 16
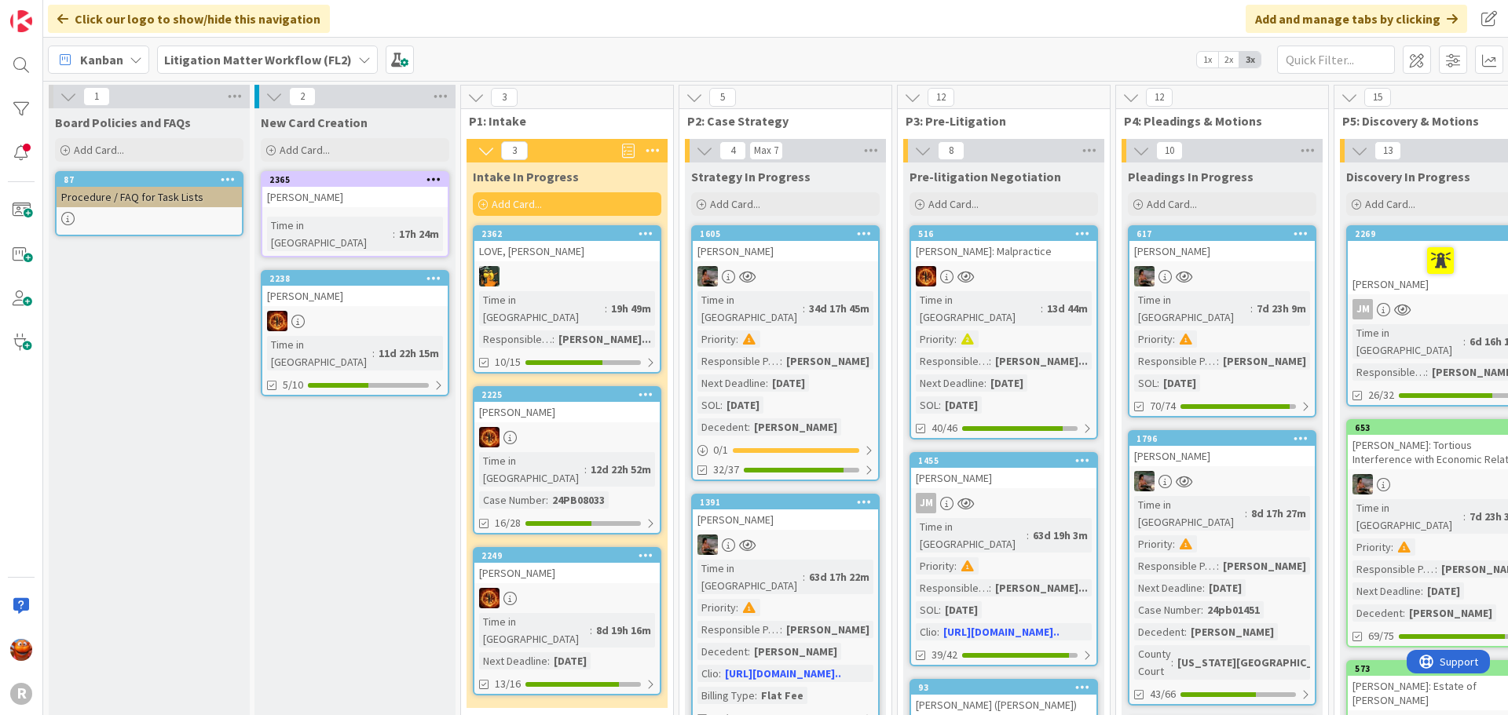
click at [570, 427] on div at bounding box center [566, 437] width 185 height 20
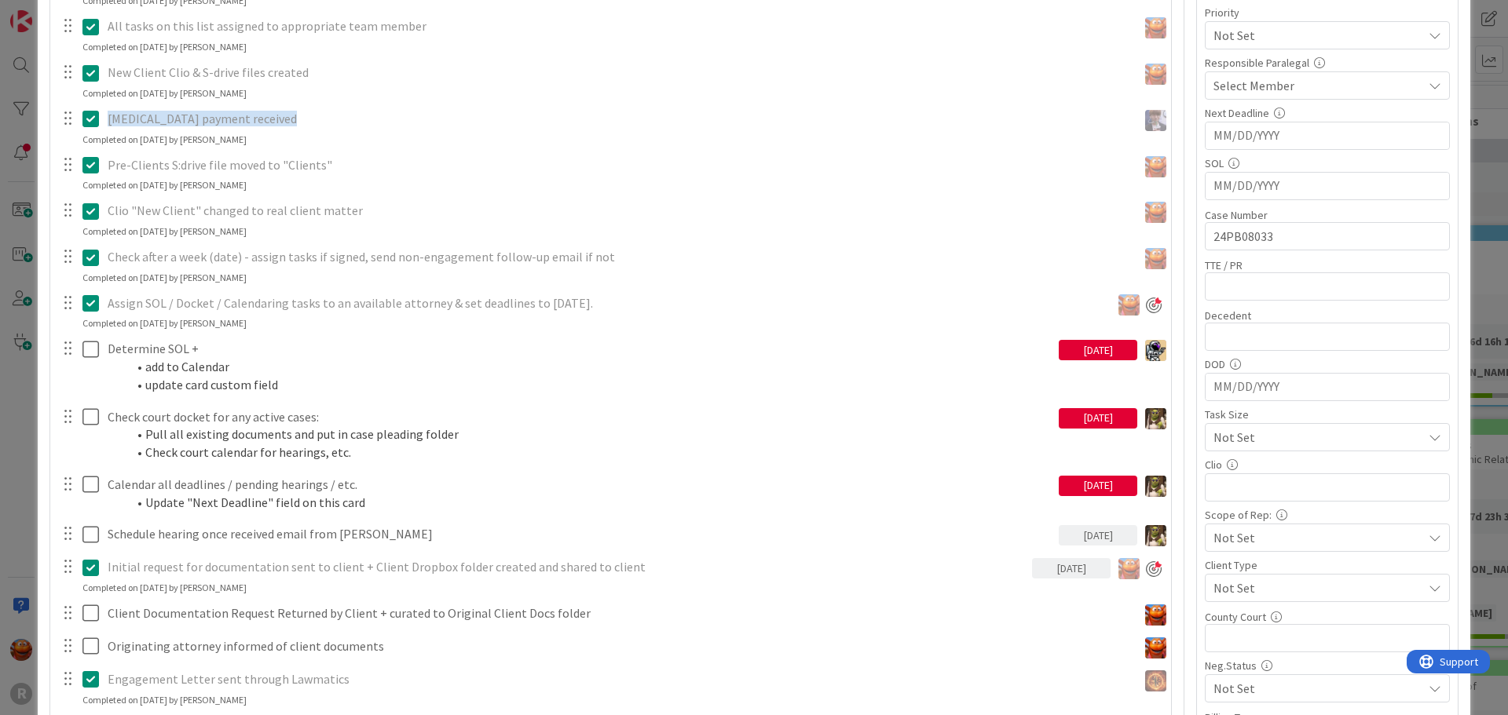
click at [1483, 269] on div "ID 2225 Litigation Matter Workflow (FL2) Intake In Progress Title 14 / 128 FREE…" at bounding box center [754, 357] width 1508 height 715
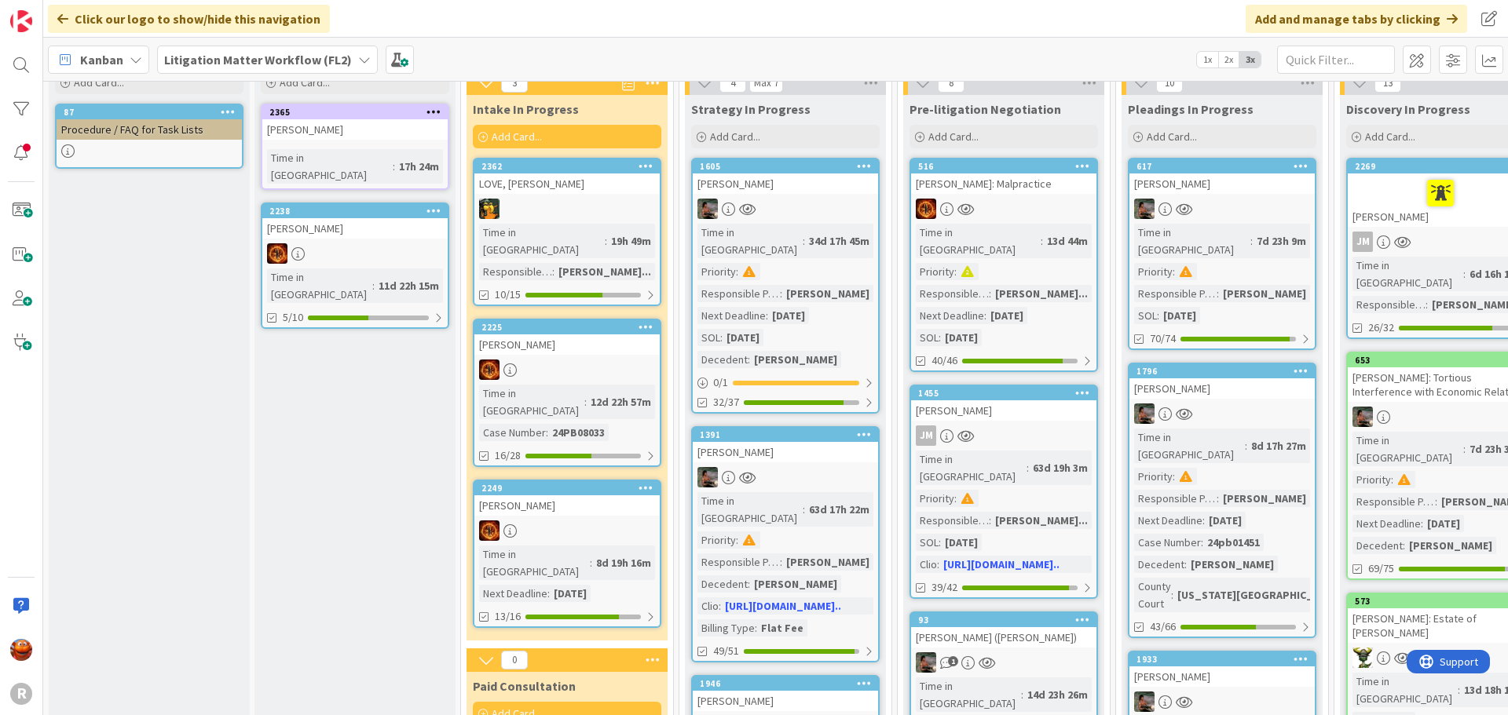
scroll to position [157, 0]
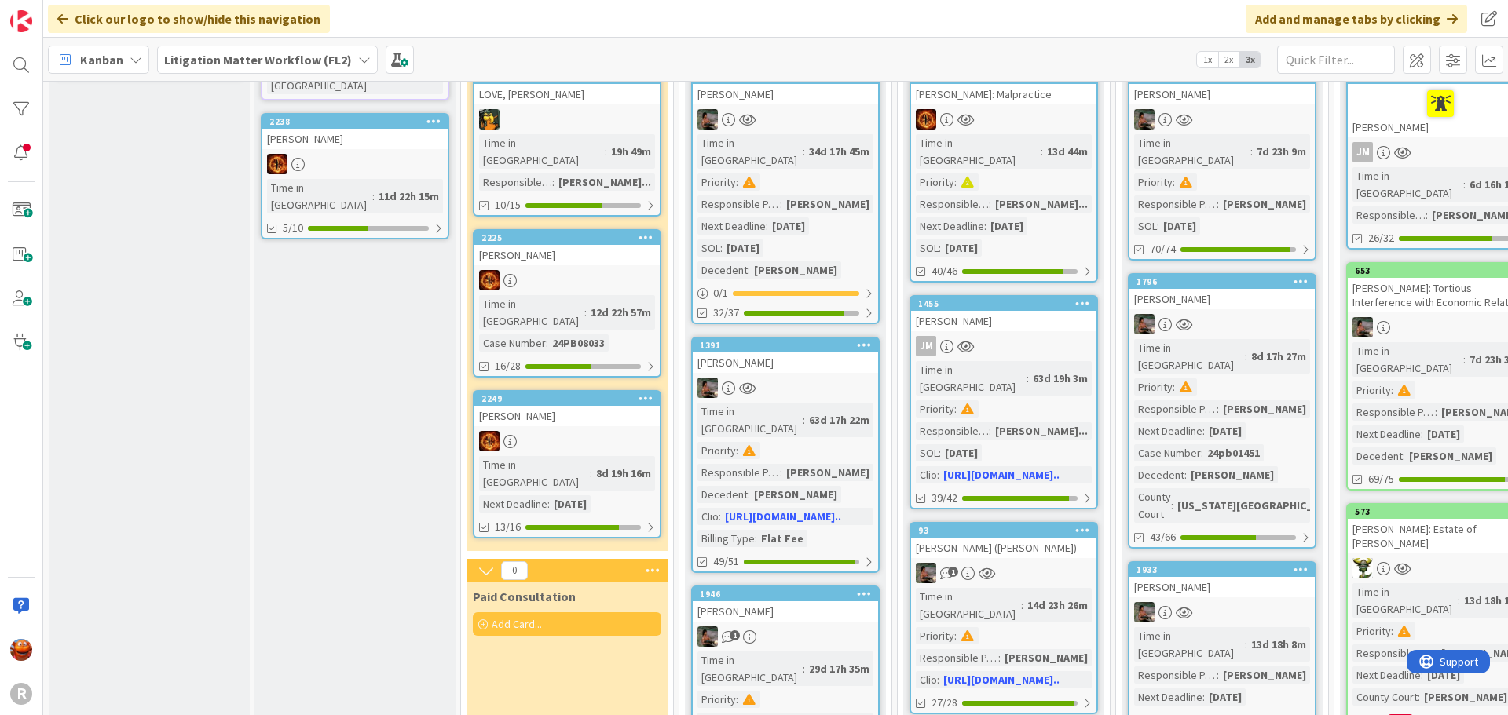
click at [569, 270] on div at bounding box center [566, 280] width 185 height 20
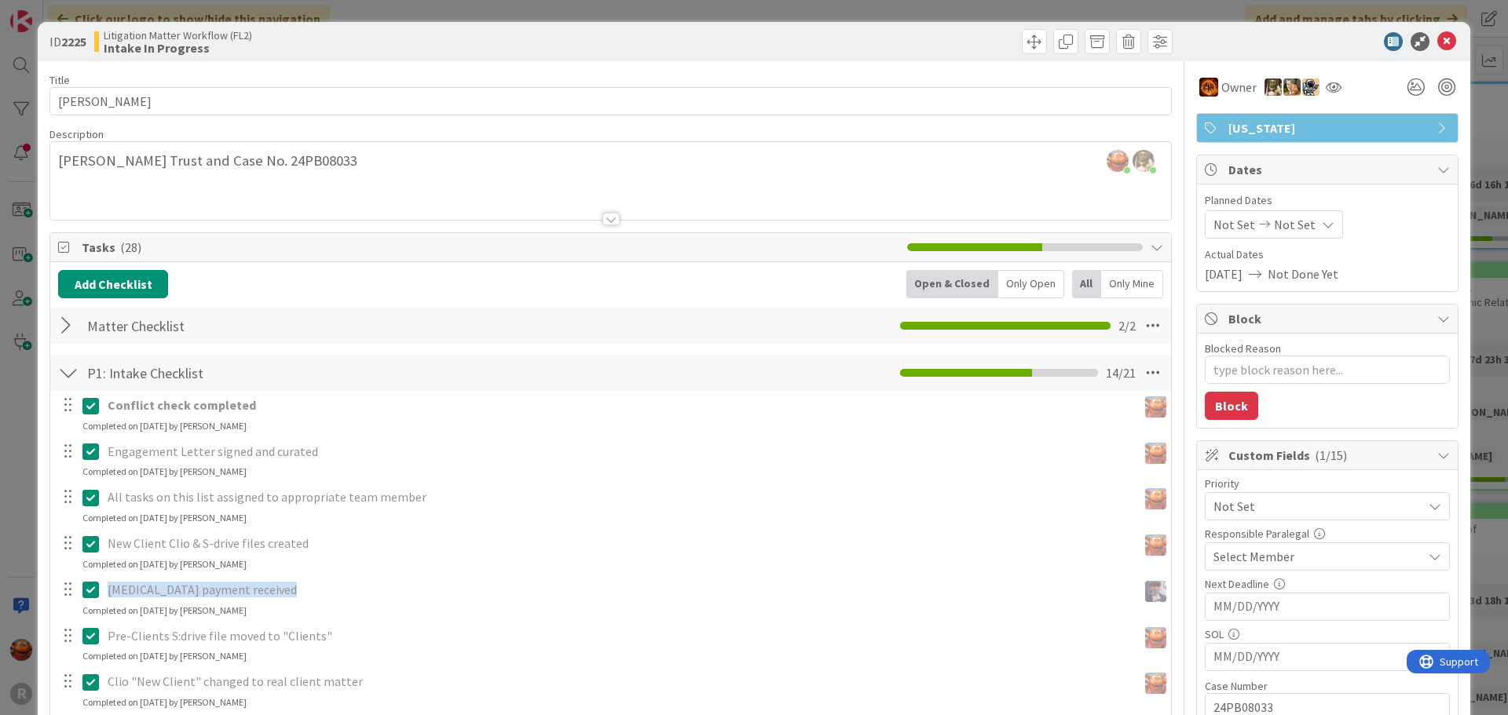
click at [1303, 554] on div "Select Member" at bounding box center [1317, 556] width 209 height 19
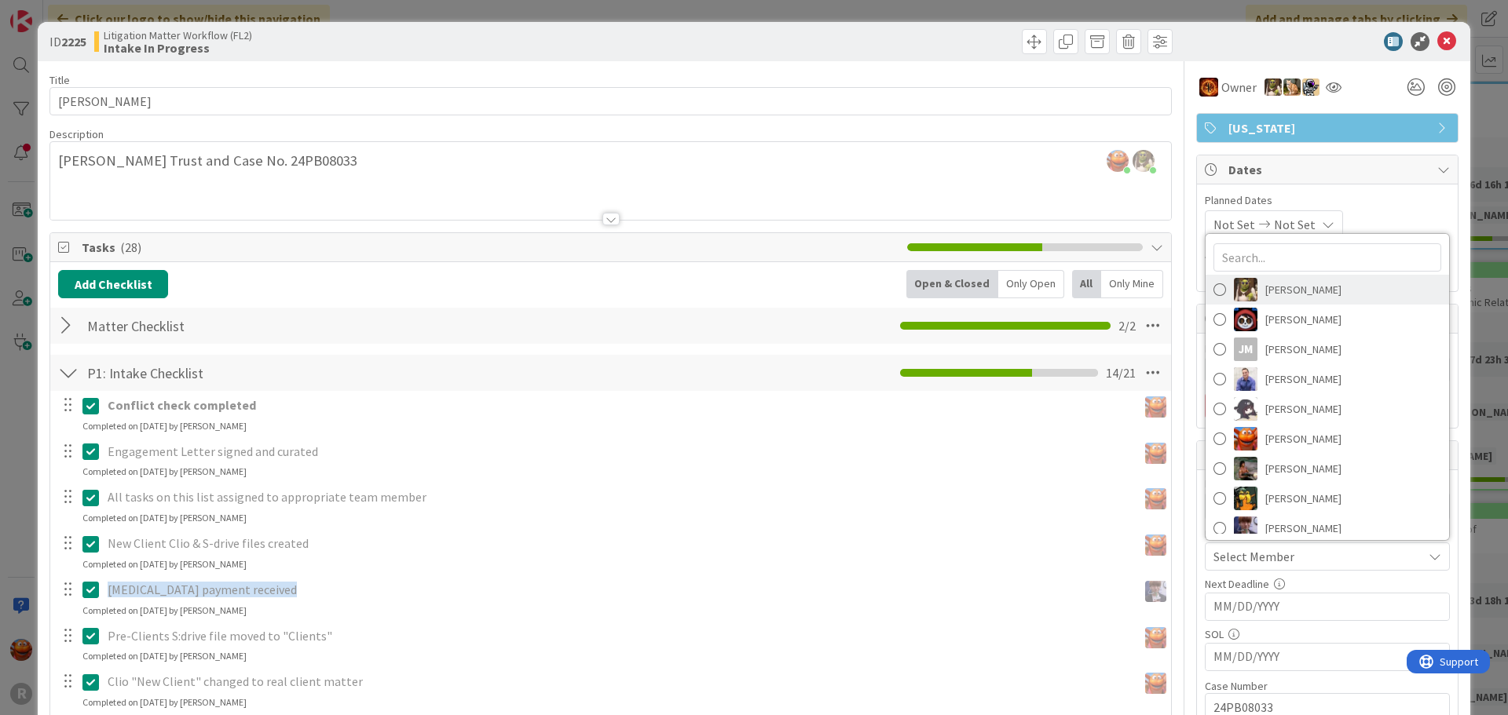
click at [1278, 301] on span "Devine Gines" at bounding box center [1303, 290] width 76 height 24
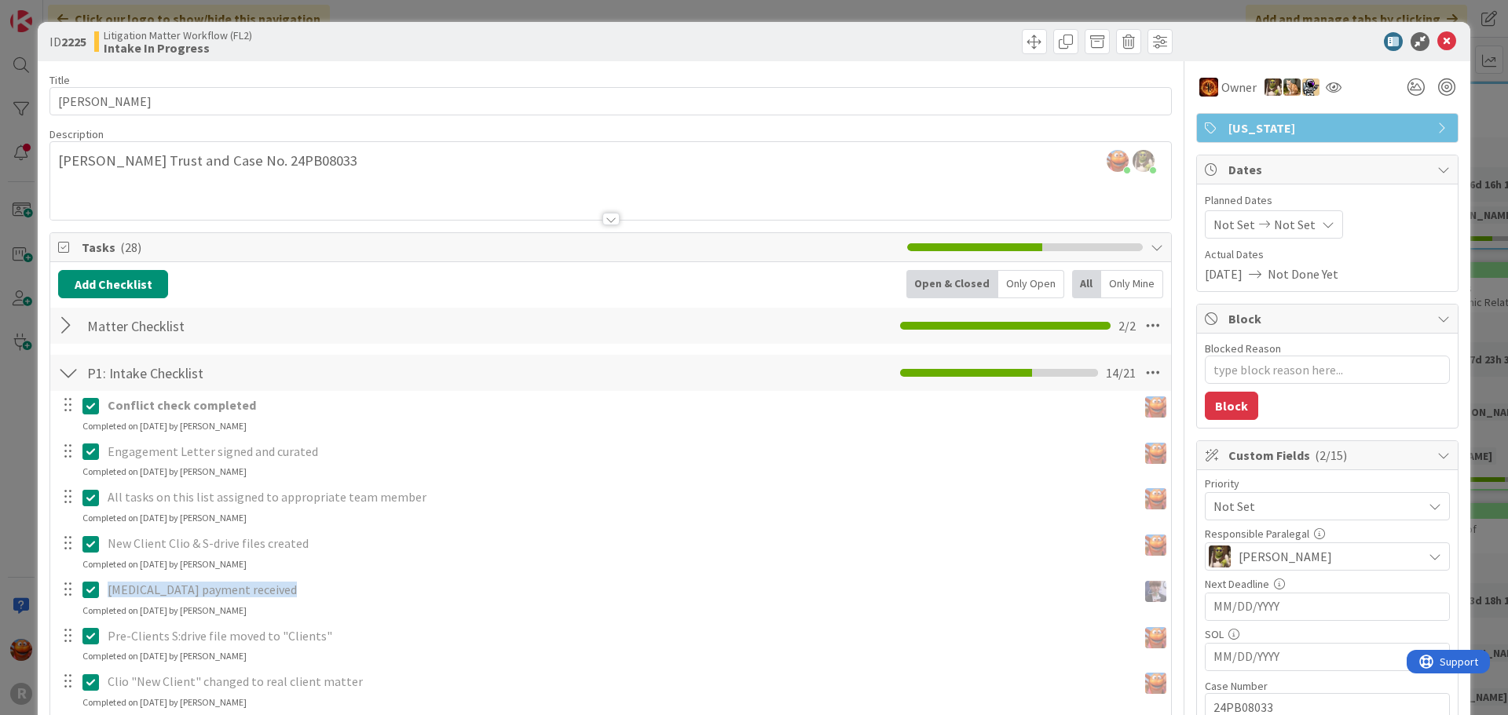
scroll to position [236, 0]
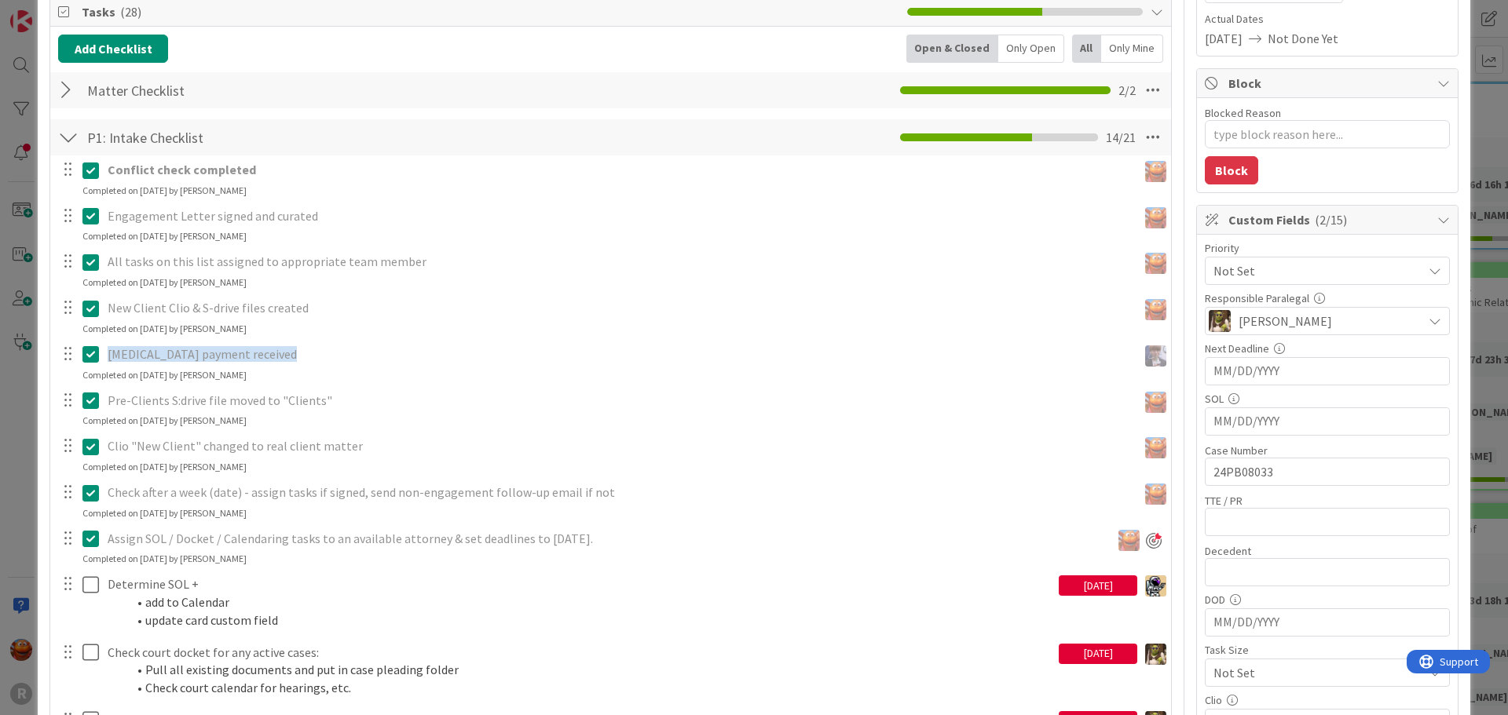
click at [21, 345] on div "ID 2225 Litigation Matter Workflow (FL2) Intake In Progress Title 14 / 128 FREE…" at bounding box center [754, 357] width 1508 height 715
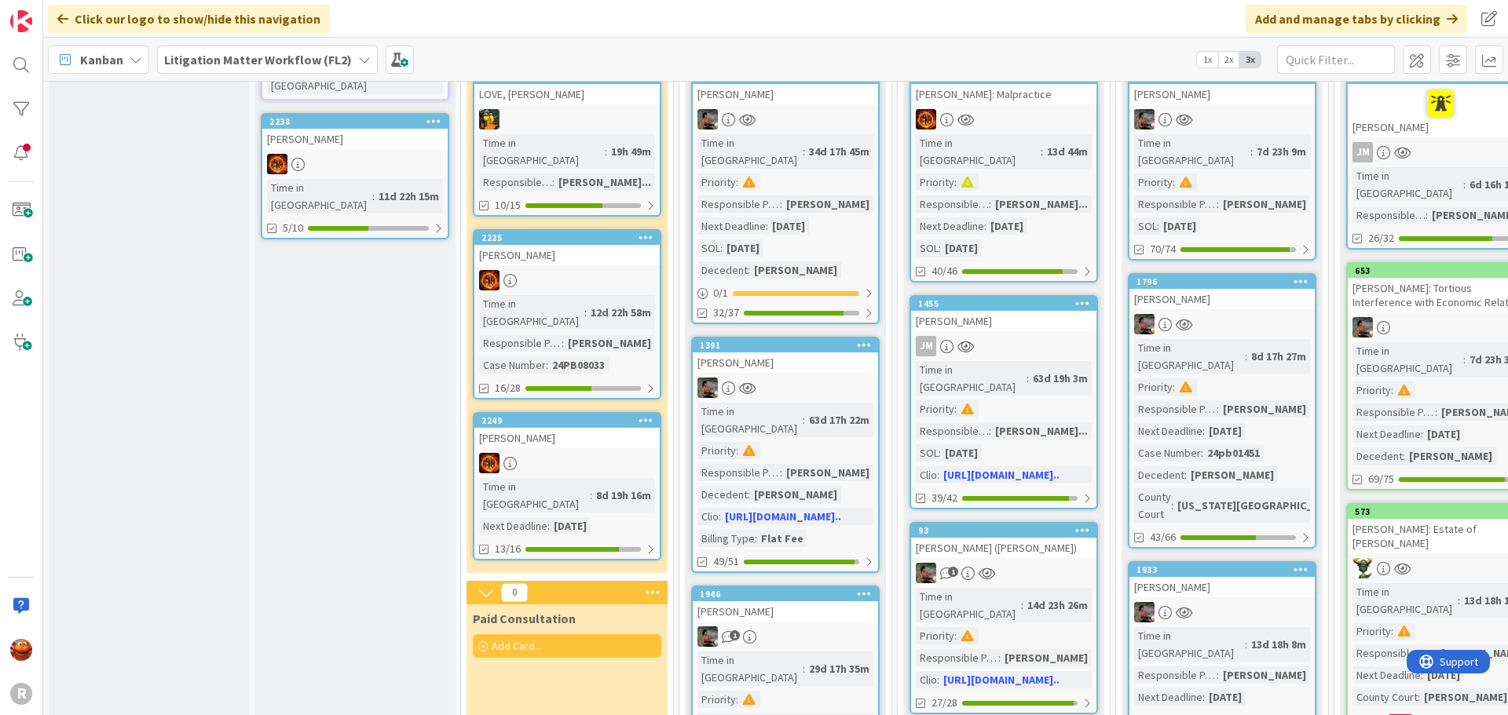
click at [593, 453] on div at bounding box center [566, 463] width 185 height 20
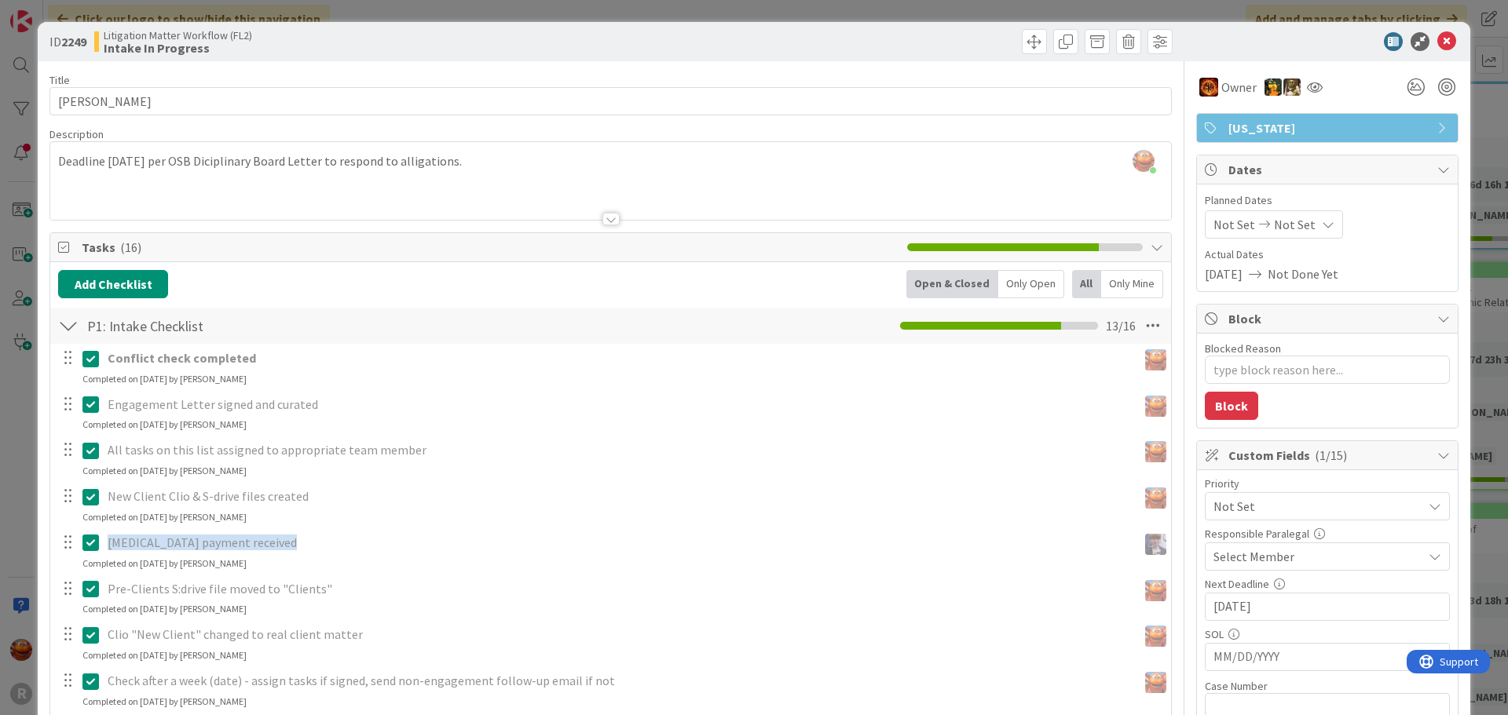
scroll to position [550, 0]
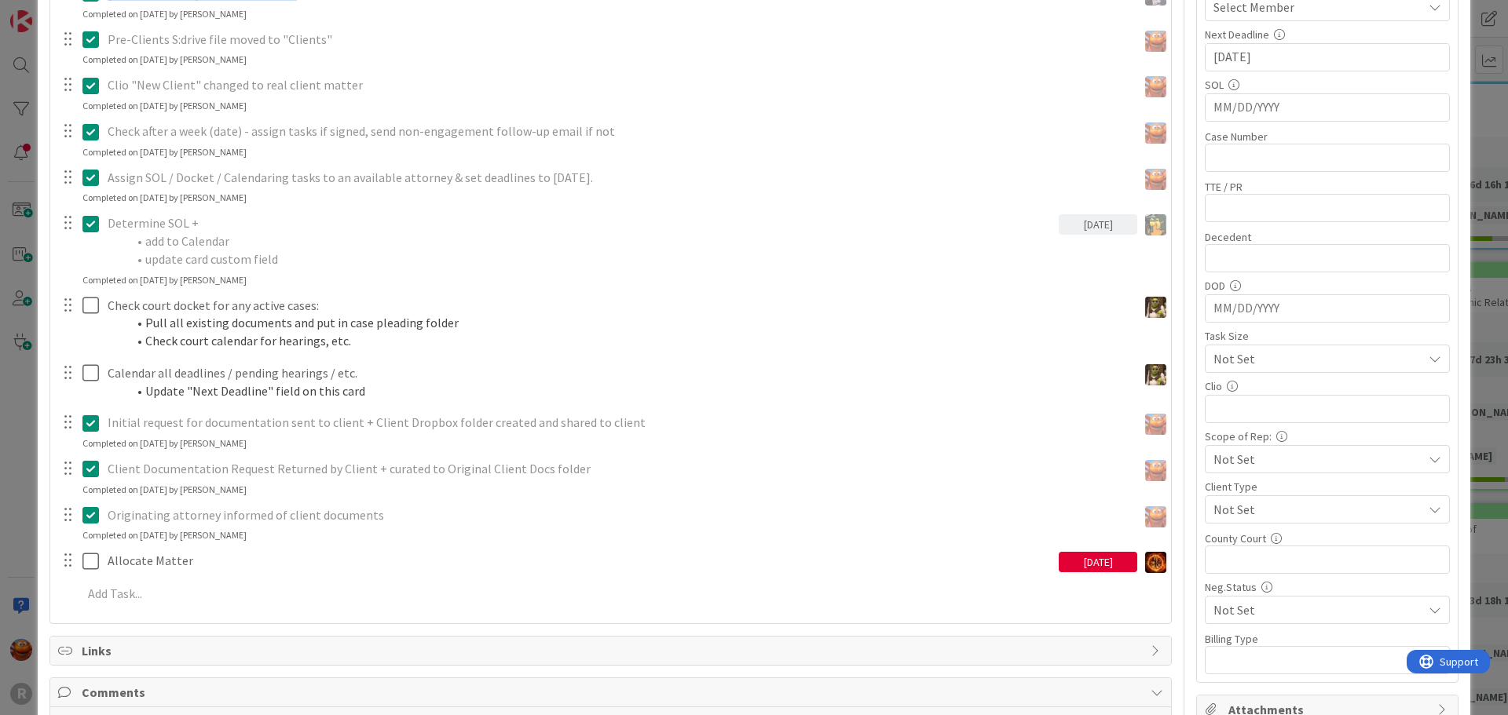
click at [29, 276] on div "ID 2249 Litigation Matter Workflow (FL2) Intake In Progress Title 16 / 128 JANZ…" at bounding box center [754, 357] width 1508 height 715
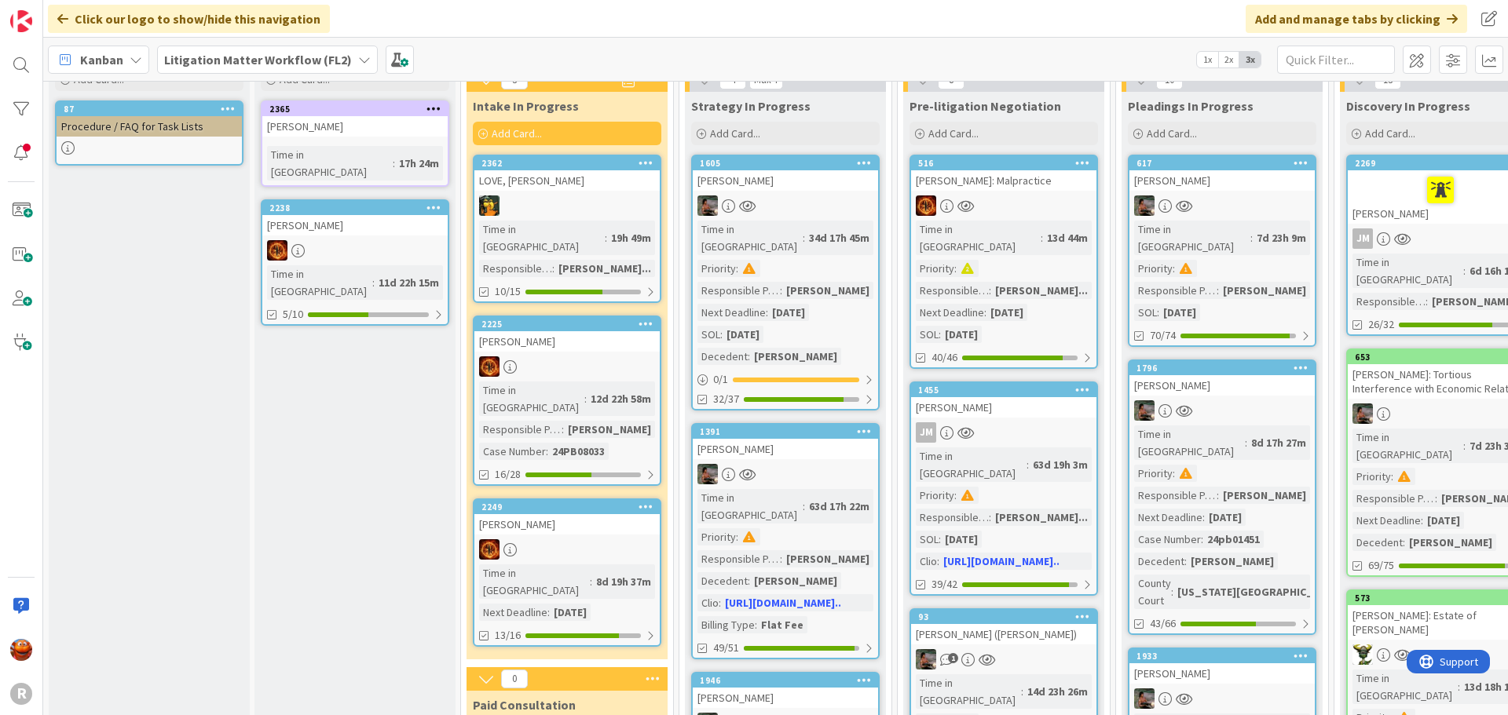
scroll to position [157, 0]
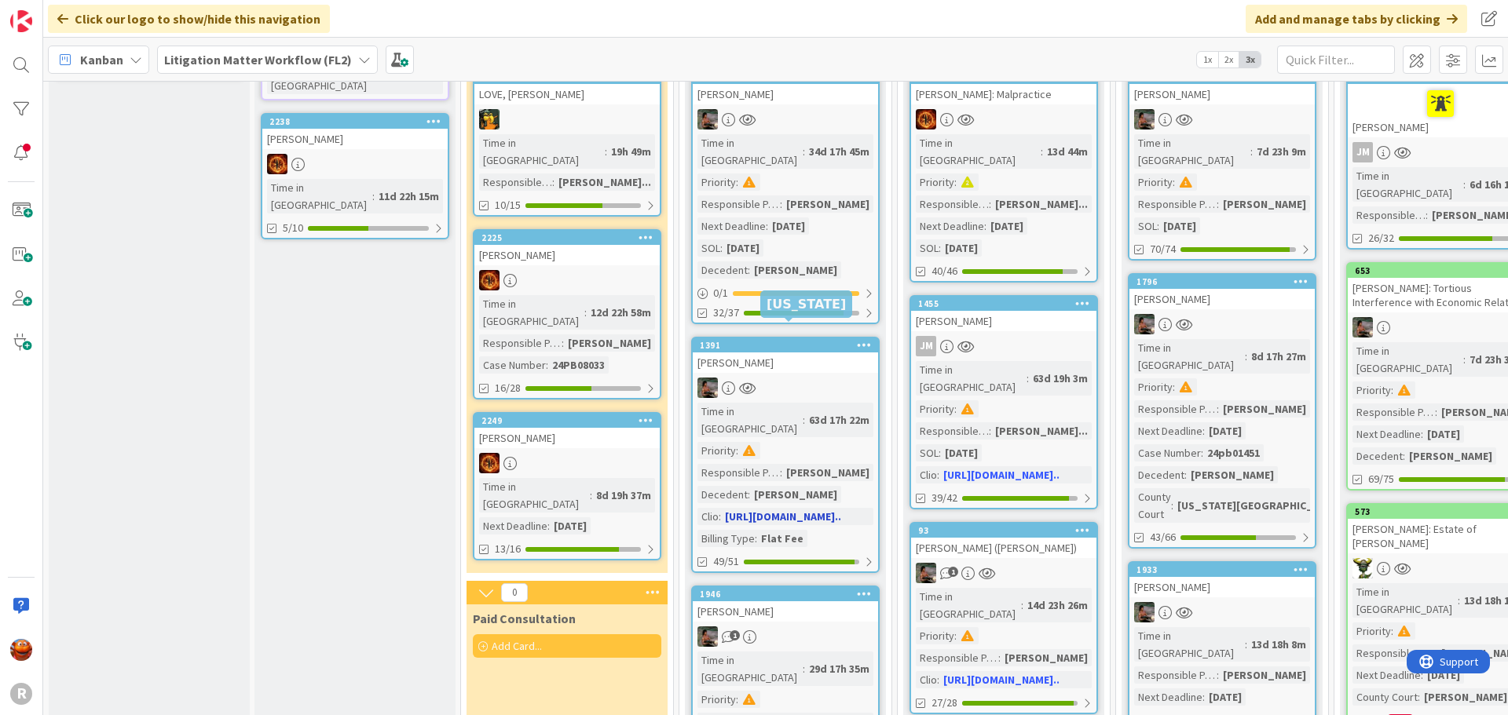
click at [806, 353] on div "FINAU, Crystal" at bounding box center [785, 363] width 185 height 20
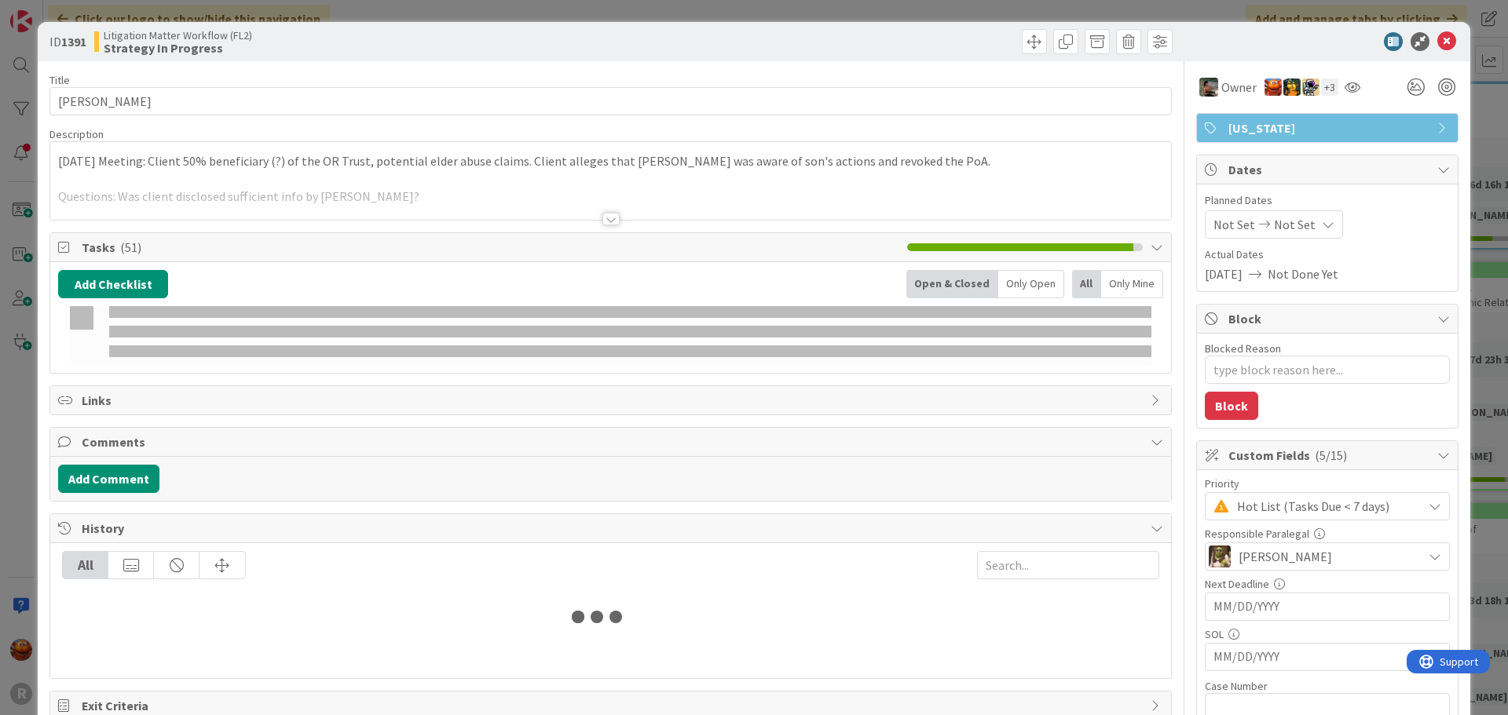
type textarea "x"
